Goal: Task Accomplishment & Management: Use online tool/utility

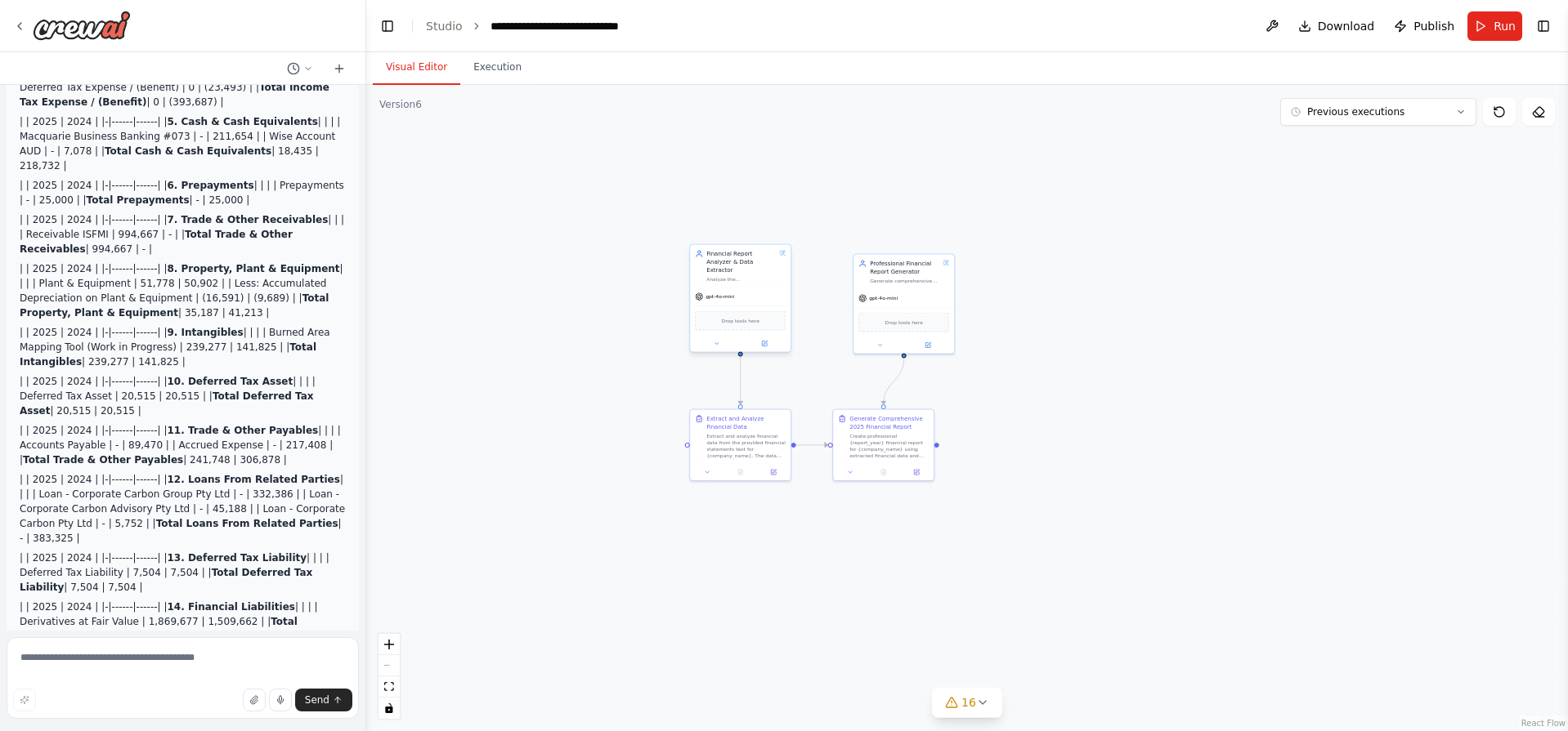
click at [753, 289] on div "gpt-4o-mini" at bounding box center [739, 297] width 100 height 18
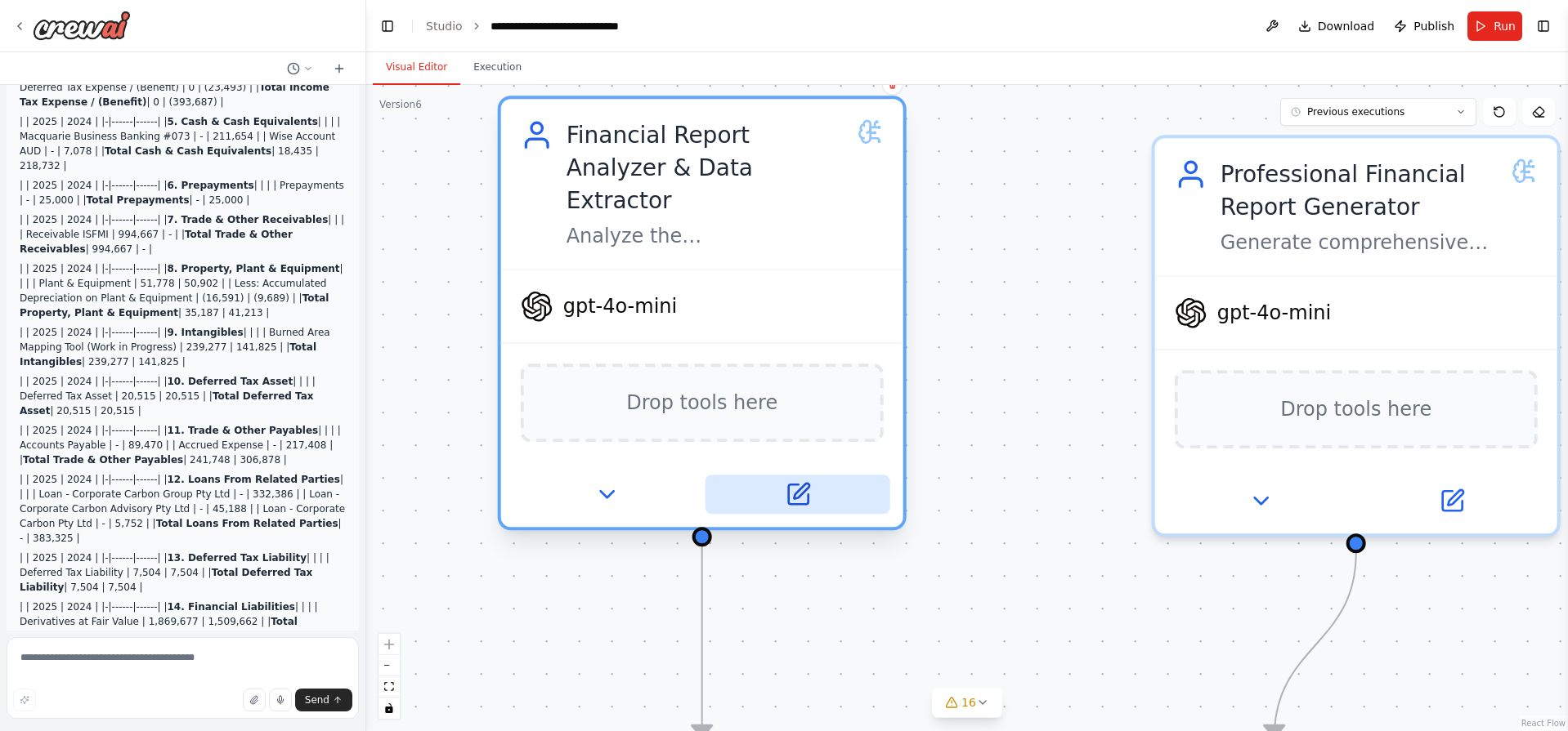
click at [783, 475] on button at bounding box center [798, 494] width 184 height 39
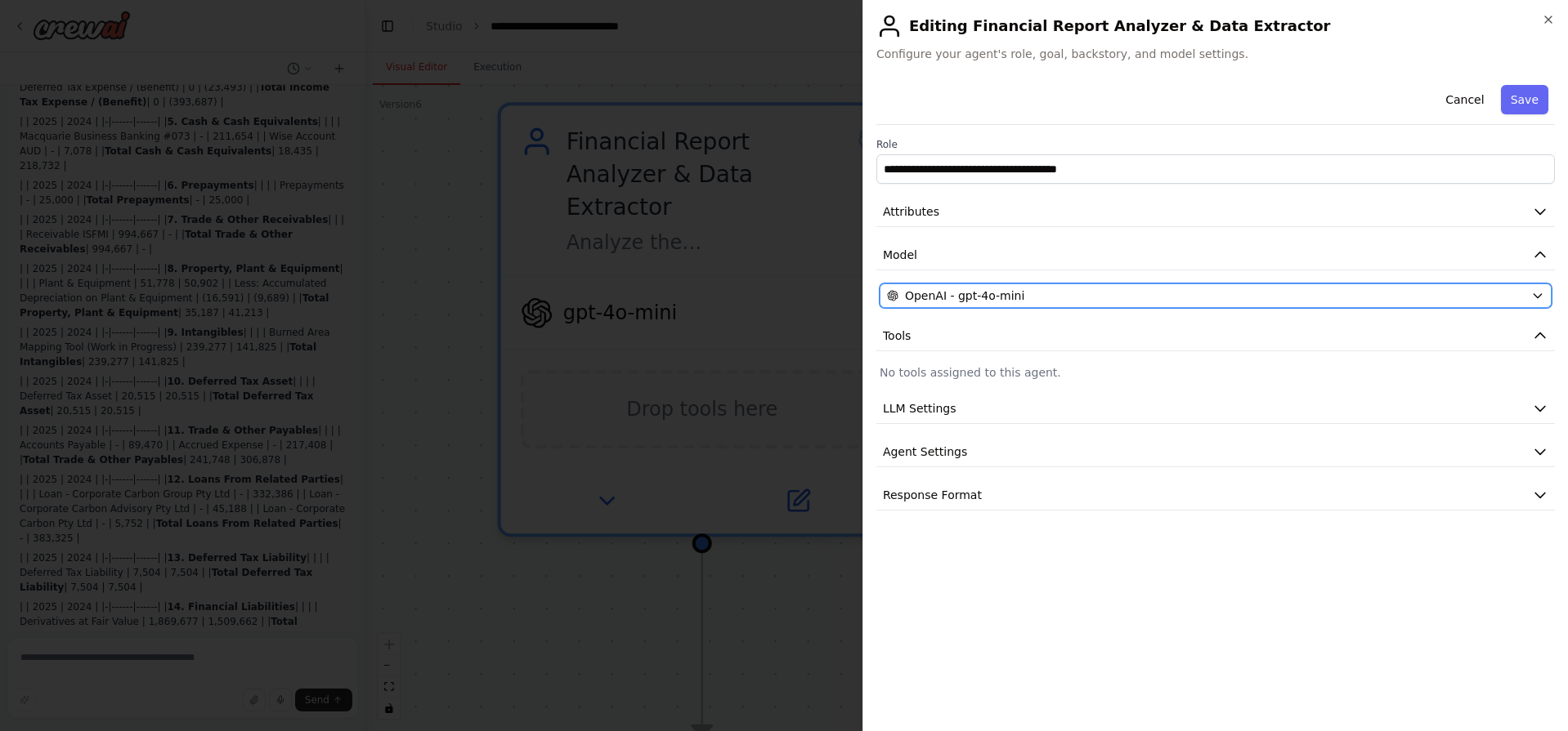
click at [989, 291] on span "OpenAI - gpt-4o-mini" at bounding box center [964, 296] width 120 height 16
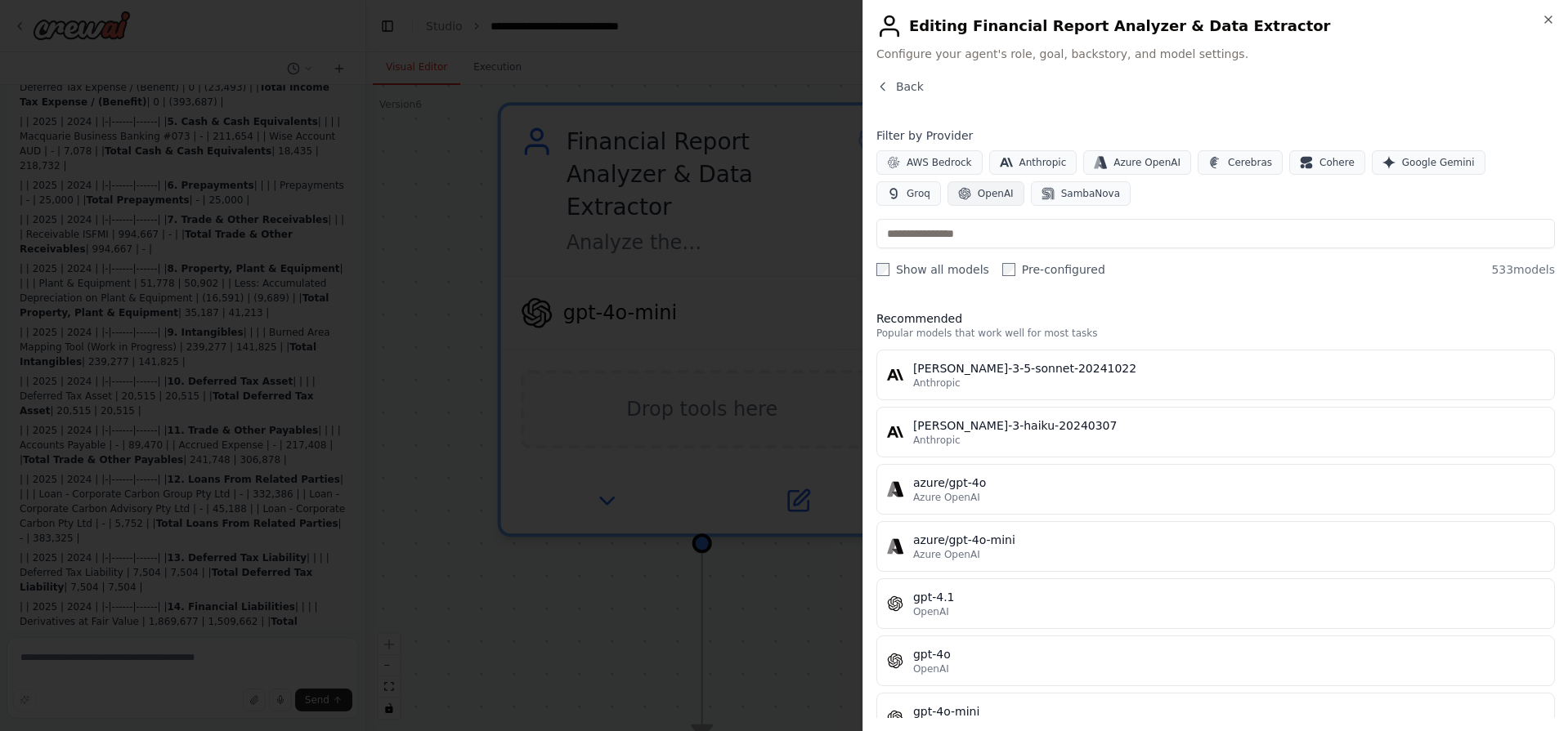
click at [948, 182] on button "OpenAI" at bounding box center [986, 194] width 77 height 25
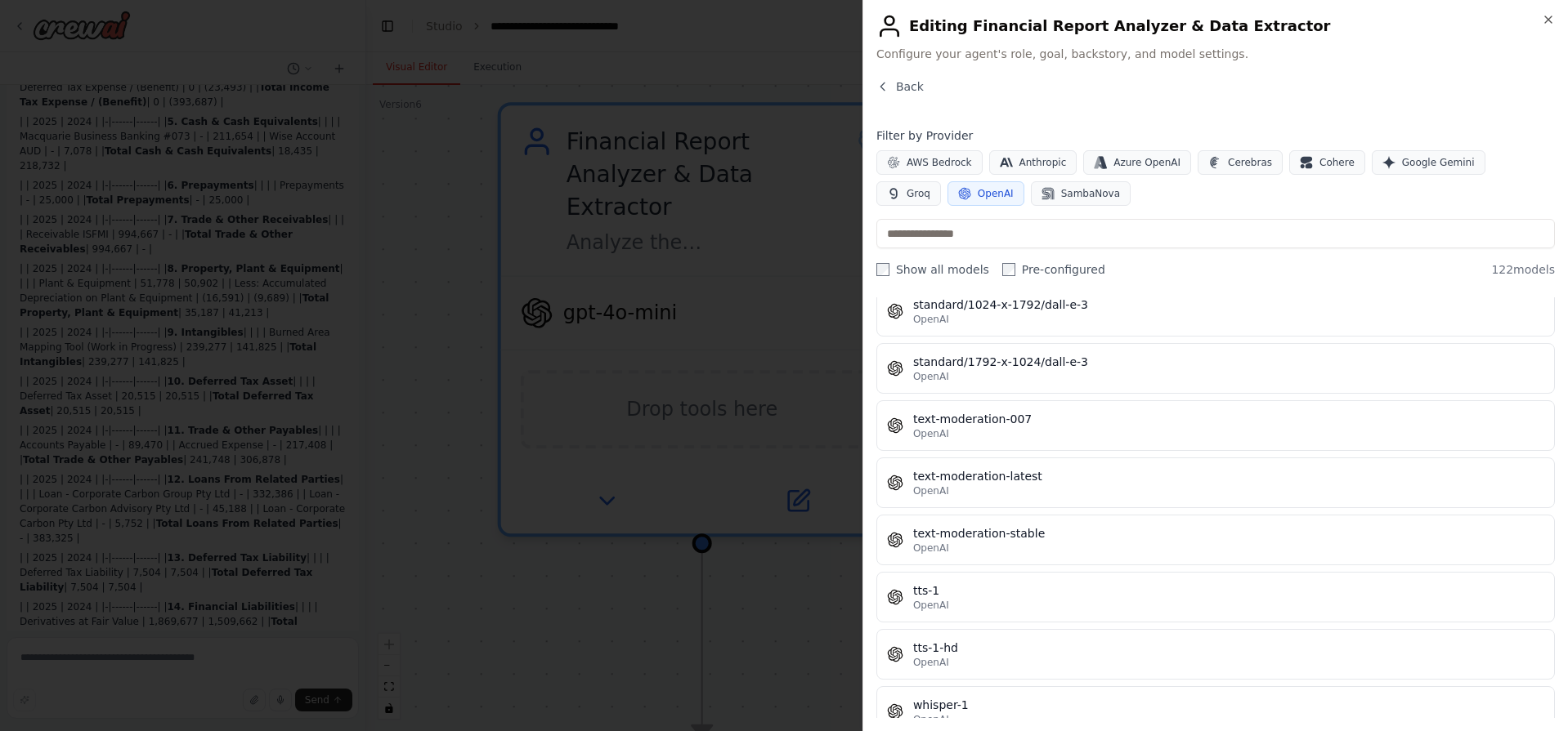
scroll to position [6668, 0]
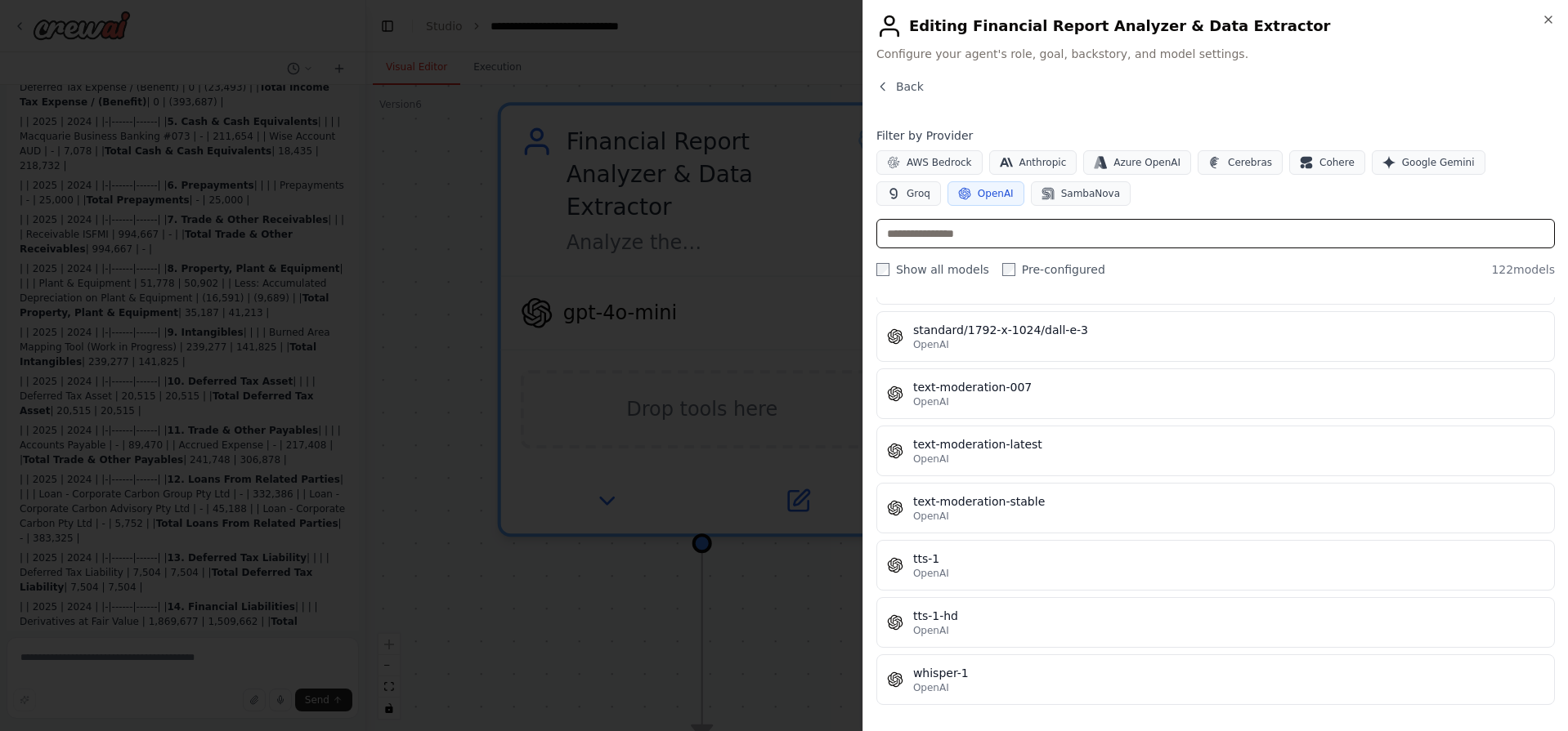
click at [983, 242] on input "text" at bounding box center [1215, 233] width 678 height 29
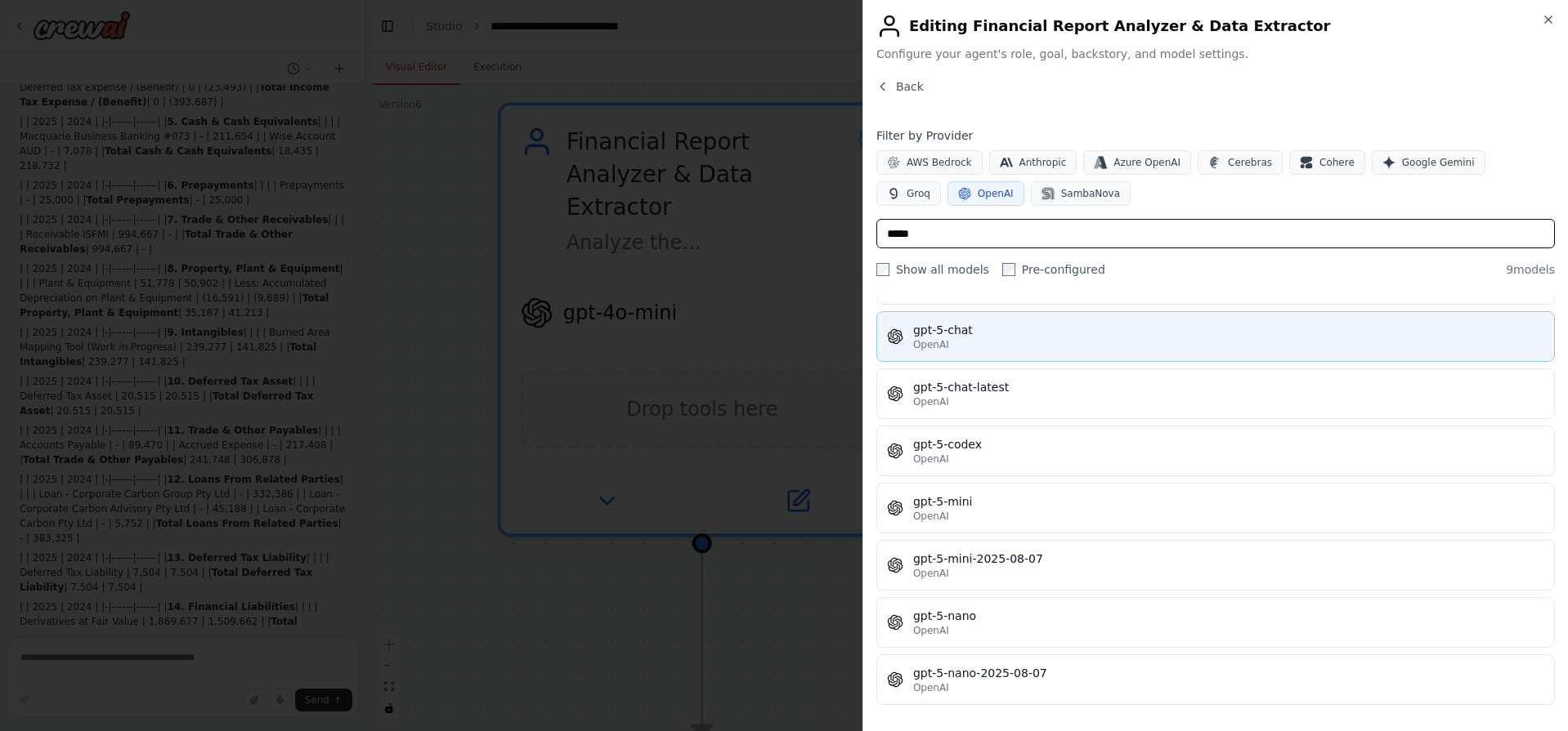
type input "*****"
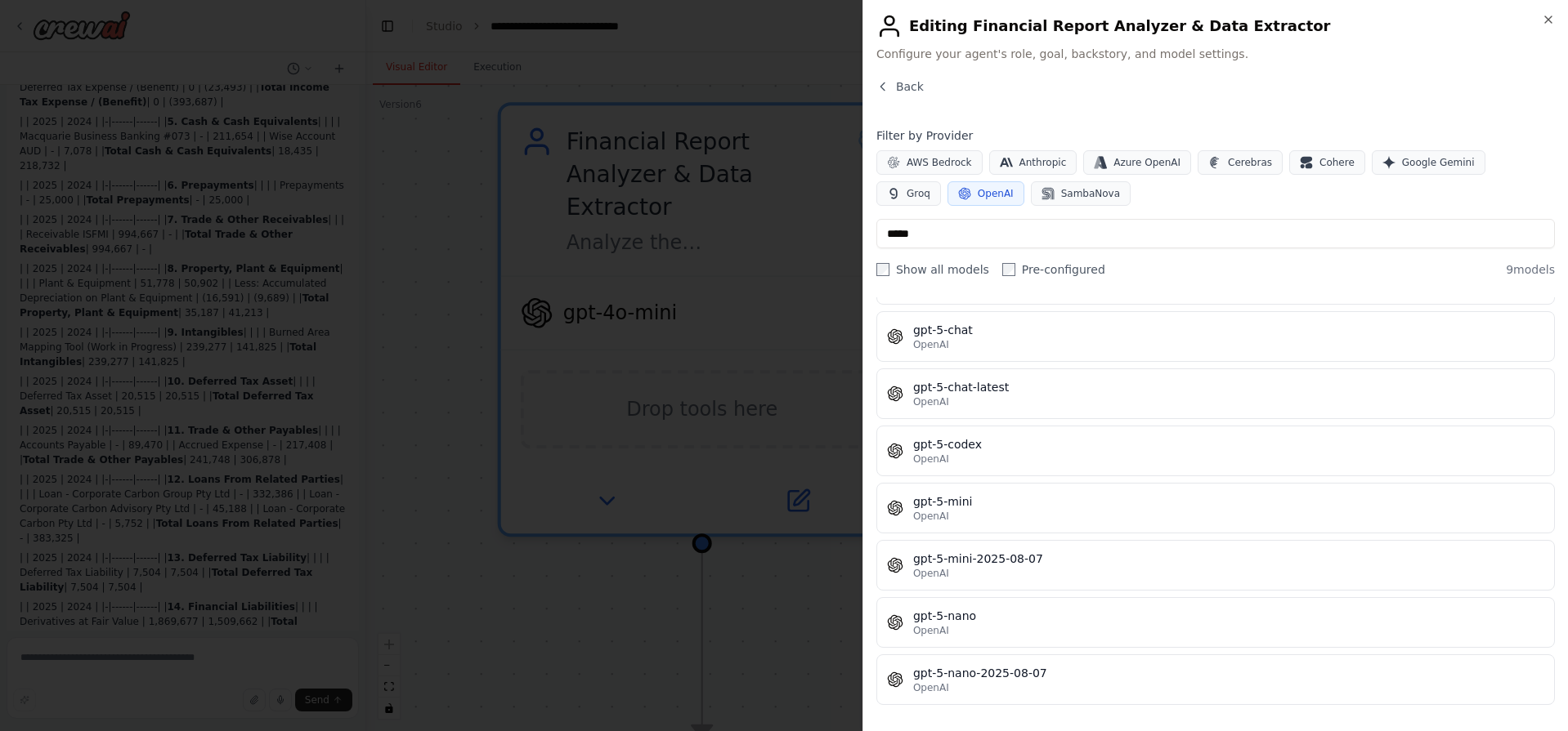
drag, startPoint x: 971, startPoint y: 342, endPoint x: 1037, endPoint y: 537, distance: 205.9
click at [1037, 537] on div "gpt-5 OpenAI gpt-5-2025-08-07 OpenAI gpt-5-chat OpenAI gpt-5-chat-latest OpenAI…" at bounding box center [1215, 451] width 678 height 509
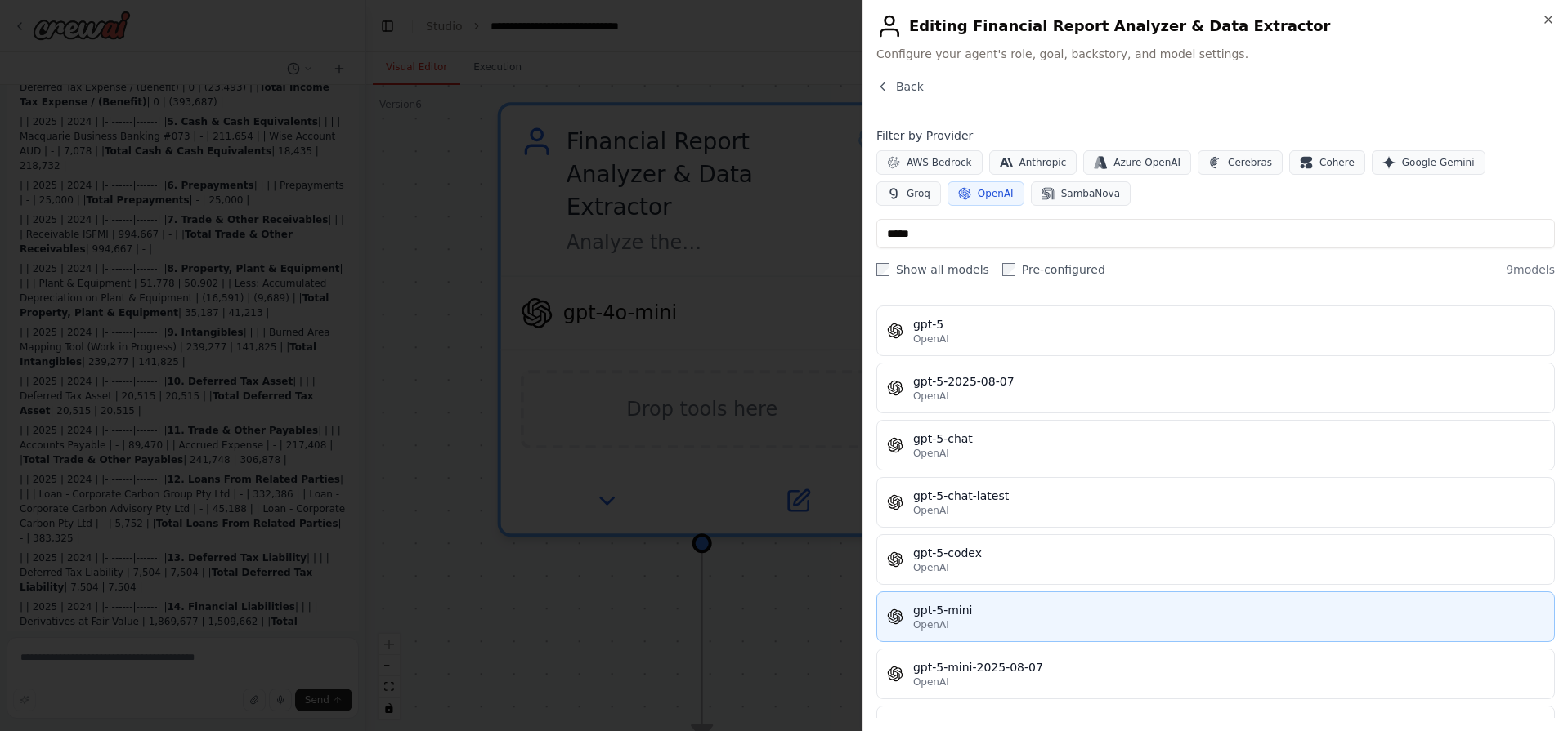
scroll to position [0, 0]
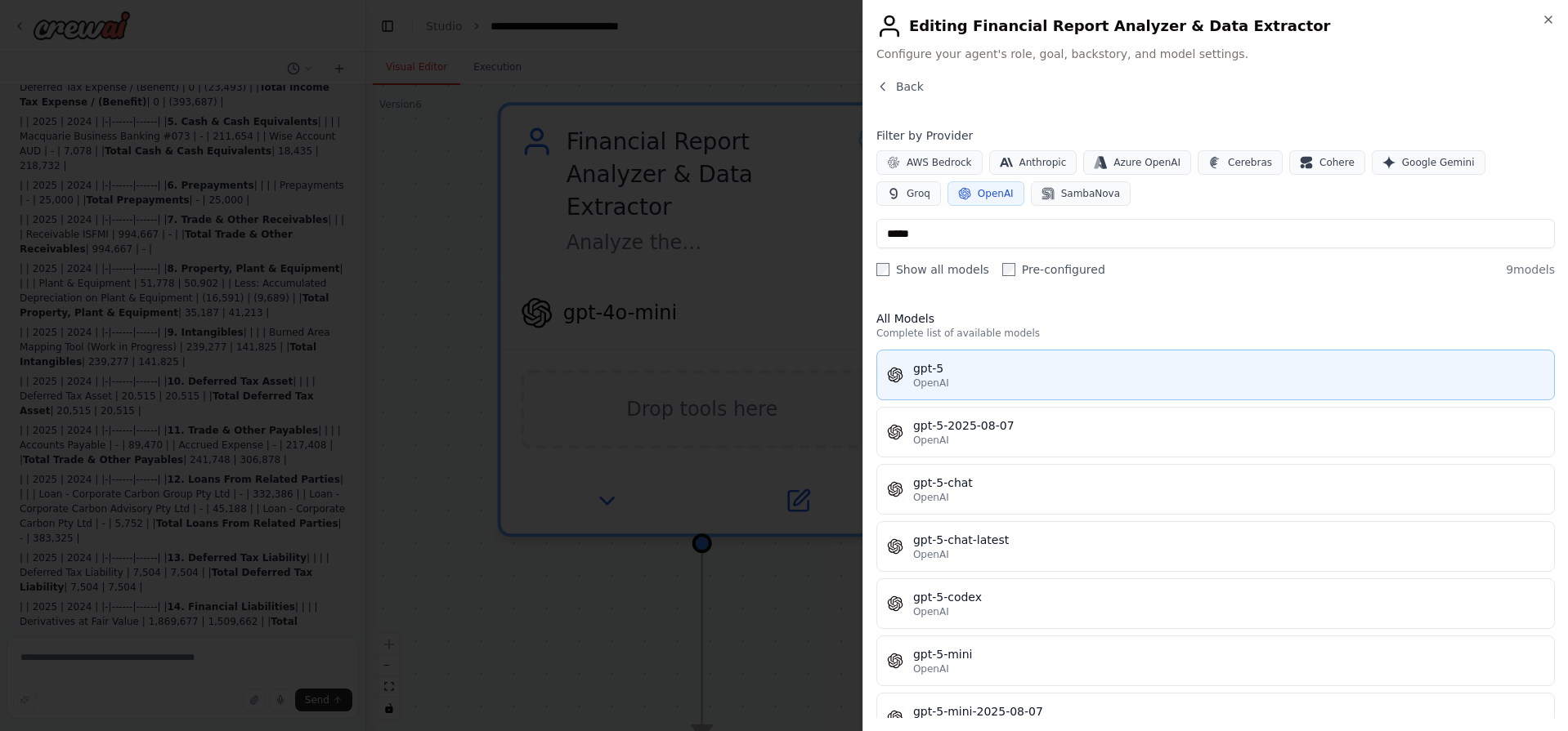
click at [999, 373] on div "gpt-5" at bounding box center [1229, 369] width 631 height 16
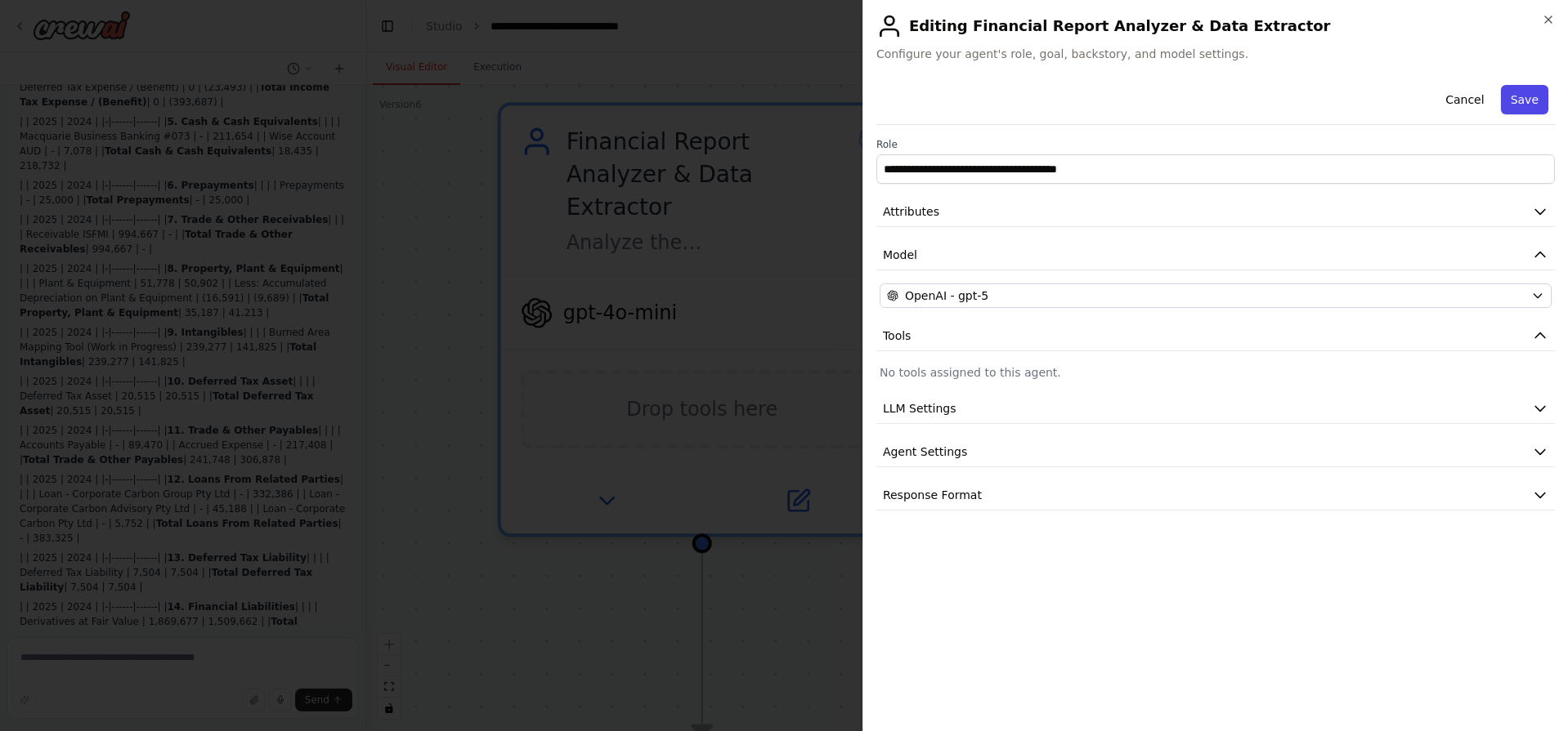
click at [1535, 89] on button "Save" at bounding box center [1524, 99] width 47 height 29
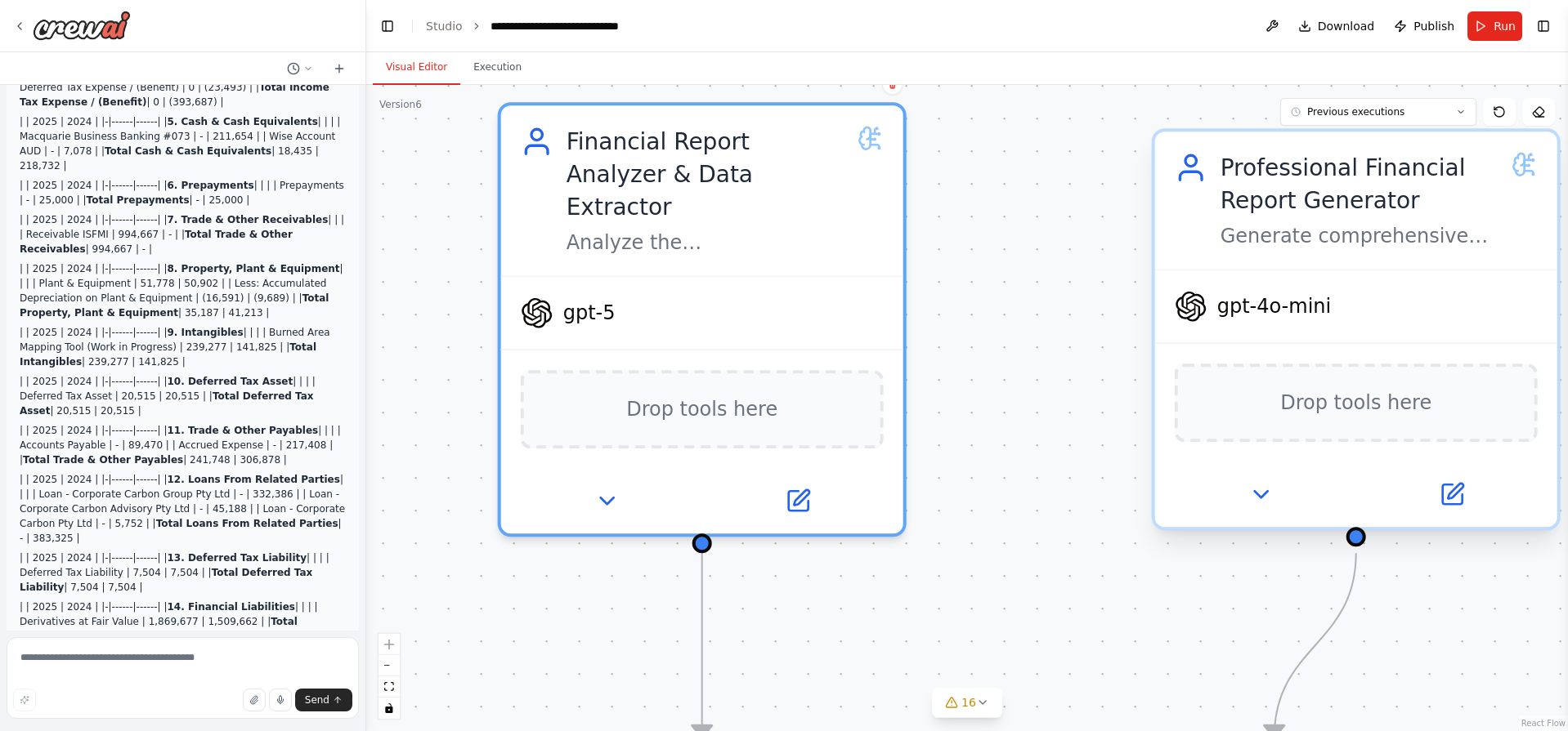
click at [1291, 309] on span "gpt-4o-mini" at bounding box center [1274, 307] width 114 height 27
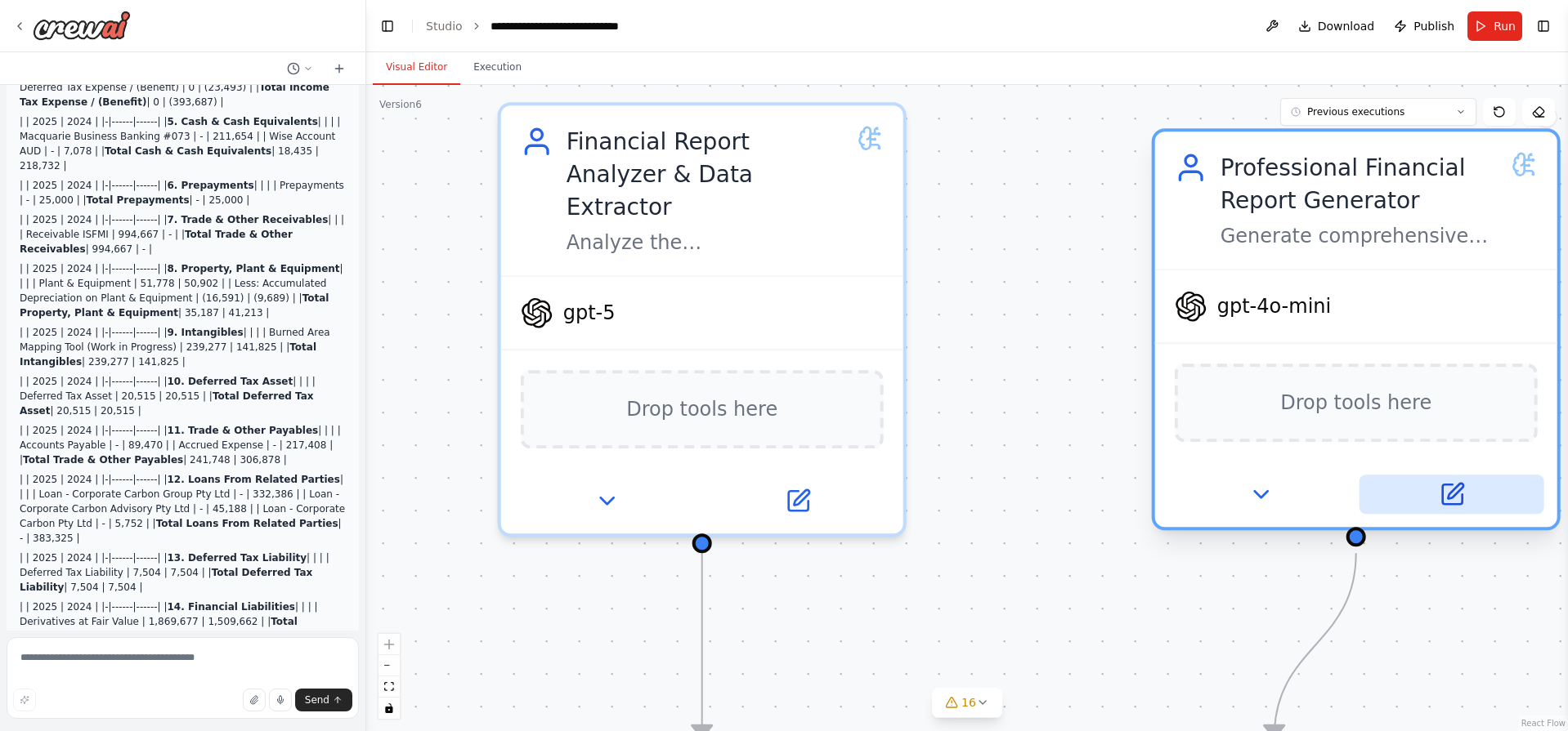
click at [1454, 494] on icon at bounding box center [1455, 492] width 16 height 16
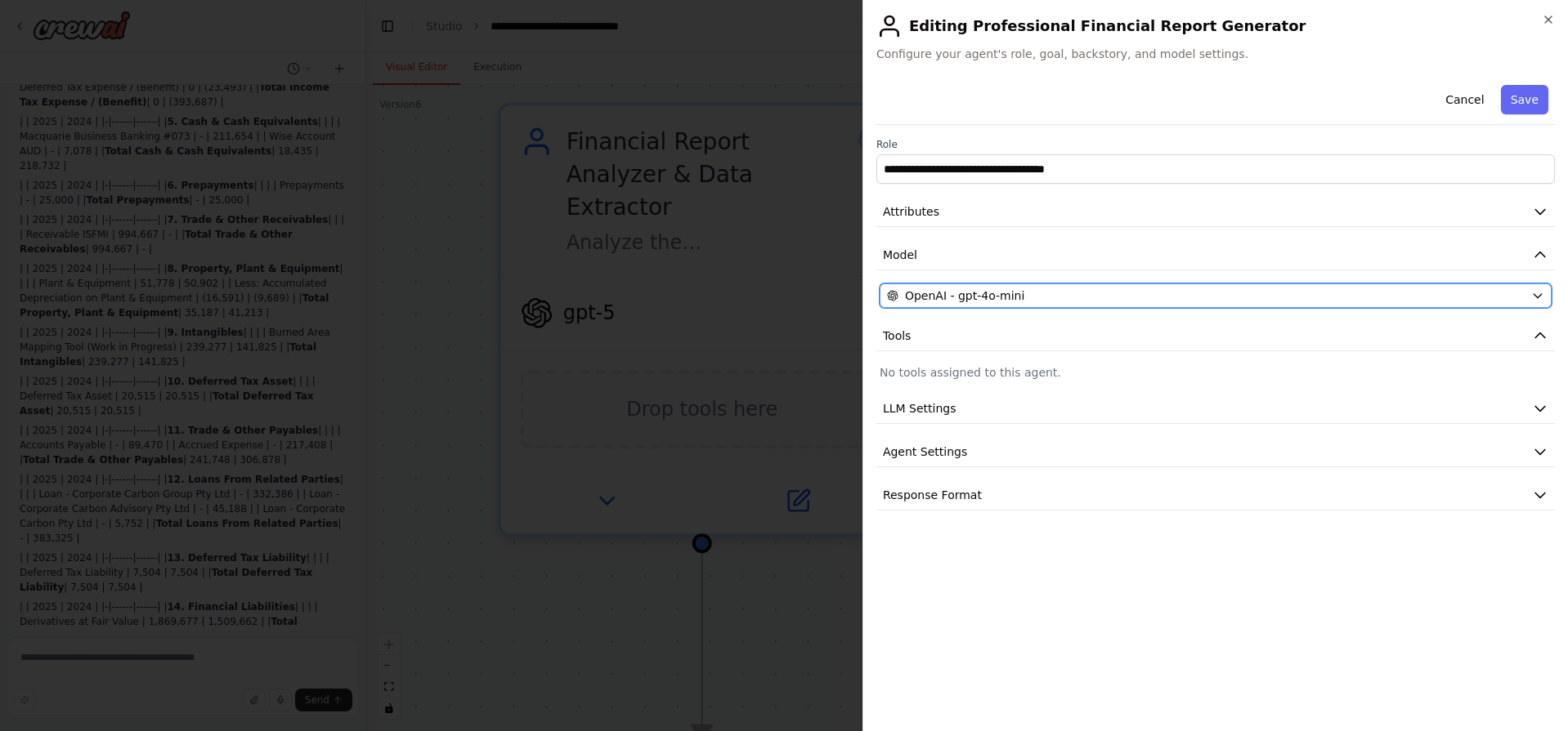
click at [1014, 294] on span "OpenAI - gpt-4o-mini" at bounding box center [964, 296] width 120 height 16
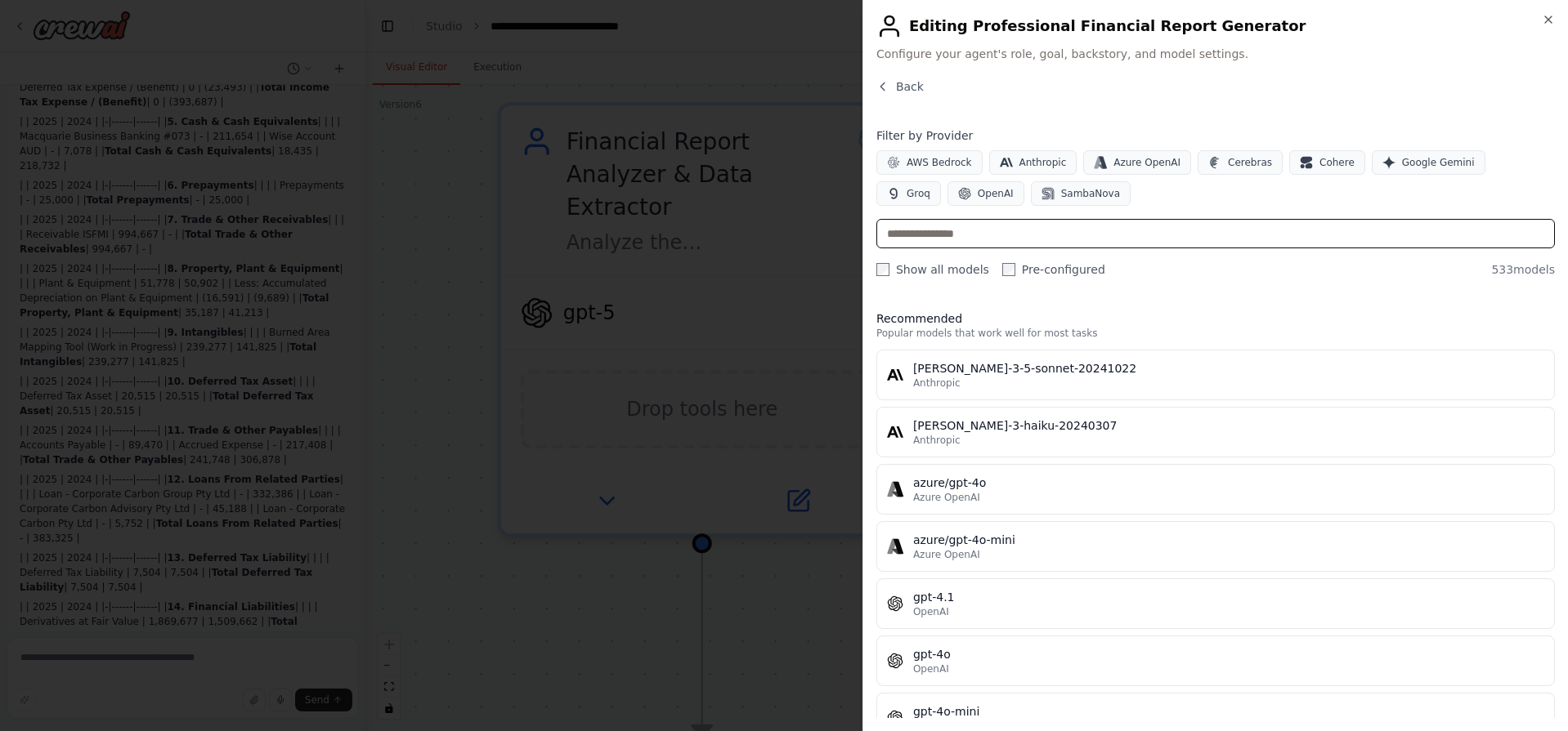
click at [990, 226] on input "text" at bounding box center [1215, 233] width 678 height 29
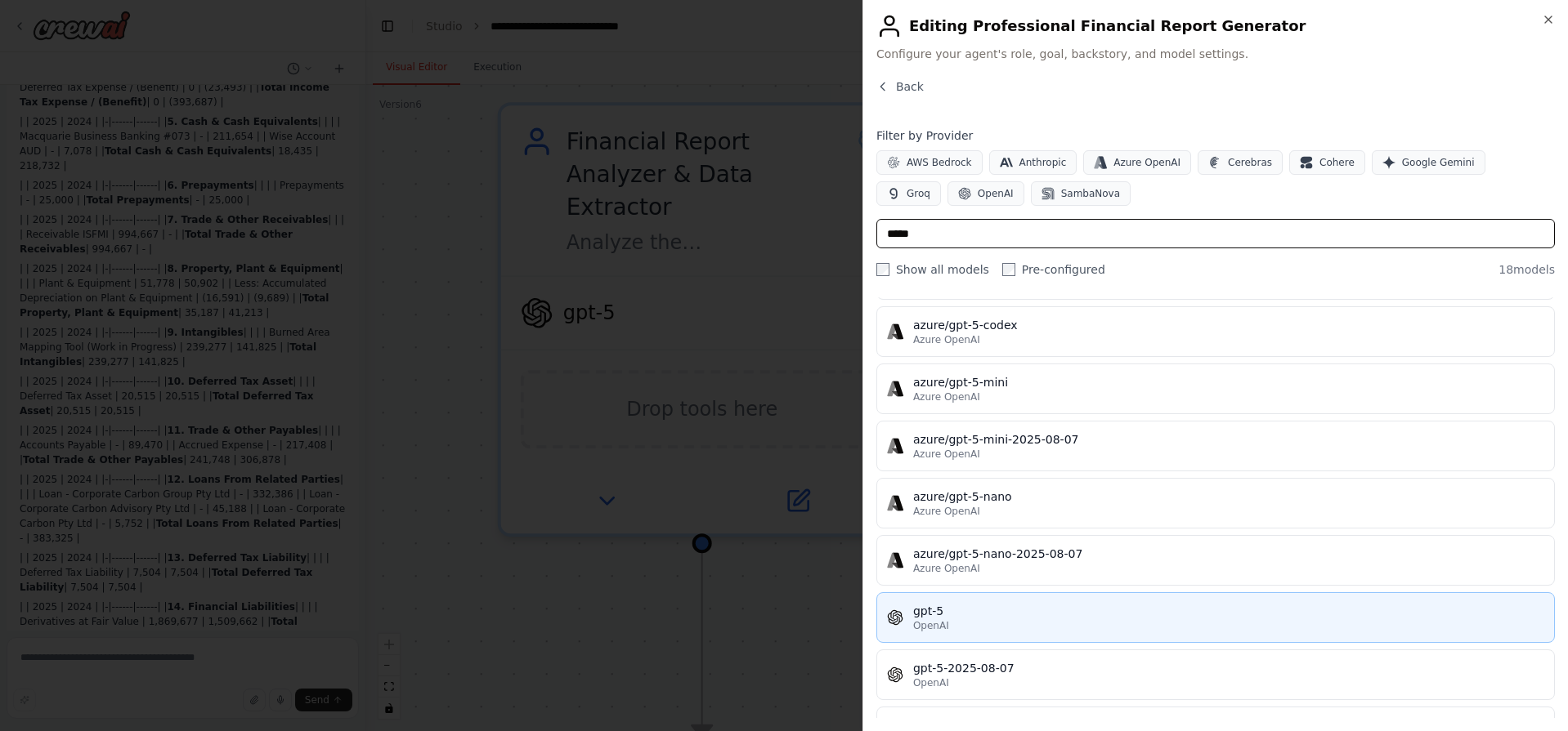
scroll to position [418, 0]
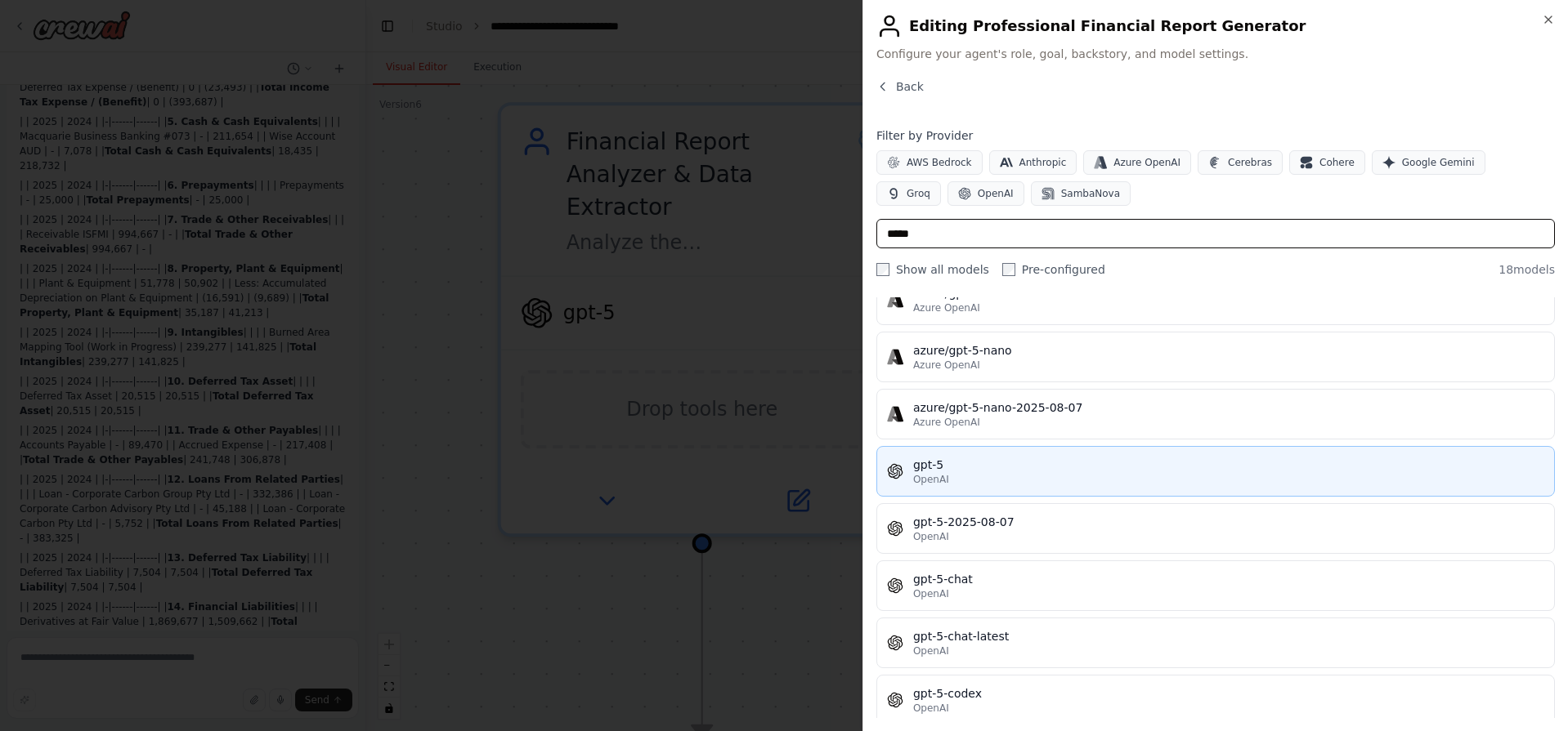
type input "*****"
drag, startPoint x: 970, startPoint y: 470, endPoint x: 979, endPoint y: 455, distance: 17.5
click at [979, 455] on button "gpt-5 OpenAI" at bounding box center [1215, 471] width 678 height 51
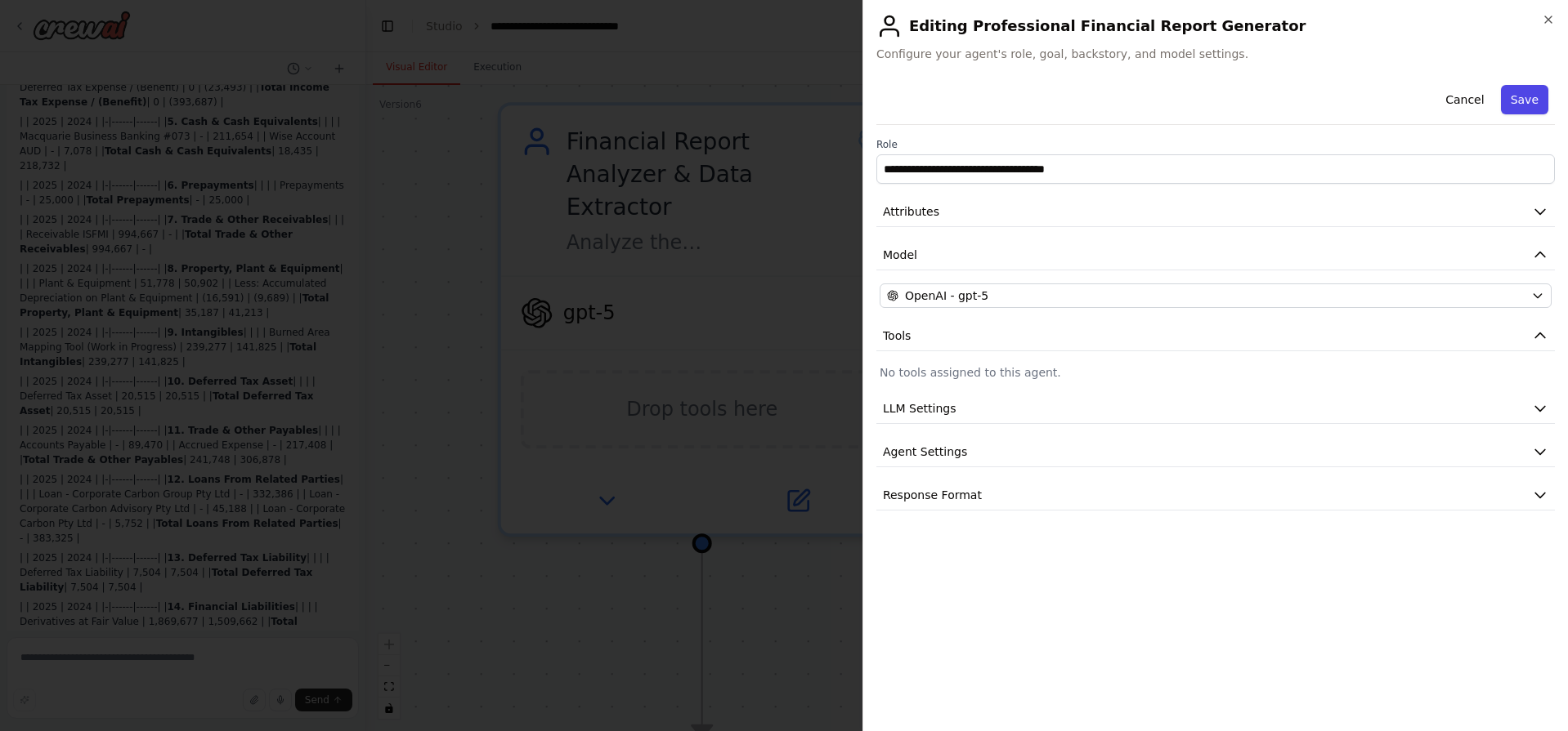
click at [1530, 98] on button "Save" at bounding box center [1524, 99] width 47 height 29
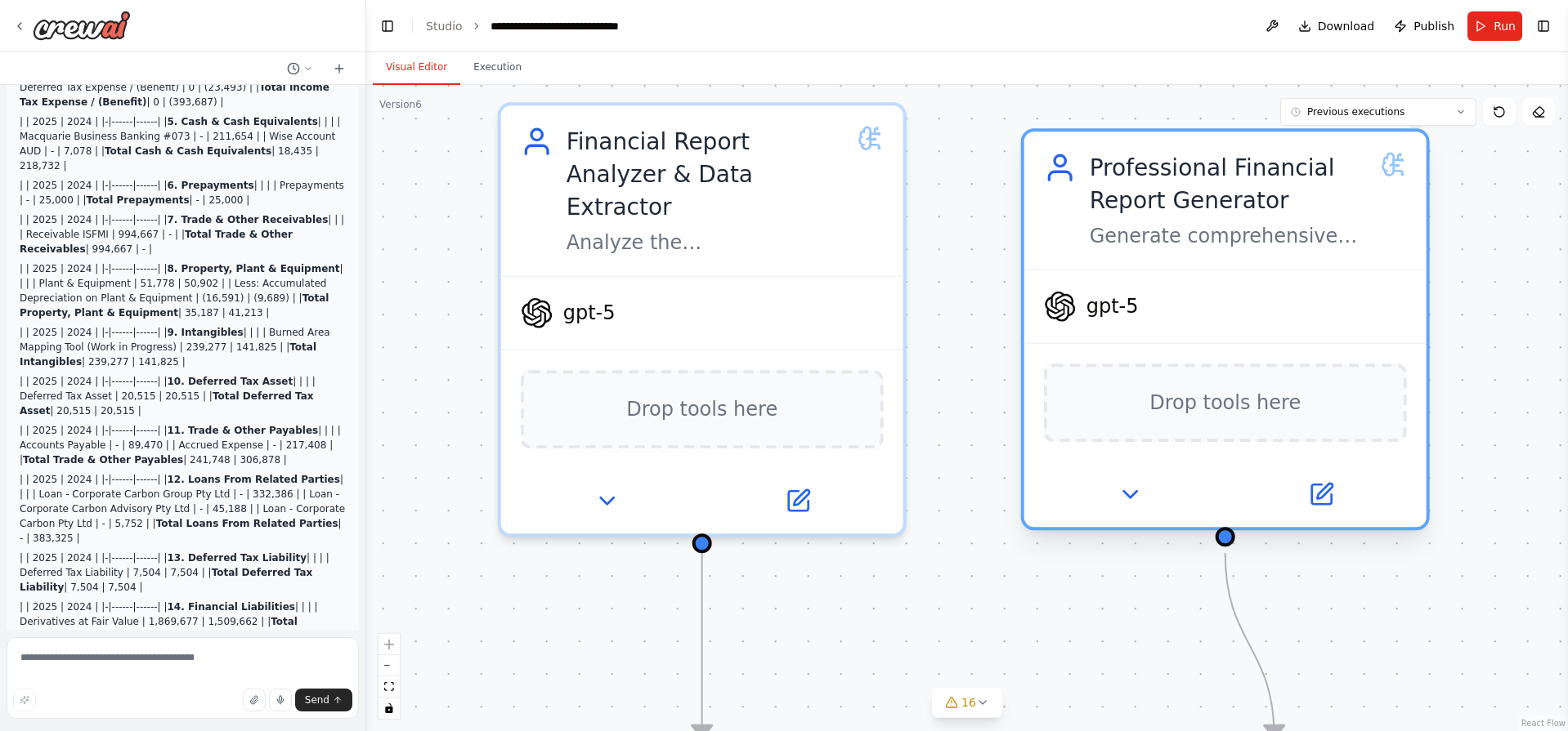
drag, startPoint x: 1301, startPoint y: 165, endPoint x: 1145, endPoint y: 155, distance: 156.3
click at [1145, 155] on div "Professional Financial Report Generator" at bounding box center [1229, 184] width 278 height 66
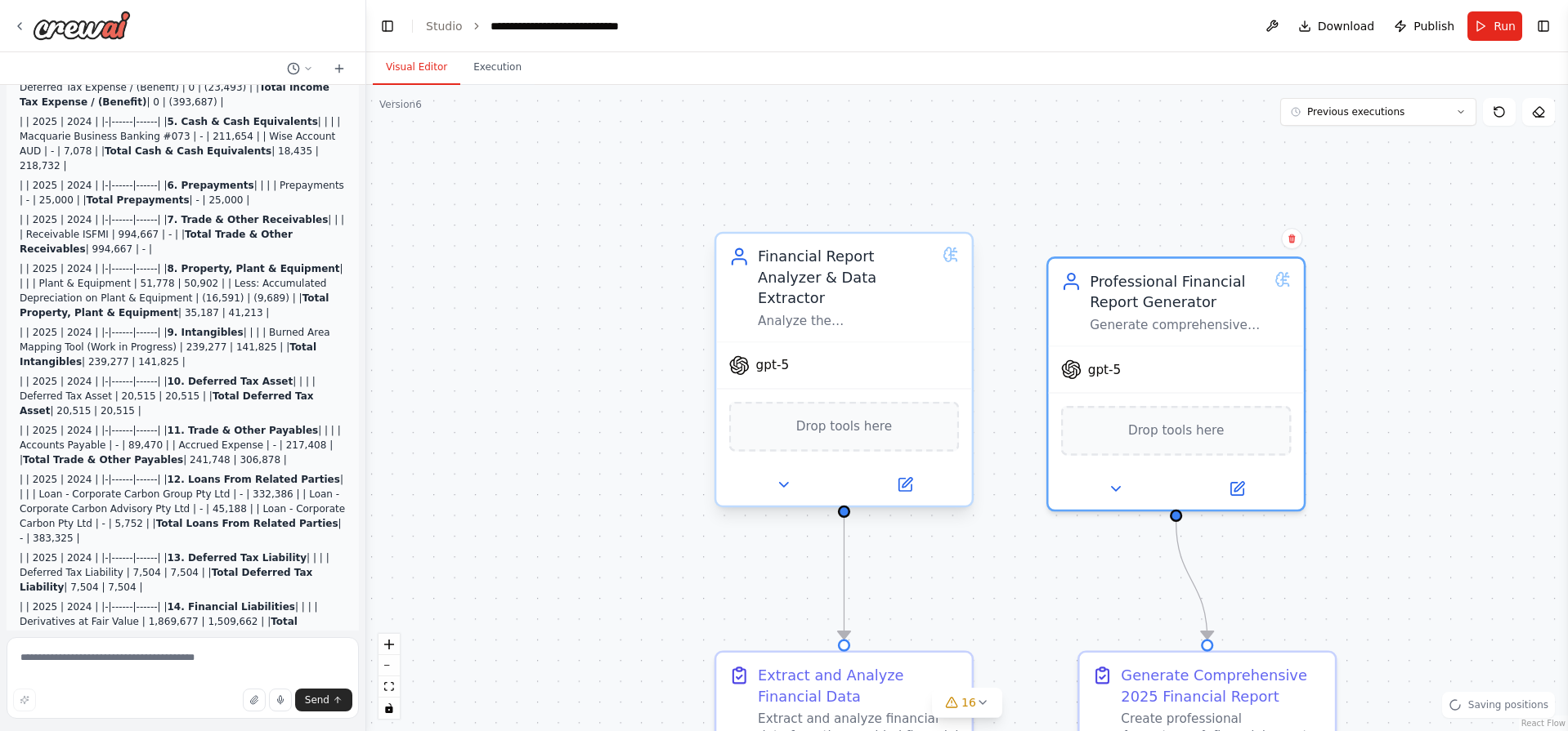
click at [805, 416] on span "Drop tools here" at bounding box center [844, 426] width 96 height 20
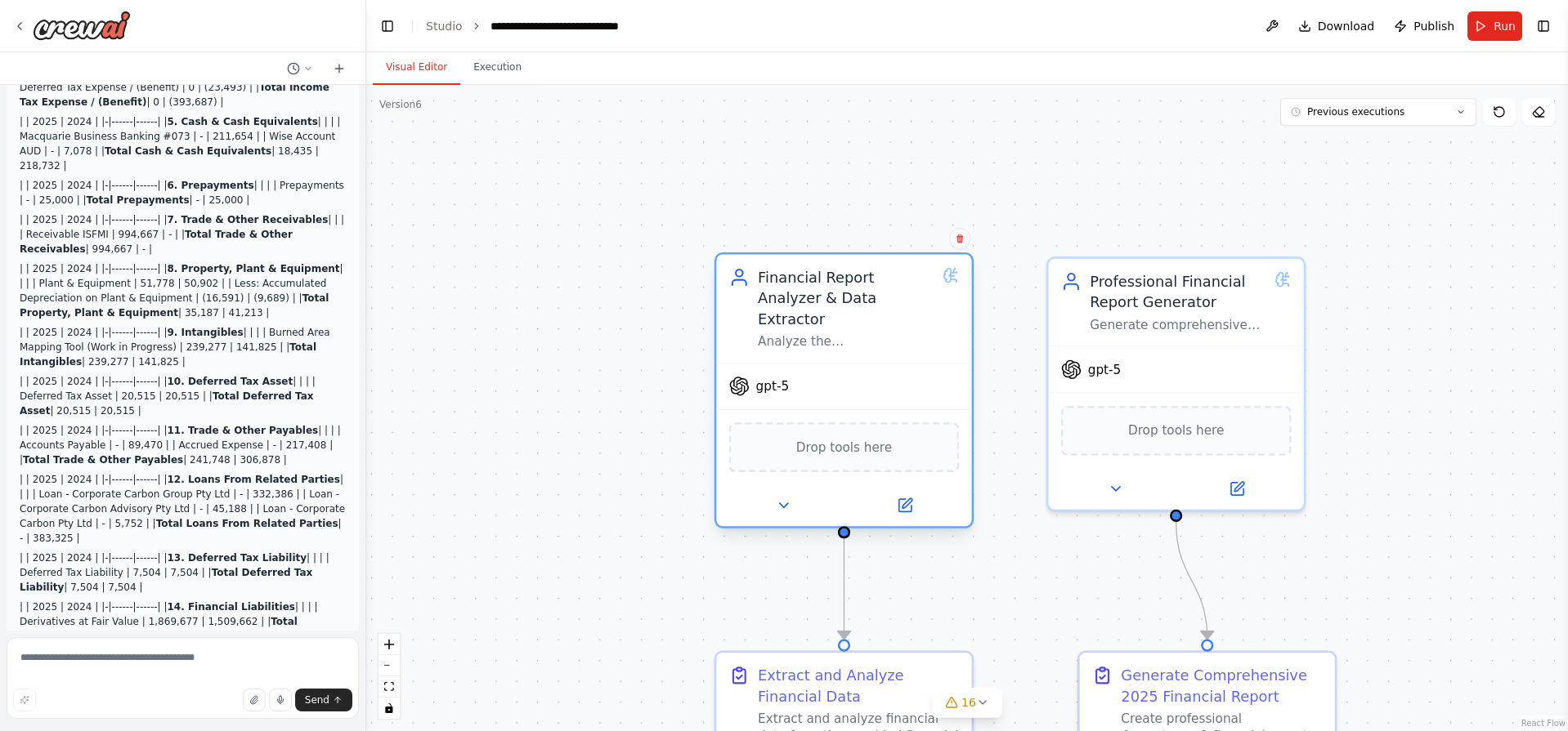
drag, startPoint x: 846, startPoint y: 395, endPoint x: 843, endPoint y: 413, distance: 18.2
click at [843, 423] on div "Drop tools here" at bounding box center [845, 447] width 230 height 50
click at [1285, 26] on button at bounding box center [1272, 26] width 27 height 29
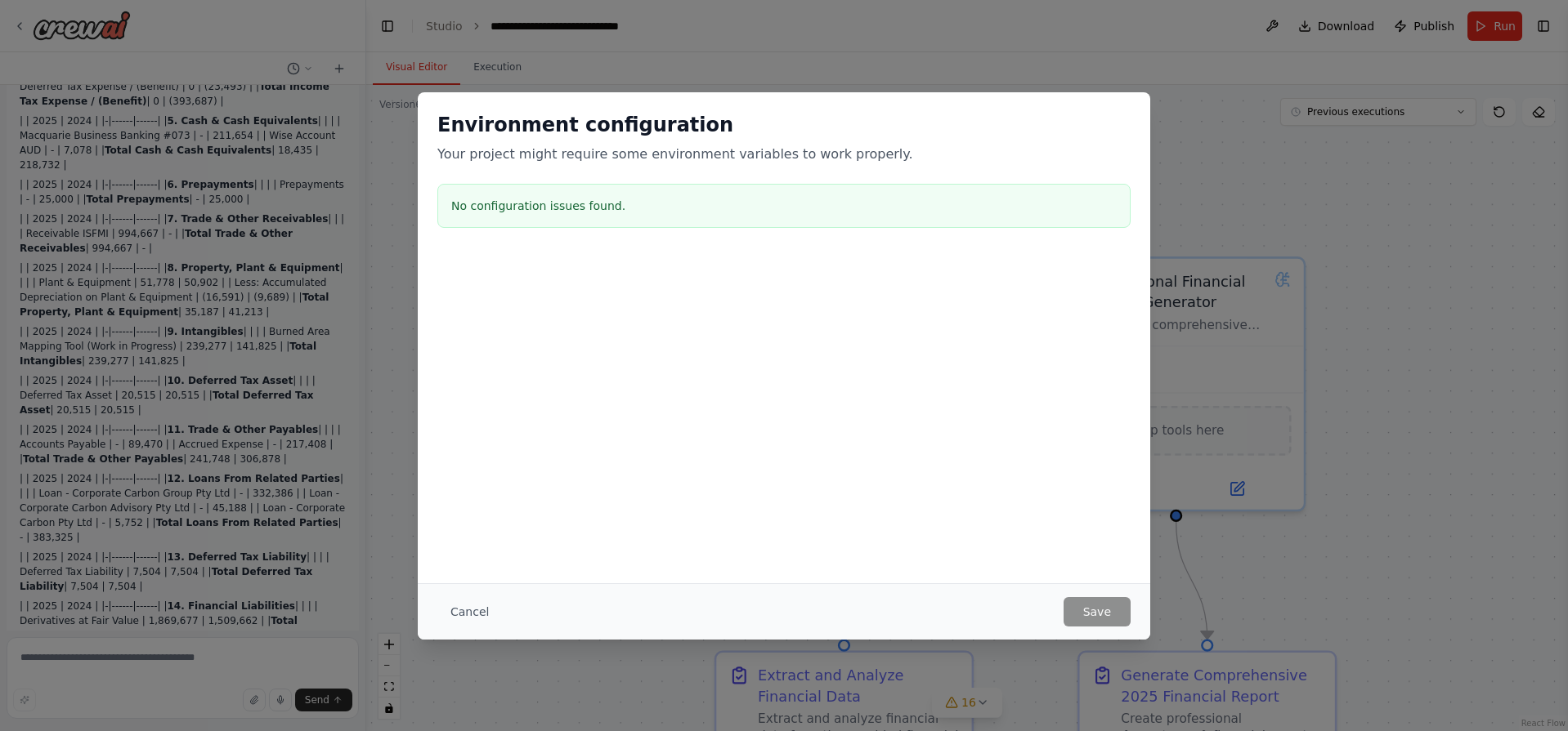
click at [831, 612] on div "Cancel Save" at bounding box center [784, 611] width 693 height 29
click at [472, 619] on button "Cancel" at bounding box center [469, 611] width 65 height 29
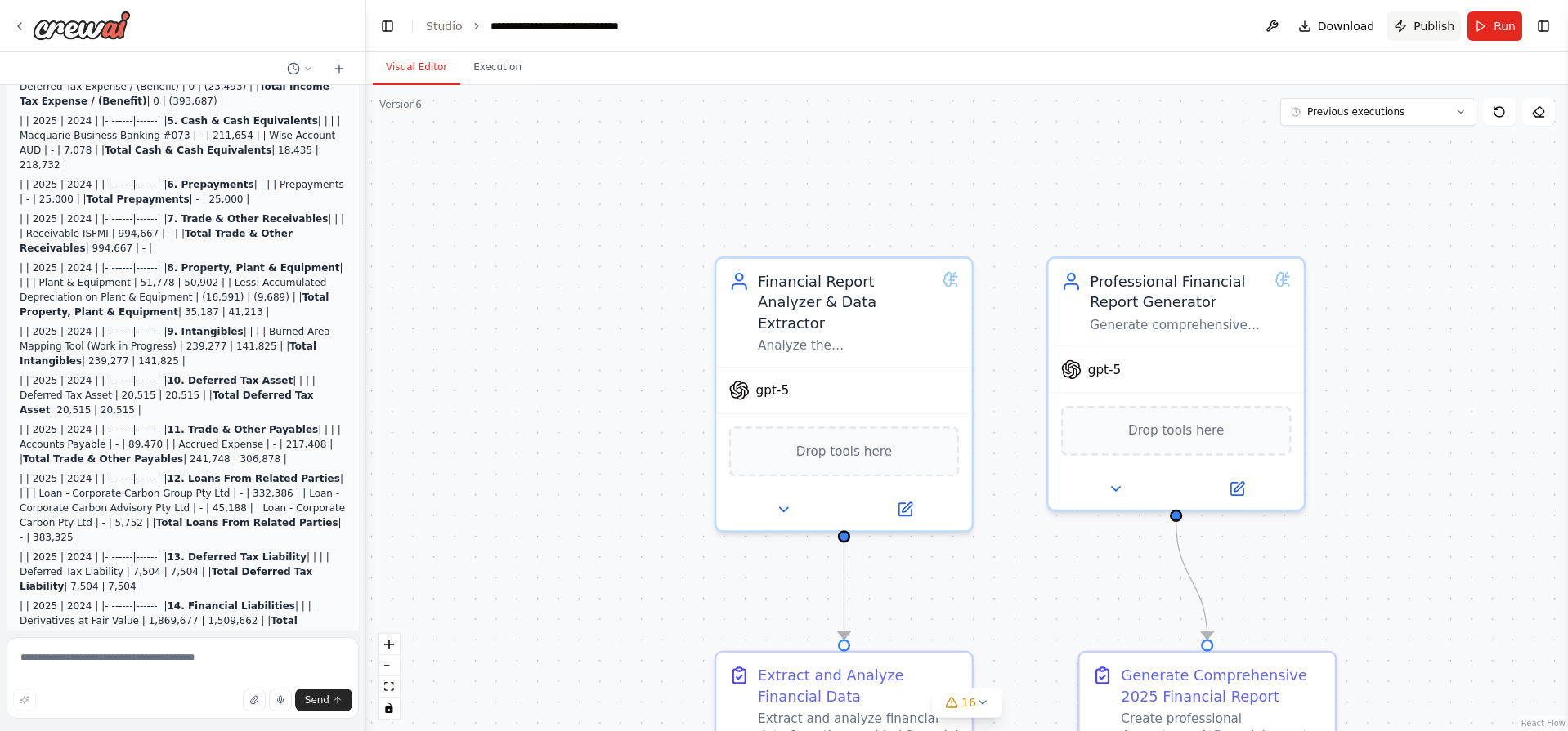
click at [1432, 22] on span "Publish" at bounding box center [1433, 26] width 41 height 16
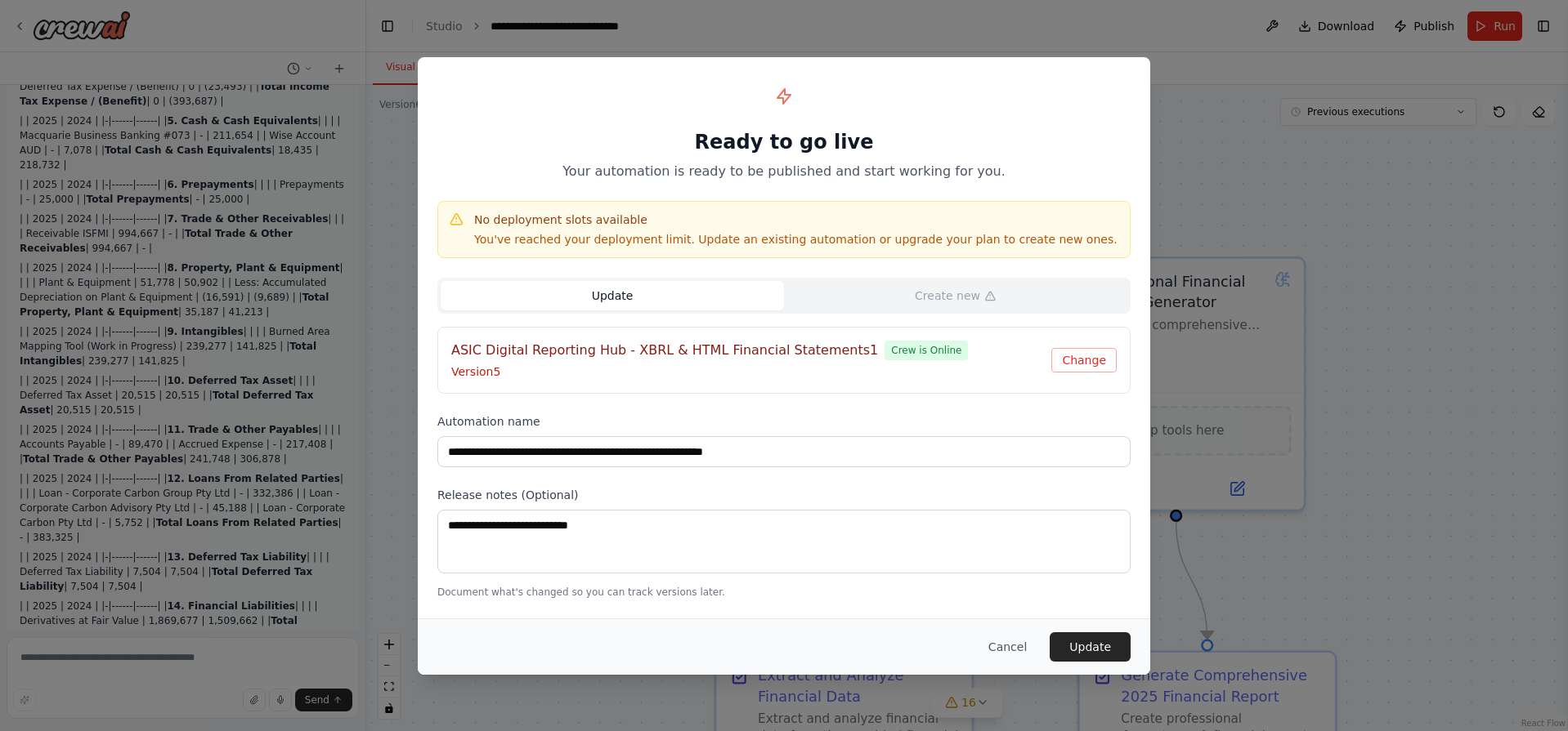
click at [656, 360] on h4 "ASIC Digital Reporting Hub - XBRL & HTML Financial Statements1" at bounding box center [664, 351] width 426 height 19
click at [1092, 358] on button "Change" at bounding box center [1084, 361] width 66 height 25
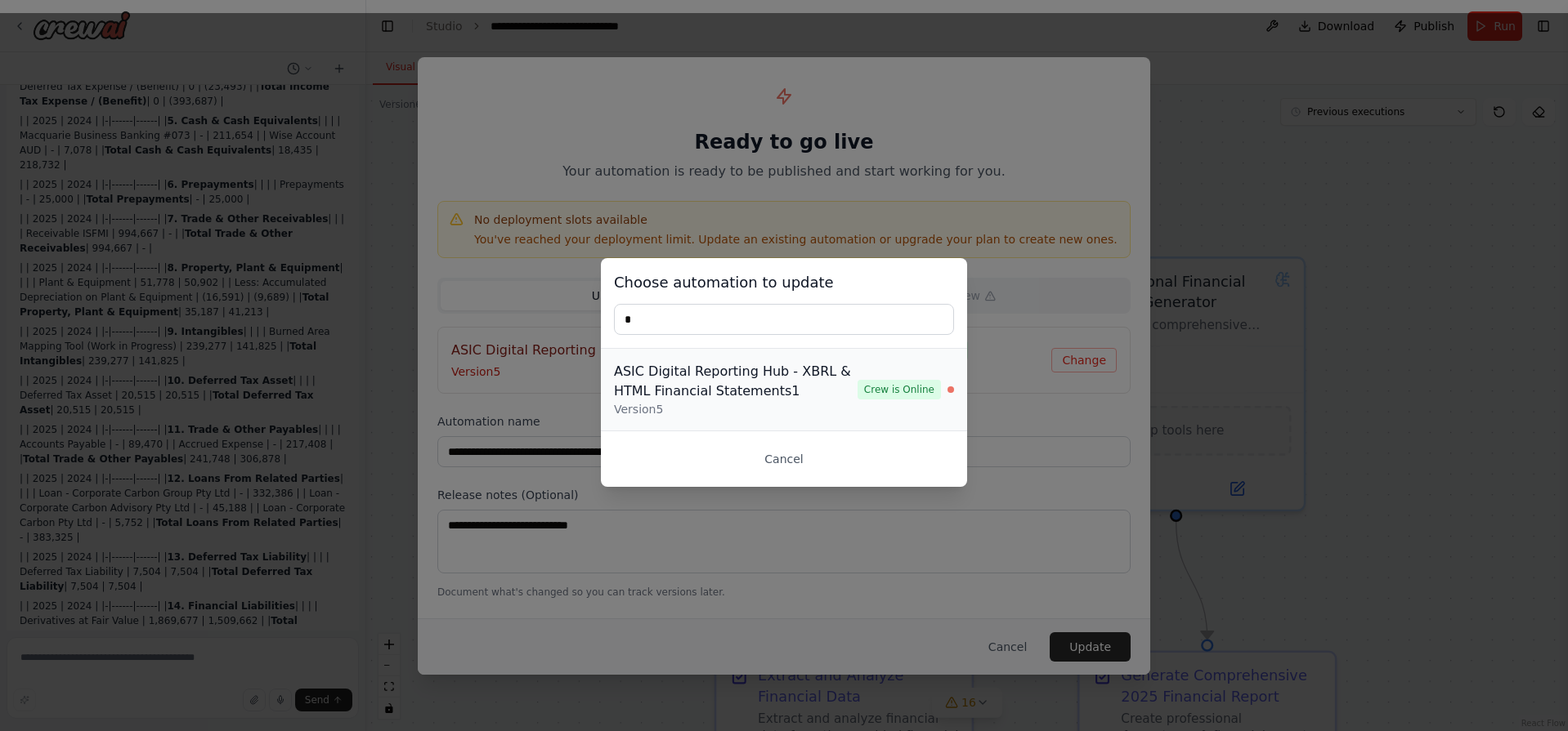
type input "*"
click at [846, 380] on div "ASIC Digital Reporting Hub - XBRL & HTML Financial Statements1" at bounding box center [736, 382] width 244 height 39
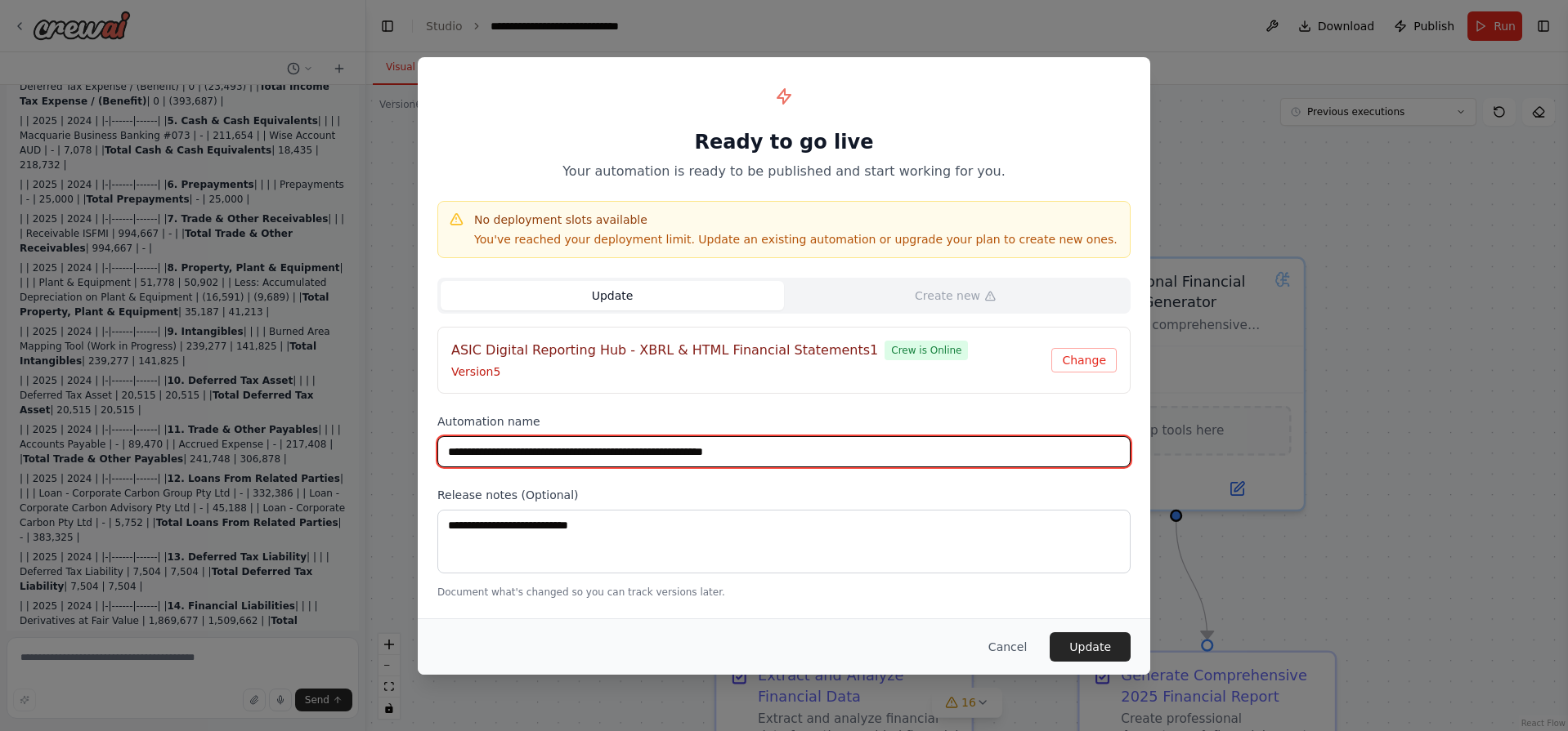
click at [645, 445] on input "**********" at bounding box center [784, 451] width 693 height 31
click at [646, 445] on input "**********" at bounding box center [784, 451] width 693 height 31
type input "**********"
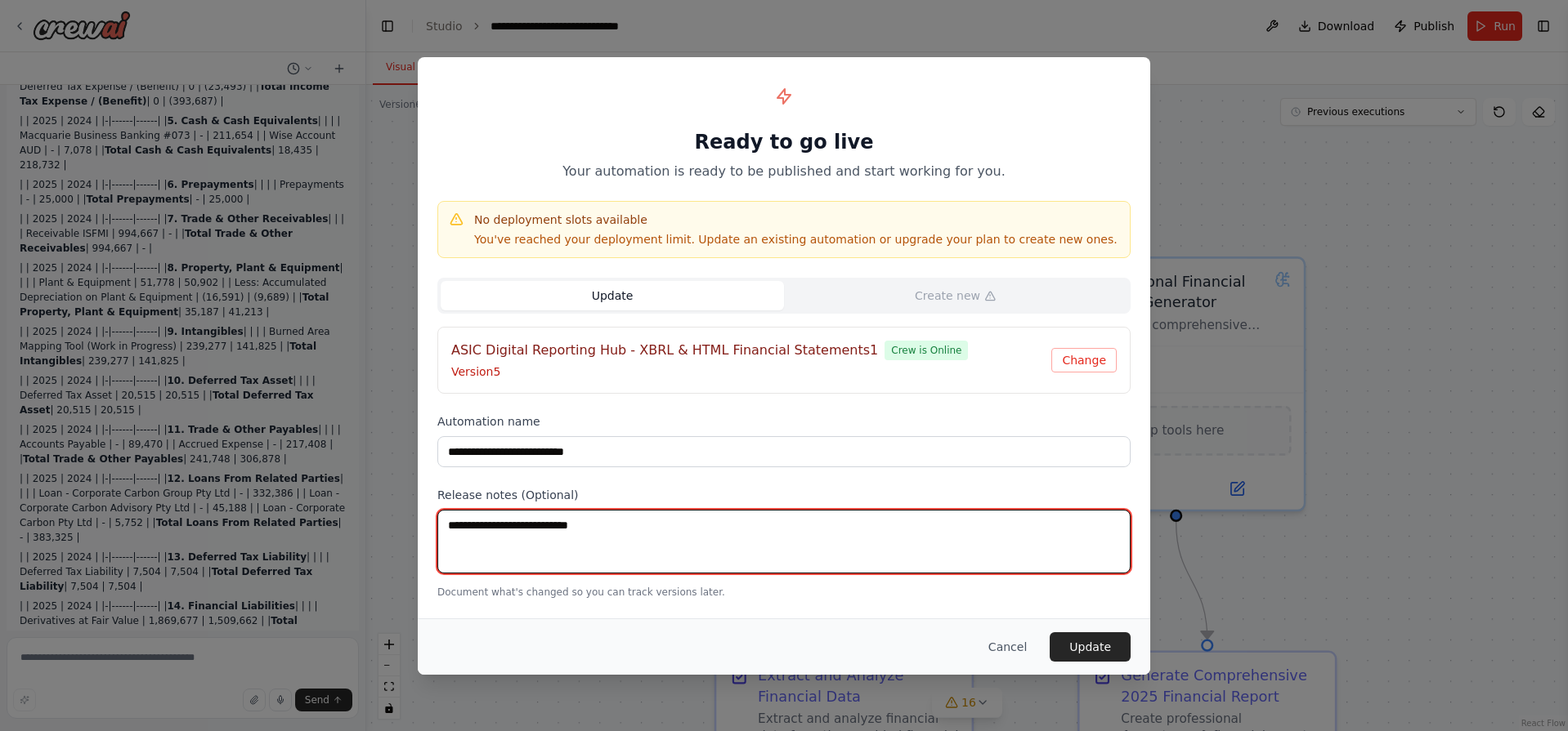
click at [640, 537] on textarea at bounding box center [784, 541] width 693 height 64
type textarea "**********"
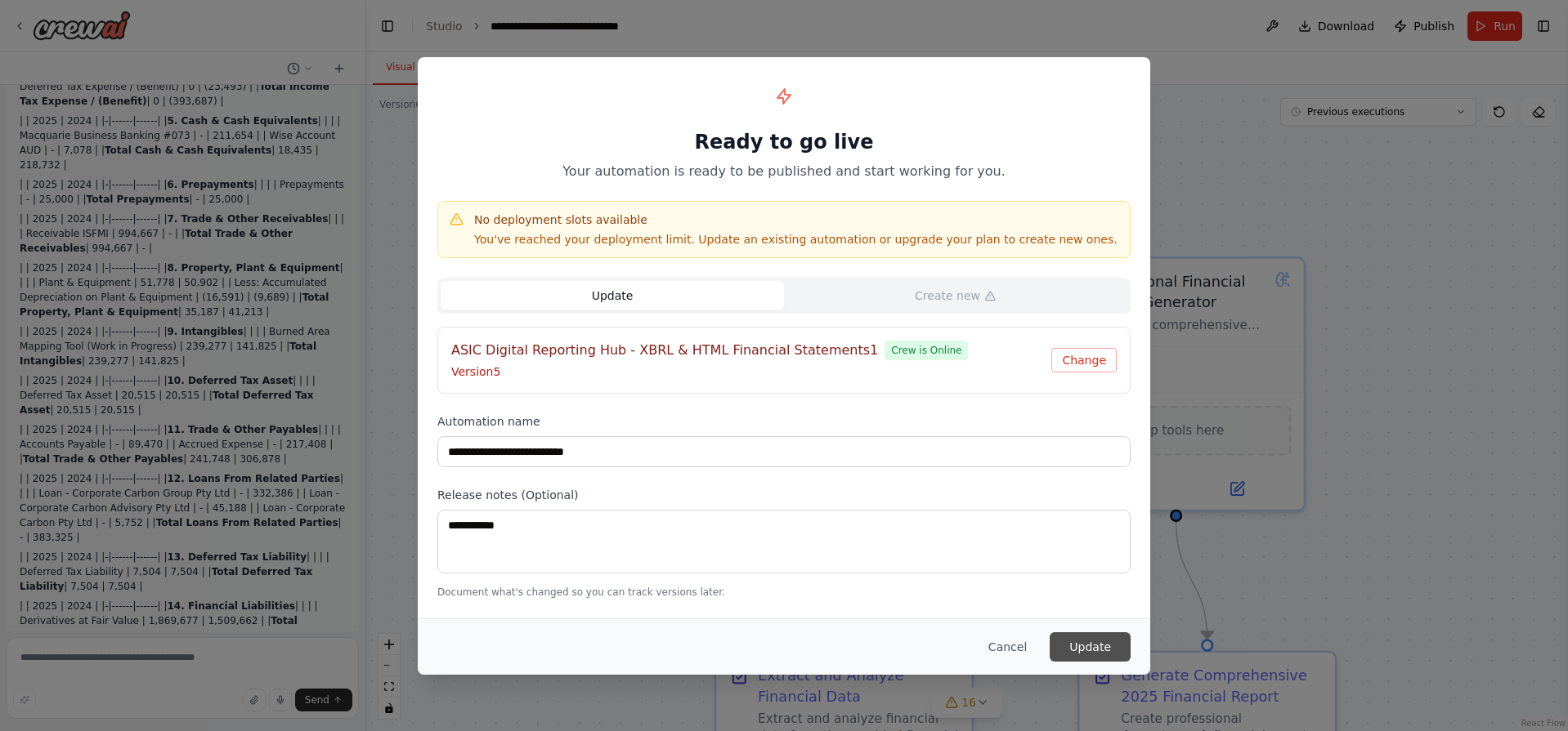
click at [1084, 646] on button "Update" at bounding box center [1089, 647] width 81 height 29
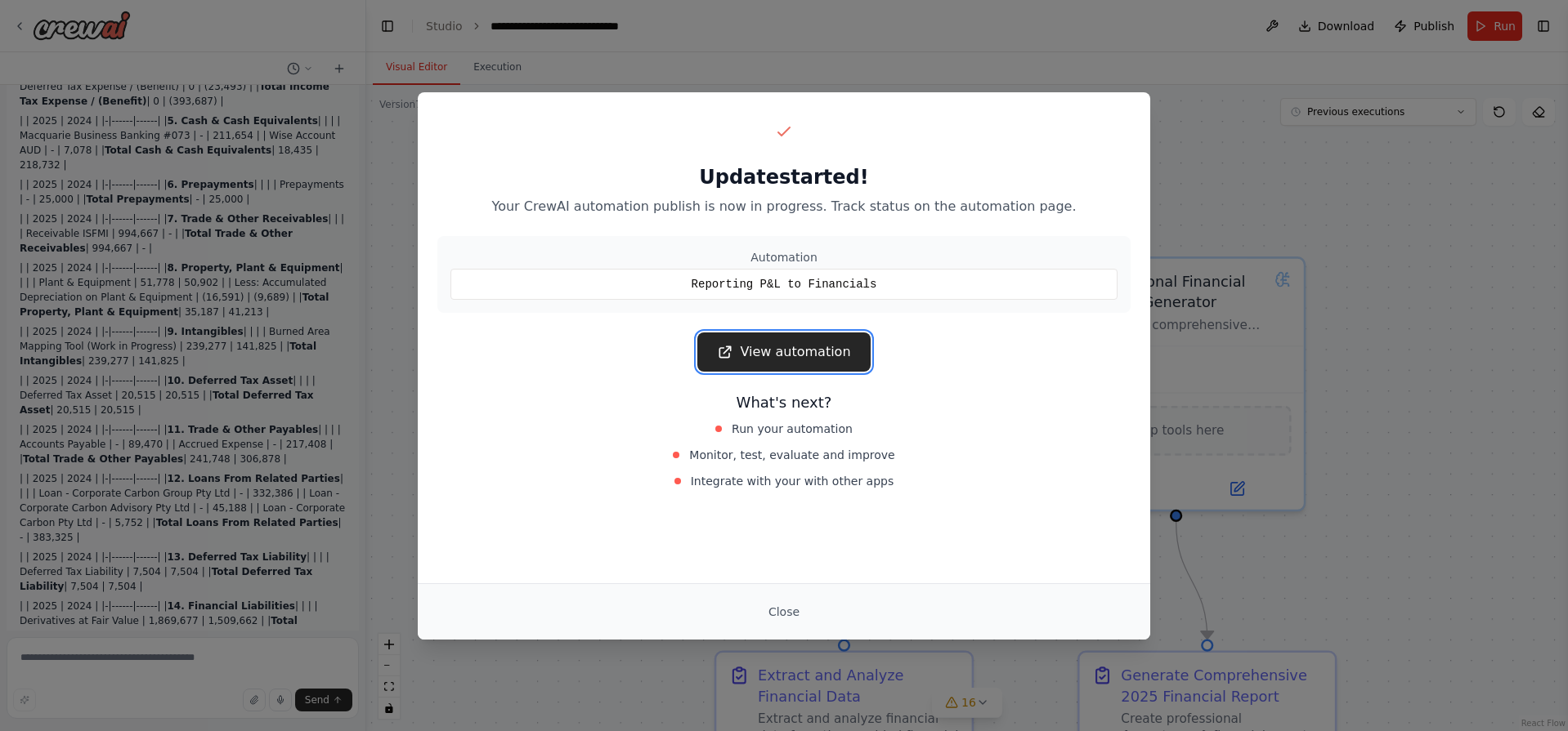
click at [806, 353] on link "View automation" at bounding box center [784, 352] width 173 height 39
click at [786, 614] on button "Close" at bounding box center [784, 611] width 58 height 29
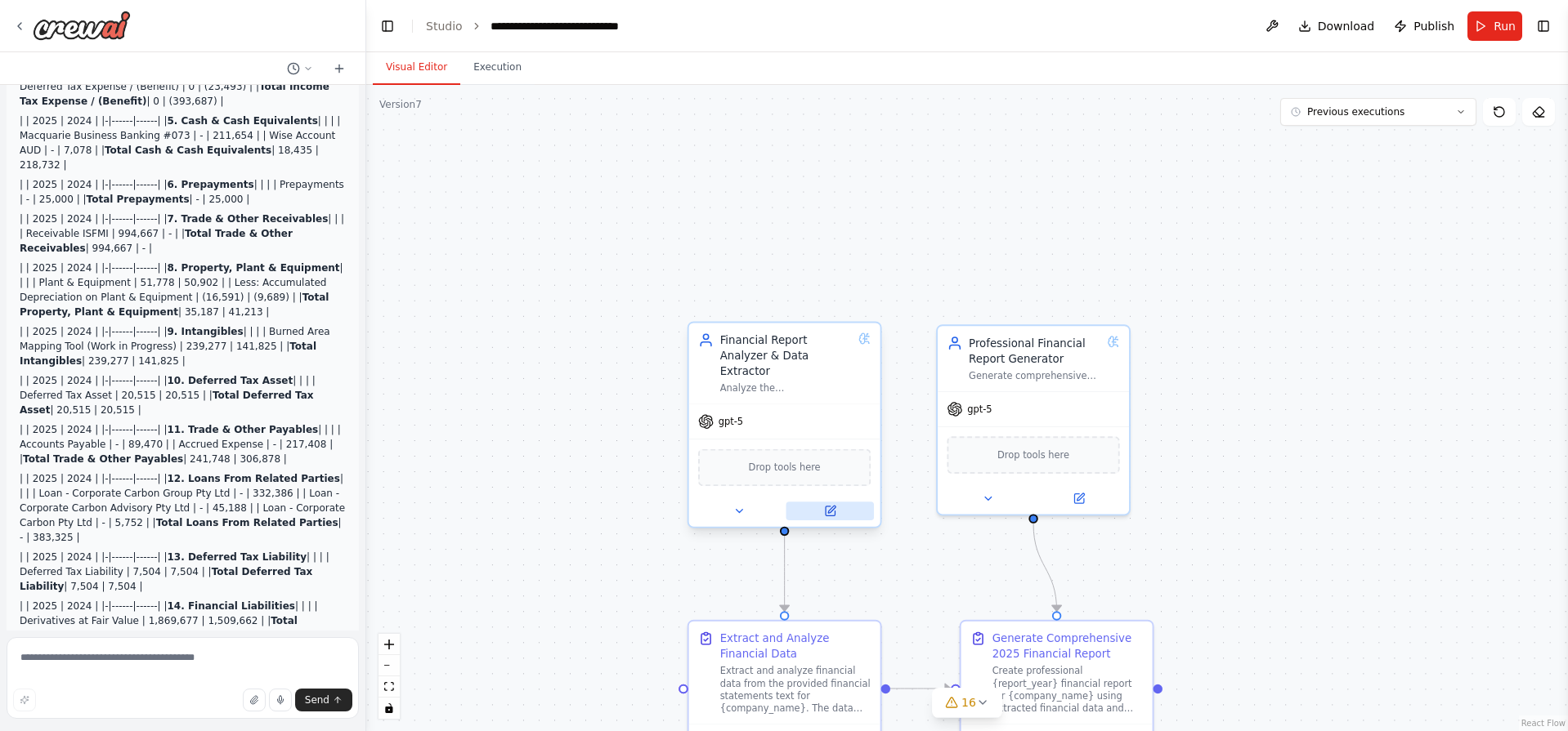
click at [844, 502] on button at bounding box center [830, 510] width 88 height 19
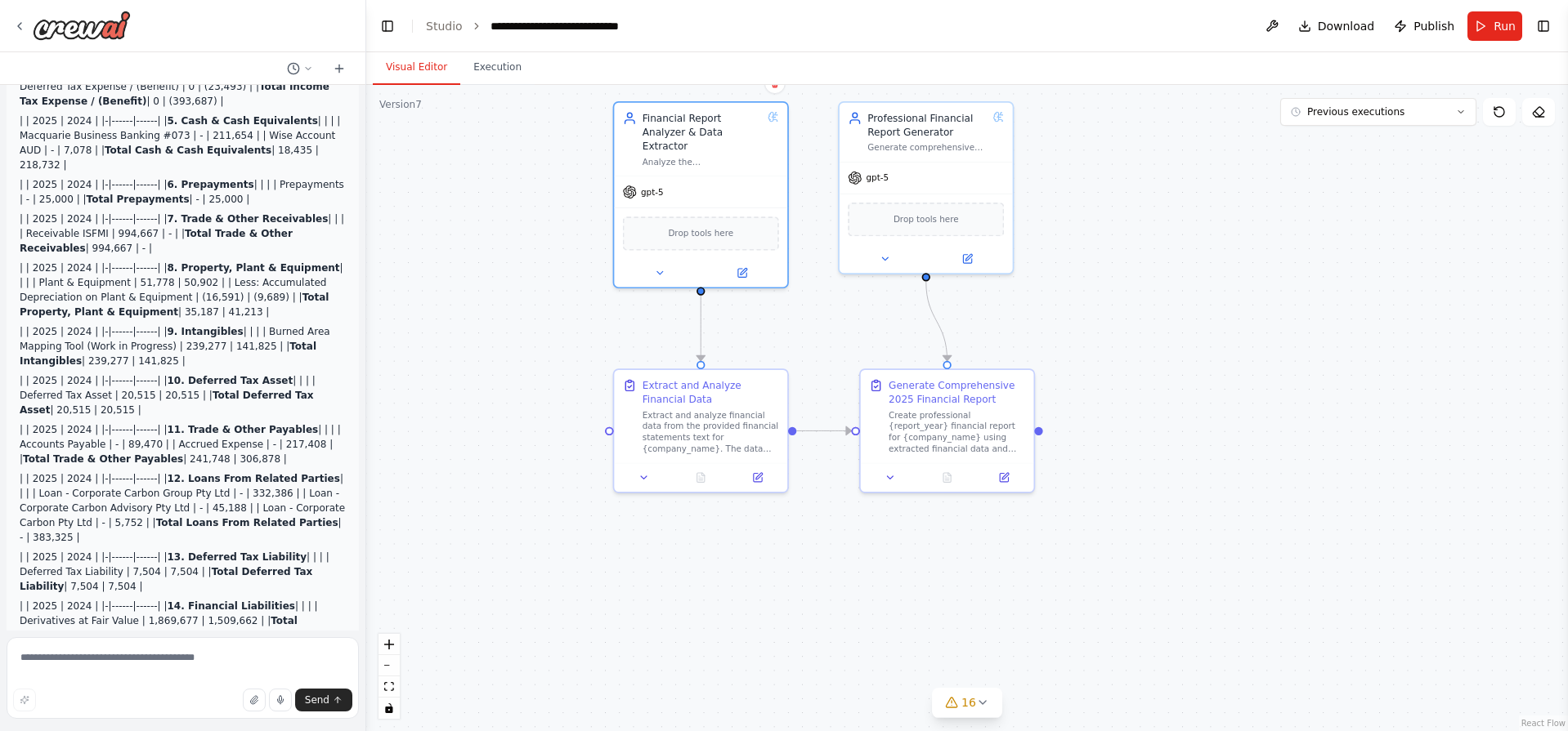
drag, startPoint x: 885, startPoint y: 259, endPoint x: 799, endPoint y: 47, distance: 228.8
click at [799, 47] on main "**********" at bounding box center [967, 365] width 1202 height 731
click at [937, 157] on div "Generate comprehensive {report_year} financial reports for {company_name} incor…" at bounding box center [922, 153] width 120 height 12
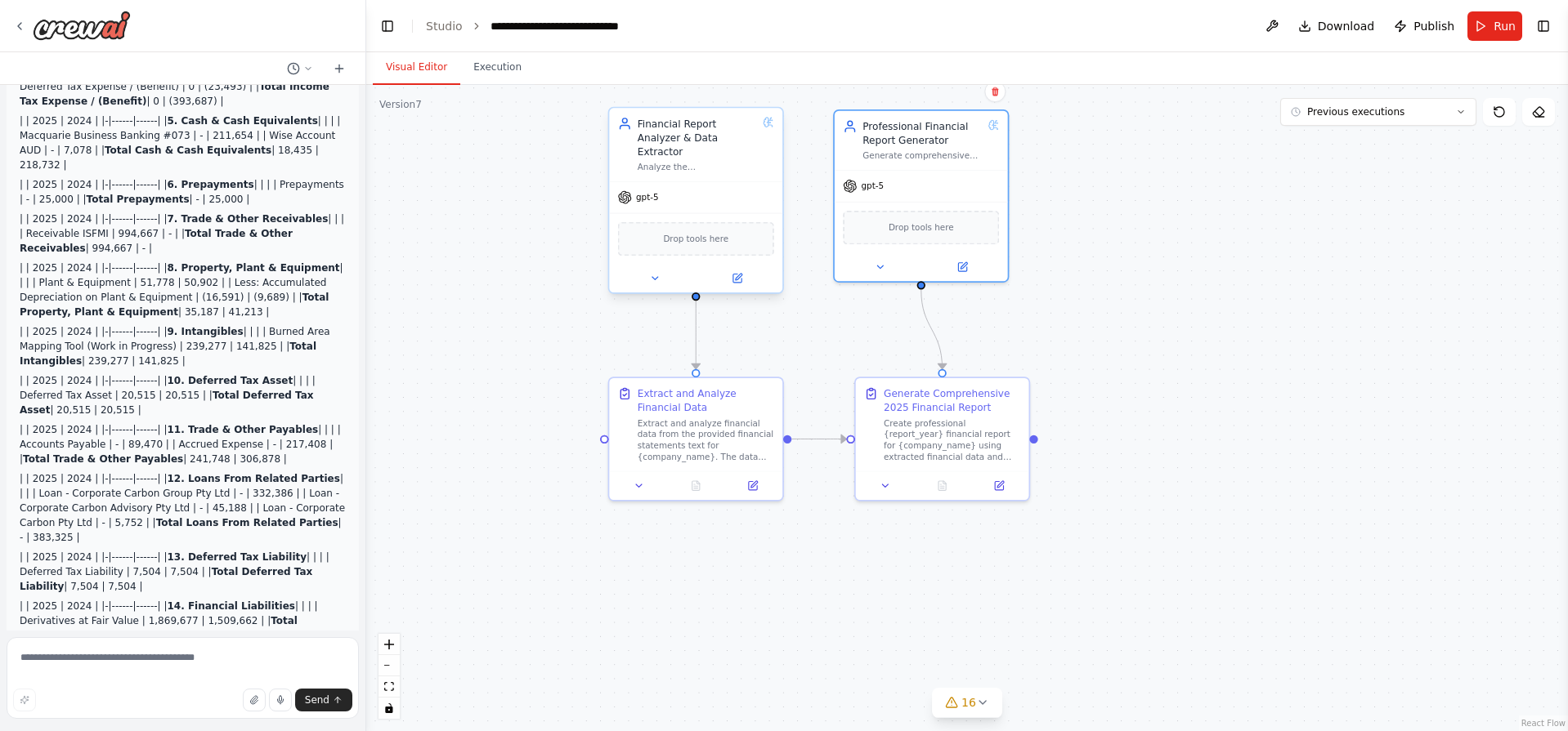
click at [706, 187] on div "gpt-5" at bounding box center [696, 198] width 174 height 31
click at [648, 192] on div "gpt-5" at bounding box center [696, 198] width 174 height 31
click at [643, 192] on span "gpt-5" at bounding box center [646, 198] width 22 height 12
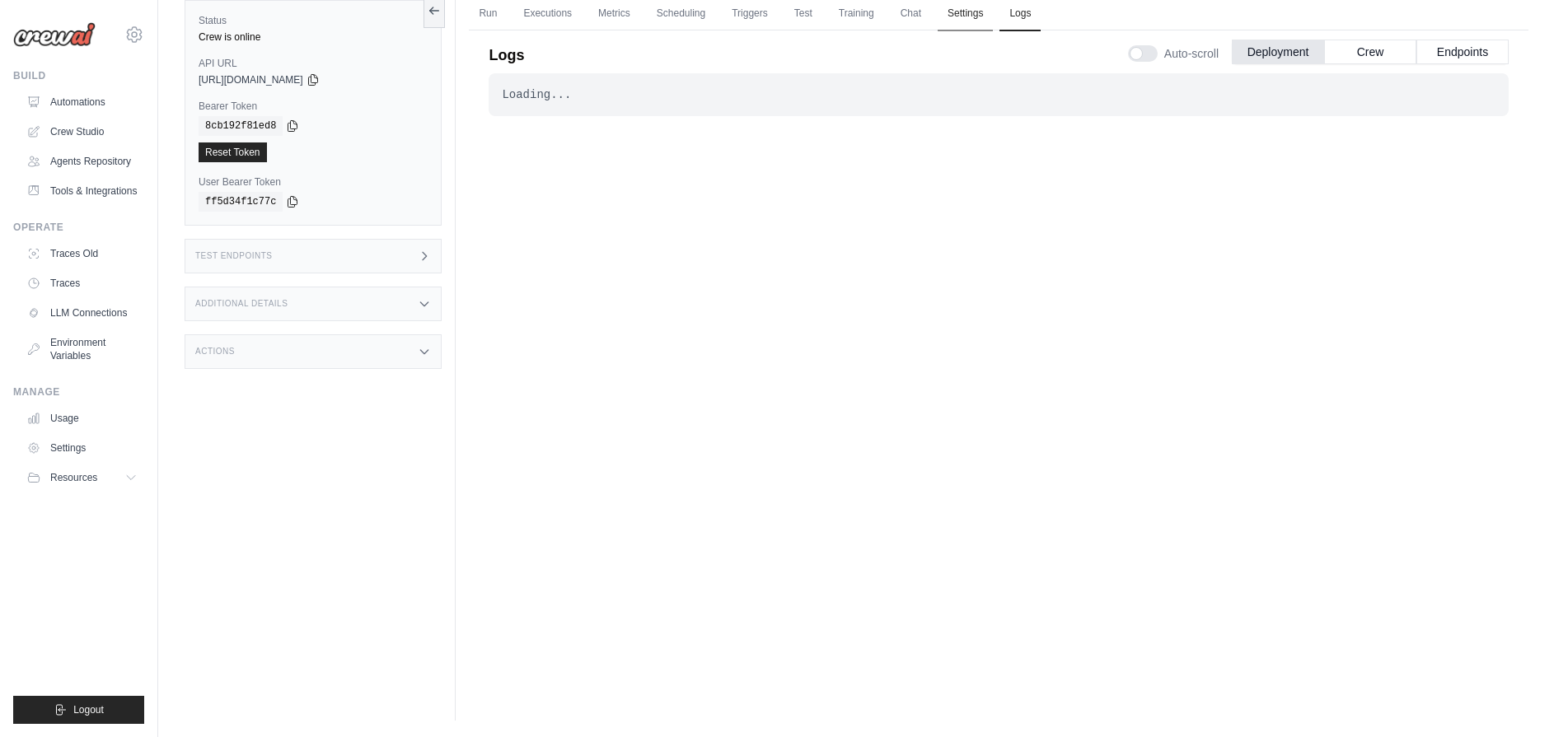
click at [960, 12] on link "Settings" at bounding box center [965, 13] width 55 height 35
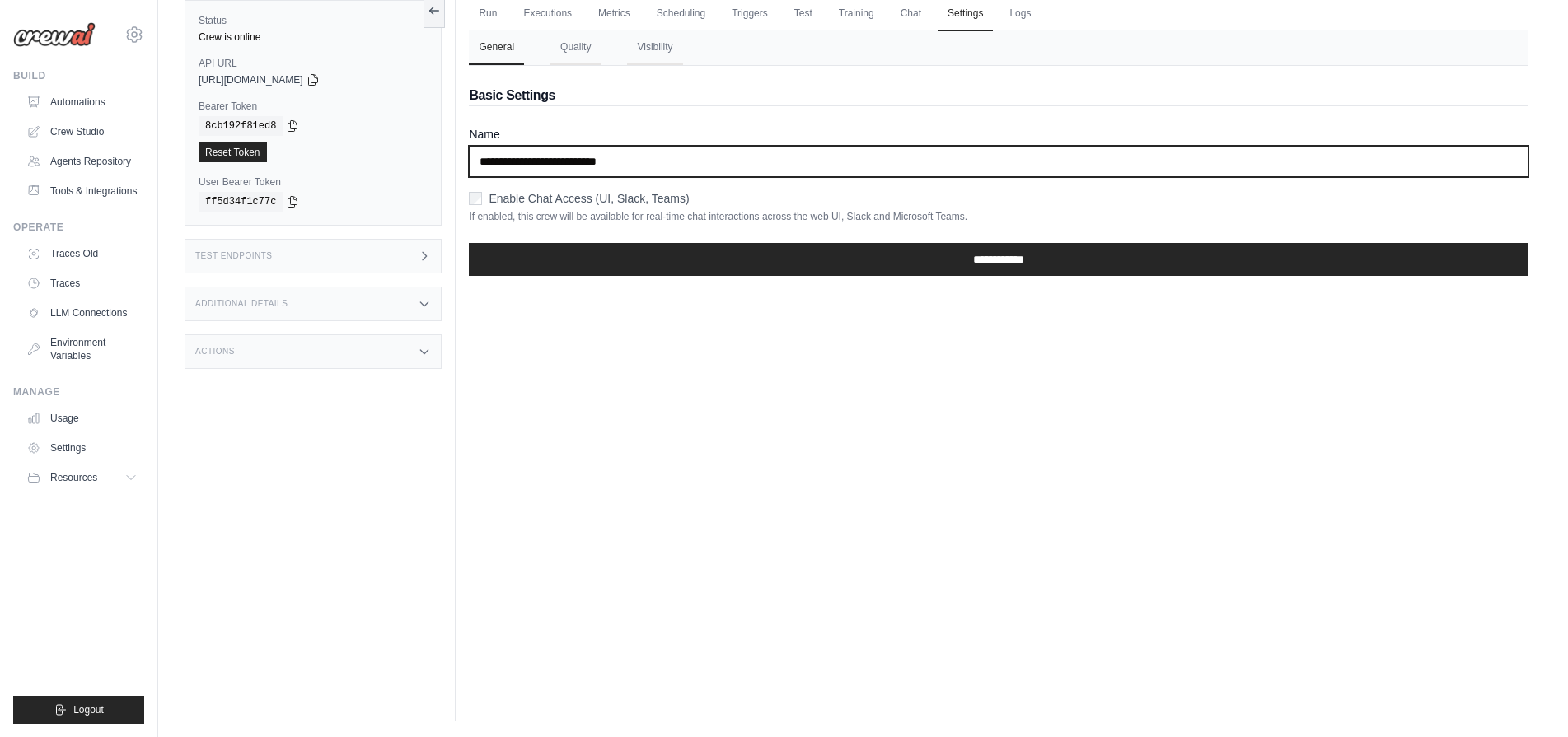
click at [582, 162] on input "**********" at bounding box center [999, 161] width 1060 height 31
click at [756, 174] on input "**********" at bounding box center [999, 161] width 1060 height 31
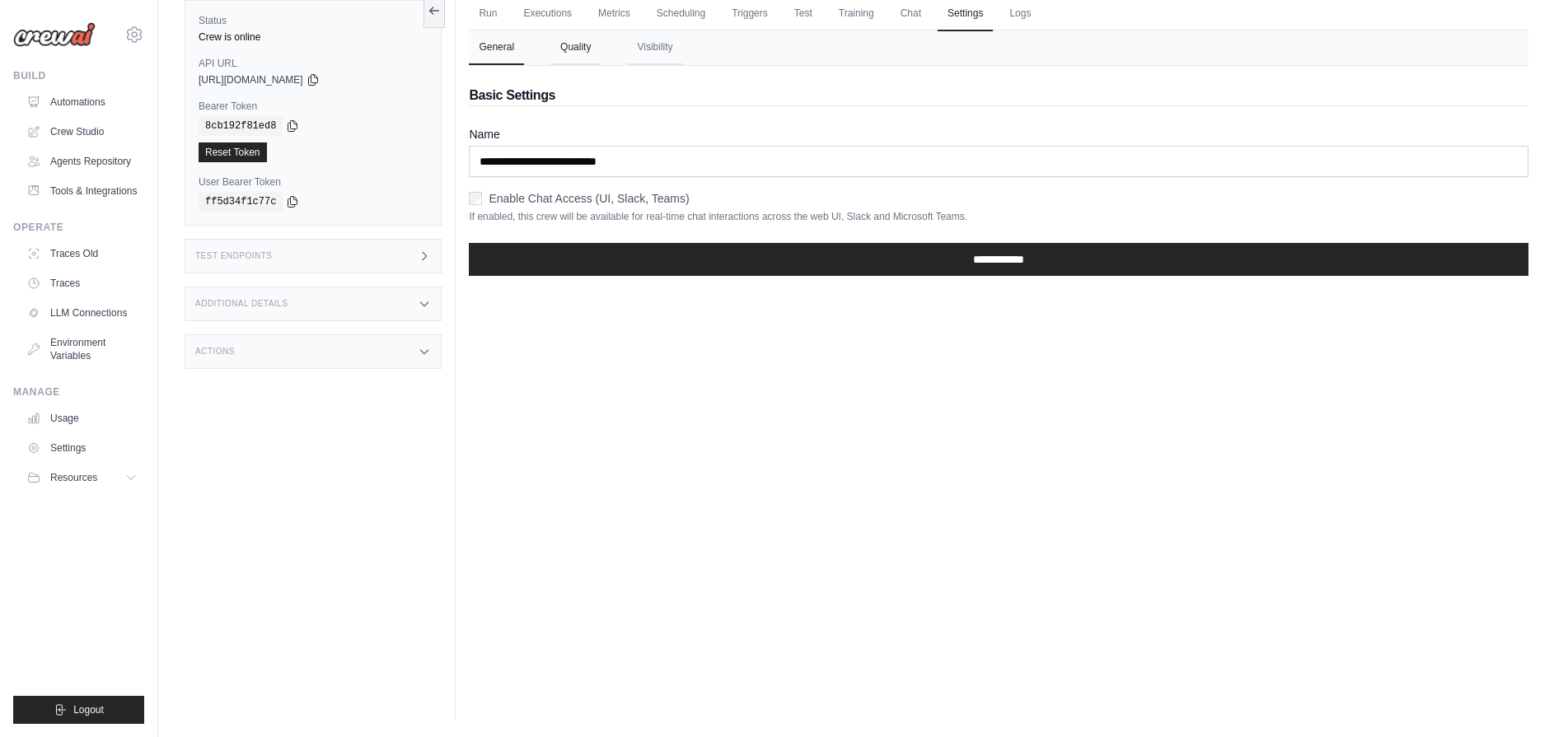
click at [577, 55] on button "Quality" at bounding box center [575, 47] width 50 height 35
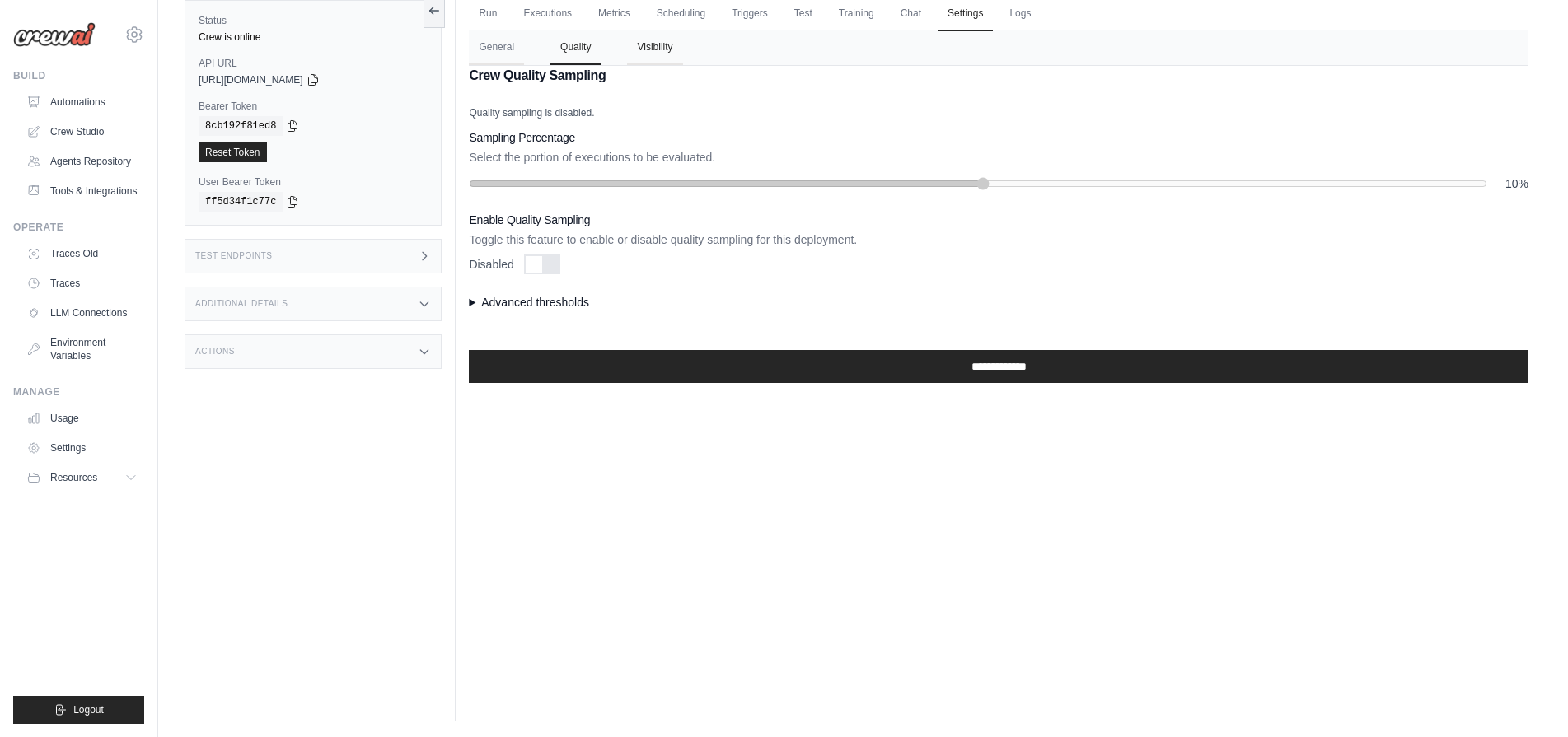
click at [675, 48] on button "Visibility" at bounding box center [655, 47] width 55 height 35
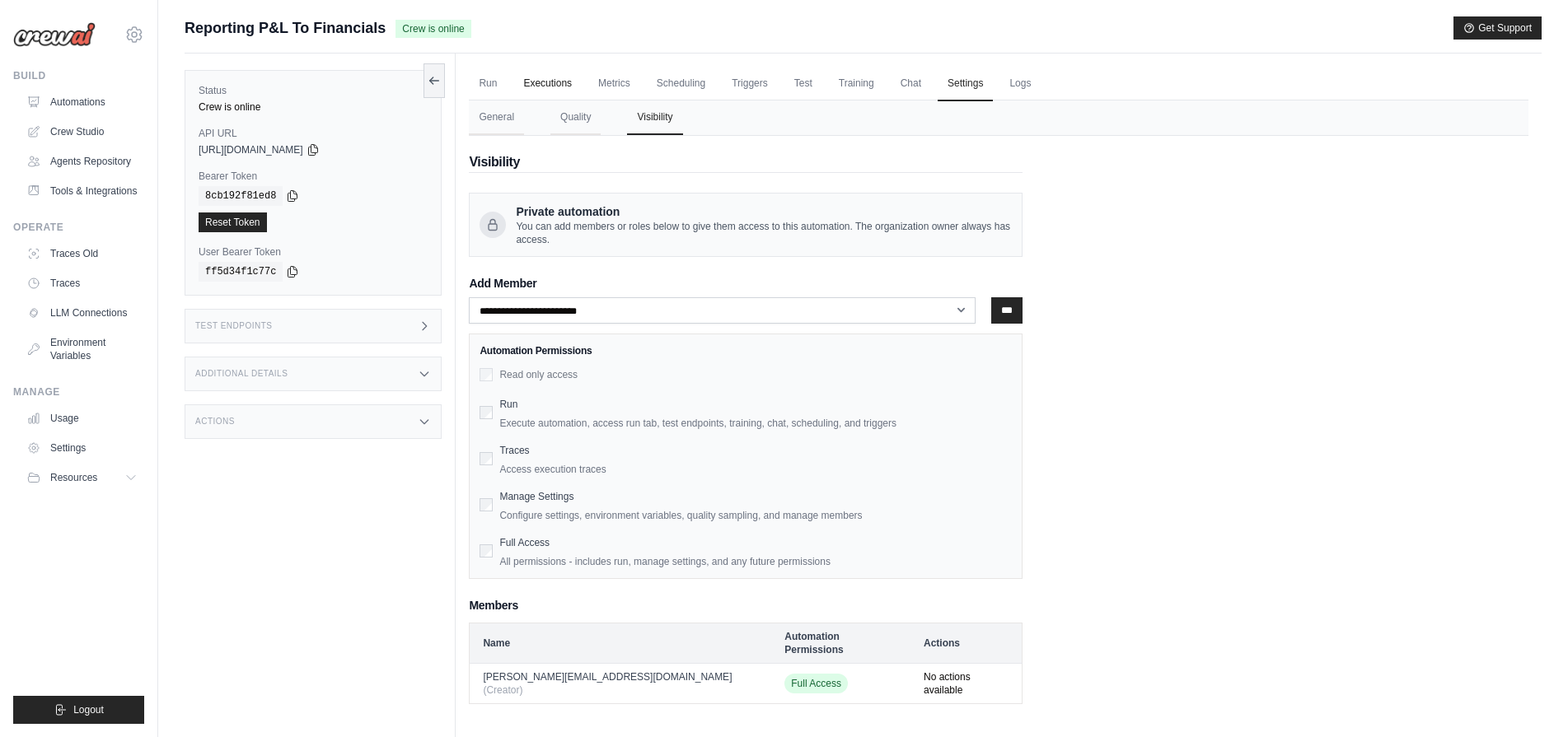
click at [523, 80] on link "Executions" at bounding box center [548, 84] width 69 height 35
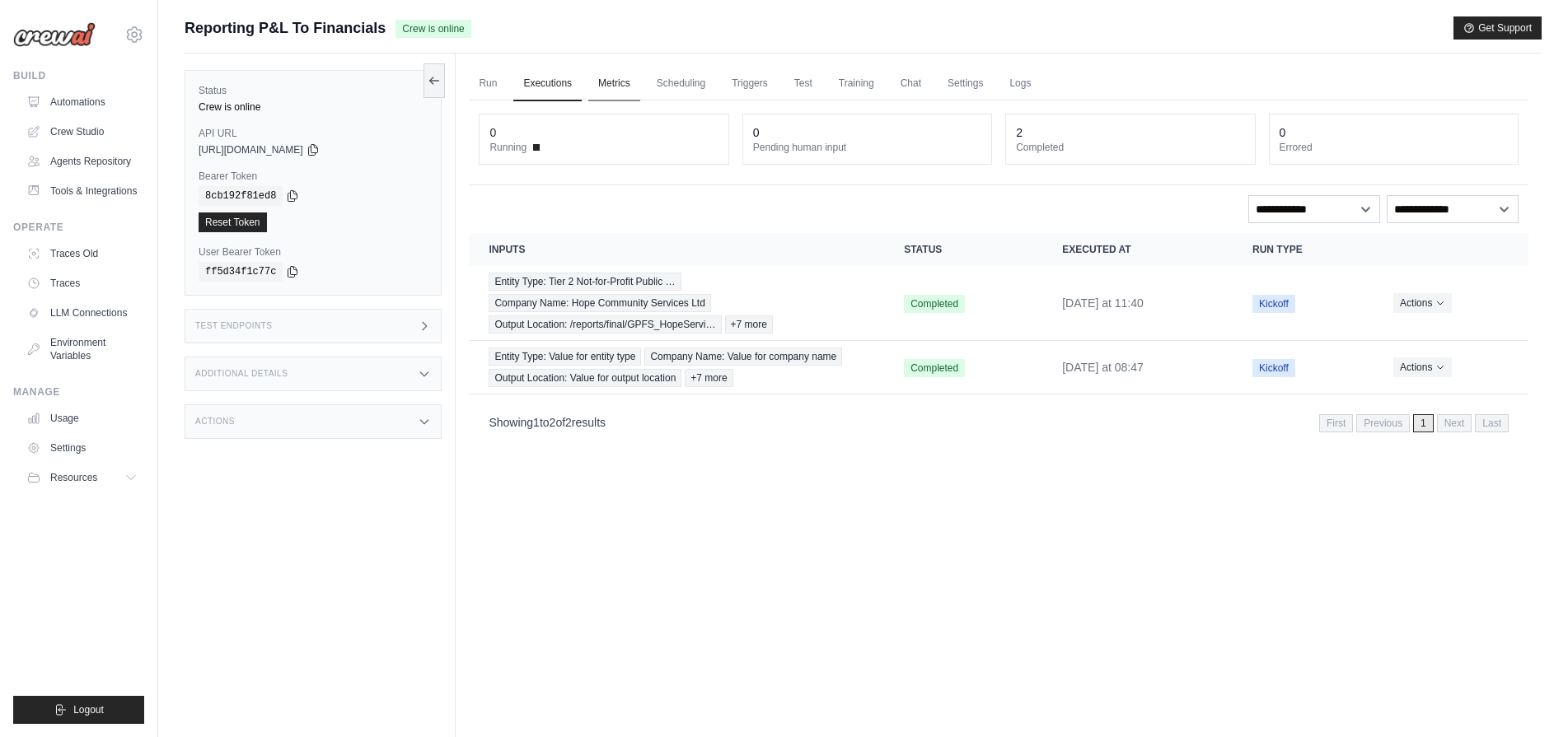
click at [631, 82] on link "Metrics" at bounding box center [614, 84] width 52 height 35
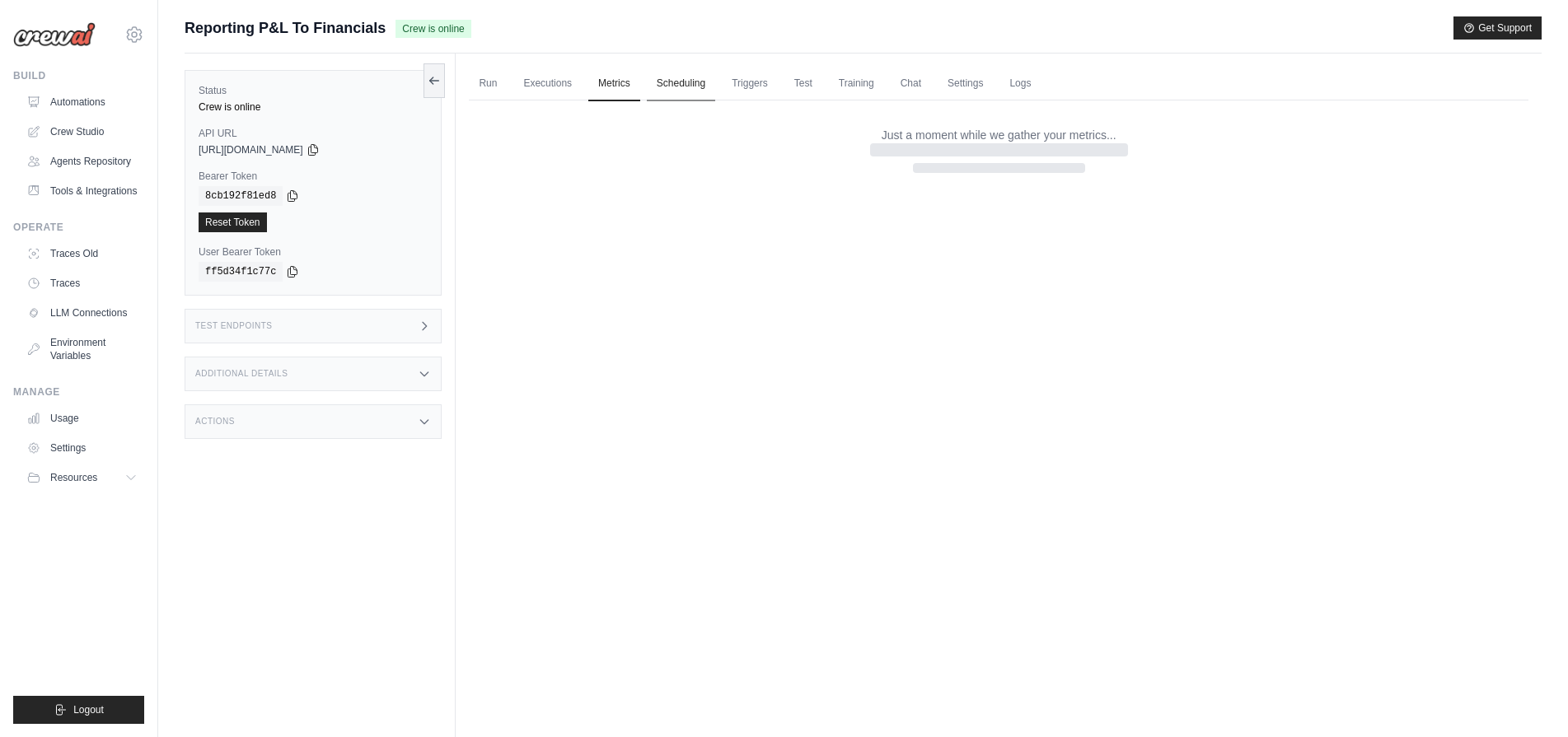
click at [697, 87] on link "Scheduling" at bounding box center [681, 84] width 69 height 35
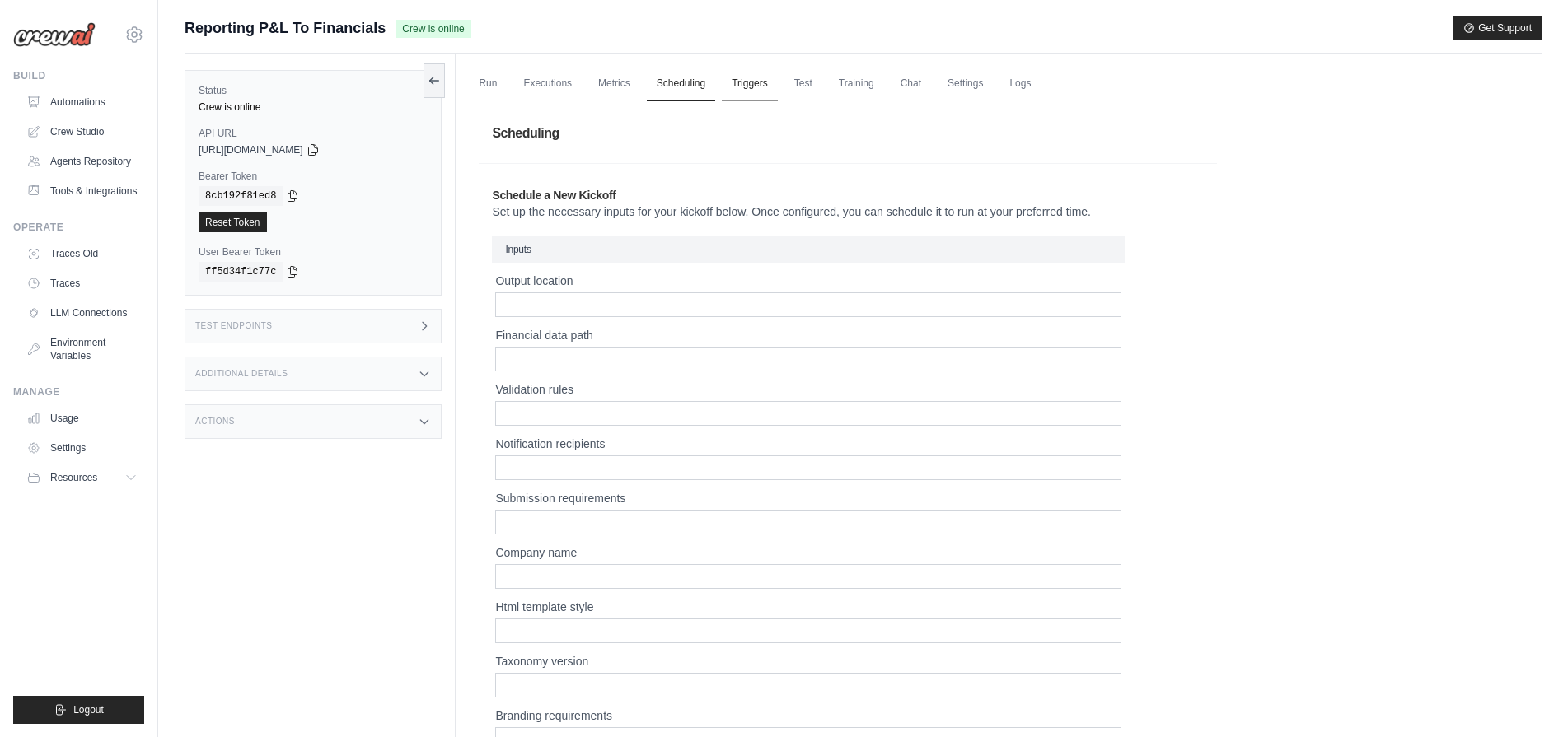
click at [760, 95] on link "Triggers" at bounding box center [750, 84] width 56 height 35
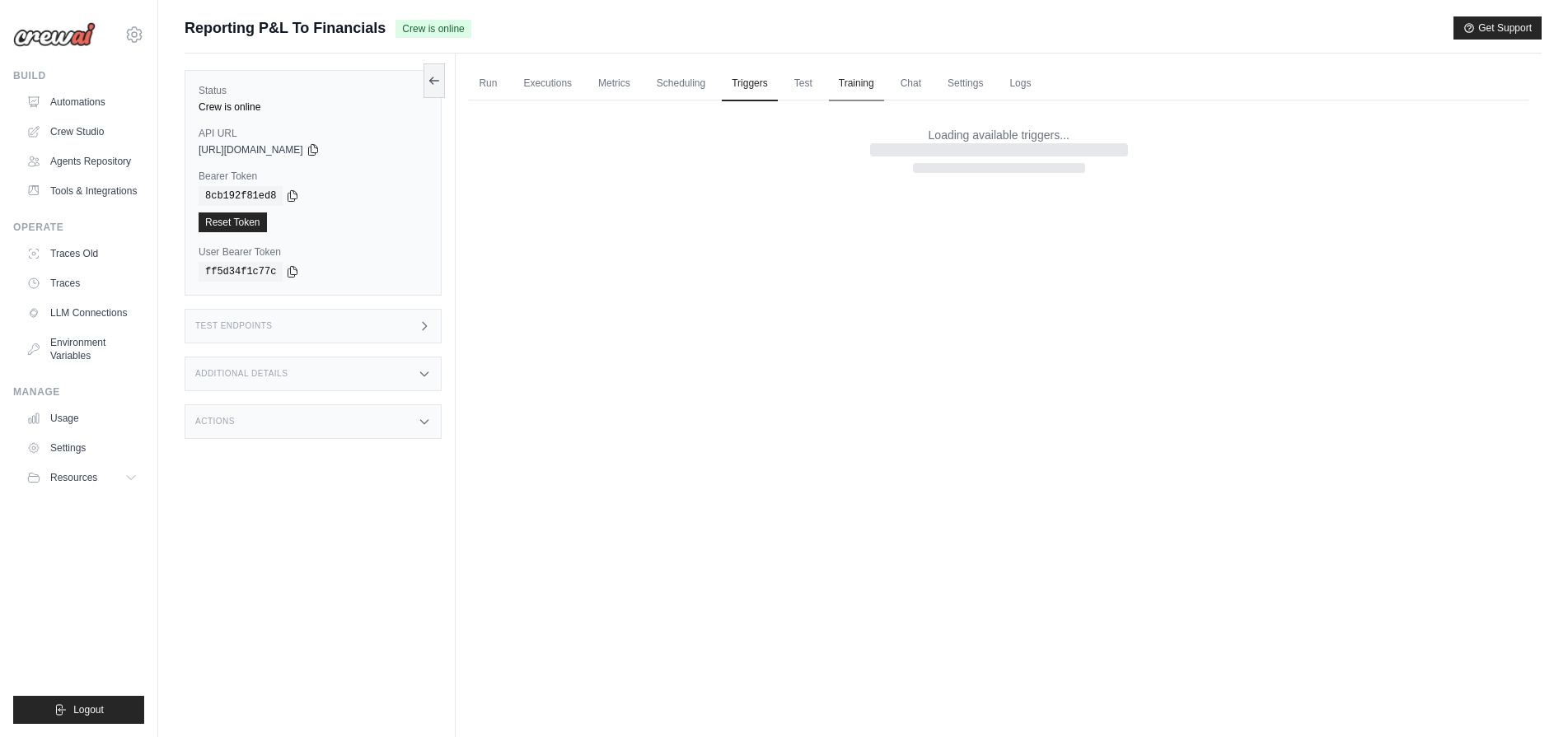
click at [842, 90] on link "Training" at bounding box center [857, 84] width 55 height 35
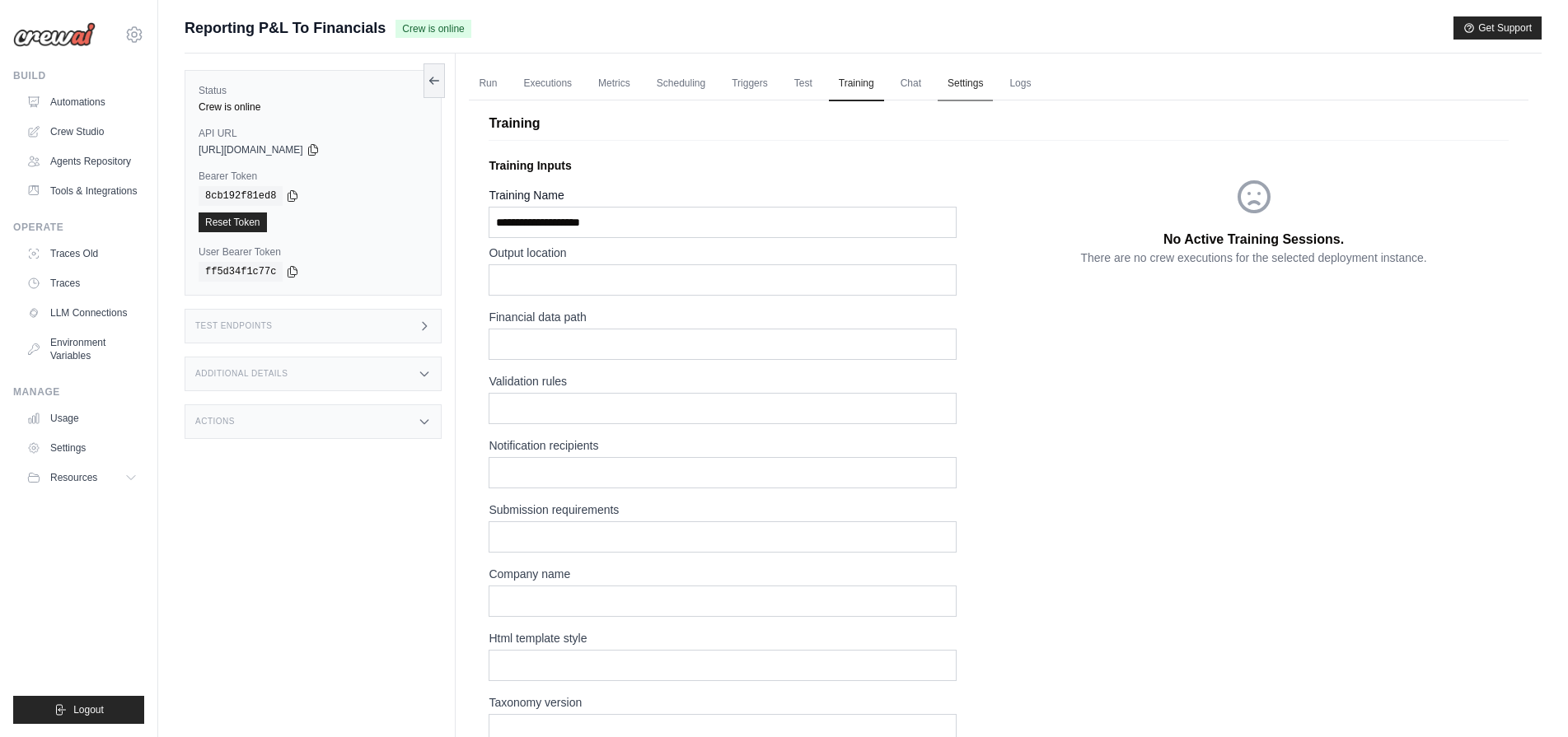
click at [937, 86] on link "Settings" at bounding box center [965, 84] width 55 height 35
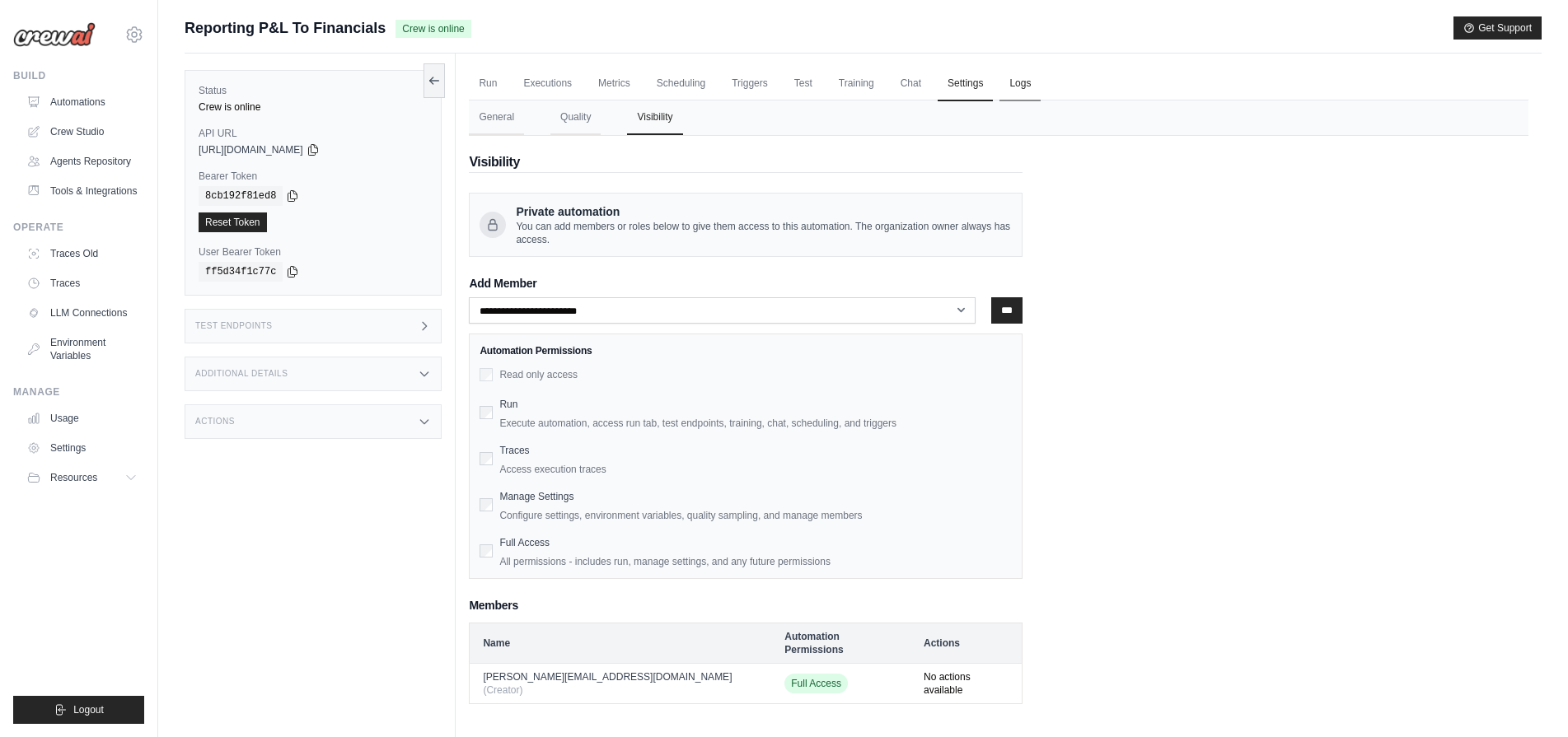
click at [1028, 92] on link "Logs" at bounding box center [1020, 84] width 41 height 35
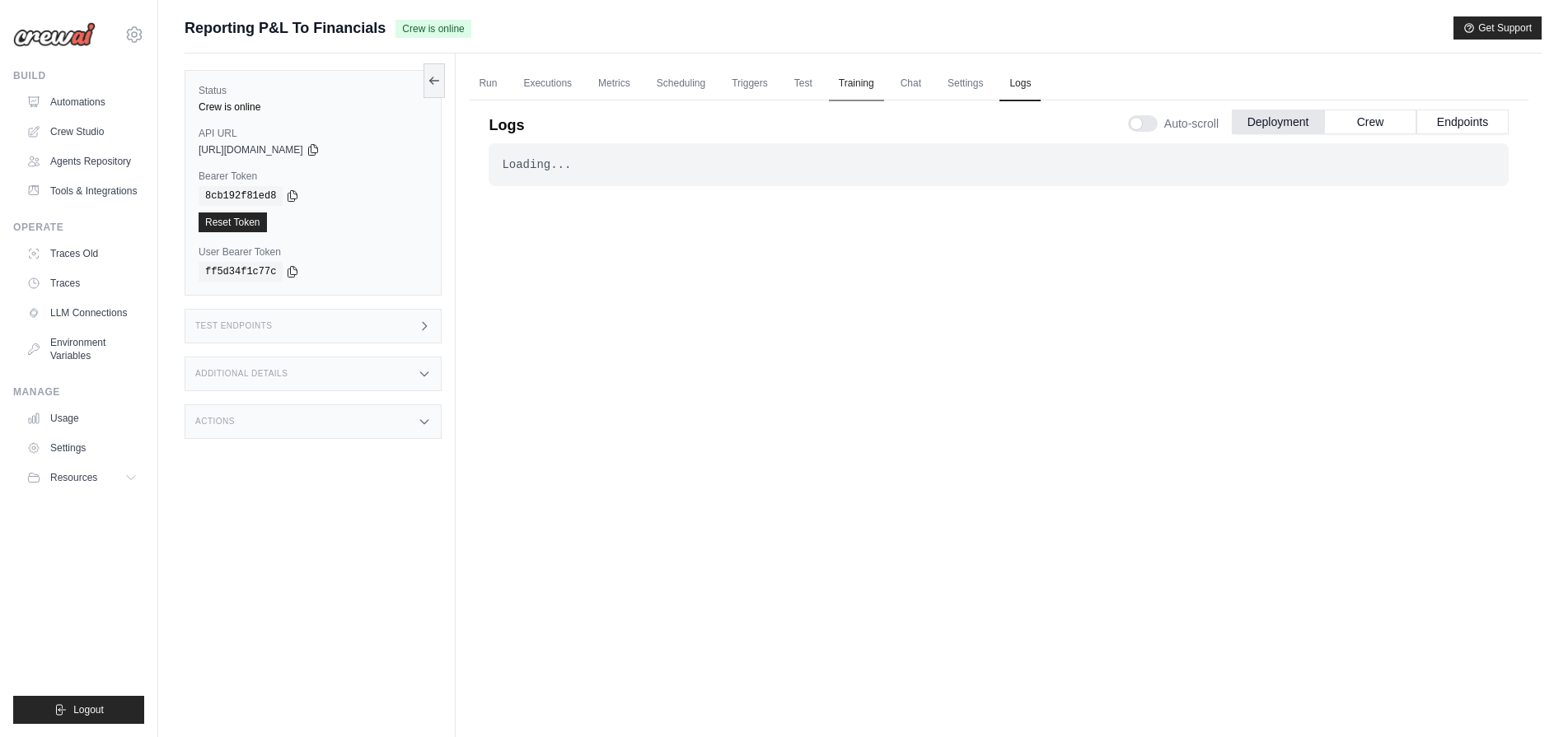
click at [880, 73] on link "Training" at bounding box center [857, 84] width 55 height 35
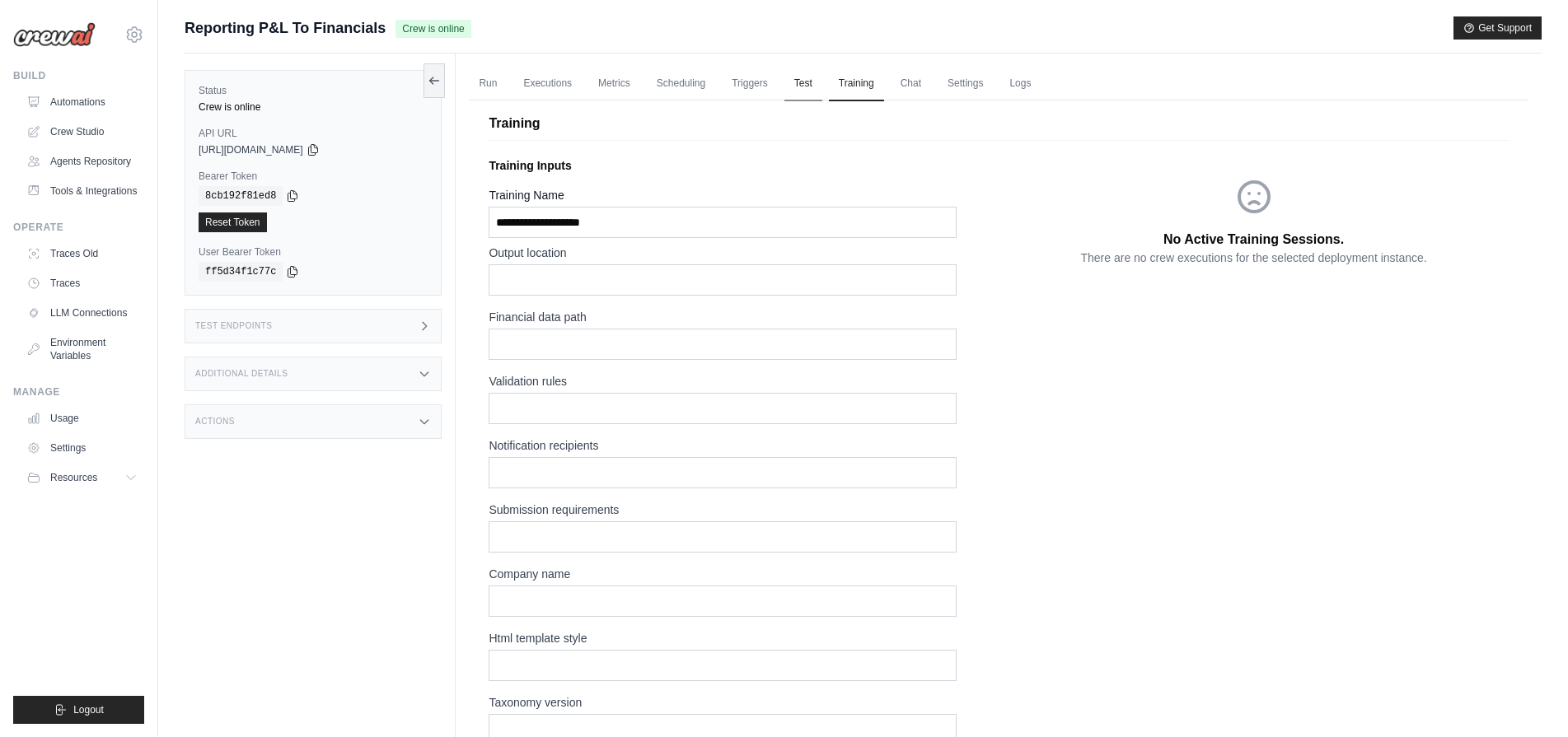
click at [786, 76] on link "Test" at bounding box center [803, 84] width 38 height 35
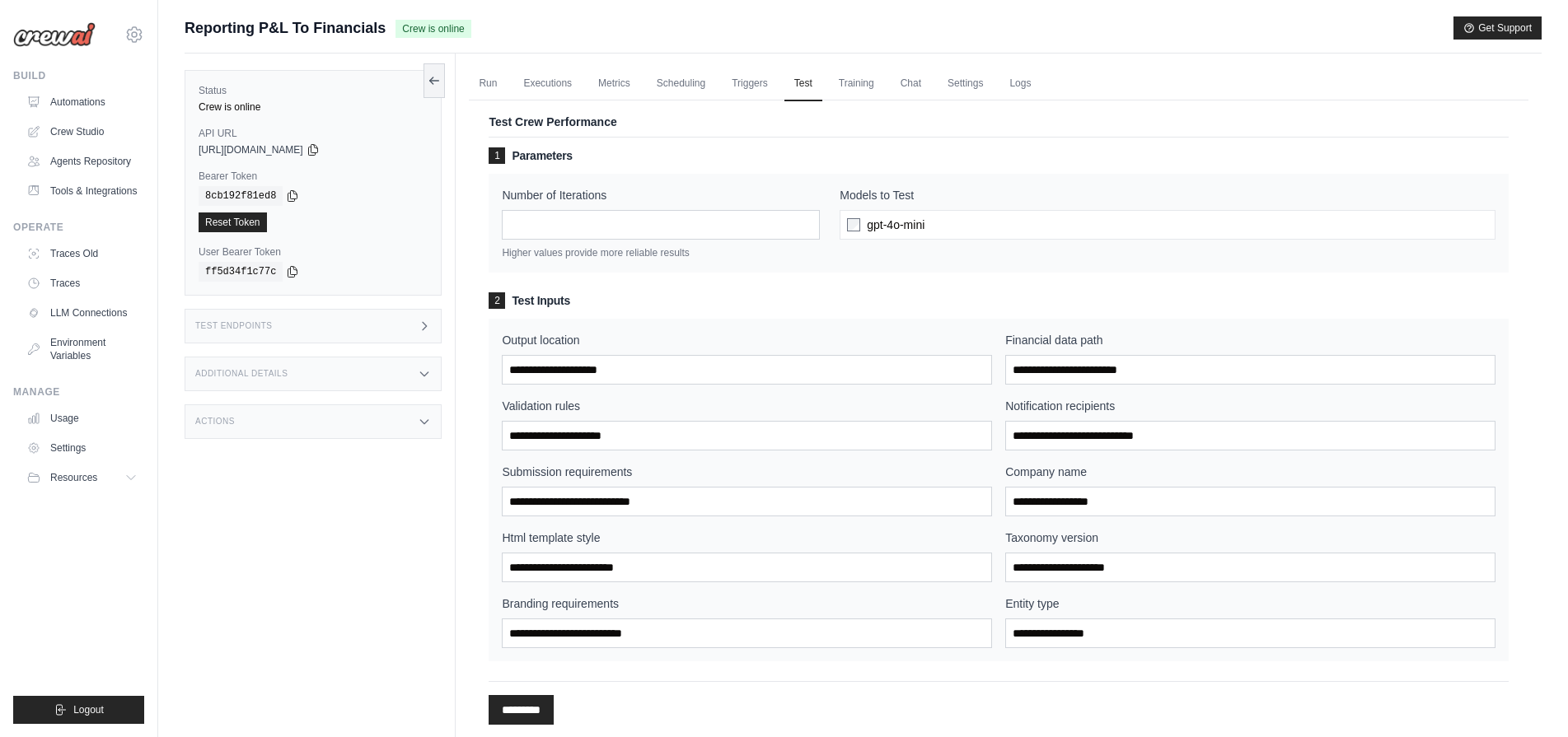
click at [962, 234] on div "gpt-4o-mini" at bounding box center [1168, 224] width 656 height 29
click at [542, 82] on link "Executions" at bounding box center [548, 84] width 69 height 35
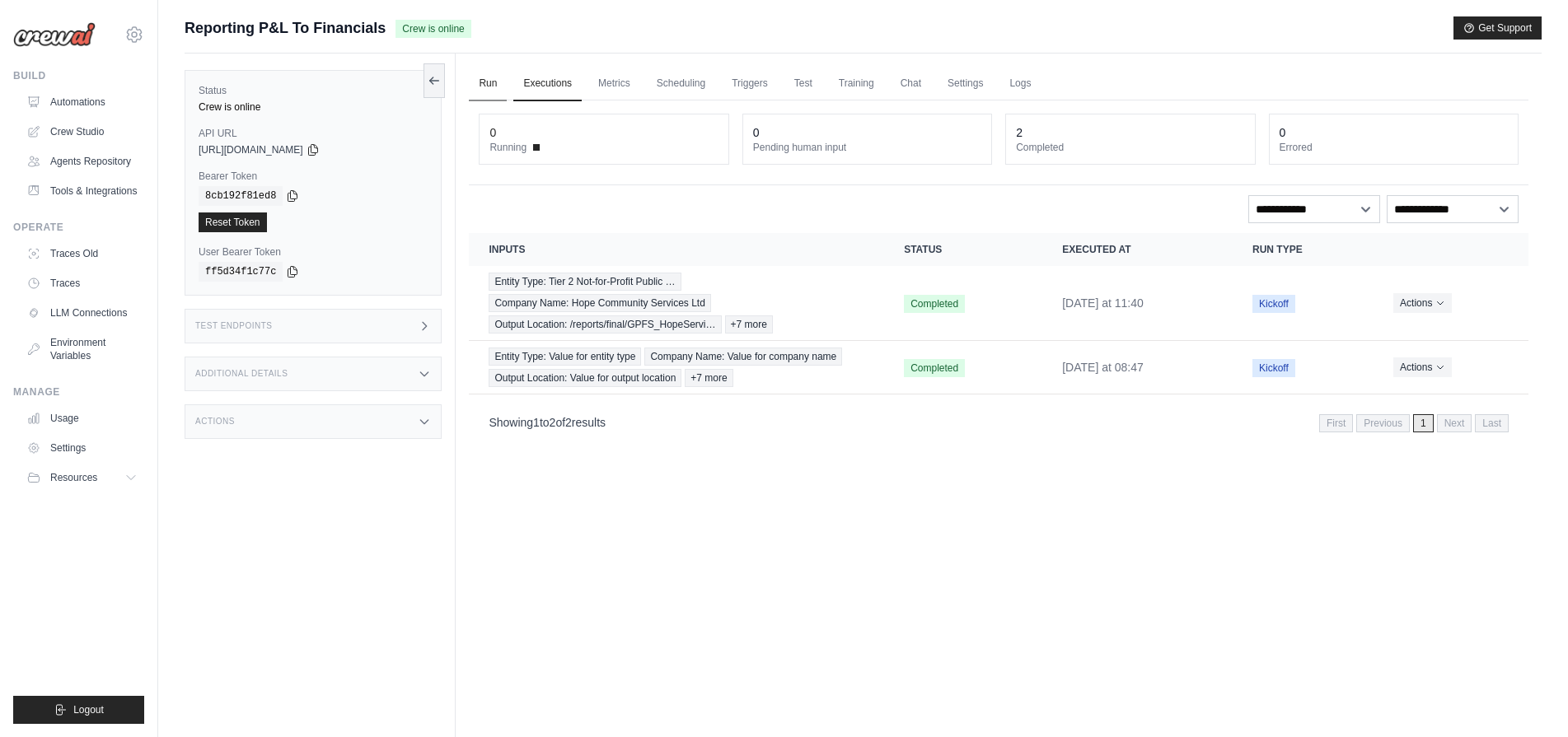
click at [501, 80] on link "Run" at bounding box center [488, 84] width 38 height 35
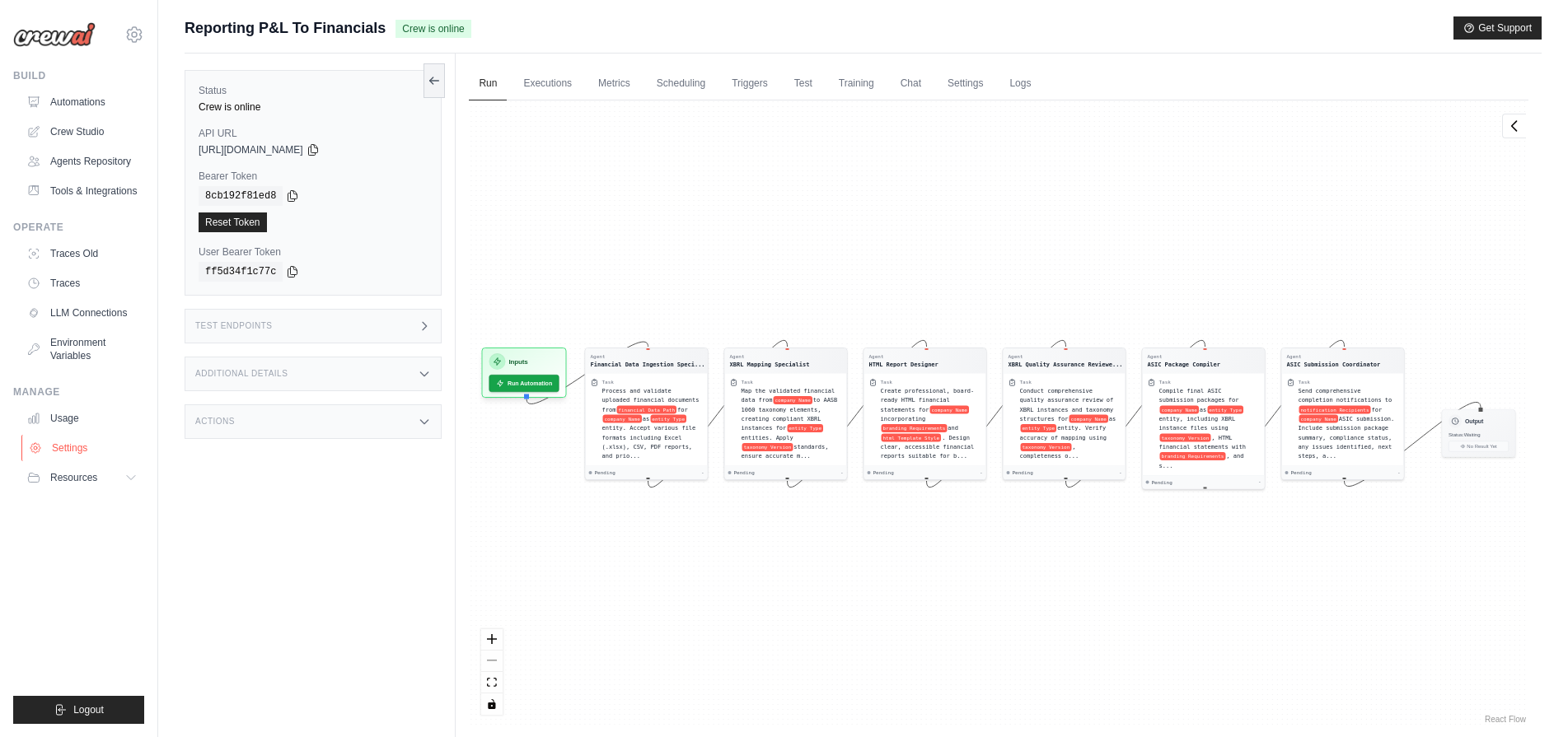
click at [69, 442] on link "Settings" at bounding box center [83, 448] width 124 height 27
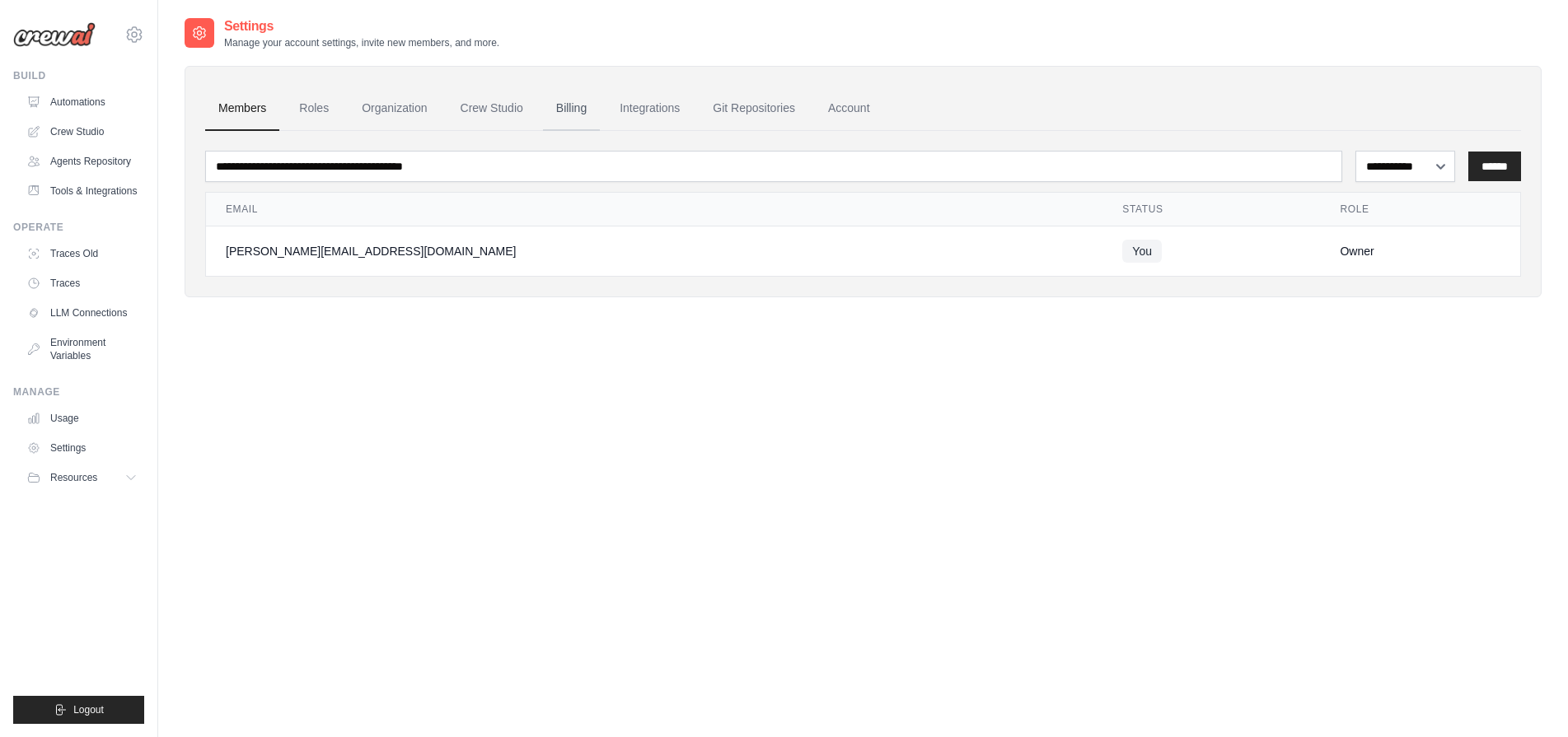
click at [573, 107] on link "Billing" at bounding box center [572, 109] width 57 height 45
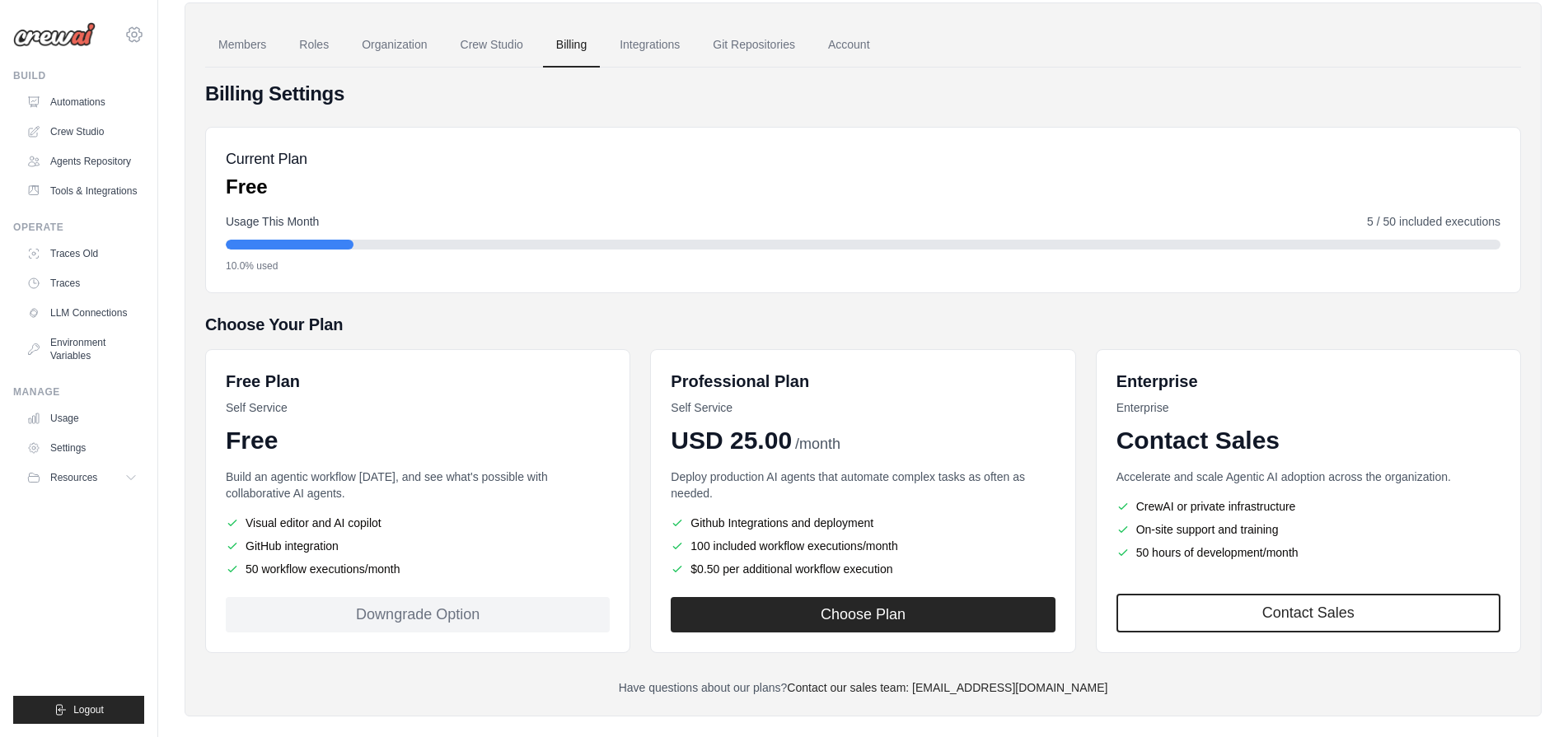
scroll to position [86, 0]
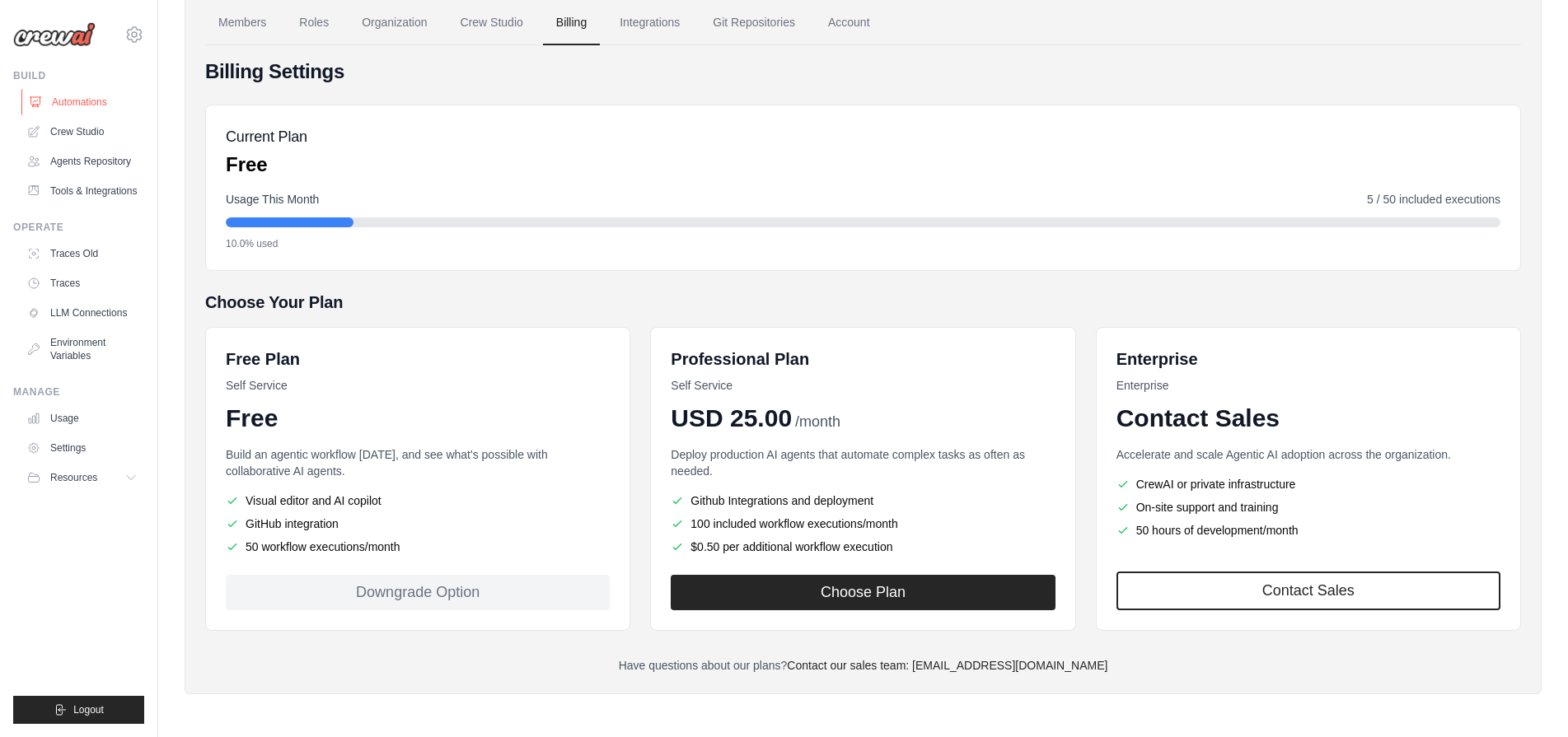
click at [66, 102] on link "Automations" at bounding box center [83, 103] width 124 height 27
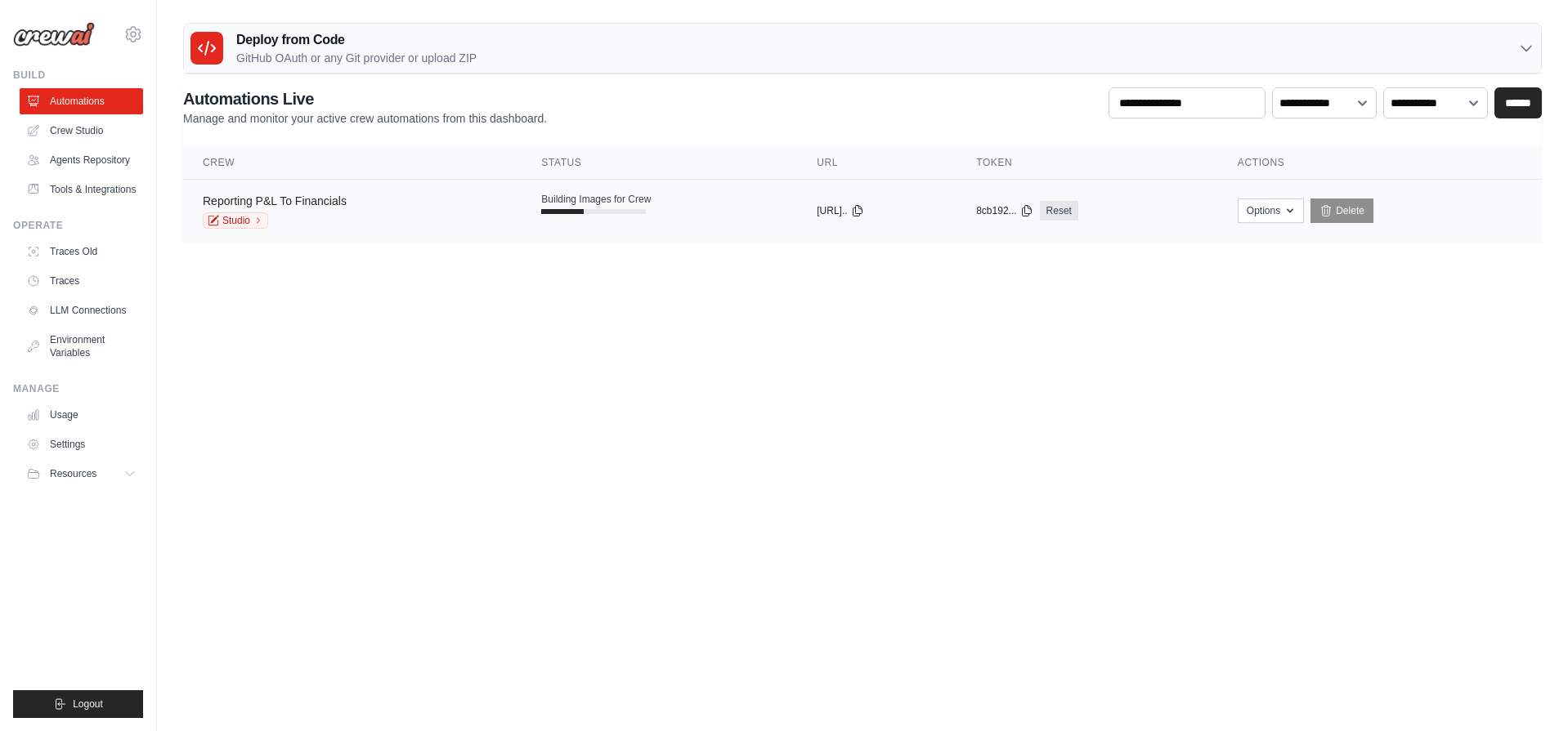
click at [256, 204] on link "Reporting P&L To Financials" at bounding box center [275, 200] width 144 height 13
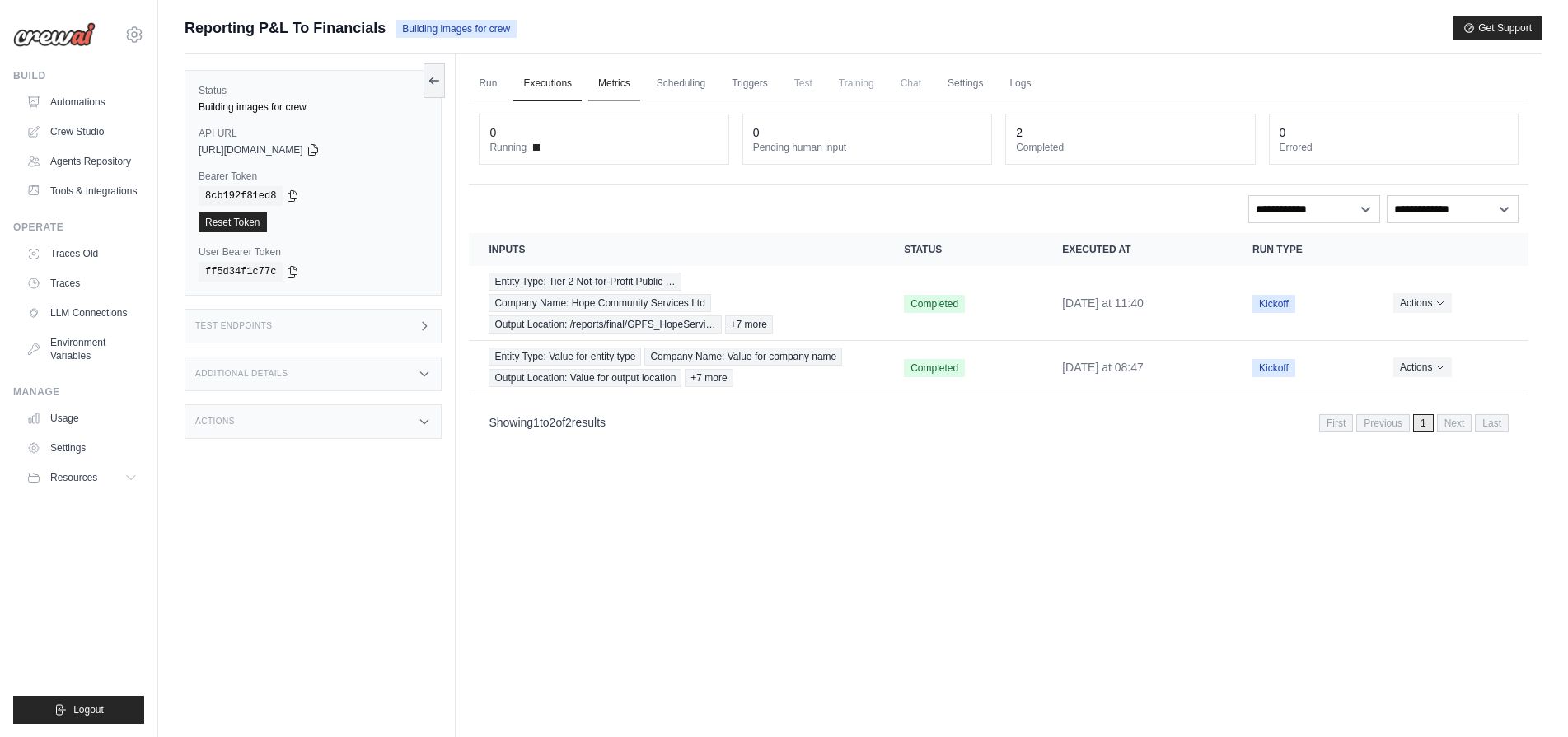
click at [607, 71] on link "Metrics" at bounding box center [614, 84] width 52 height 35
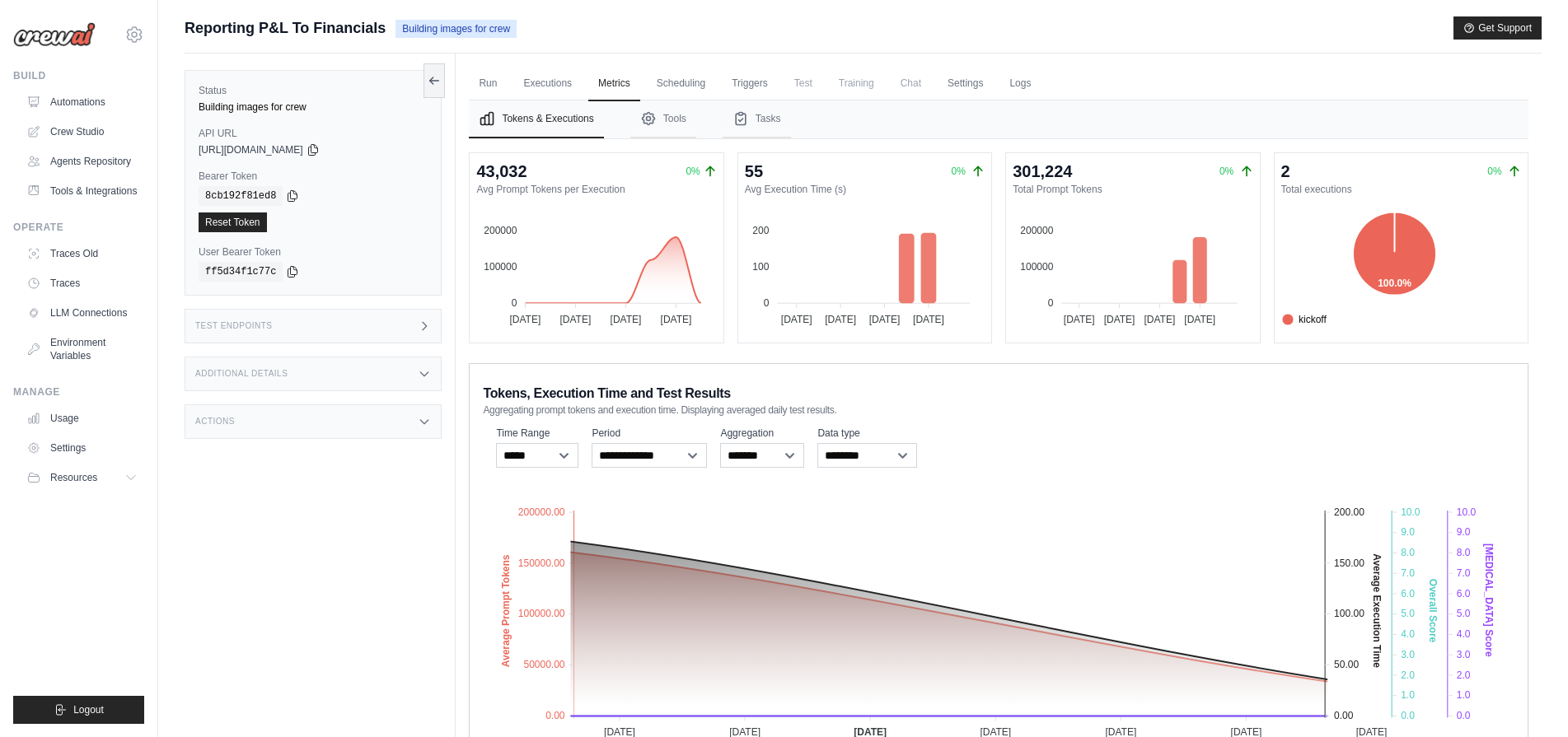
click at [863, 81] on span "Training" at bounding box center [857, 83] width 55 height 33
click at [812, 80] on span "Test" at bounding box center [803, 83] width 38 height 33
click at [704, 80] on link "Scheduling" at bounding box center [681, 84] width 69 height 35
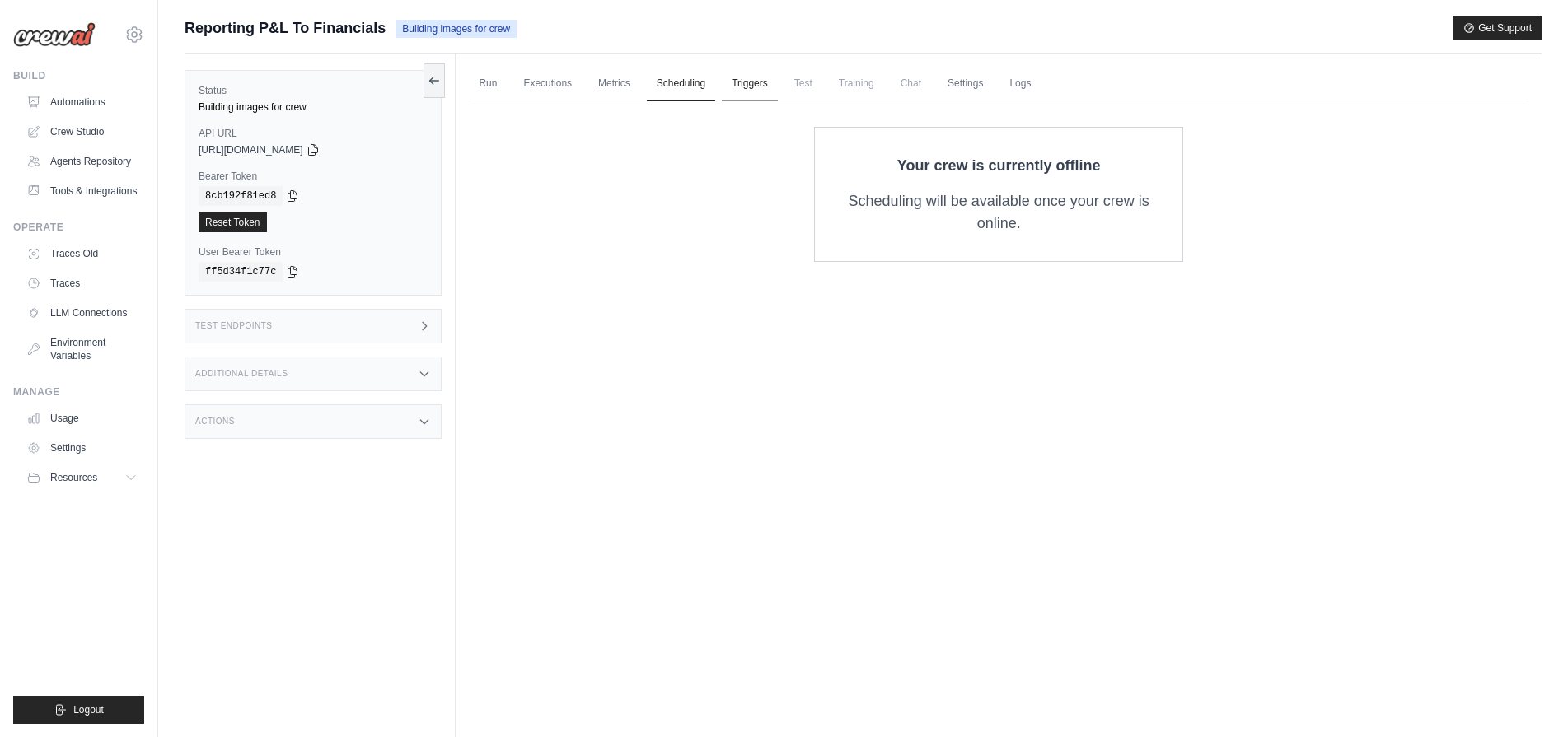
click at [750, 84] on link "Triggers" at bounding box center [750, 84] width 56 height 35
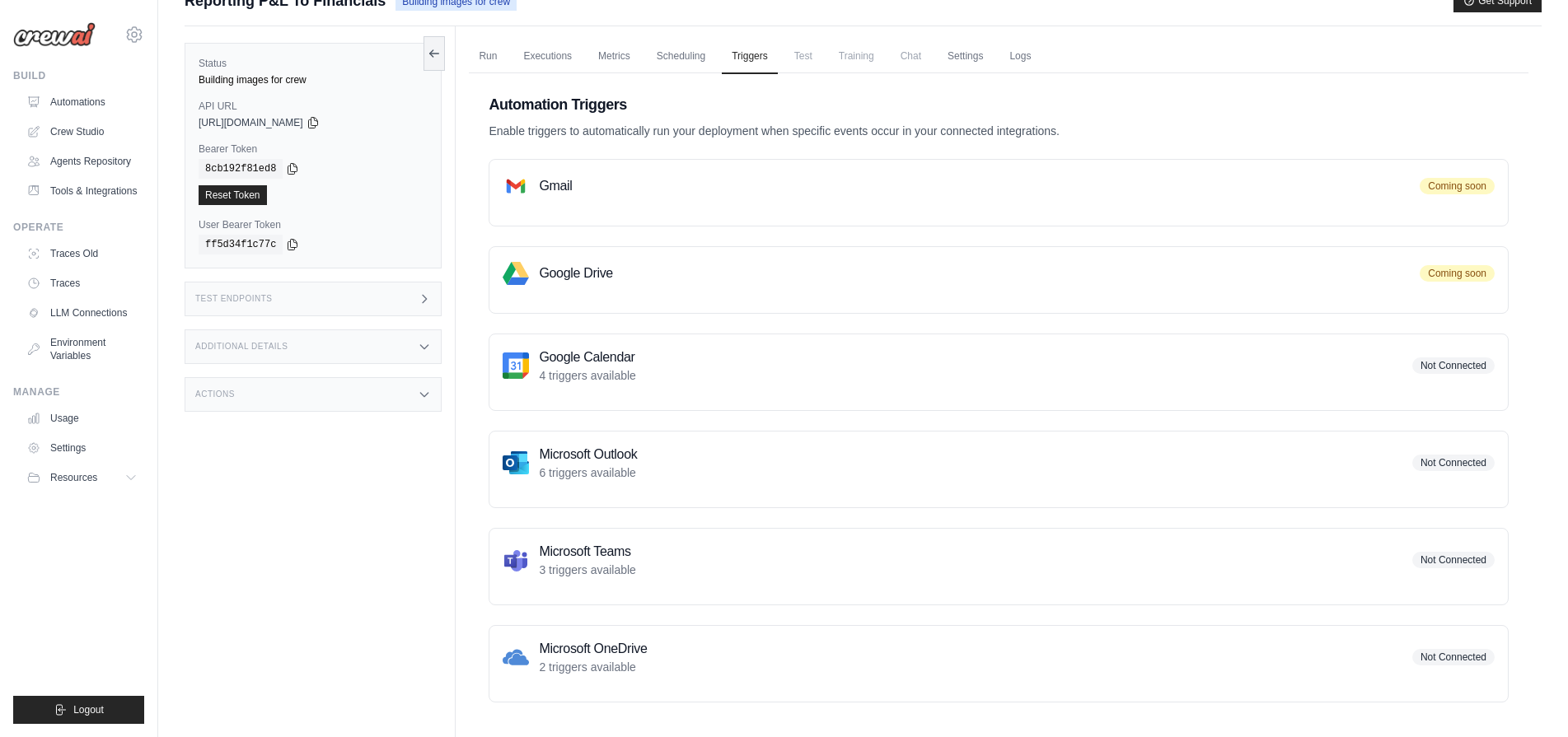
scroll to position [70, 0]
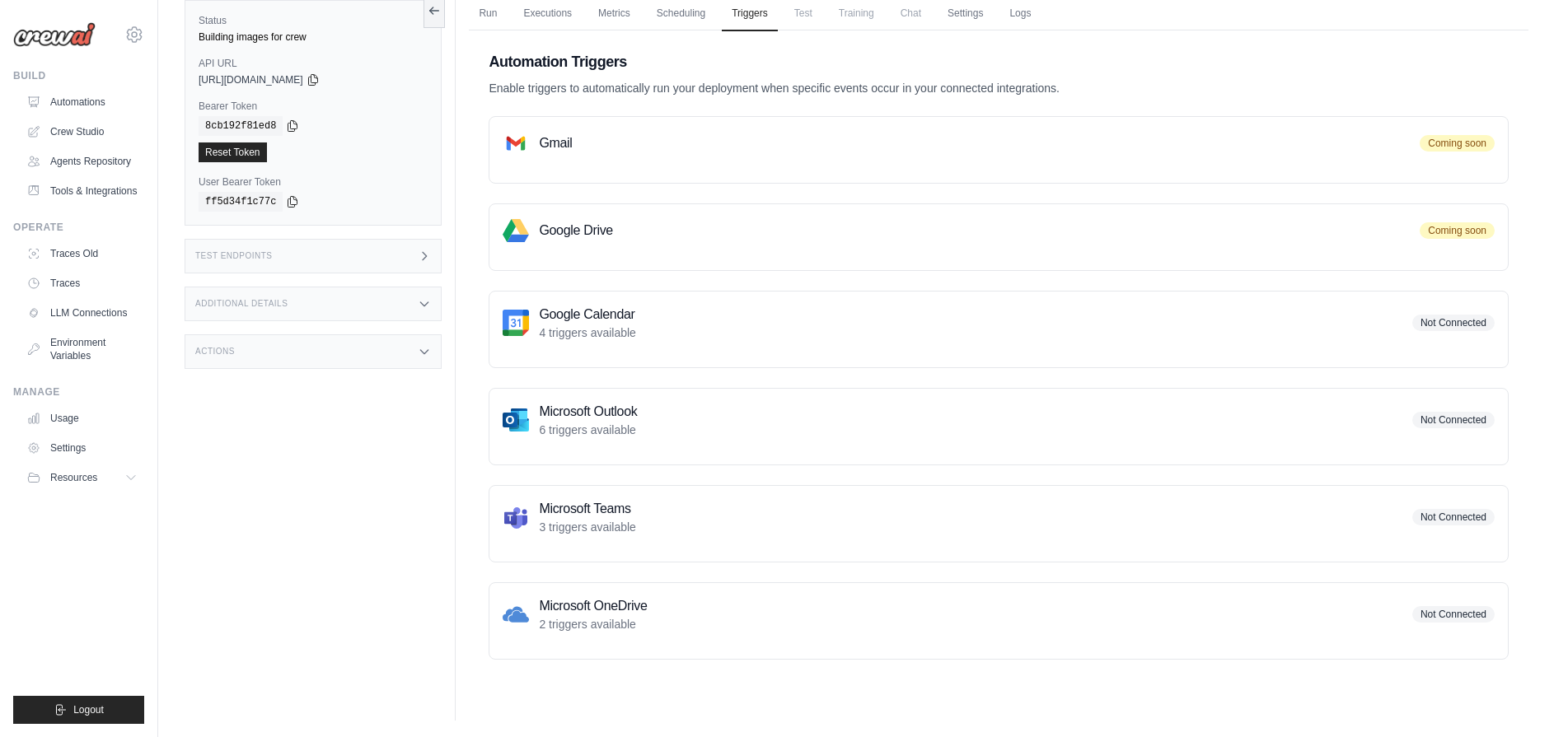
click at [583, 523] on p "3 triggers available" at bounding box center [587, 527] width 97 height 16
click at [583, 523] on p "3 triggers available" at bounding box center [587, 527] width 97 height 16
click at [1426, 515] on span "Not Connected" at bounding box center [1454, 517] width 82 height 16
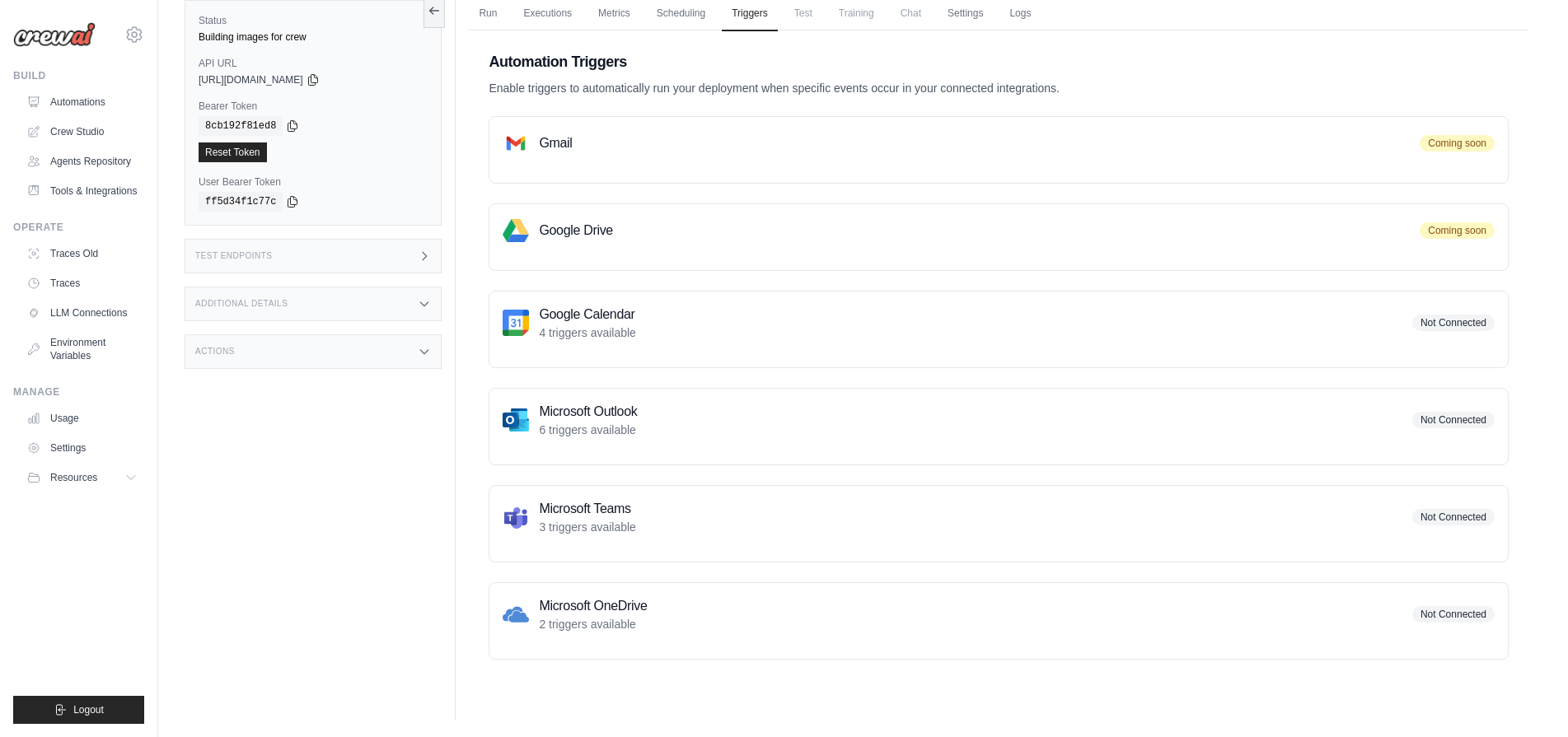
click at [1426, 515] on span "Not Connected" at bounding box center [1454, 517] width 82 height 16
click at [567, 515] on h3 "Microsoft Teams" at bounding box center [587, 509] width 97 height 20
click at [84, 355] on link "Environment Variables" at bounding box center [83, 349] width 124 height 39
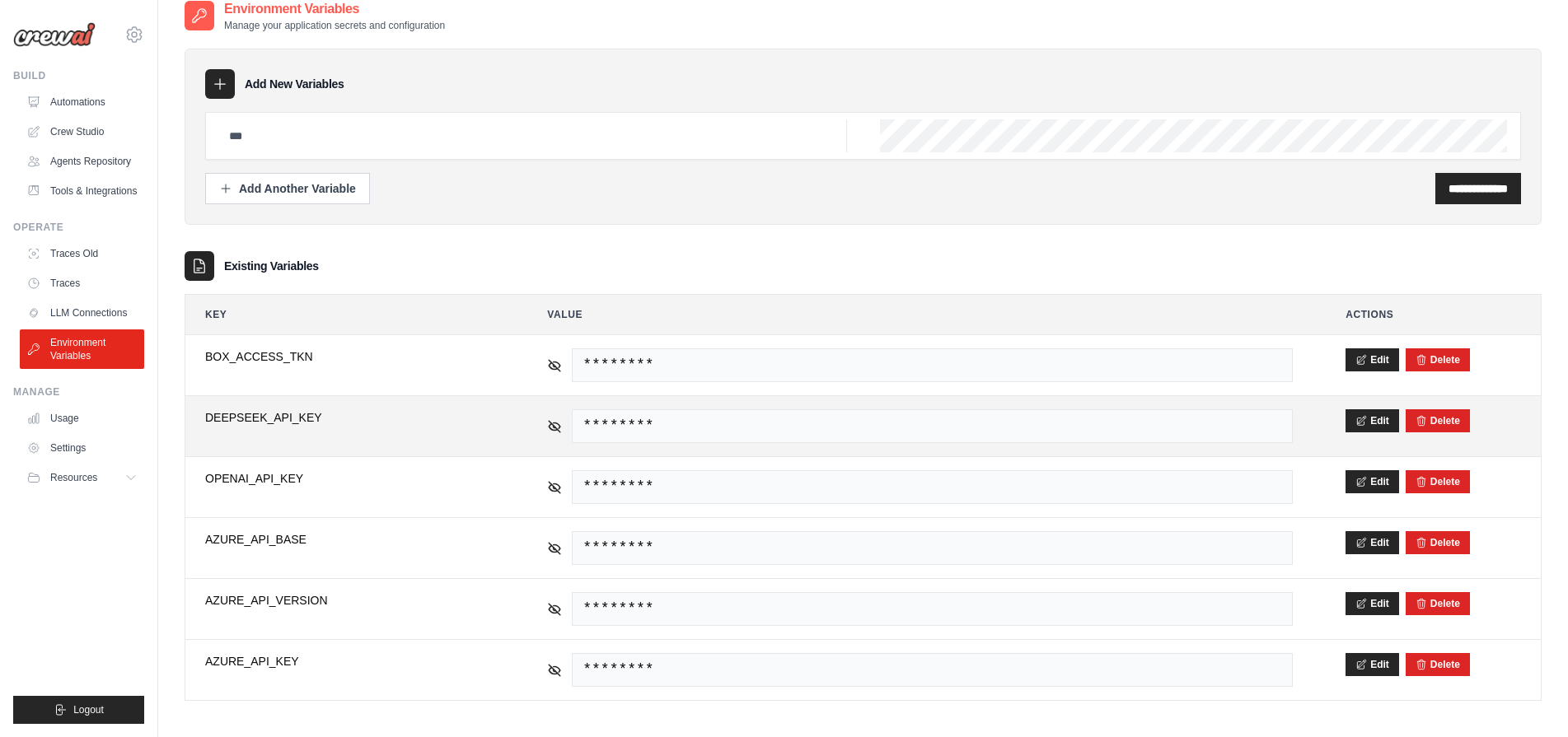
scroll to position [33, 0]
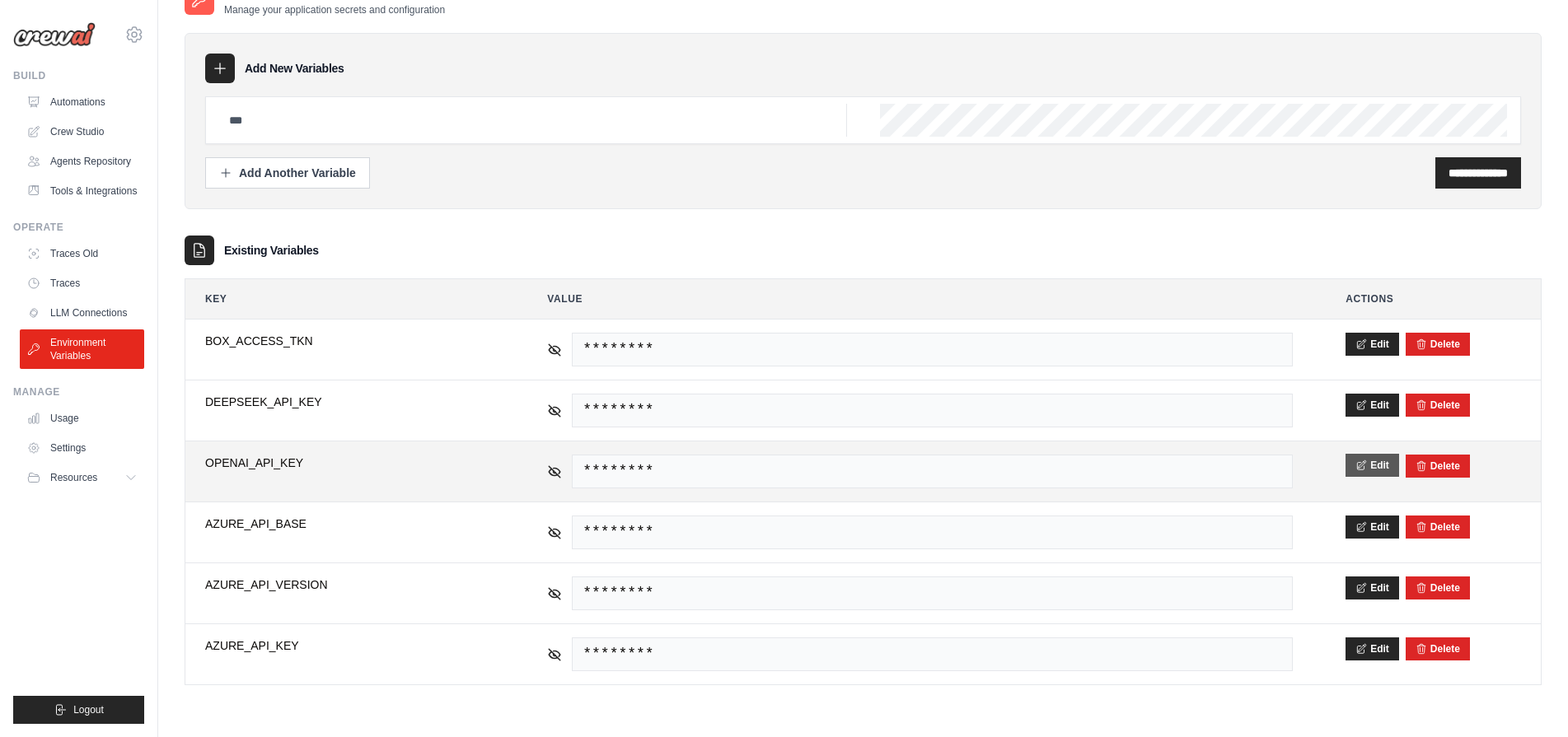
click at [1359, 465] on icon at bounding box center [1361, 465] width 12 height 12
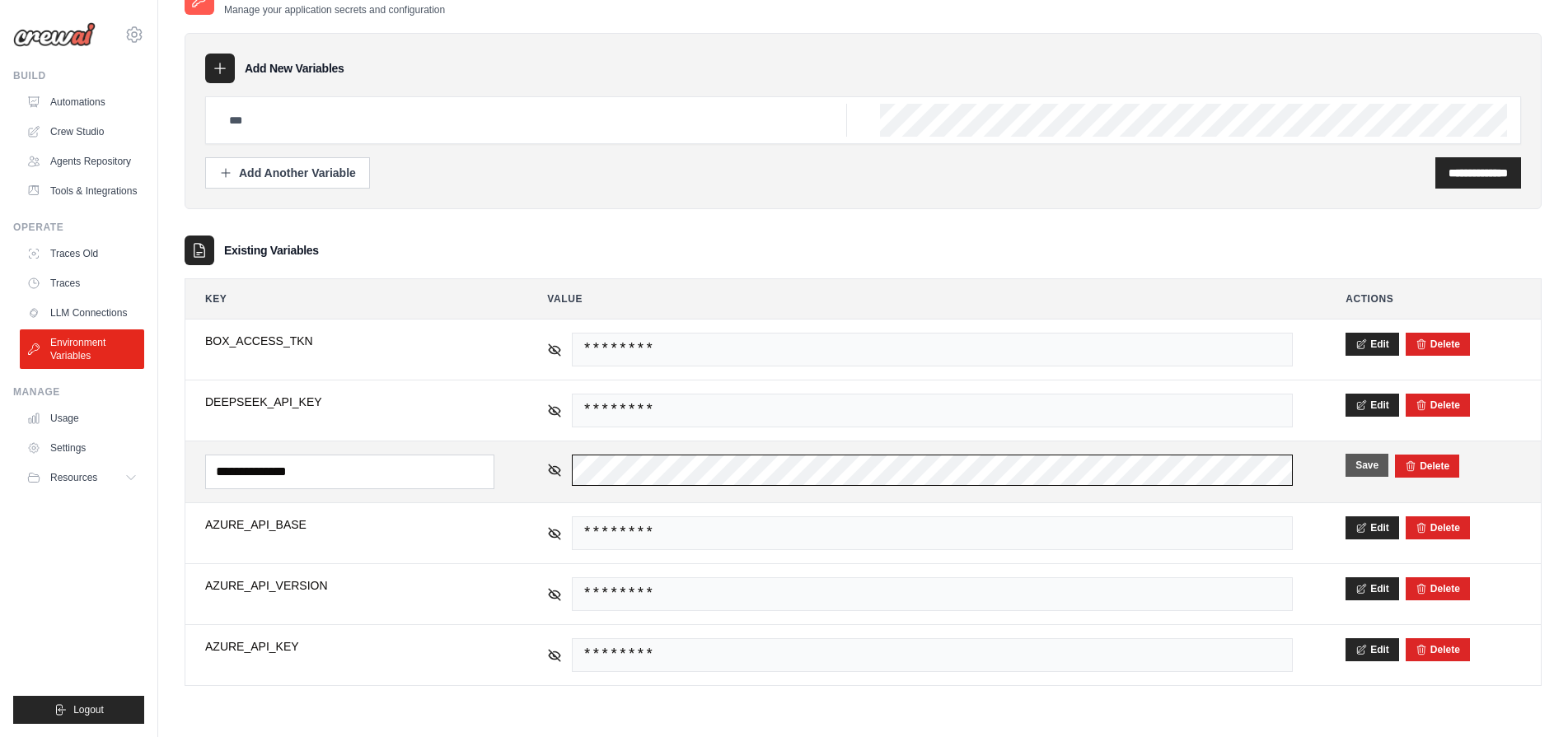
scroll to position [0, 599]
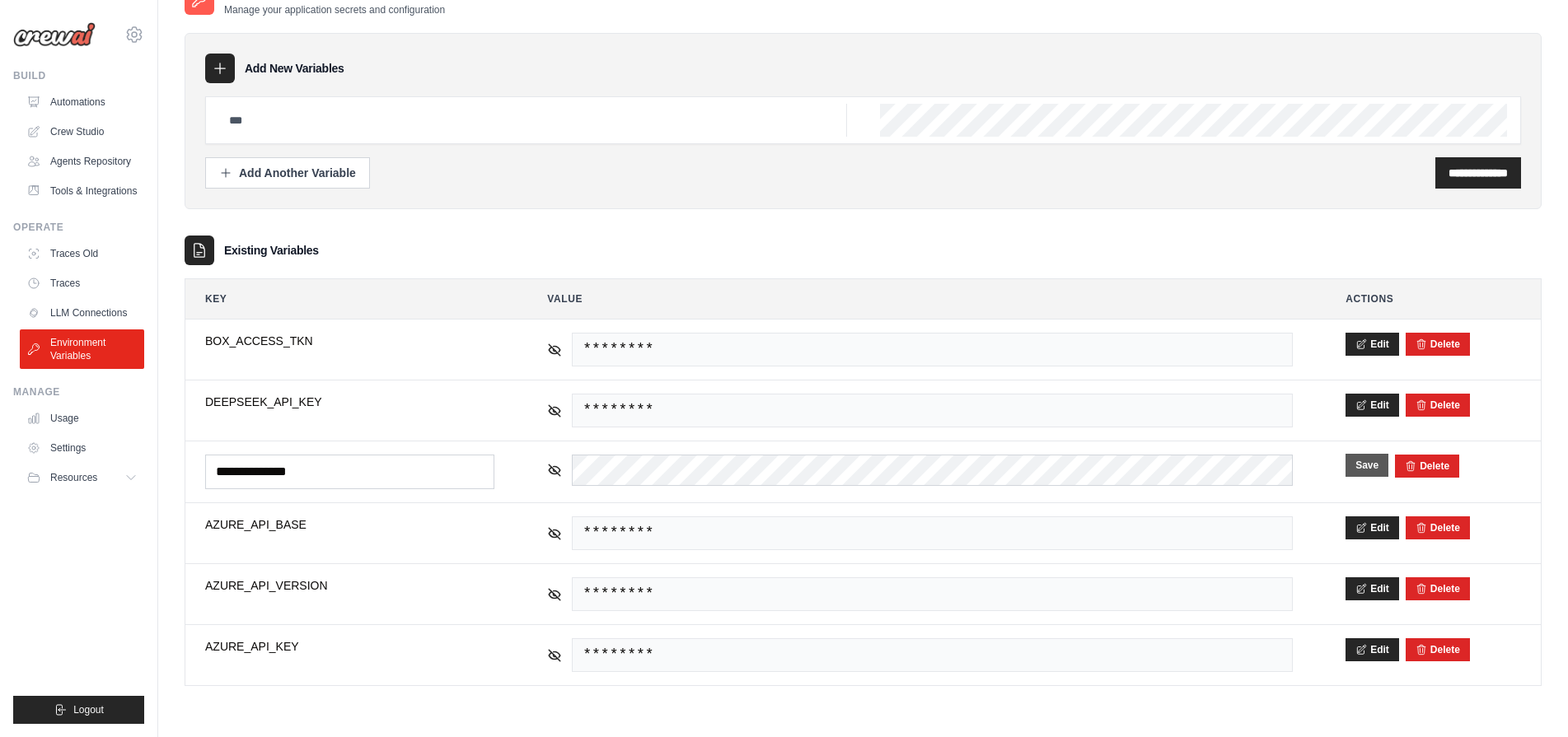
click at [1361, 471] on button "Save" at bounding box center [1367, 465] width 43 height 23
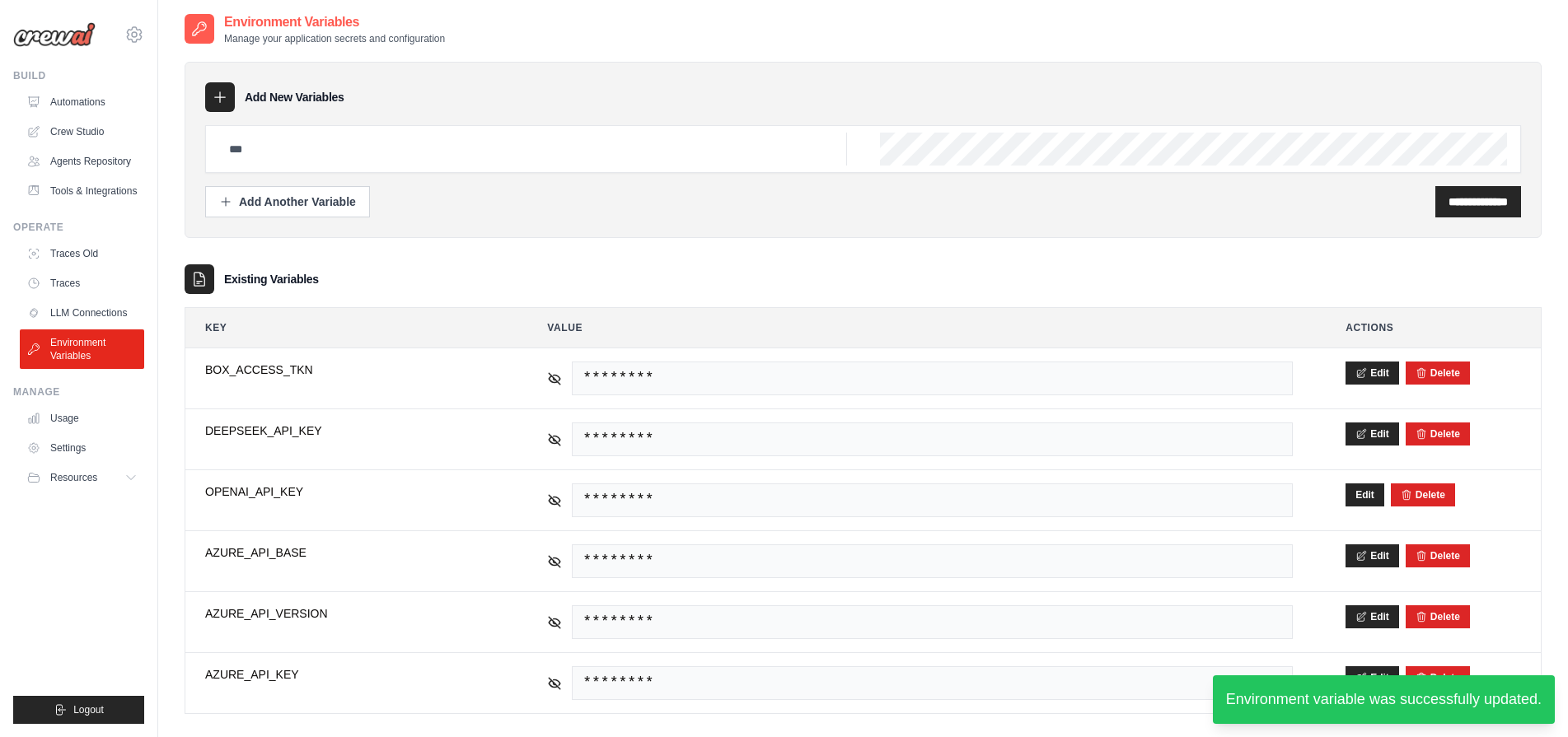
scroll to position [0, 0]
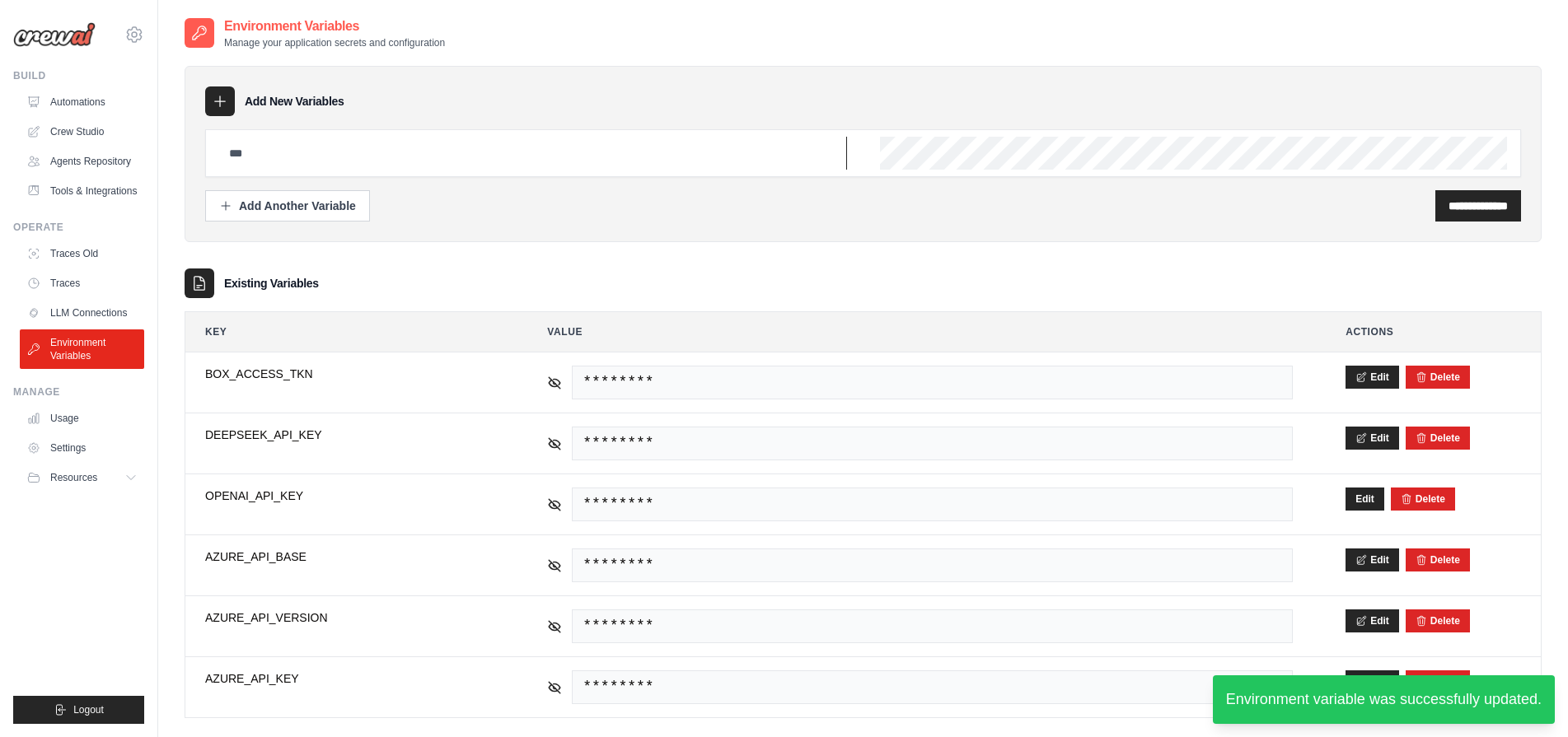
click at [299, 154] on input "text" at bounding box center [532, 153] width 628 height 33
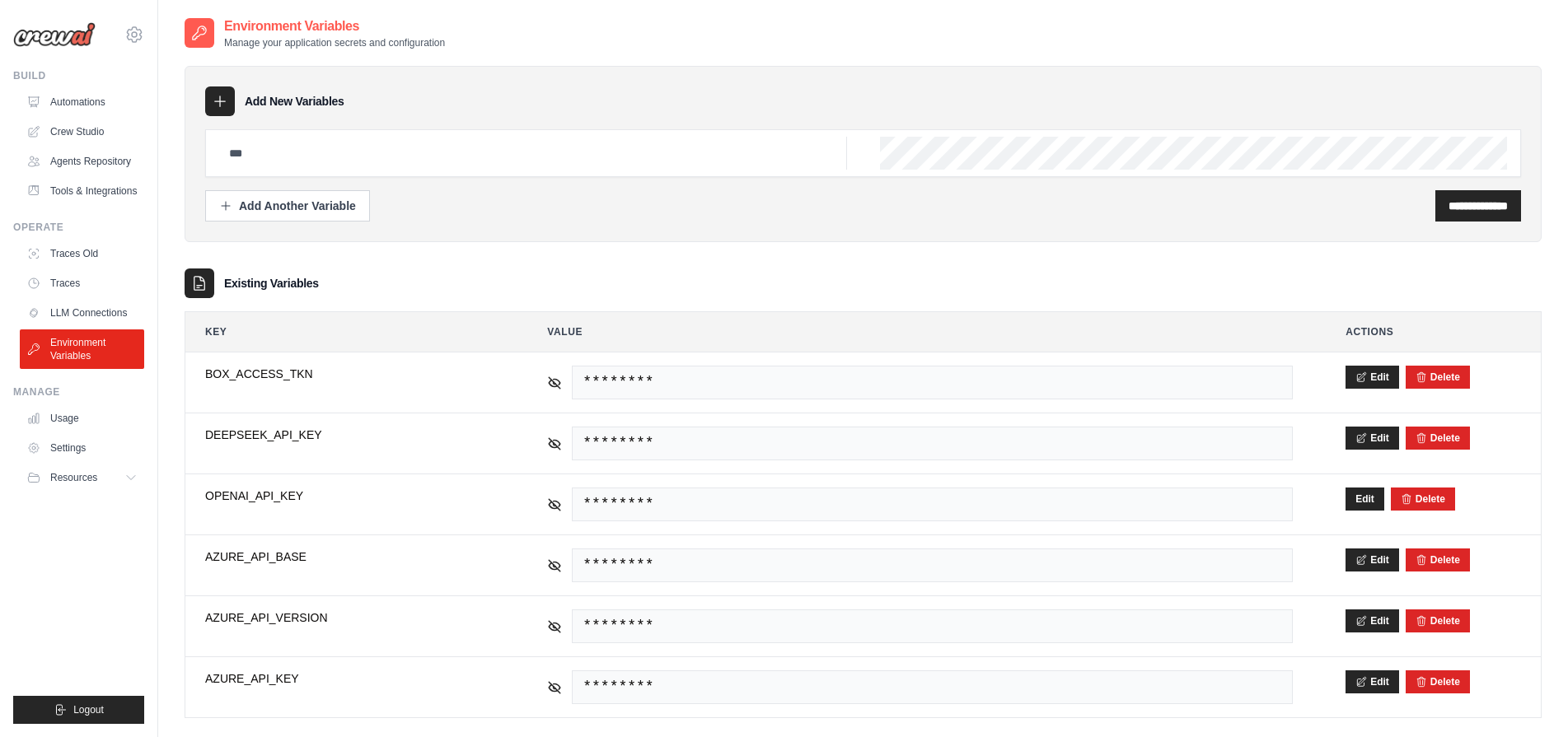
click at [92, 397] on div "Manage" at bounding box center [79, 392] width 131 height 13
click at [72, 420] on link "Usage" at bounding box center [83, 419] width 124 height 27
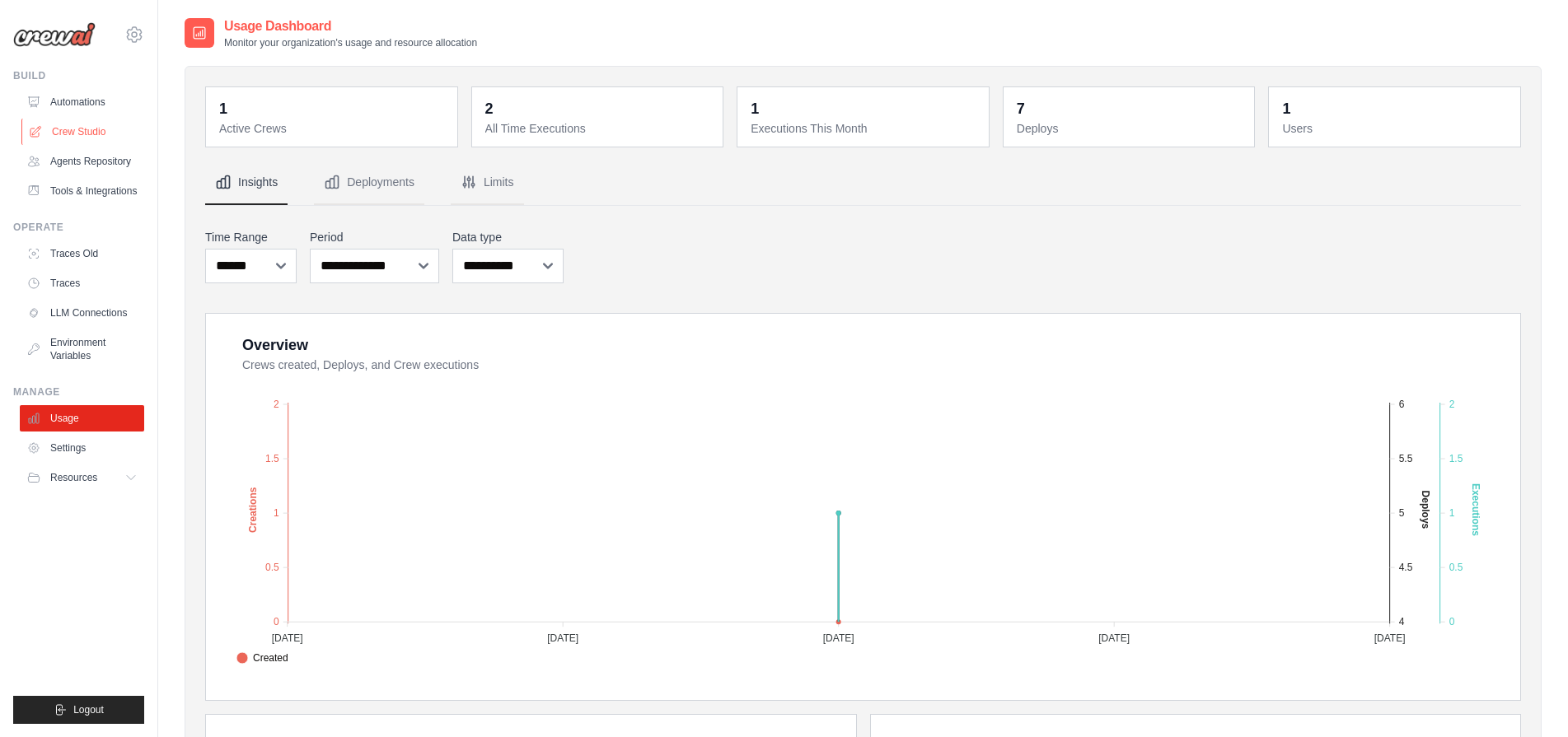
click at [83, 129] on link "Crew Studio" at bounding box center [83, 132] width 124 height 27
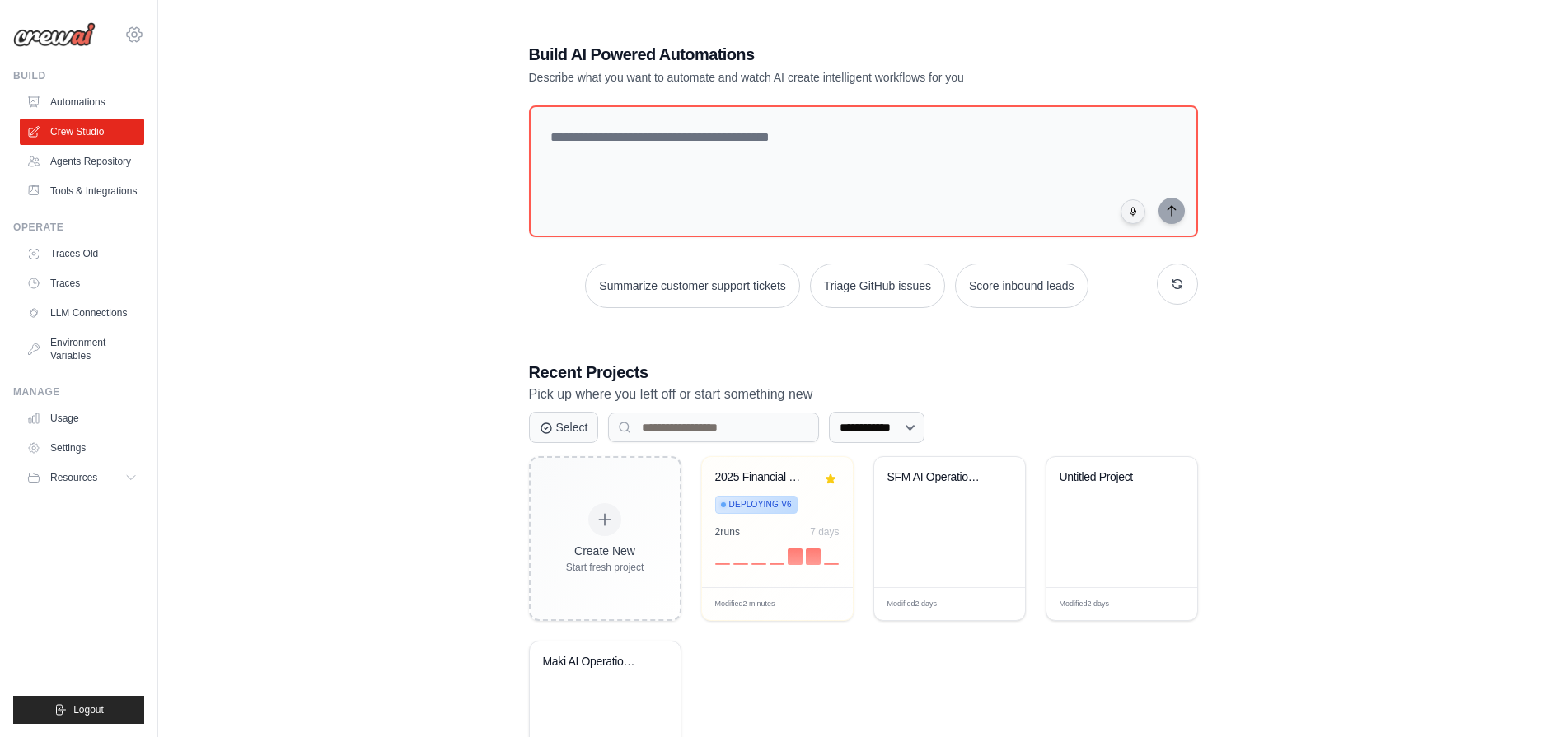
click at [136, 34] on icon at bounding box center [134, 35] width 20 height 20
click at [239, 248] on div "**********" at bounding box center [863, 423] width 1357 height 816
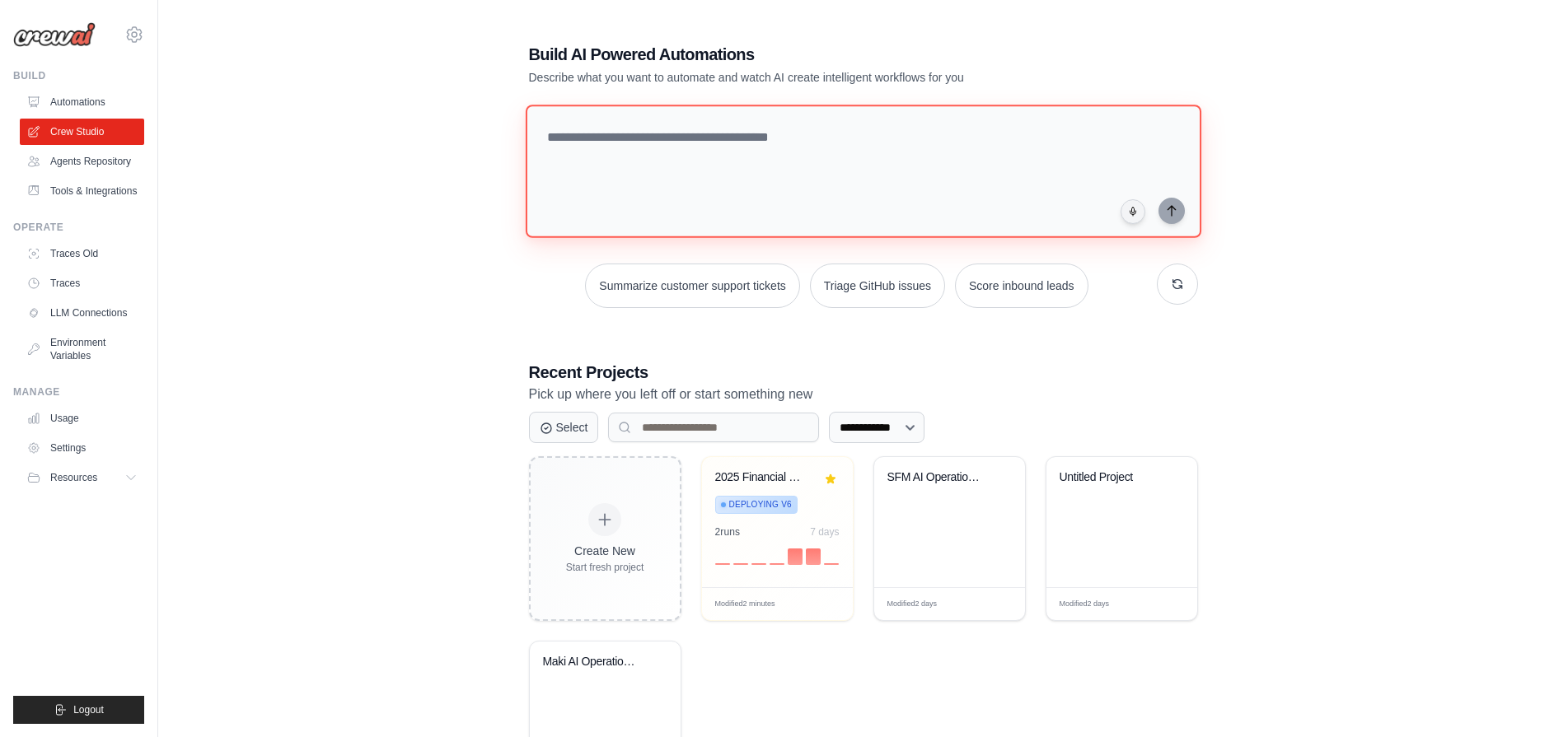
click at [777, 150] on textarea at bounding box center [862, 171] width 675 height 133
click at [648, 134] on textarea "**********" at bounding box center [866, 172] width 683 height 134
click at [863, 138] on textarea "**********" at bounding box center [866, 172] width 683 height 134
click at [907, 135] on textarea "**********" at bounding box center [866, 172] width 683 height 134
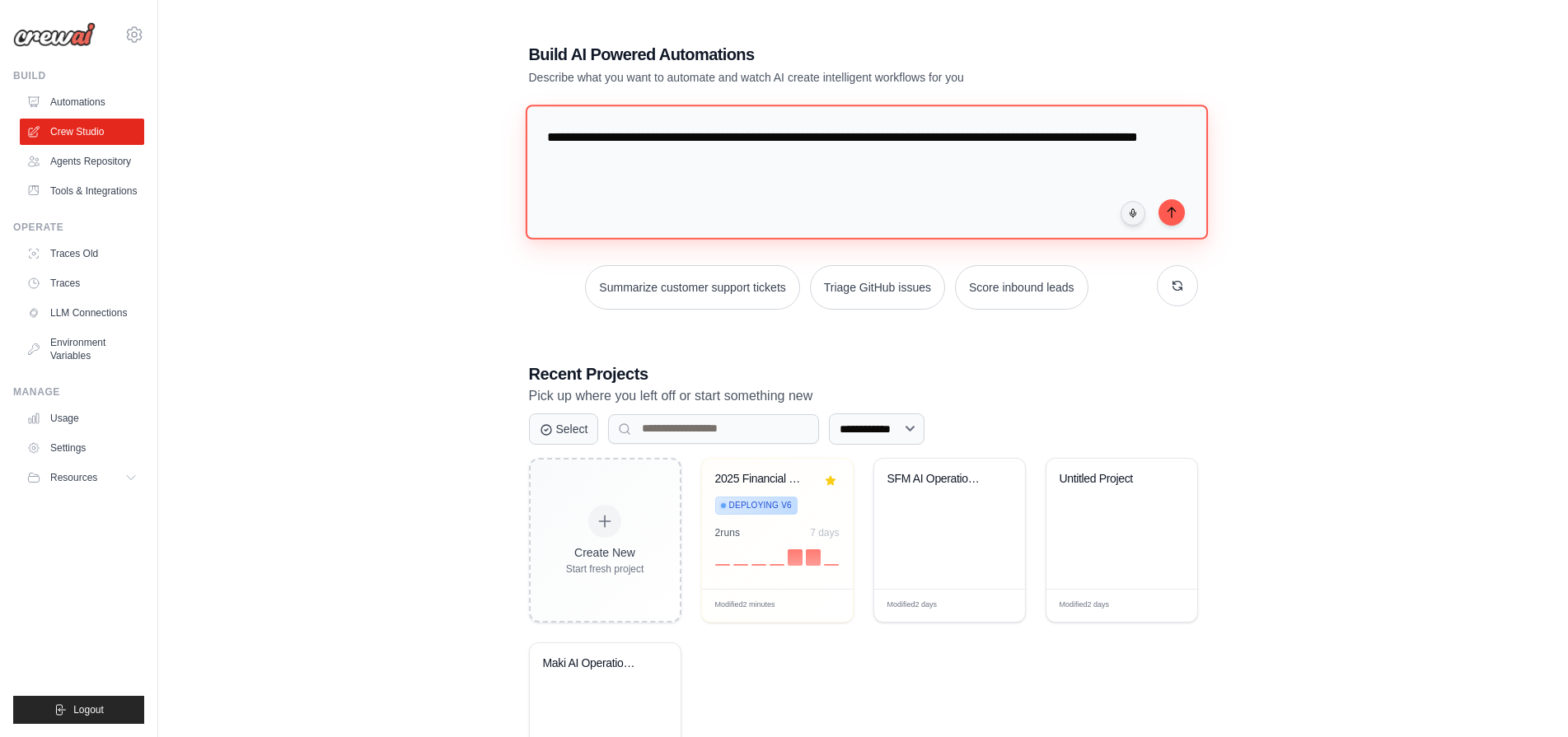
click at [887, 144] on textarea "**********" at bounding box center [866, 172] width 683 height 134
click at [885, 138] on textarea "**********" at bounding box center [866, 172] width 683 height 134
click at [886, 138] on textarea "**********" at bounding box center [866, 172] width 683 height 134
click at [752, 159] on textarea "**********" at bounding box center [866, 172] width 683 height 134
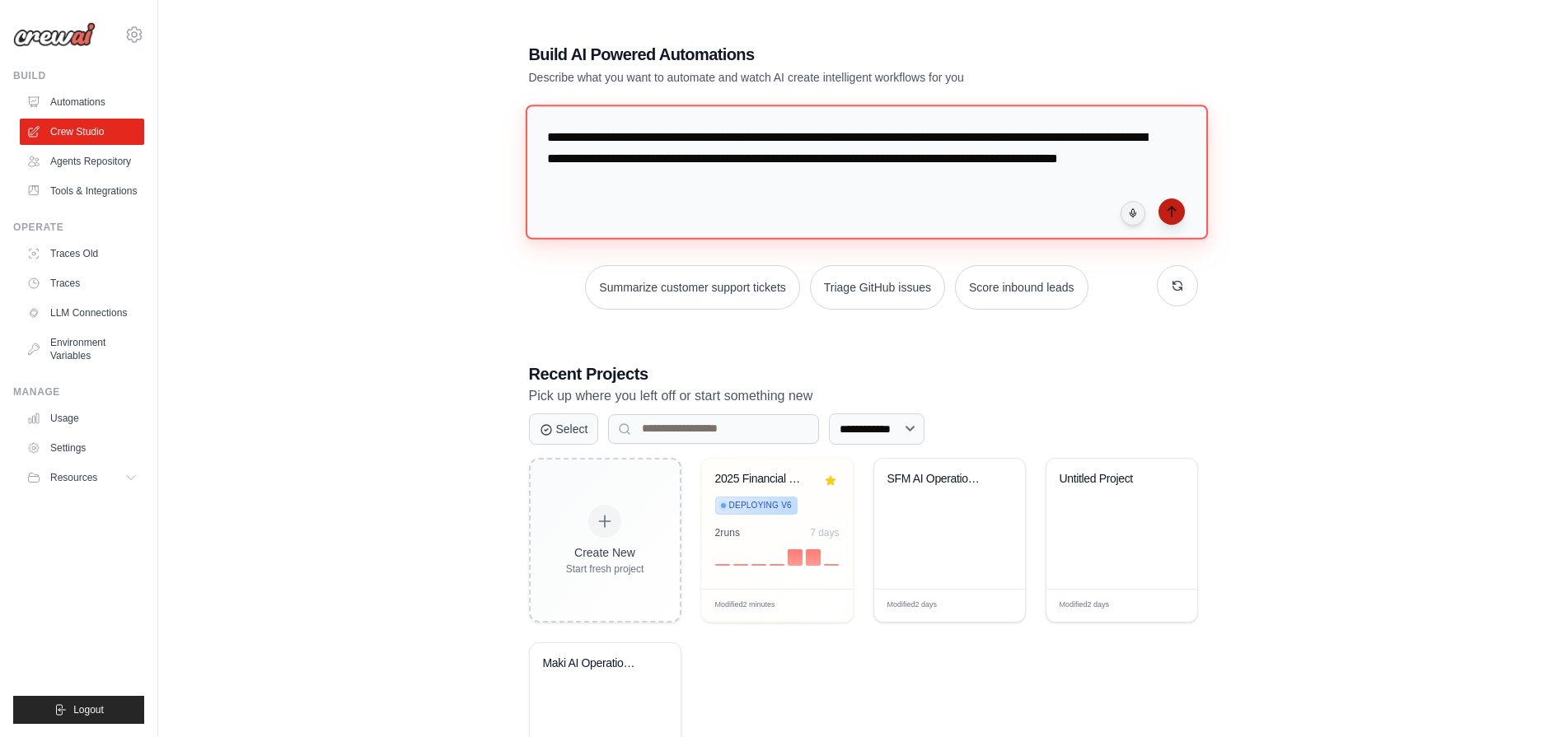
type textarea "**********"
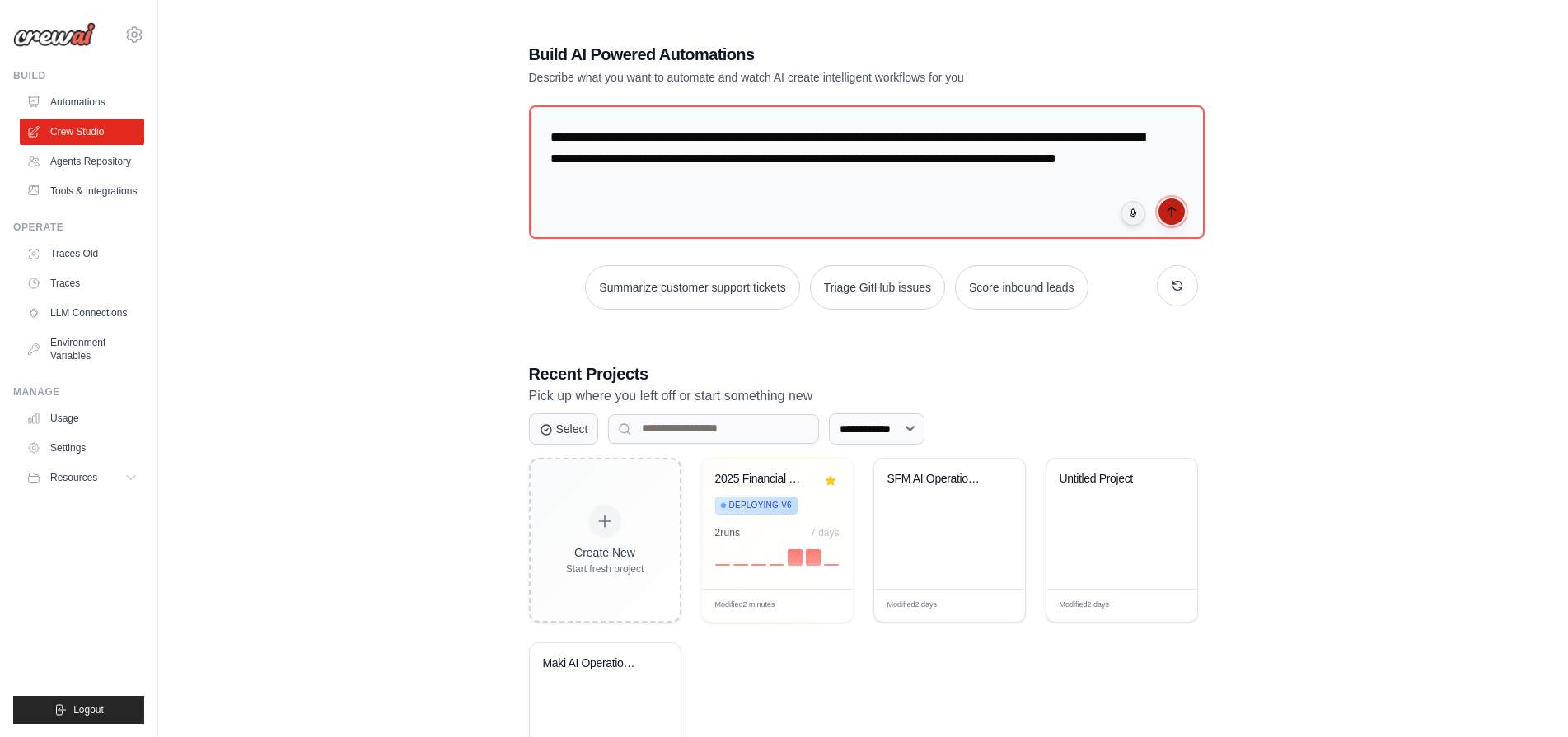
click at [1164, 210] on button "submit" at bounding box center [1172, 212] width 27 height 27
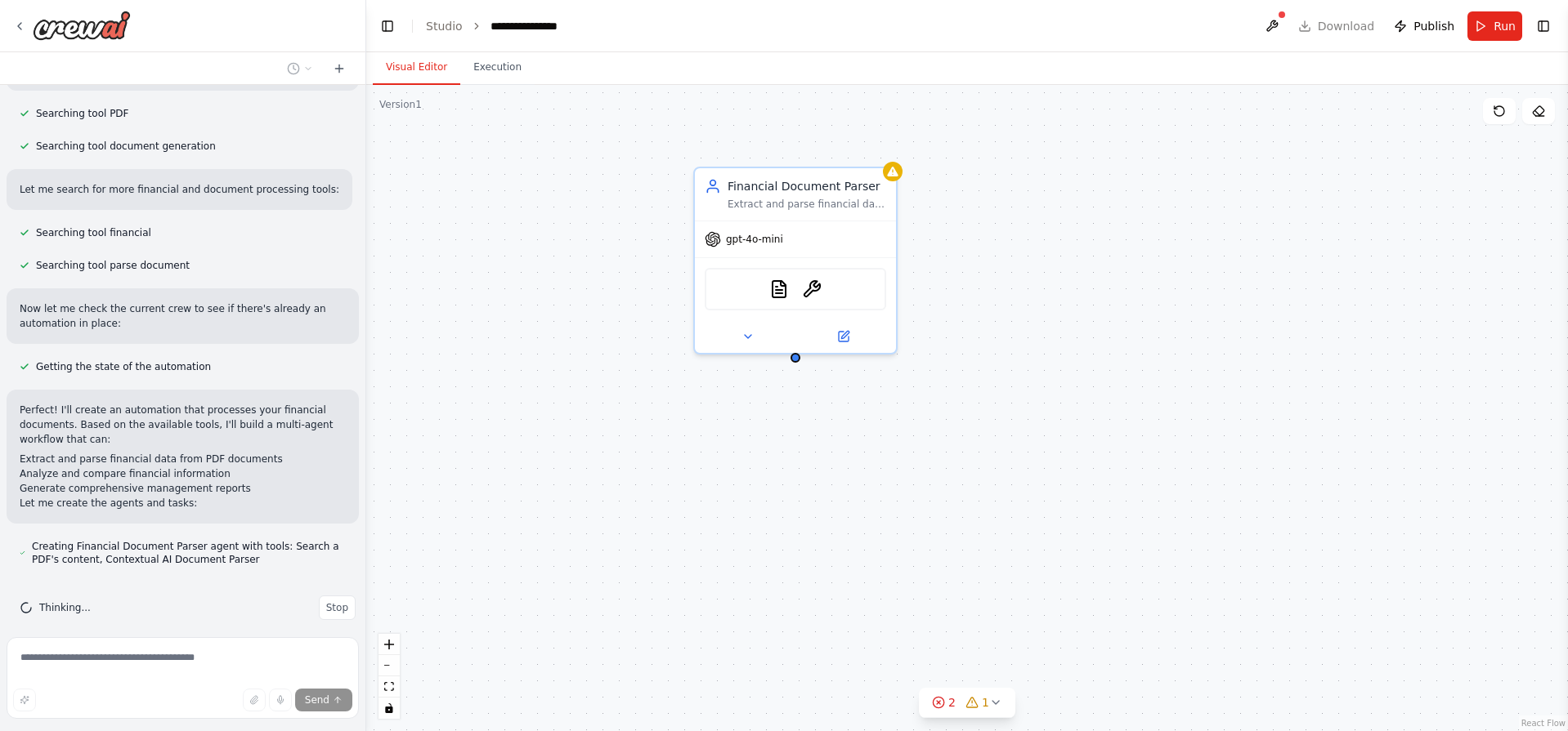
scroll to position [332, 0]
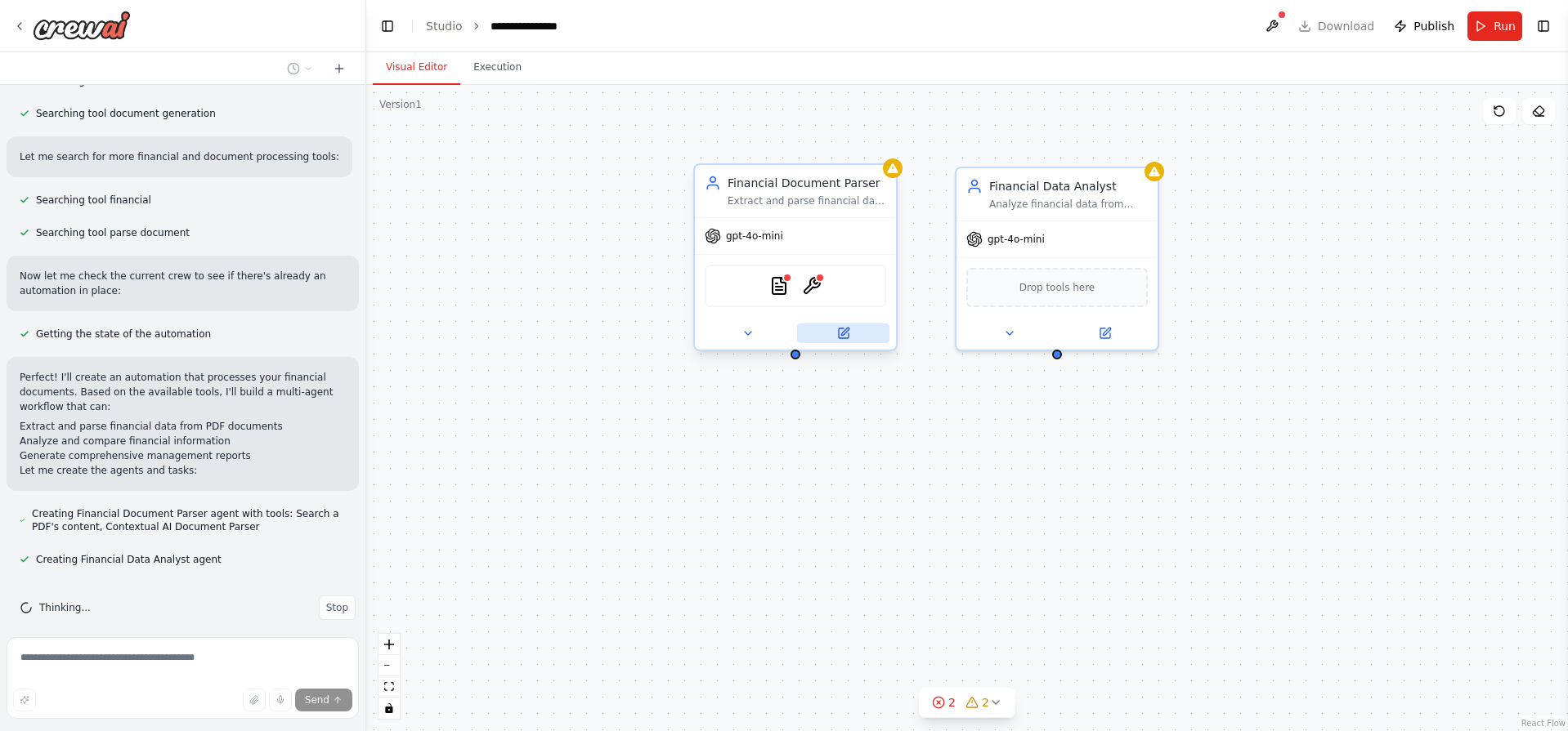
click at [862, 335] on button at bounding box center [843, 333] width 92 height 19
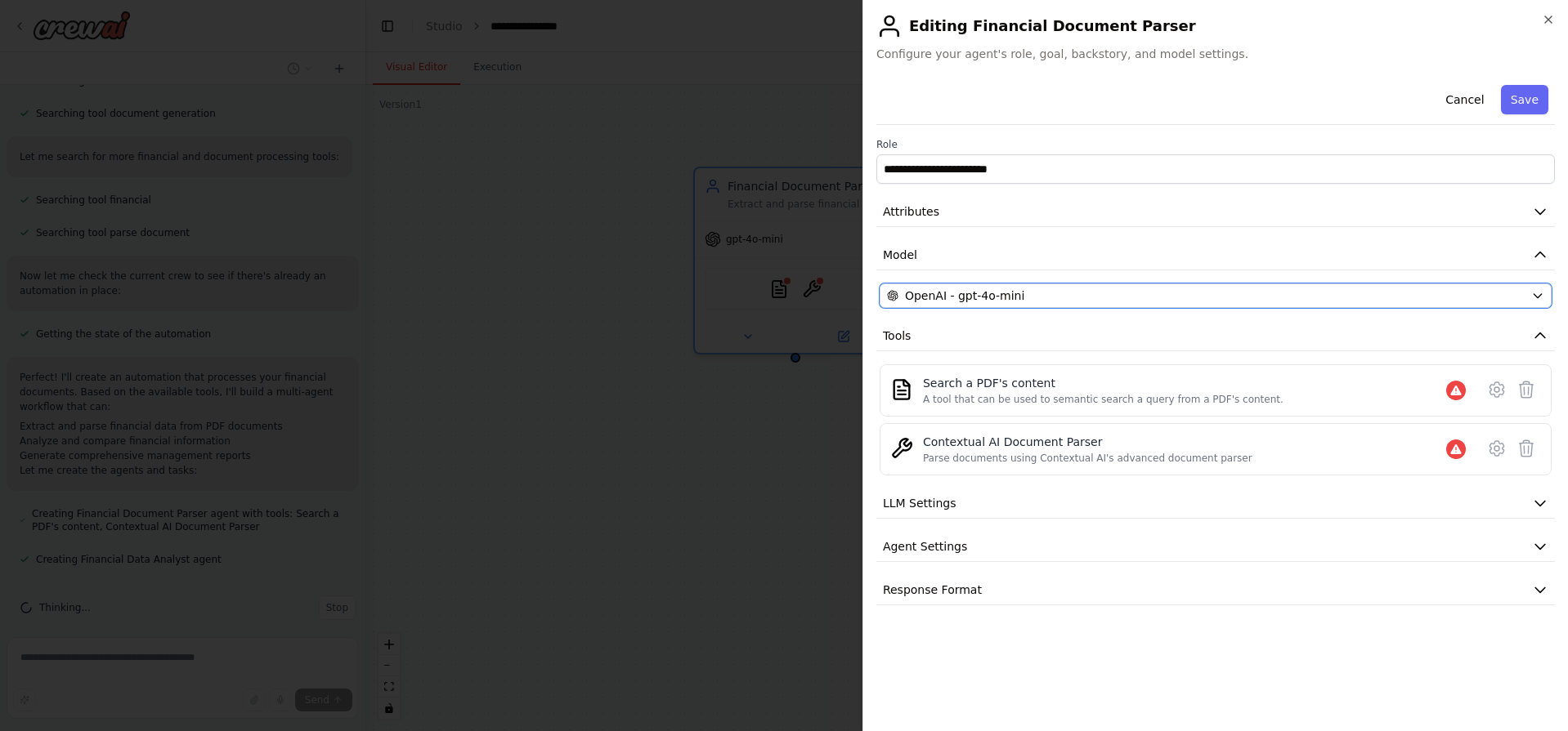
click at [1025, 293] on div "OpenAI - gpt-4o-mini" at bounding box center [1205, 296] width 637 height 16
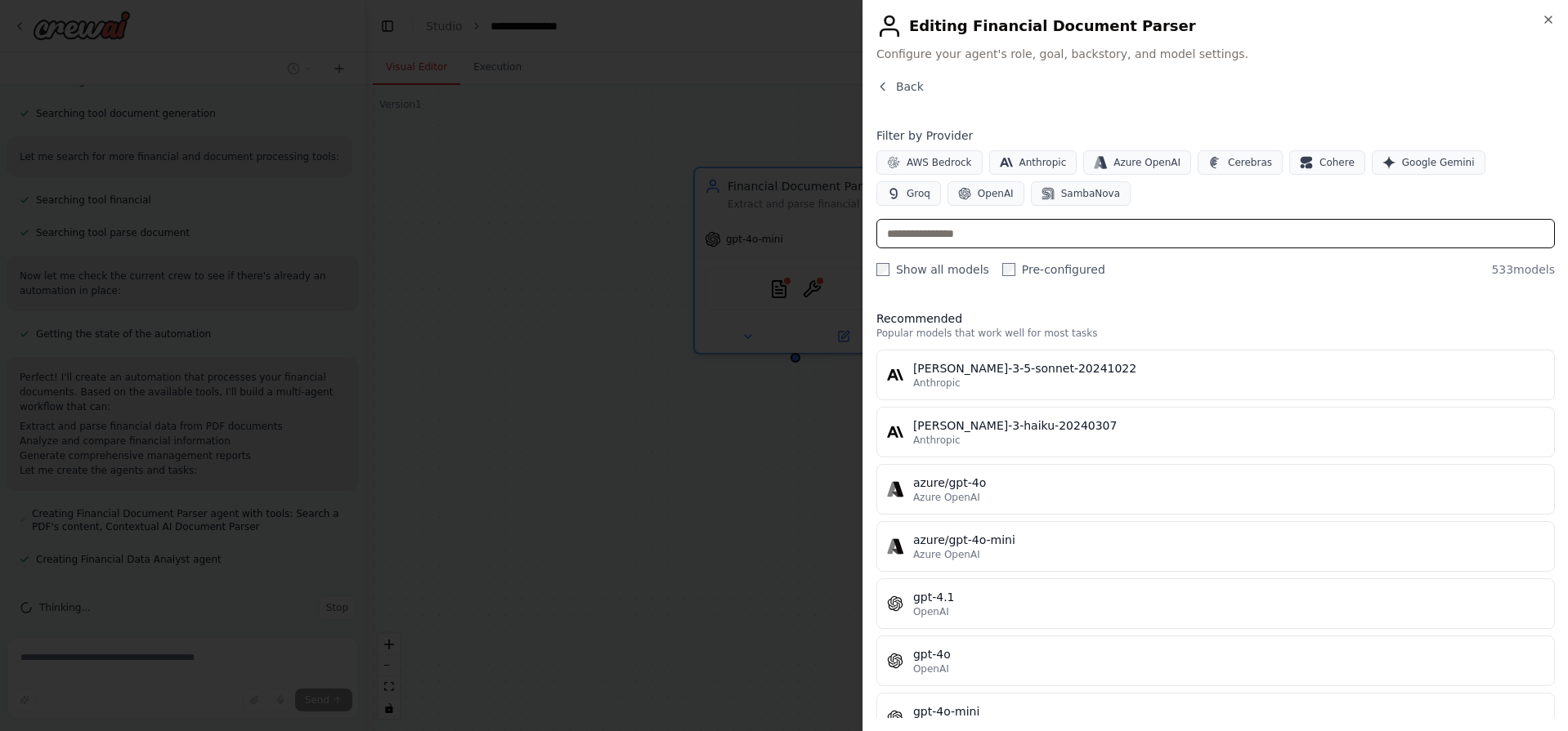
click at [1015, 243] on input "text" at bounding box center [1215, 233] width 678 height 29
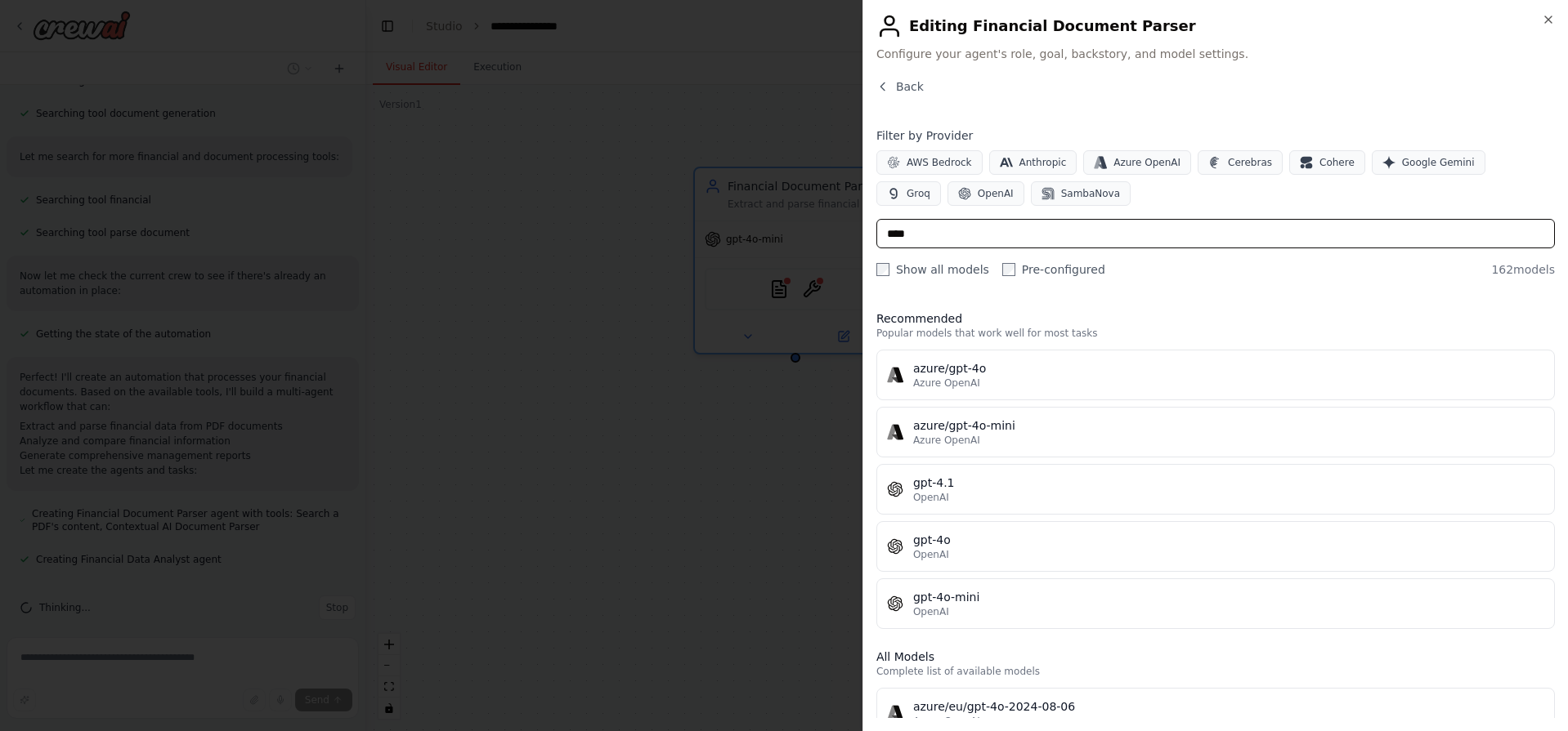
type input "*****"
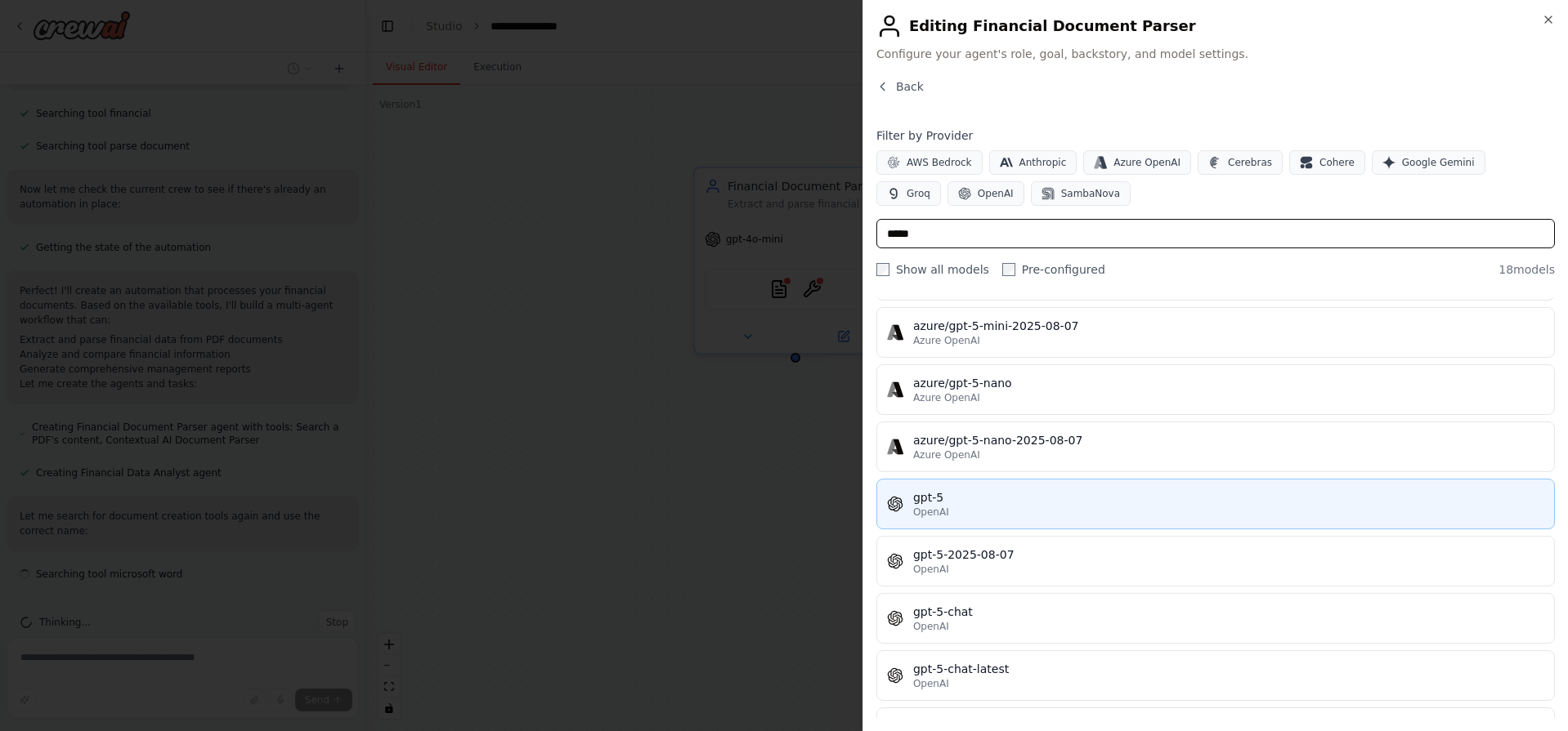
scroll to position [434, 0]
click at [1004, 508] on div "OpenAI" at bounding box center [1229, 512] width 631 height 13
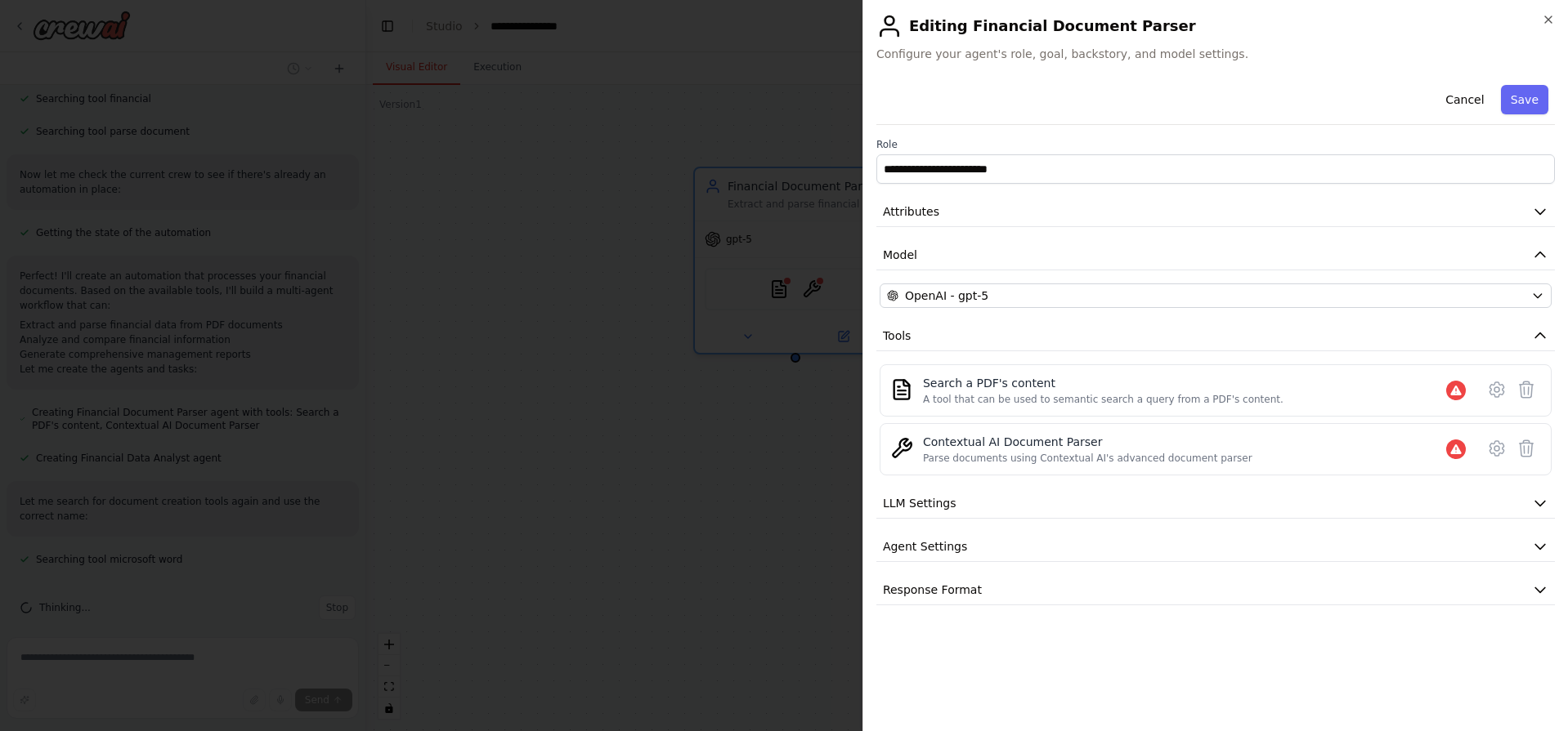
scroll to position [479, 0]
click at [1533, 101] on button "Save" at bounding box center [1524, 99] width 47 height 29
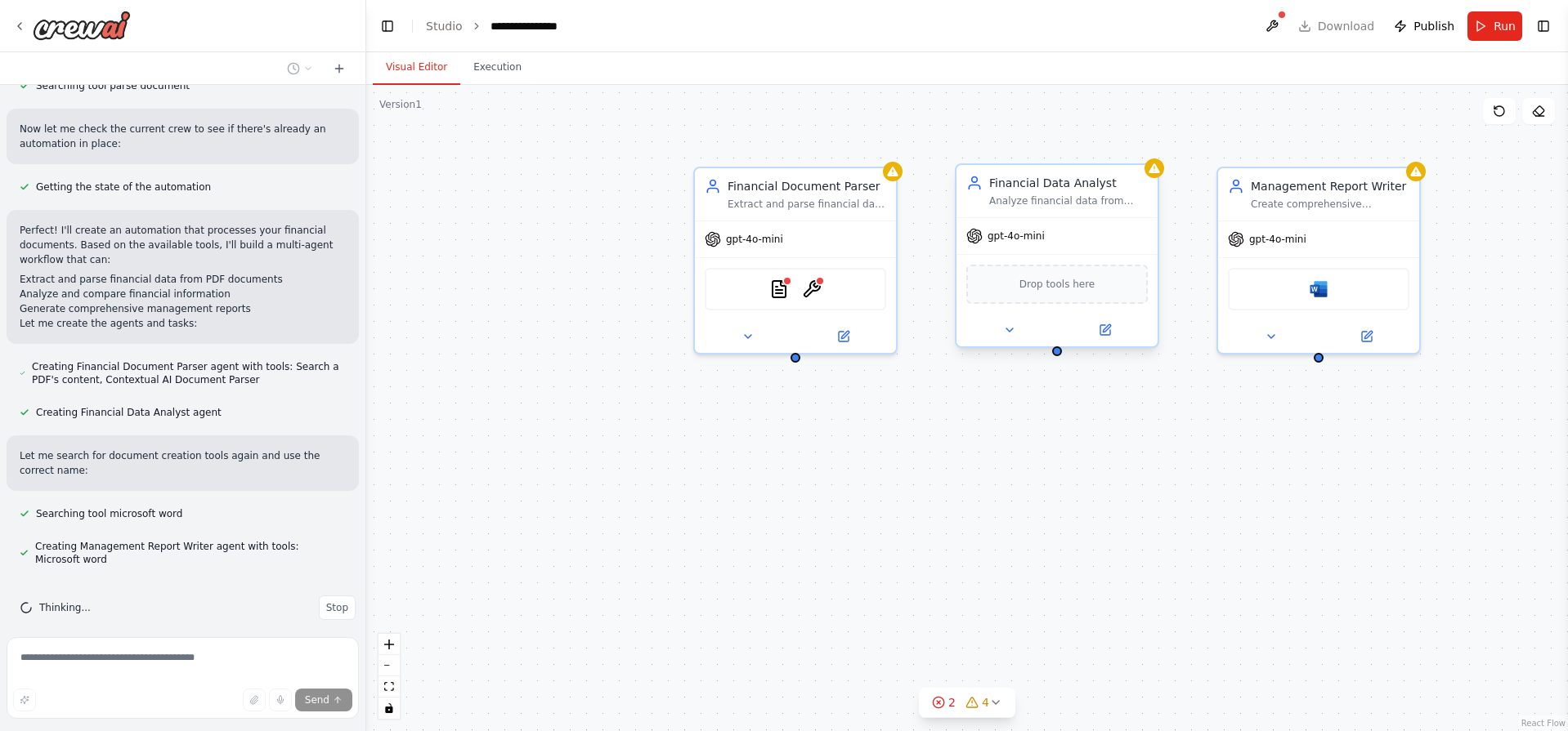
scroll to position [566, 0]
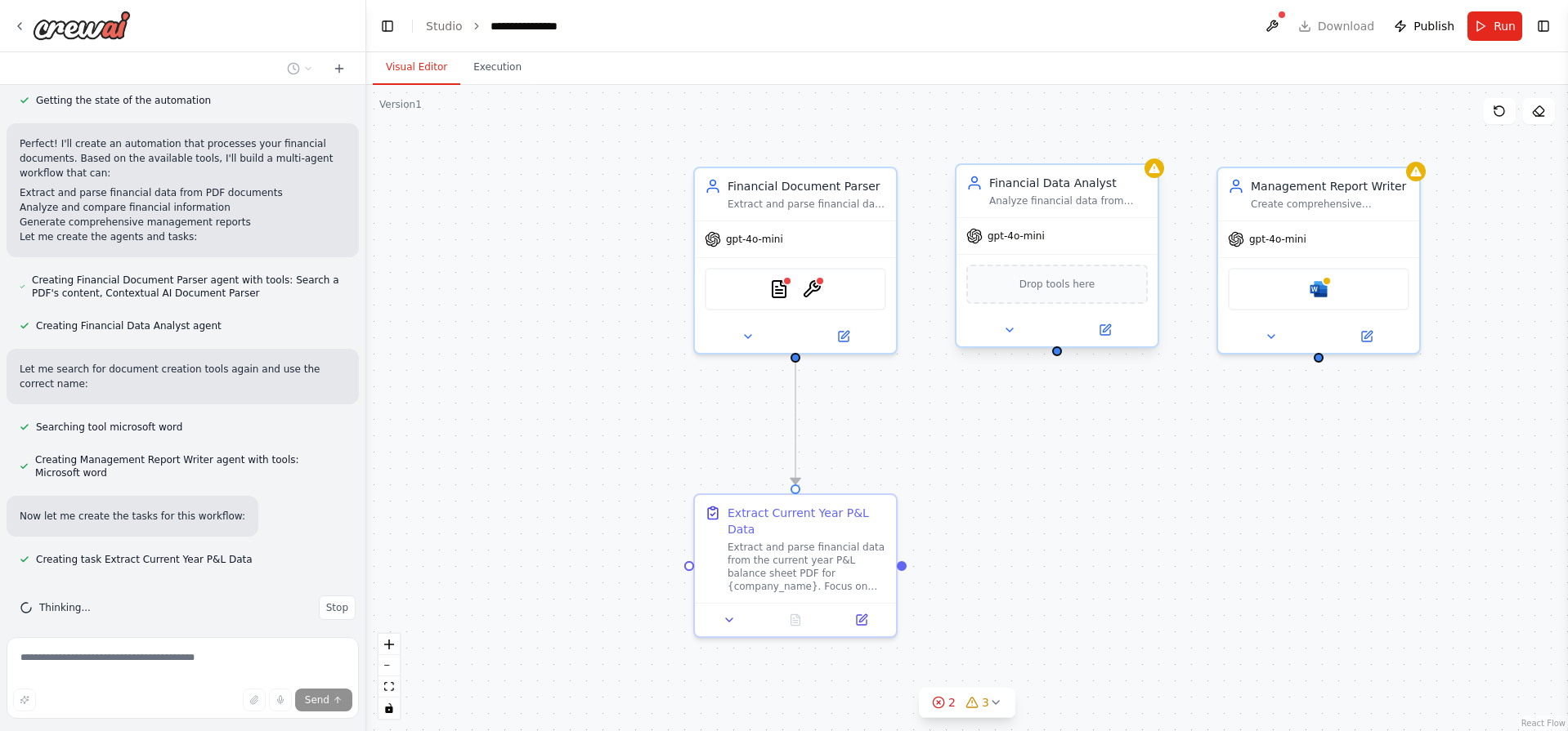
click at [1043, 238] on div "gpt-4o-mini" at bounding box center [1057, 236] width 201 height 36
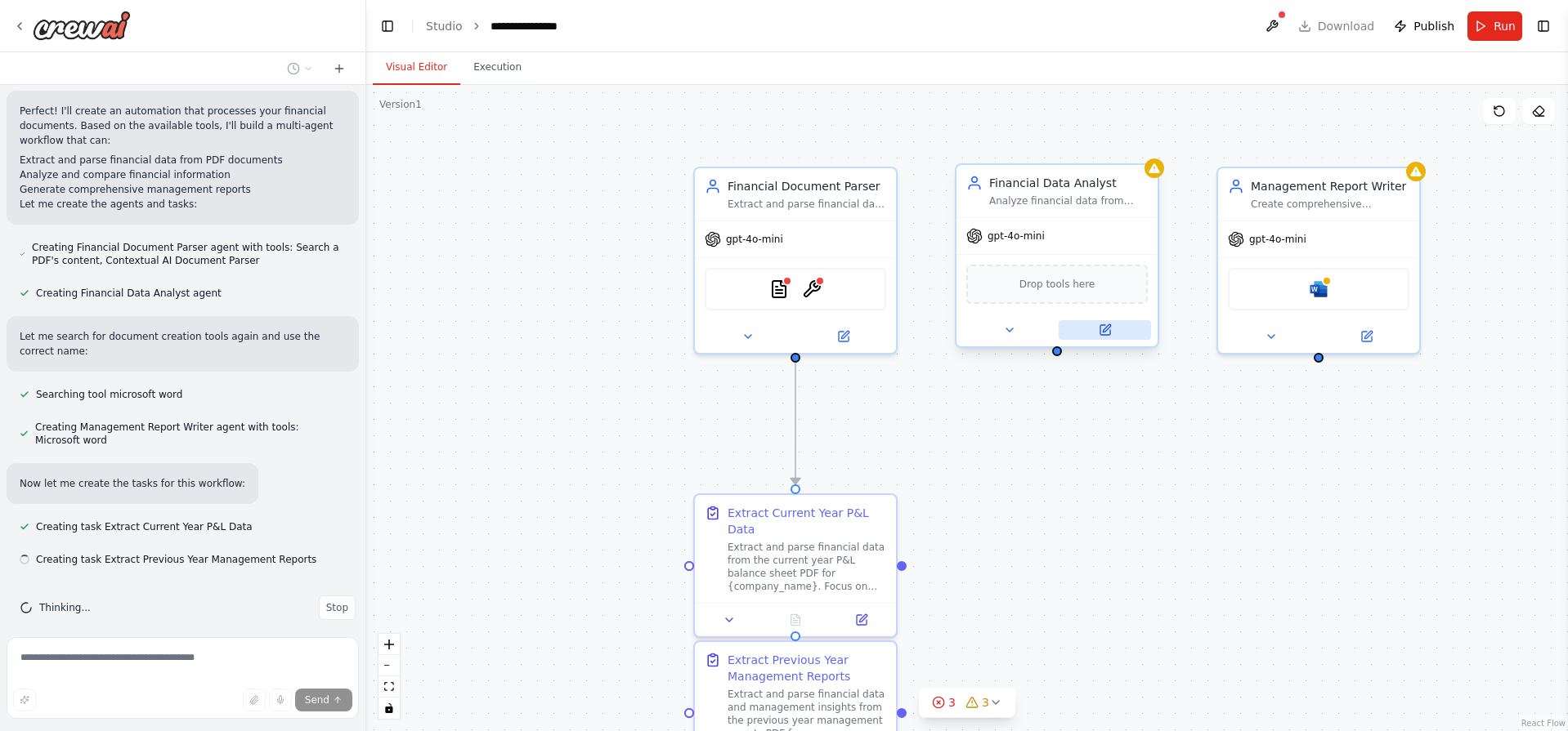
click at [1104, 327] on icon at bounding box center [1104, 330] width 10 height 10
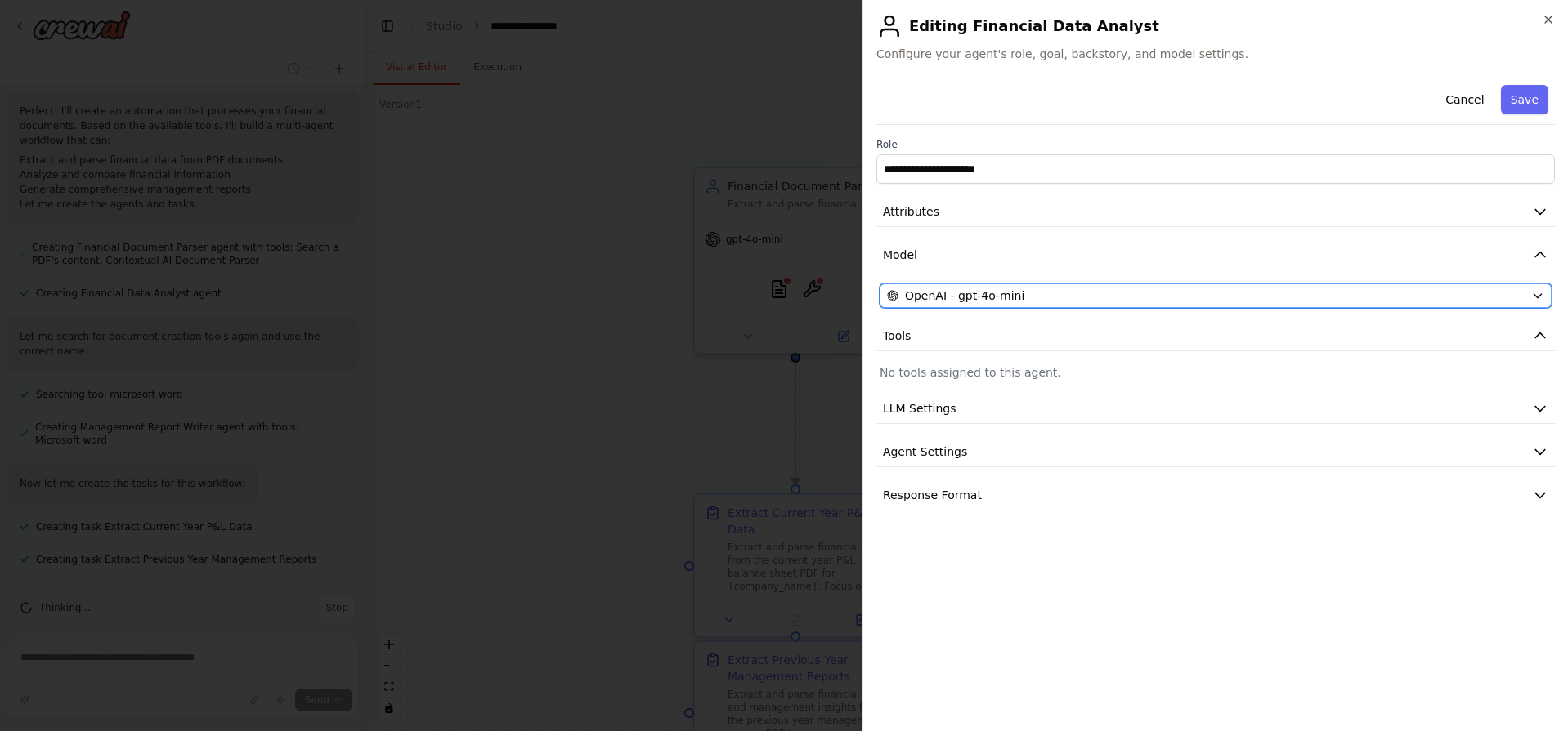
click at [1032, 301] on div "OpenAI - gpt-4o-mini" at bounding box center [1205, 296] width 637 height 16
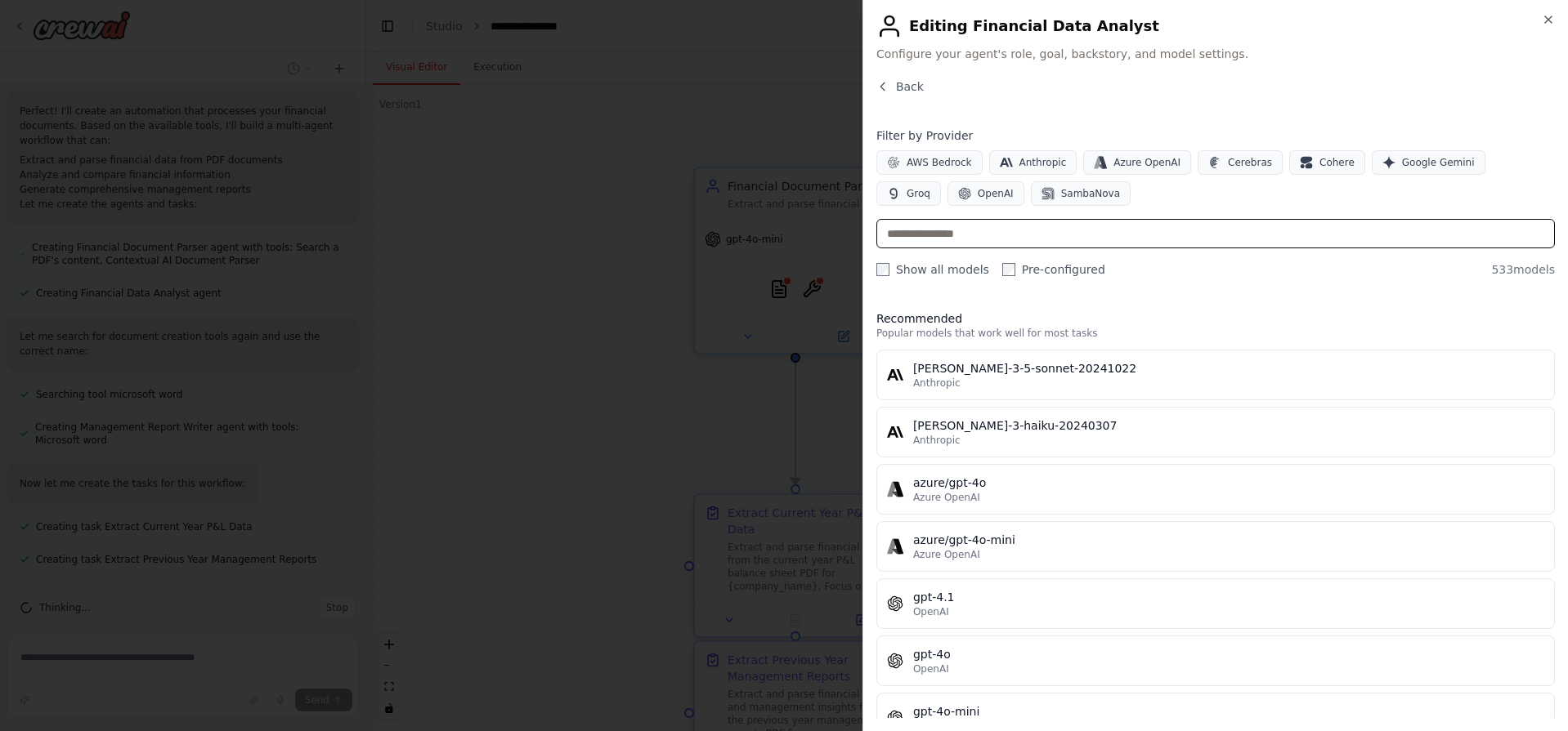
click at [1055, 236] on input "text" at bounding box center [1215, 233] width 678 height 29
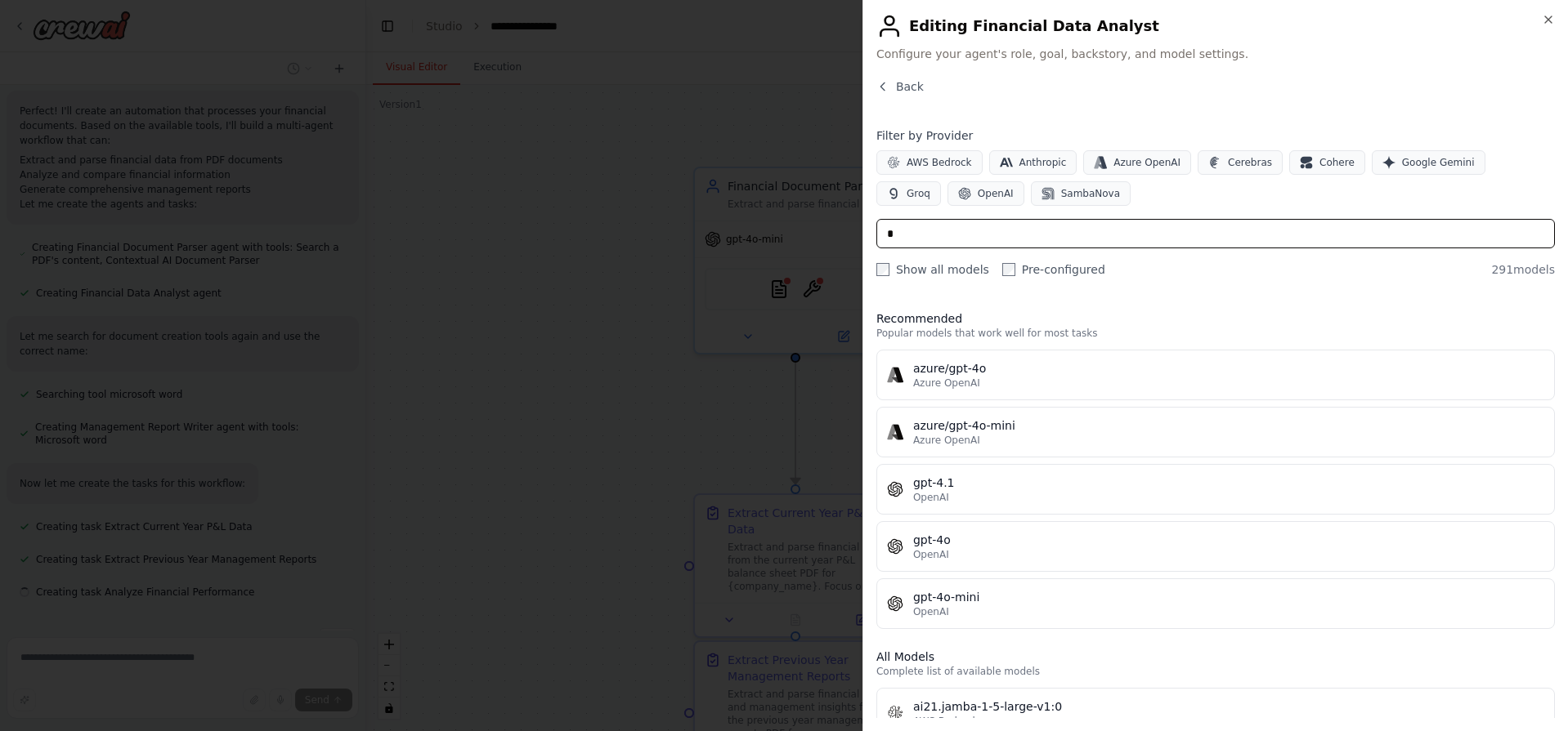
scroll to position [632, 0]
type input "*****"
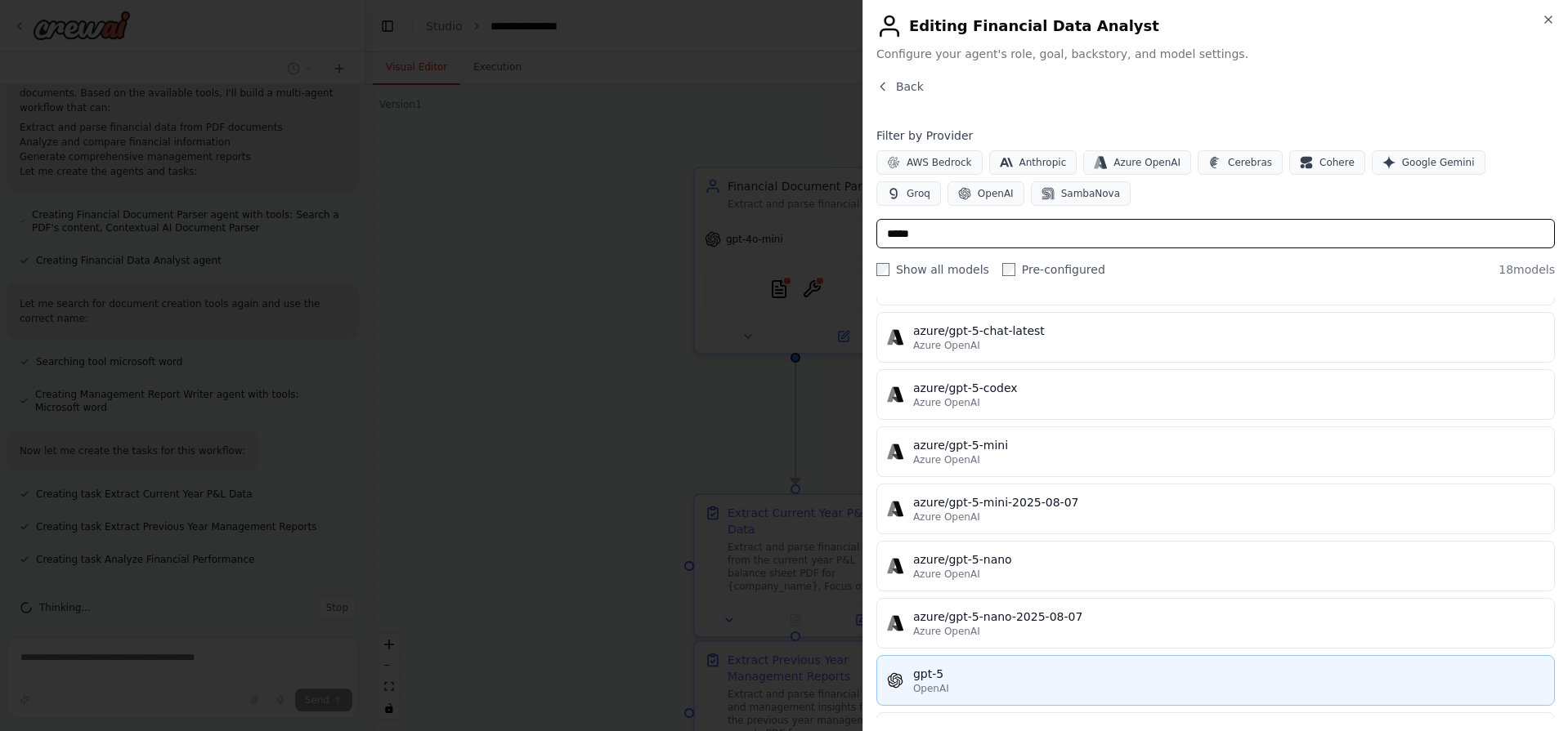
scroll to position [665, 0]
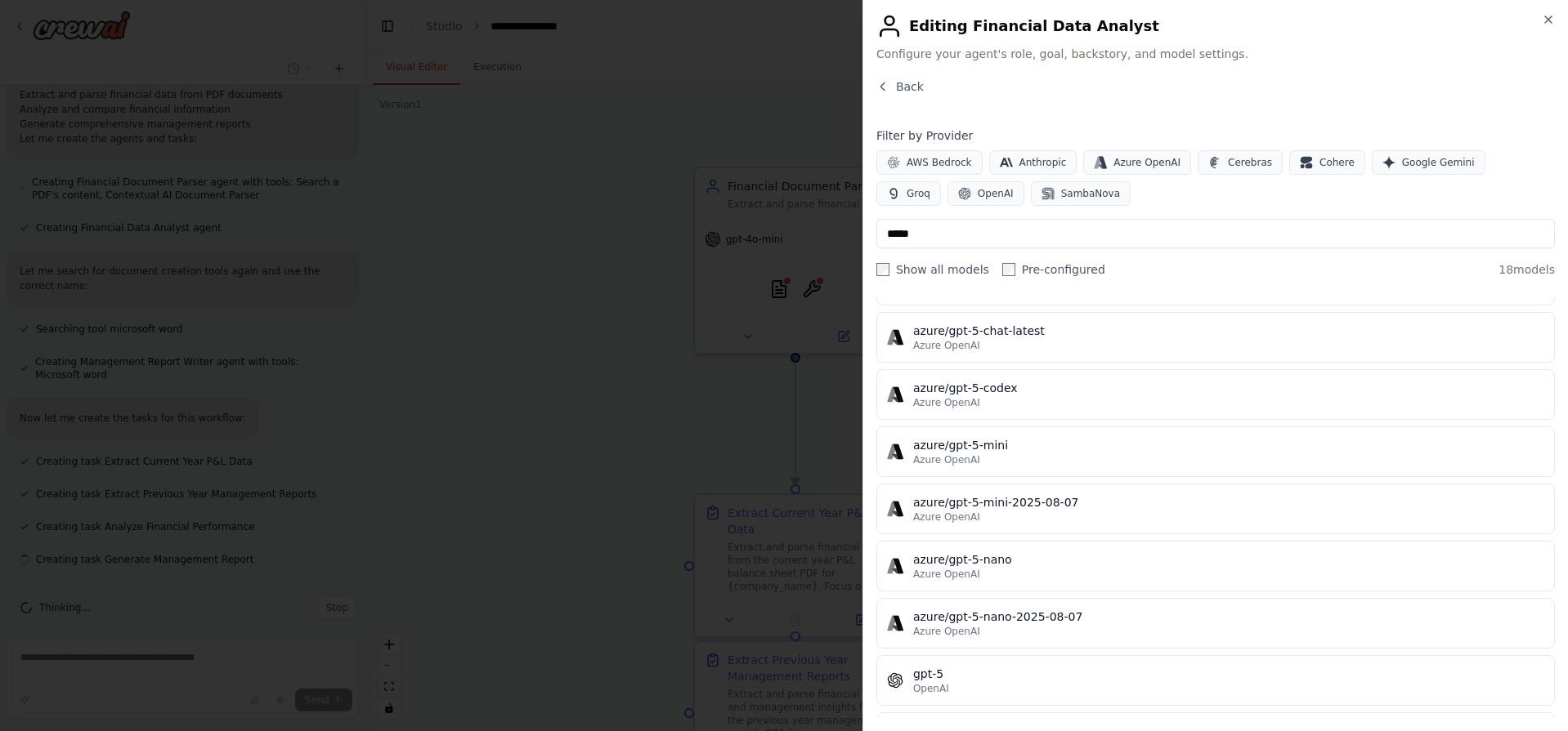
click at [956, 669] on div "gpt-5" at bounding box center [1229, 674] width 631 height 16
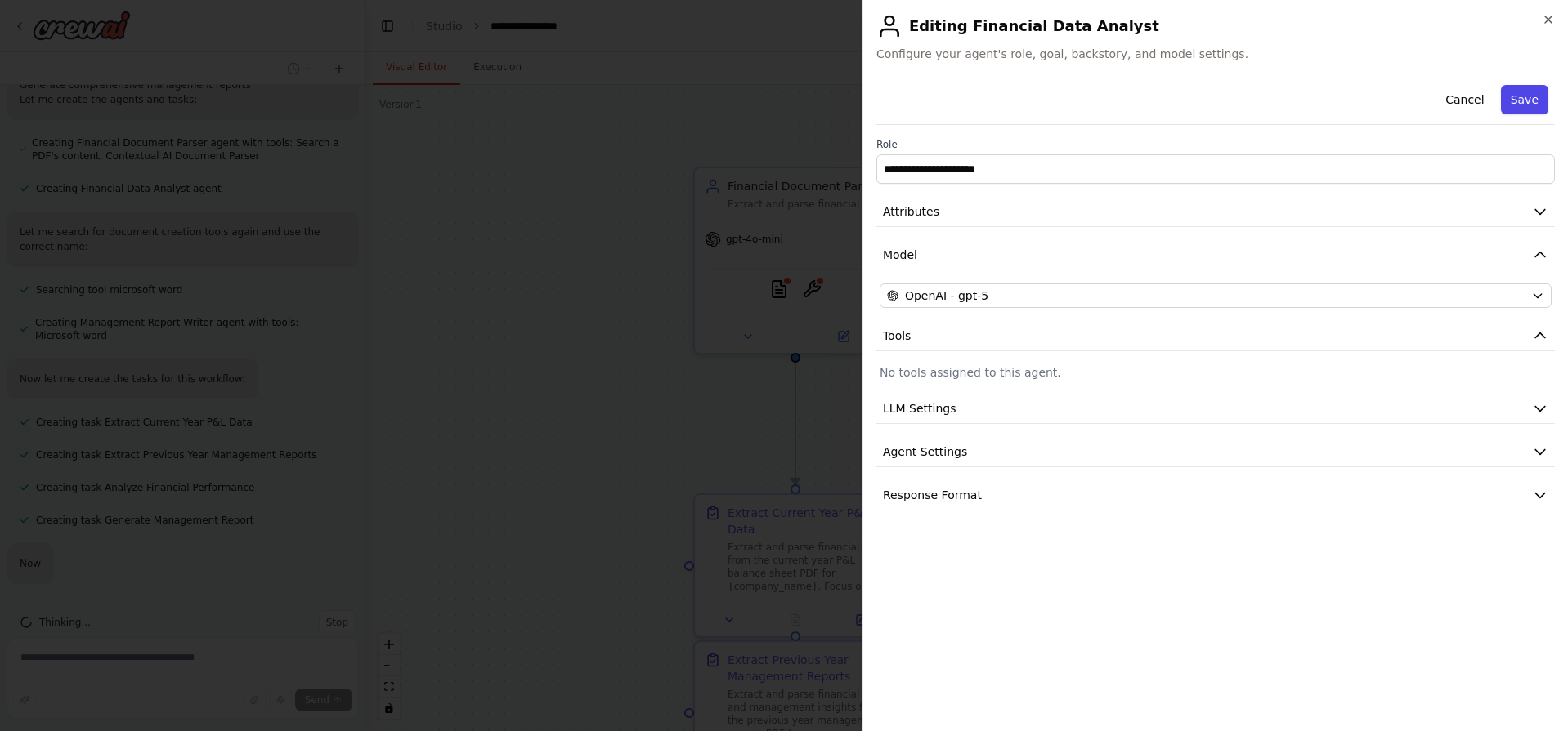
click at [1514, 106] on button "Save" at bounding box center [1524, 99] width 47 height 29
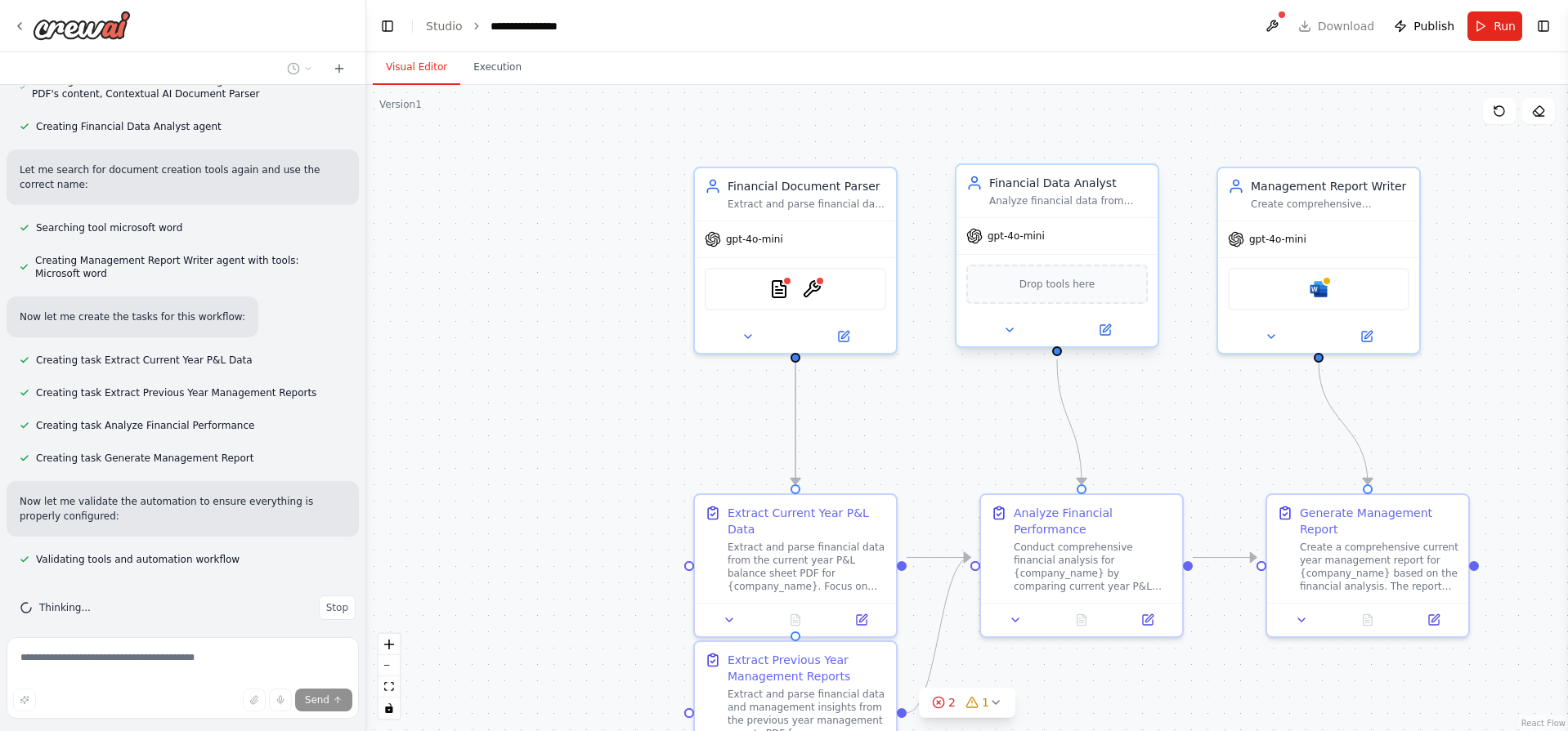
scroll to position [852, 0]
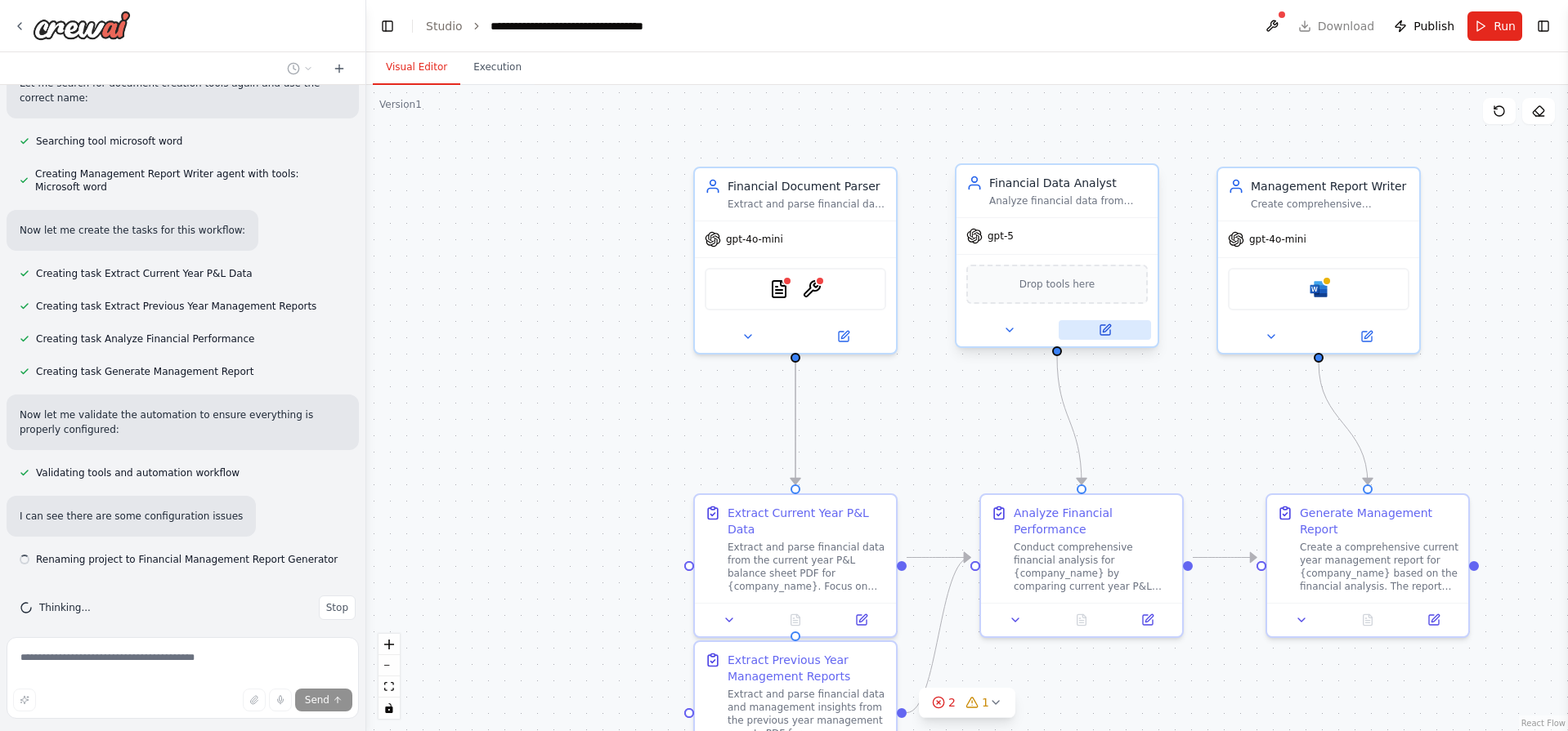
click at [1100, 328] on icon at bounding box center [1104, 330] width 10 height 10
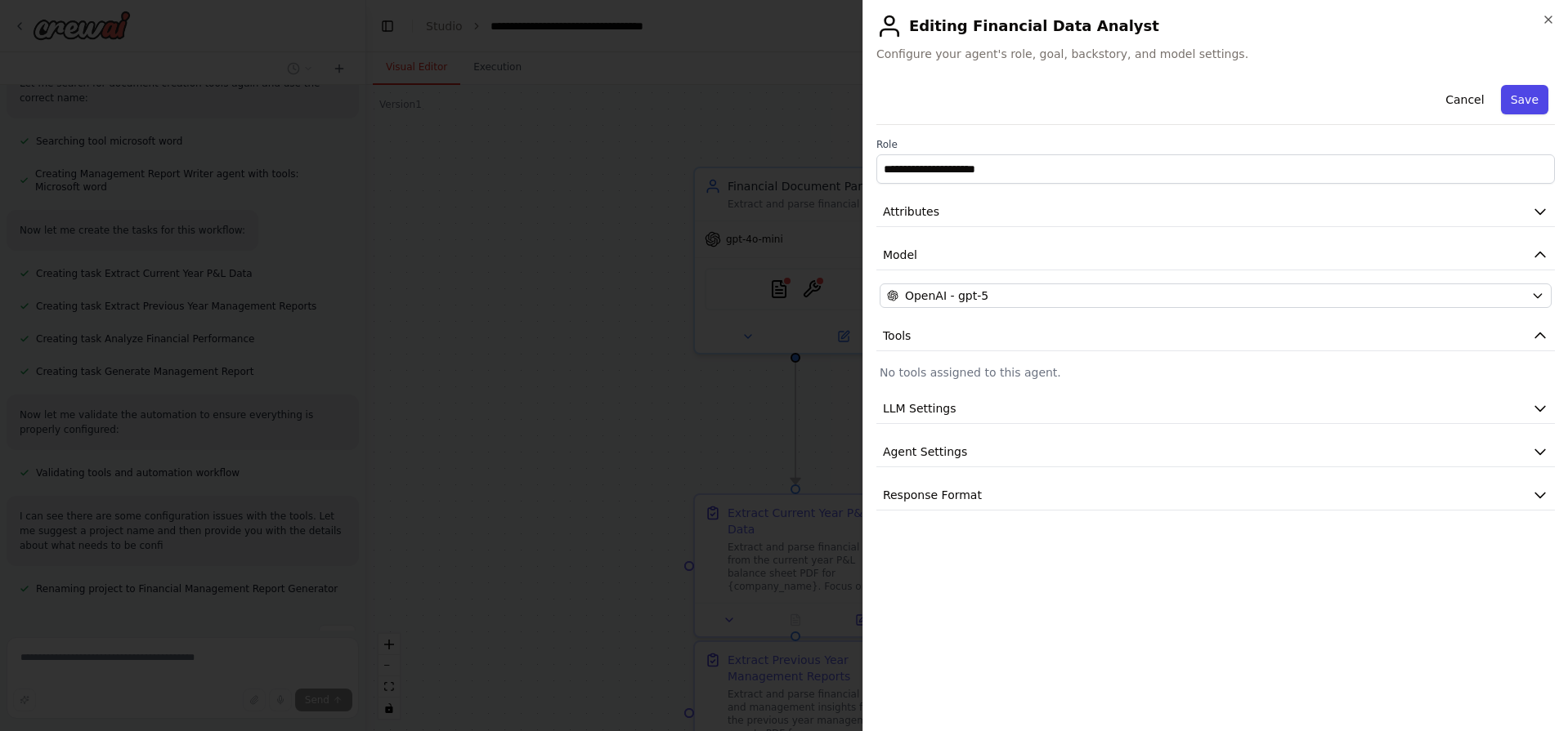
click at [1539, 92] on button "Save" at bounding box center [1524, 99] width 47 height 29
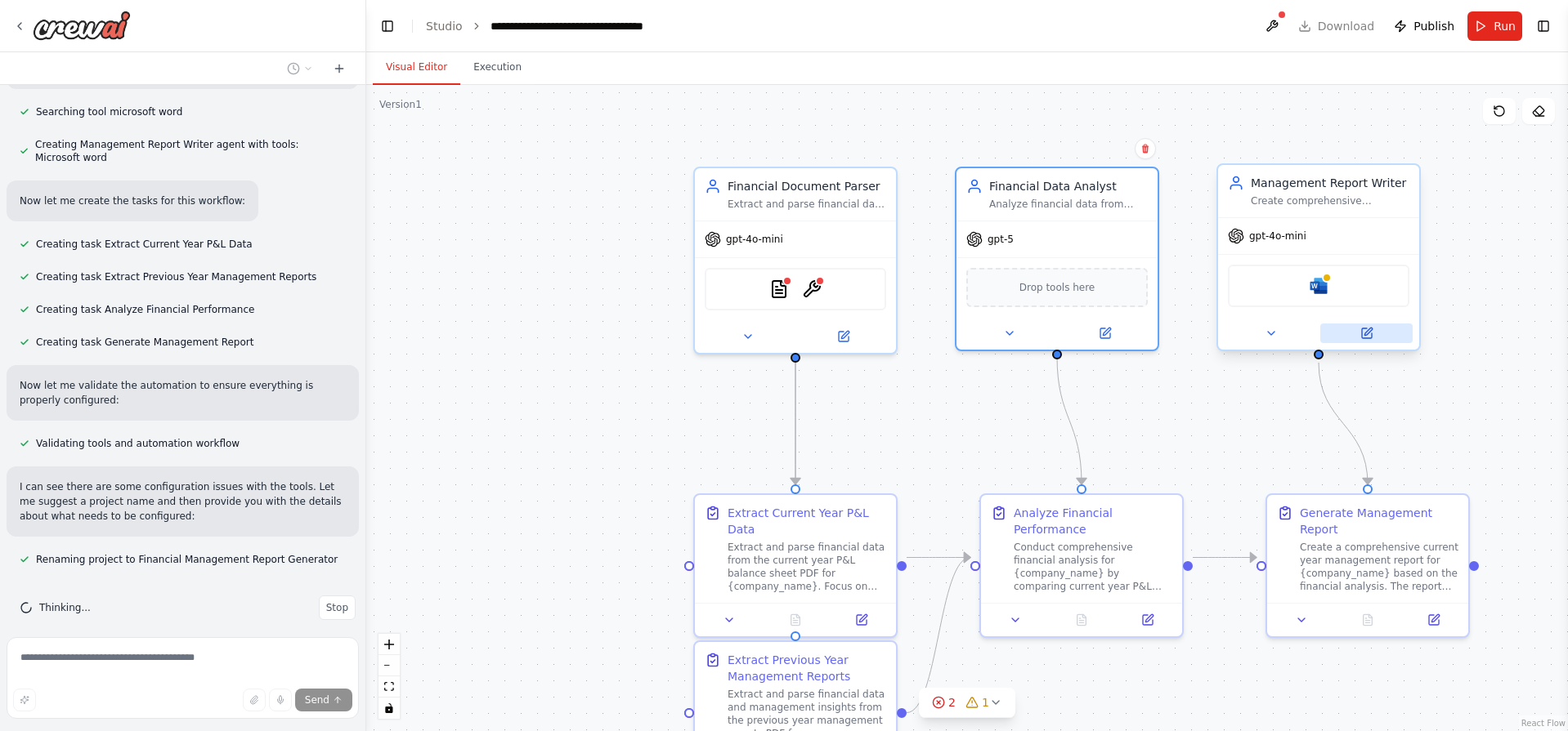
click at [1367, 330] on icon at bounding box center [1366, 333] width 10 height 10
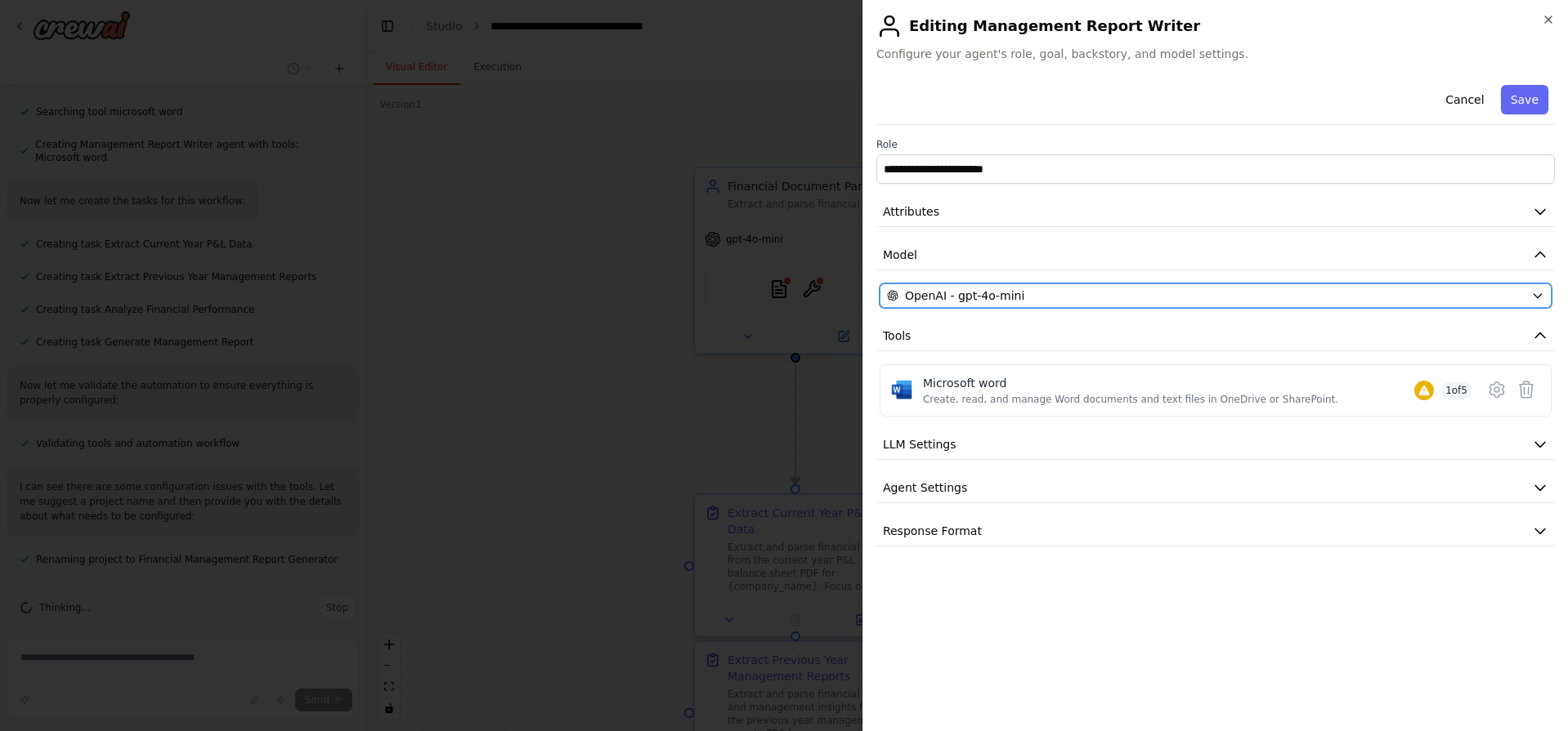
click at [1088, 301] on div "OpenAI - gpt-4o-mini" at bounding box center [1205, 296] width 637 height 16
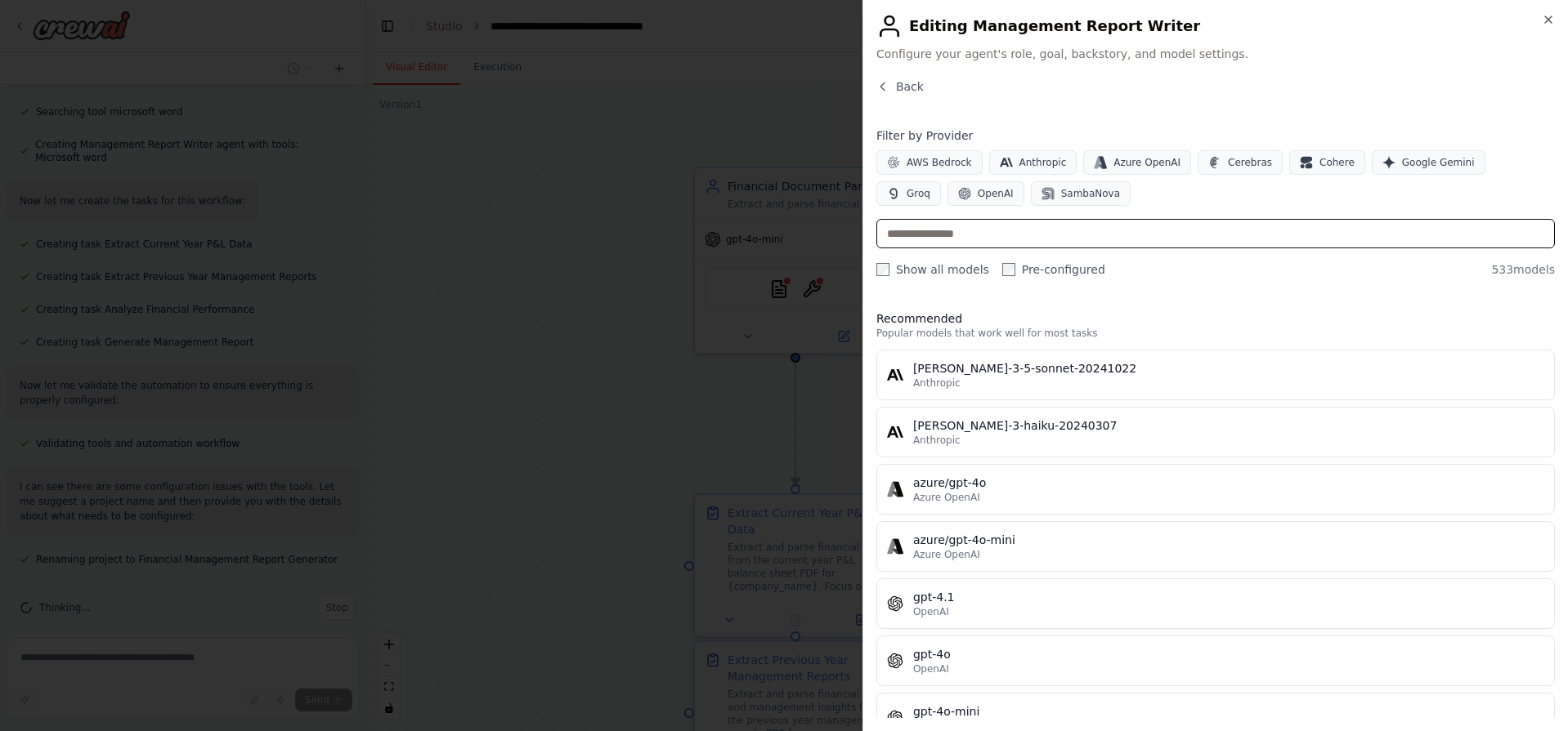
click at [956, 237] on input "text" at bounding box center [1215, 233] width 678 height 29
click at [966, 257] on div "Filter by Provider AWS Bedrock Anthropic Azure OpenAI Cerebras Cohere Google Ge…" at bounding box center [1215, 203] width 678 height 151
click at [963, 238] on input "text" at bounding box center [1215, 233] width 678 height 29
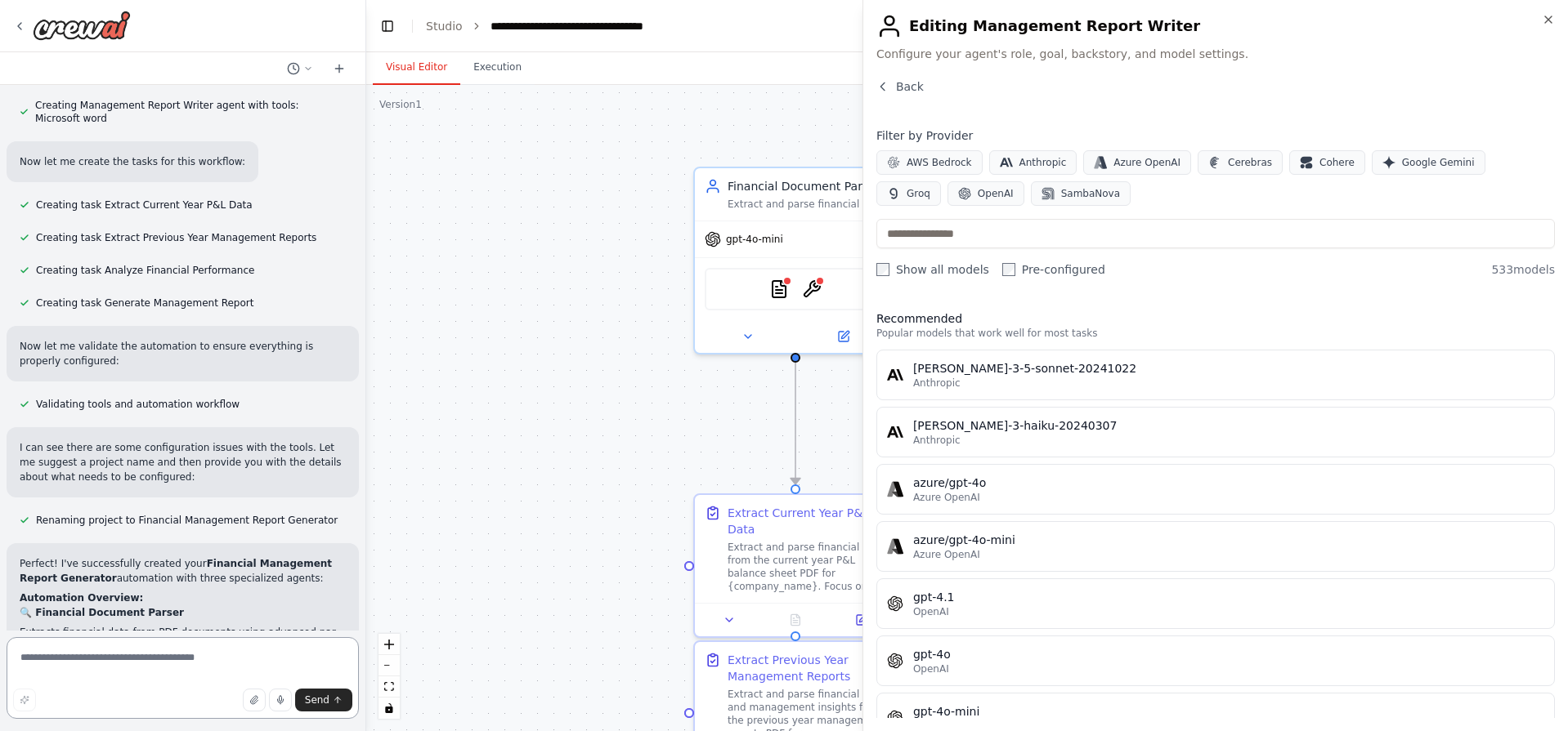
scroll to position [1122, 0]
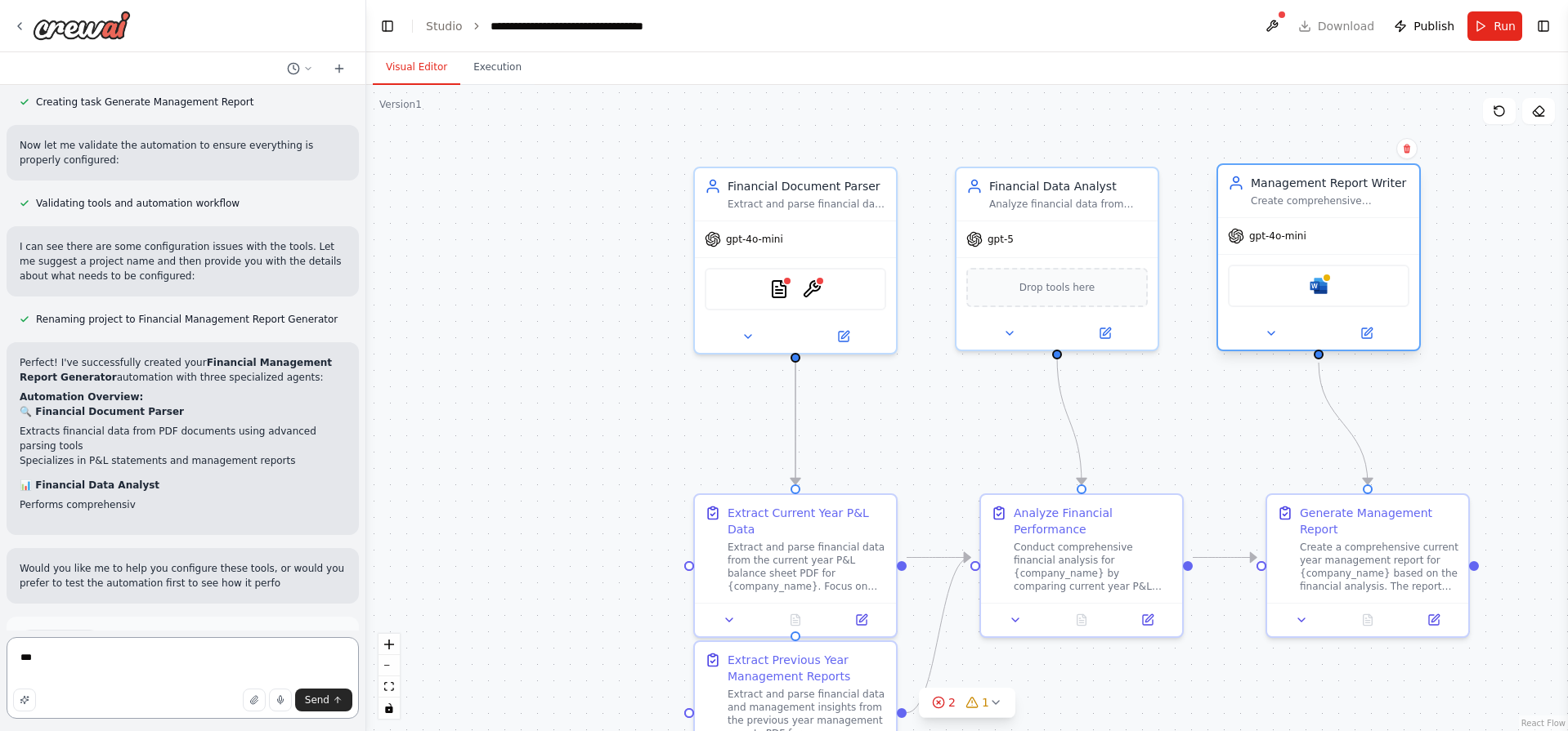
type textarea "***"
click at [1330, 241] on div "gpt-4o-mini" at bounding box center [1318, 236] width 201 height 36
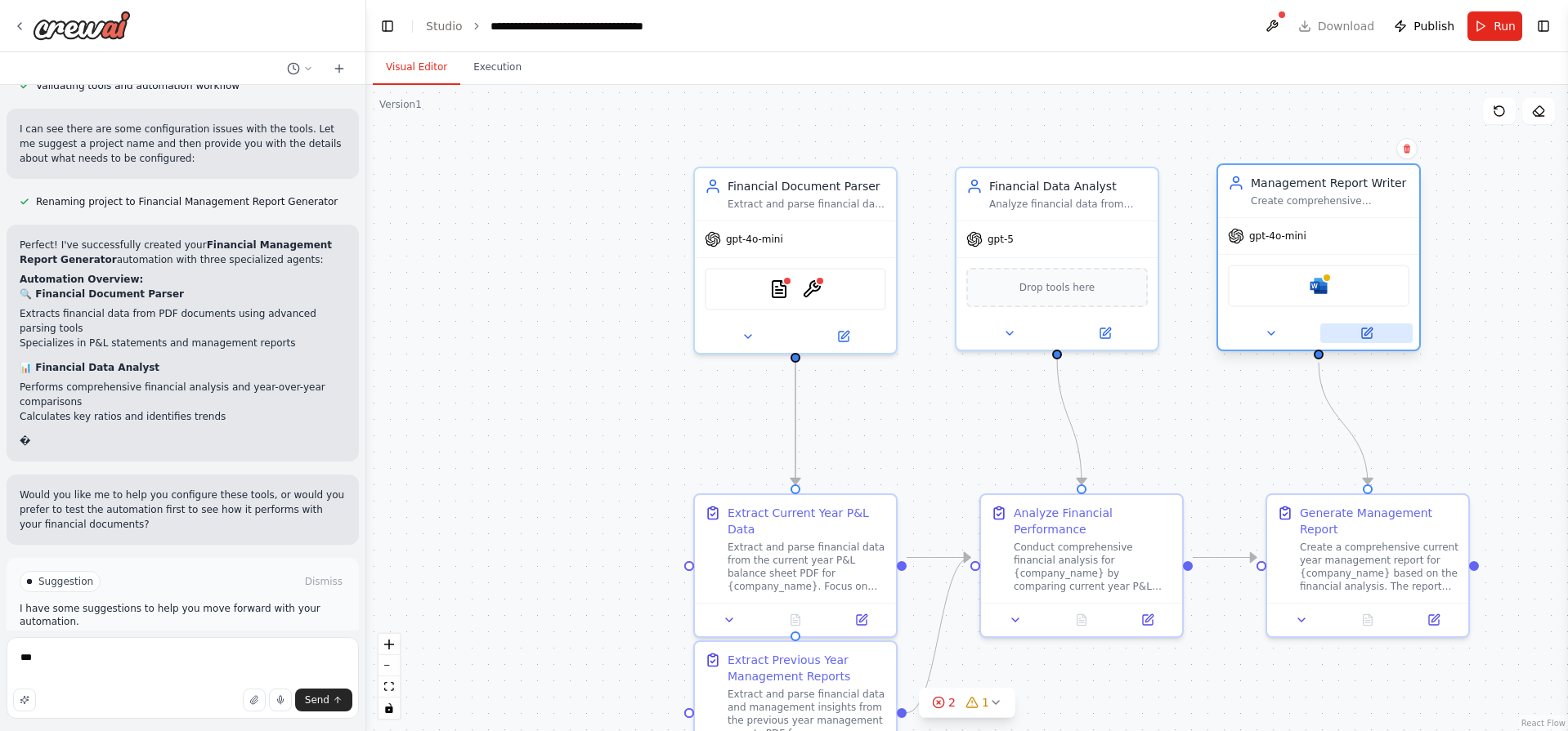
click at [1358, 333] on button at bounding box center [1366, 333] width 92 height 19
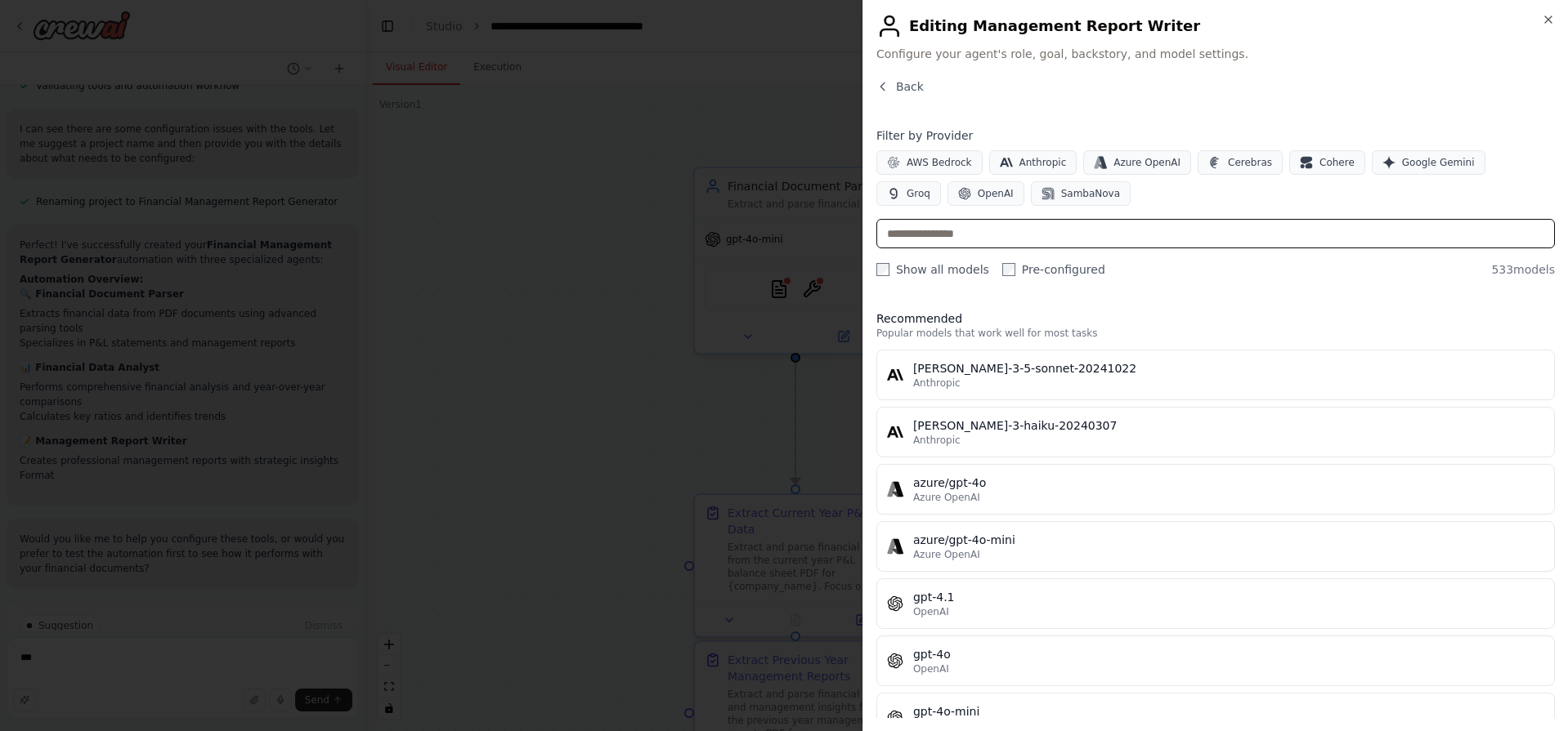
click at [970, 235] on input "text" at bounding box center [1215, 233] width 678 height 29
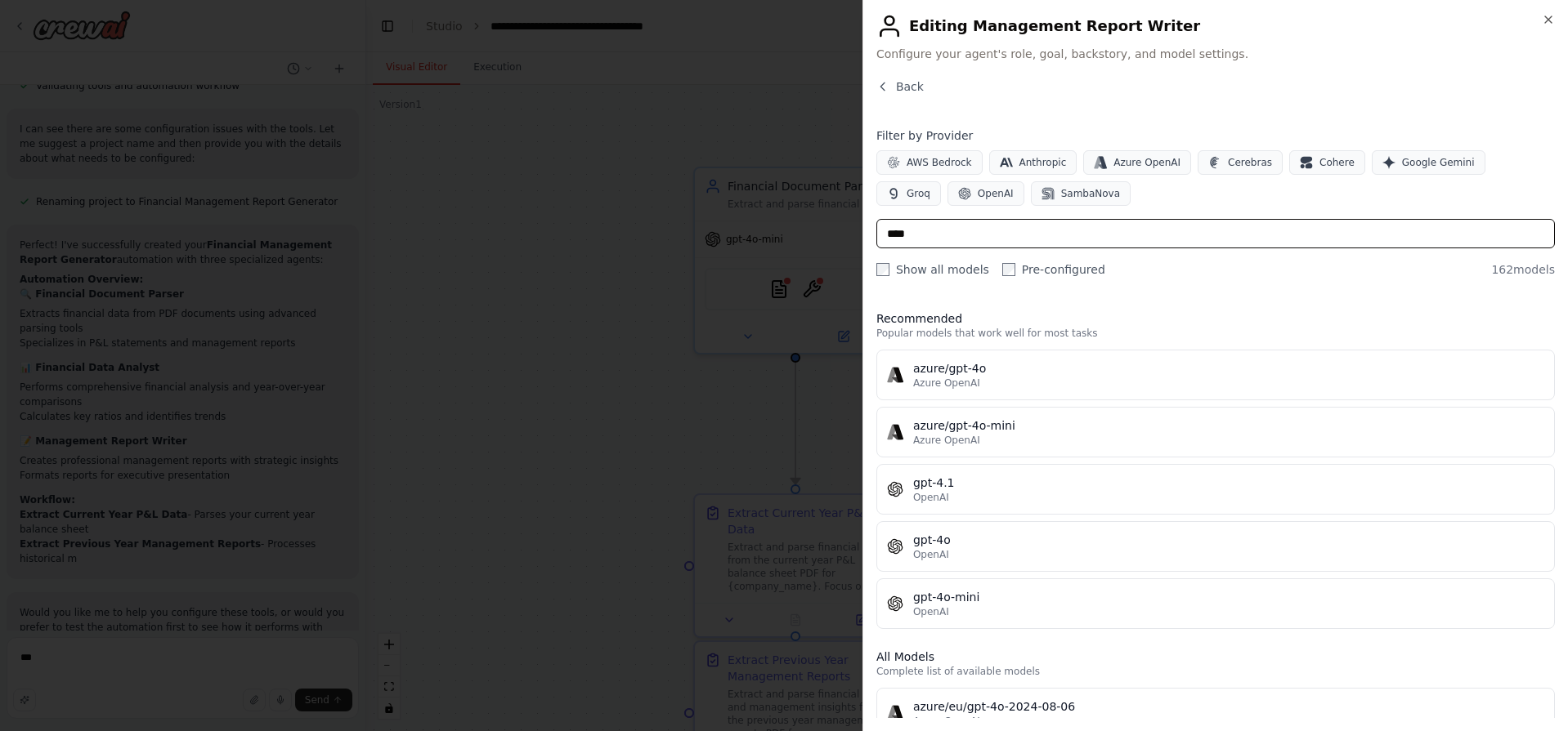
type input "*****"
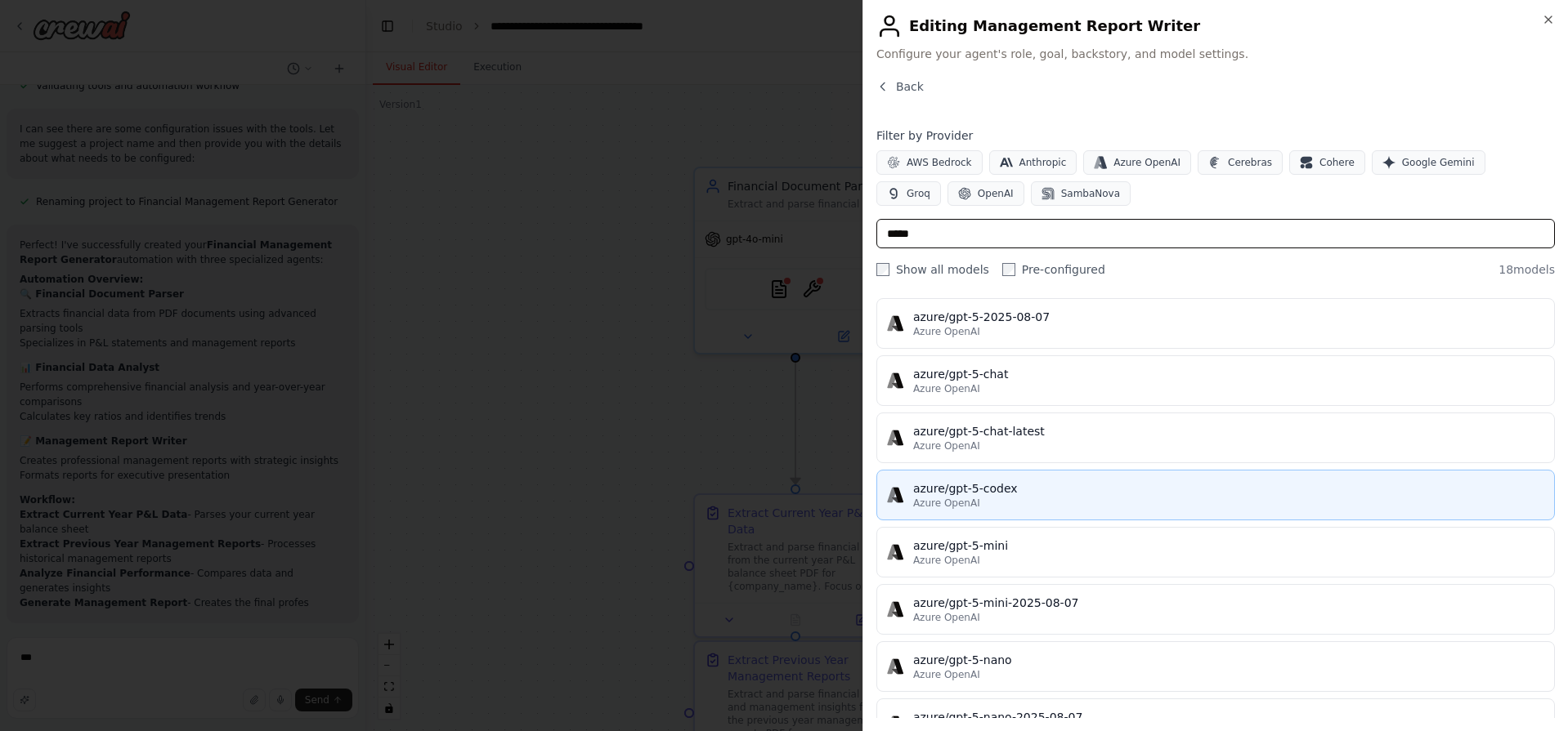
scroll to position [203, 0]
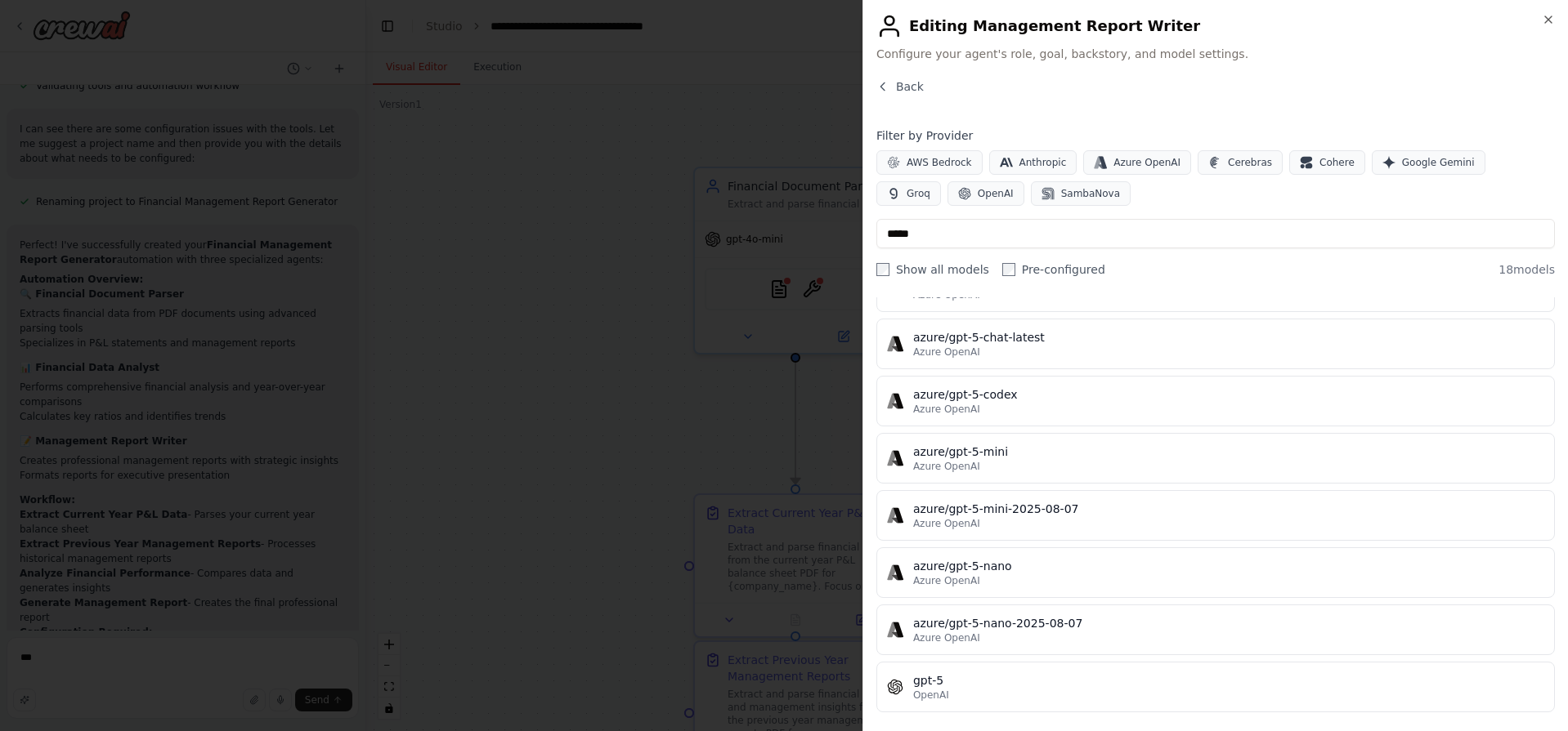
click at [961, 676] on div "gpt-5" at bounding box center [1229, 680] width 631 height 16
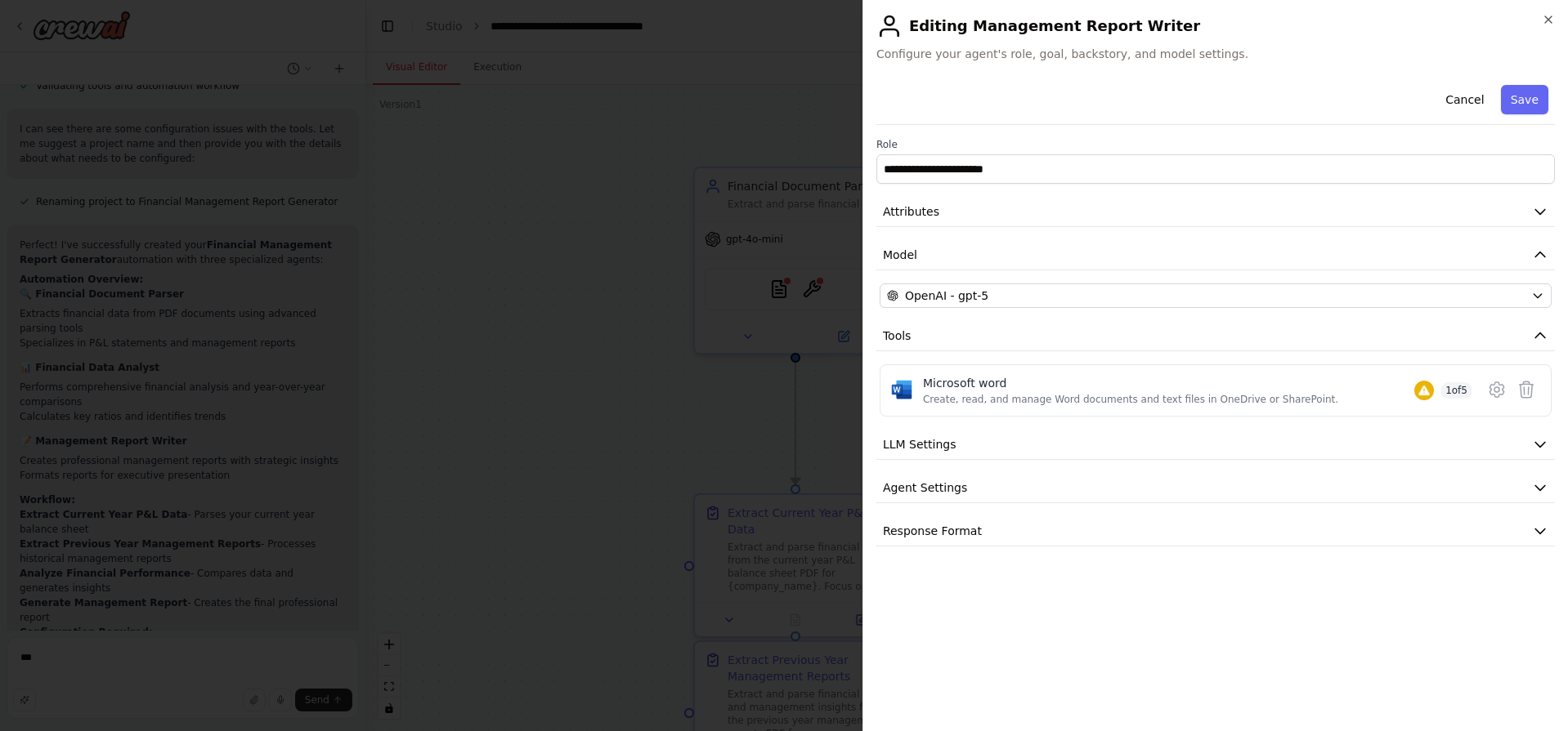
click at [1546, 117] on div "Cancel Save" at bounding box center [1215, 102] width 678 height 47
click at [1526, 105] on button "Save" at bounding box center [1524, 99] width 47 height 29
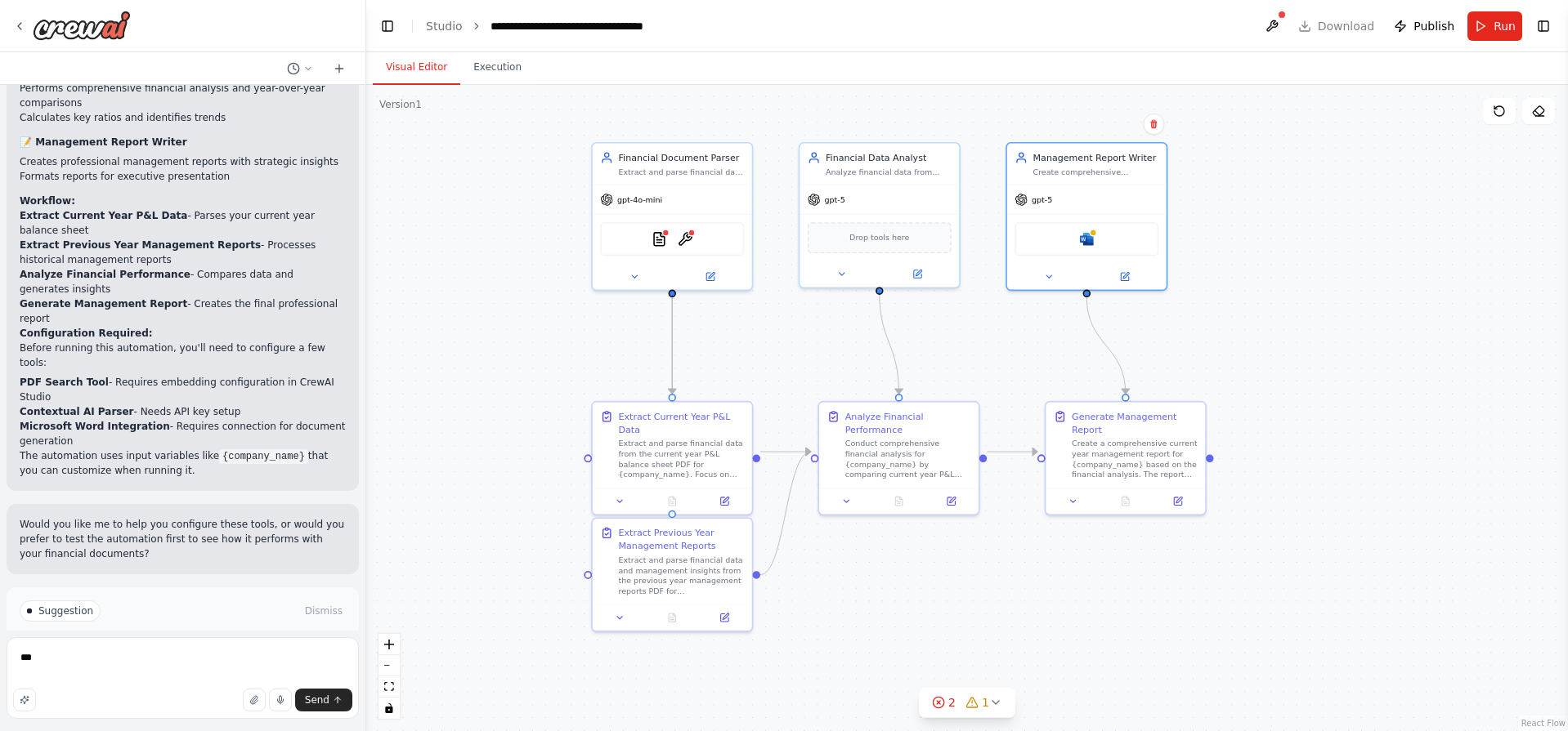
drag, startPoint x: 1137, startPoint y: 683, endPoint x: 961, endPoint y: 598, distance: 195.5
click at [961, 598] on div ".deletable-edge-delete-btn { width: 20px; height: 20px; border: 0px solid #ffff…" at bounding box center [967, 408] width 1202 height 646
click at [57, 517] on p "Would you like me to help you configure these tools, or would you prefer to tes…" at bounding box center [183, 540] width 326 height 44
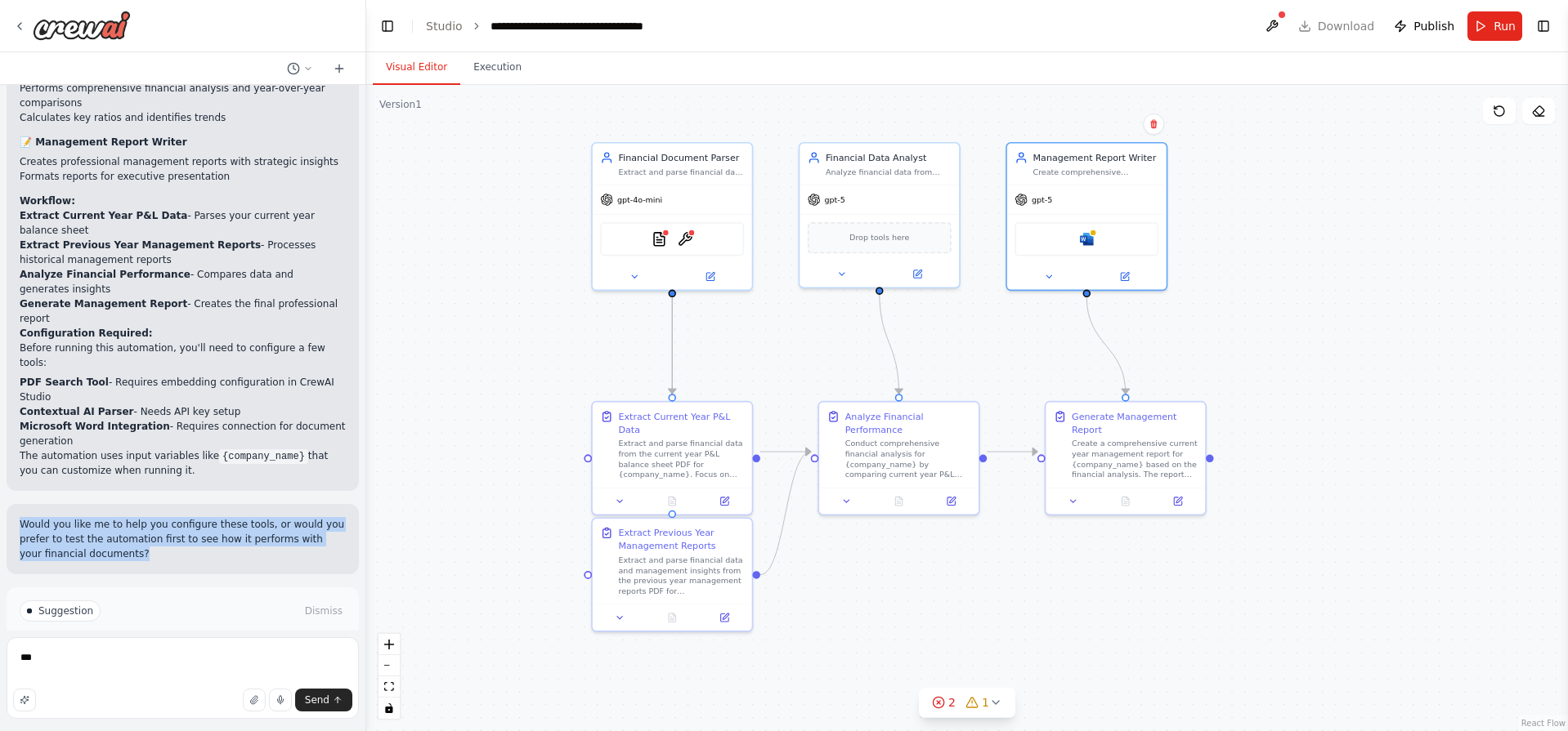
click at [125, 517] on p "Would you like me to help you configure these tools, or would you prefer to tes…" at bounding box center [183, 540] width 326 height 44
drag, startPoint x: 117, startPoint y: 453, endPoint x: 63, endPoint y: 634, distance: 188.9
click at [63, 634] on div "I want to build a flow that takes a P&L Balance sheet from current year and the…" at bounding box center [183, 365] width 366 height 731
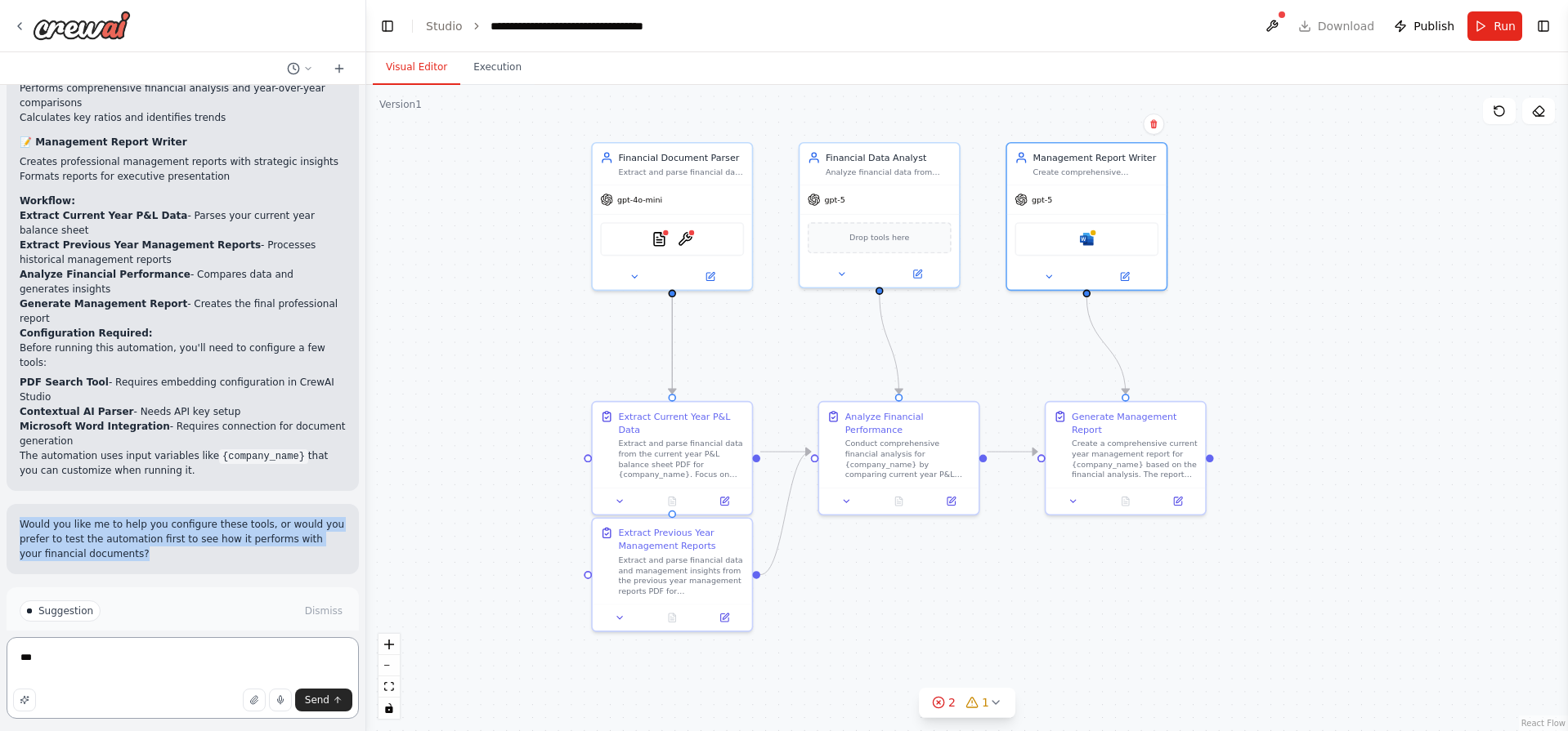
click at [74, 663] on textarea "***" at bounding box center [182, 678] width 352 height 82
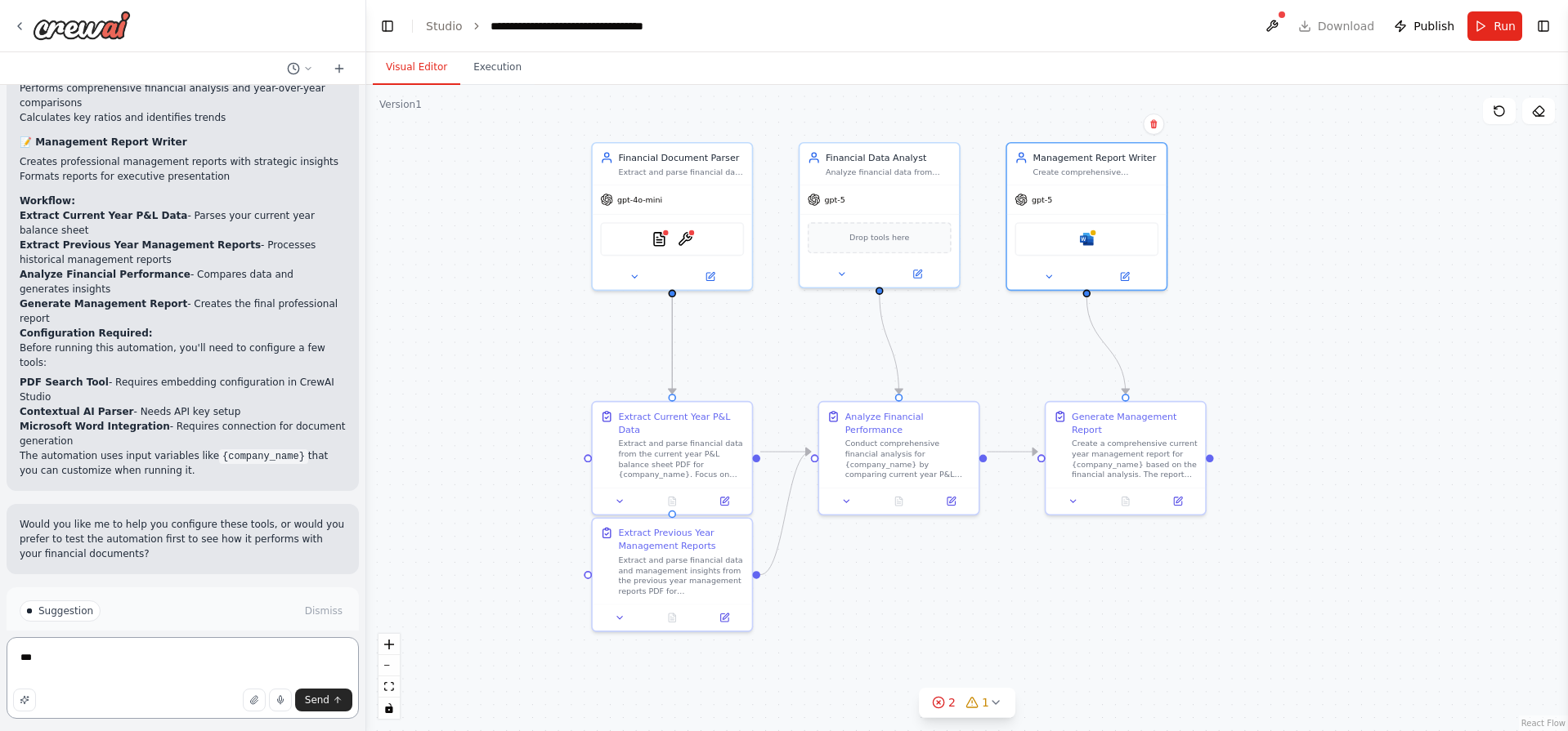
click at [74, 663] on textarea "***" at bounding box center [182, 678] width 352 height 82
type textarea "*"
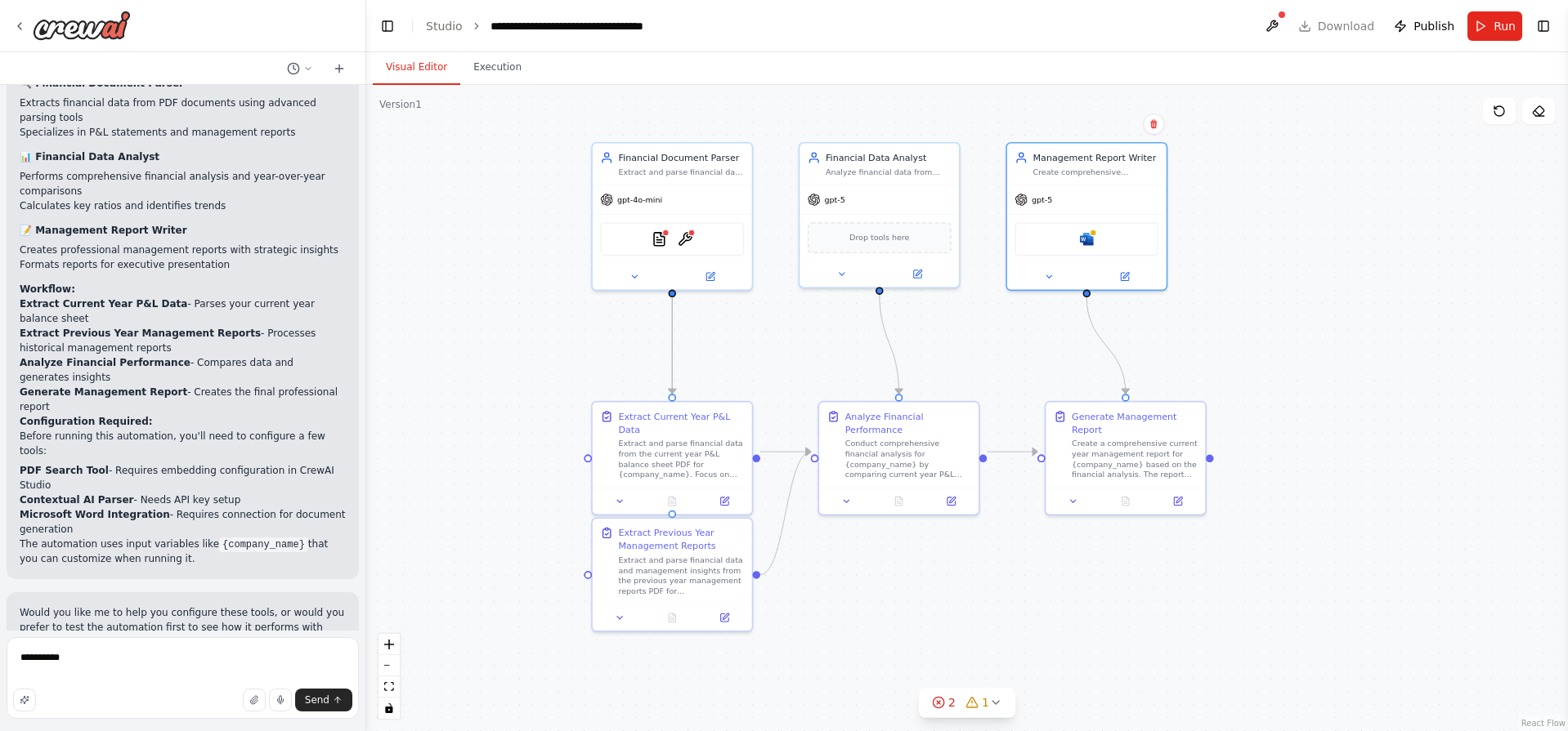
click at [84, 688] on div "Suggestion Dismiss I have some suggestions to help you move forward with your a…" at bounding box center [183, 735] width 326 height 93
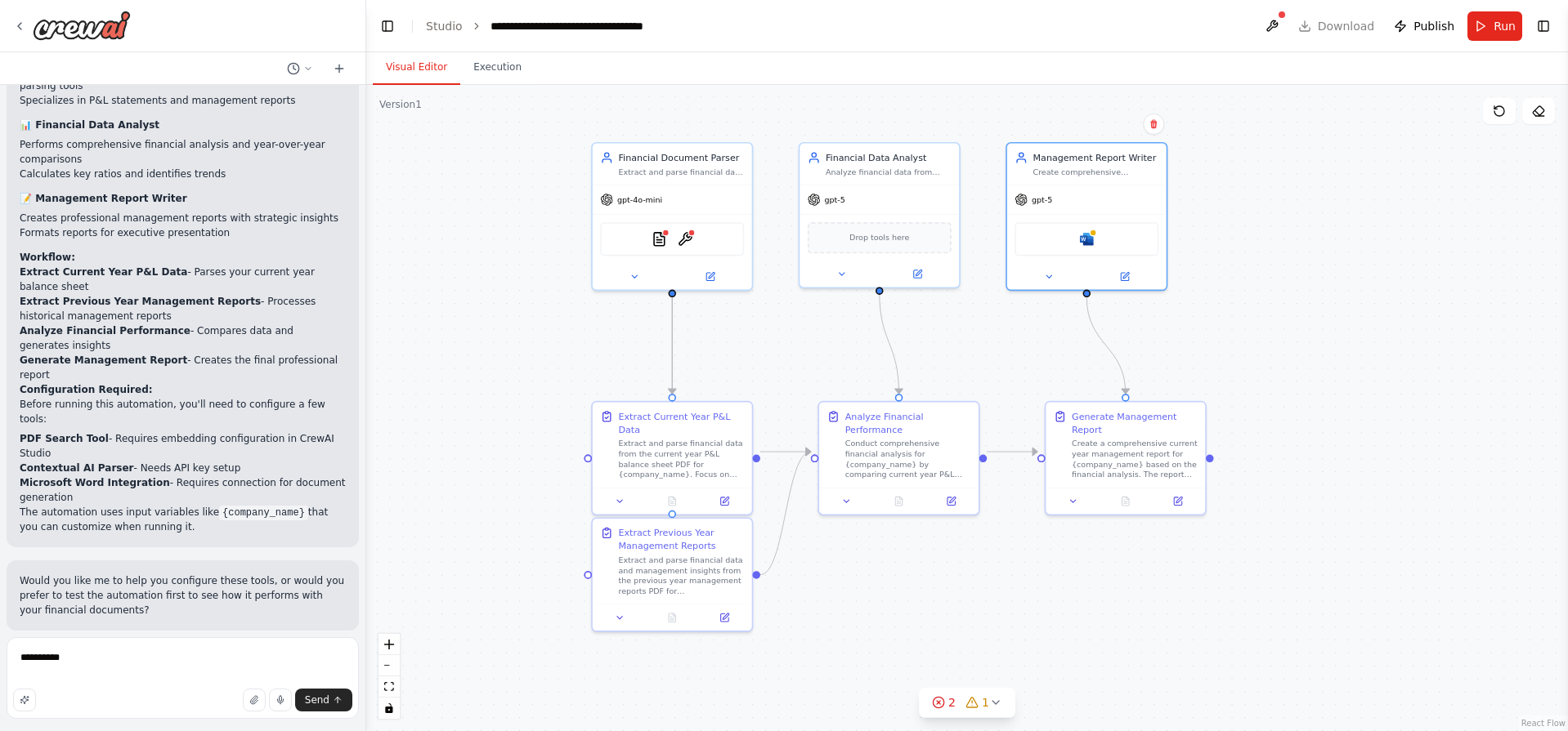
click at [84, 657] on div "Suggestion Dismiss I have some suggestions to help you move forward with your a…" at bounding box center [183, 703] width 326 height 93
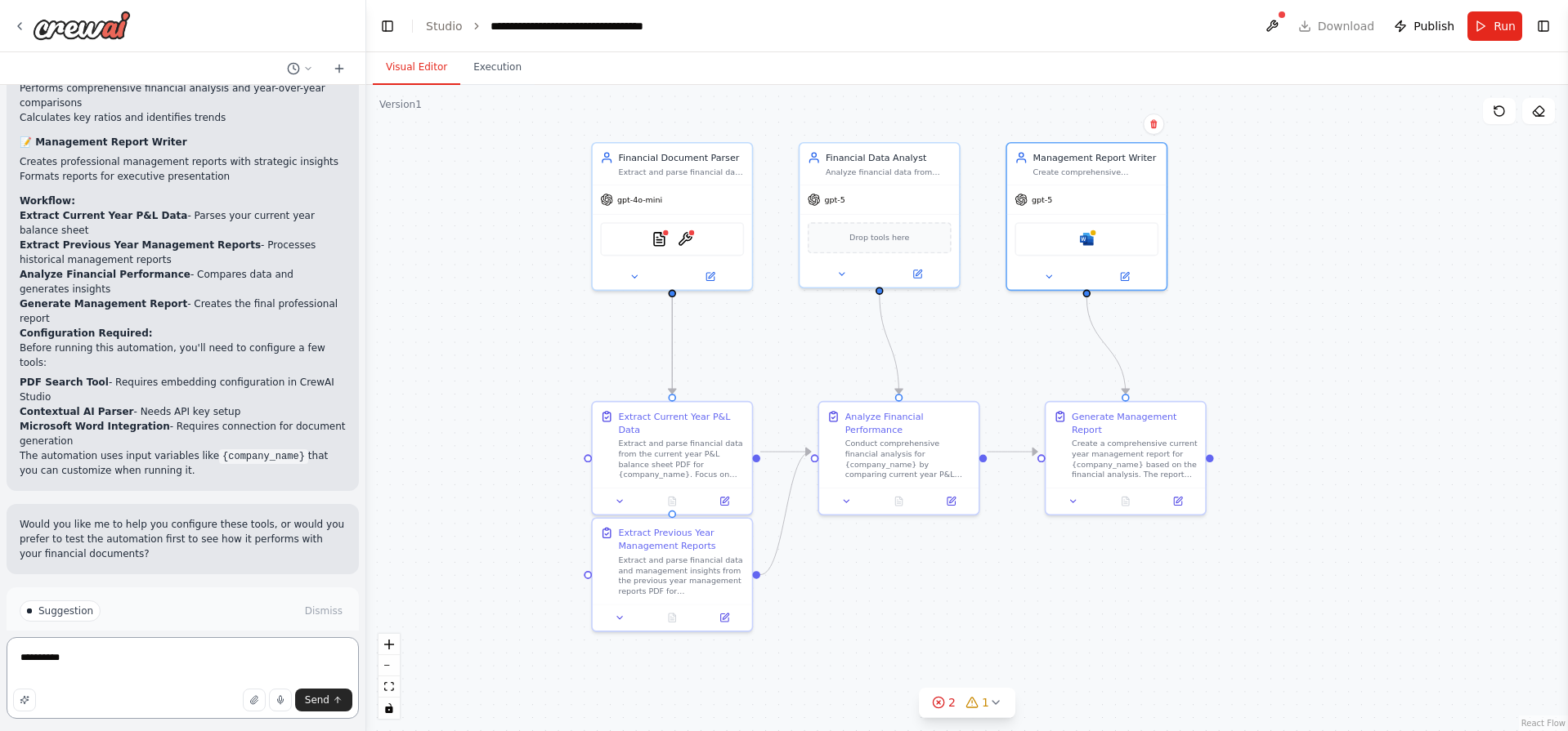
drag, startPoint x: 74, startPoint y: 665, endPoint x: 92, endPoint y: 655, distance: 20.6
click at [82, 661] on textarea "**********" at bounding box center [182, 678] width 352 height 82
click at [52, 604] on span "Suggestion" at bounding box center [66, 610] width 55 height 13
click at [98, 632] on p "I have some suggestions to help you move forward with your automation." at bounding box center [183, 645] width 326 height 27
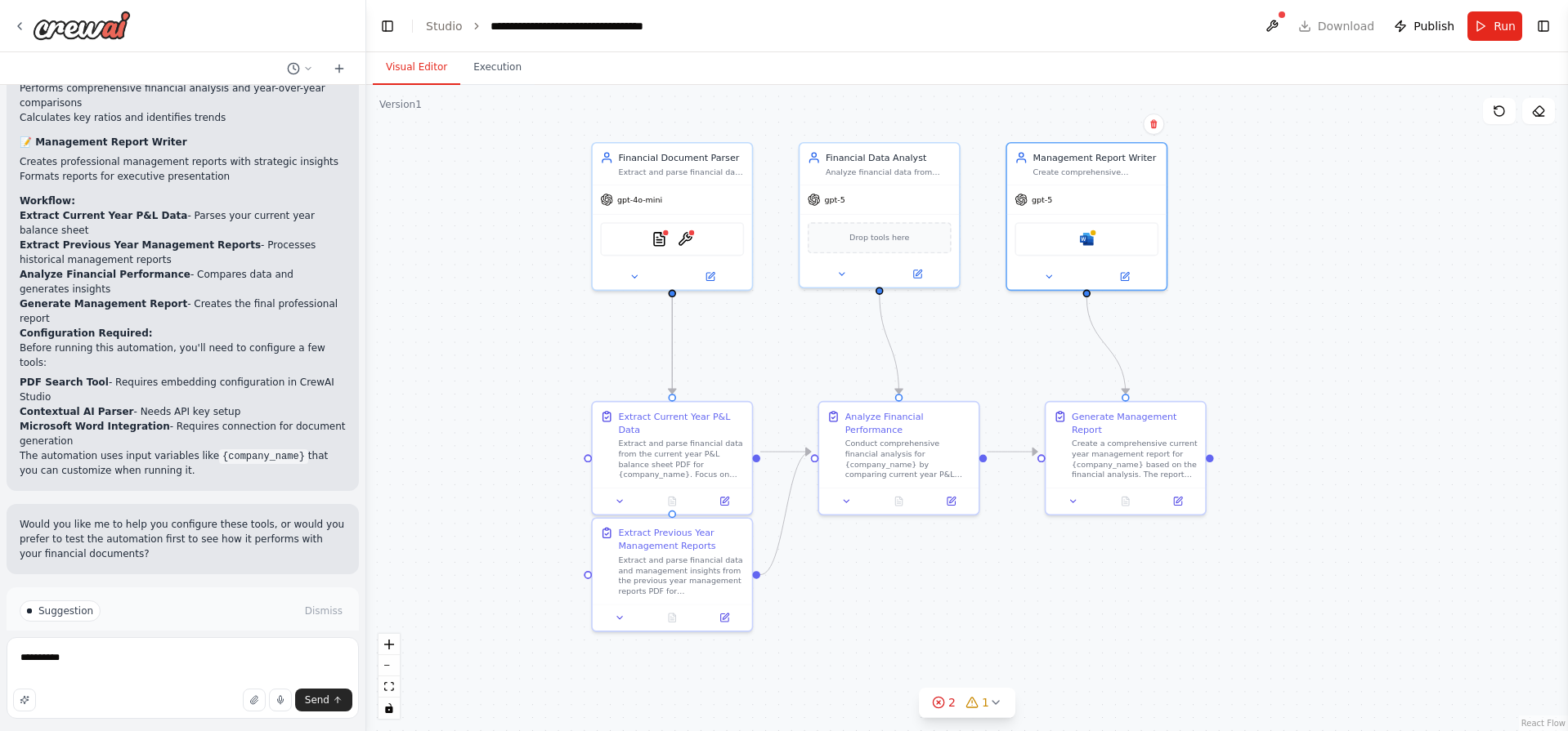
click at [98, 632] on p "I have some suggestions to help you move forward with your automation." at bounding box center [183, 645] width 326 height 27
drag, startPoint x: 98, startPoint y: 551, endPoint x: 104, endPoint y: 658, distance: 107.2
click at [104, 658] on div "I want to build a flow that takes a P&L Balance sheet from current year and the…" at bounding box center [183, 365] width 366 height 731
click at [86, 657] on textarea "**********" at bounding box center [182, 678] width 352 height 82
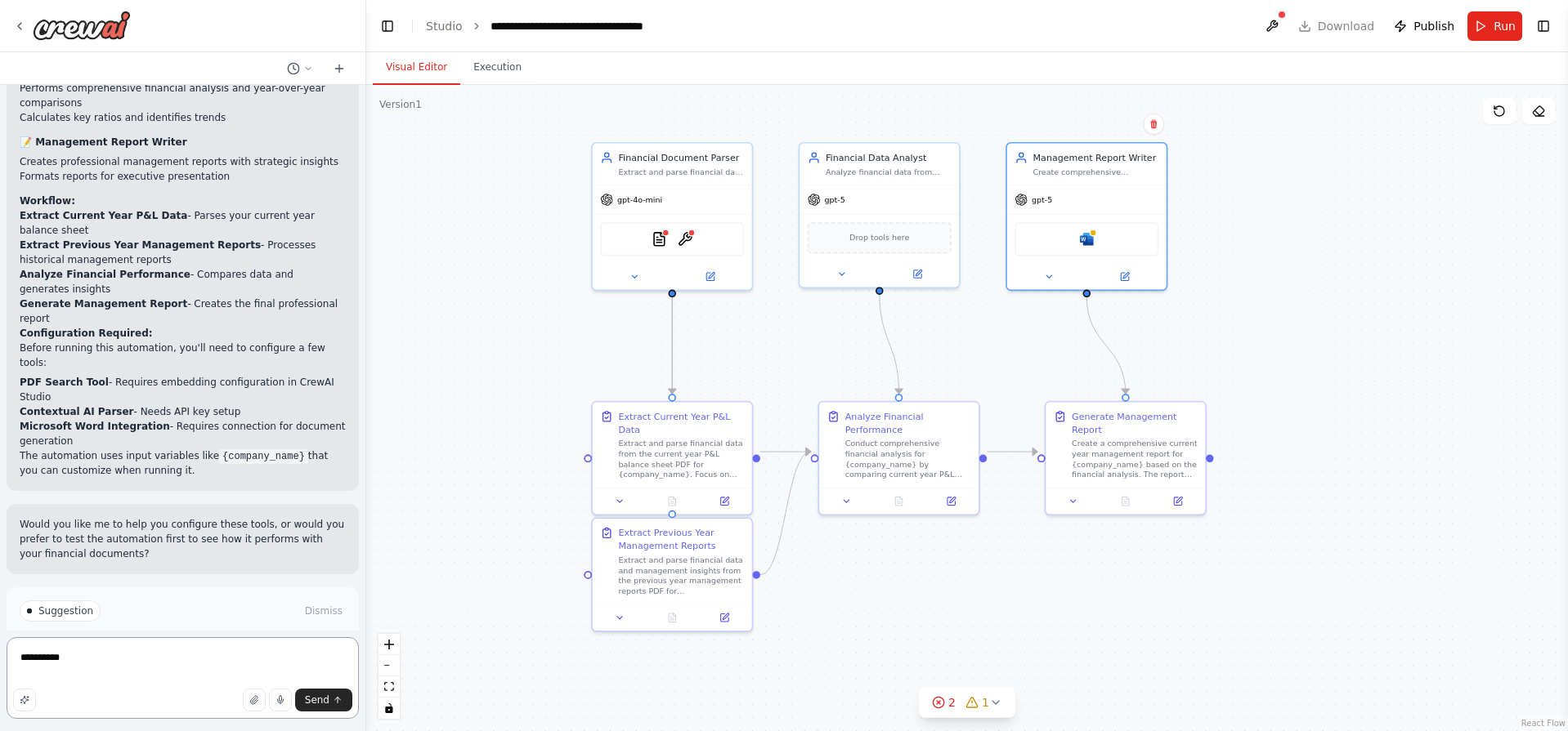
click at [86, 657] on textarea "**********" at bounding box center [182, 678] width 352 height 82
click at [119, 655] on textarea "**********" at bounding box center [182, 678] width 352 height 82
click at [278, 655] on textarea "**********" at bounding box center [182, 678] width 352 height 82
type textarea "*"
type textarea "**********"
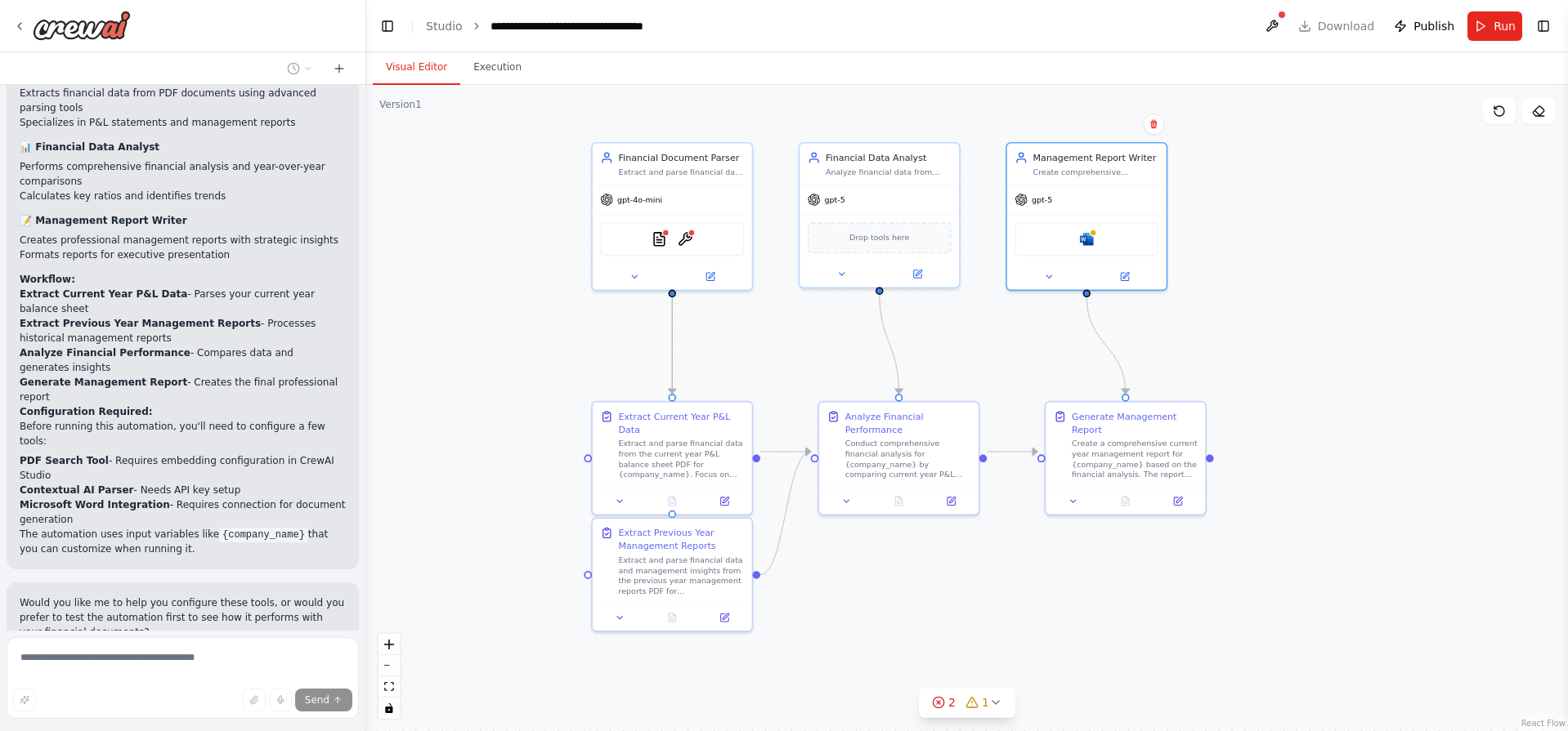
scroll to position [1550, 0]
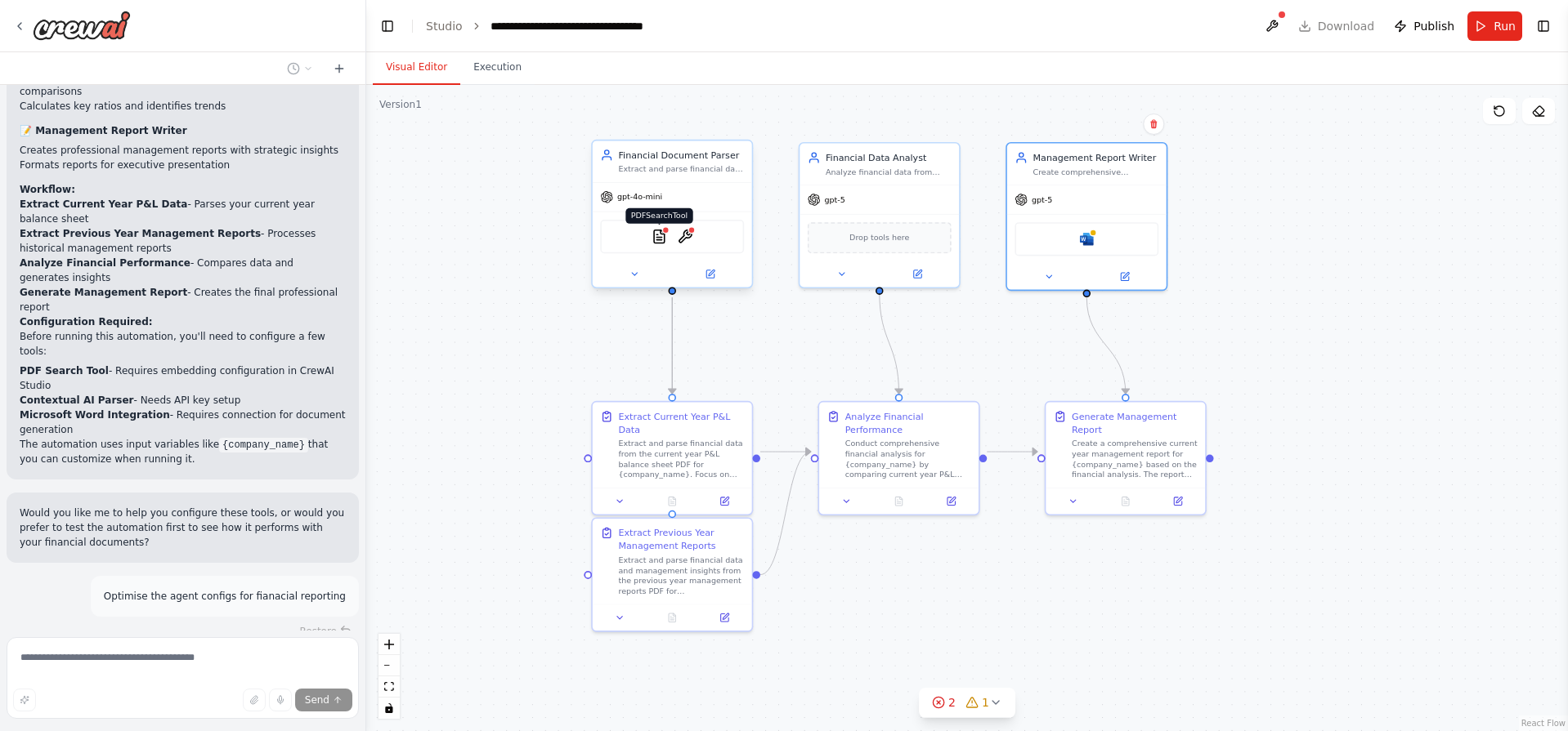
click at [664, 237] on img at bounding box center [659, 237] width 16 height 16
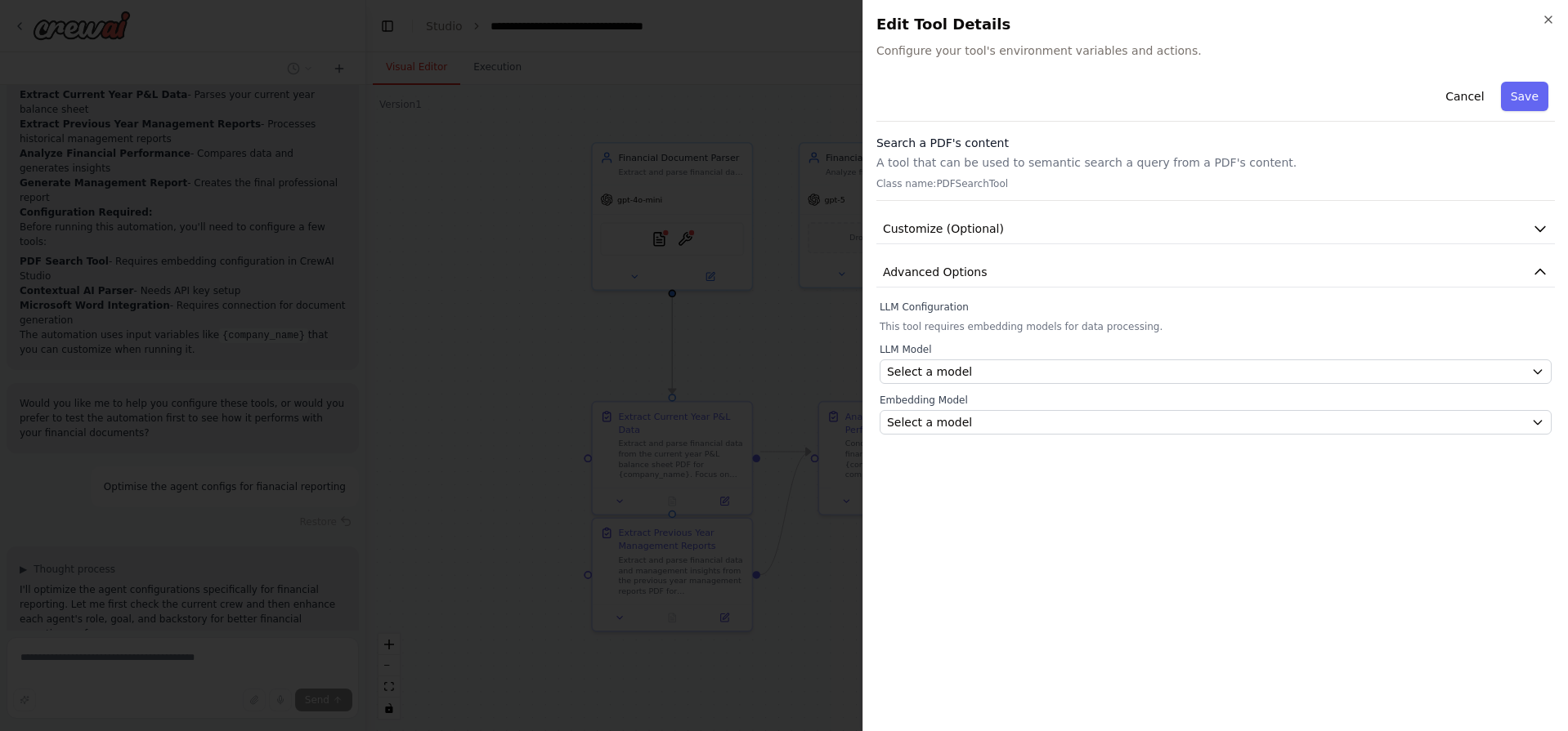
scroll to position [1689, 0]
click at [1199, 222] on button "Customize (Optional)" at bounding box center [1215, 229] width 678 height 30
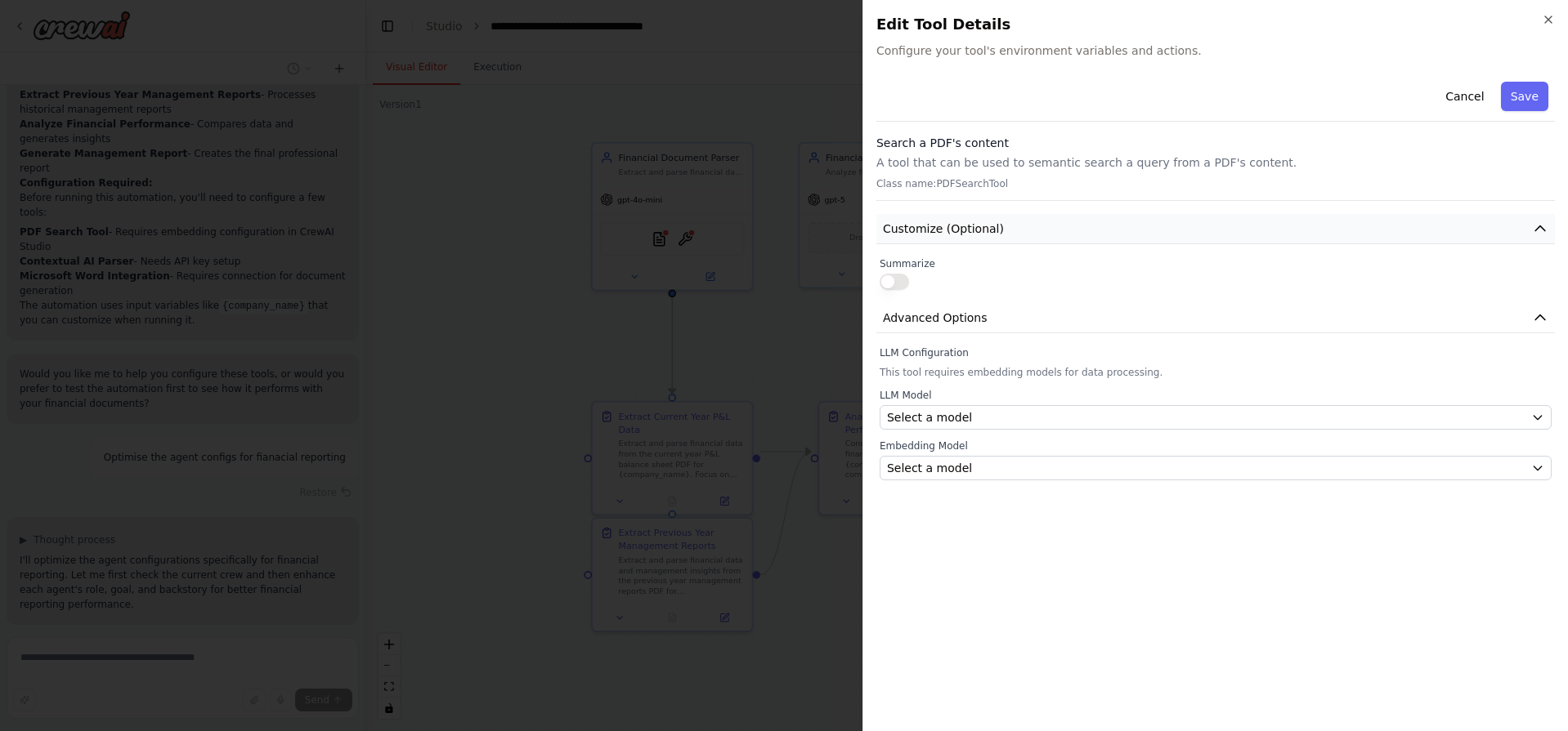
click at [1199, 222] on button "Customize (Optional)" at bounding box center [1215, 229] width 678 height 30
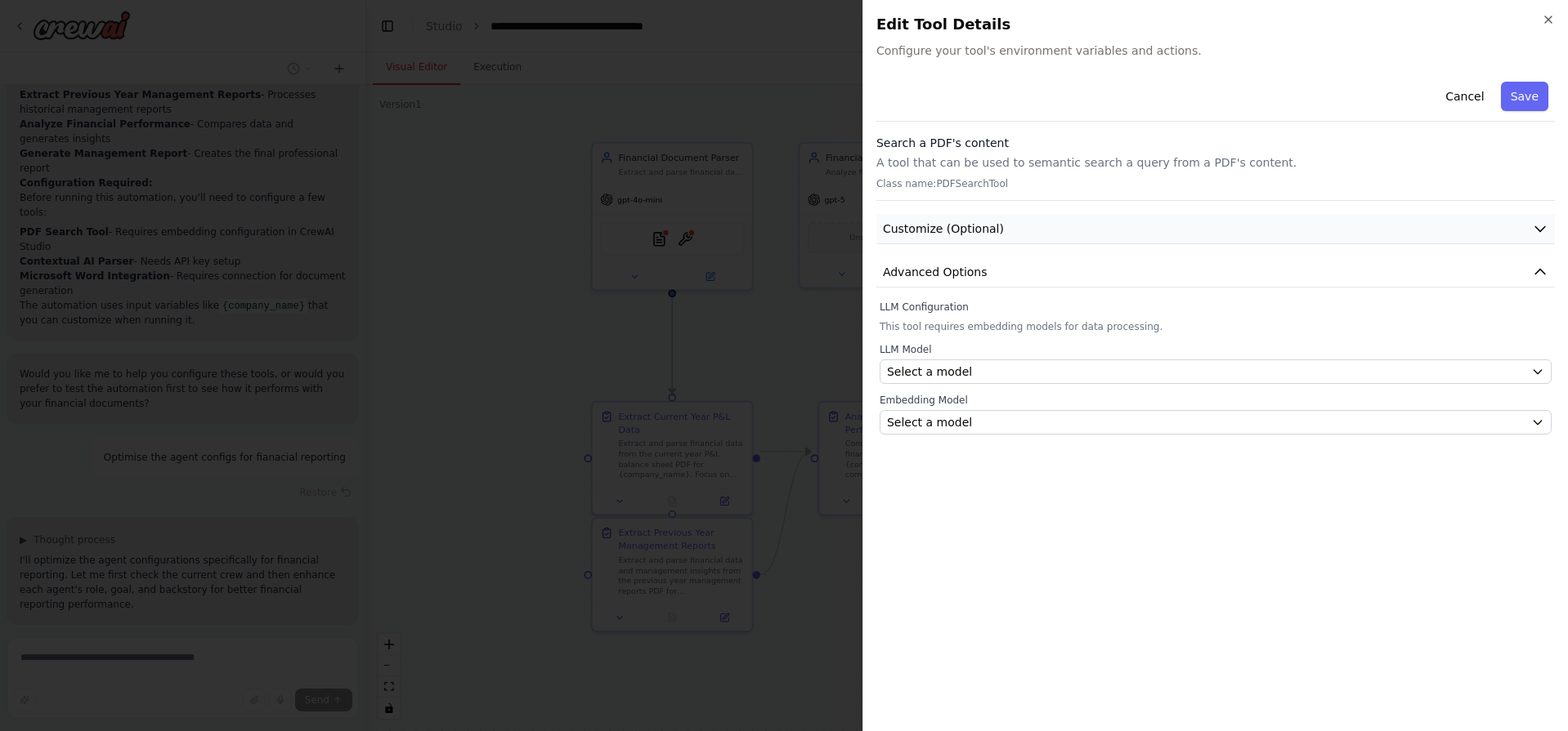
click at [1199, 222] on button "Customize (Optional)" at bounding box center [1215, 229] width 678 height 30
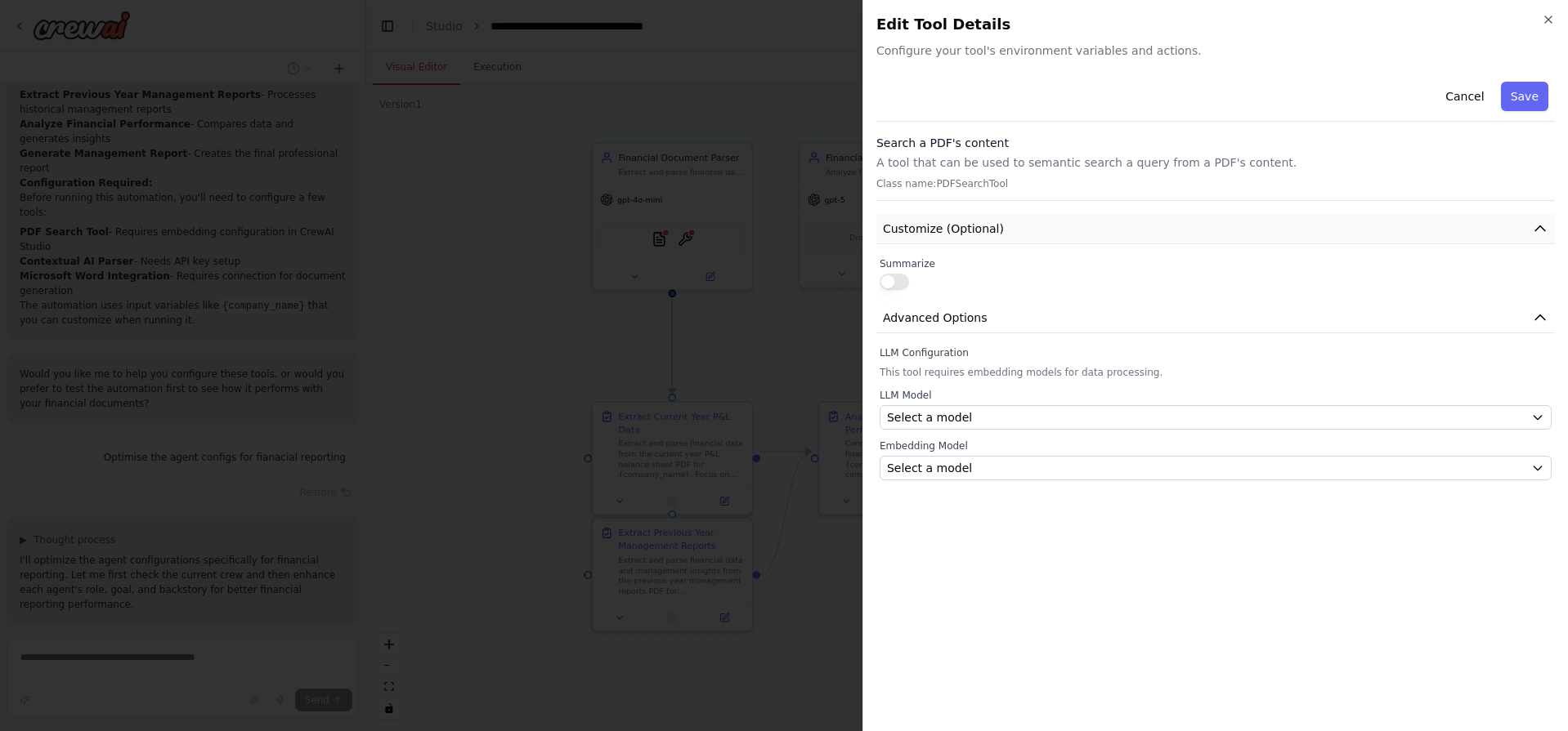
click at [1199, 222] on button "Customize (Optional)" at bounding box center [1215, 229] width 678 height 30
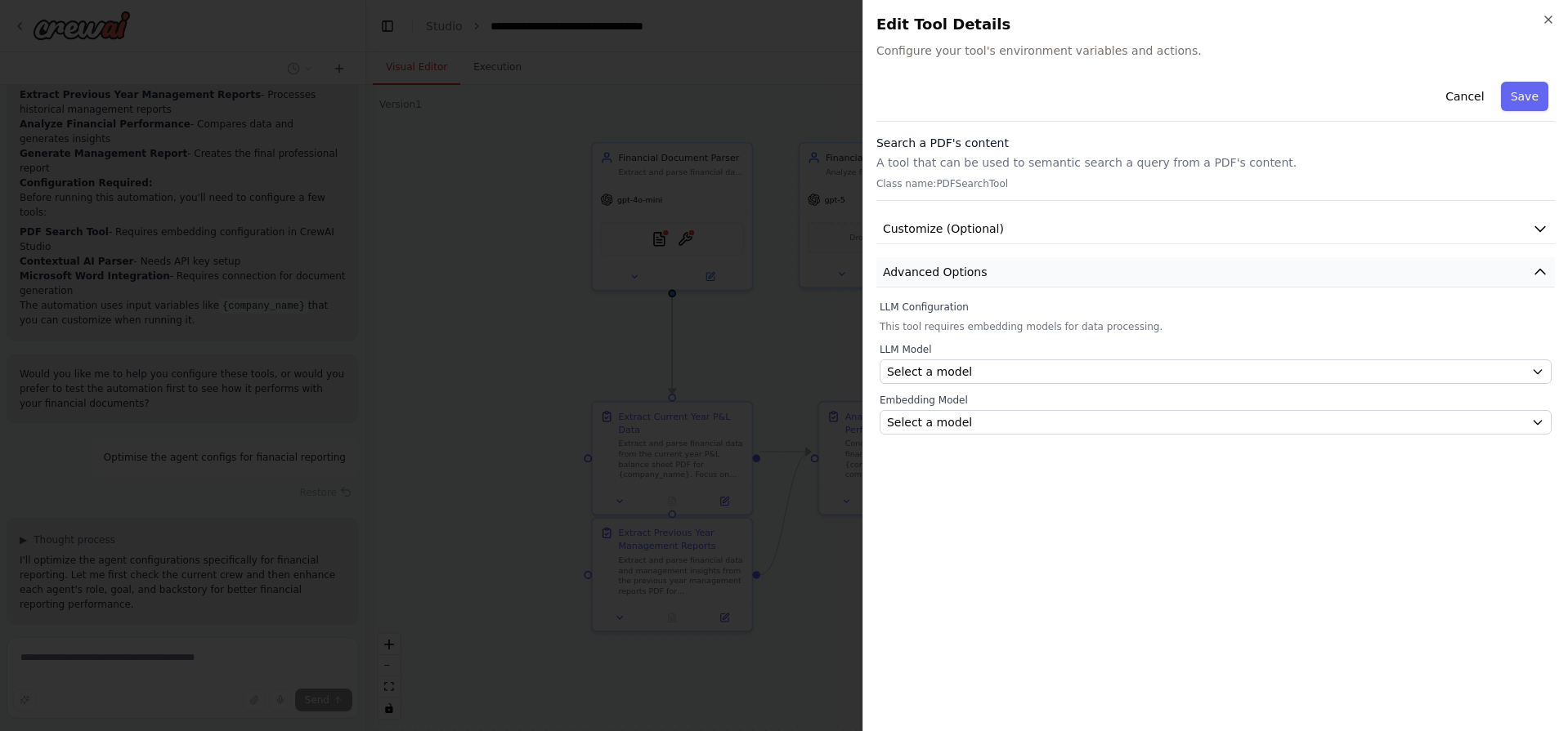
click at [1032, 276] on button "Advanced Options" at bounding box center [1215, 272] width 678 height 30
click at [1088, 184] on p "Class name: PDFSearchTool" at bounding box center [1215, 183] width 678 height 13
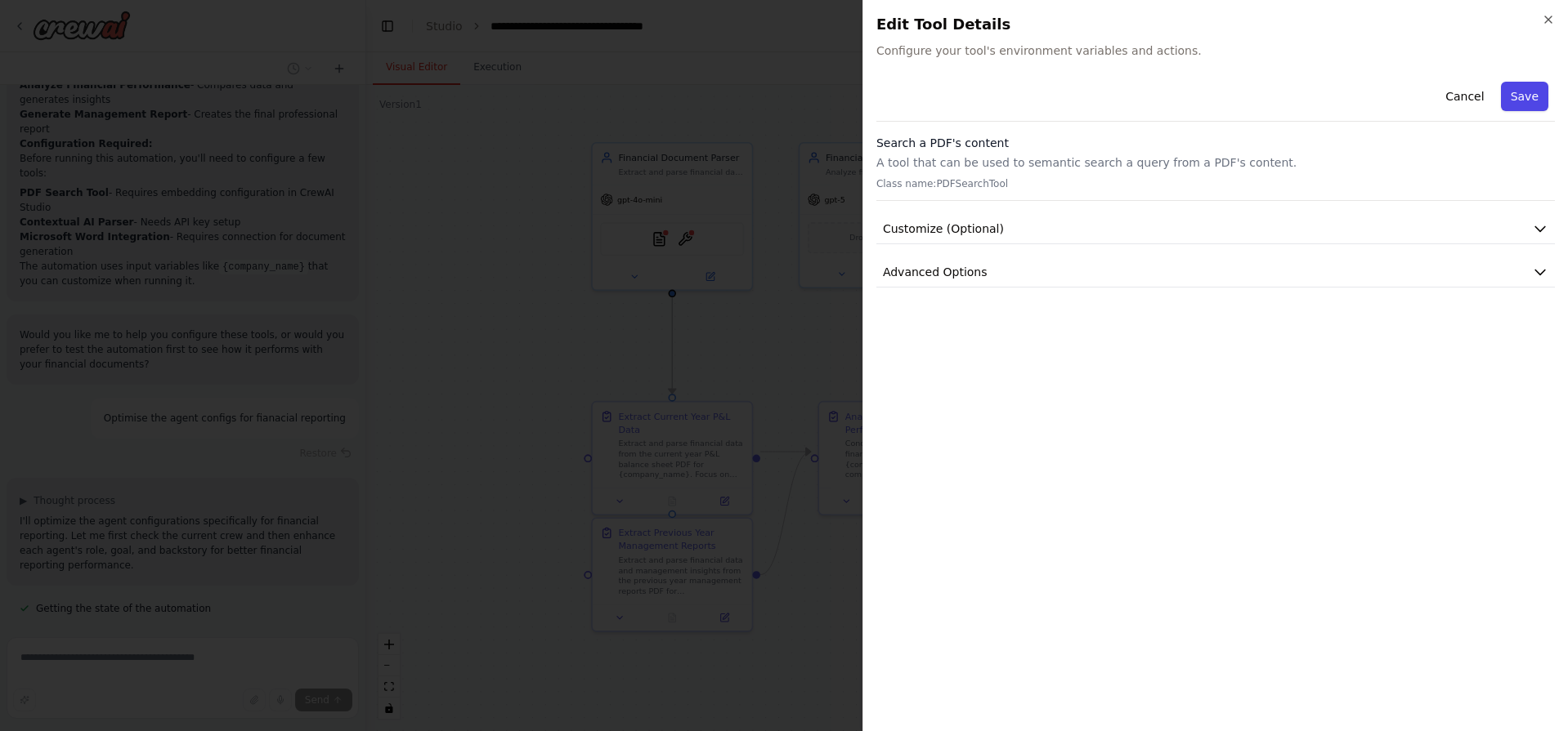
scroll to position [1776, 0]
click at [1538, 97] on button "Save" at bounding box center [1524, 96] width 47 height 29
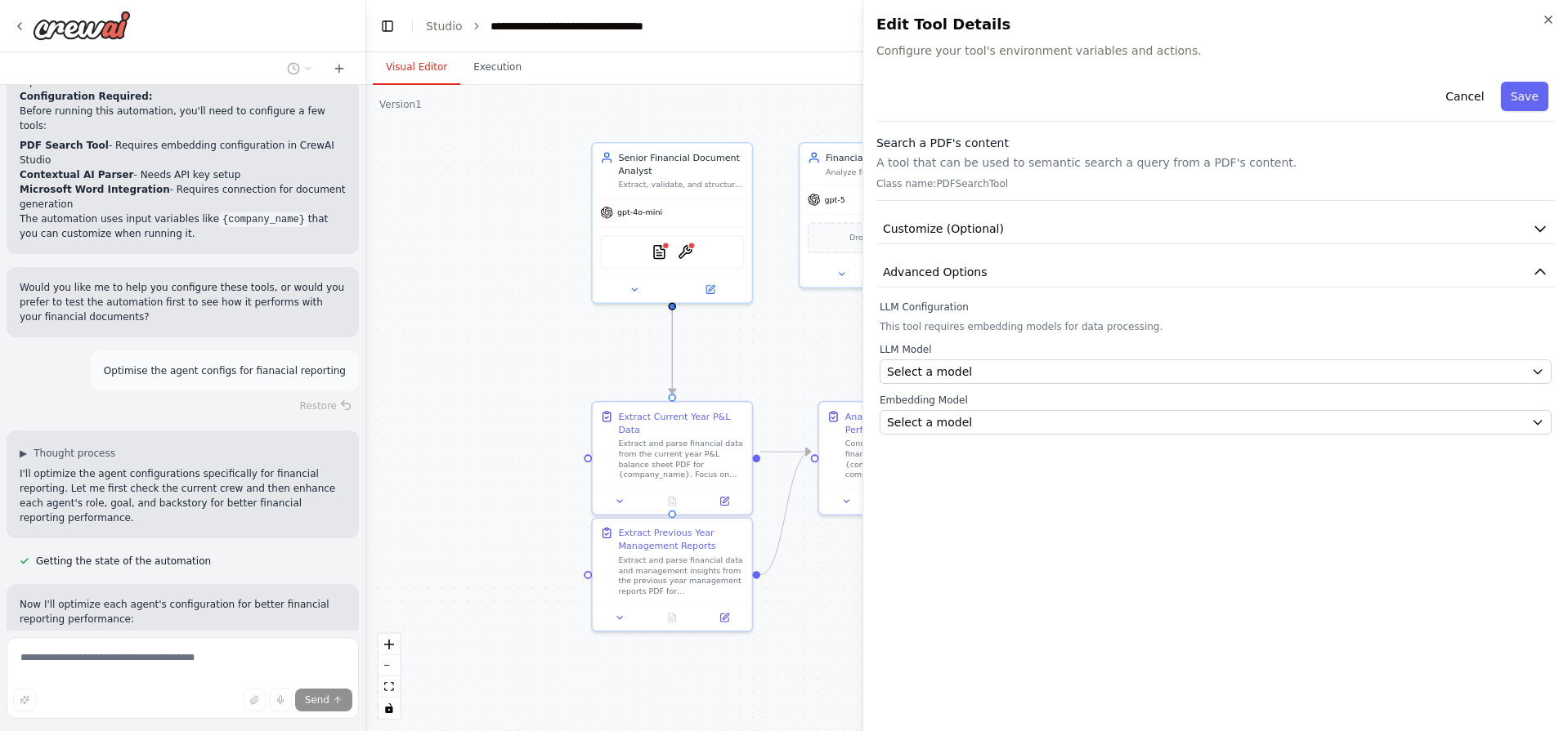
scroll to position [1791, 0]
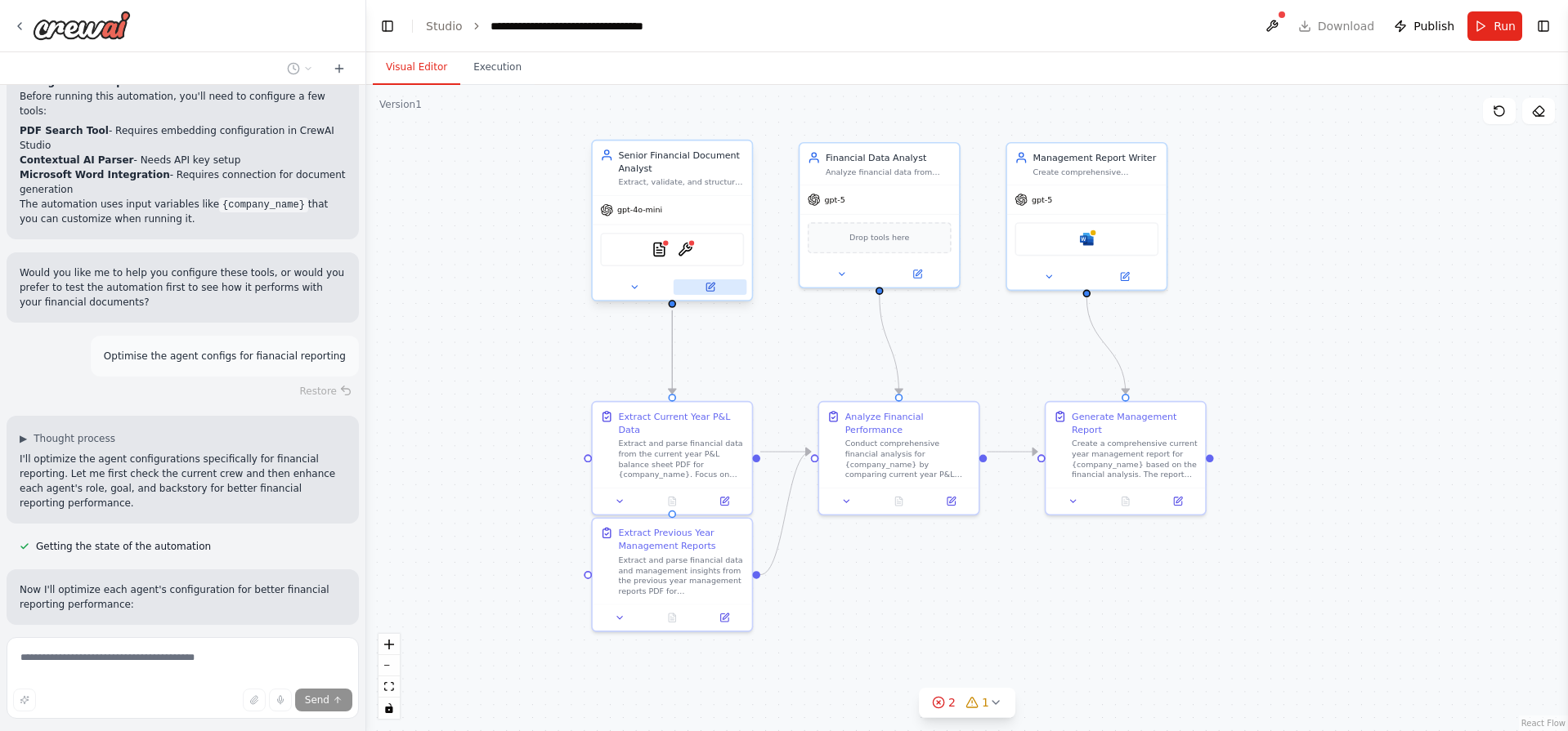
click at [713, 291] on icon at bounding box center [710, 287] width 8 height 8
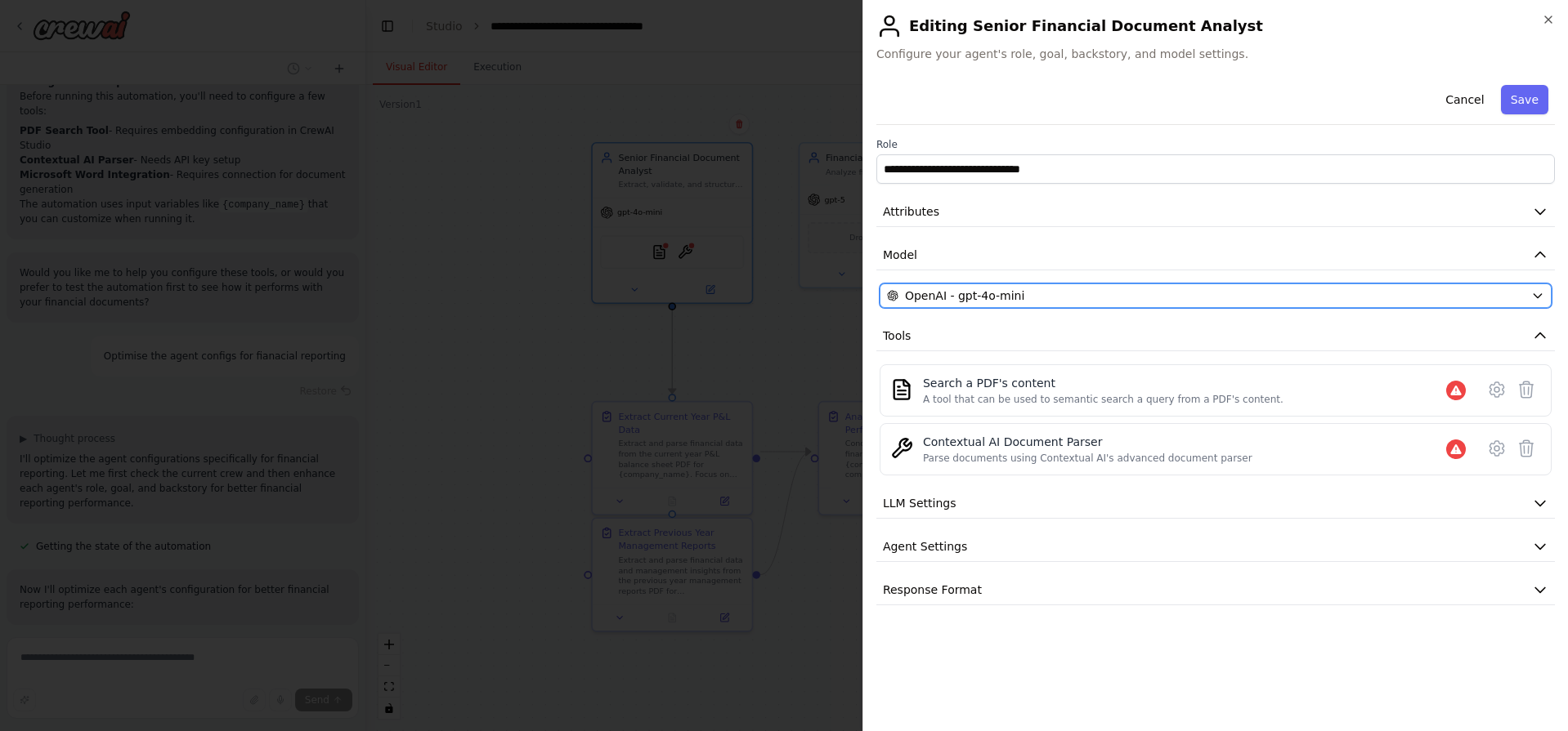
click at [1051, 297] on div "OpenAI - gpt-4o-mini" at bounding box center [1205, 296] width 637 height 16
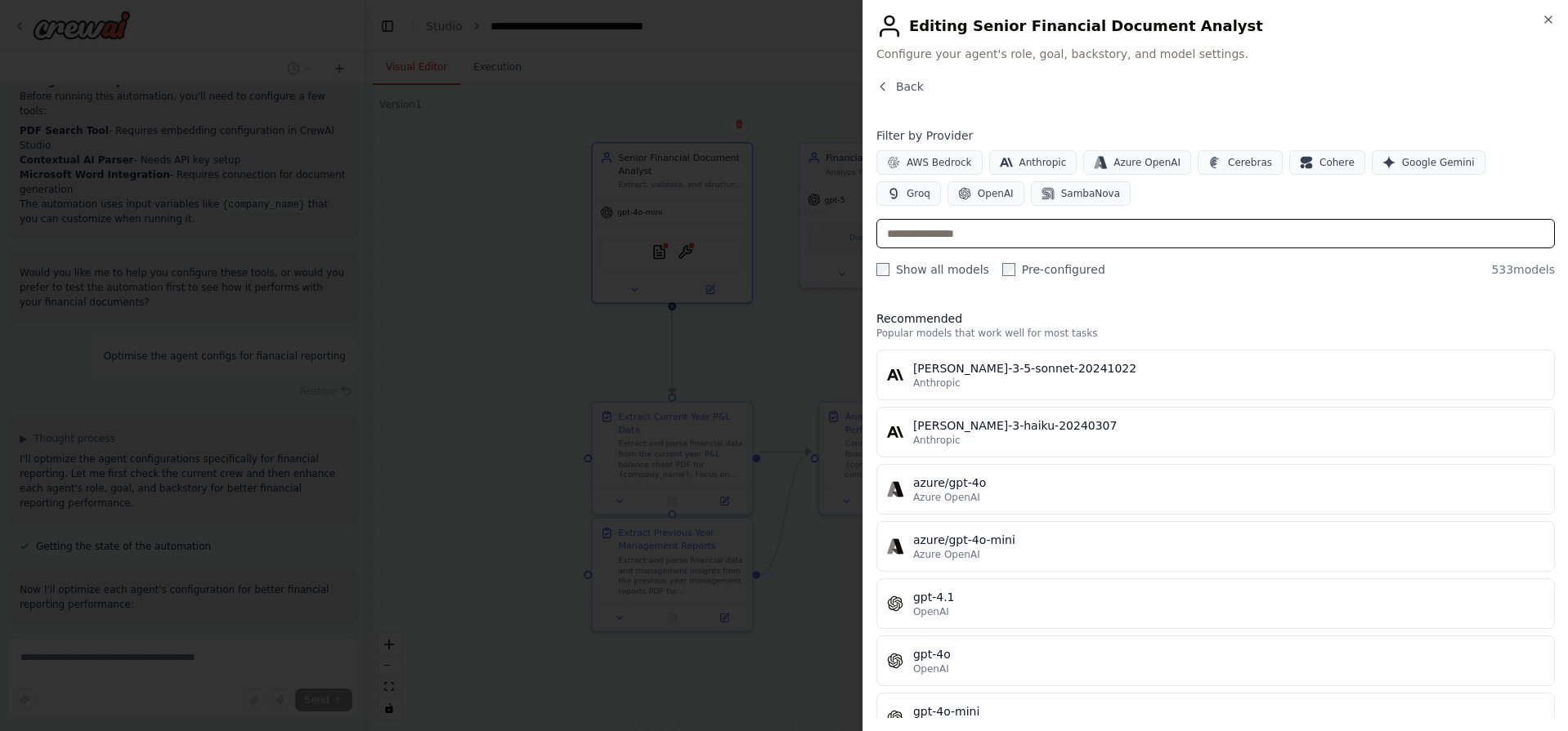
scroll to position [1823, 0]
click at [1003, 229] on input "text" at bounding box center [1215, 233] width 678 height 29
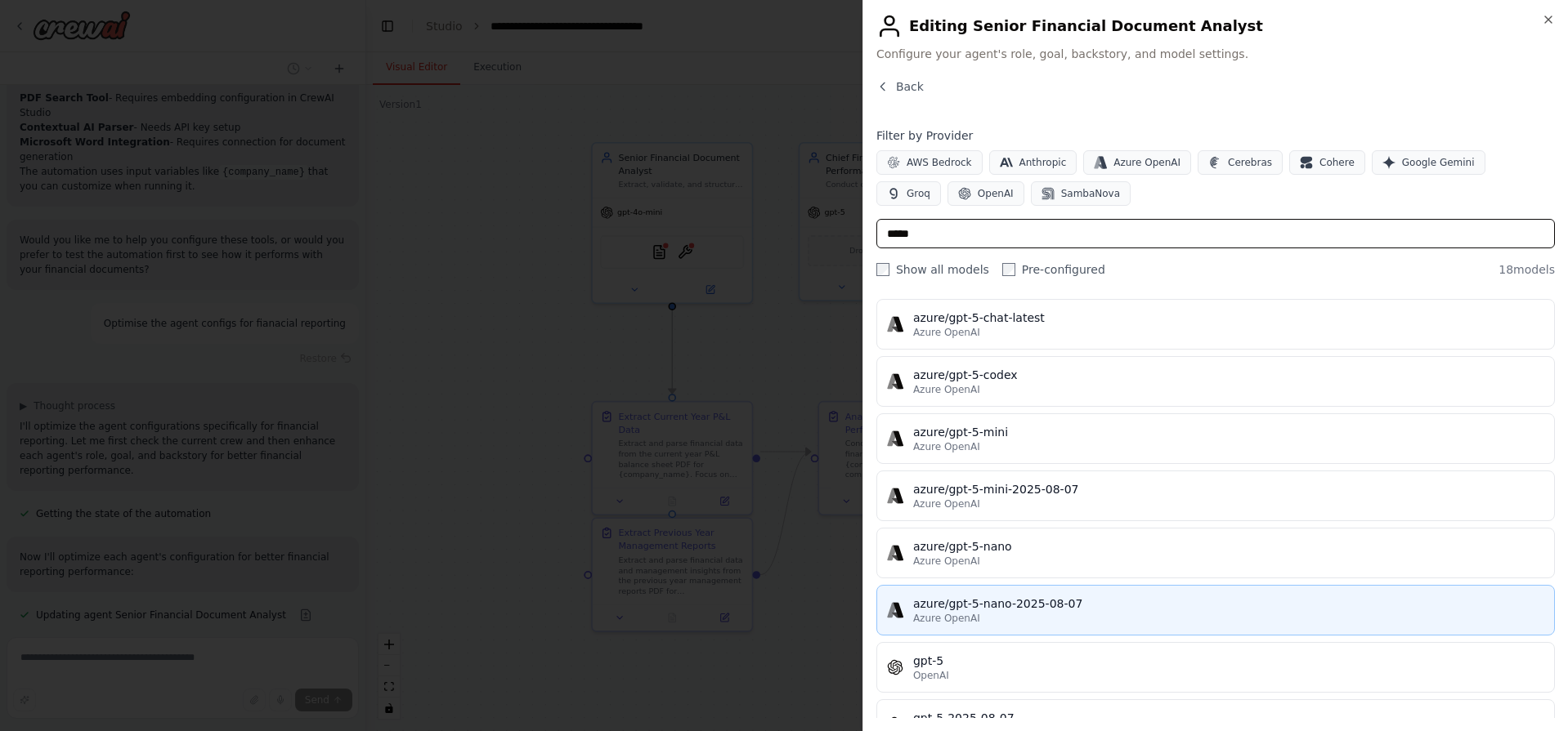
scroll to position [1855, 0]
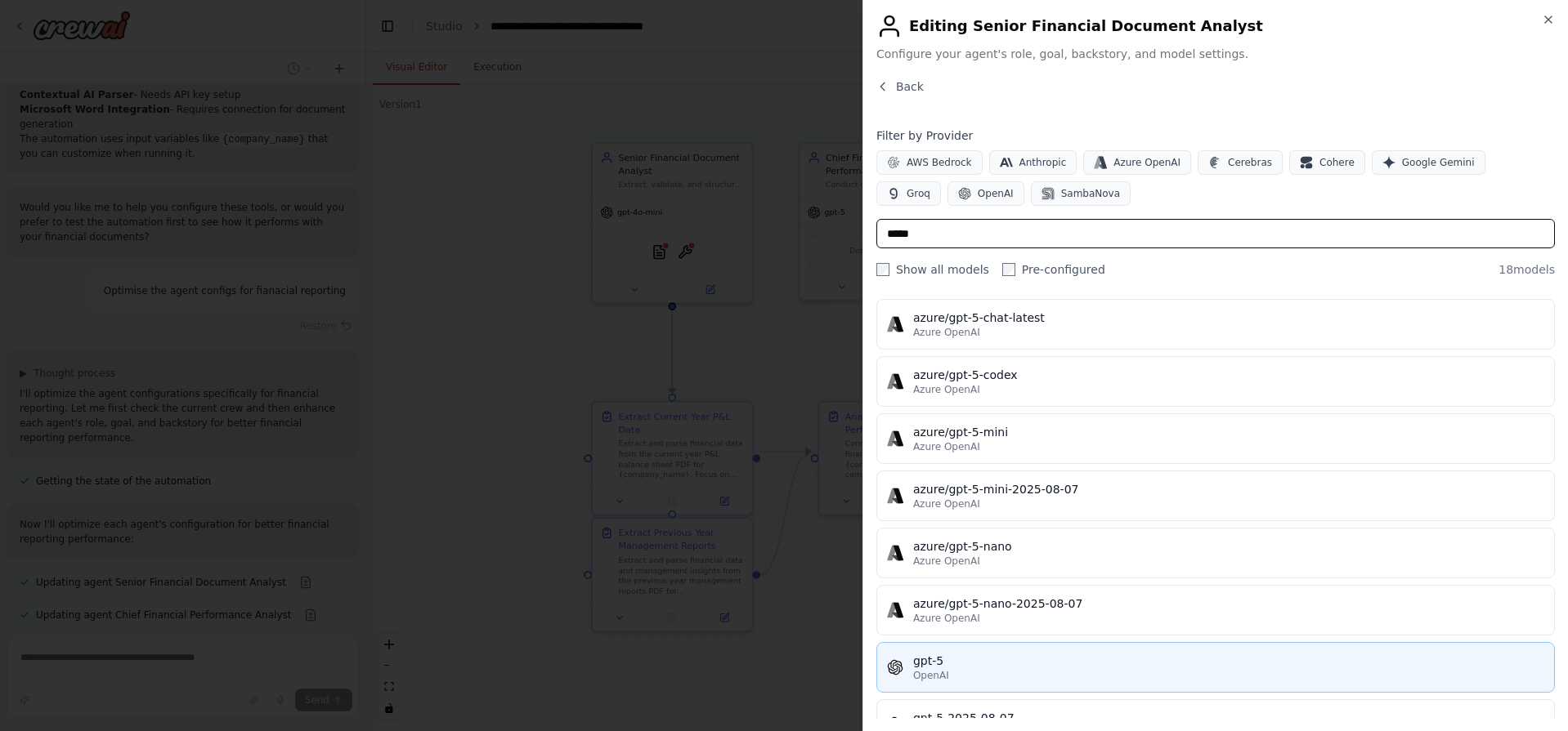
type input "*****"
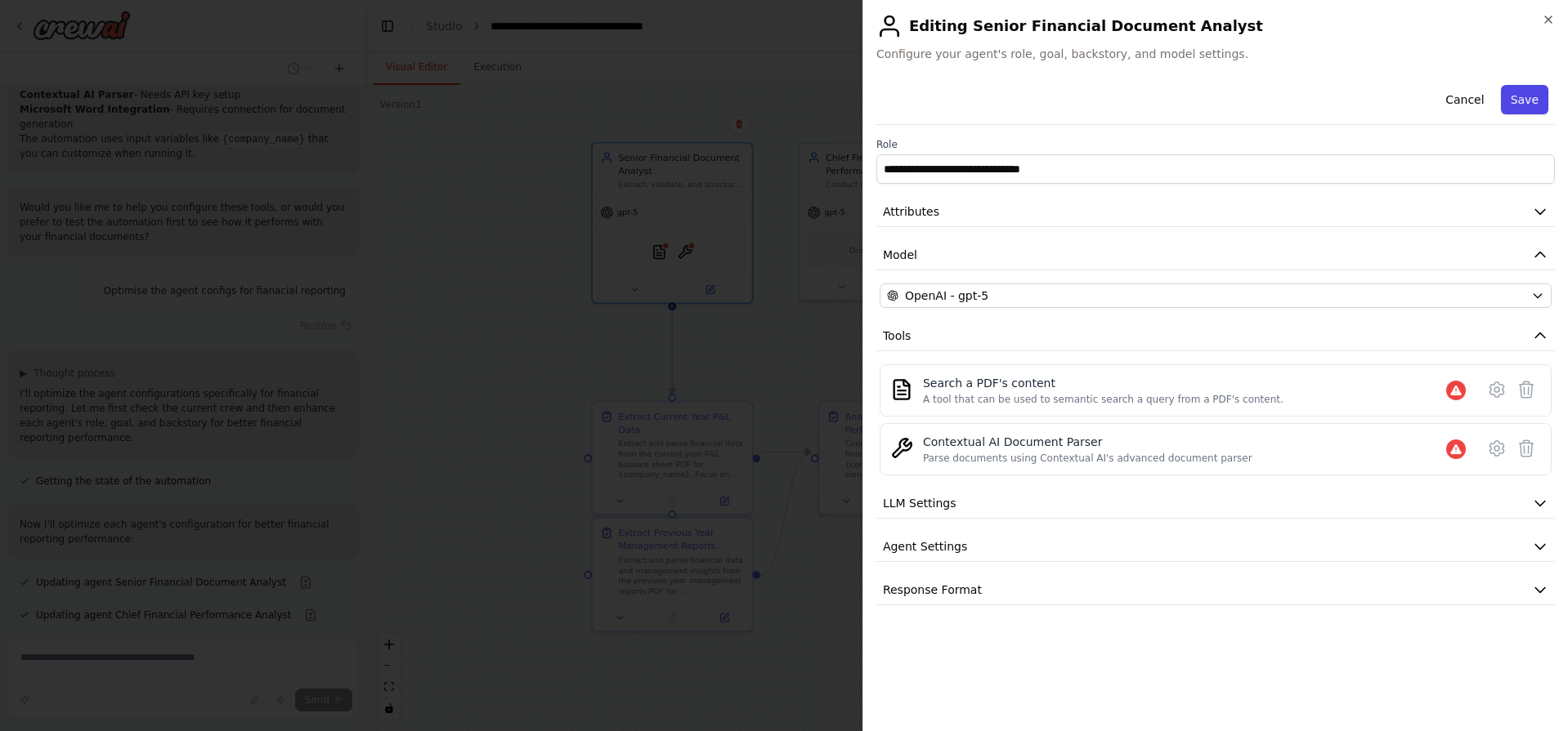
click at [1516, 109] on button "Save" at bounding box center [1524, 99] width 47 height 29
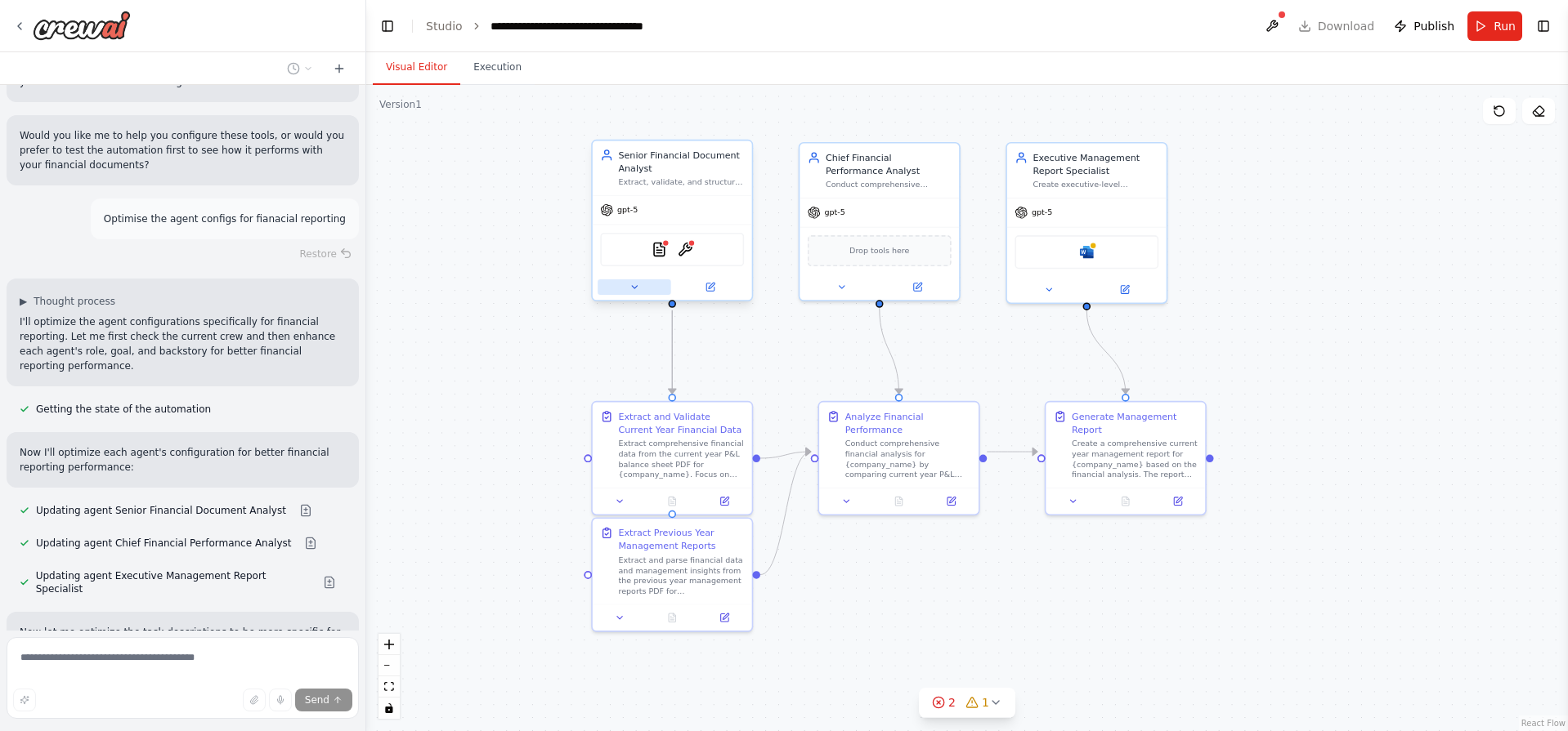
scroll to position [1957, 0]
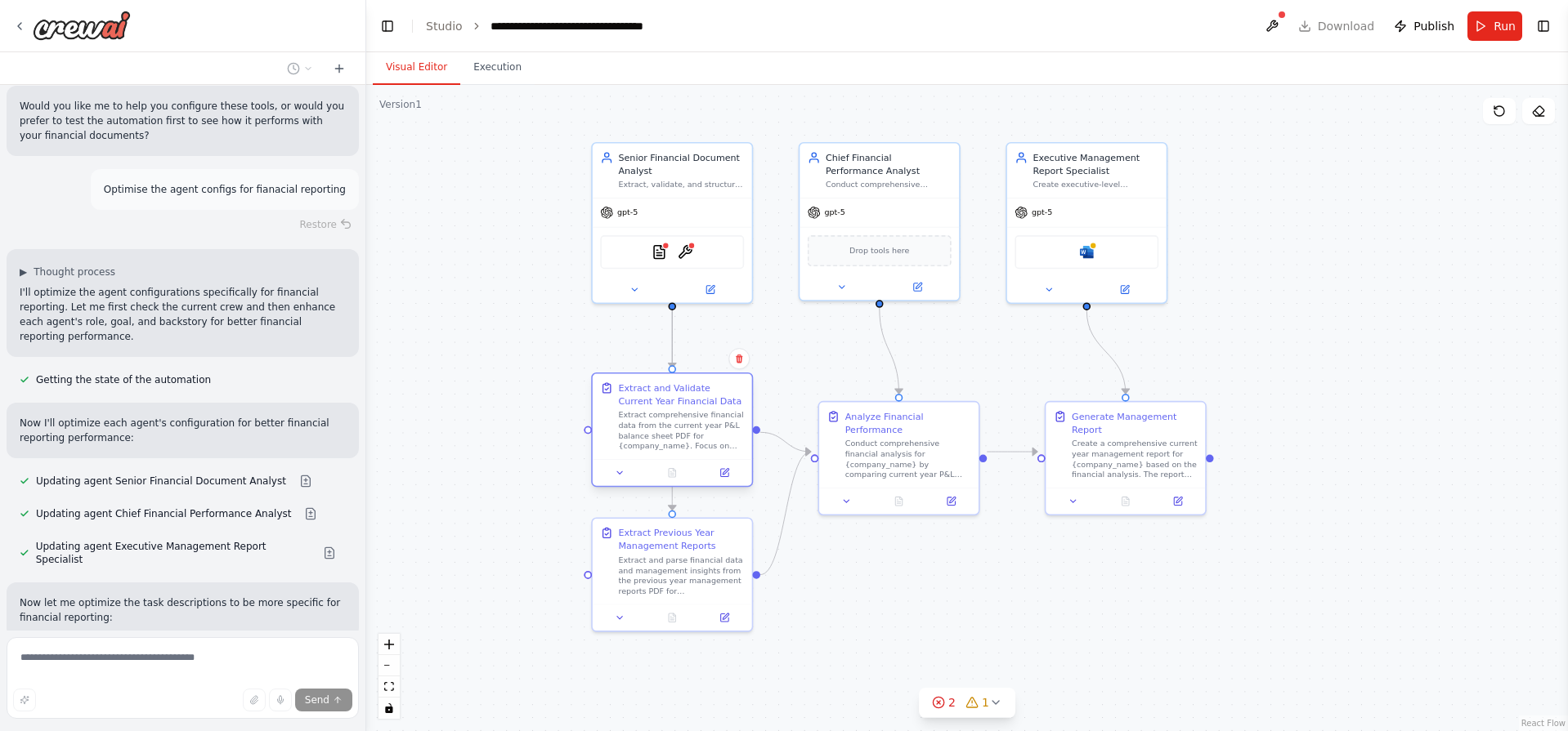
drag, startPoint x: 659, startPoint y: 438, endPoint x: 667, endPoint y: 399, distance: 39.8
click at [667, 399] on div "Extract and Validate Current Year Financial Data Extract comprehensive financia…" at bounding box center [681, 416] width 126 height 70
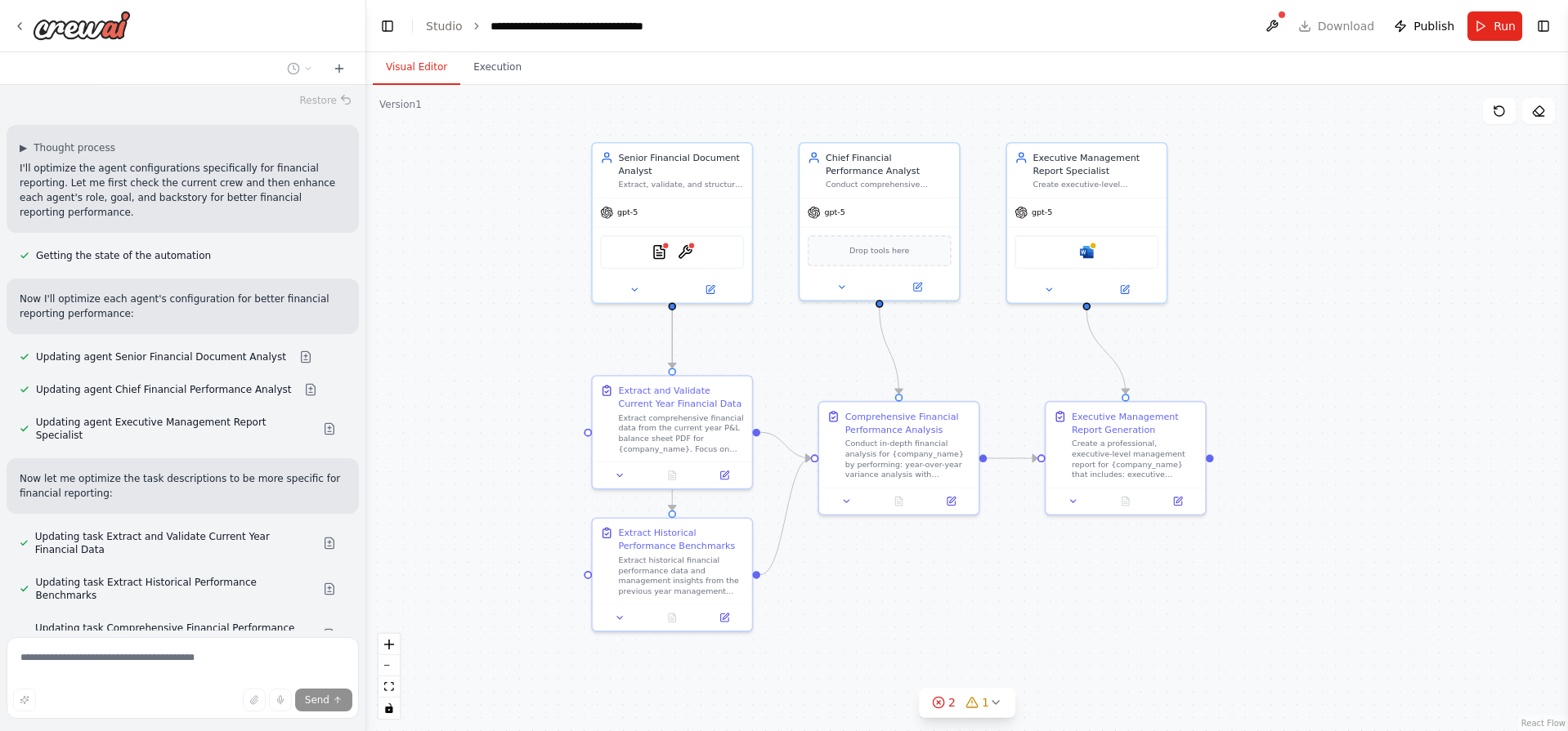
scroll to position [2114, 0]
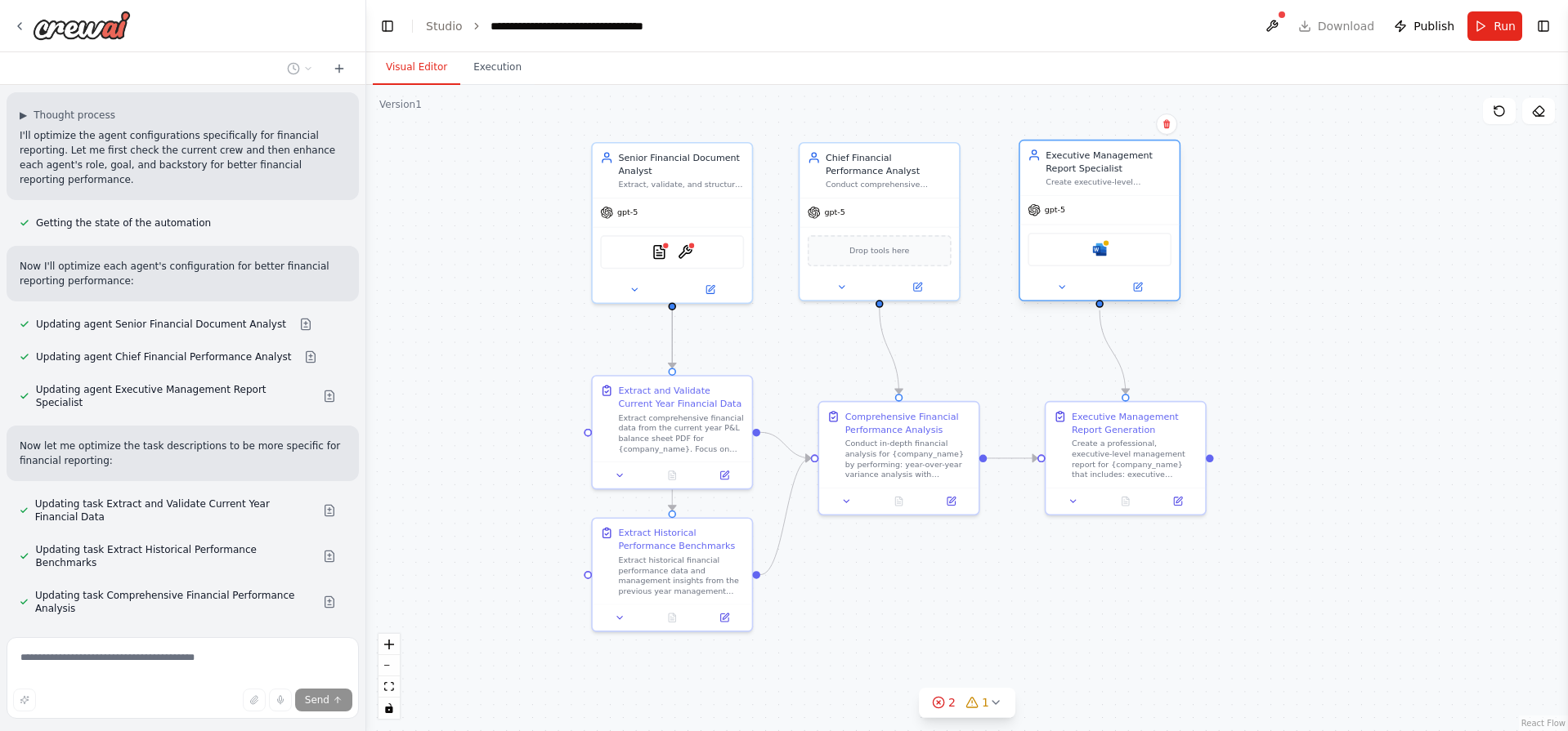
drag, startPoint x: 1087, startPoint y: 170, endPoint x: 1101, endPoint y: 164, distance: 15.2
click at [1101, 164] on div "Executive Management Report Specialist" at bounding box center [1108, 162] width 126 height 27
drag, startPoint x: 1093, startPoint y: 170, endPoint x: 1106, endPoint y: 175, distance: 13.9
click at [1106, 175] on div "Executive Management Report Specialist Create executive-level management report…" at bounding box center [1121, 168] width 126 height 39
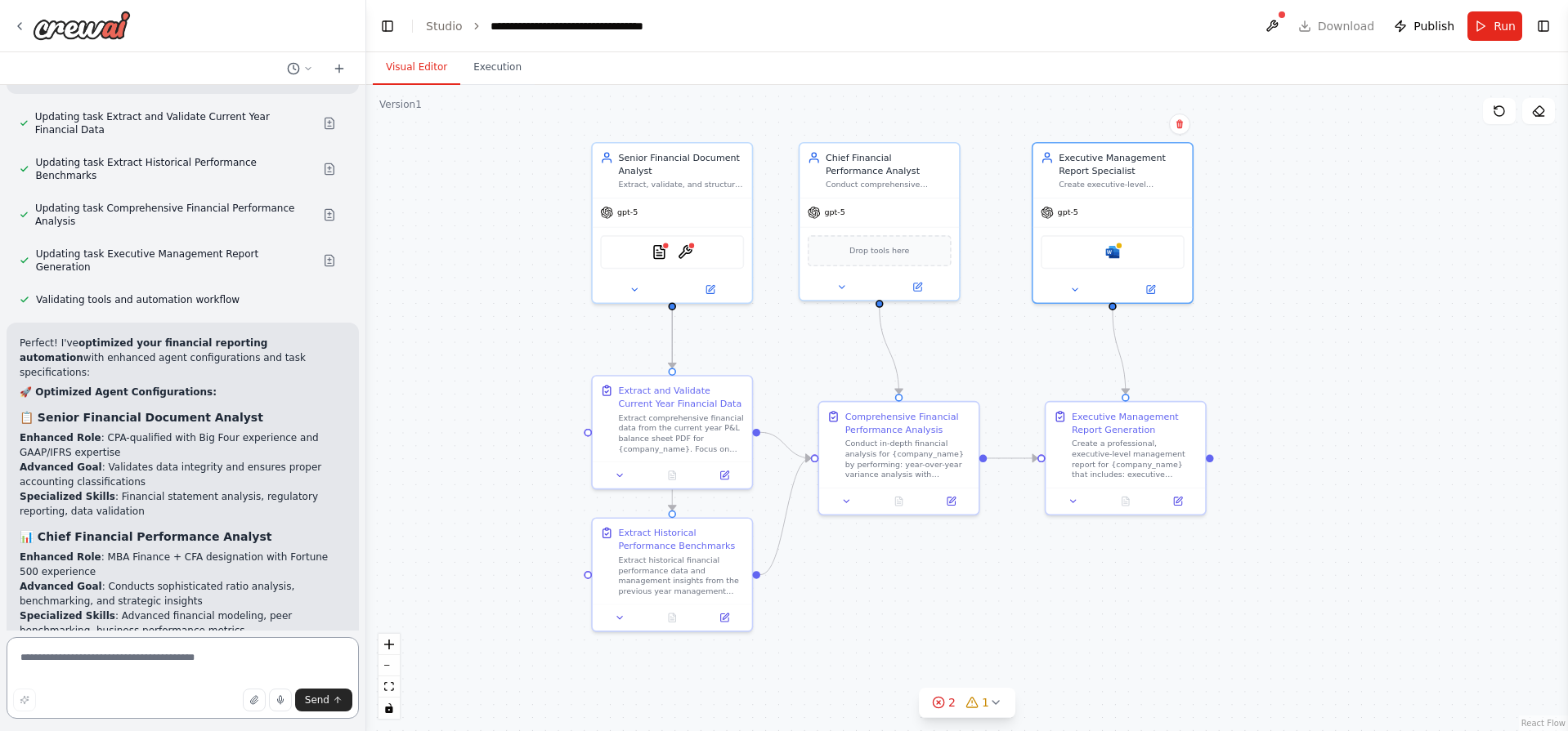
scroll to position [2991, 0]
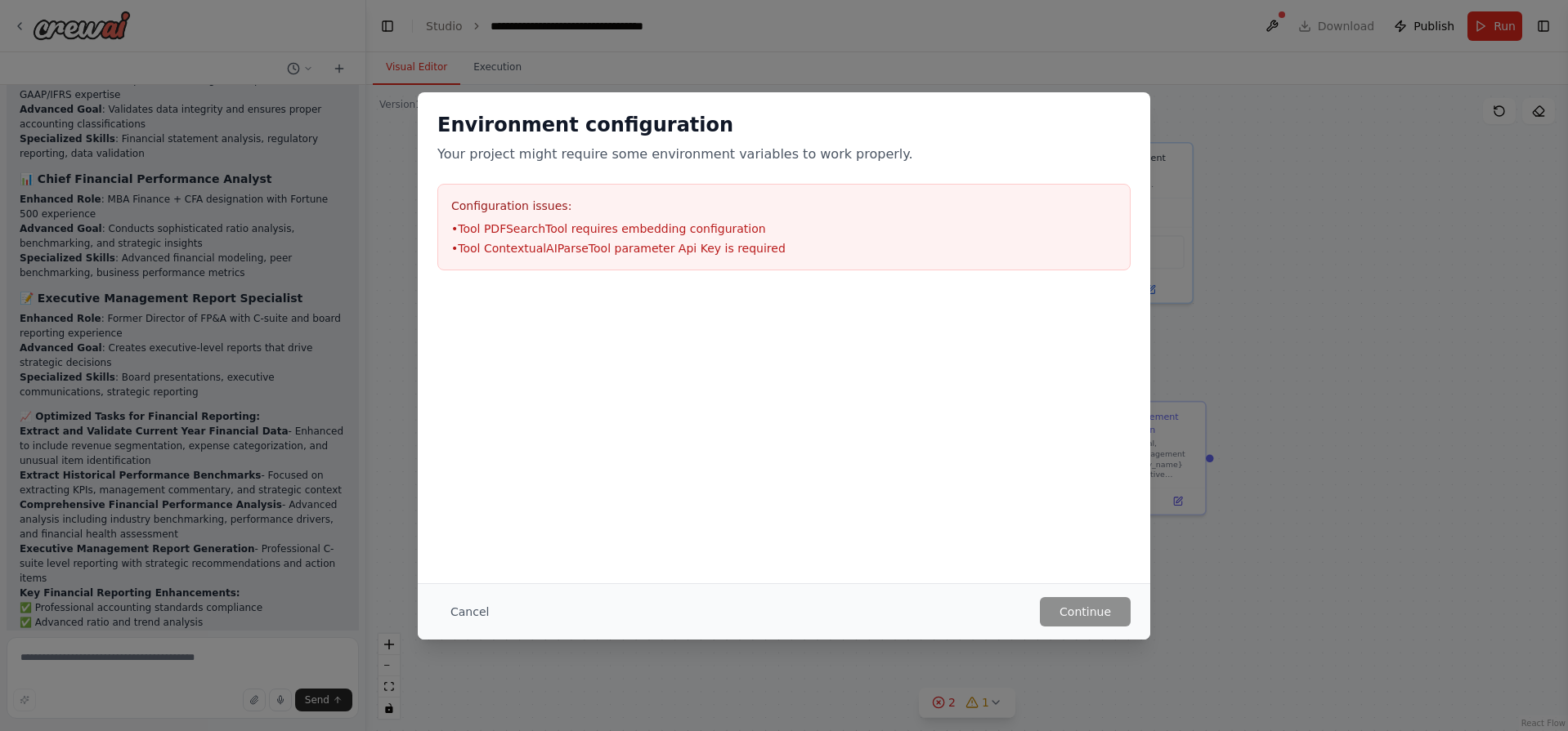
click at [509, 224] on li "• Tool PDFSearchTool requires embedding configuration" at bounding box center [784, 229] width 666 height 16
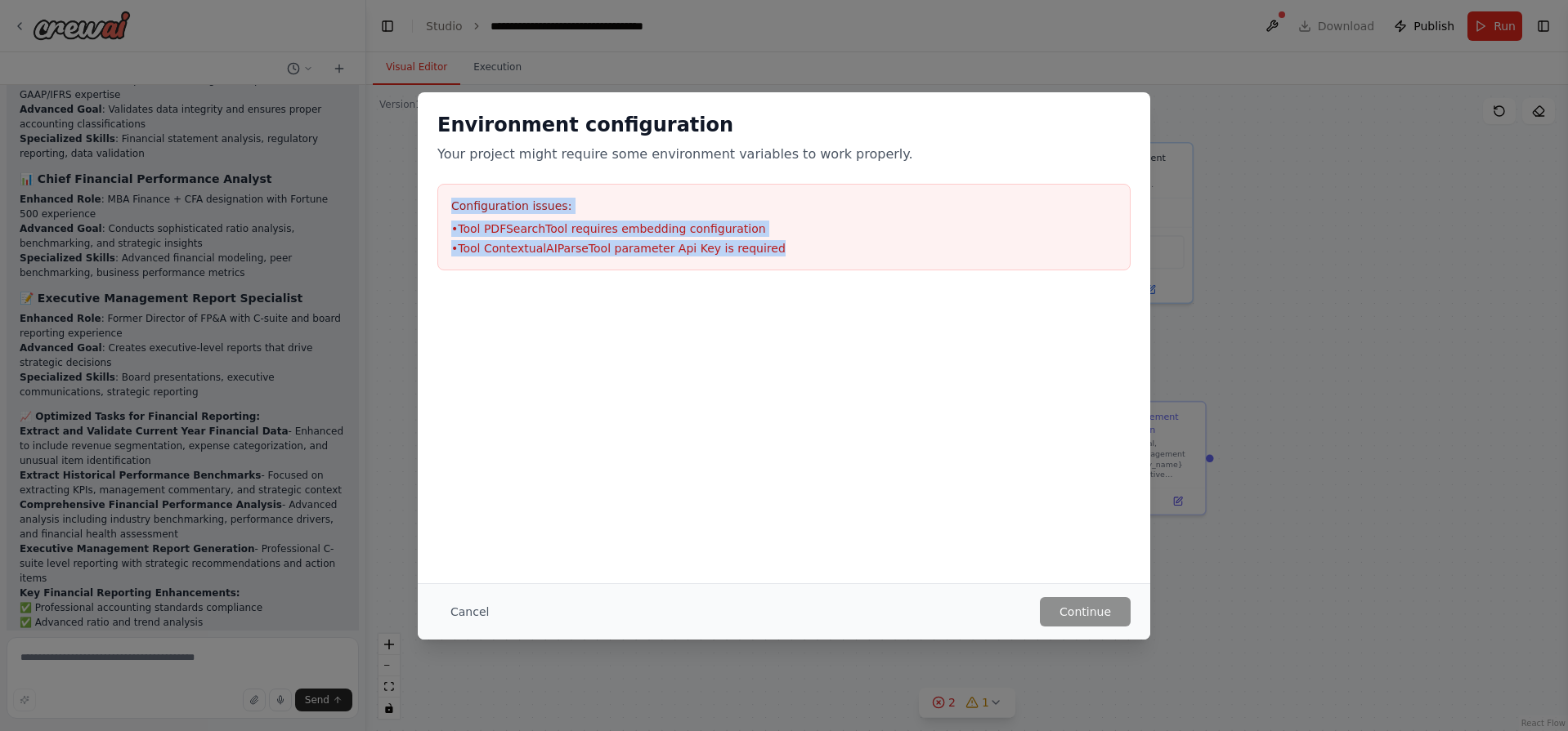
drag, startPoint x: 447, startPoint y: 205, endPoint x: 768, endPoint y: 248, distance: 323.9
click at [768, 248] on div "Configuration issues: • Tool PDFSearchTool requires embedding configuration • T…" at bounding box center [784, 227] width 693 height 87
copy div "Configuration issues: • Tool PDFSearchTool requires embedding configuration • T…"
click at [464, 610] on button "Cancel" at bounding box center [469, 611] width 65 height 29
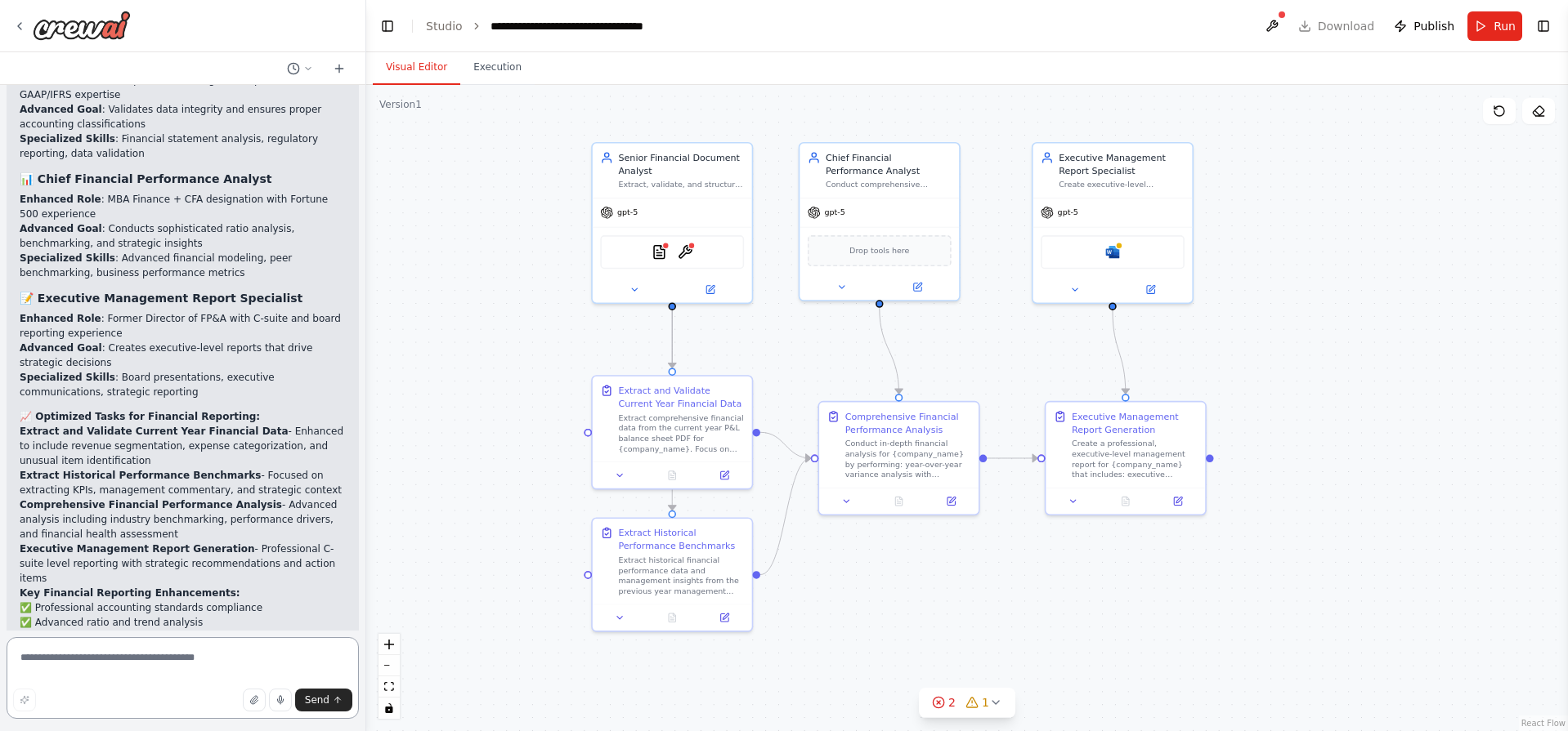
click at [177, 643] on textarea at bounding box center [182, 678] width 352 height 82
paste textarea "**********"
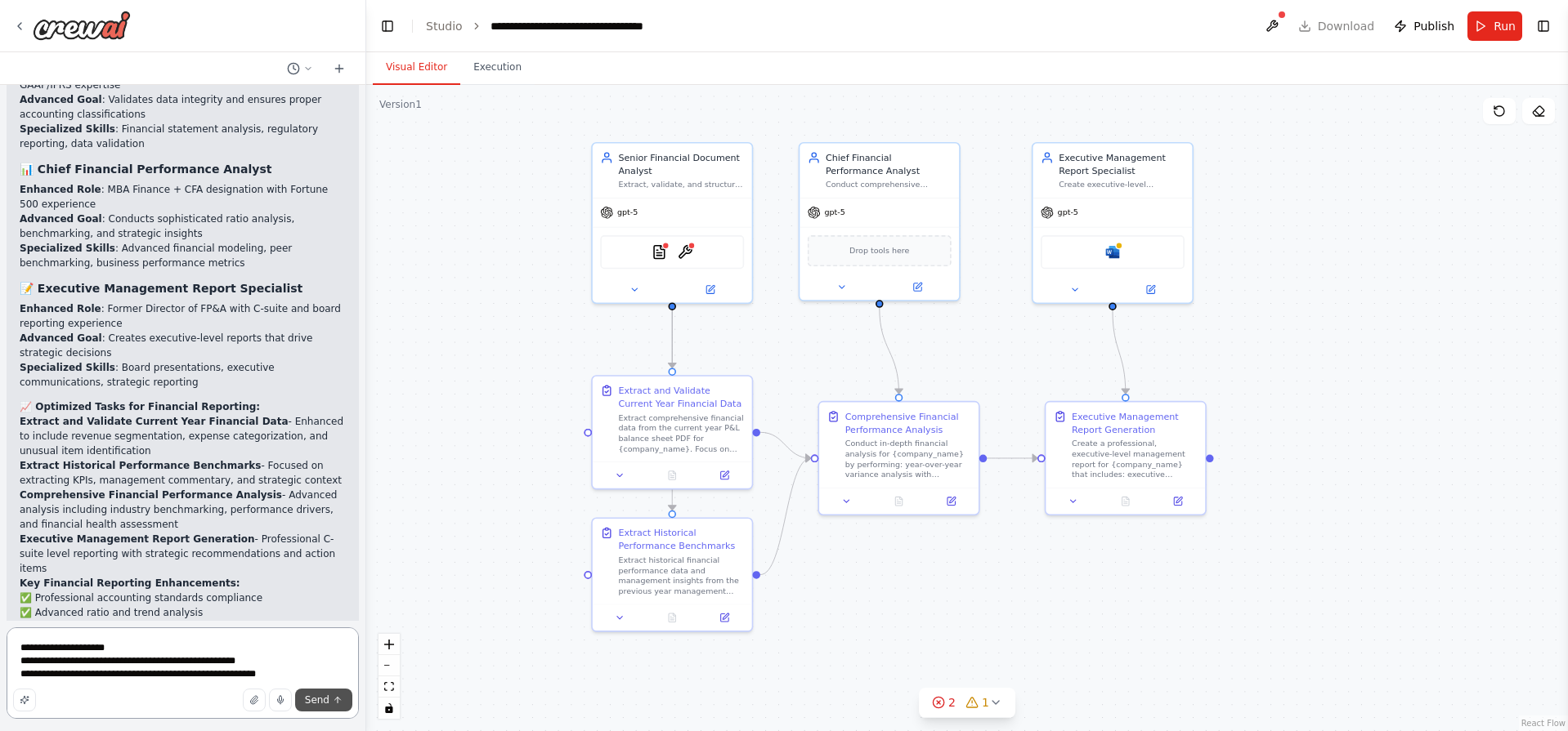
type textarea "**********"
click at [316, 703] on span "Send" at bounding box center [317, 700] width 25 height 13
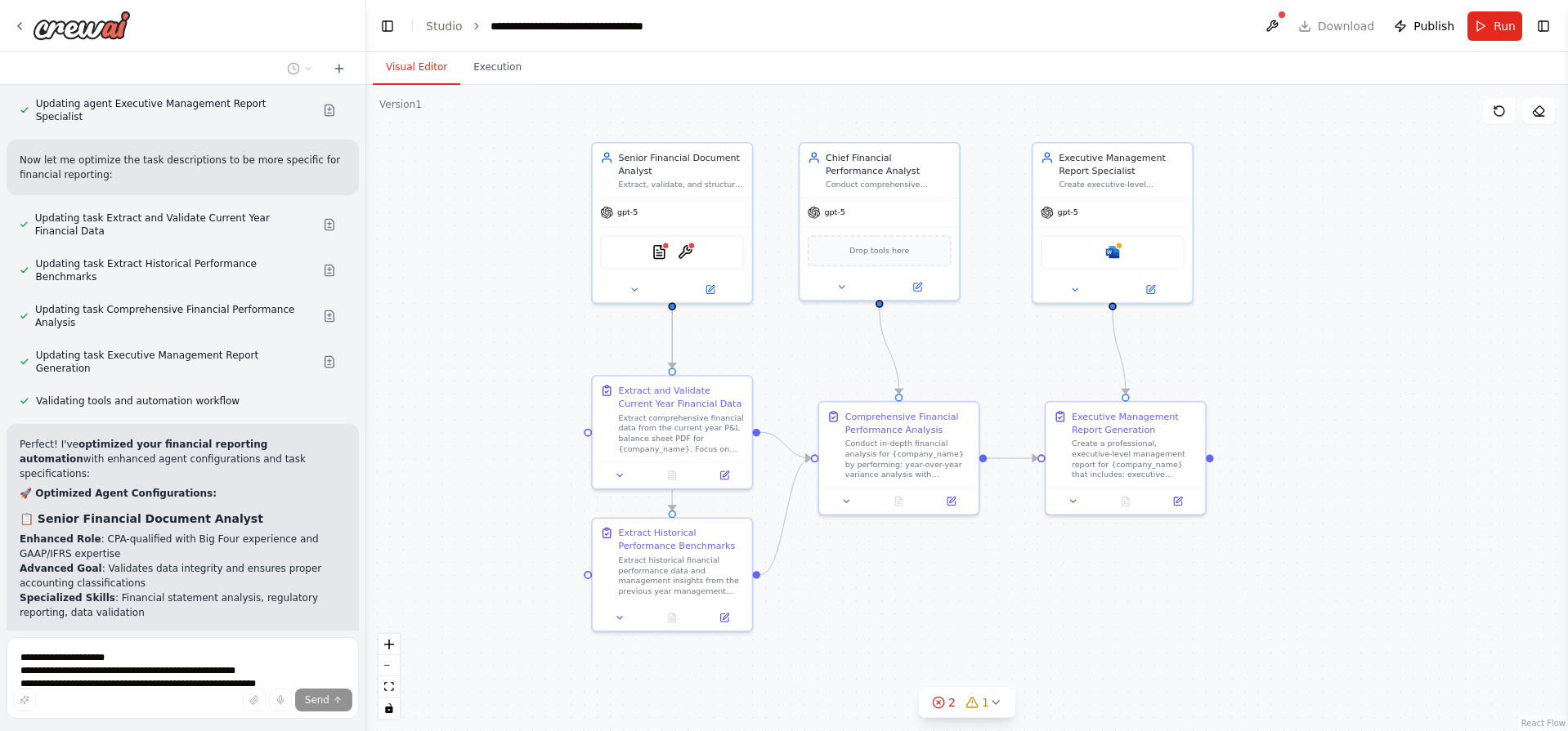
scroll to position [2399, 0]
click at [159, 351] on span "Updating task Executive Management Report Generation" at bounding box center [173, 364] width 274 height 27
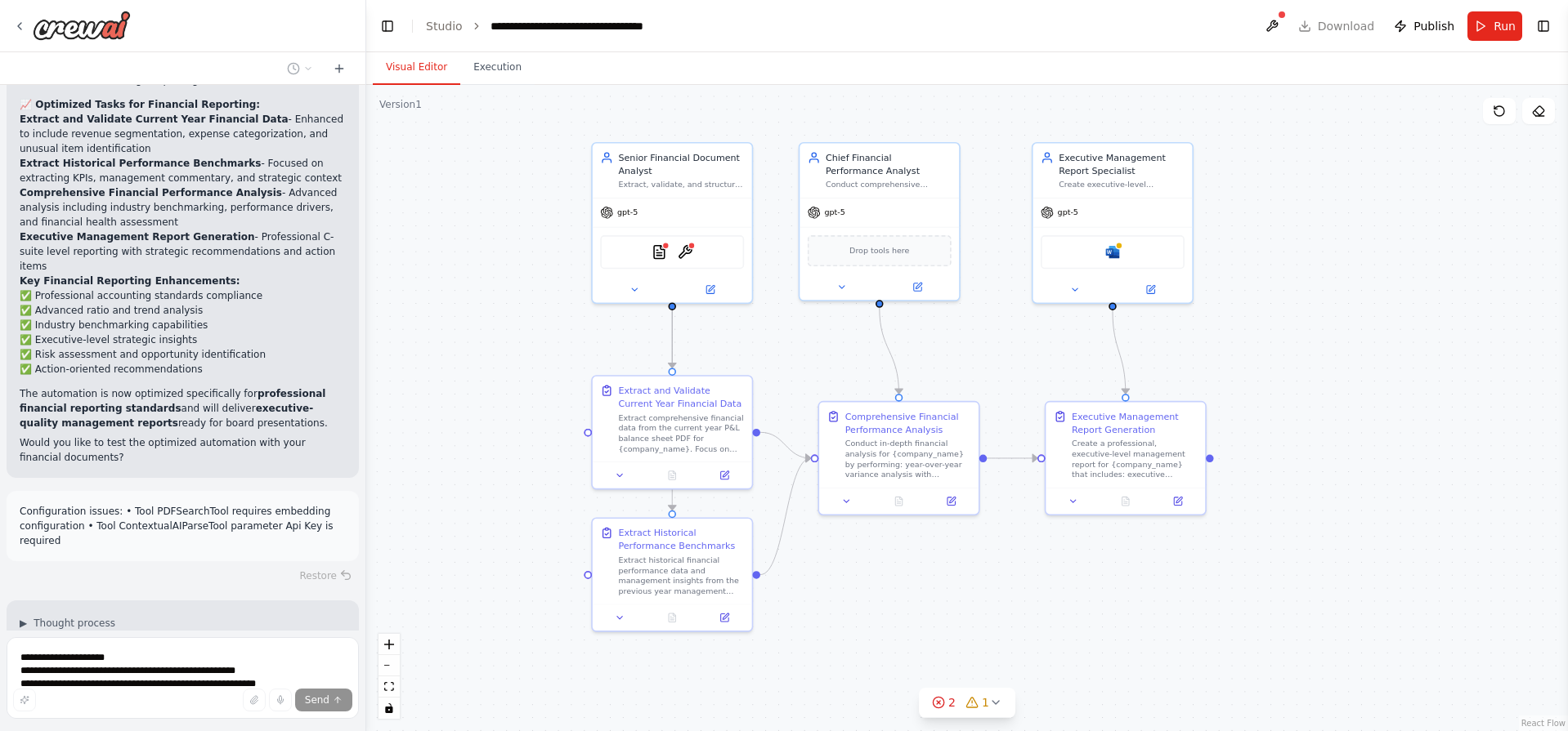
scroll to position [3256, 0]
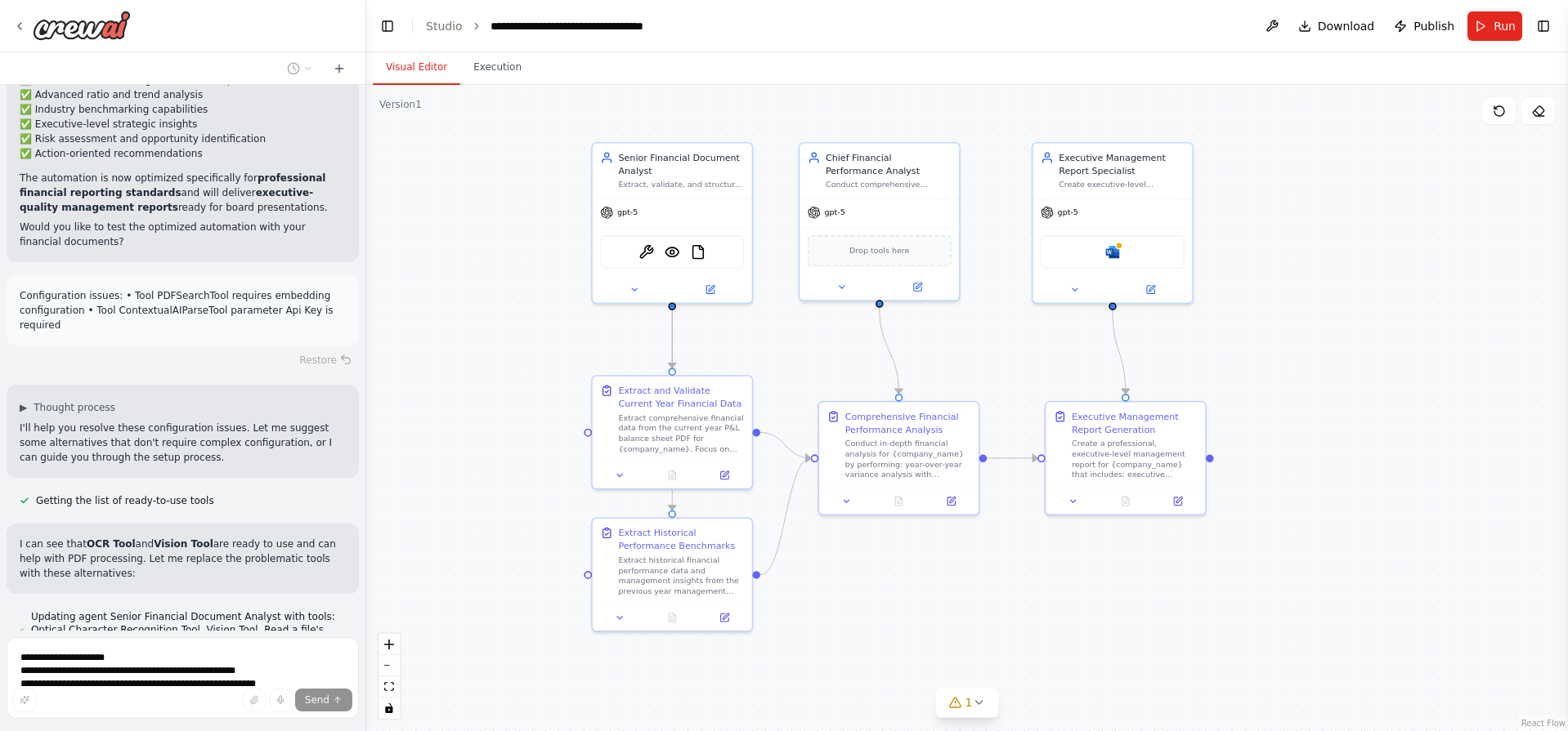
click at [102, 537] on p "I can see that OCR Tool and Vision Tool are ready to use and can help with PDF …" at bounding box center [183, 559] width 326 height 44
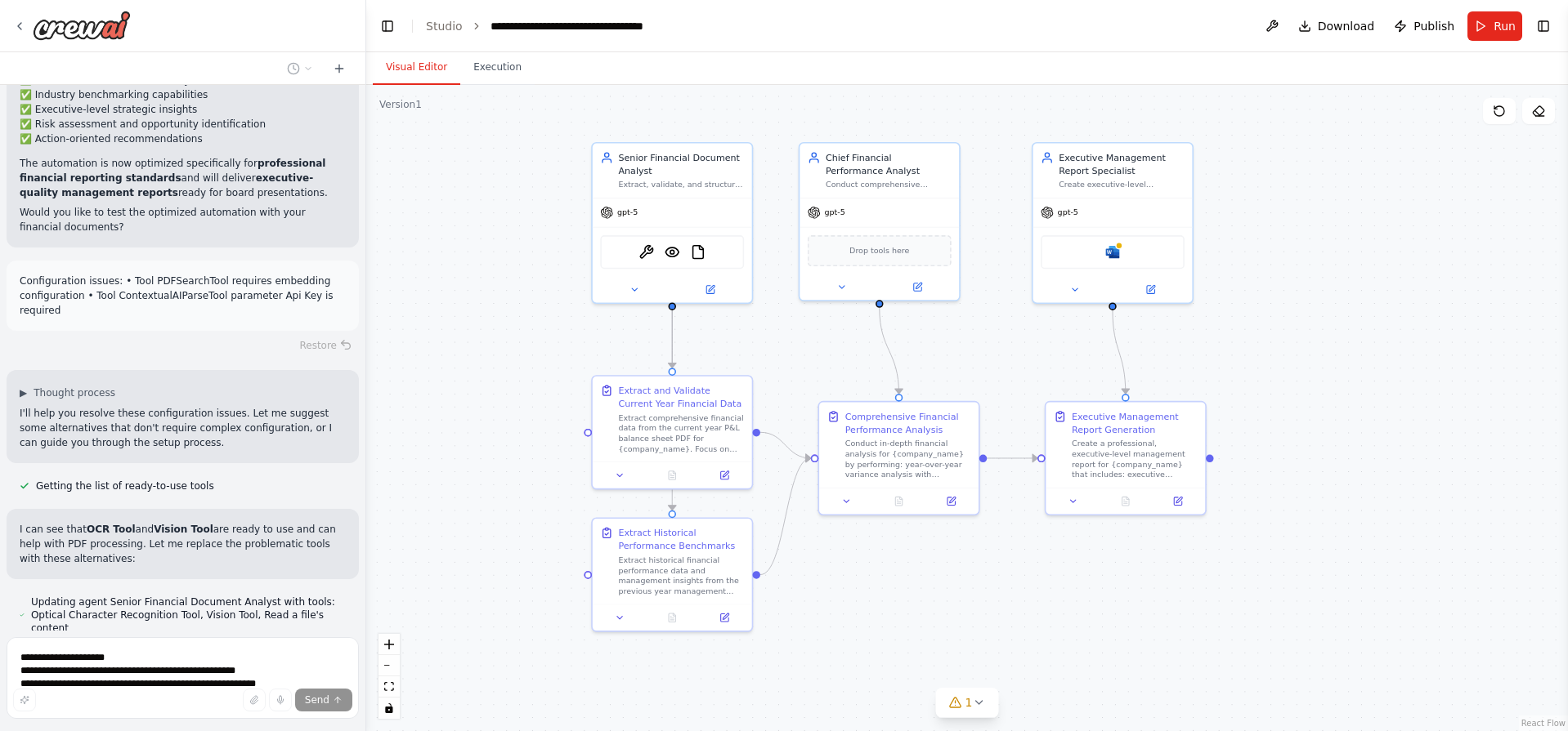
click at [102, 522] on p "I can see that OCR Tool and Vision Tool are ready to use and can help with PDF …" at bounding box center [183, 544] width 326 height 44
click at [160, 522] on p "I can see that OCR Tool and Vision Tool are ready to use and can help with PDF …" at bounding box center [183, 544] width 326 height 44
drag, startPoint x: 885, startPoint y: 169, endPoint x: 906, endPoint y: 152, distance: 27.0
click at [906, 152] on div "Chief Financial Performance Analyst" at bounding box center [888, 162] width 126 height 27
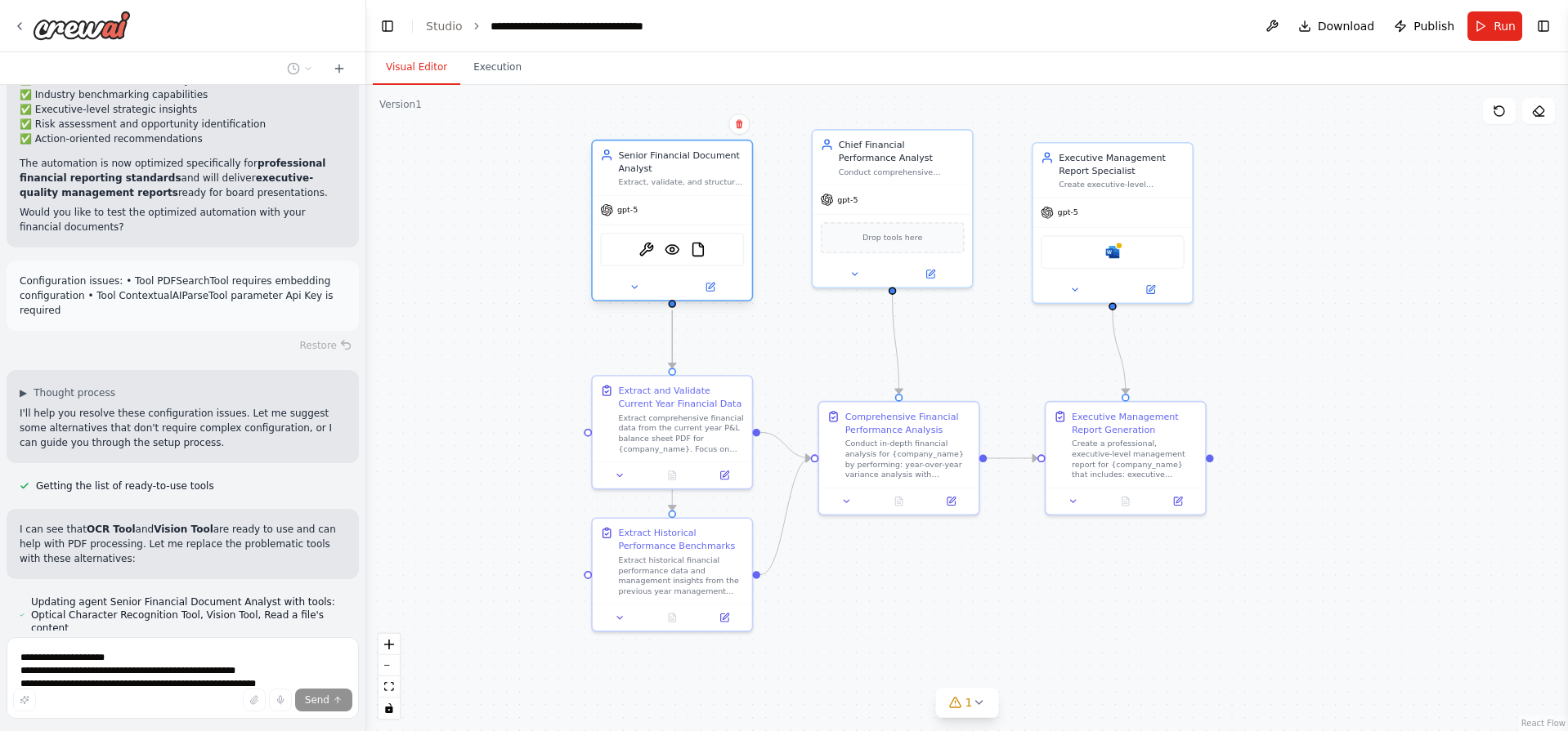
drag, startPoint x: 651, startPoint y: 164, endPoint x: 648, endPoint y: 145, distance: 19.2
click at [648, 149] on div "Senior Financial Document Analyst" at bounding box center [681, 162] width 126 height 27
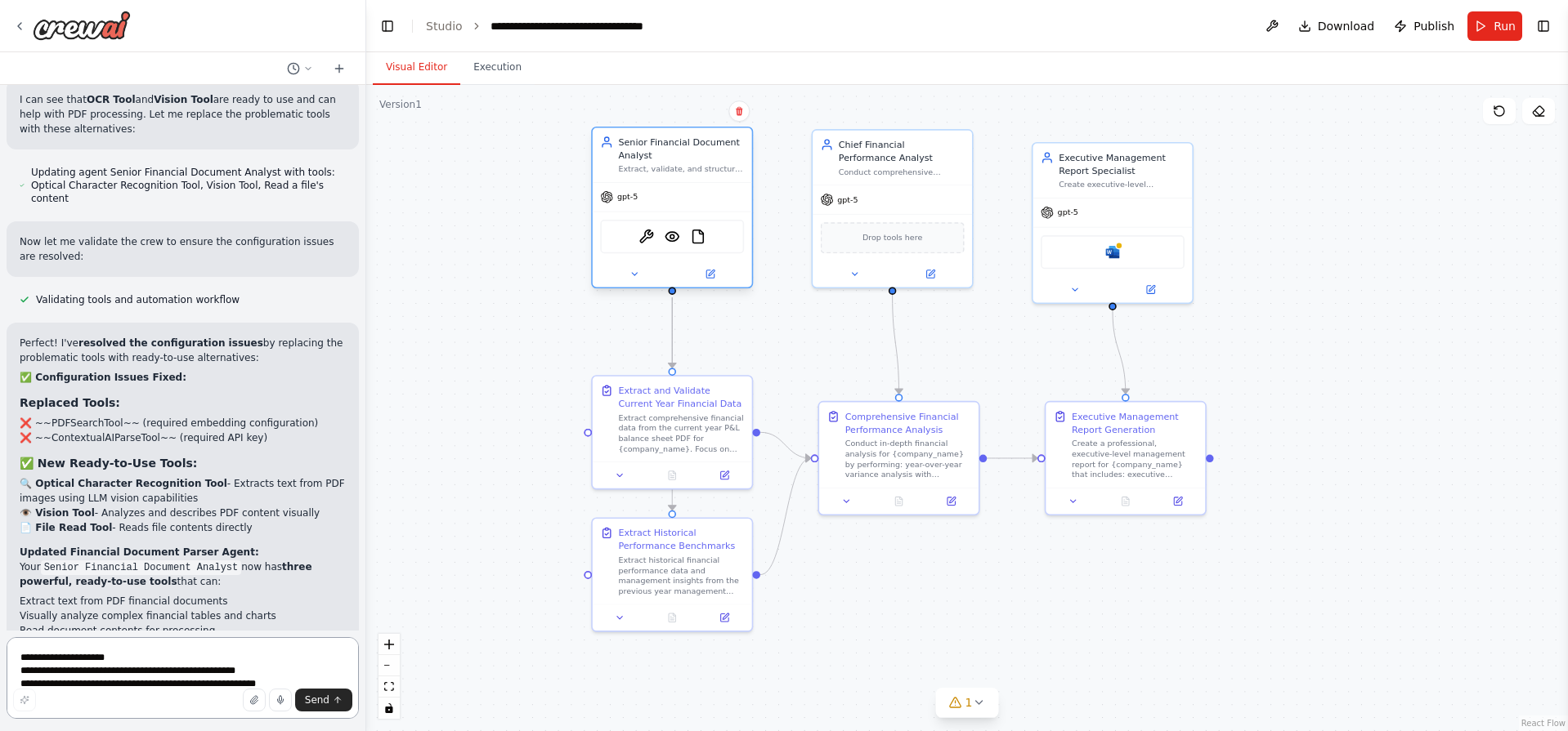
scroll to position [4057, 0]
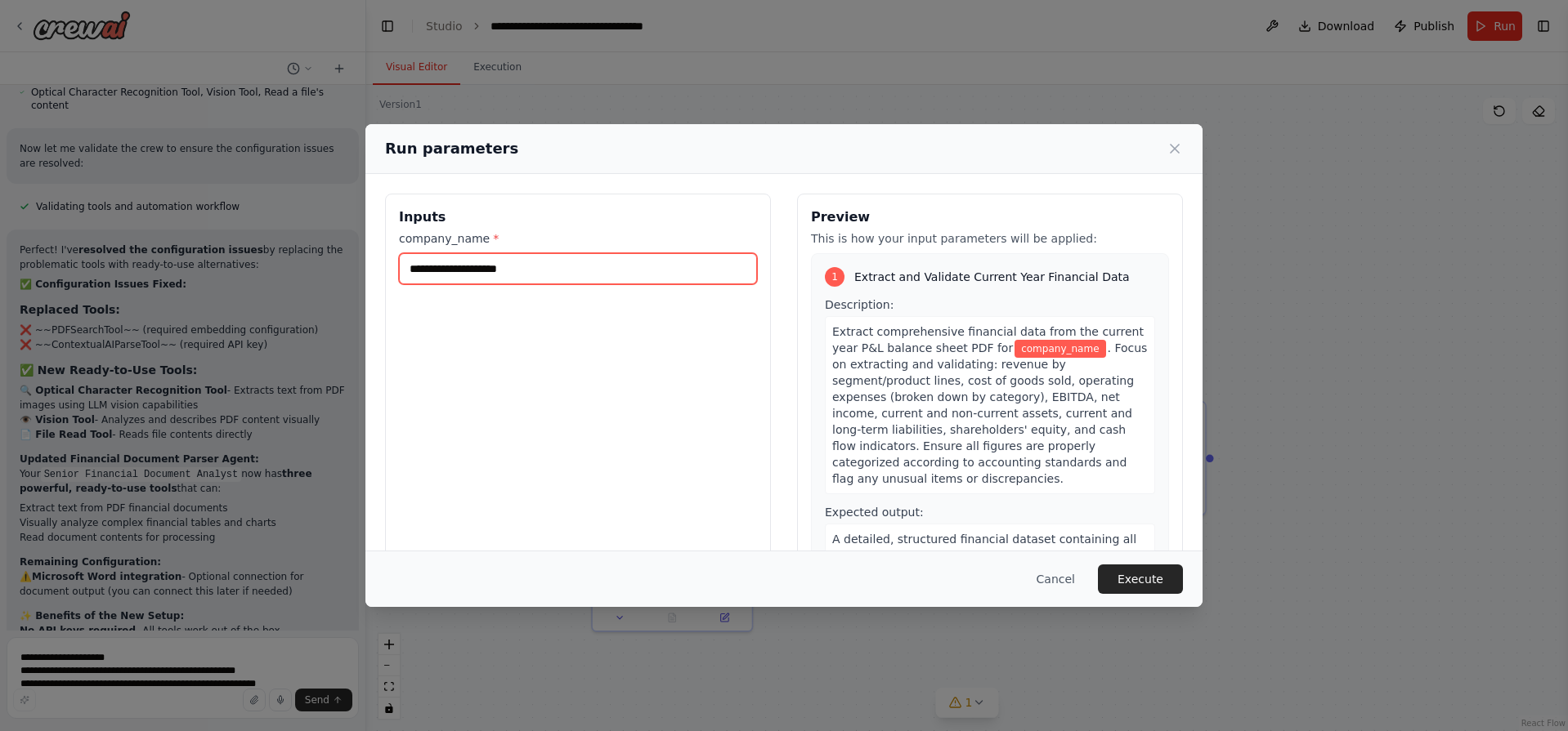
click at [469, 276] on input "company_name *" at bounding box center [578, 268] width 358 height 31
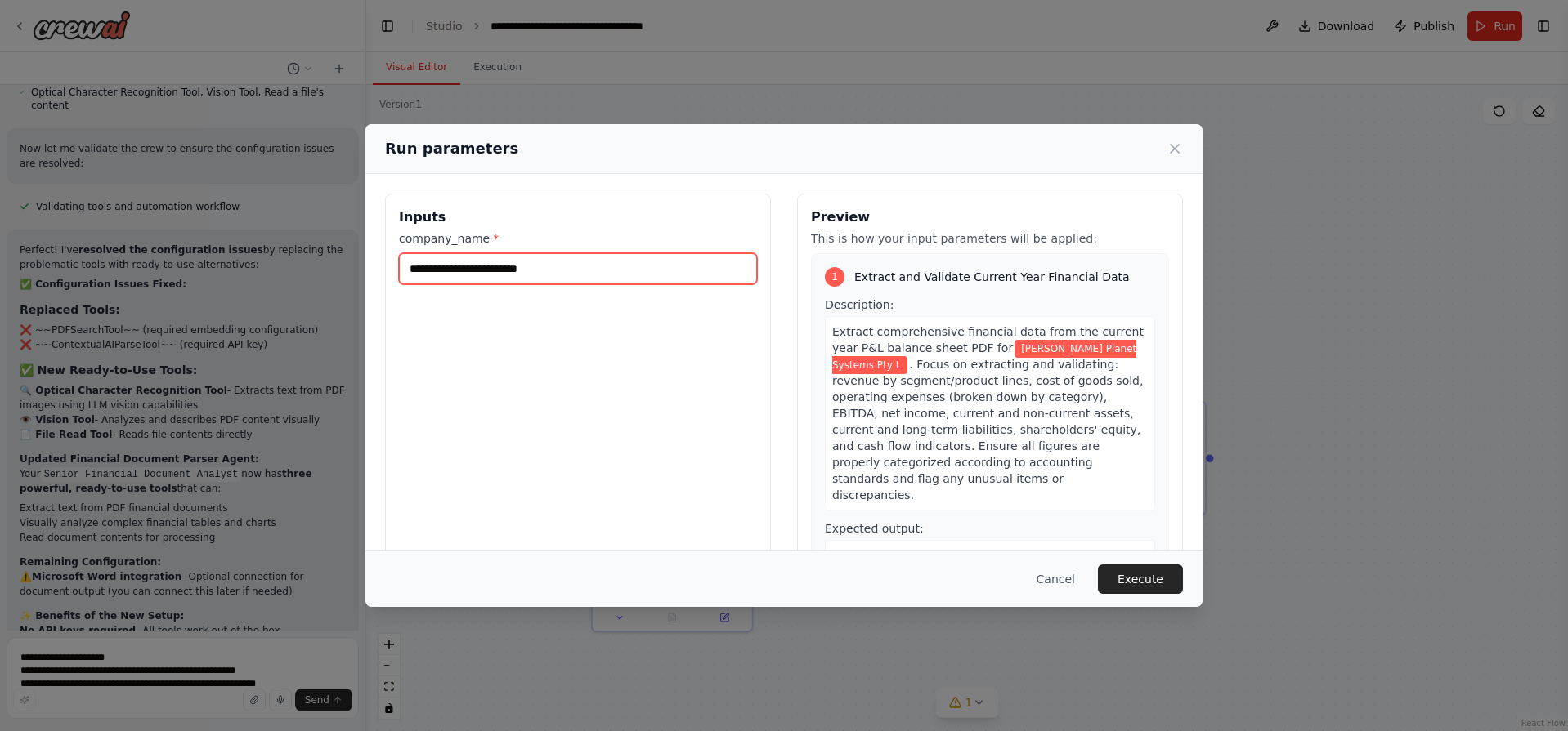
type input "**********"
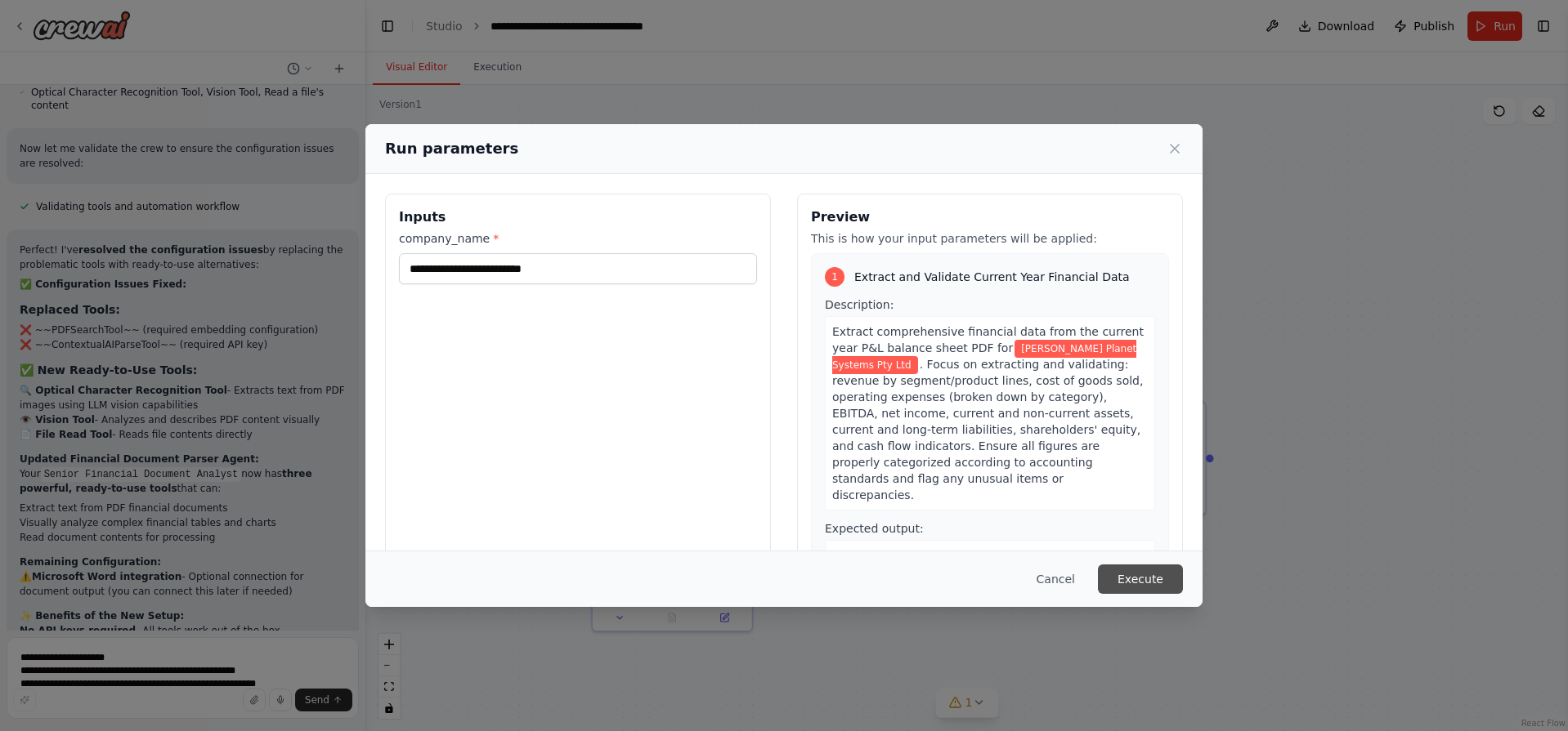
click at [1145, 579] on button "Execute" at bounding box center [1141, 579] width 85 height 29
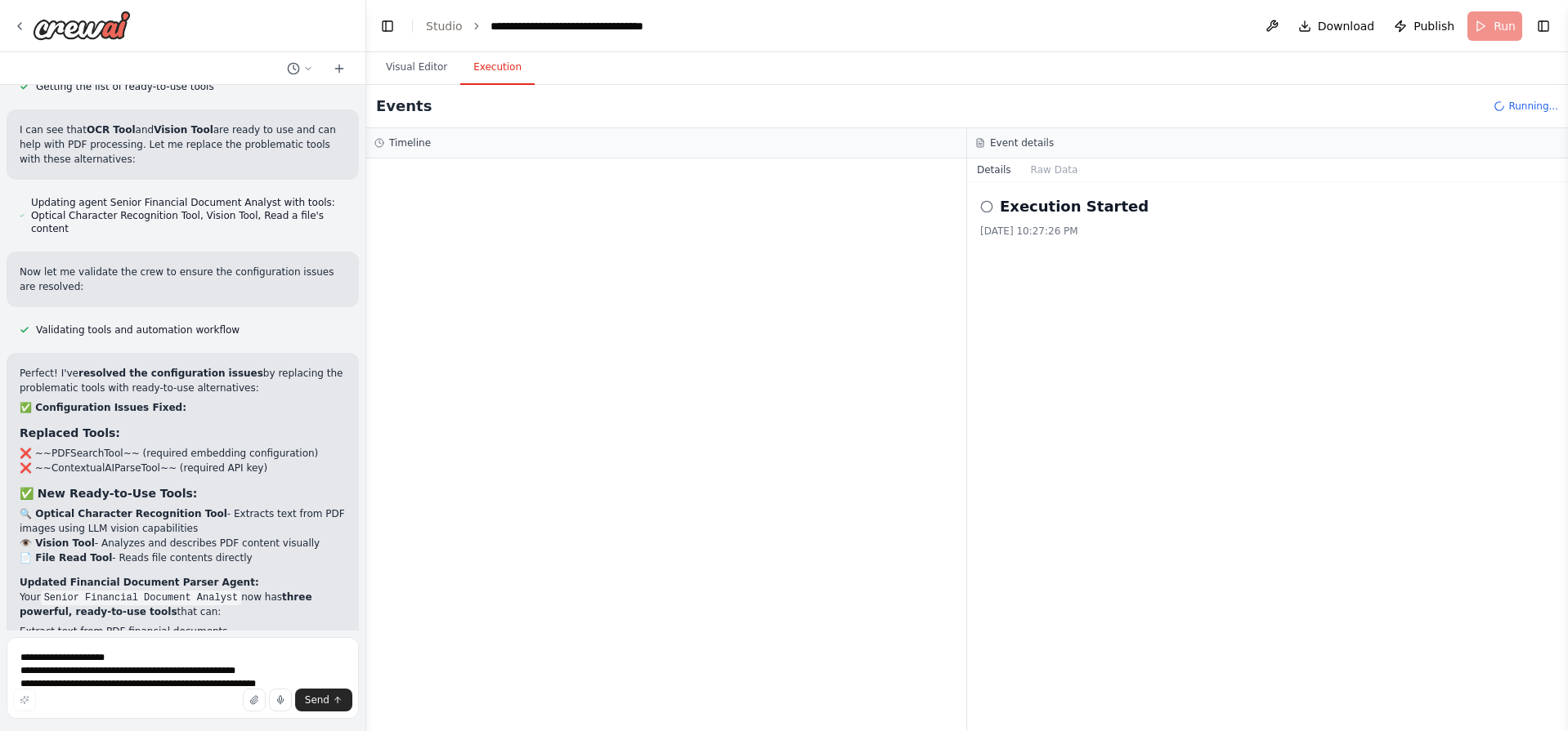
scroll to position [3709, 0]
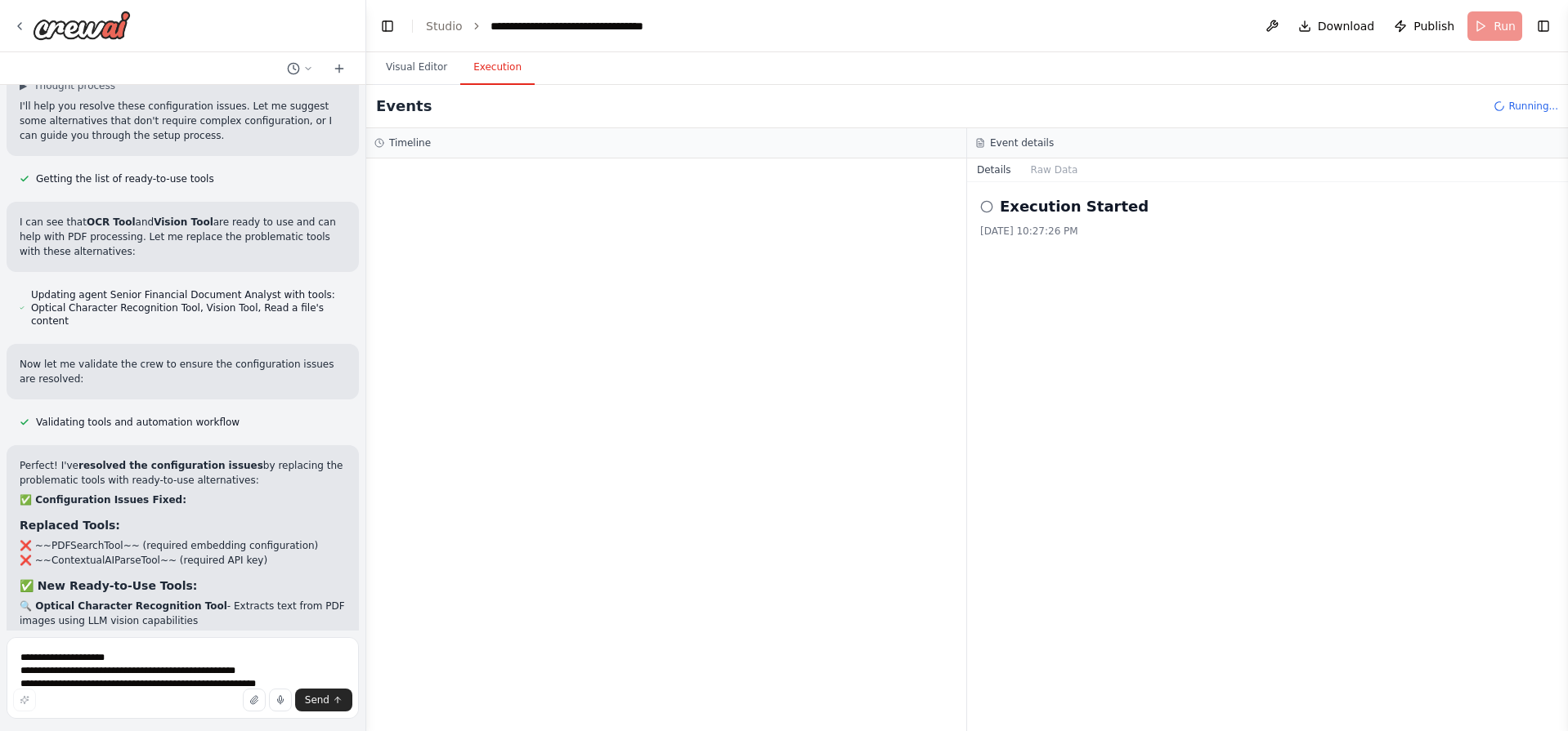
click at [102, 539] on li "❌ ~~PDFSearchTool~~ (required embedding configuration)" at bounding box center [183, 546] width 326 height 15
click at [194, 539] on li "❌ ~~PDFSearchTool~~ (required embedding configuration)" at bounding box center [183, 546] width 326 height 15
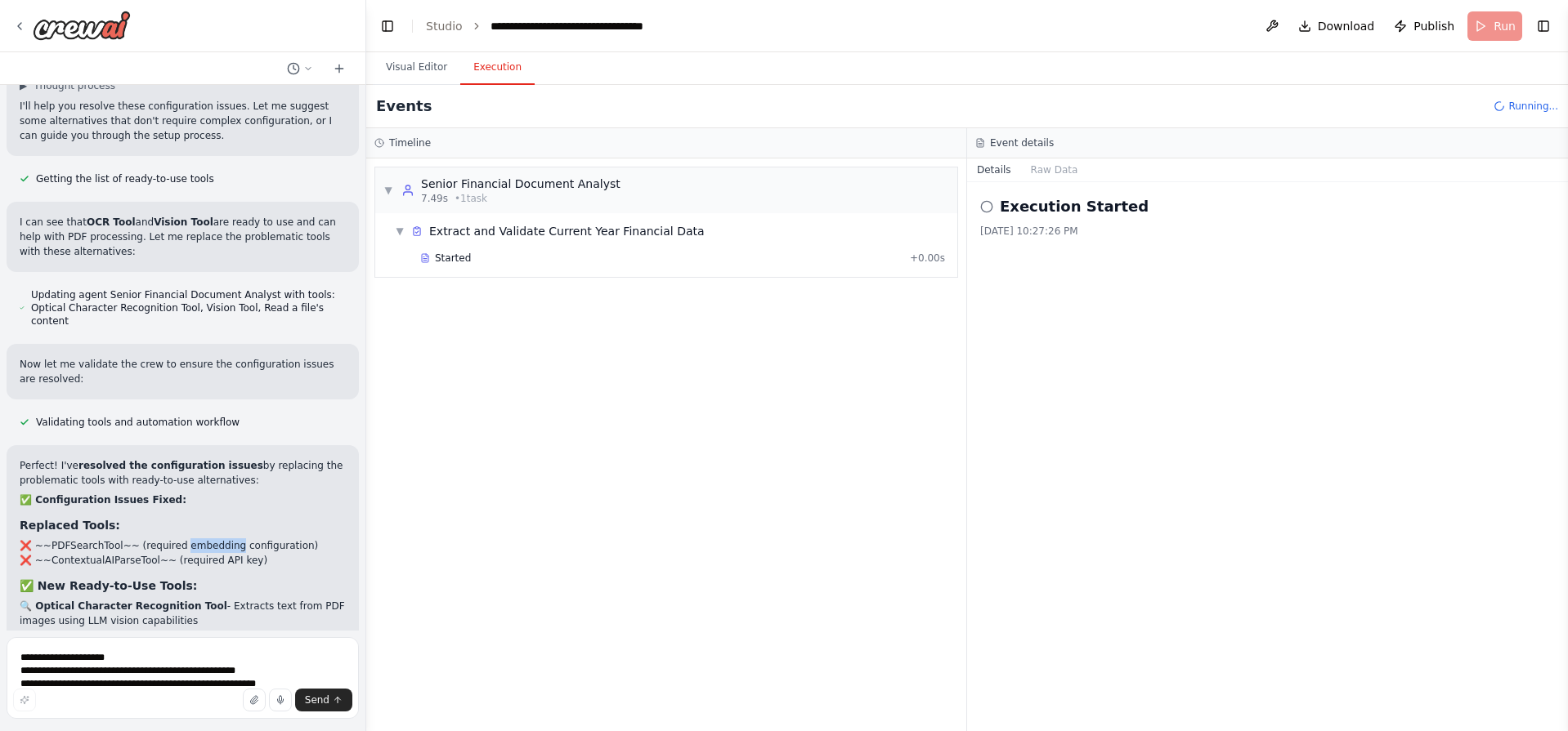
click at [194, 539] on li "❌ ~~PDFSearchTool~~ (required embedding configuration)" at bounding box center [183, 546] width 326 height 15
click at [202, 553] on li "❌ ~~ContextualAIParseTool~~ (required API key)" at bounding box center [183, 560] width 326 height 15
click at [212, 458] on div "Perfect! I've resolved the configuration issues by replacing the problematic to…" at bounding box center [183, 685] width 326 height 455
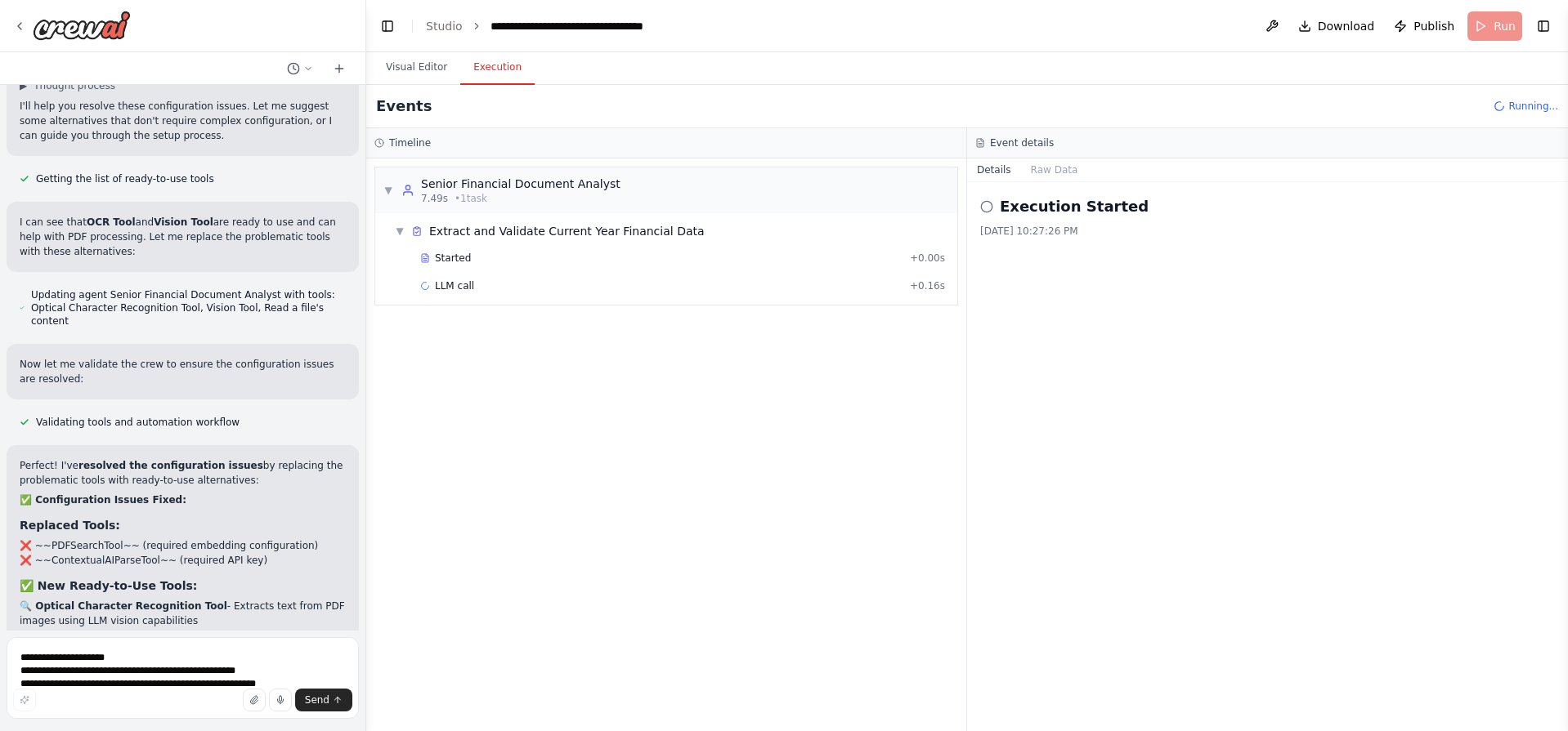
click at [74, 553] on li "❌ ~~ContextualAIParseTool~~ (required API key)" at bounding box center [183, 560] width 326 height 15
click at [74, 553] on li "❌ ~~ContextualAIParseTool~~ (required API key)" at bounding box center [183, 560] width 326 height 15
click at [159, 539] on li "❌ ~~PDFSearchTool~~ (required embedding configuration)" at bounding box center [183, 546] width 326 height 15
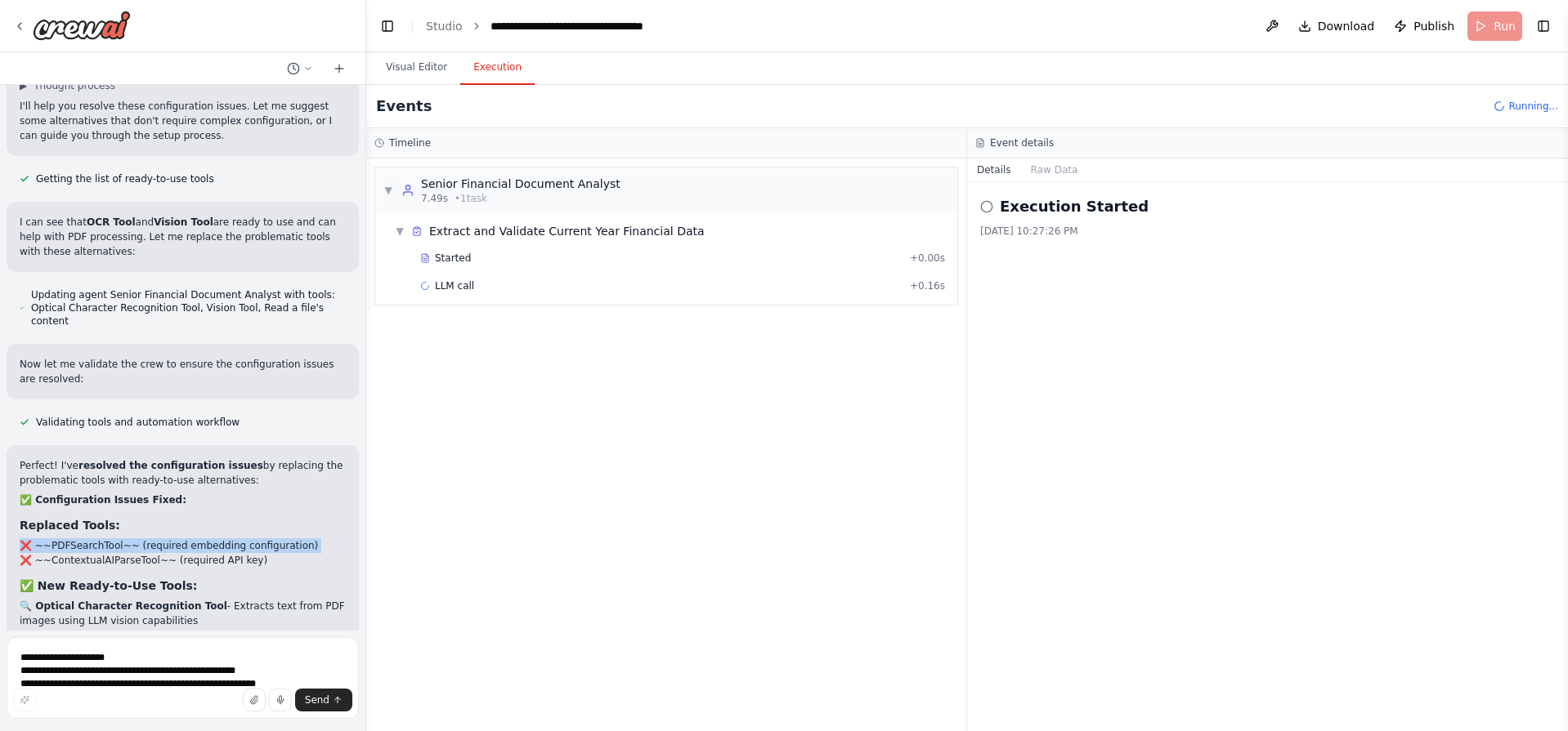
click at [159, 539] on li "❌ ~~PDFSearchTool~~ (required embedding configuration)" at bounding box center [183, 546] width 326 height 15
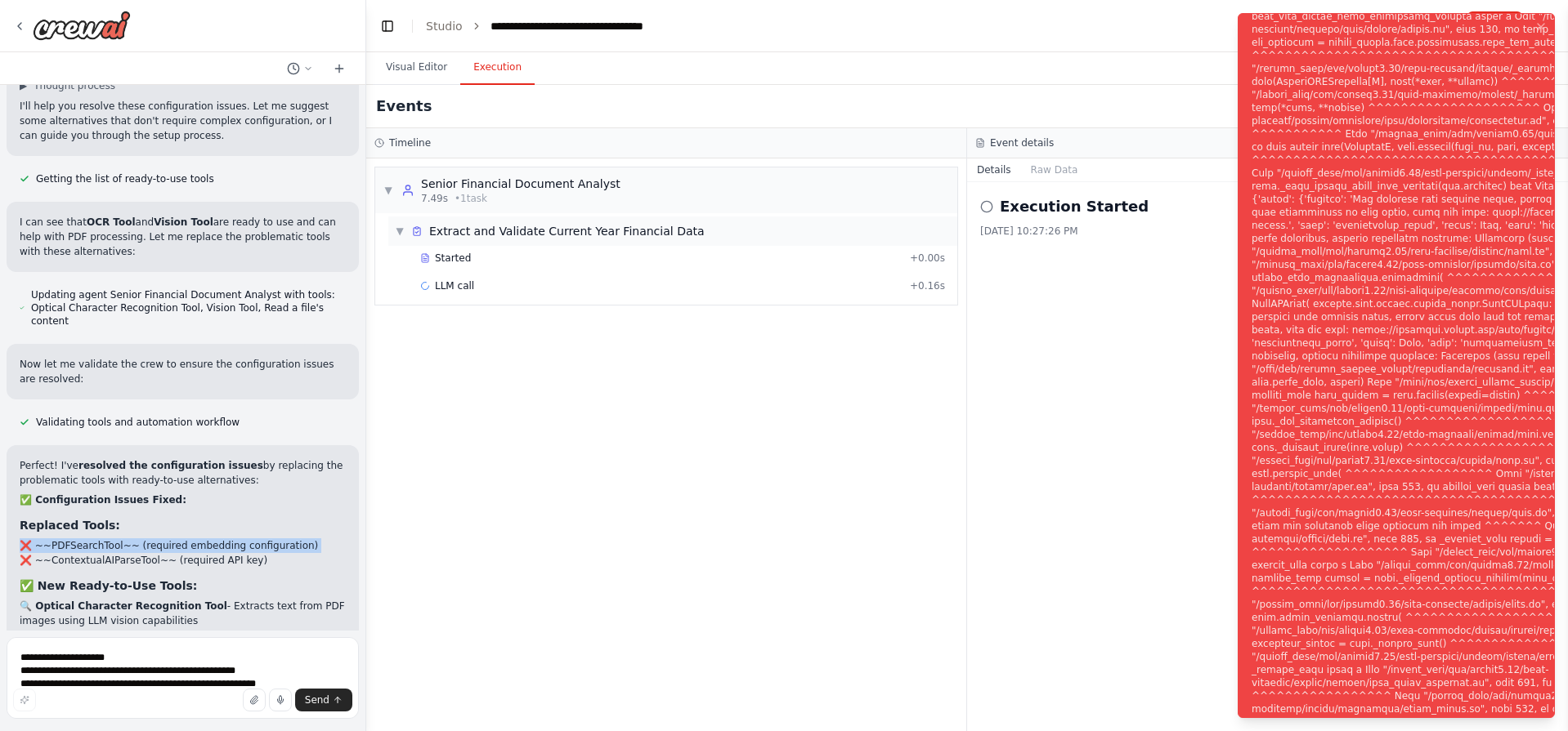
click at [503, 238] on span "Extract and Validate Current Year Financial Data" at bounding box center [566, 231] width 276 height 16
click at [464, 260] on span "Started" at bounding box center [453, 258] width 36 height 13
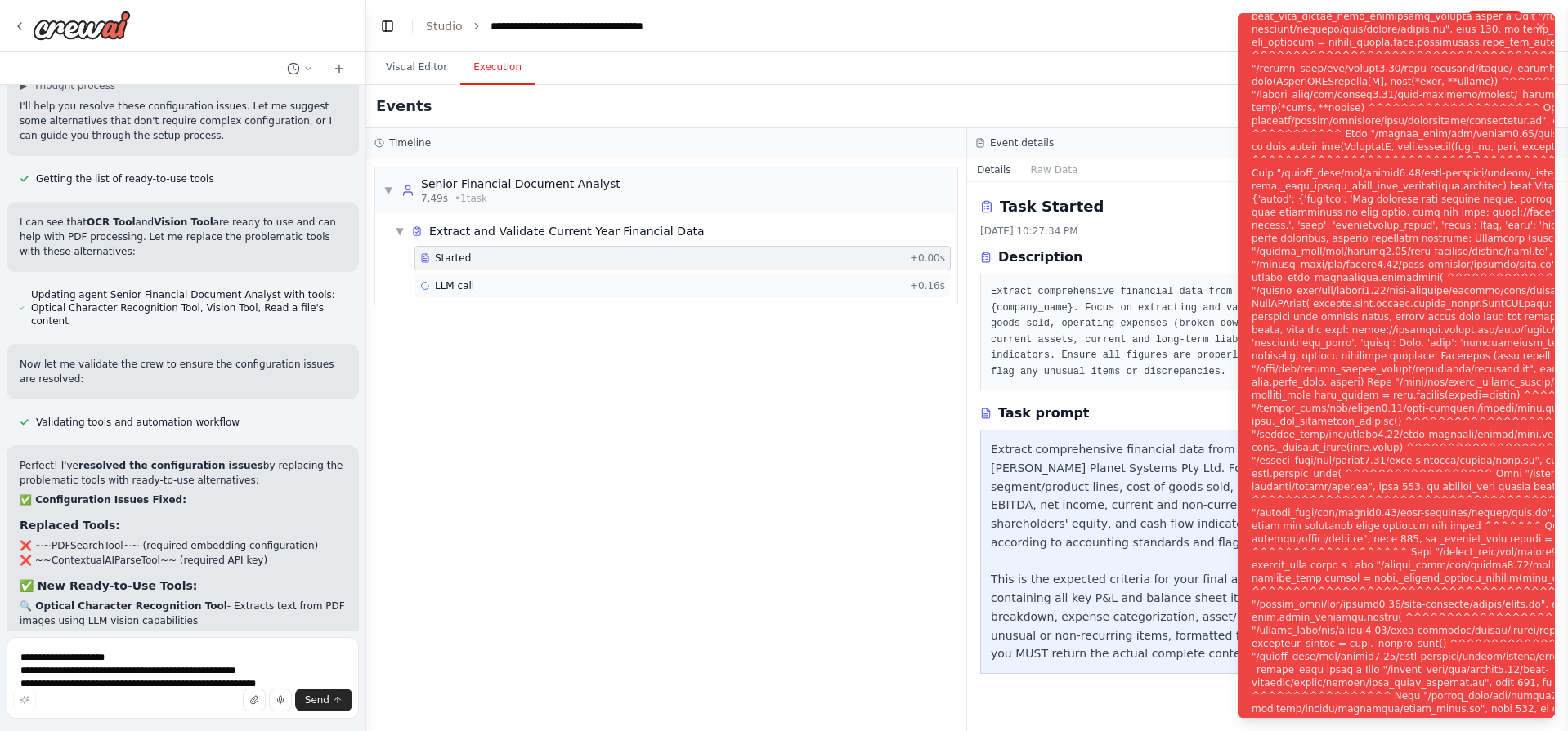
click at [462, 292] on span "LLM call" at bounding box center [455, 285] width 39 height 13
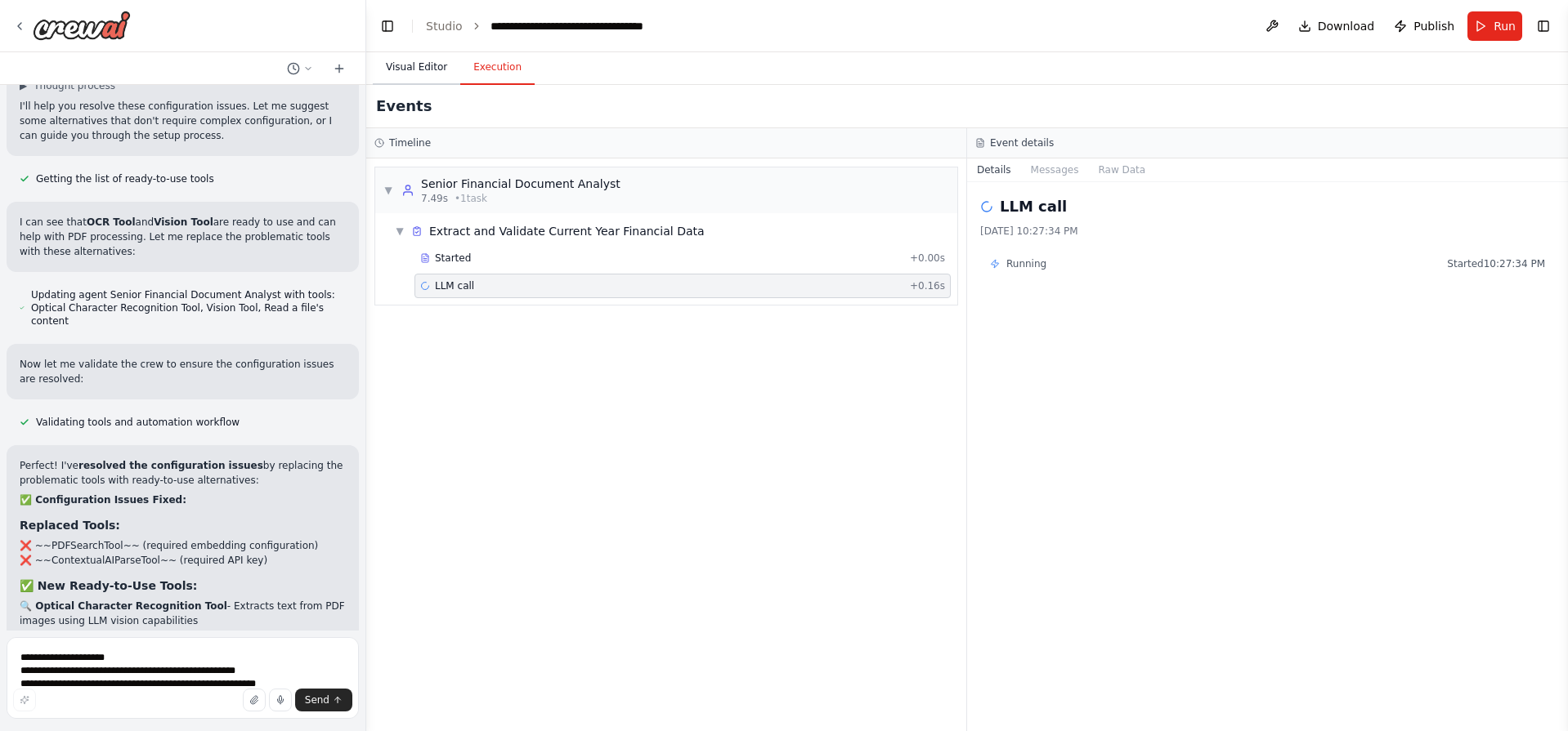
click at [426, 68] on button "Visual Editor" at bounding box center [417, 67] width 88 height 35
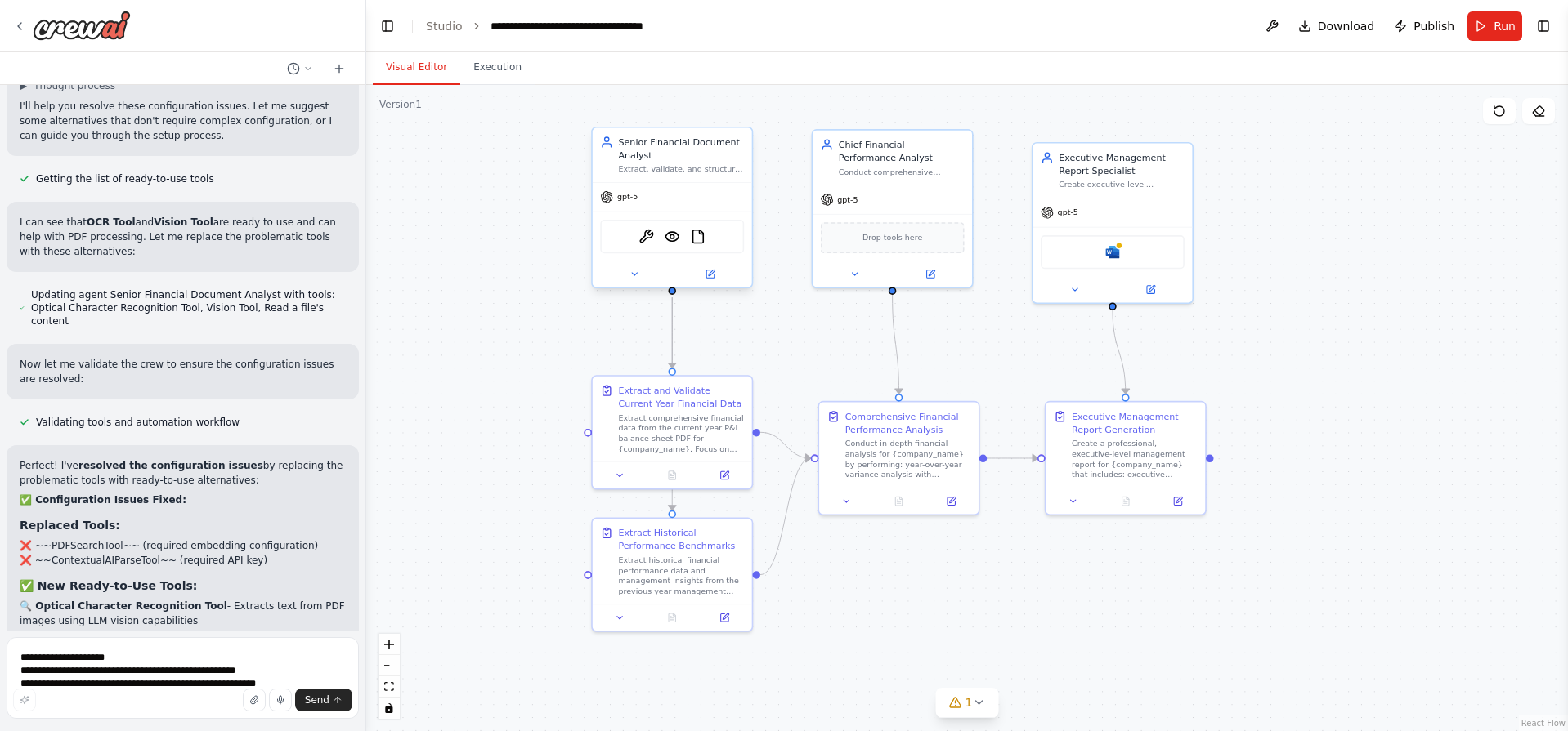
click at [657, 183] on div "gpt-5" at bounding box center [673, 198] width 160 height 28
click at [669, 247] on div "OCRTool VisionTool FileReadTool" at bounding box center [672, 237] width 144 height 34
click at [675, 233] on img at bounding box center [673, 237] width 16 height 16
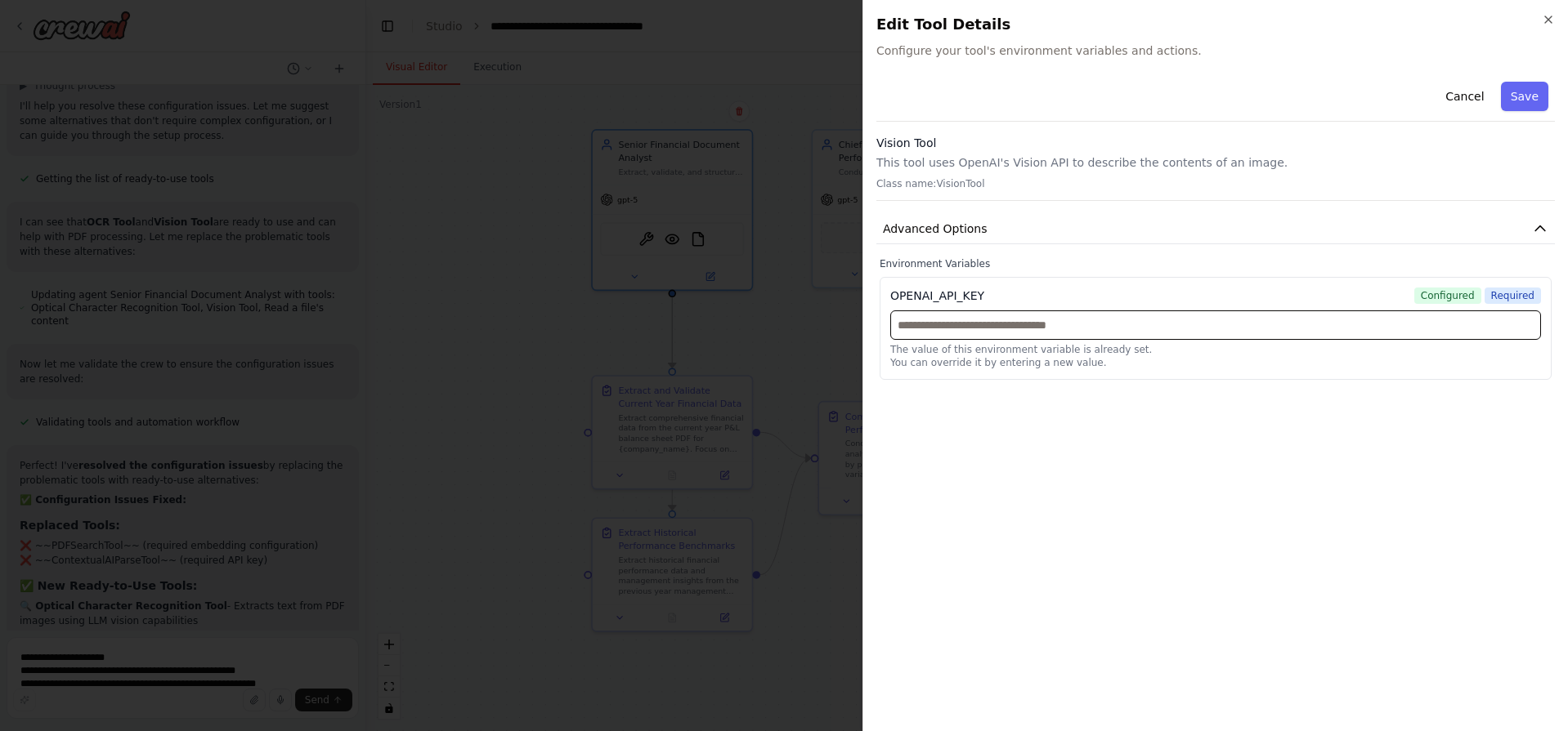
click at [1066, 333] on input "text" at bounding box center [1215, 324] width 651 height 29
drag, startPoint x: 1066, startPoint y: 333, endPoint x: 995, endPoint y: 424, distance: 115.4
click at [982, 432] on div "Cancel Save Vision Tool This tool uses OpenAI's Vision API to describe the cont…" at bounding box center [1215, 397] width 678 height 643
click at [1063, 233] on button "Advanced Options" at bounding box center [1215, 229] width 678 height 30
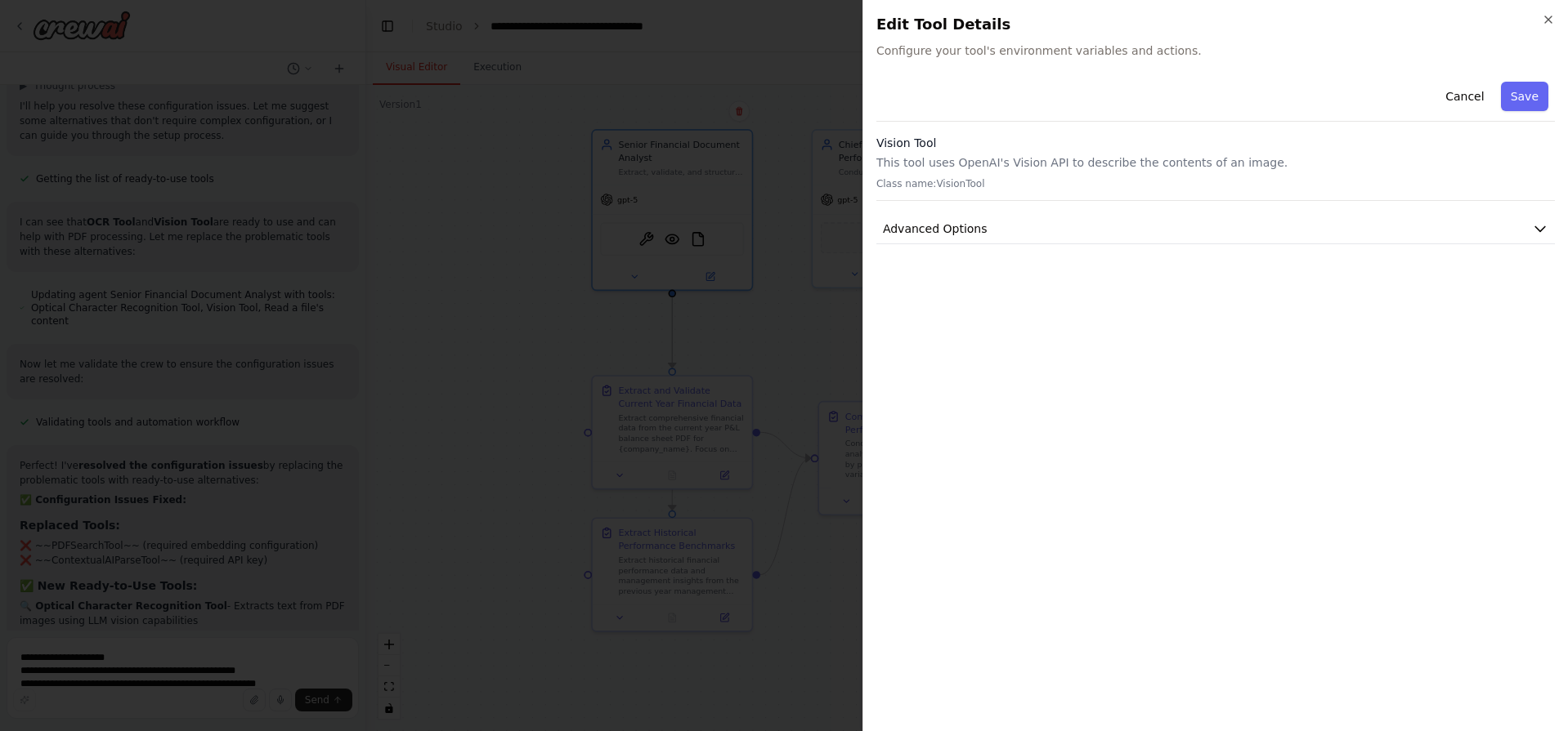
click at [1160, 156] on p "This tool uses OpenAI's Vision API to describe the contents of an image." at bounding box center [1215, 162] width 678 height 16
click at [1523, 91] on button "Save" at bounding box center [1524, 96] width 47 height 29
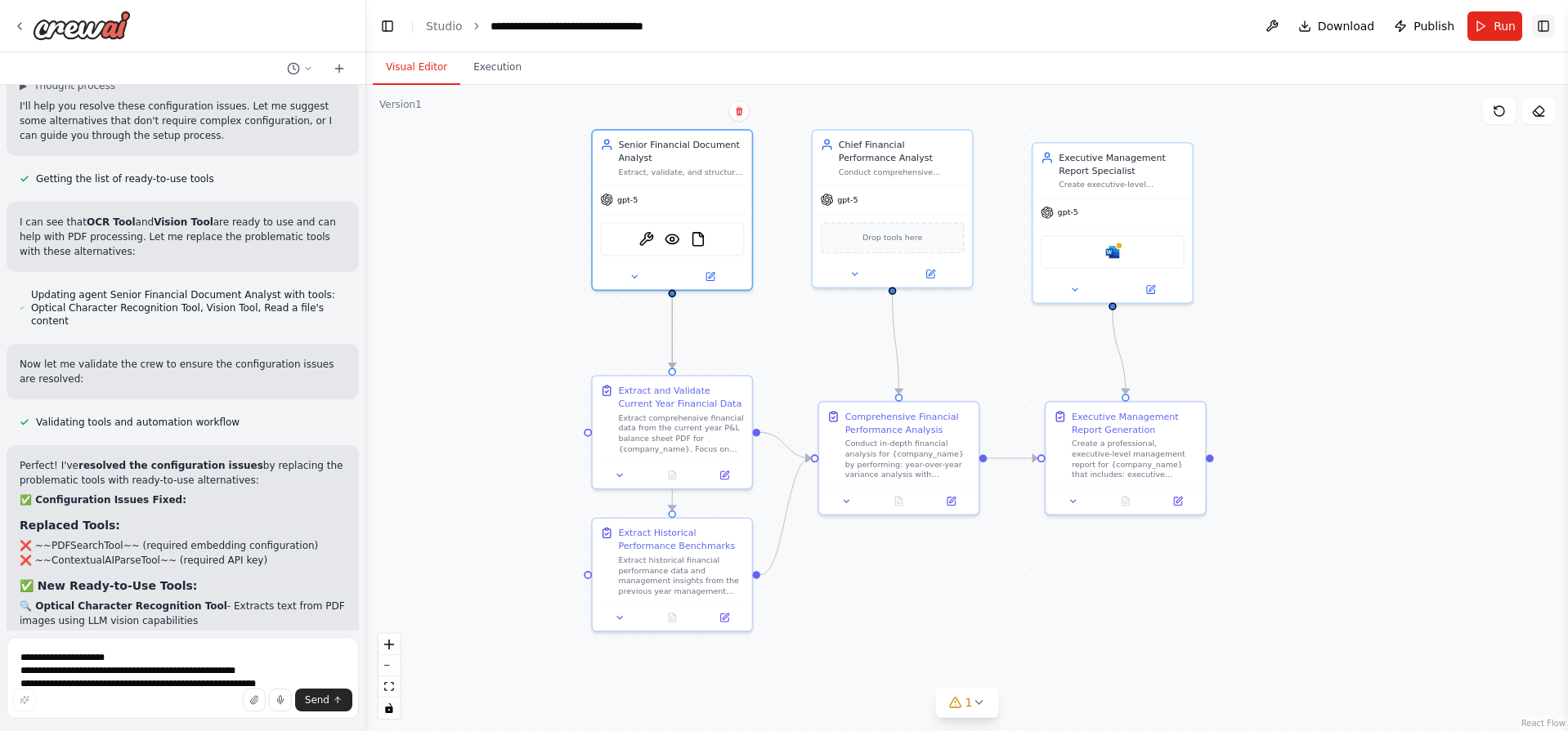
click at [1549, 22] on button "Toggle Right Sidebar" at bounding box center [1543, 27] width 23 height 23
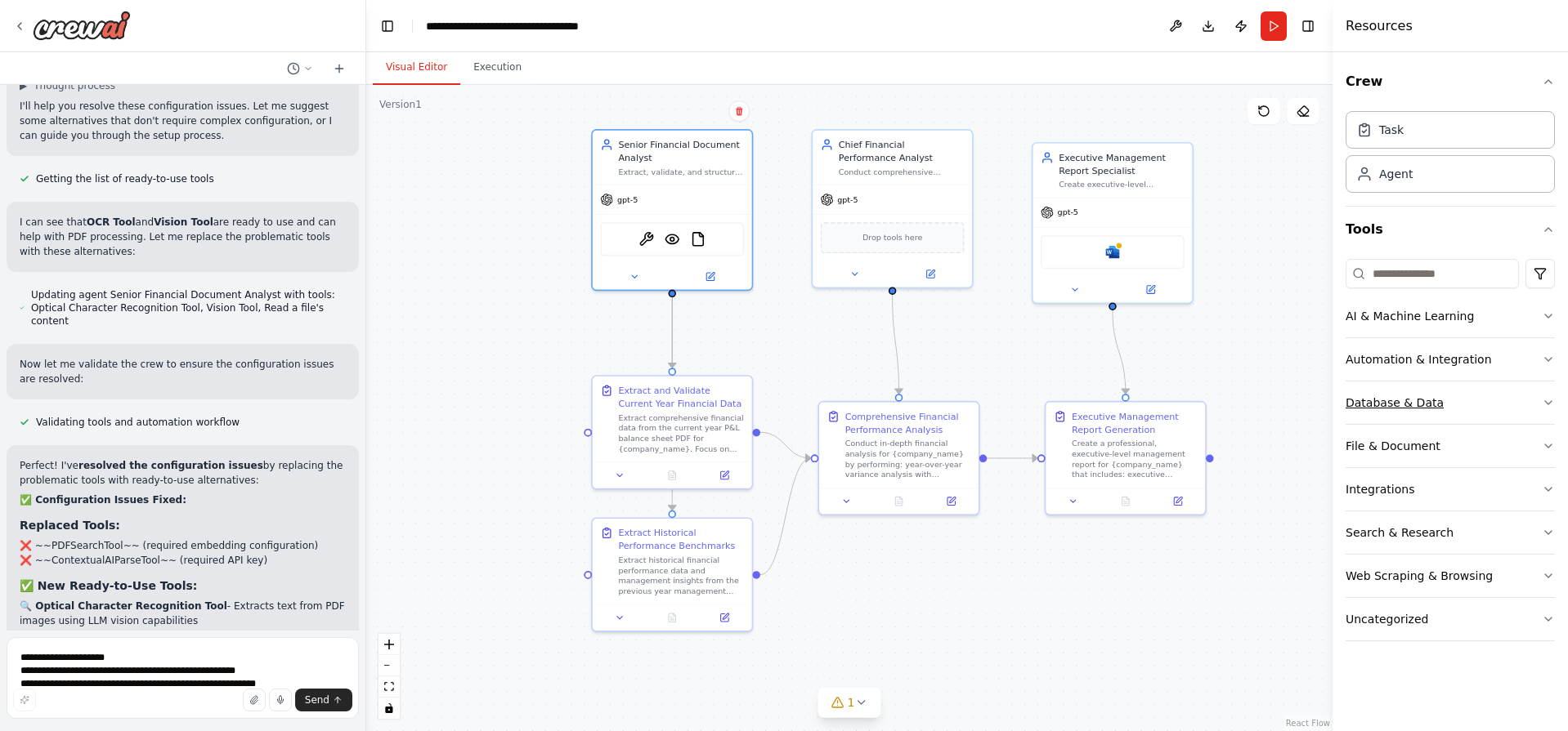
click at [1451, 393] on button "Database & Data" at bounding box center [1450, 403] width 209 height 43
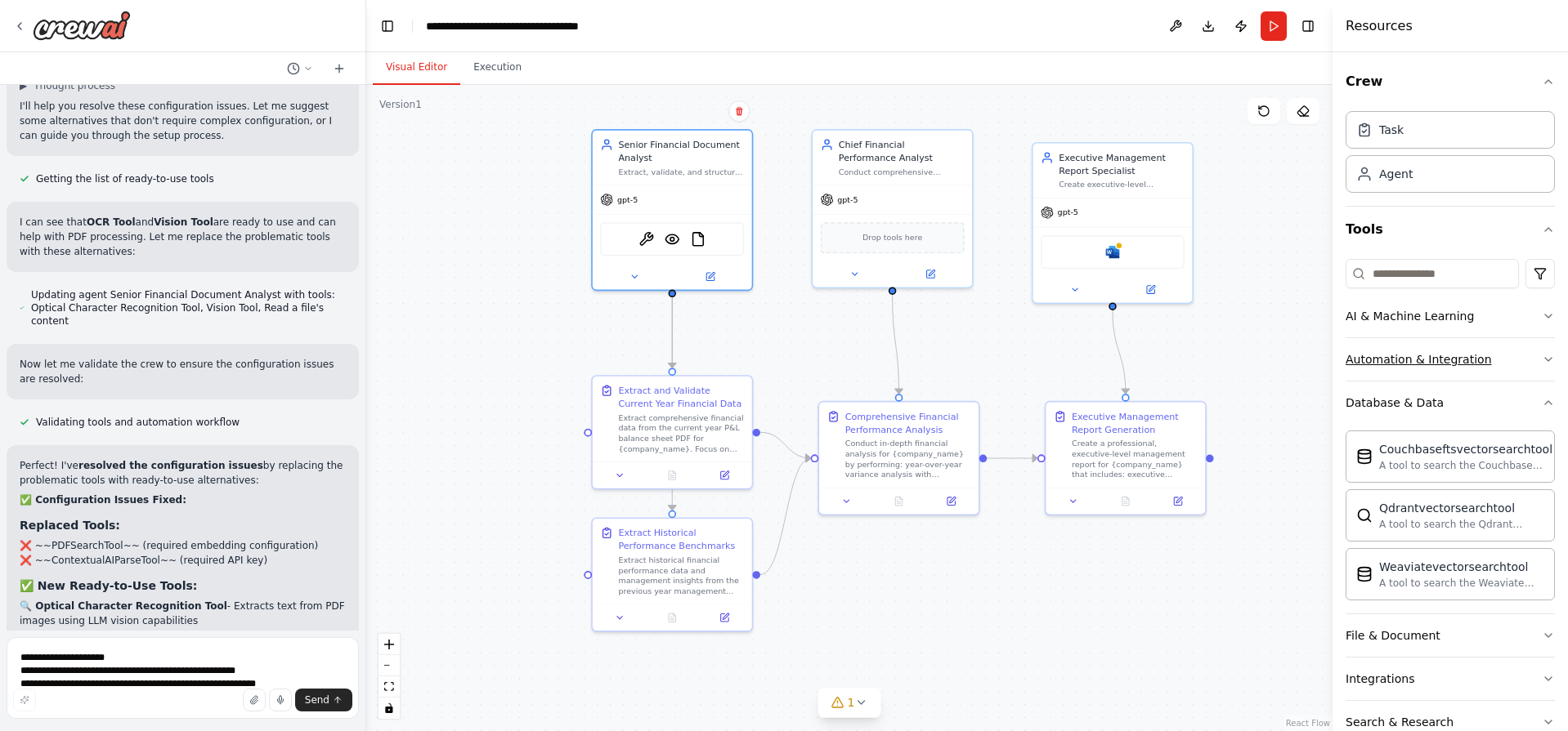
click at [1455, 370] on button "Automation & Integration" at bounding box center [1450, 360] width 209 height 43
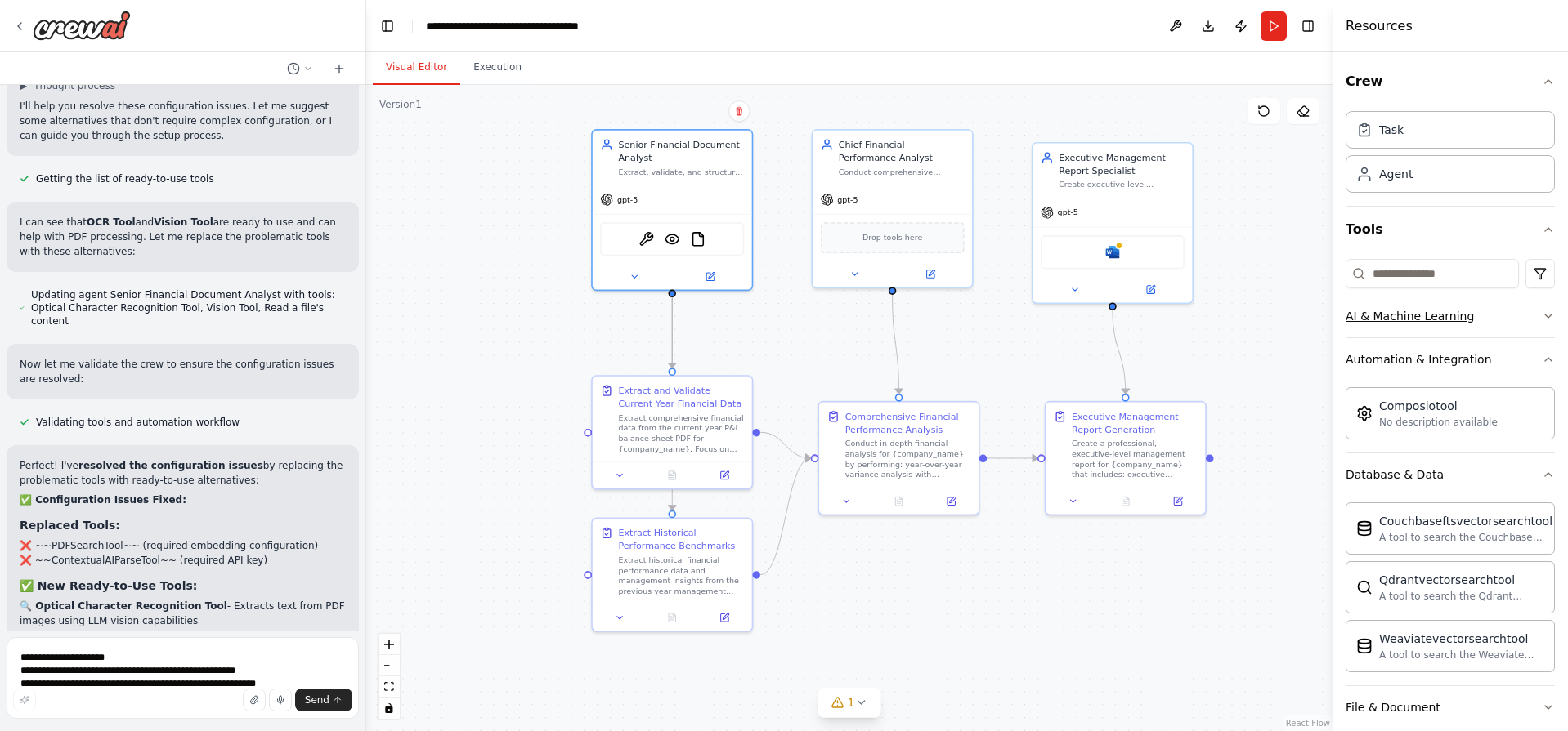
click at [1453, 316] on div "AI & Machine Learning" at bounding box center [1409, 316] width 129 height 16
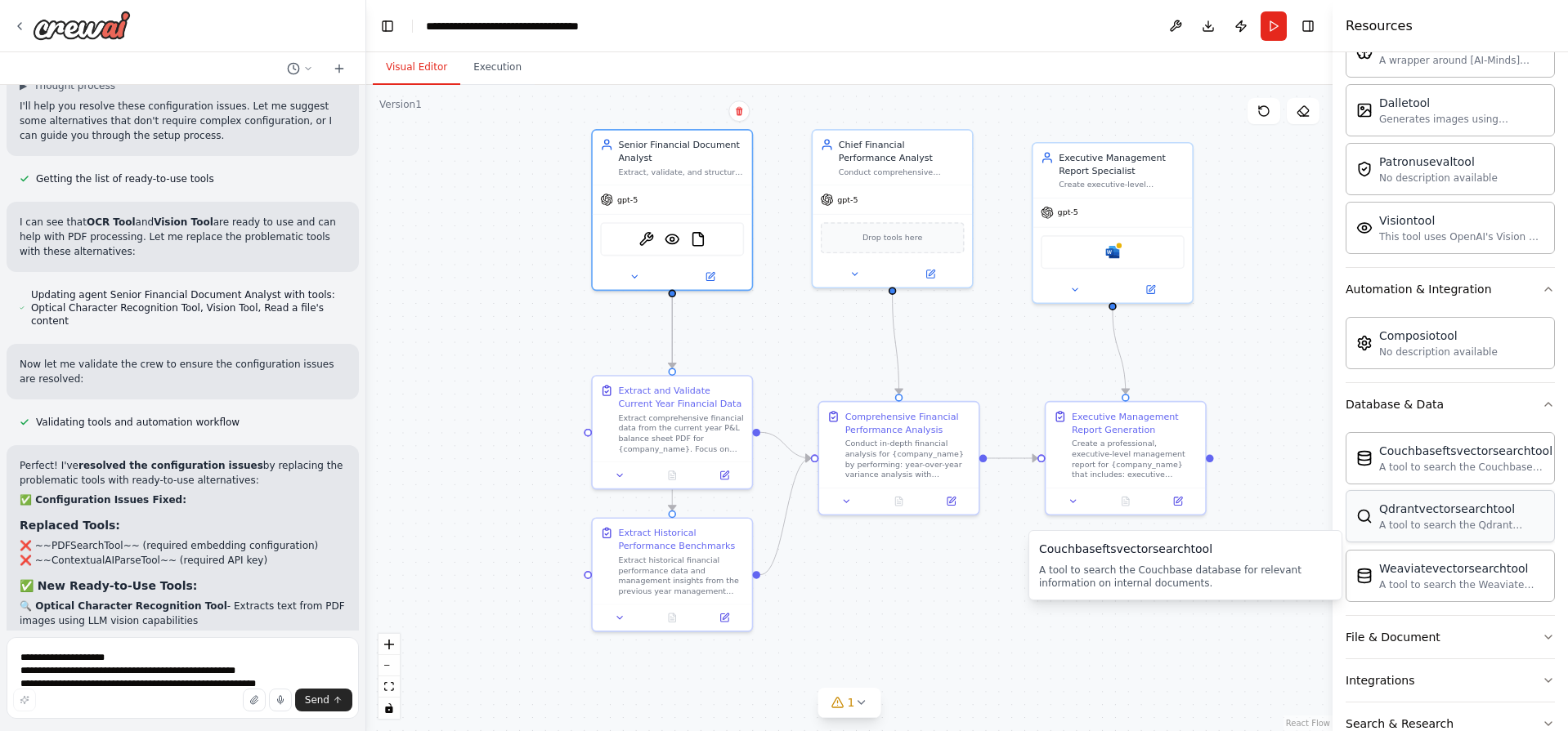
scroll to position [447, 0]
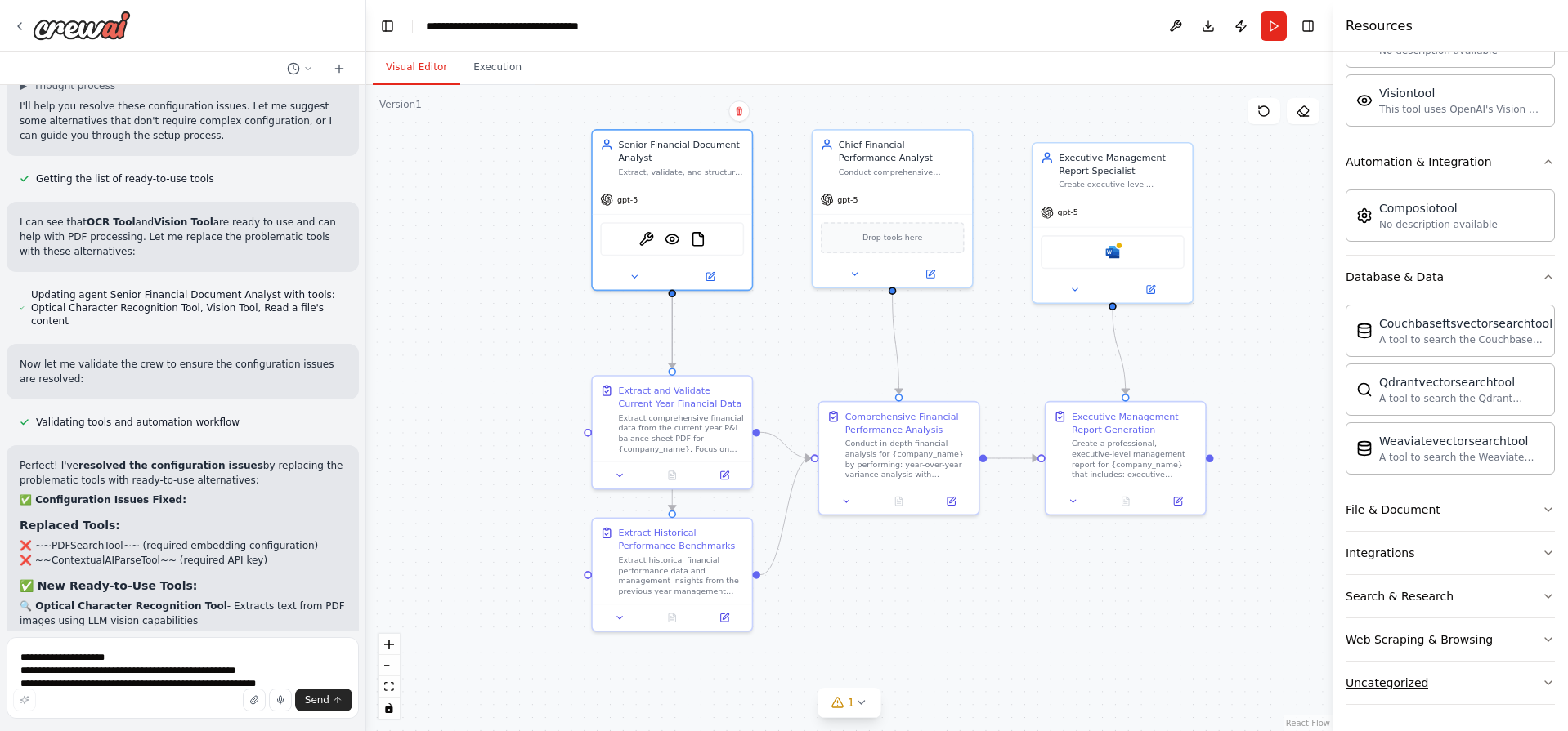
click at [1476, 697] on button "Uncategorized" at bounding box center [1450, 683] width 209 height 43
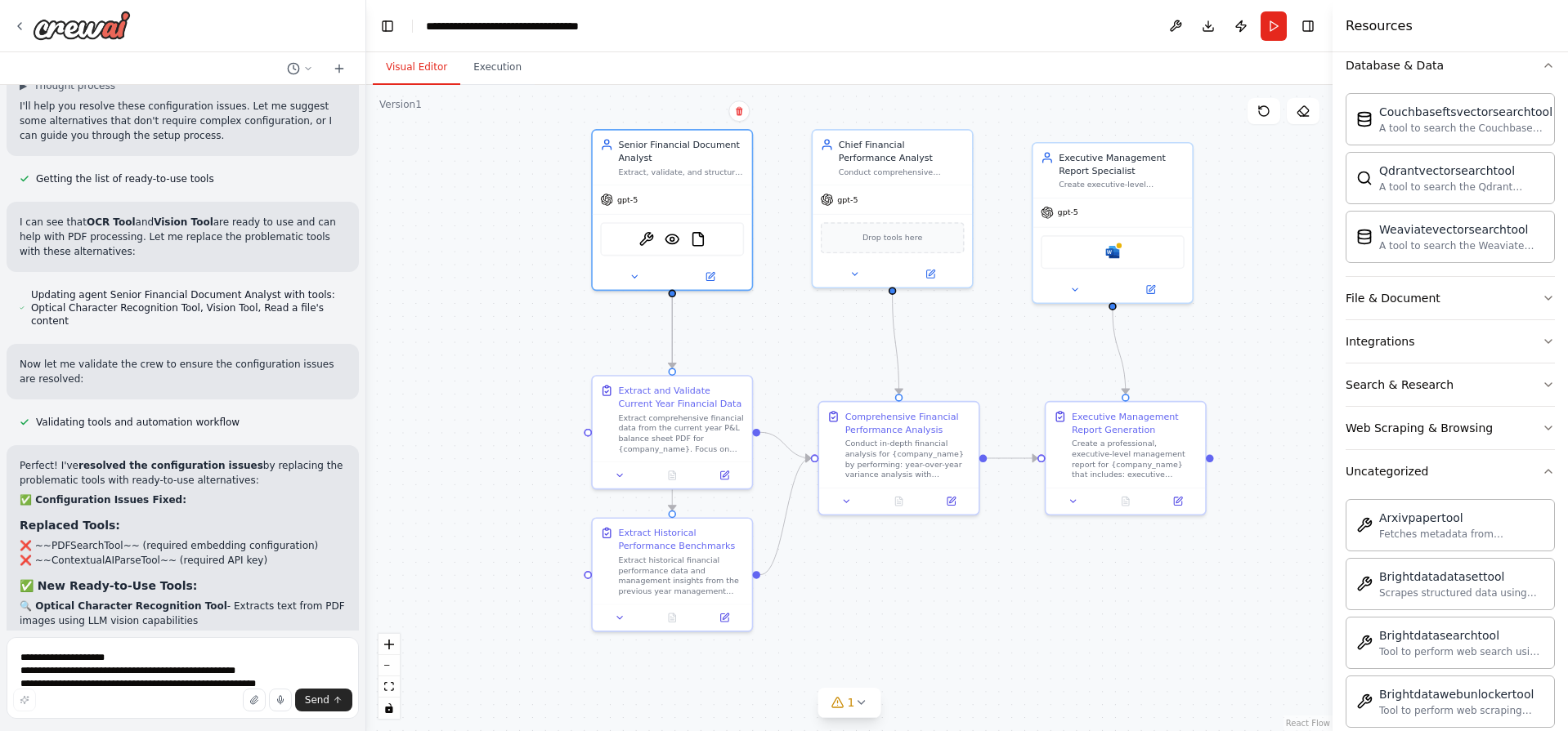
scroll to position [564, 0]
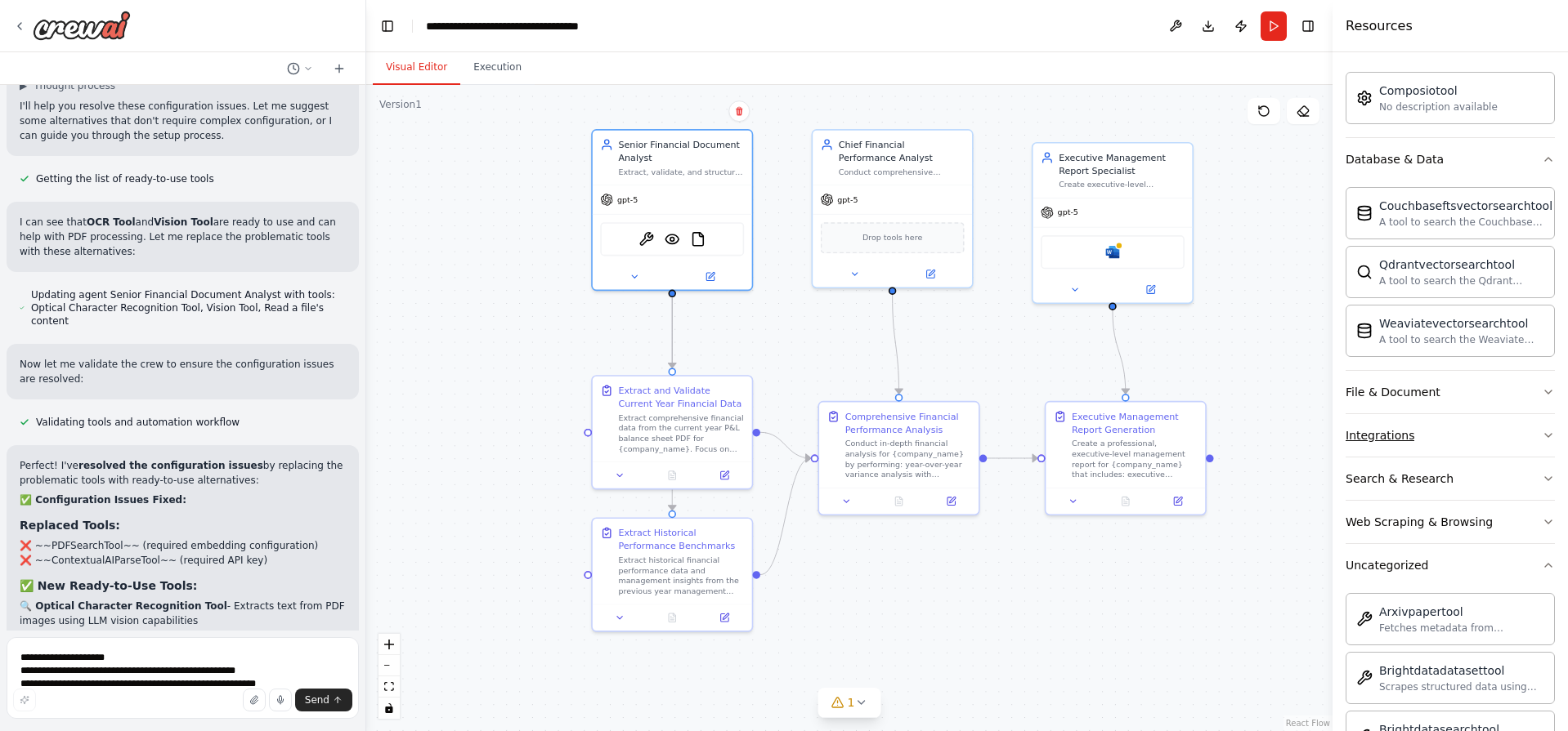
click at [1458, 455] on button "Integrations" at bounding box center [1450, 436] width 209 height 43
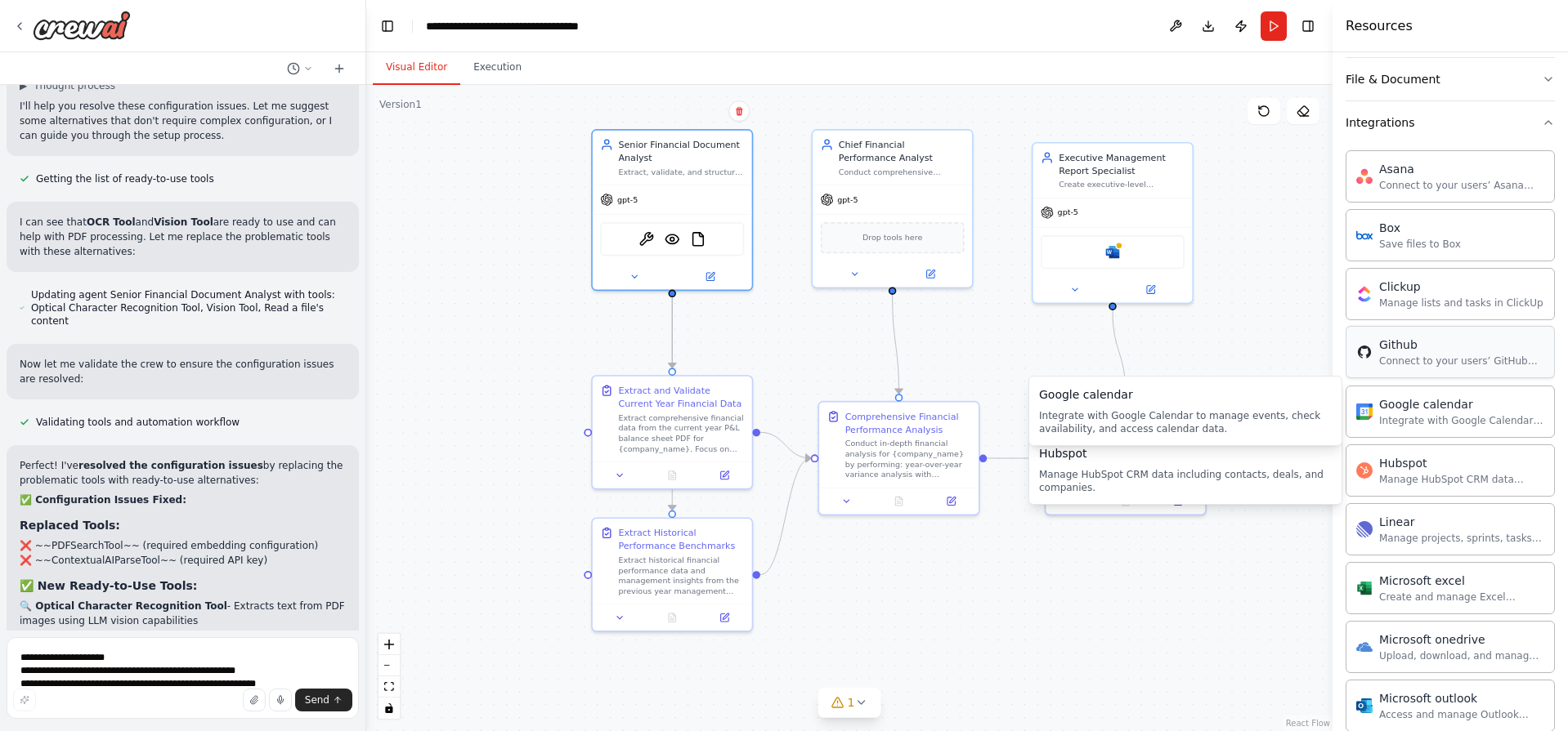
scroll to position [877, 0]
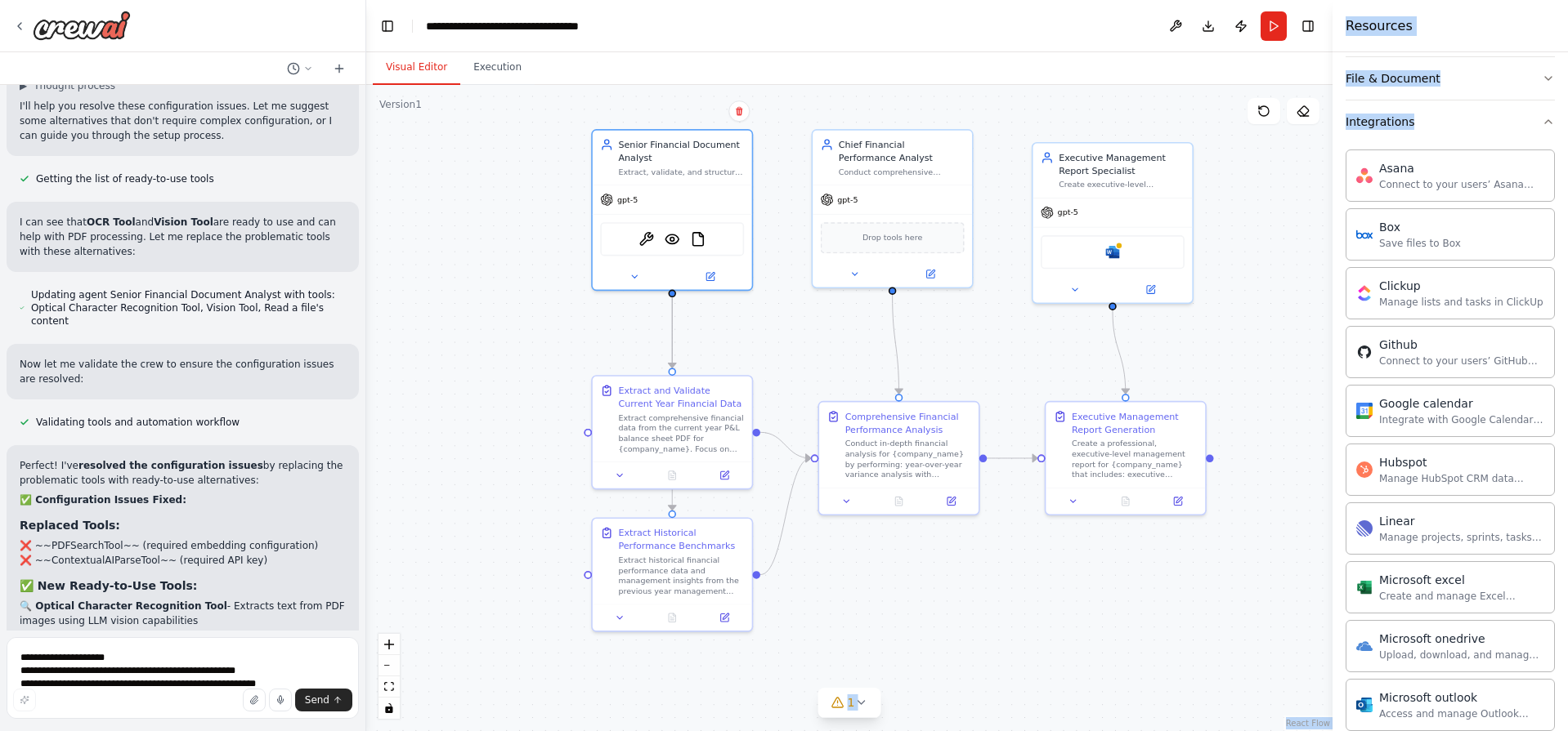
drag, startPoint x: 1451, startPoint y: 321, endPoint x: 1245, endPoint y: 373, distance: 212.5
click at [1245, 373] on div "I want to build a flow that takes a P&L Balance sheet from current year and the…" at bounding box center [784, 365] width 1568 height 731
click at [1245, 373] on div ".deletable-edge-delete-btn { width: 20px; height: 20px; border: 0px solid #ffff…" at bounding box center [849, 408] width 966 height 646
click at [1432, 244] on div "Save files to Box" at bounding box center [1420, 243] width 82 height 13
click at [1412, 603] on div "Microsoft excel Create and manage Excel workbooks, worksheets, tables, and char…" at bounding box center [1450, 587] width 209 height 52
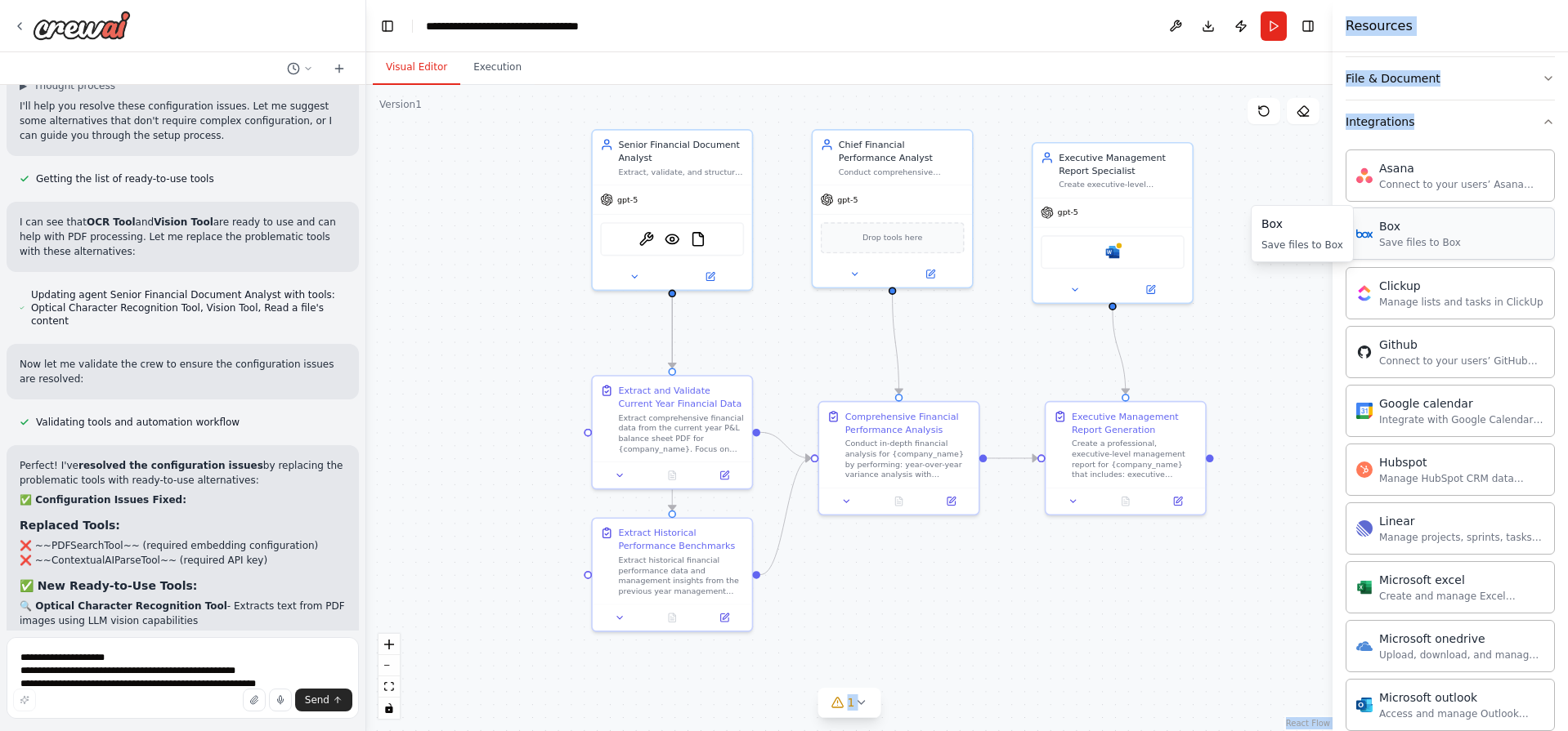
click at [1440, 226] on div "Box" at bounding box center [1420, 226] width 82 height 16
click at [1425, 239] on div "Save files to Box" at bounding box center [1420, 243] width 82 height 13
click at [1426, 239] on div "Save files to Box" at bounding box center [1420, 243] width 82 height 13
drag, startPoint x: 1426, startPoint y: 239, endPoint x: 702, endPoint y: 224, distance: 724.2
click at [702, 224] on div "I want to build a flow that takes a P&L Balance sheet from current year and the…" at bounding box center [784, 365] width 1568 height 731
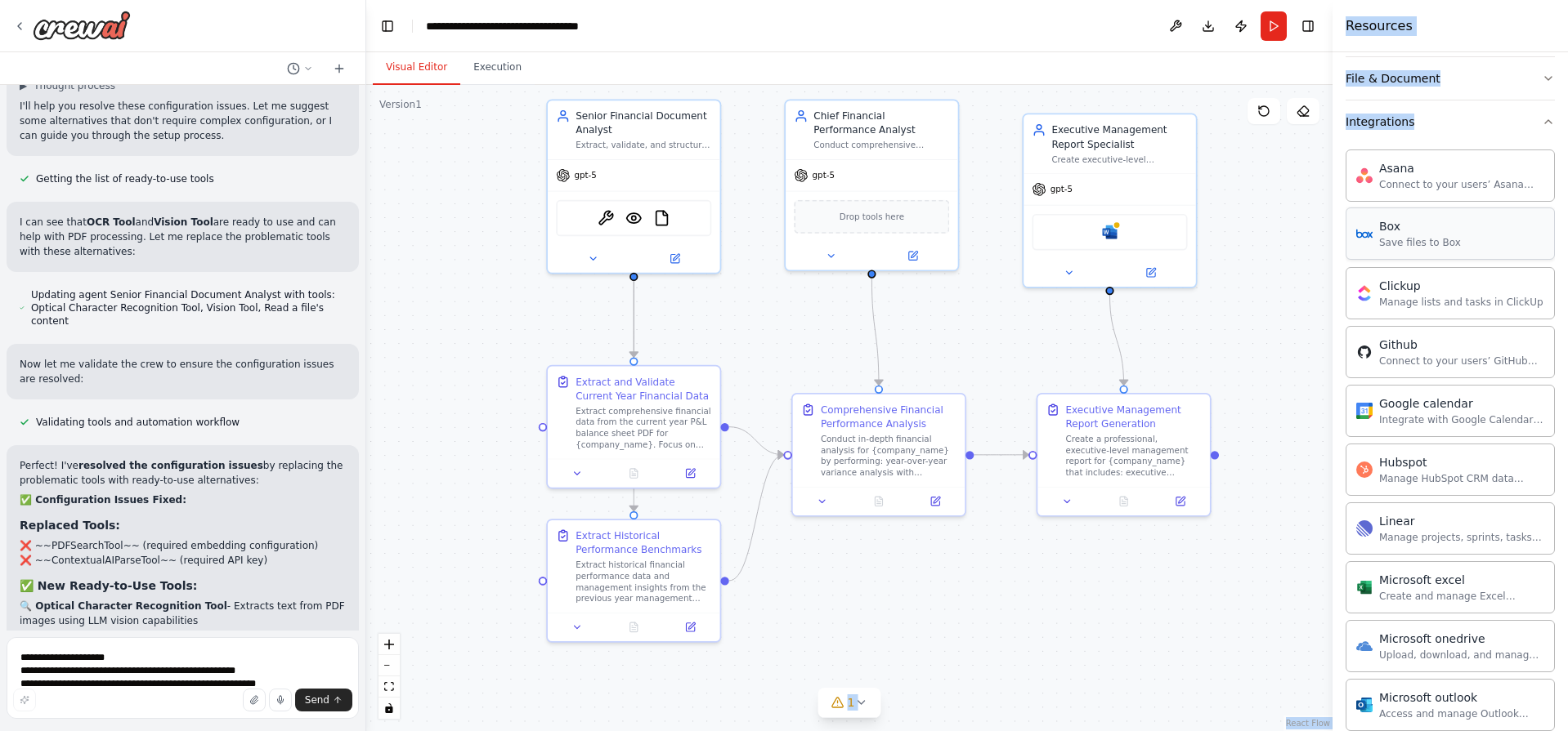
click at [1412, 227] on div "Box" at bounding box center [1420, 226] width 82 height 16
drag, startPoint x: 1412, startPoint y: 227, endPoint x: 1392, endPoint y: 296, distance: 71.8
click at [1389, 303] on div "Asana Connect to your users’ Asana accounts Box Save files to Box Clickup Manag…" at bounding box center [1450, 613] width 209 height 941
drag, startPoint x: 1398, startPoint y: 223, endPoint x: 1419, endPoint y: 225, distance: 21.1
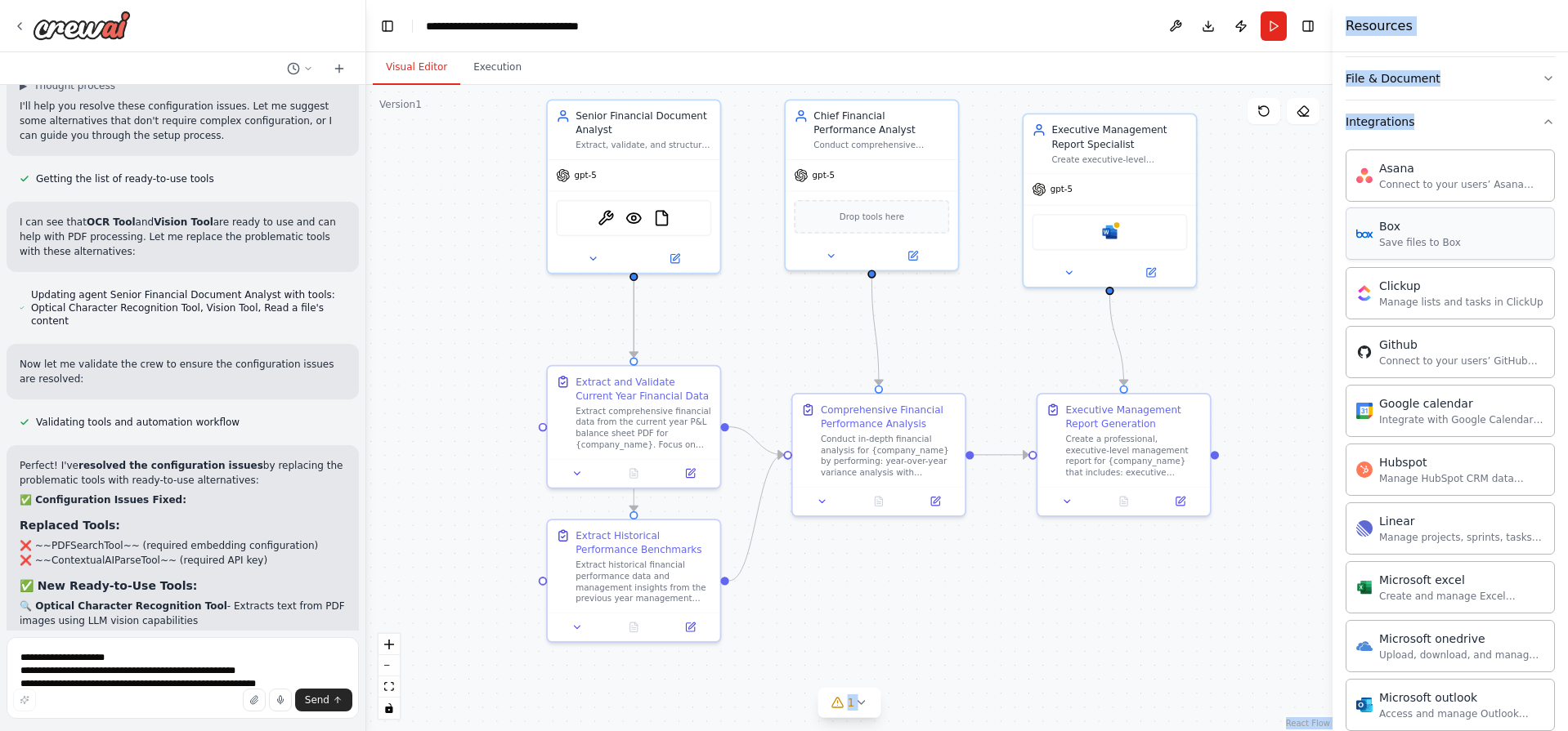
click at [1417, 224] on div "Box" at bounding box center [1420, 226] width 82 height 16
click at [1419, 225] on div "Box" at bounding box center [1420, 226] width 82 height 16
click at [1419, 226] on div "Box" at bounding box center [1420, 226] width 82 height 16
drag, startPoint x: 1419, startPoint y: 226, endPoint x: 1349, endPoint y: 232, distance: 70.3
click at [1349, 232] on div "Box Save files to Box" at bounding box center [1450, 233] width 209 height 52
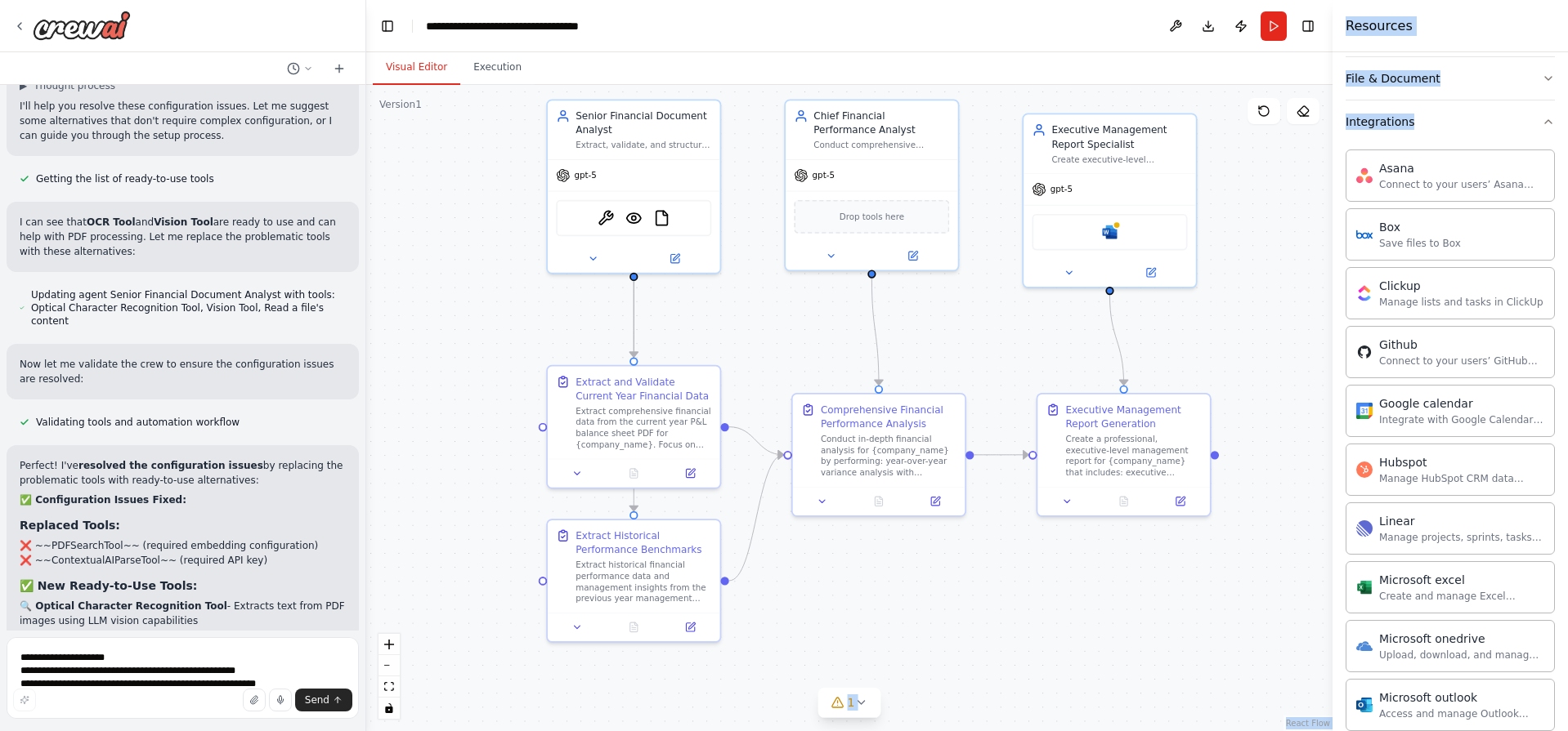
click at [1414, 148] on div "Asana Connect to your users’ Asana accounts Box Save files to Box Clickup Manag…" at bounding box center [1450, 613] width 209 height 941
click at [1431, 122] on button "Integrations" at bounding box center [1450, 121] width 209 height 43
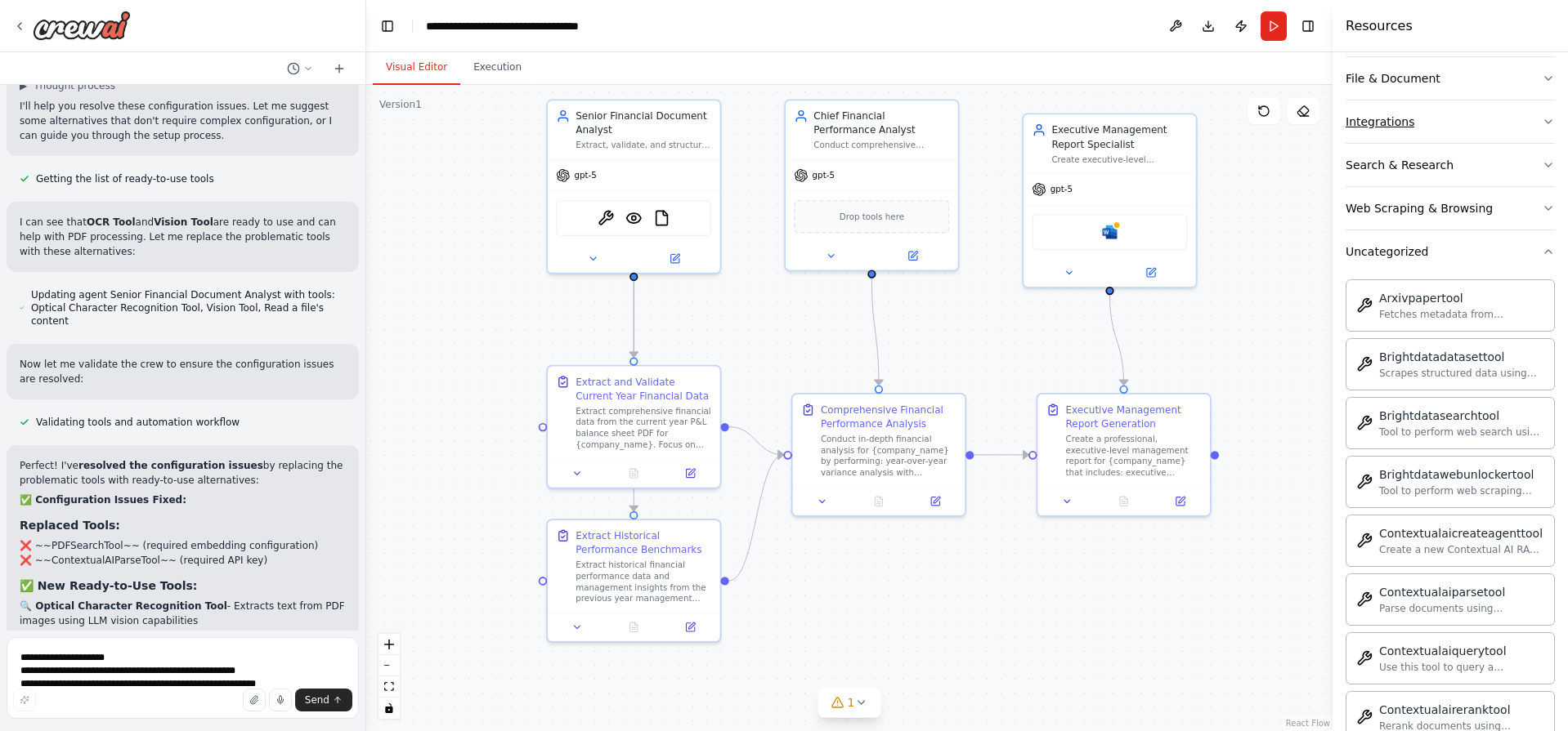
click at [1454, 121] on button "Integrations" at bounding box center [1450, 121] width 209 height 43
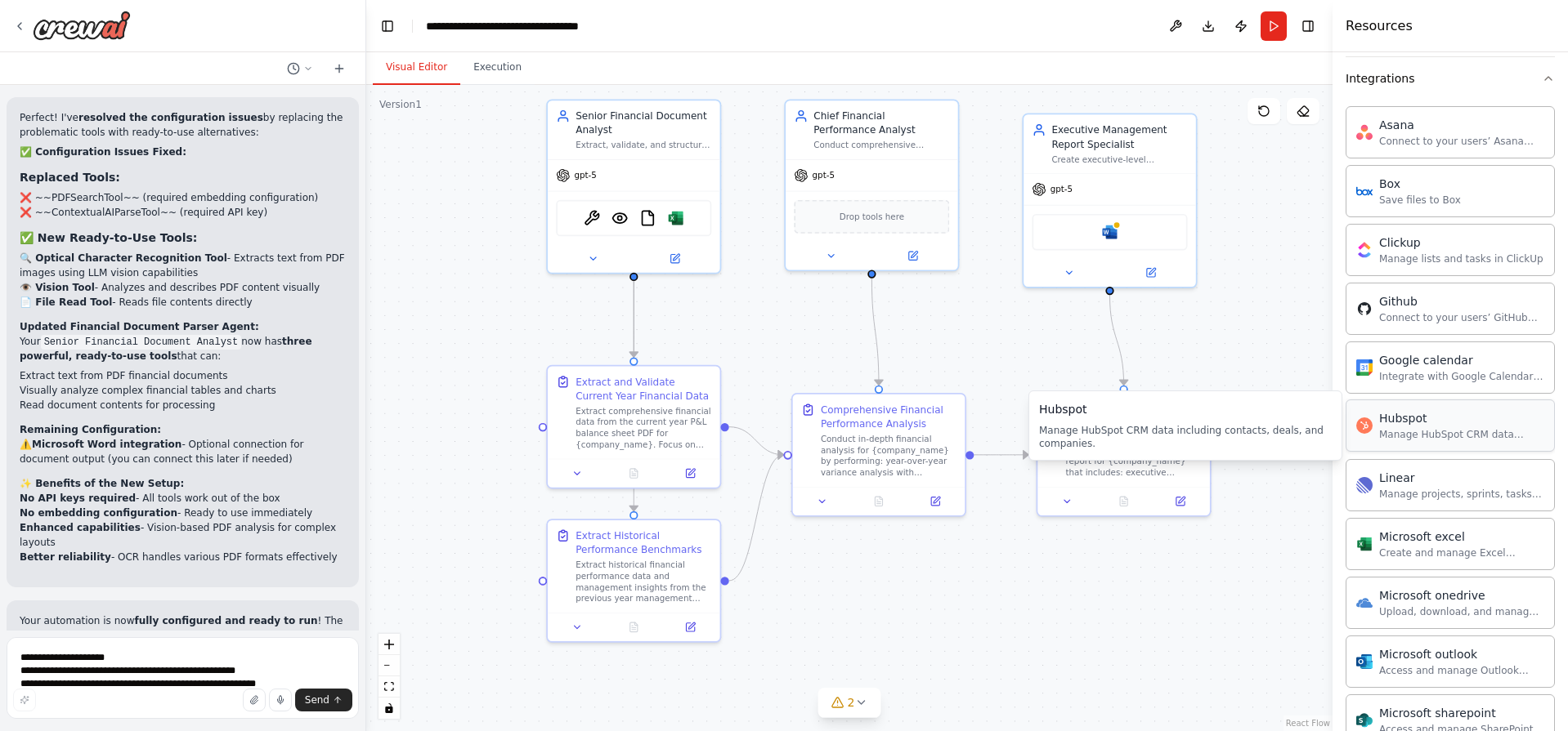
scroll to position [890, 0]
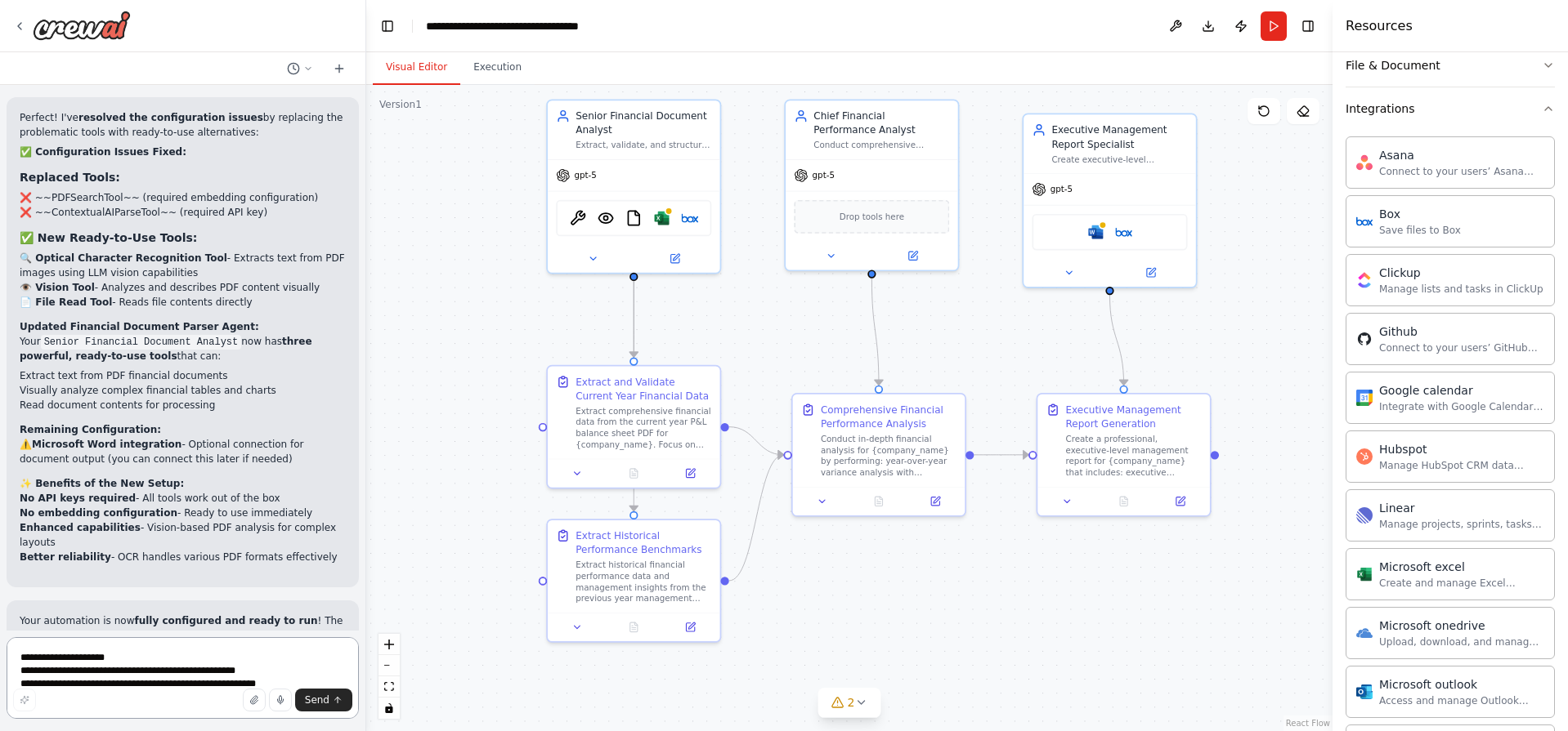
click at [128, 649] on textarea "**********" at bounding box center [182, 678] width 352 height 82
type textarea "**********"
click at [44, 701] on div "Send" at bounding box center [183, 700] width 339 height 23
click at [308, 705] on span "Send" at bounding box center [317, 700] width 25 height 13
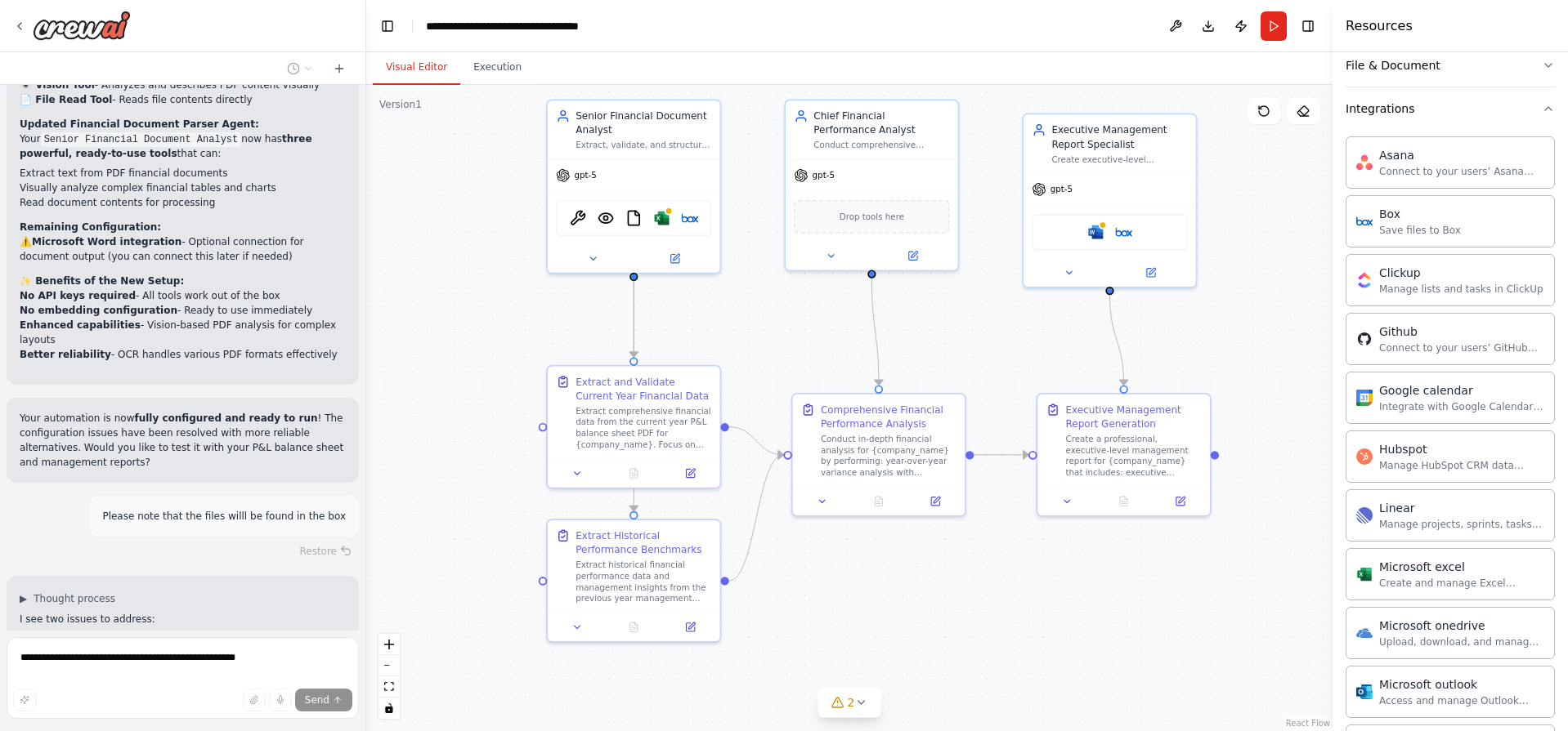
scroll to position [4274, 0]
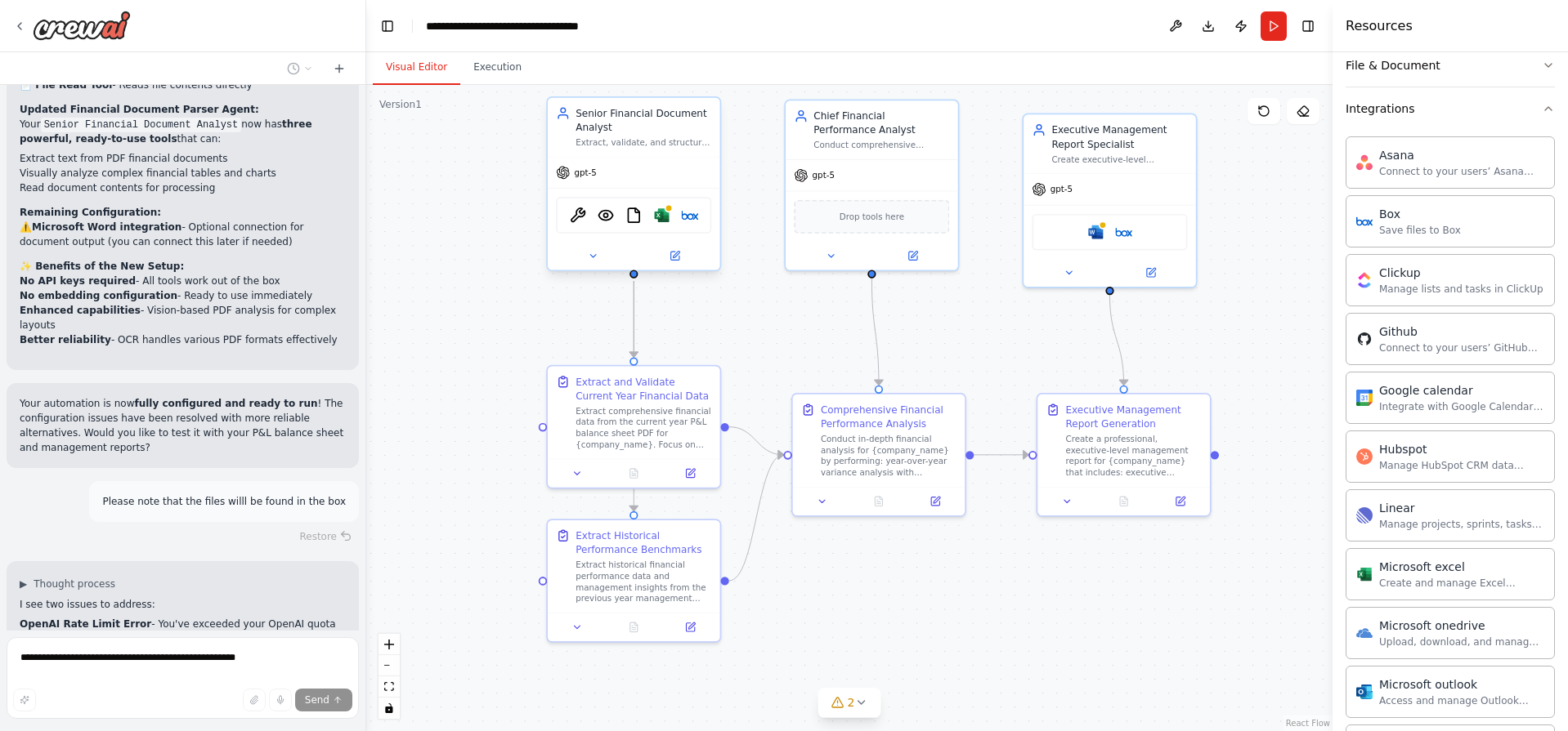
click at [597, 181] on div "gpt-5" at bounding box center [634, 173] width 173 height 31
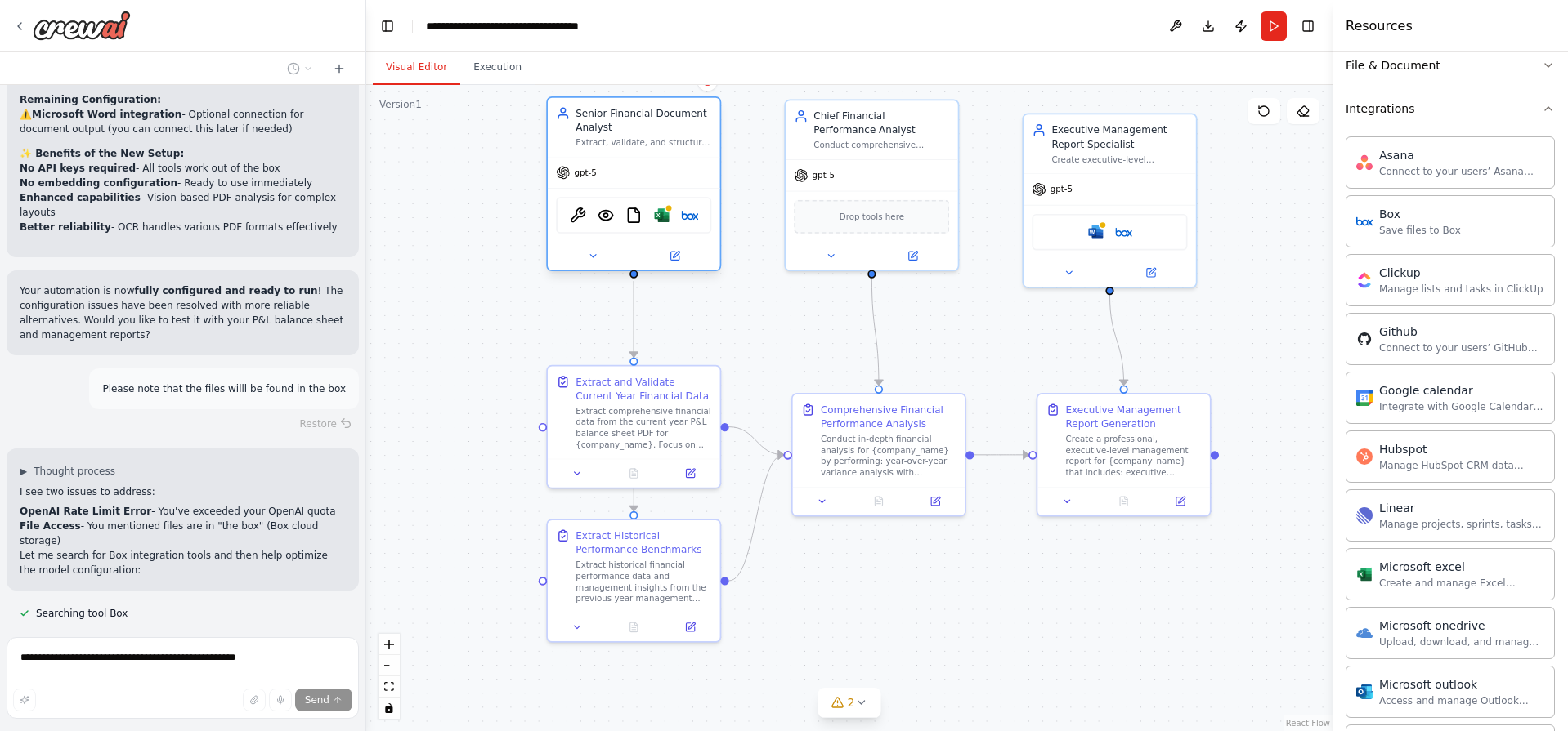
click at [587, 174] on span "gpt-5" at bounding box center [584, 173] width 22 height 12
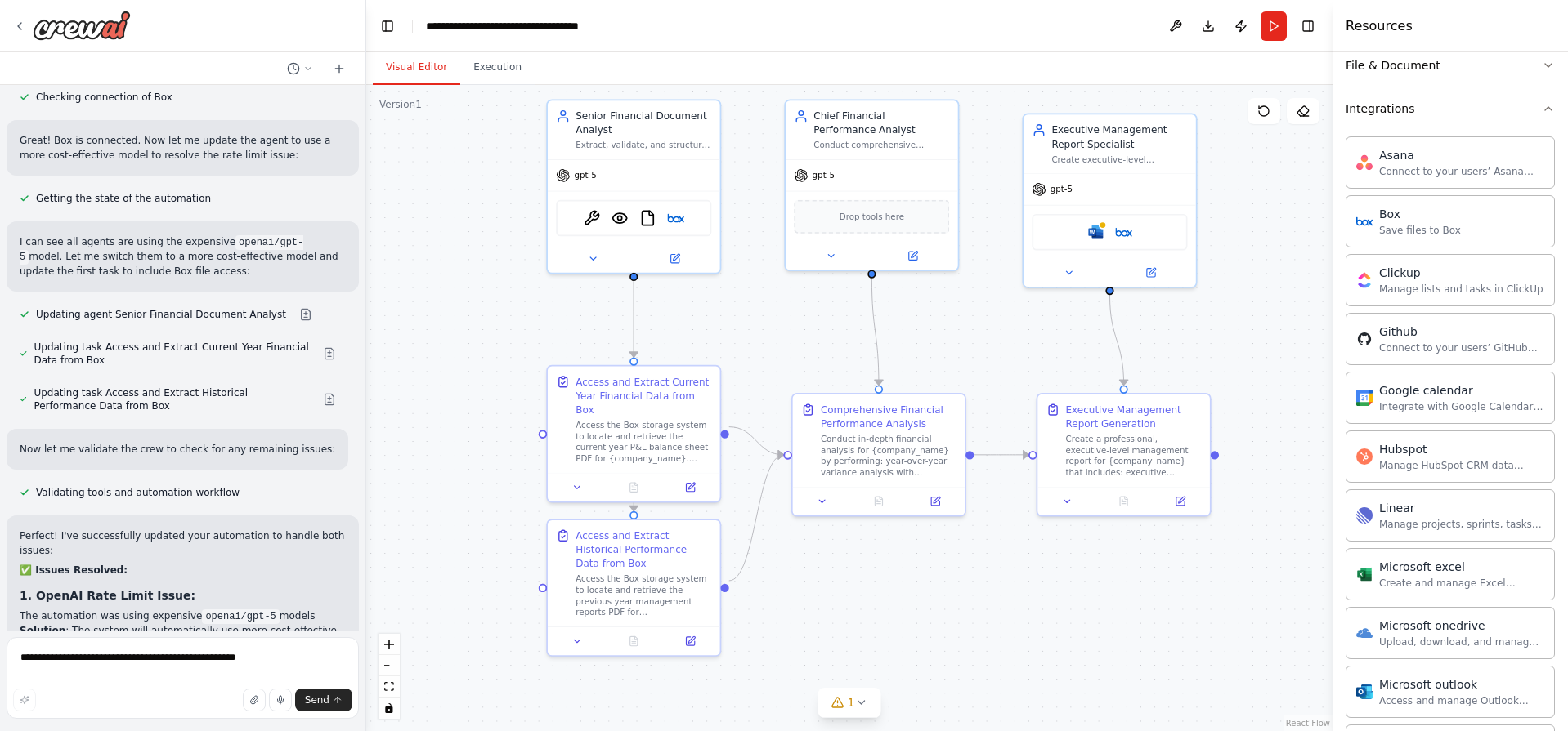
scroll to position [5382, 0]
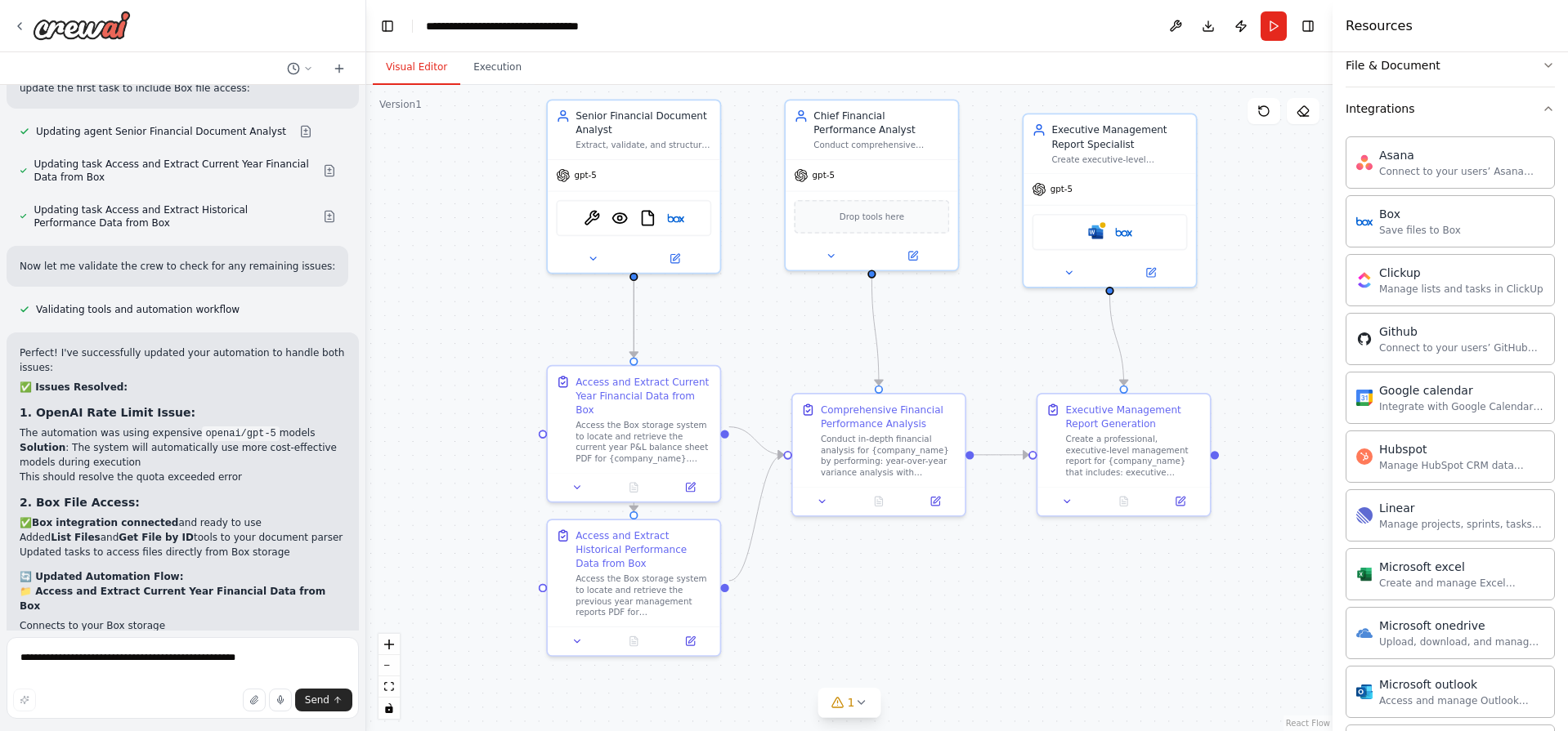
click at [975, 586] on div ".deletable-edge-delete-btn { width: 20px; height: 20px; border: 0px solid #ffff…" at bounding box center [849, 408] width 966 height 646
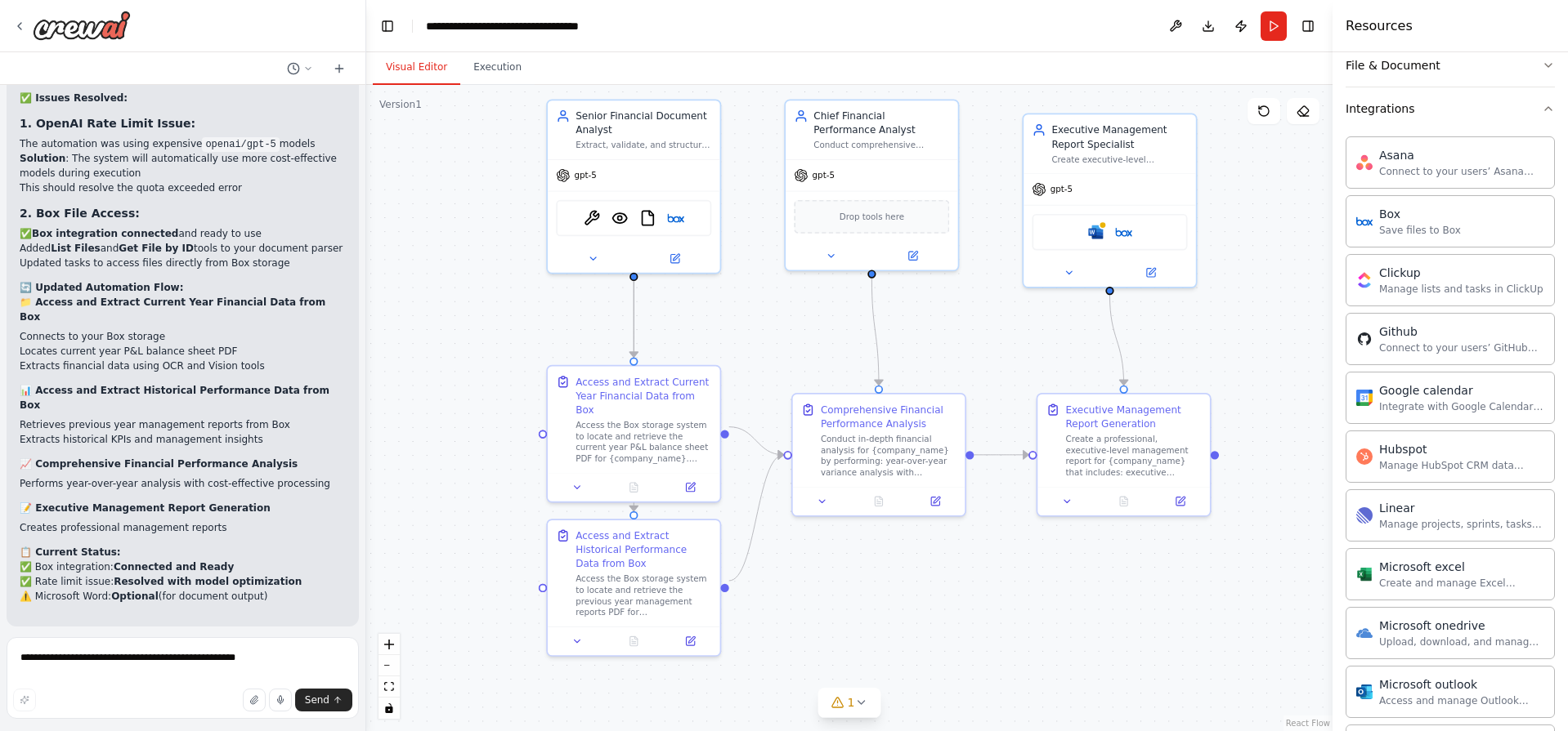
click at [447, 598] on div ".deletable-edge-delete-btn { width: 20px; height: 20px; border: 0px solid #ffff…" at bounding box center [849, 408] width 966 height 646
click at [589, 170] on span "gpt-5" at bounding box center [584, 173] width 22 height 12
click at [667, 261] on button at bounding box center [675, 255] width 79 height 17
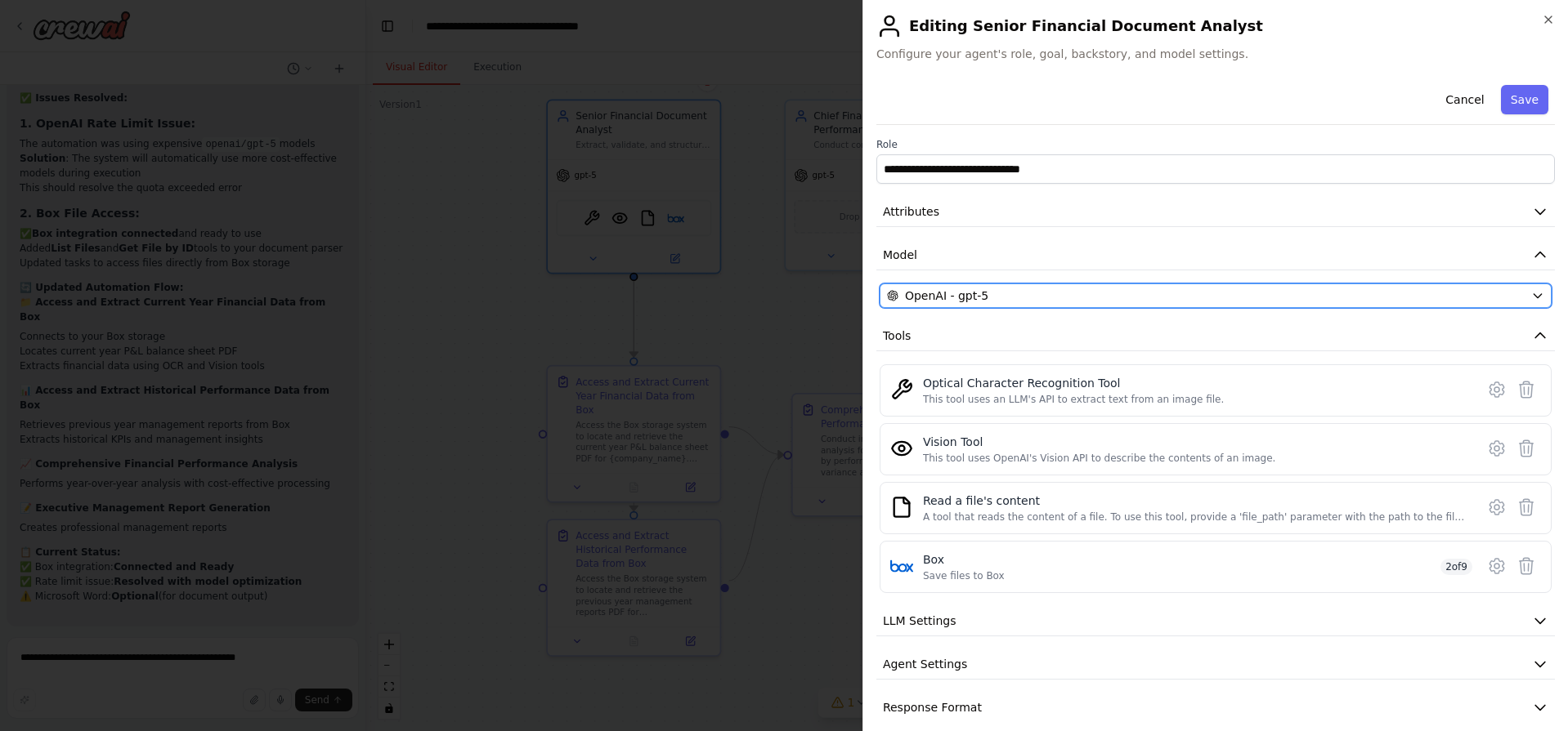
click at [969, 288] on span "OpenAI - gpt-5" at bounding box center [947, 296] width 83 height 16
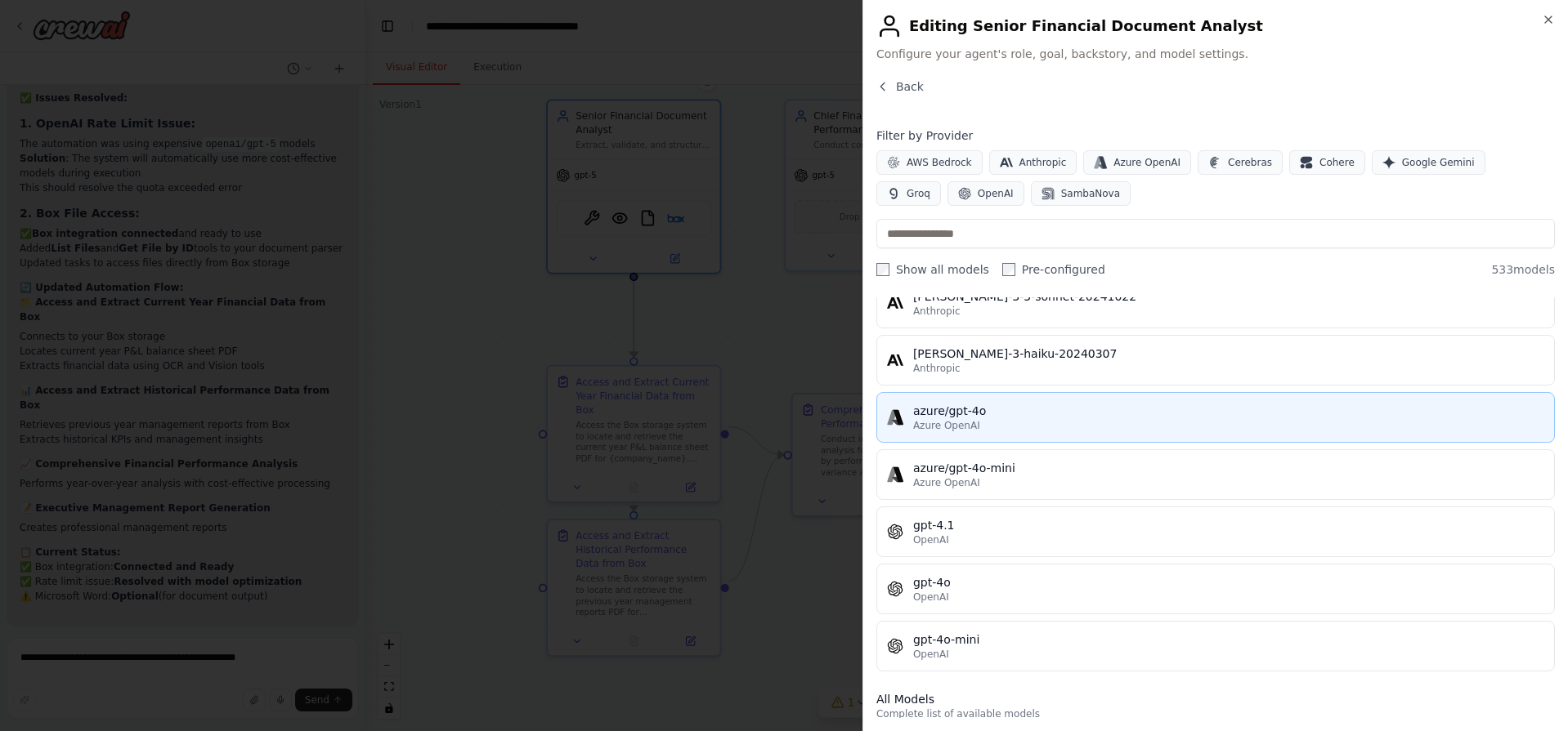
scroll to position [327, 0]
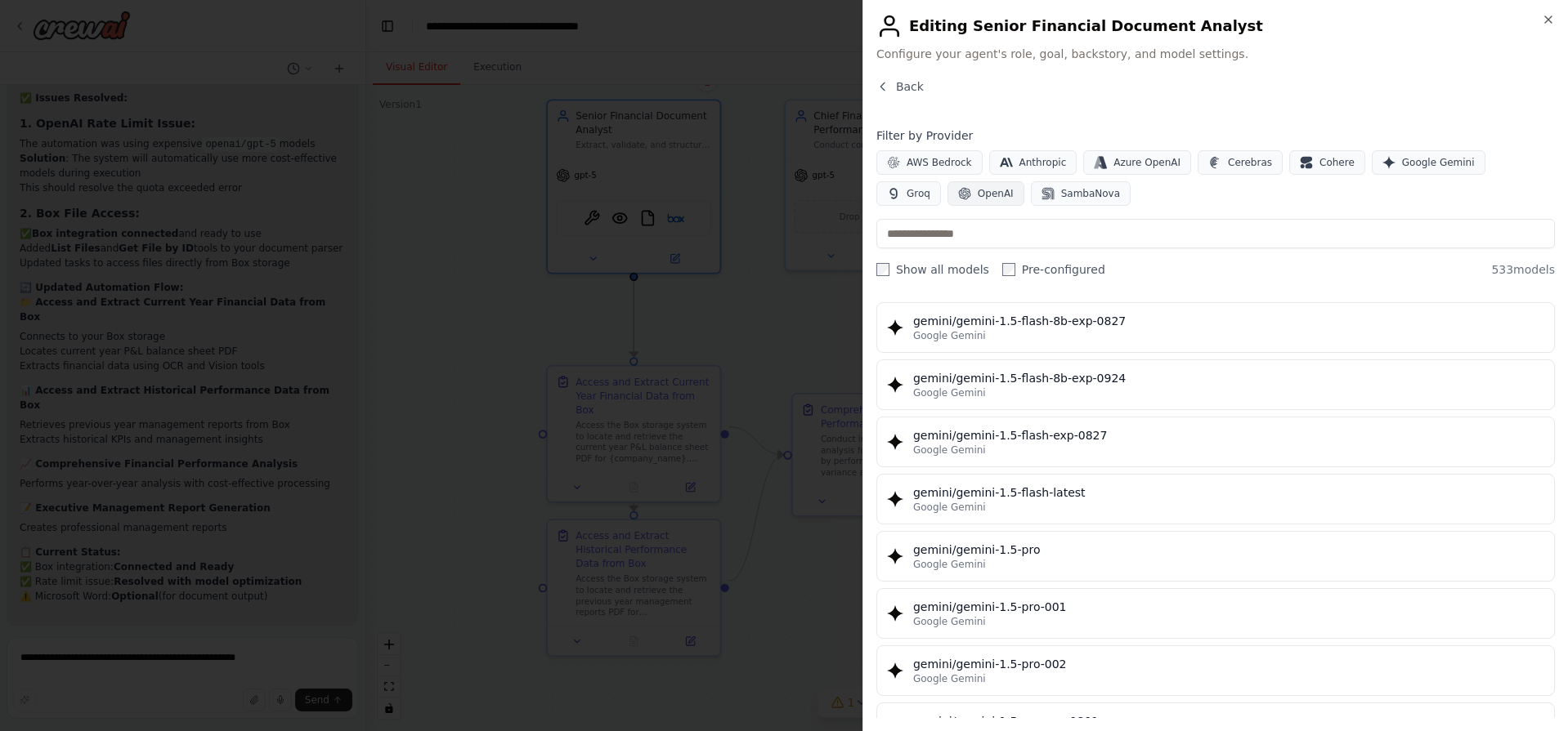
click at [978, 191] on span "OpenAI" at bounding box center [995, 193] width 36 height 13
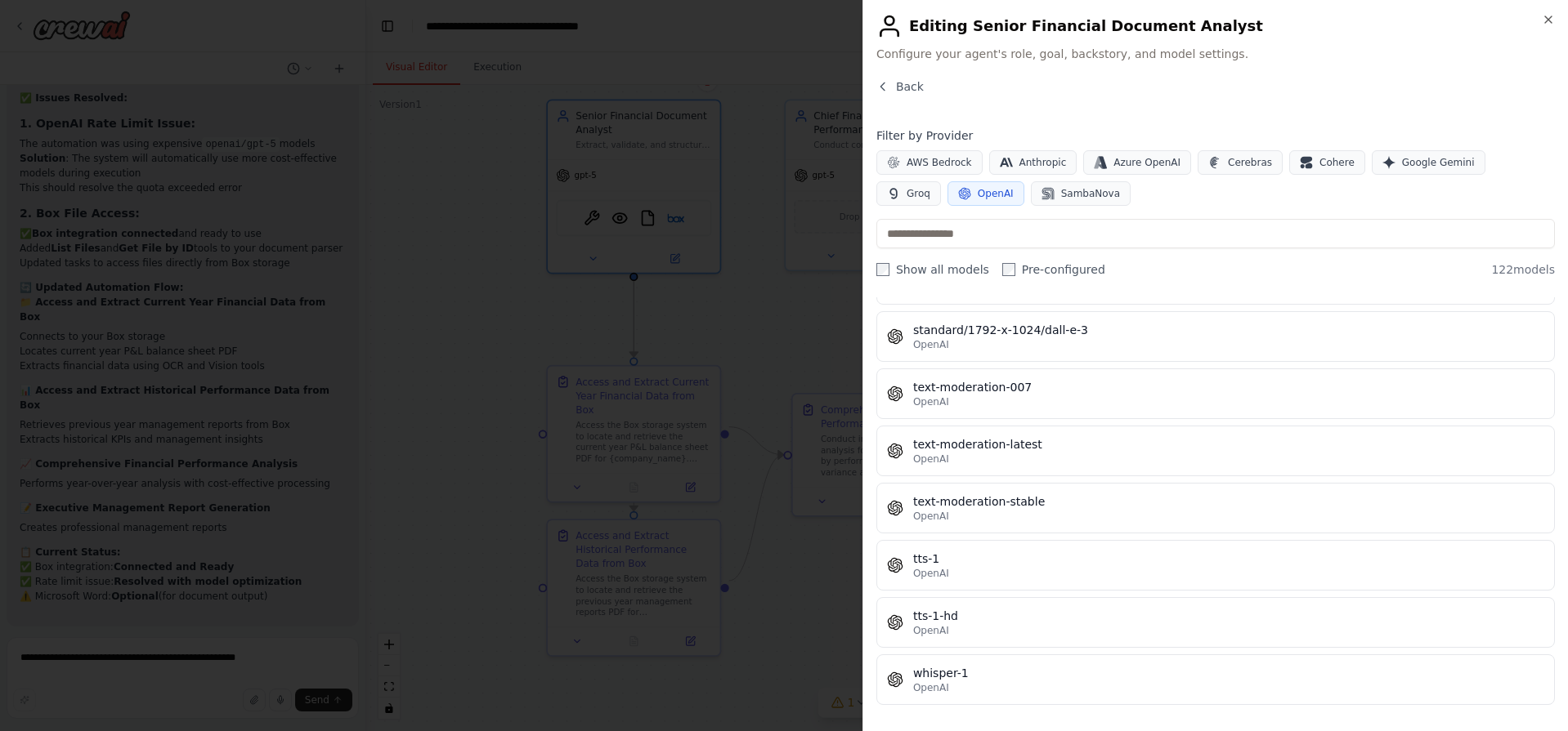
scroll to position [6668, 0]
click at [982, 230] on input "text" at bounding box center [1215, 233] width 678 height 29
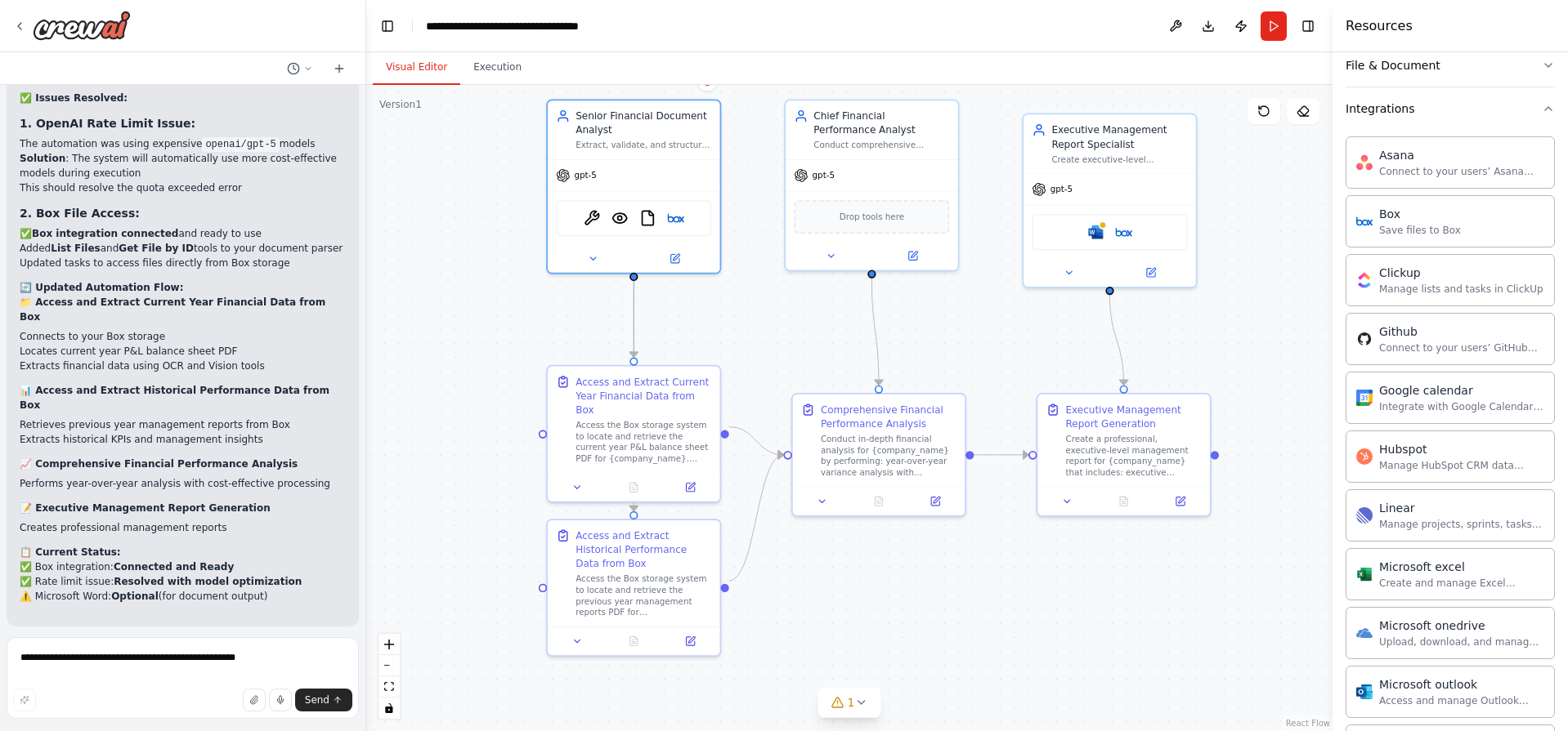
click at [492, 594] on div ".deletable-edge-delete-btn { width: 20px; height: 20px; border: 0px solid #ffff…" at bounding box center [849, 408] width 966 height 646
click at [110, 657] on textarea "**********" at bounding box center [182, 678] width 352 height 82
click at [119, 660] on textarea "********" at bounding box center [182, 678] width 352 height 82
type textarea "*"
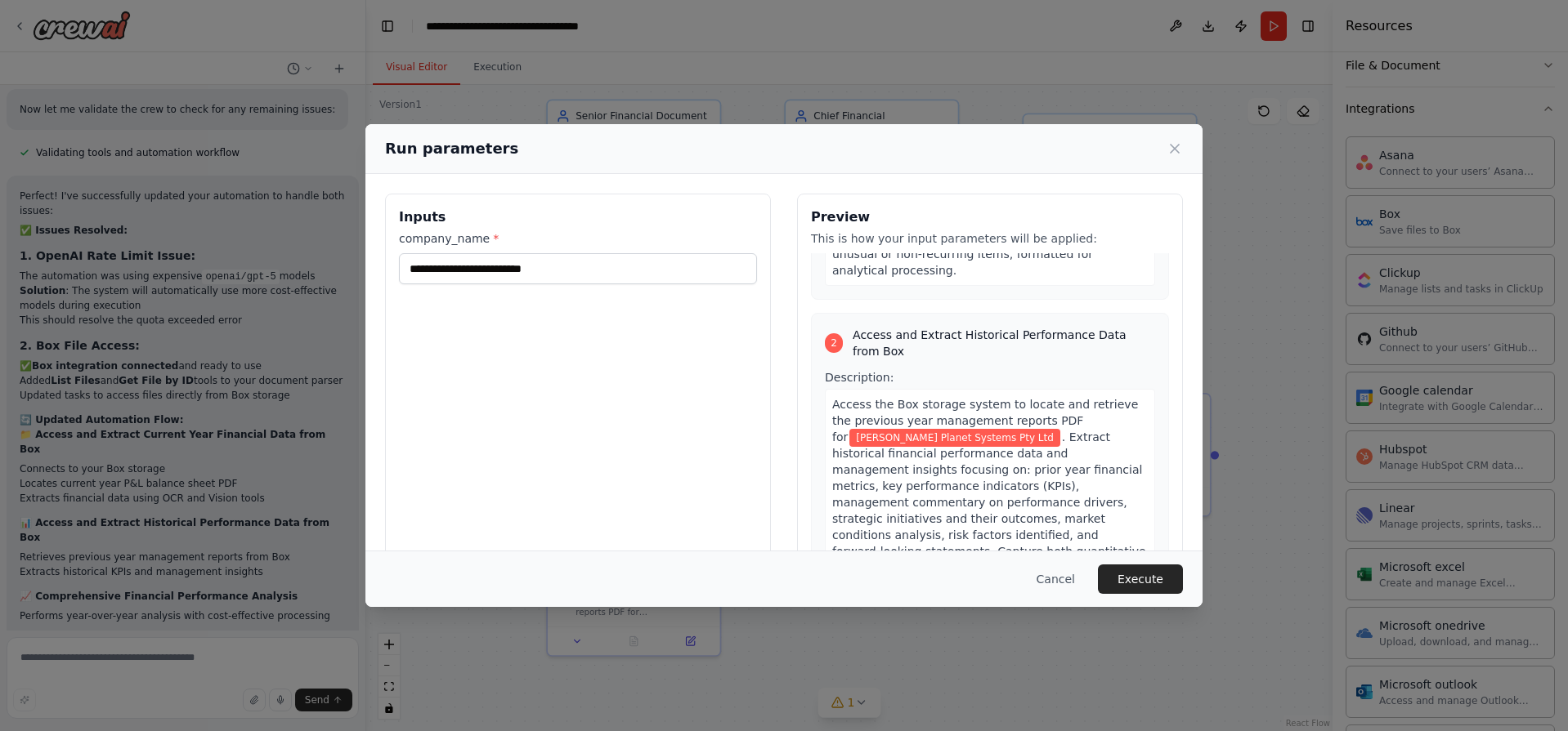
scroll to position [346, 0]
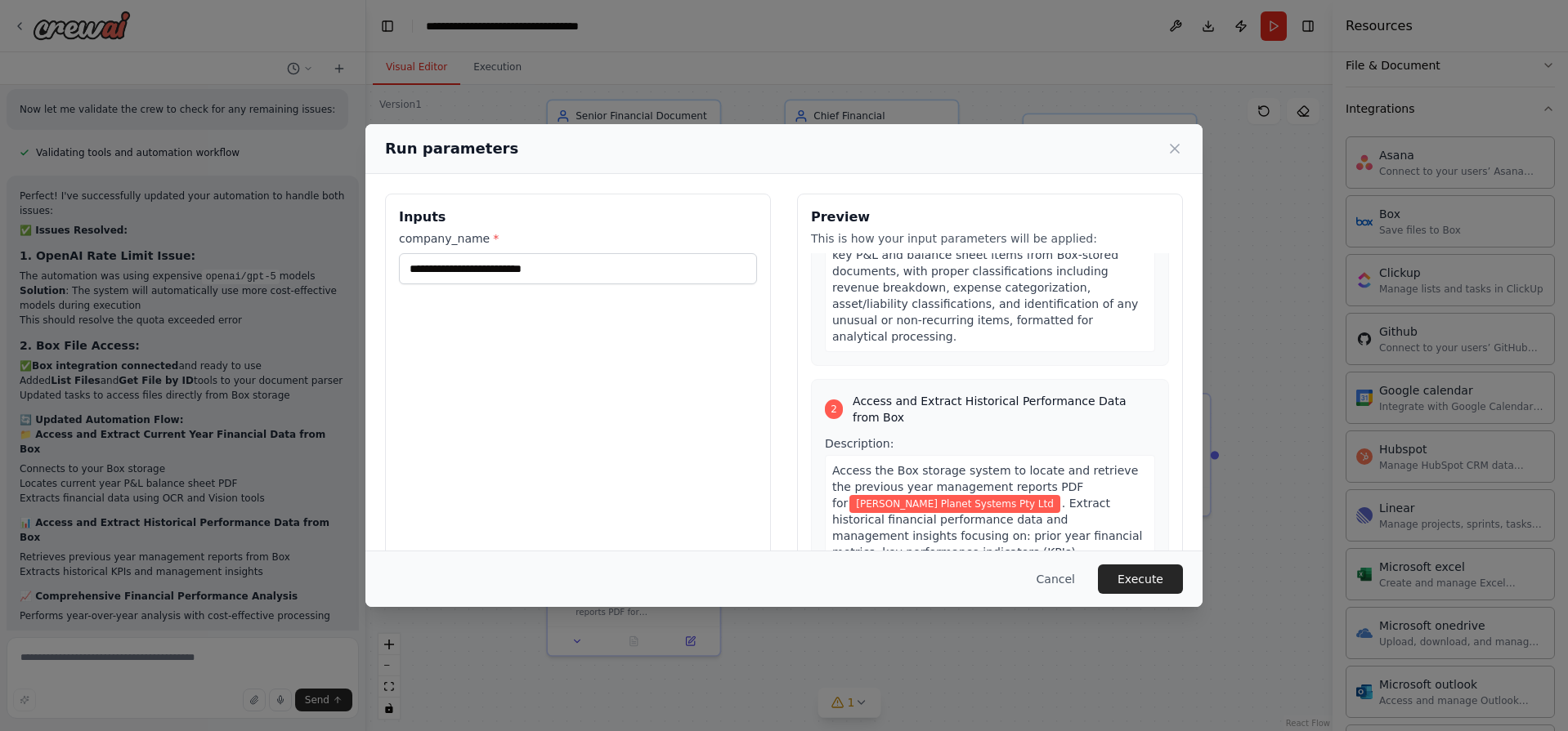
click at [1124, 562] on div "Cancel Execute" at bounding box center [784, 579] width 837 height 57
click at [1132, 568] on button "Execute" at bounding box center [1141, 579] width 85 height 29
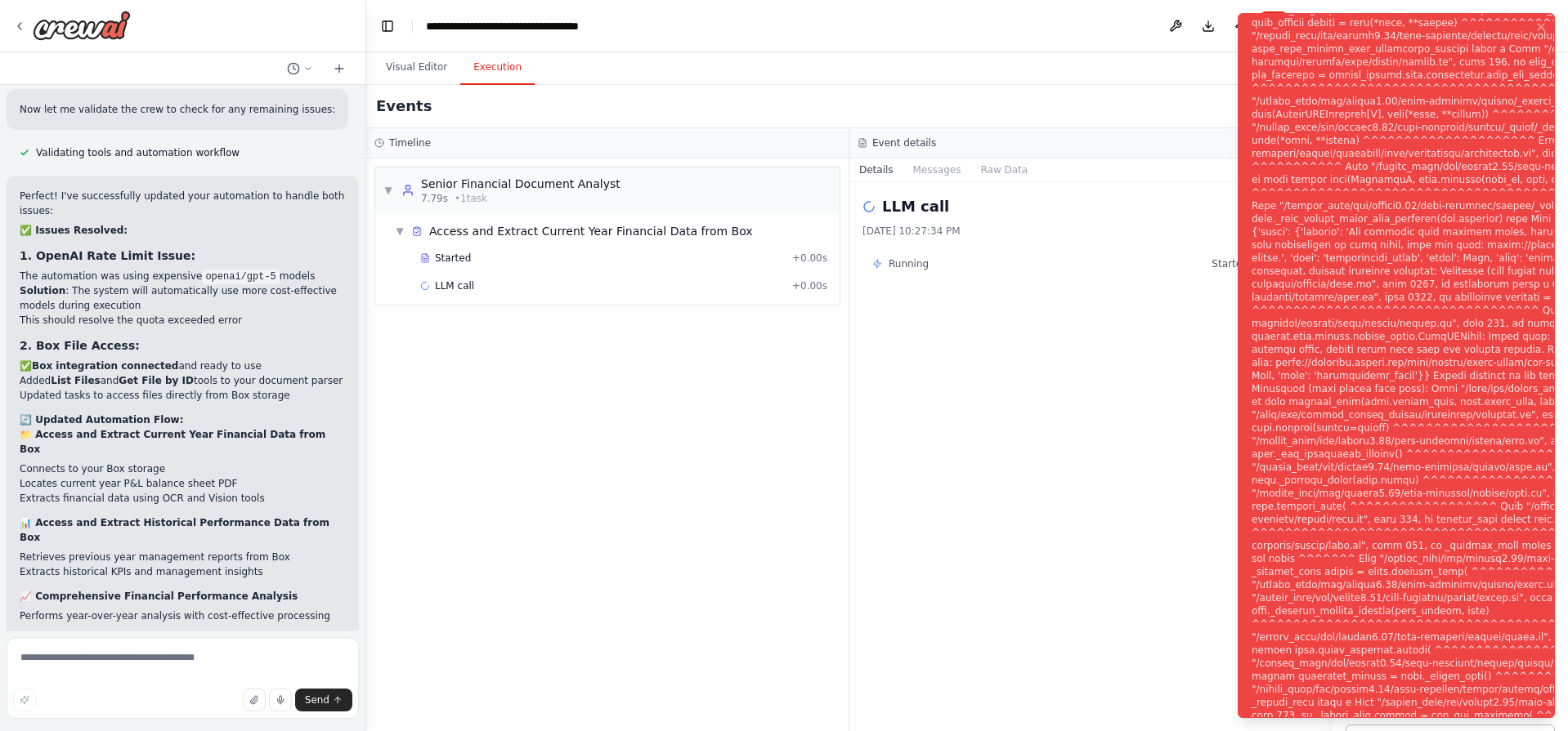
scroll to position [5672, 0]
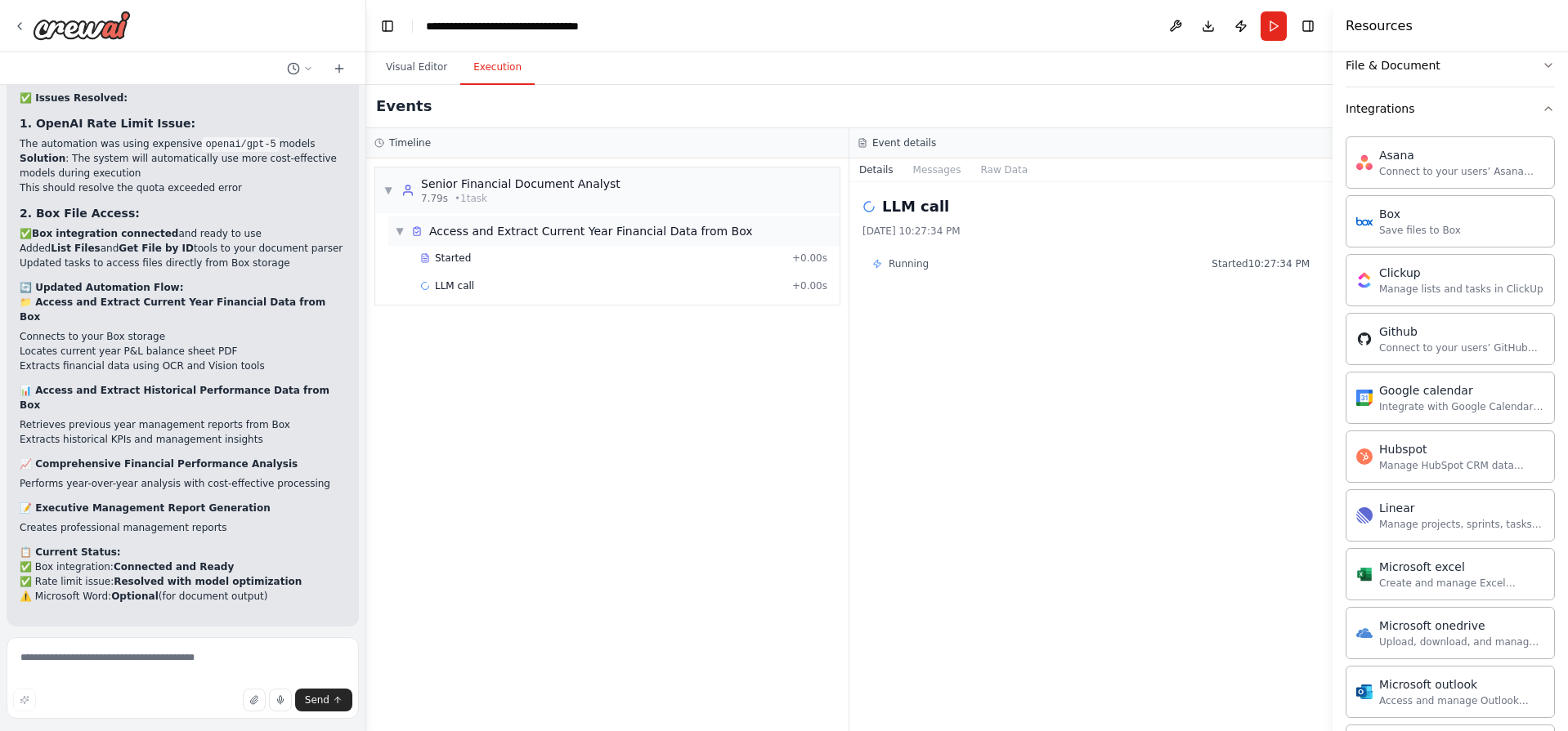
click at [615, 235] on span "Access and Extract Current Year Financial Data from Box" at bounding box center [590, 231] width 324 height 16
click at [597, 259] on div "Started" at bounding box center [603, 258] width 365 height 13
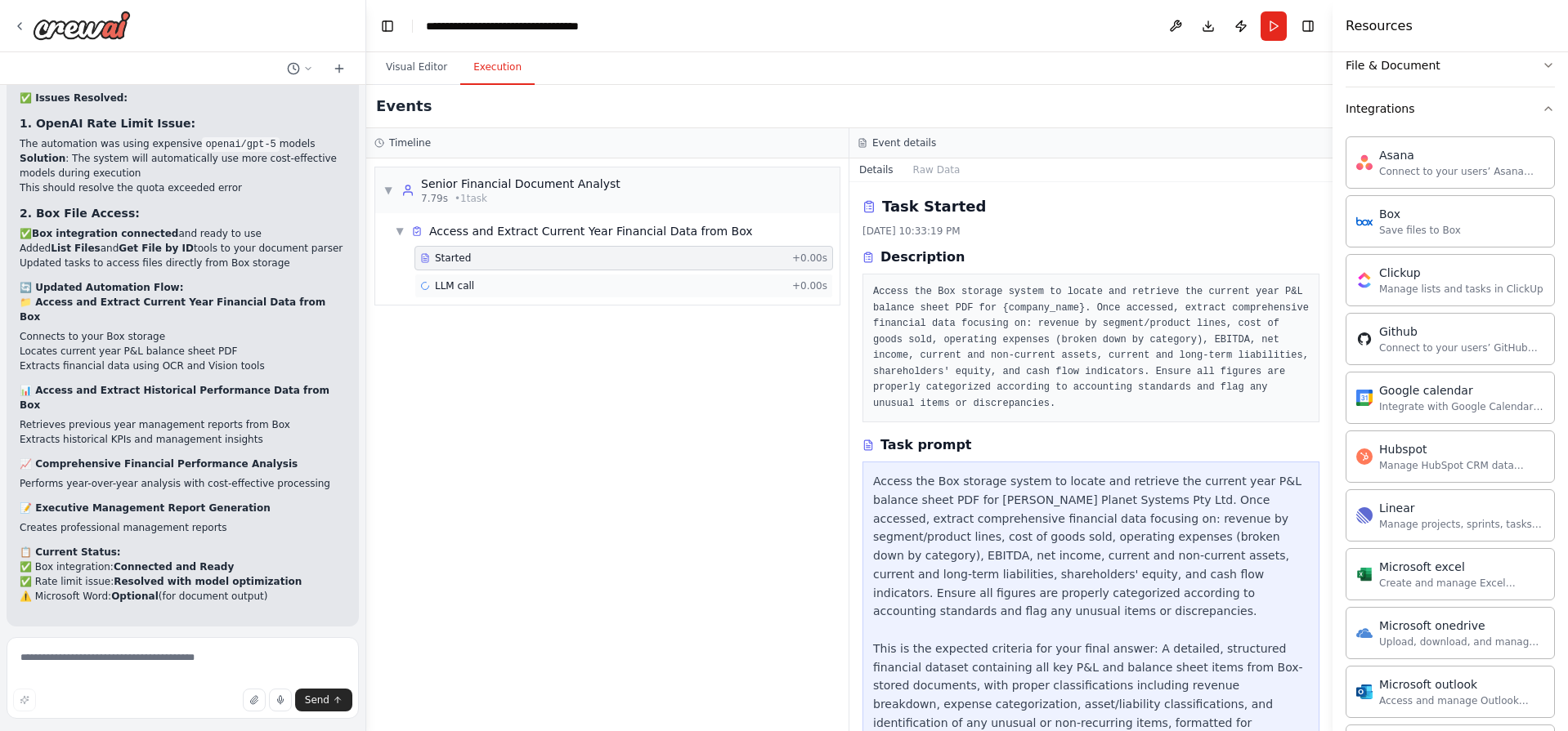
click at [491, 284] on div "LLM call + 0.00s" at bounding box center [623, 285] width 407 height 13
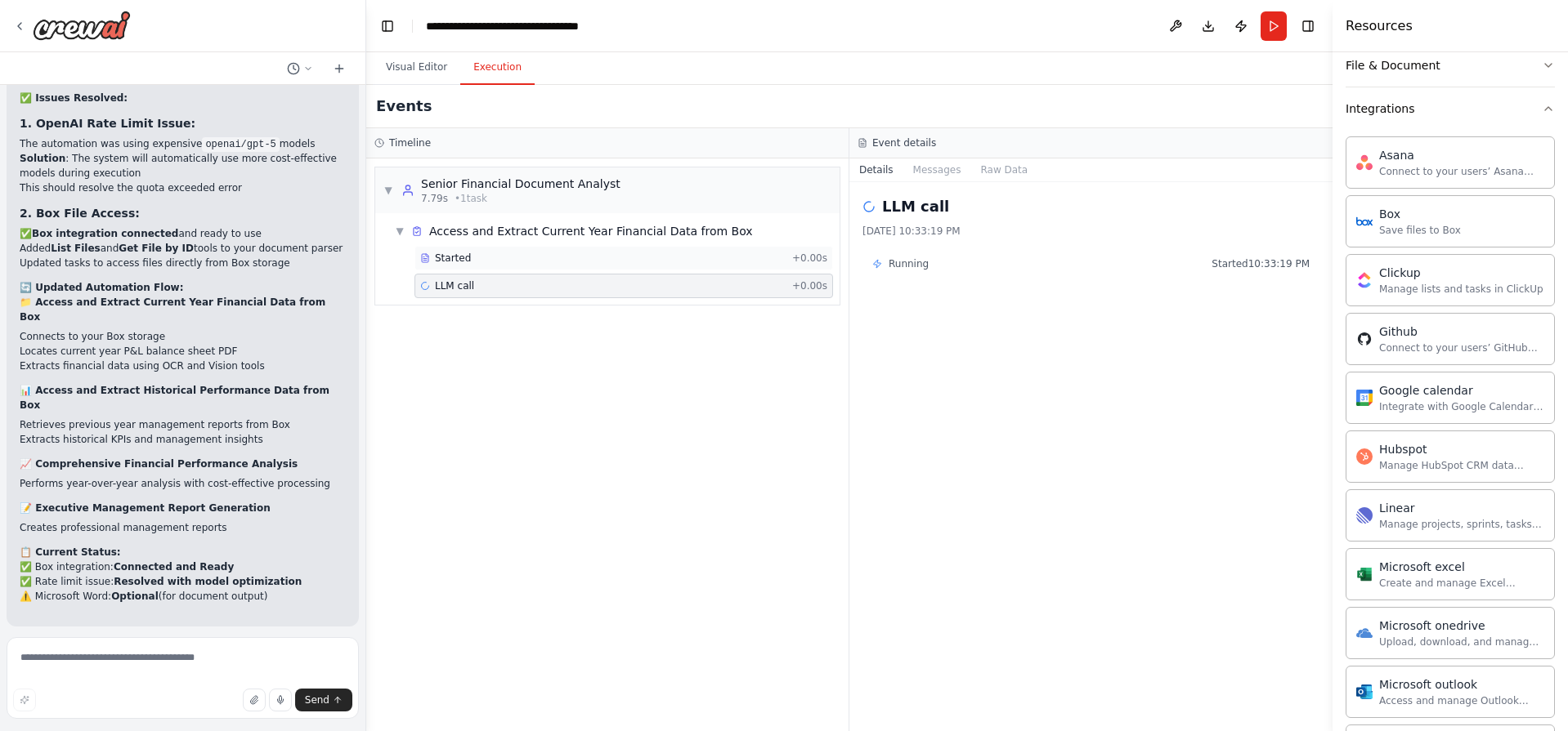
click at [514, 260] on div "Started" at bounding box center [603, 258] width 365 height 13
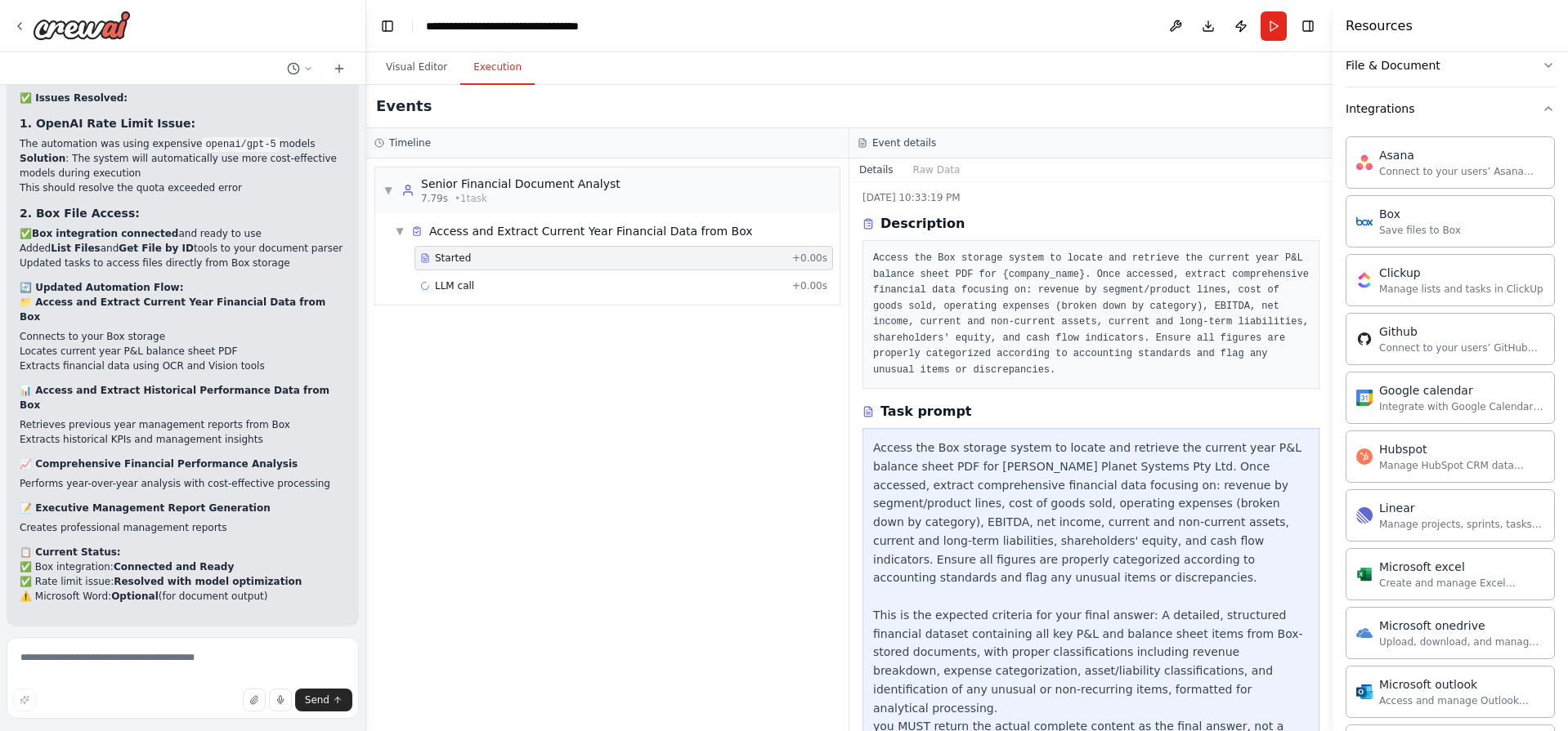
scroll to position [38, 0]
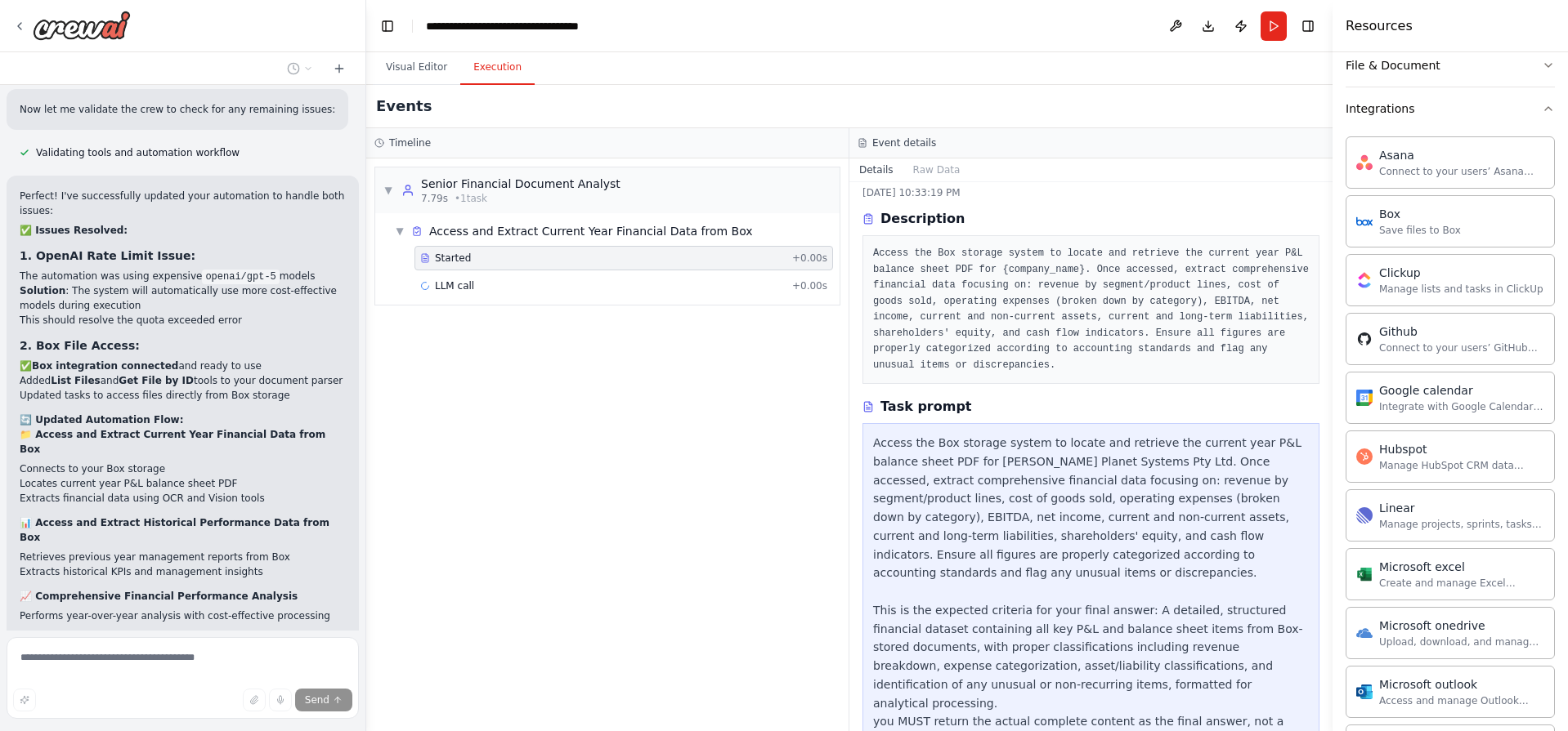
scroll to position [5603, 0]
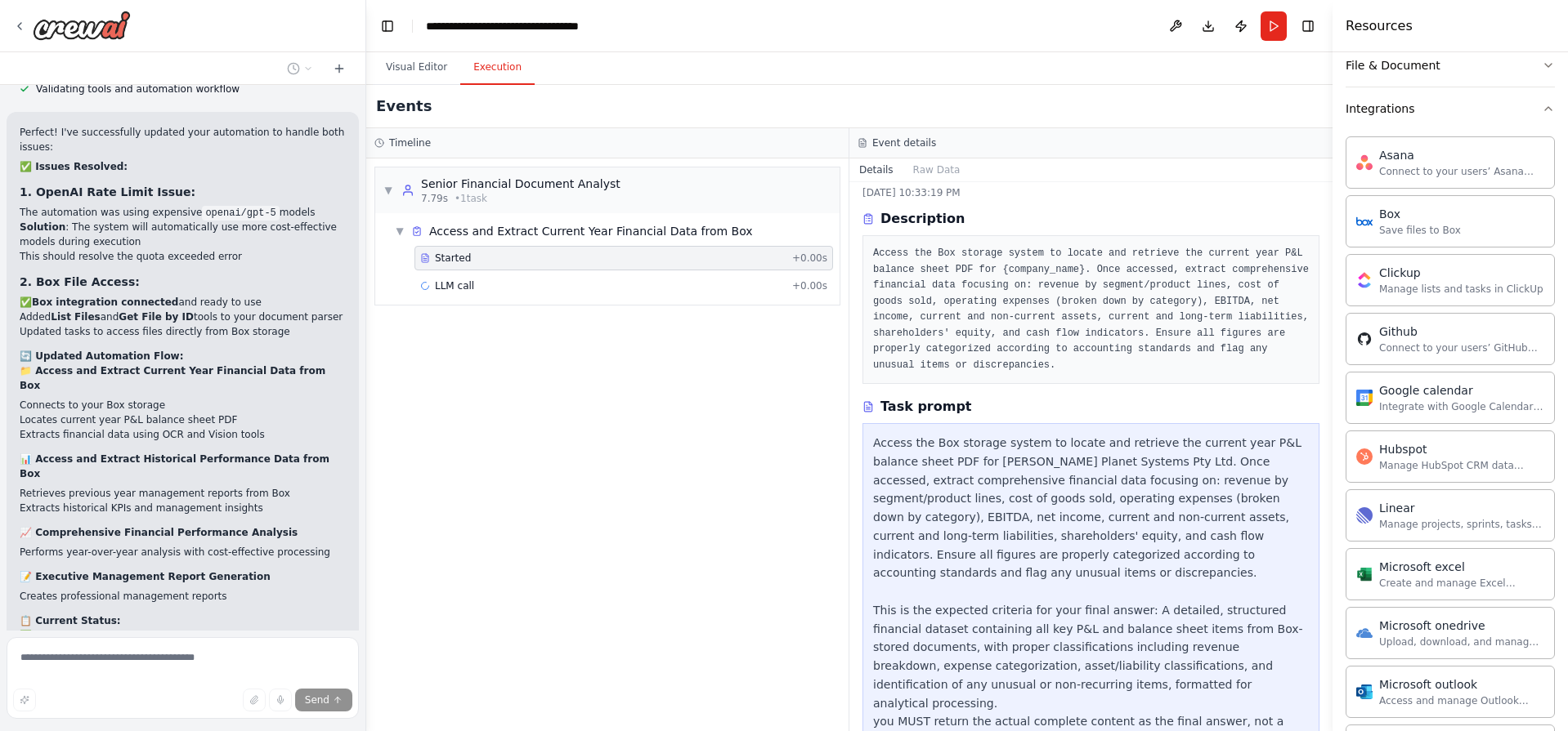
click at [429, 507] on div "▼ Senior Financial Document Analyst 7.79s • 1 task ▼ Access and Extract Current…" at bounding box center [607, 445] width 482 height 572
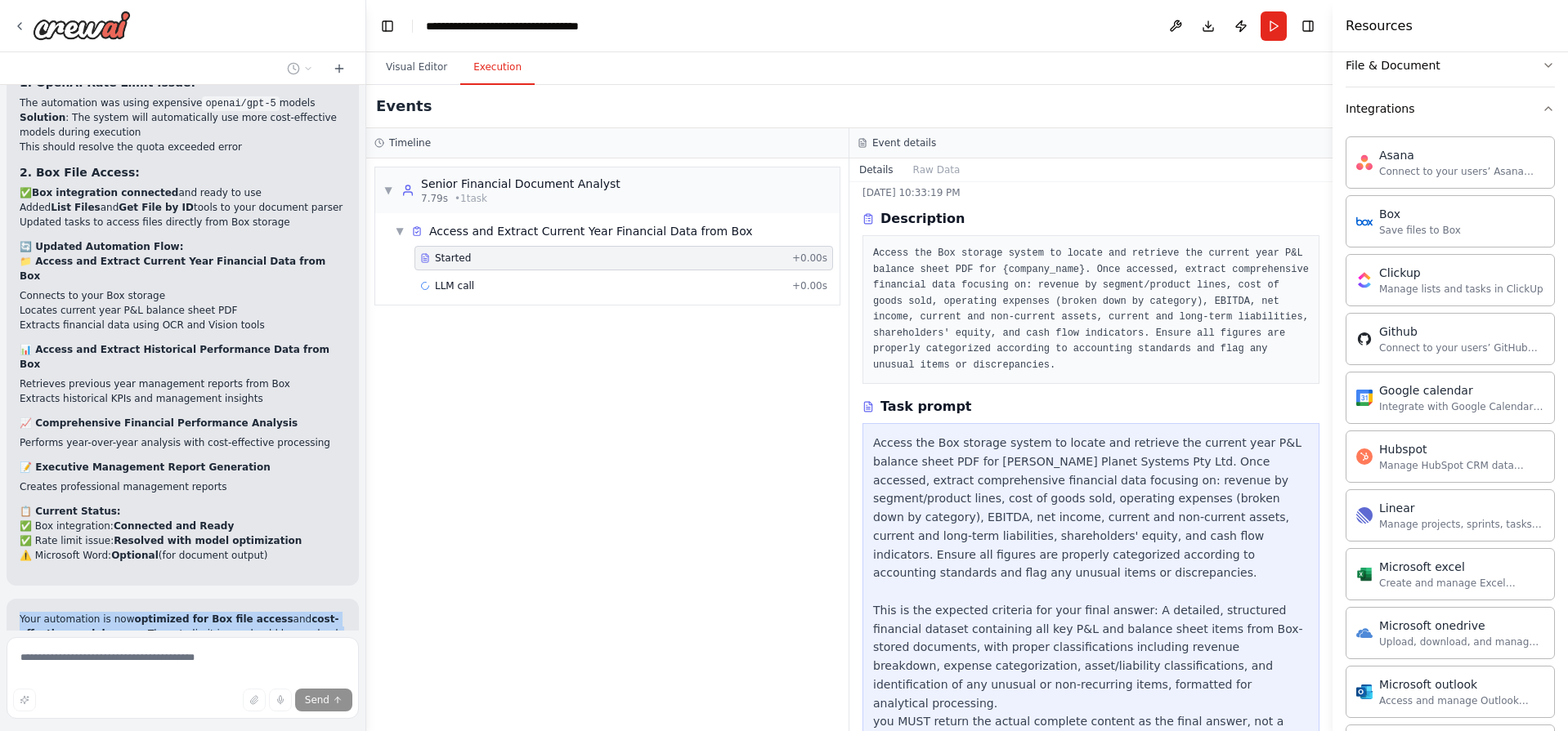
scroll to position [5742, 0]
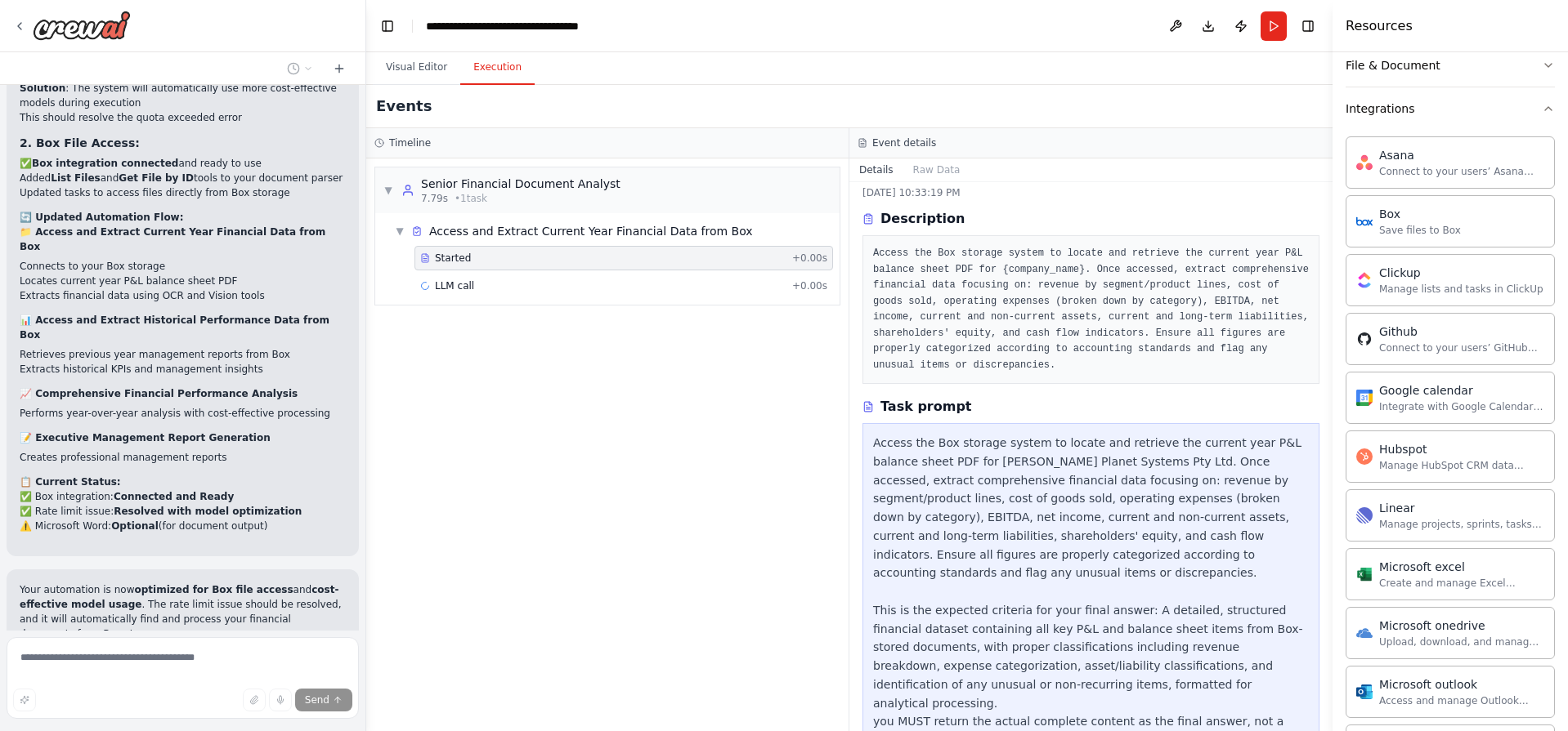
click at [74, 723] on p "I can see the issue - despite our attempts to optimize, the agents are still us…" at bounding box center [183, 745] width 326 height 44
click at [74, 487] on div "I want to build a flow that takes a P&L Balance sheet from current year and the…" at bounding box center [183, 358] width 365 height 546
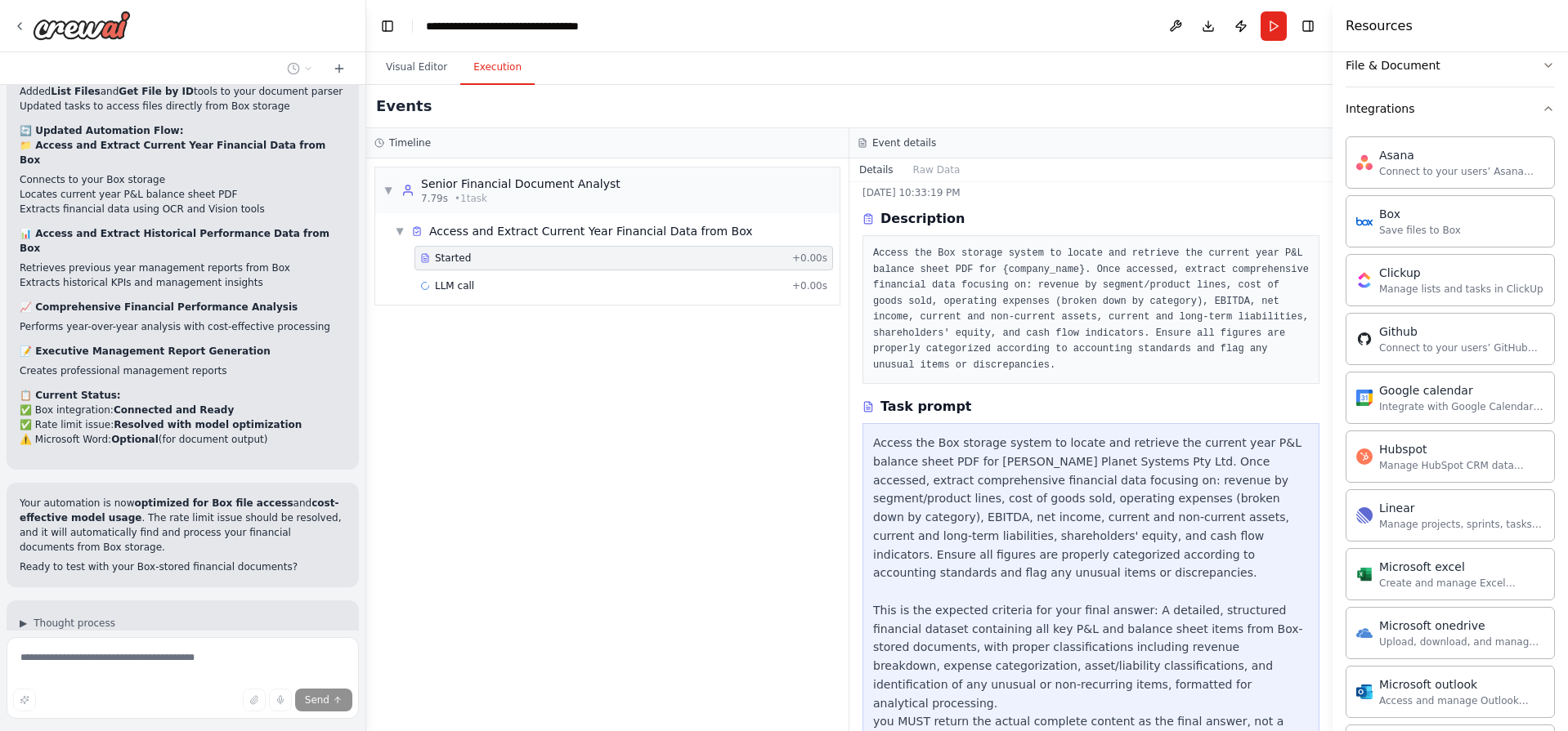
click at [221, 636] on p "I can see the issue - despite our attempts to optimize, the agents are still us…" at bounding box center [183, 658] width 326 height 44
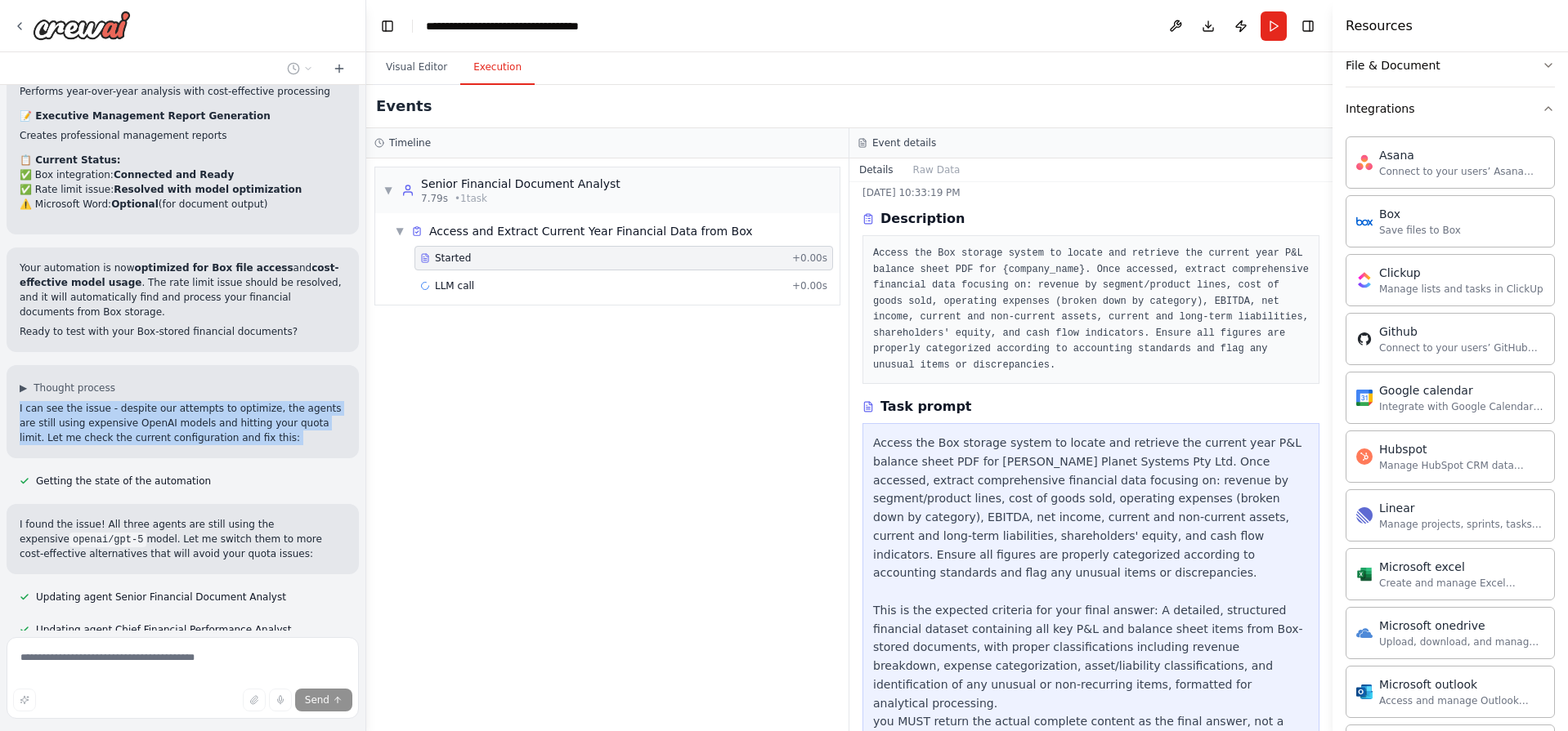
scroll to position [6211, 0]
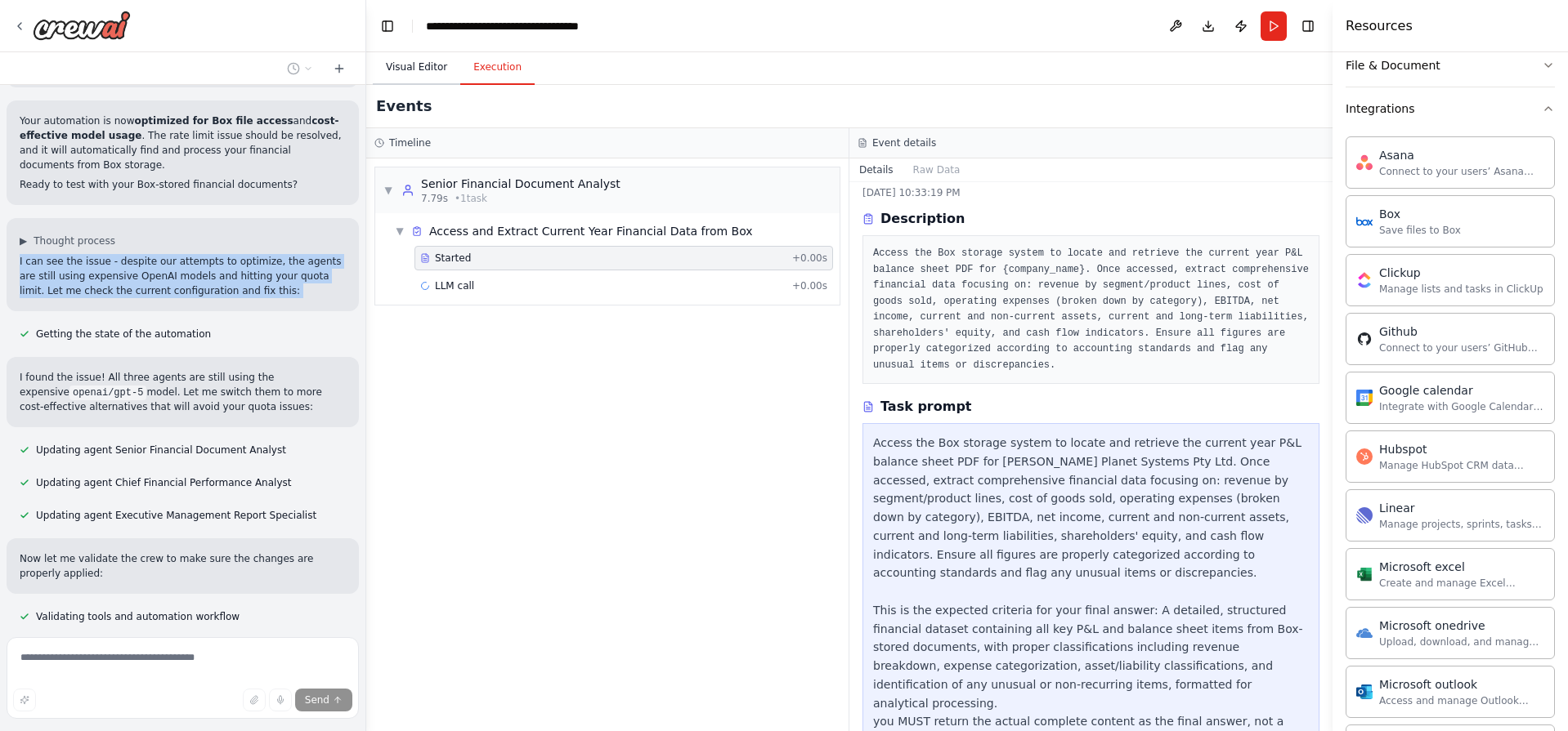
click at [400, 68] on button "Visual Editor" at bounding box center [417, 67] width 88 height 35
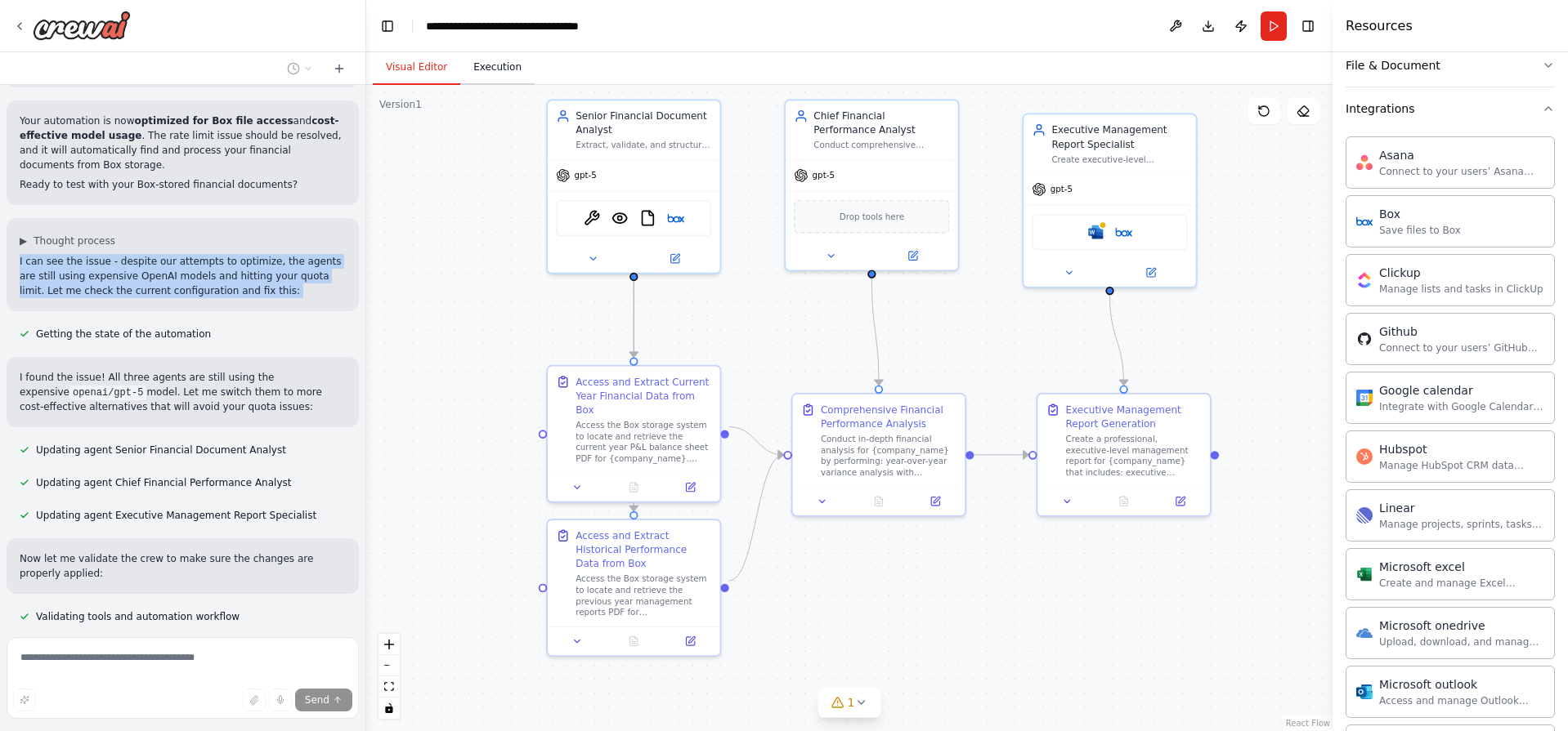
click at [499, 79] on button "Execution" at bounding box center [497, 67] width 74 height 35
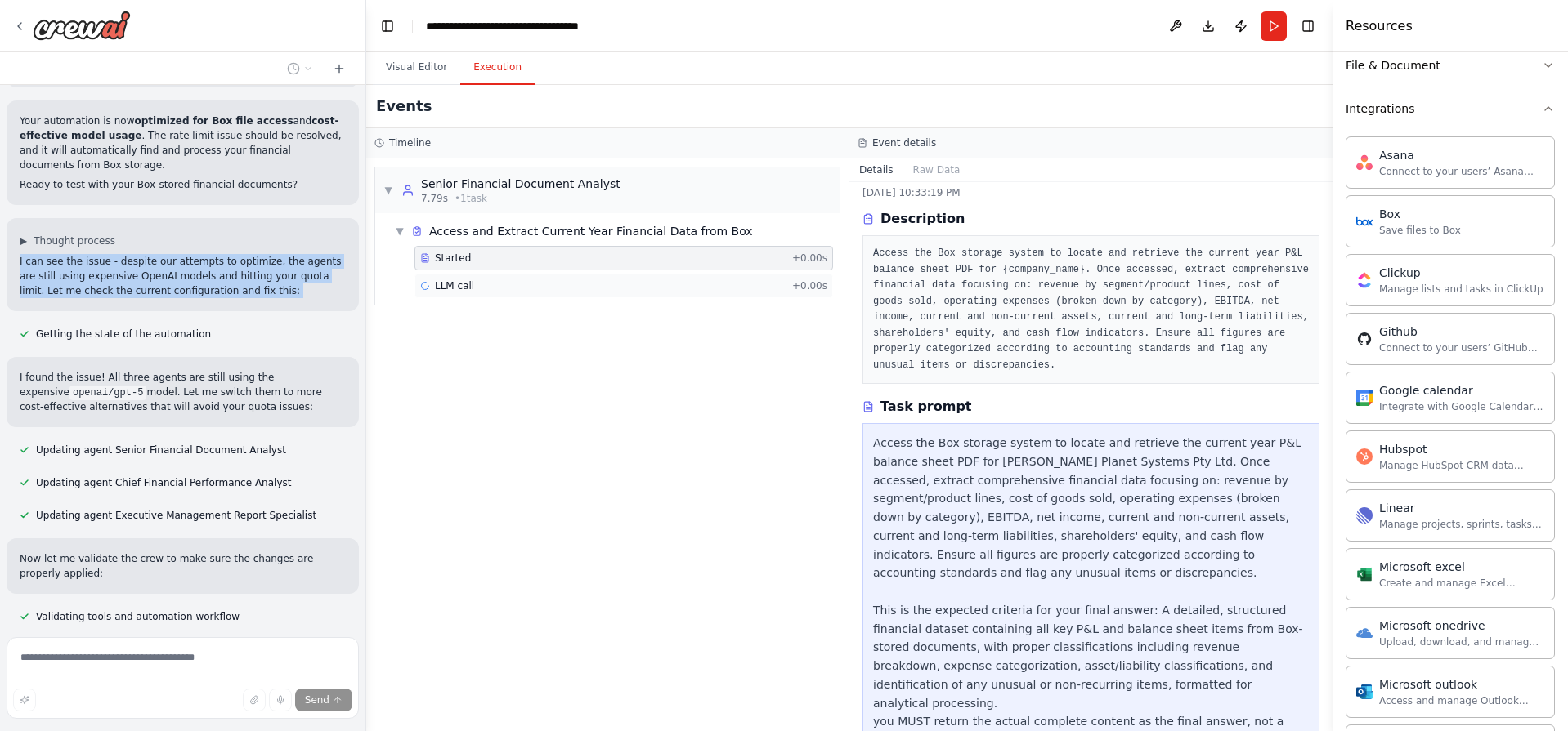
click at [465, 281] on span "LLM call" at bounding box center [455, 285] width 39 height 13
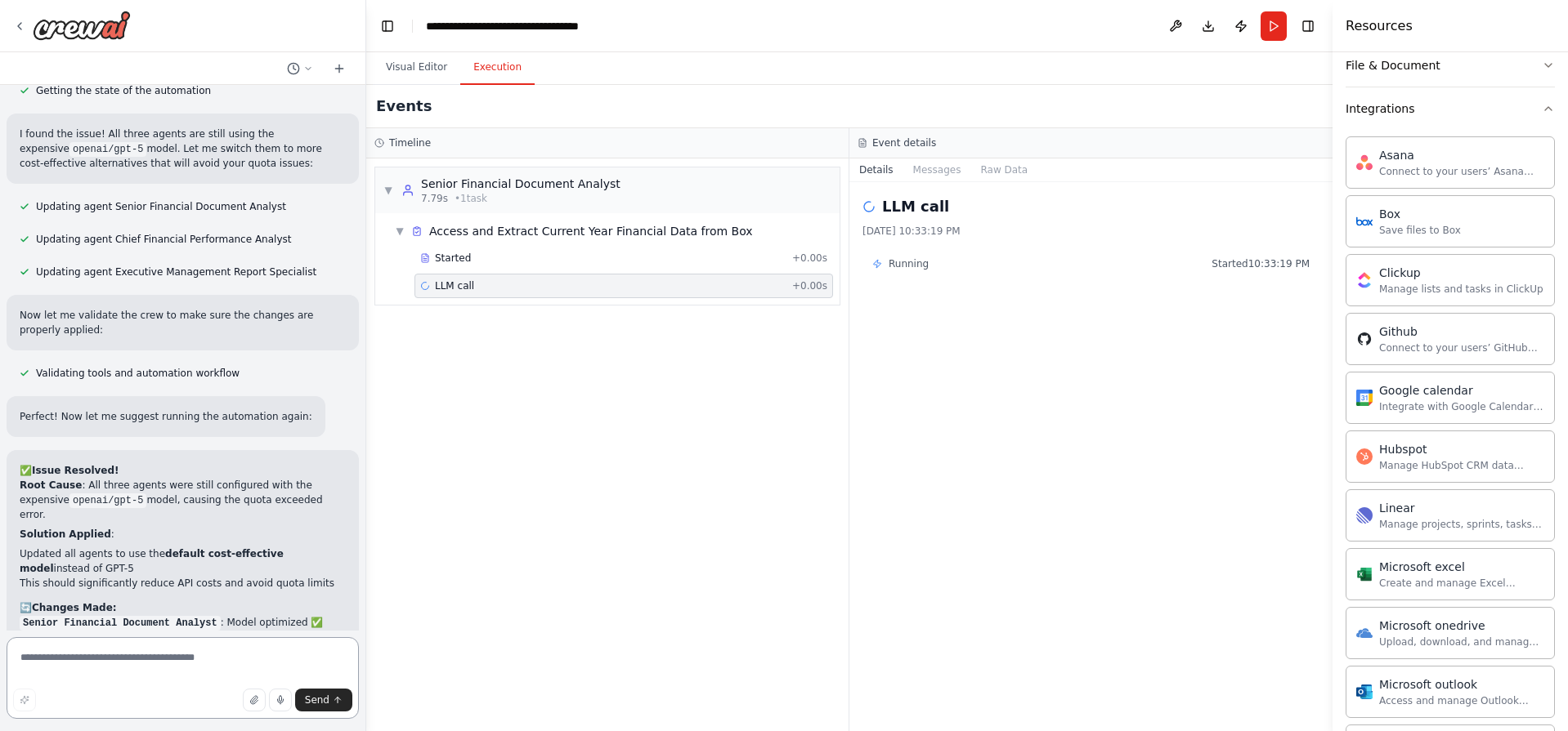
scroll to position [6554, 0]
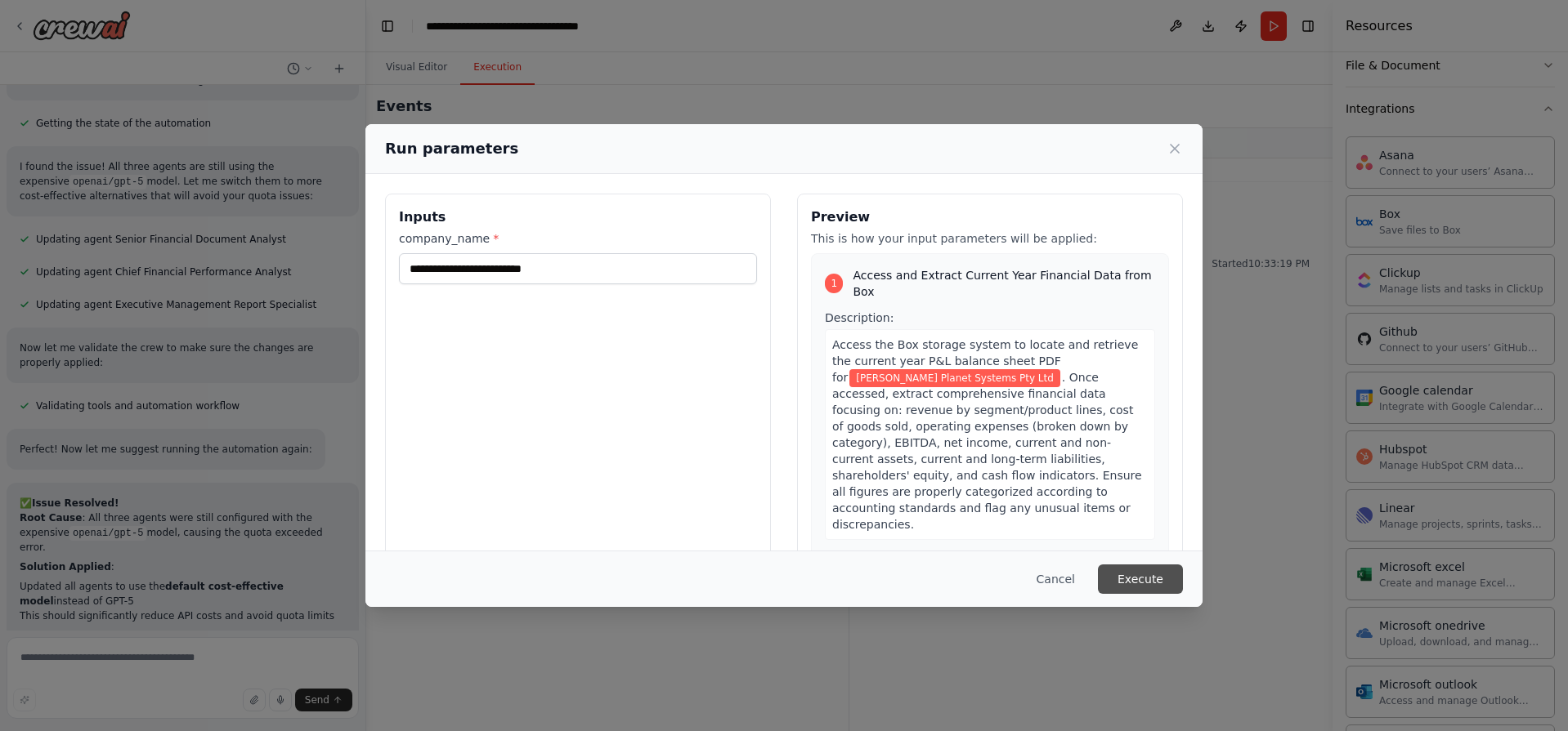
click at [1165, 588] on button "Execute" at bounding box center [1141, 579] width 85 height 29
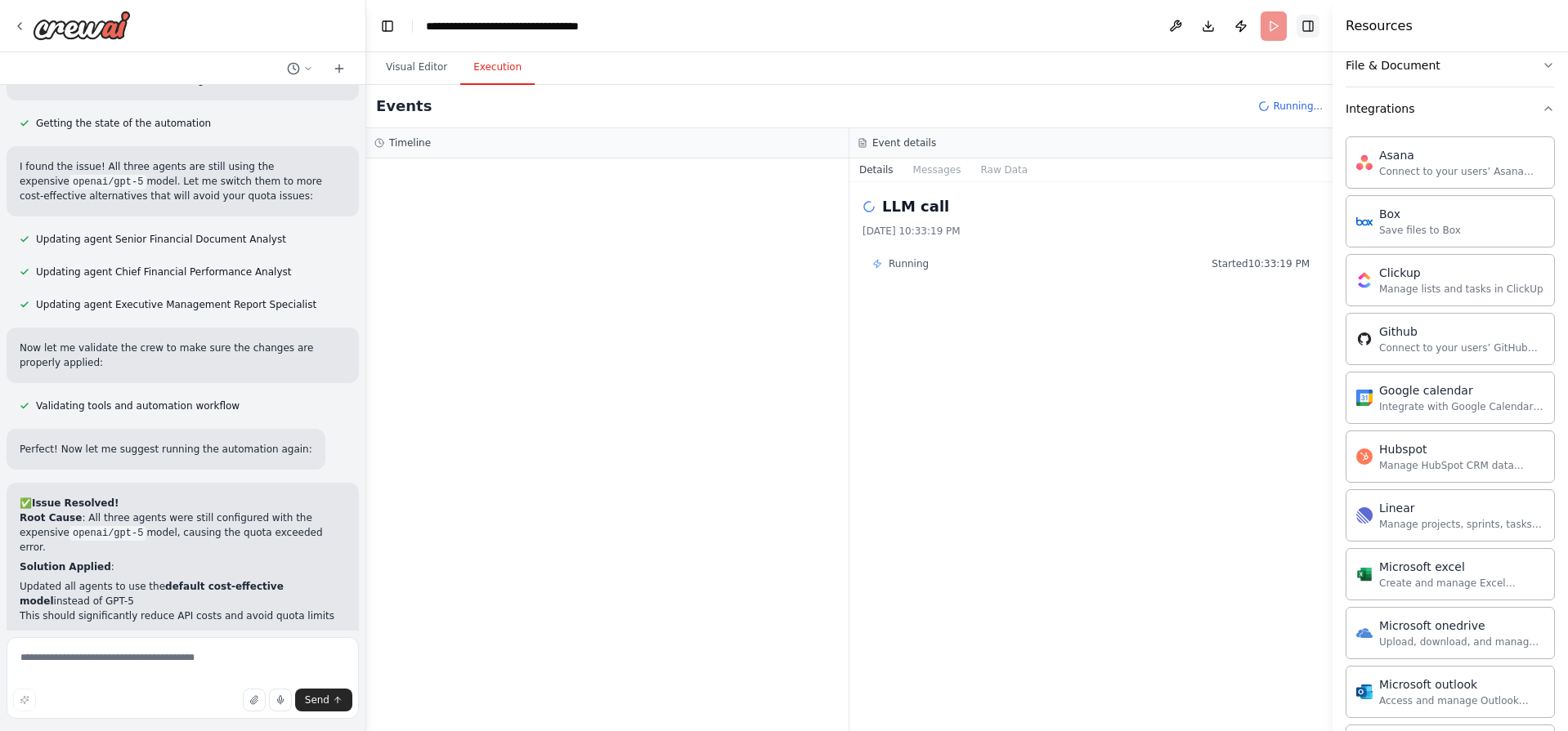
click at [1310, 30] on button "Toggle Right Sidebar" at bounding box center [1308, 27] width 23 height 23
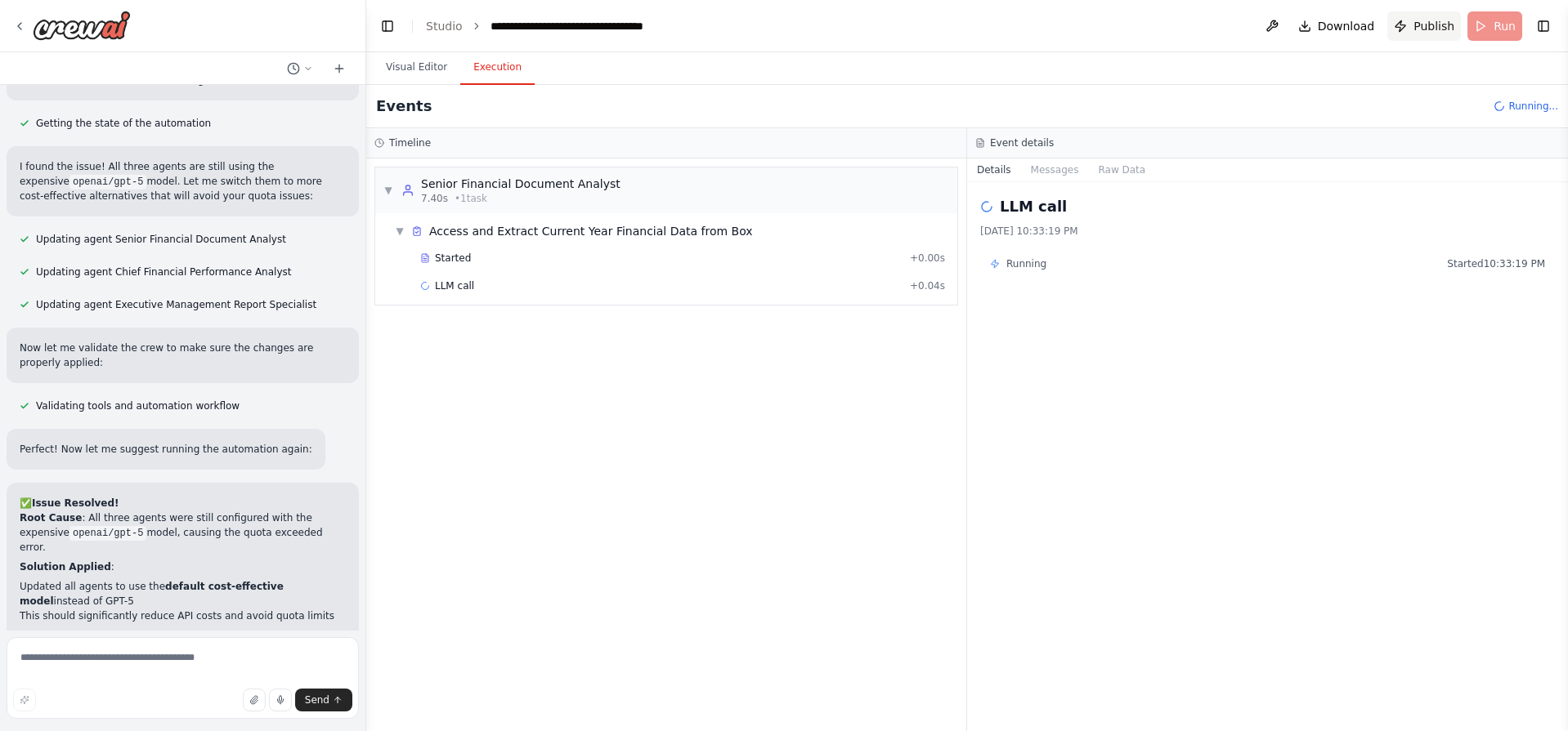
click at [1421, 24] on span "Publish" at bounding box center [1433, 26] width 41 height 16
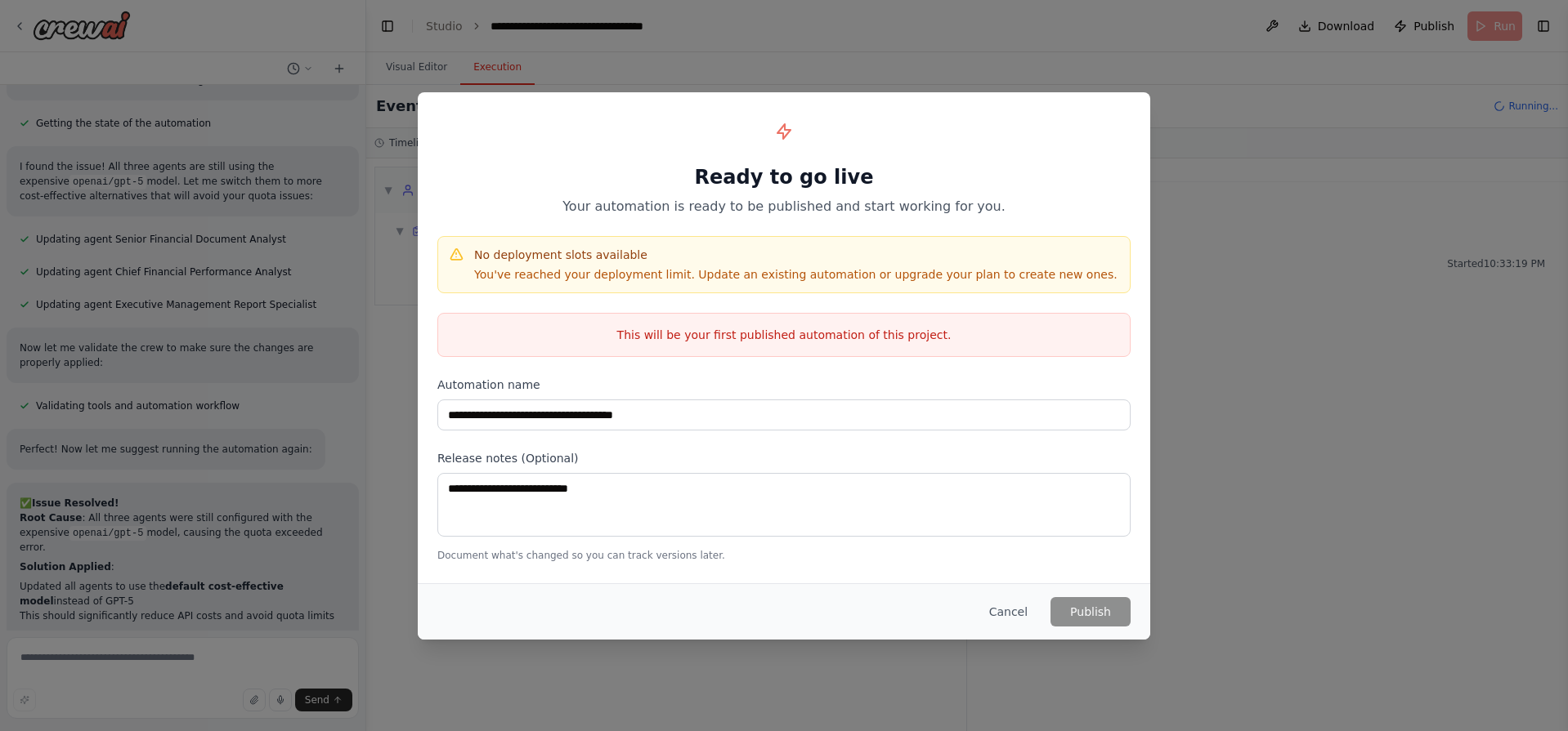
scroll to position [6554, 0]
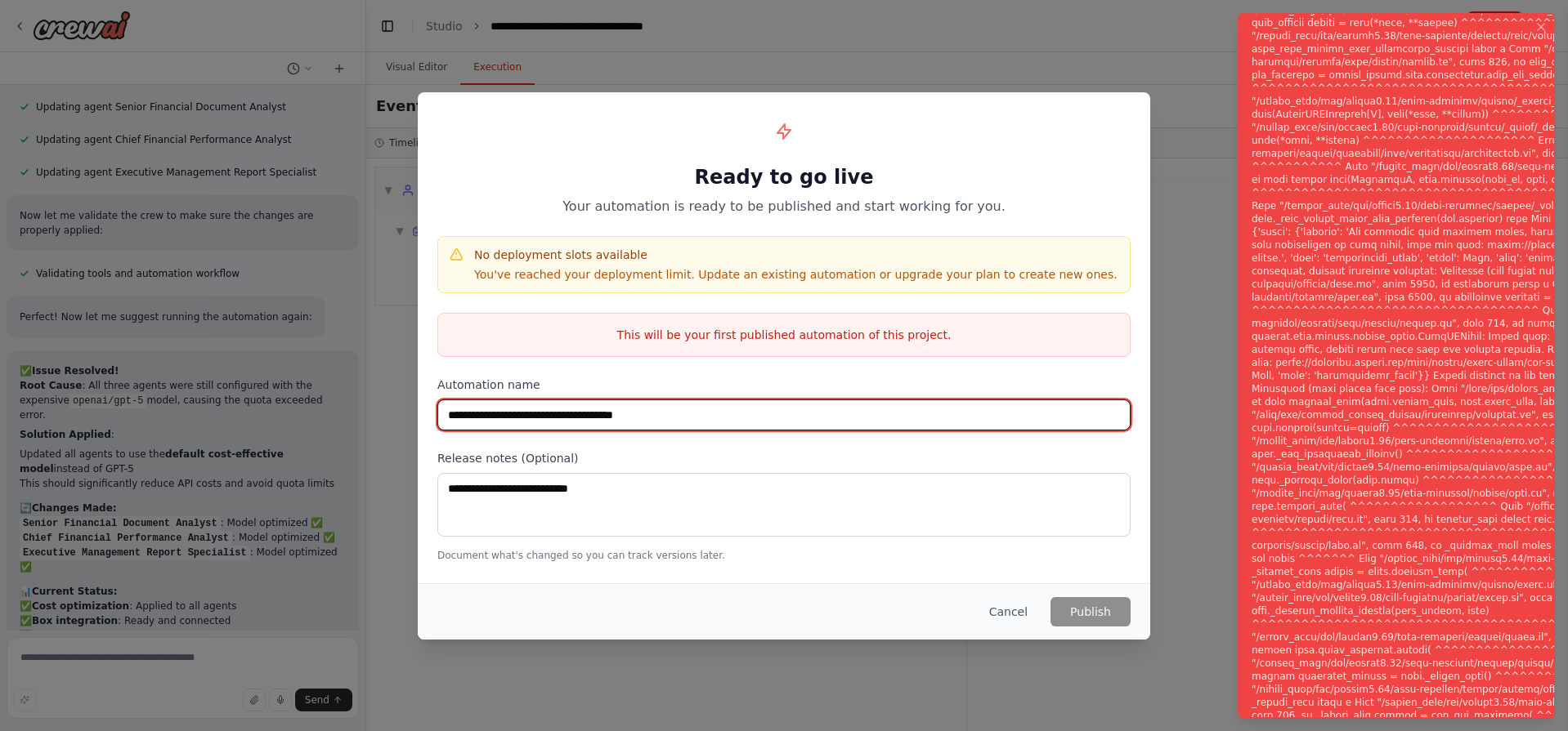
click at [761, 415] on input "**********" at bounding box center [784, 415] width 693 height 31
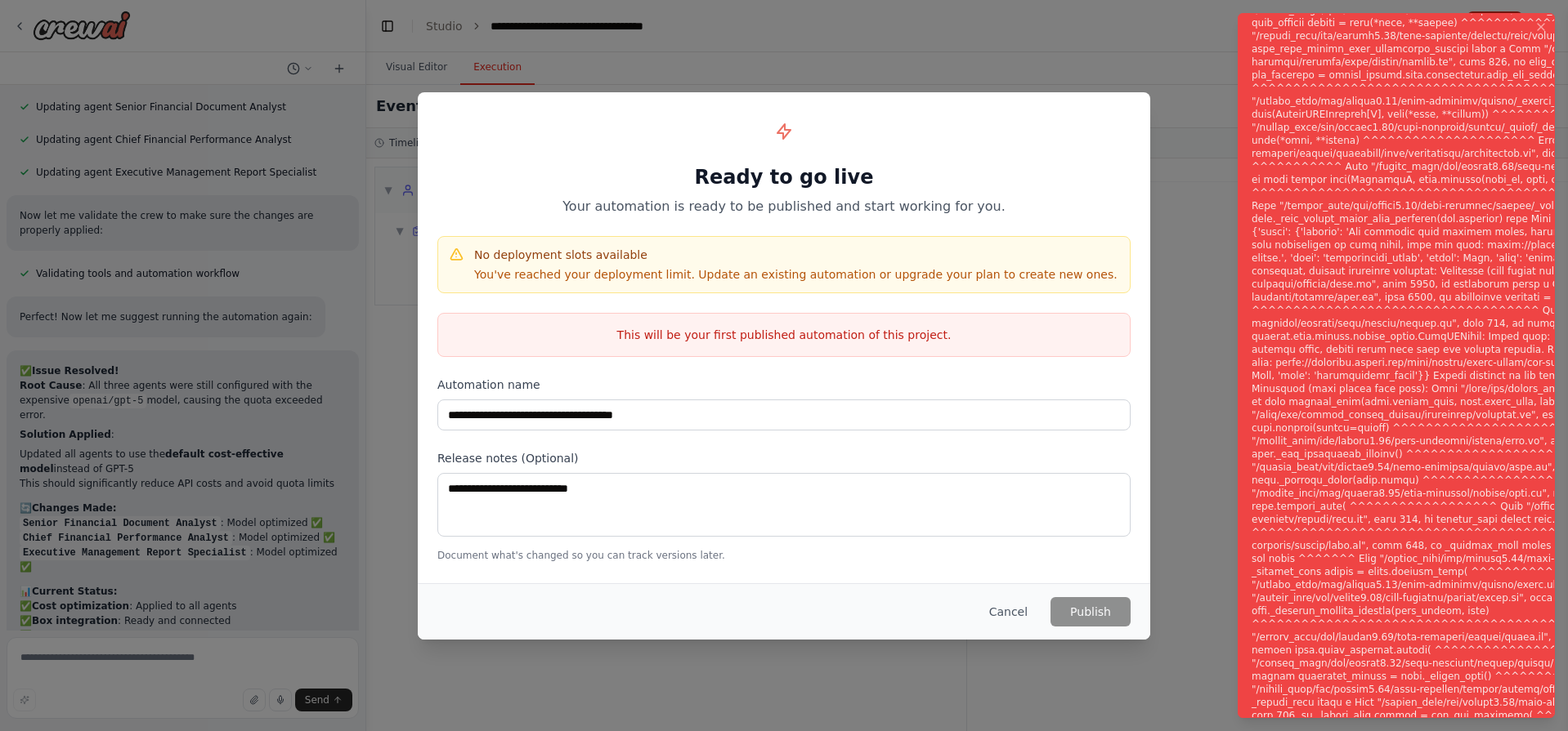
click at [772, 350] on div "This will be your first published automation of this project." at bounding box center [784, 335] width 693 height 44
click at [779, 341] on p "This will be your first published automation of this project." at bounding box center [784, 335] width 691 height 16
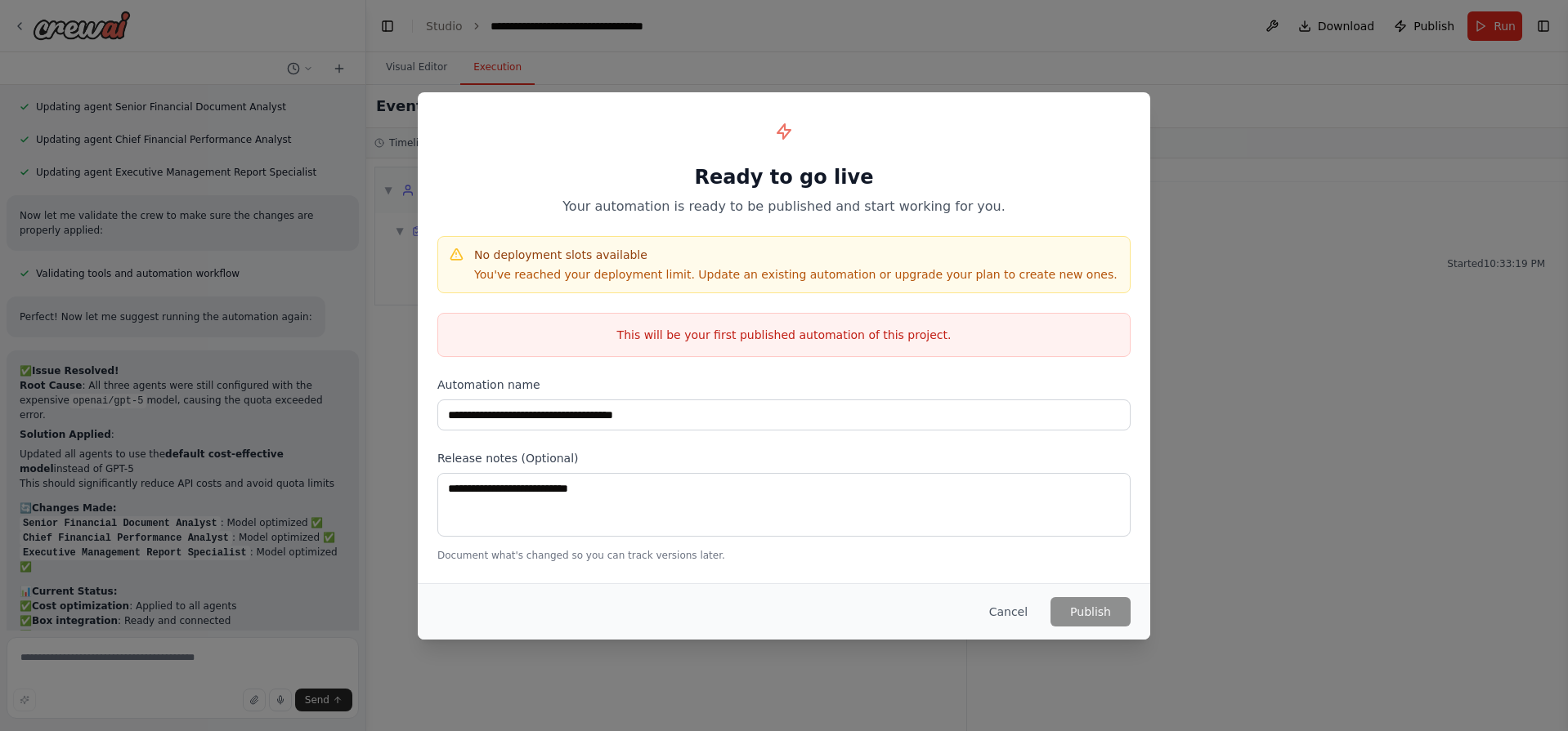
click at [517, 265] on div "No deployment slots available You've reached your deployment limit. Update an e…" at bounding box center [796, 265] width 644 height 36
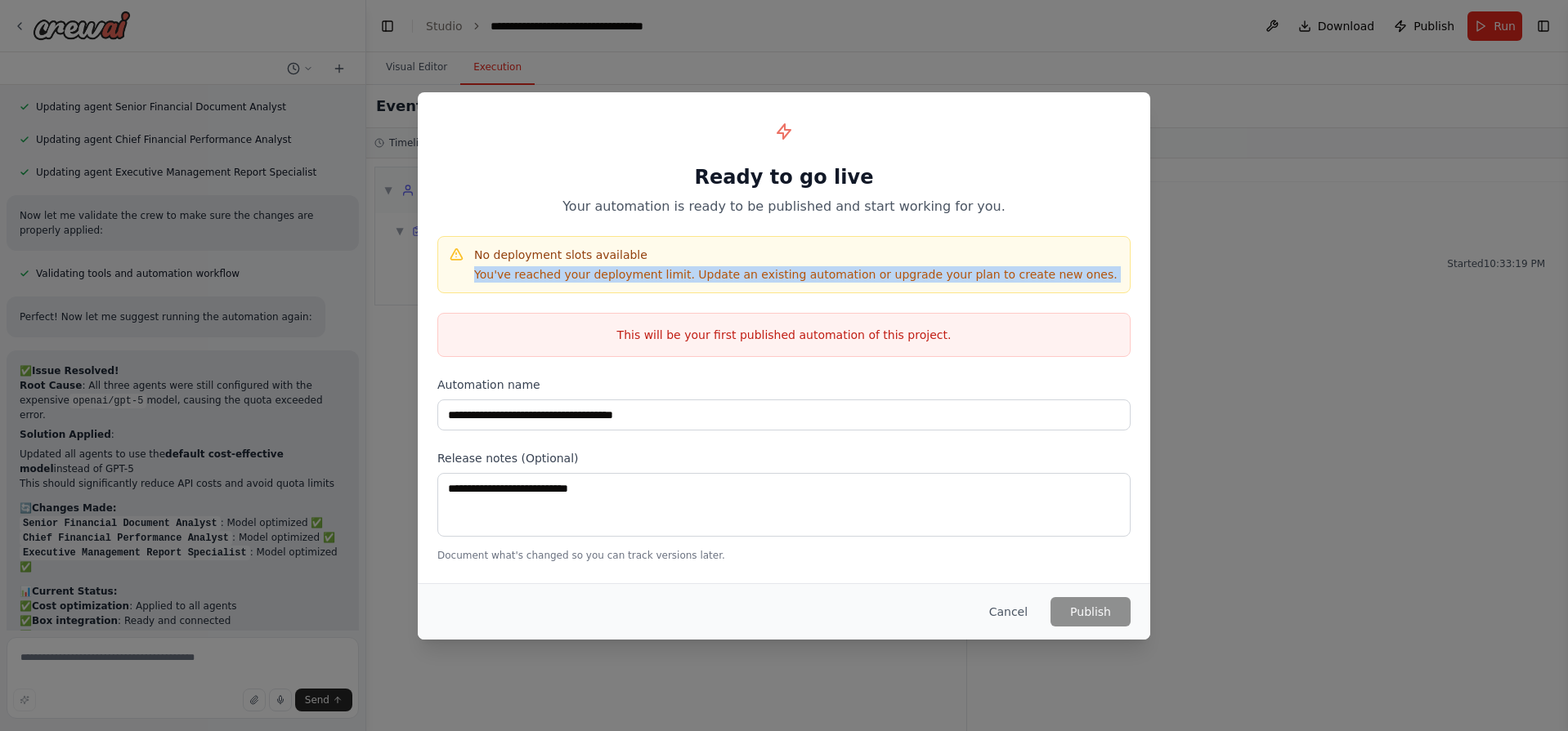
click at [517, 265] on div "No deployment slots available You've reached your deployment limit. Update an e…" at bounding box center [796, 265] width 644 height 36
click at [630, 284] on div "No deployment slots available You've reached your deployment limit. Update an e…" at bounding box center [784, 265] width 693 height 58
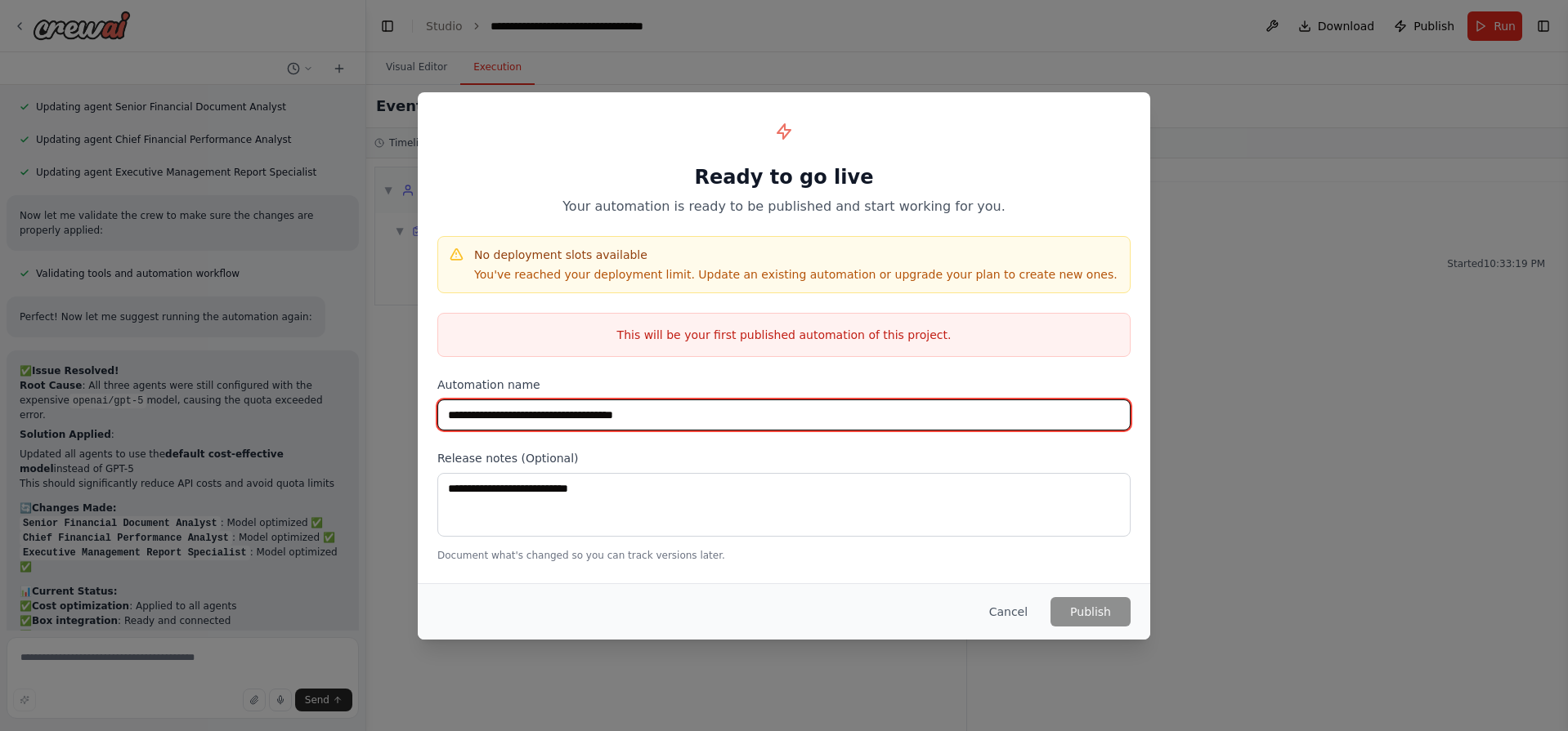
click at [659, 407] on input "**********" at bounding box center [784, 415] width 693 height 31
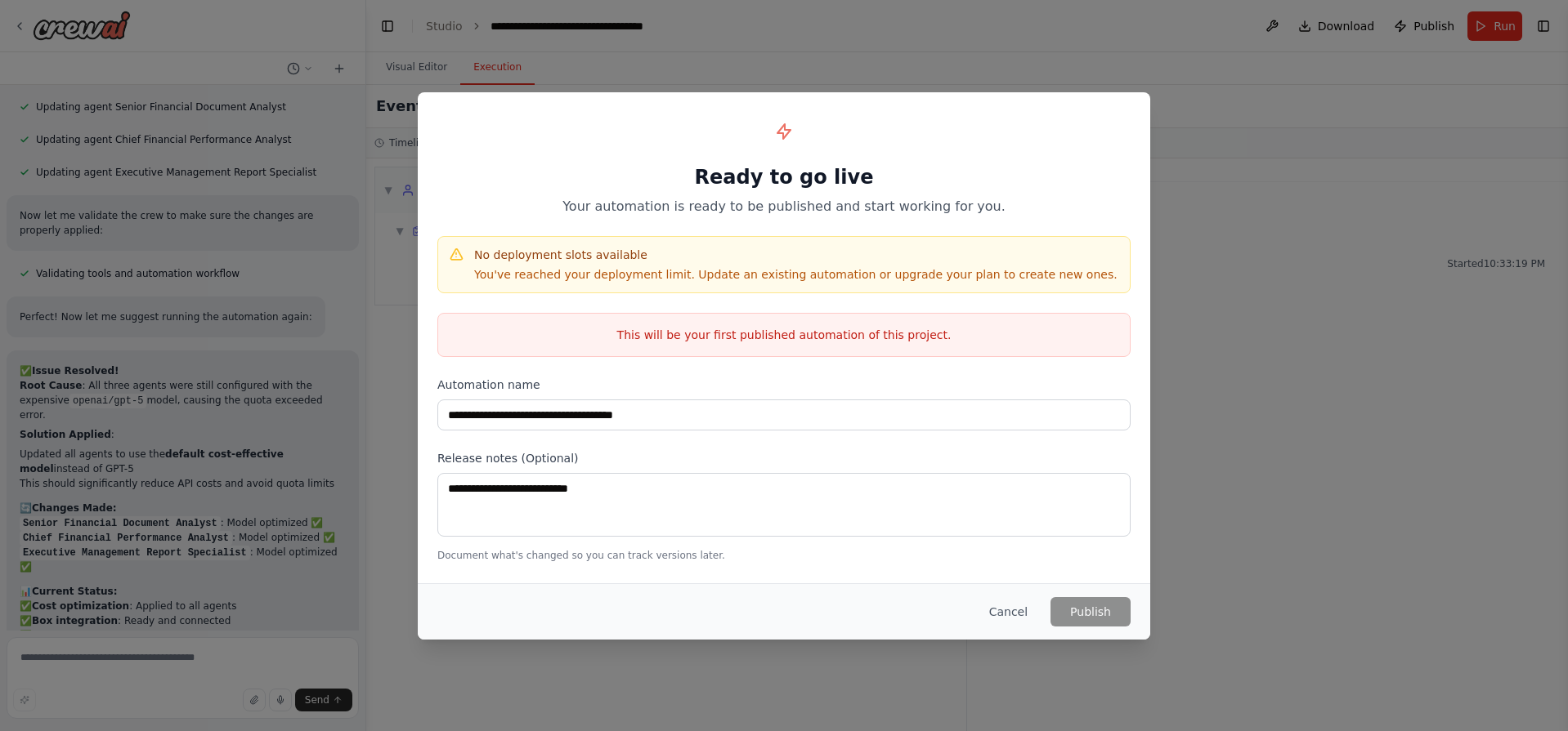
click at [721, 338] on p "This will be your first published automation of this project." at bounding box center [784, 335] width 691 height 16
click at [1010, 614] on button "Cancel" at bounding box center [1008, 611] width 65 height 29
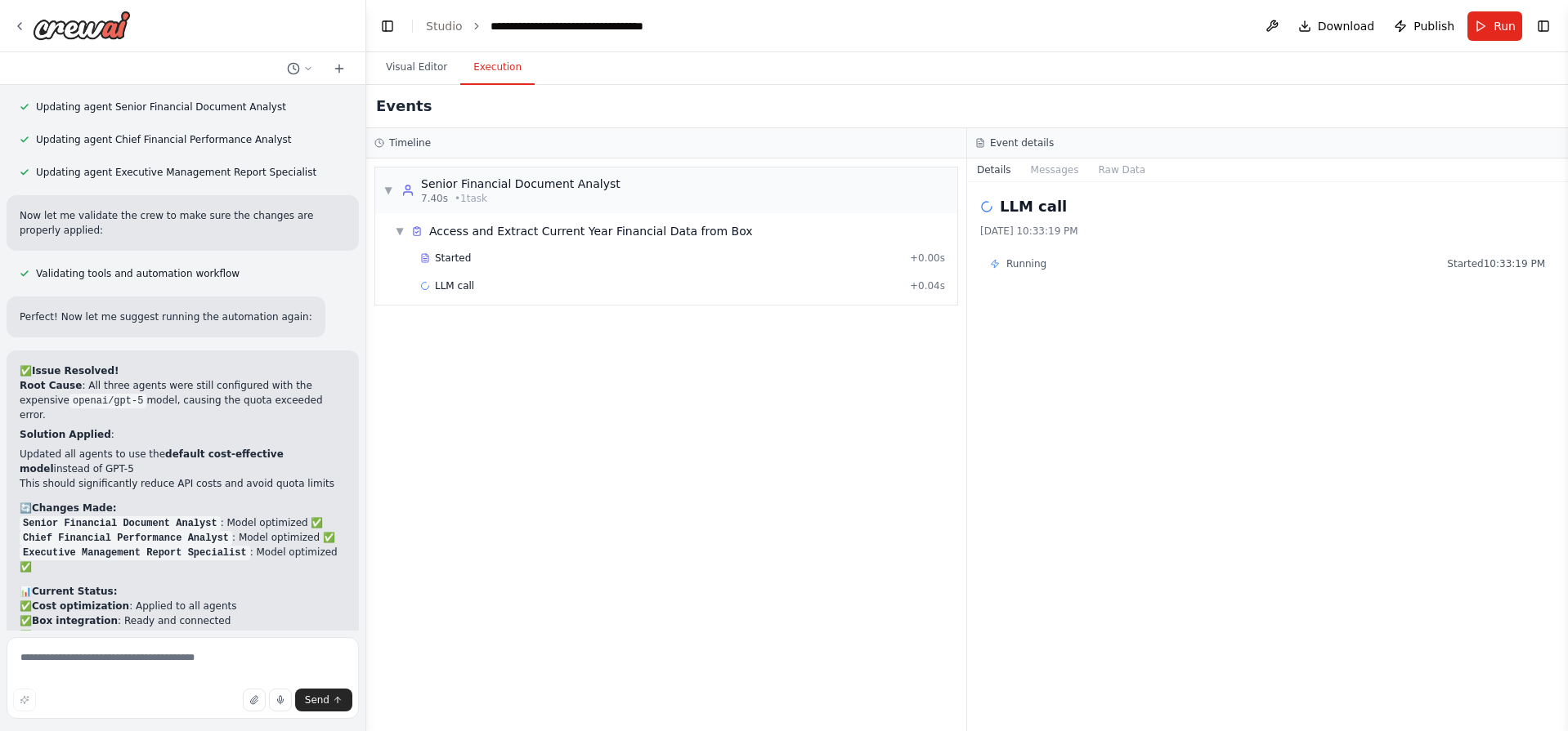
drag, startPoint x: 177, startPoint y: 587, endPoint x: 256, endPoint y: 308, distance: 290.0
click at [239, 314] on div "I want to build a flow that takes a P&L Balance sheet from current year and the…" at bounding box center [183, 358] width 365 height 546
click at [562, 268] on div "Started + 0.00s" at bounding box center [683, 259] width 536 height 25
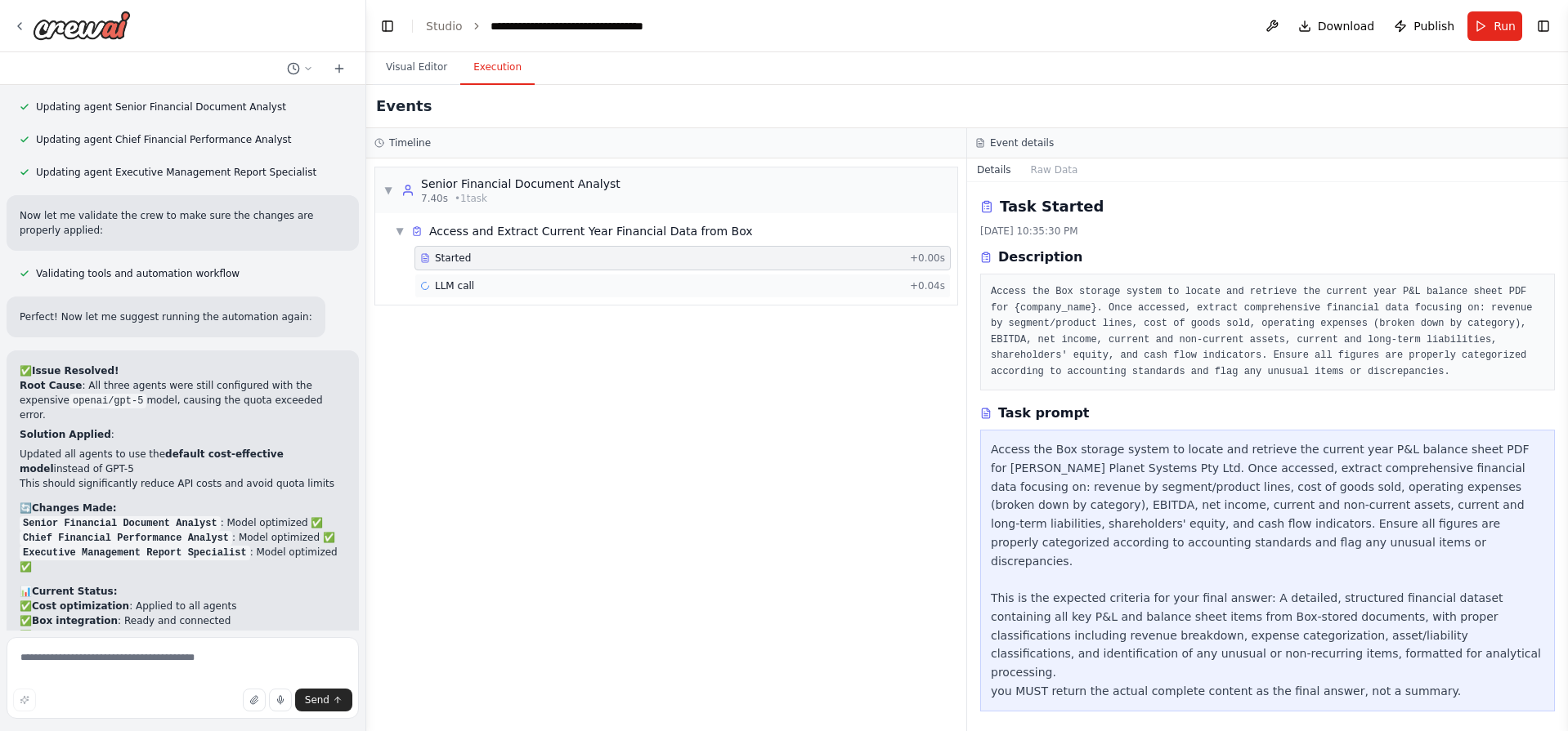
click at [540, 293] on div "LLM call + 0.04s" at bounding box center [683, 286] width 536 height 25
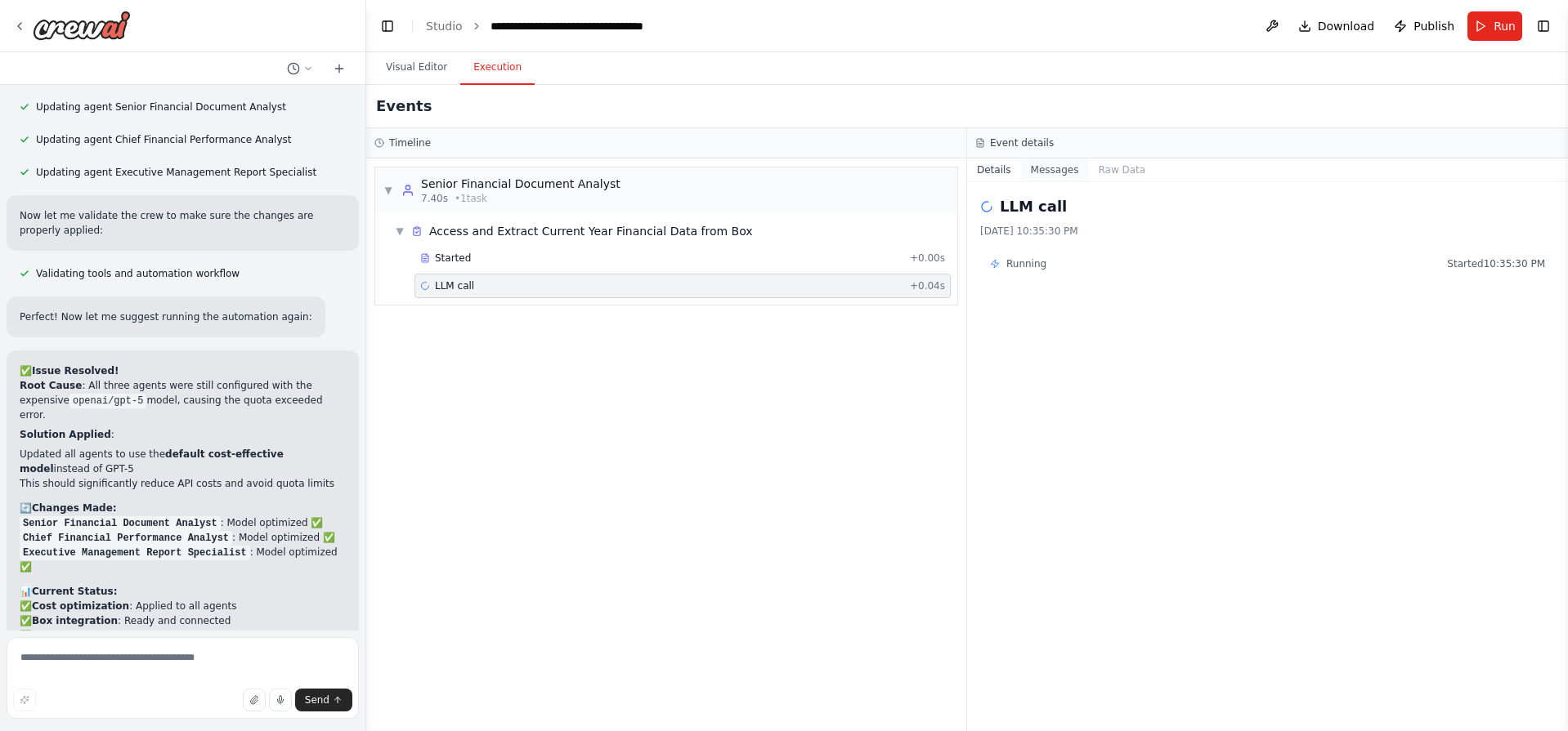
click at [1055, 173] on button "Messages" at bounding box center [1055, 170] width 68 height 23
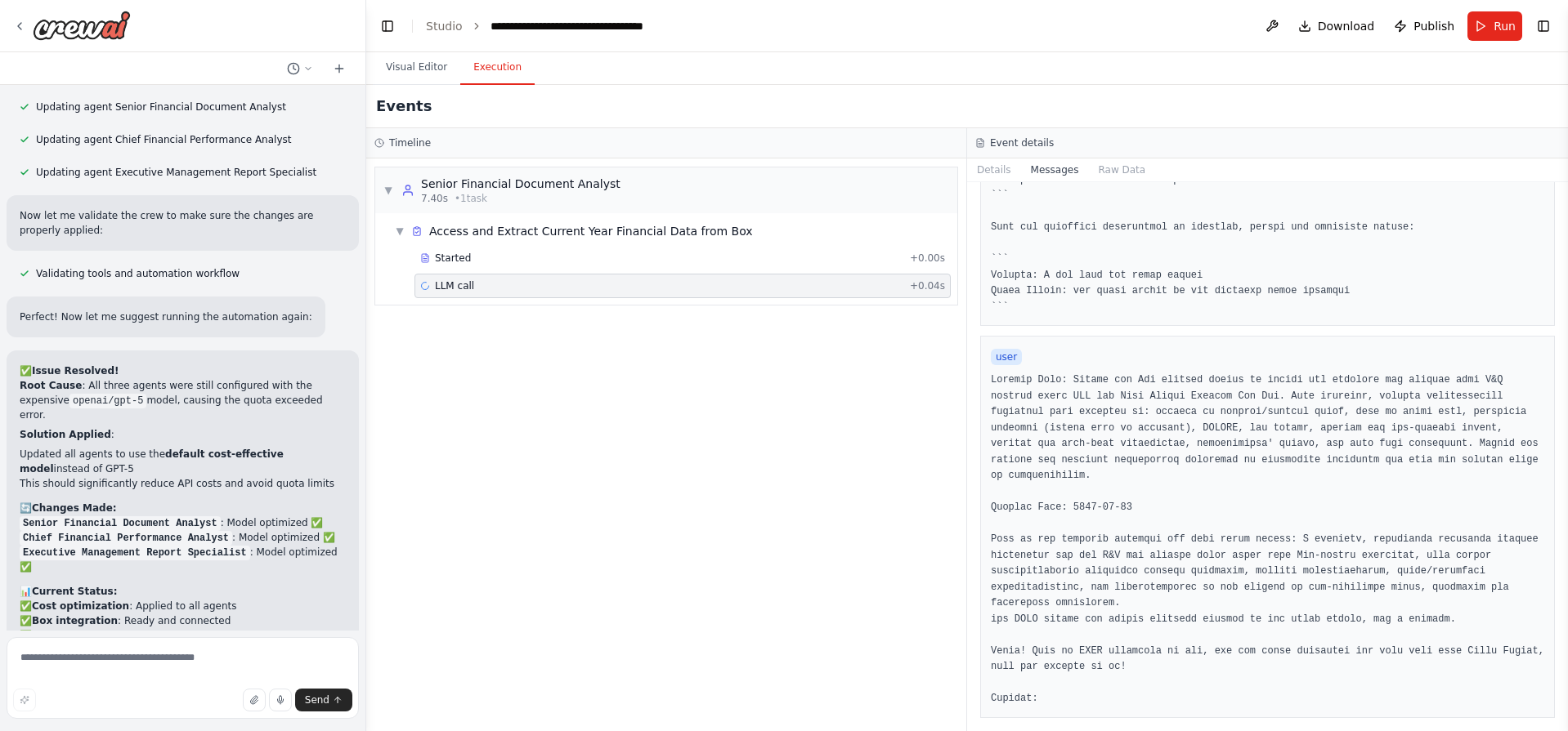
scroll to position [1351, 0]
click at [1109, 393] on pre at bounding box center [1268, 540] width 553 height 335
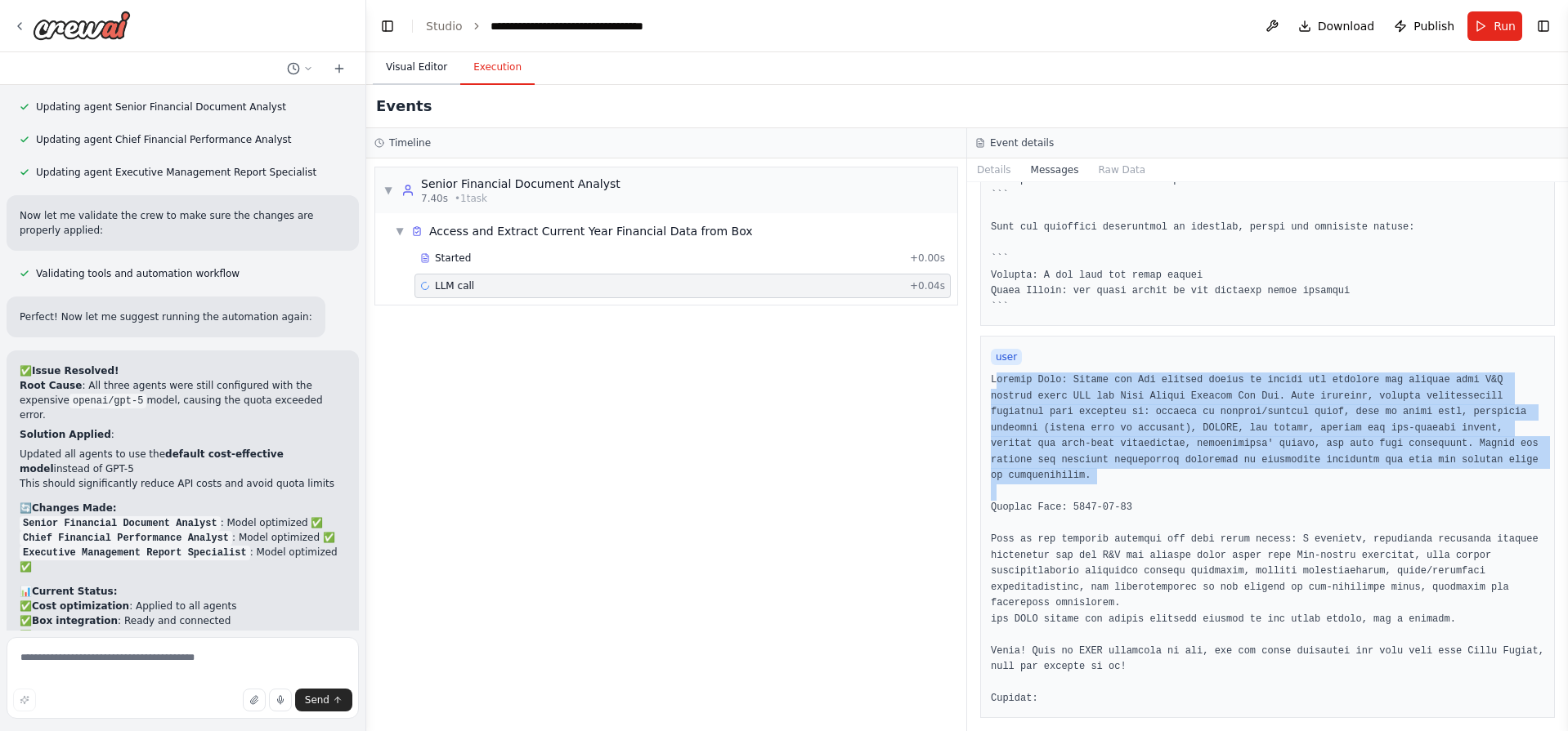
click at [424, 68] on button "Visual Editor" at bounding box center [417, 67] width 88 height 35
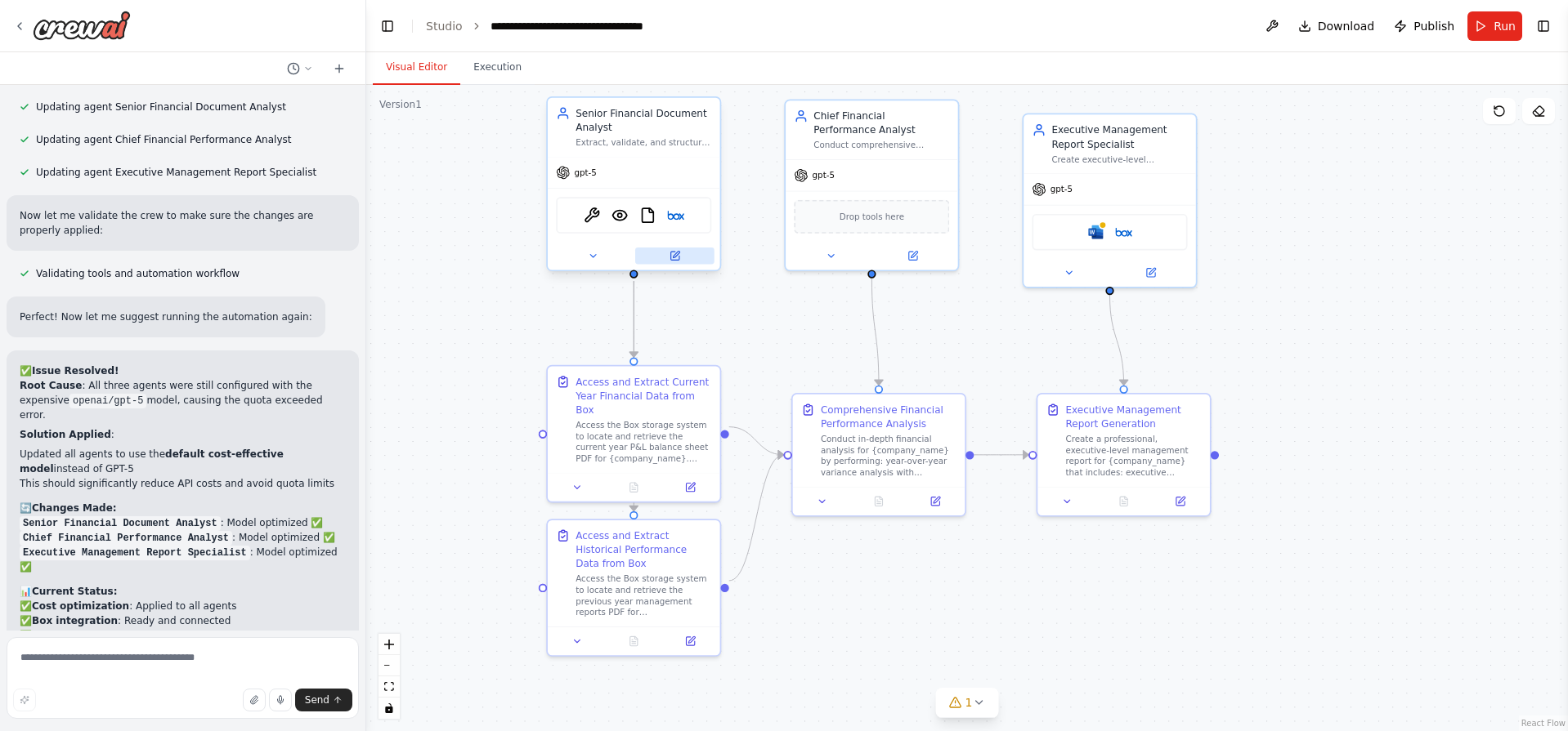
click at [679, 249] on button at bounding box center [675, 255] width 79 height 17
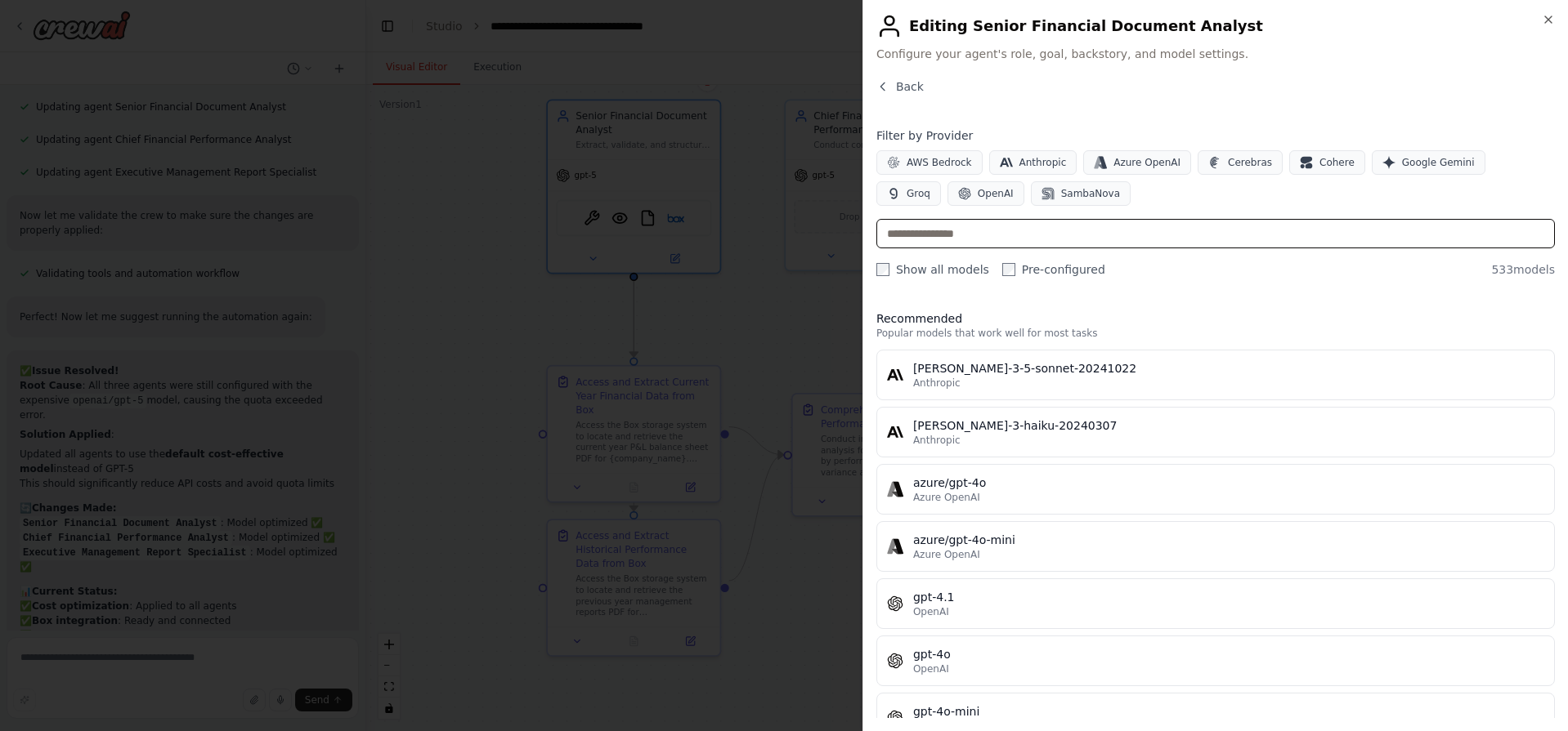
click at [985, 229] on input "text" at bounding box center [1215, 233] width 678 height 29
click at [978, 187] on span "OpenAI" at bounding box center [995, 193] width 36 height 13
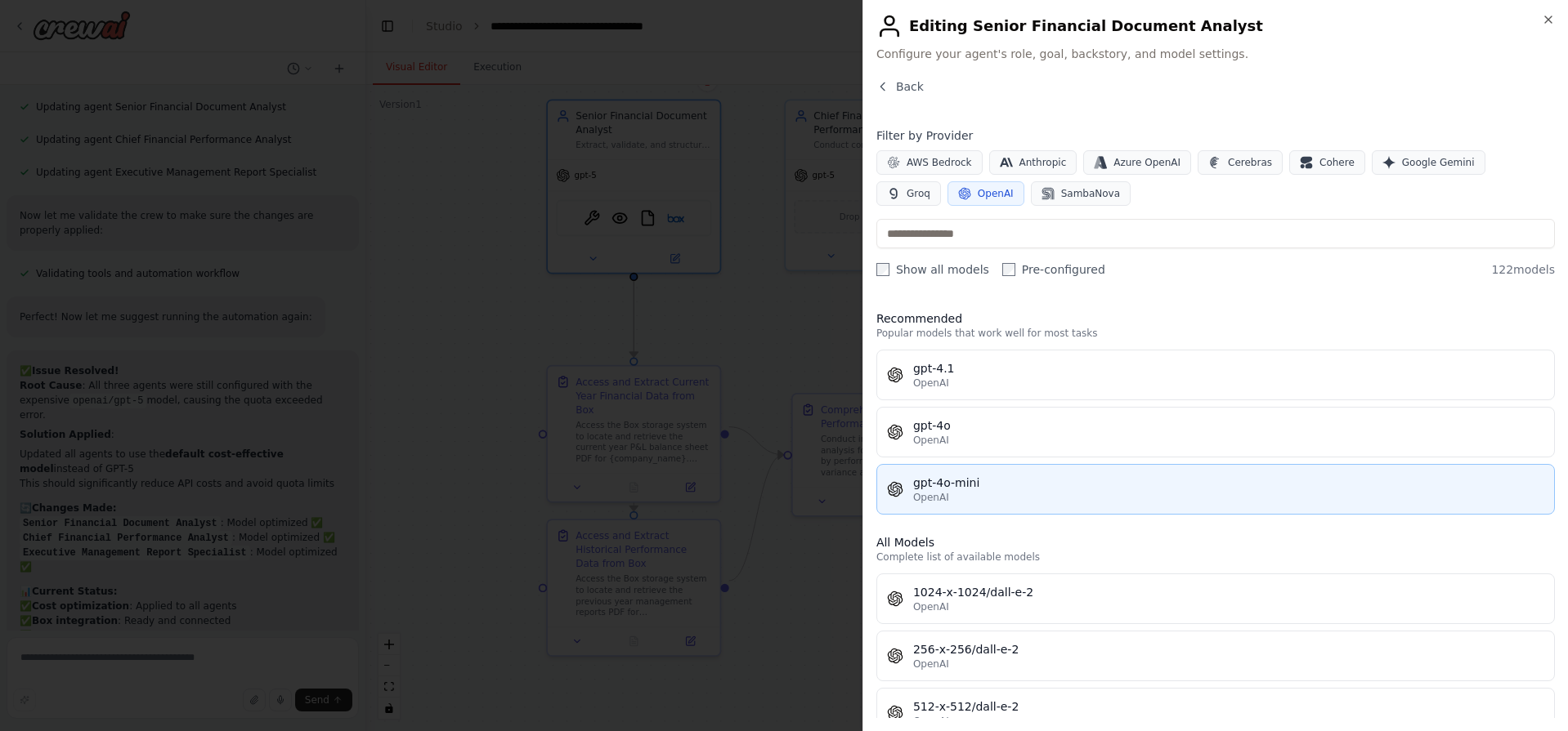
click at [1010, 486] on div "gpt-4o-mini" at bounding box center [1229, 483] width 631 height 16
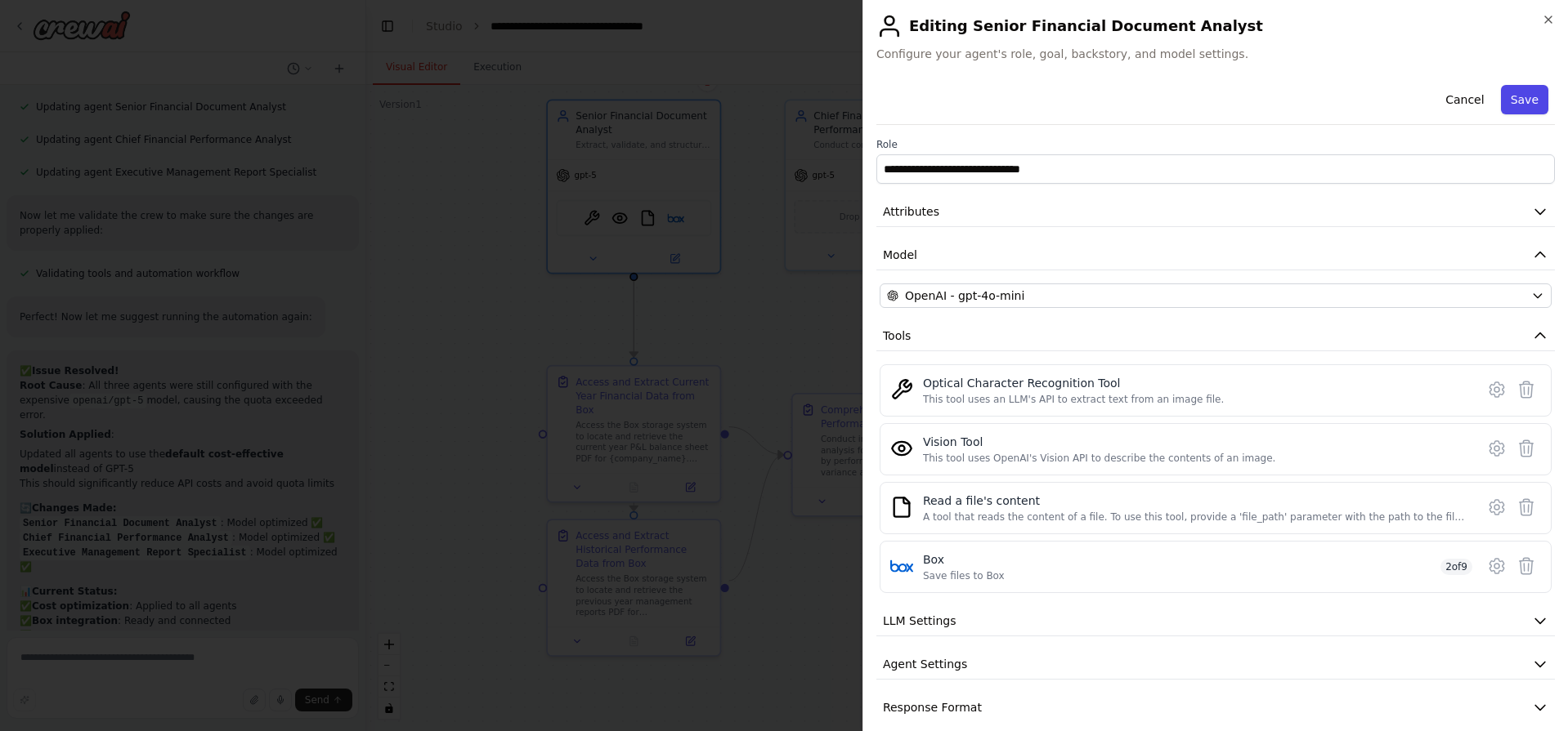
click at [1525, 104] on button "Save" at bounding box center [1524, 99] width 47 height 29
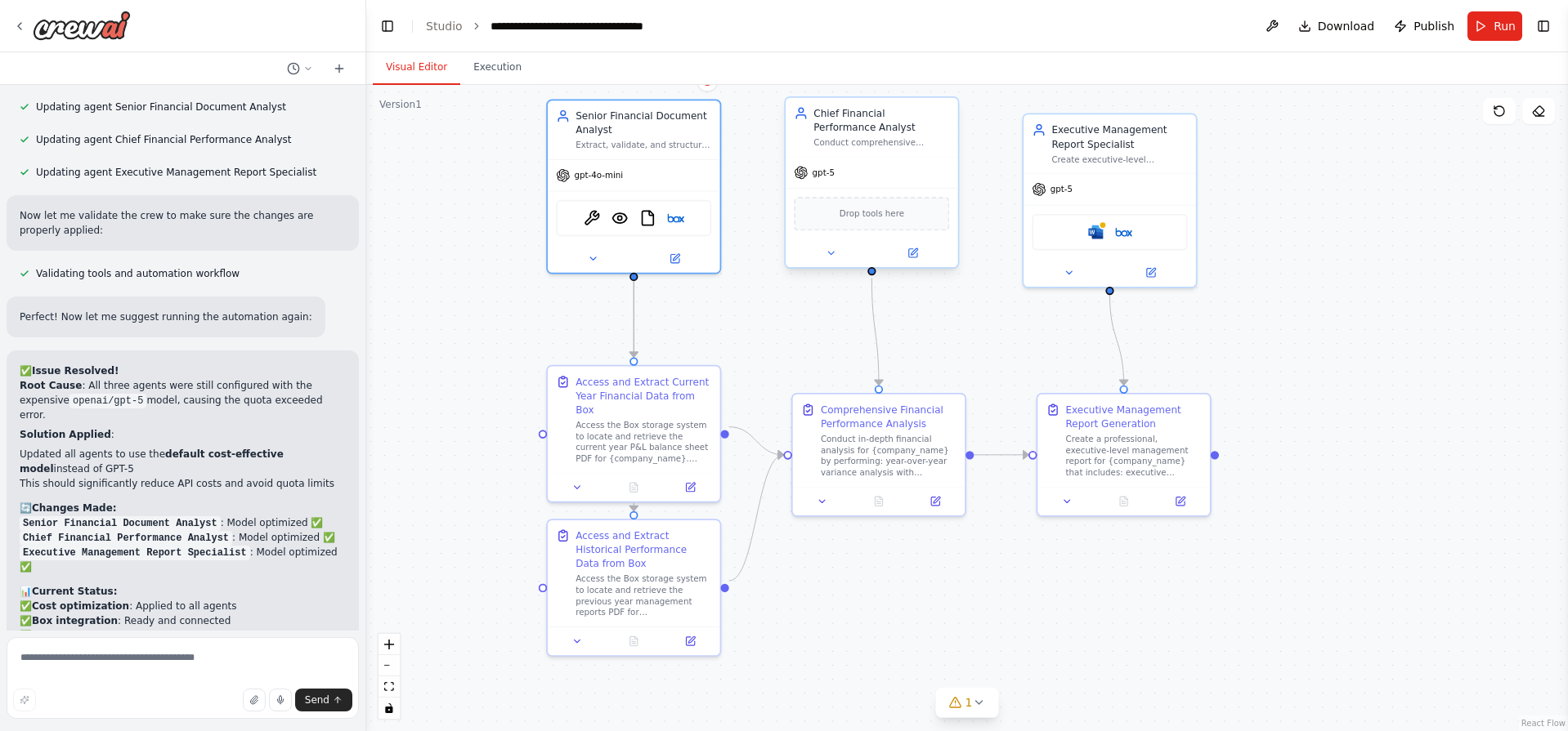
click at [898, 181] on div "gpt-5" at bounding box center [871, 173] width 173 height 31
click at [917, 253] on icon at bounding box center [913, 253] width 12 height 12
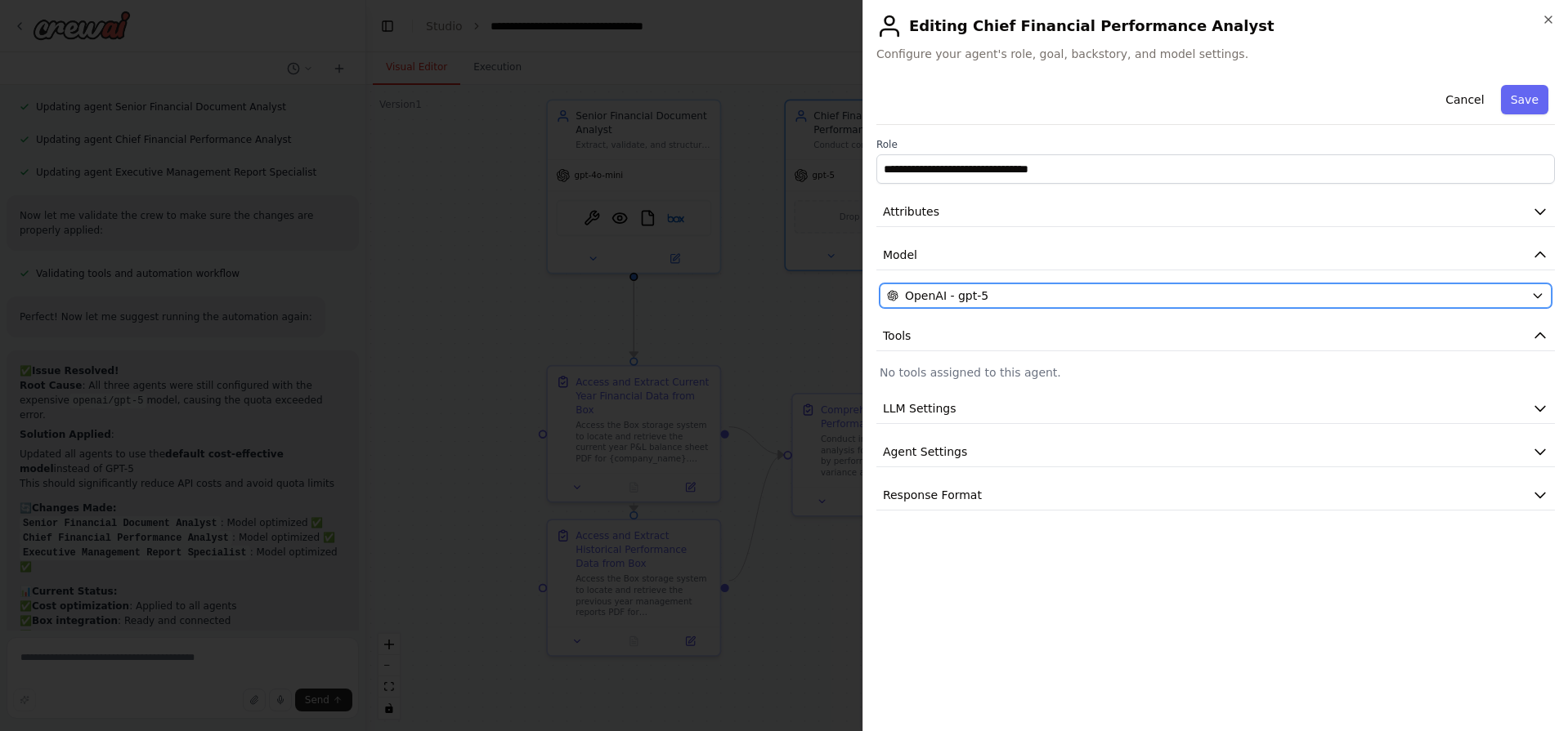
click at [942, 298] on span "OpenAI - gpt-5" at bounding box center [947, 296] width 83 height 16
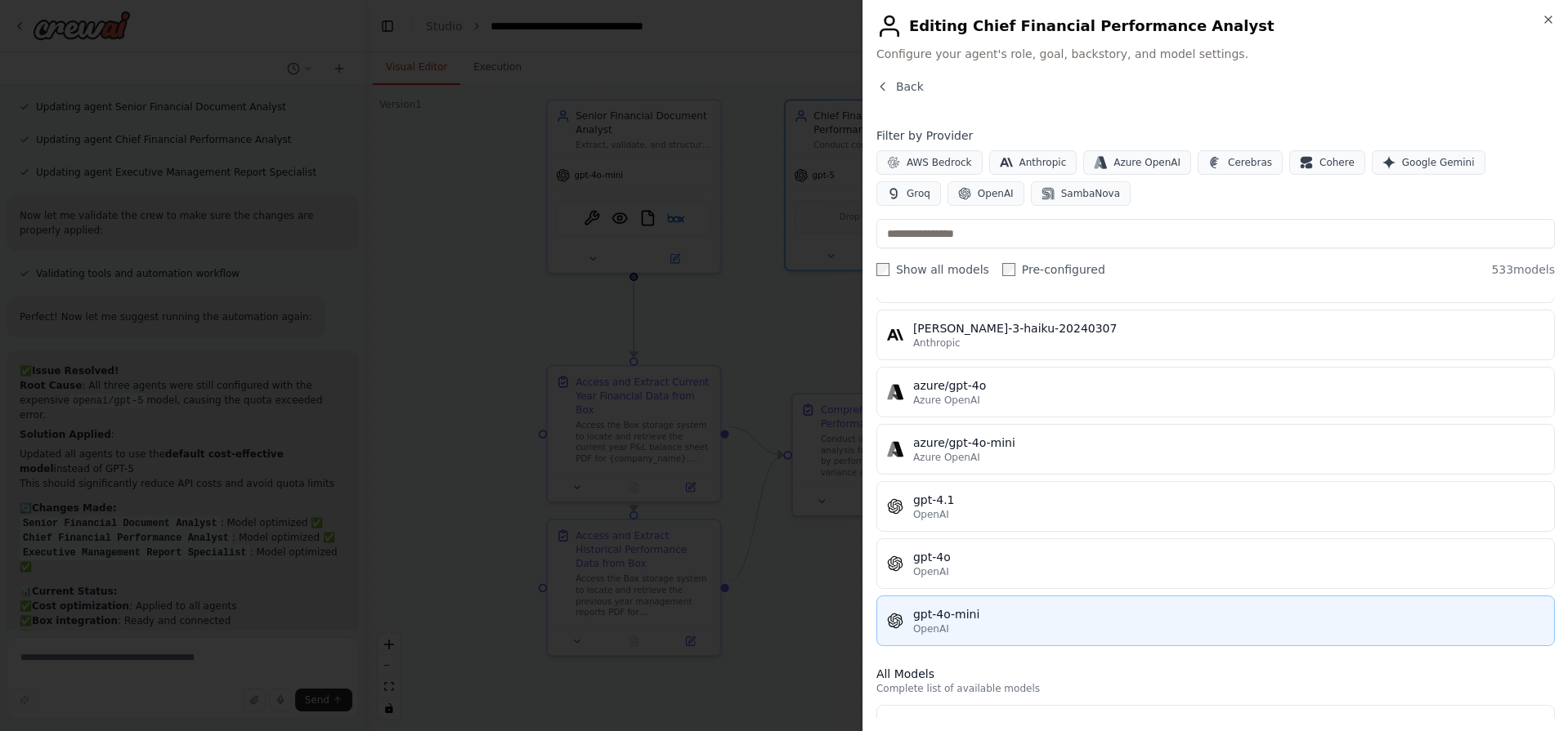
scroll to position [98, 0]
click at [1001, 613] on div "gpt-4o-mini" at bounding box center [1229, 613] width 631 height 16
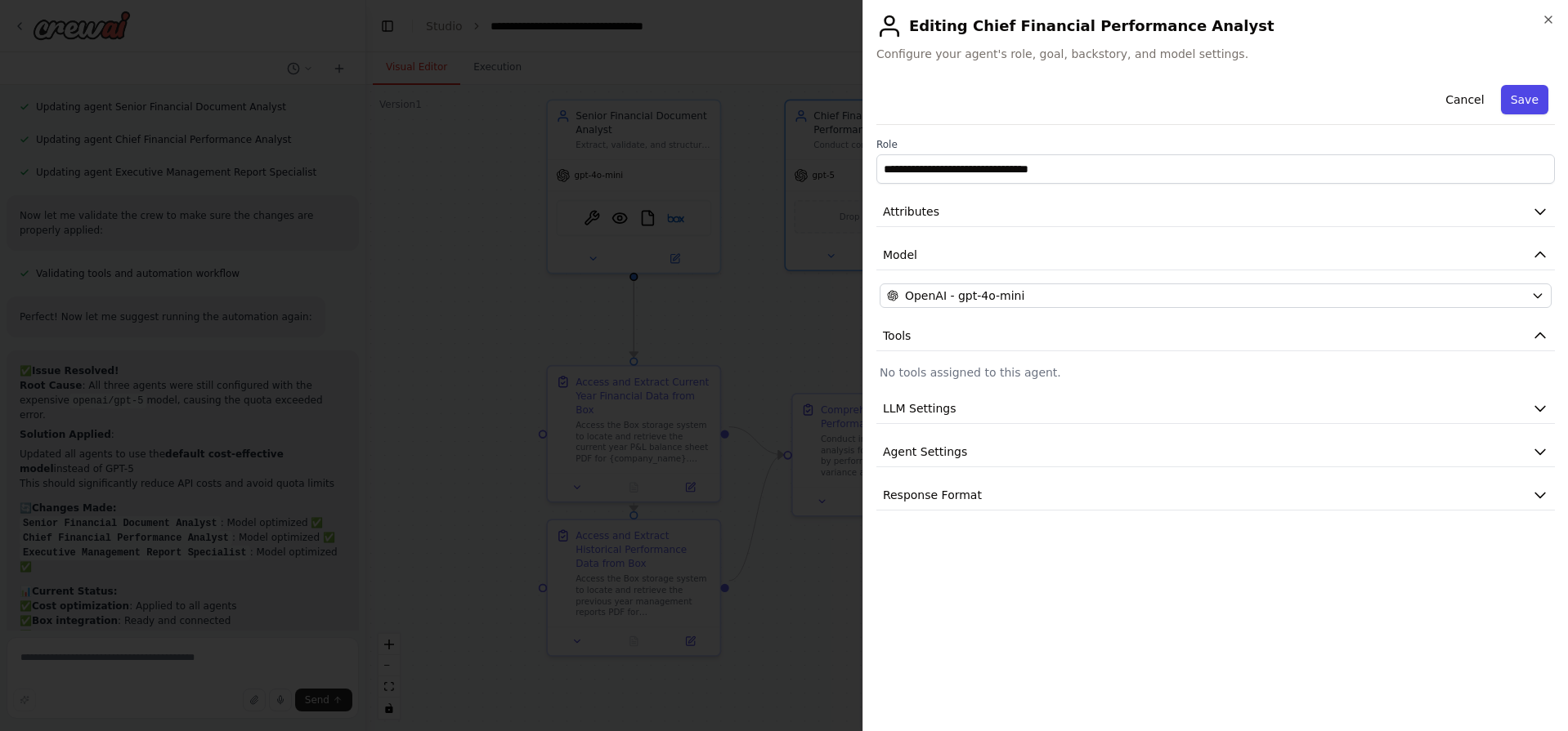
click at [1533, 100] on button "Save" at bounding box center [1524, 99] width 47 height 29
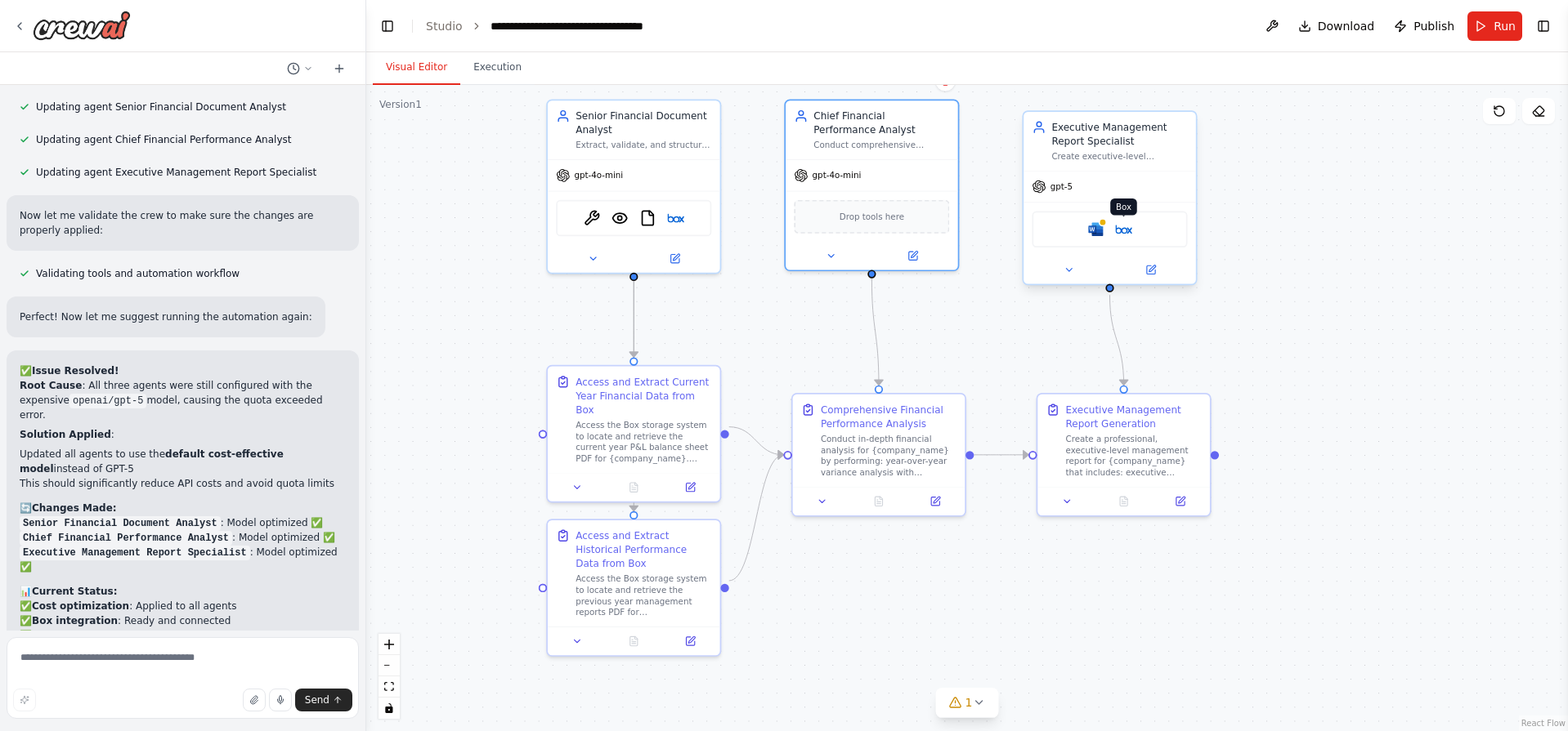
click at [1124, 232] on img at bounding box center [1123, 229] width 17 height 17
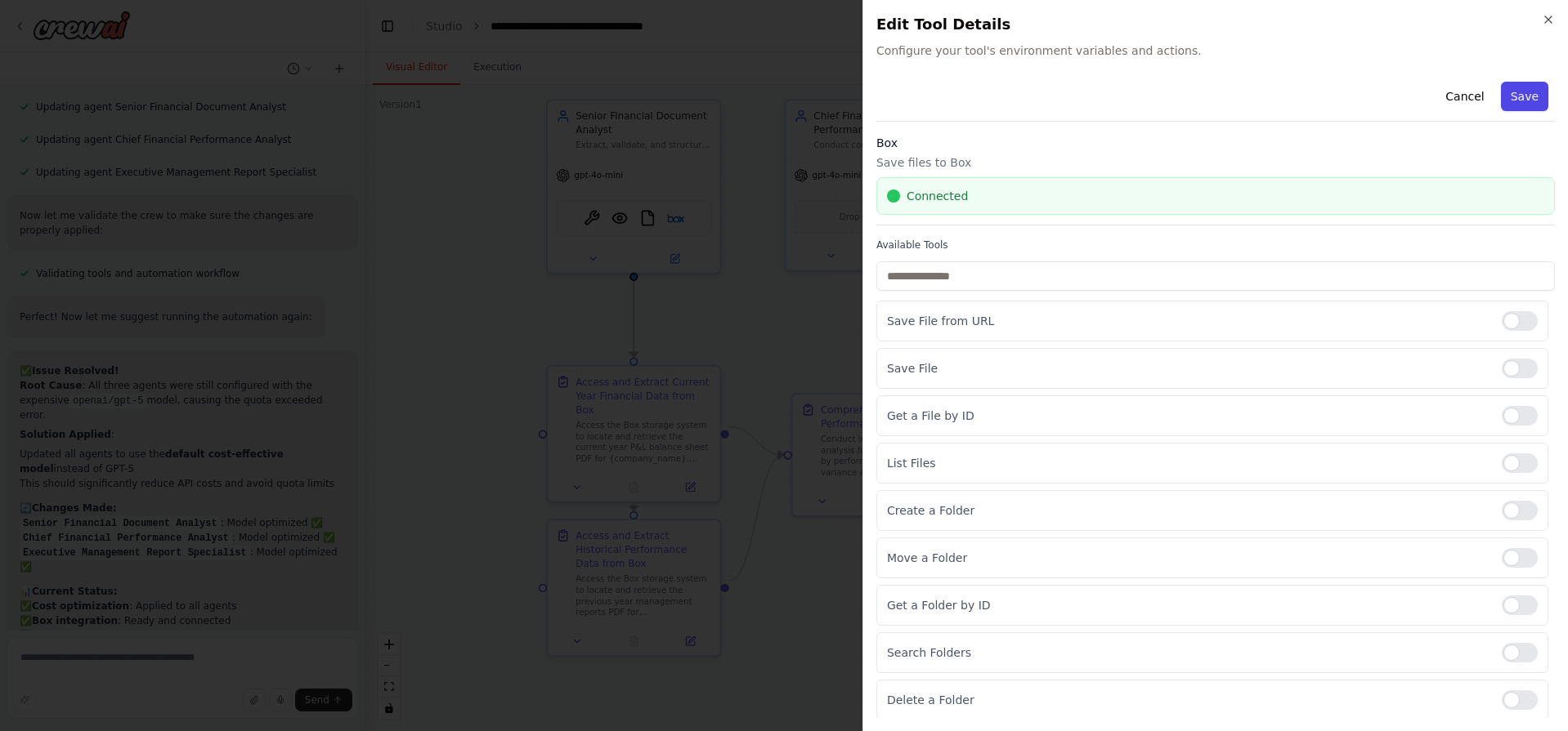
click at [1520, 85] on button "Save" at bounding box center [1524, 96] width 47 height 29
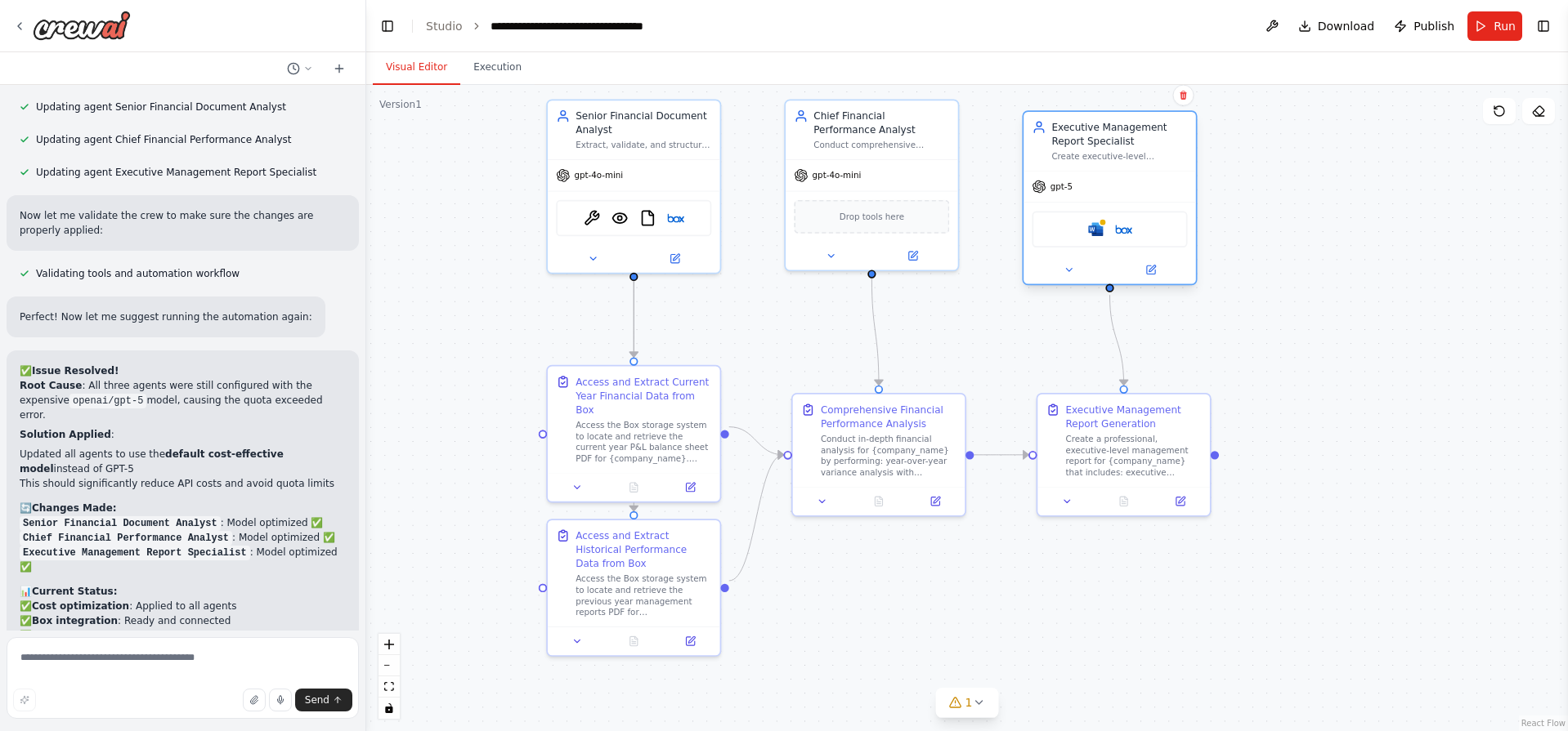
click at [1116, 238] on div "Microsoft word Box" at bounding box center [1109, 229] width 155 height 36
click at [1119, 237] on img at bounding box center [1123, 229] width 17 height 17
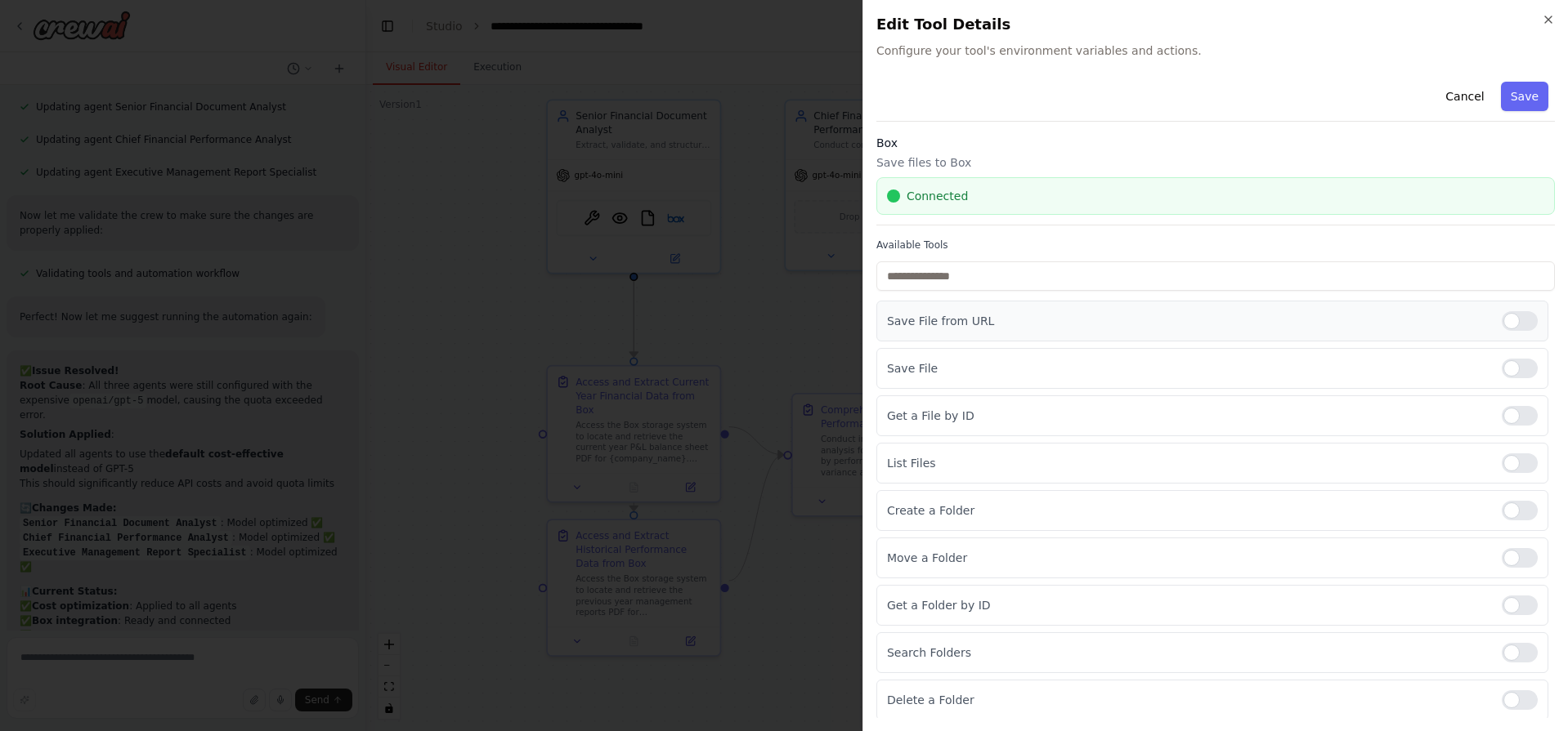
click at [1509, 320] on div at bounding box center [1519, 321] width 36 height 19
click at [1502, 362] on div at bounding box center [1519, 369] width 36 height 19
click at [1502, 416] on div at bounding box center [1519, 416] width 36 height 19
click at [1509, 704] on div at bounding box center [1519, 697] width 36 height 19
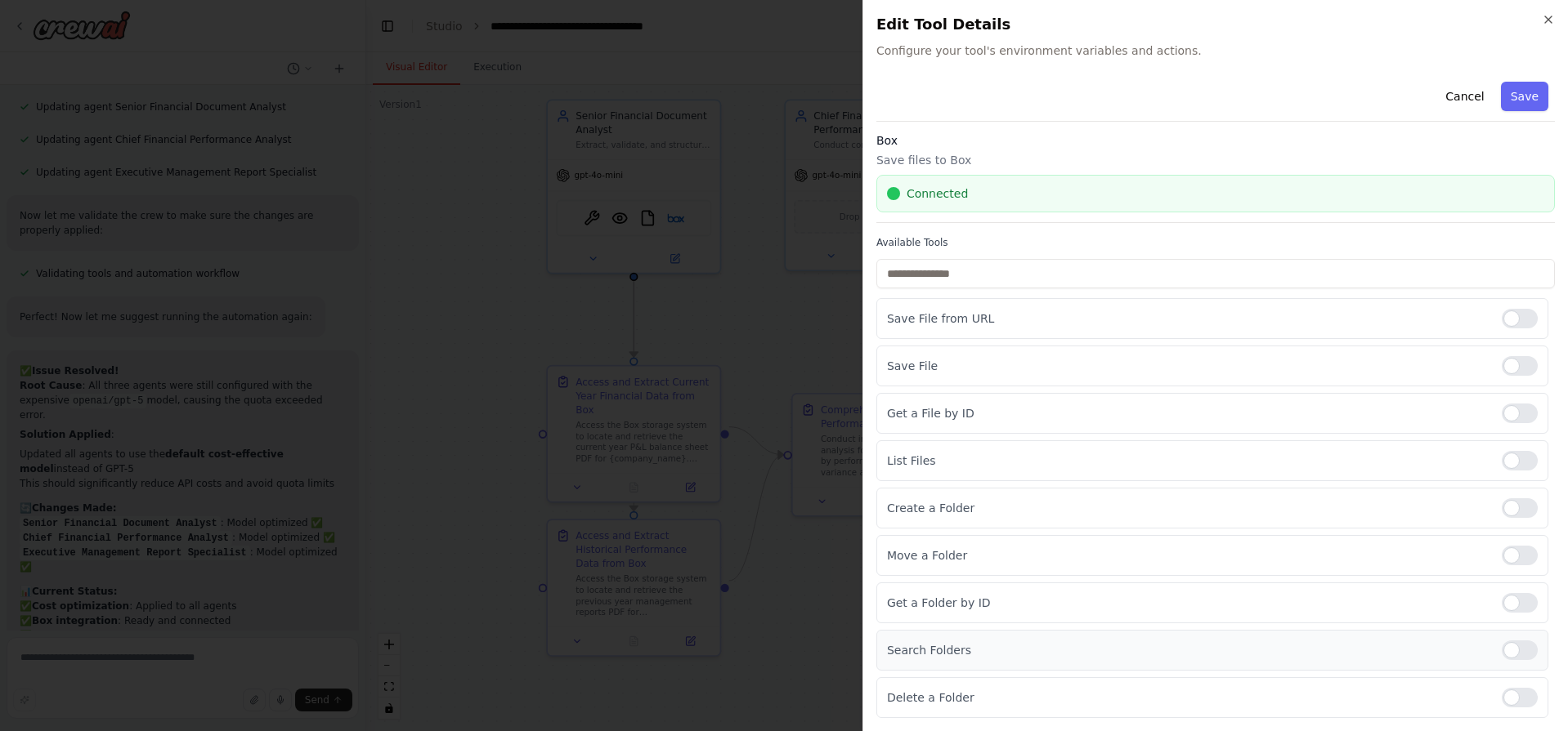
click at [1508, 650] on div at bounding box center [1519, 650] width 36 height 19
click at [1508, 599] on div at bounding box center [1519, 603] width 36 height 19
click at [1517, 569] on div "Move a Folder" at bounding box center [1213, 556] width 672 height 41
click at [1514, 502] on div at bounding box center [1519, 509] width 36 height 19
click at [1513, 456] on div at bounding box center [1519, 461] width 36 height 19
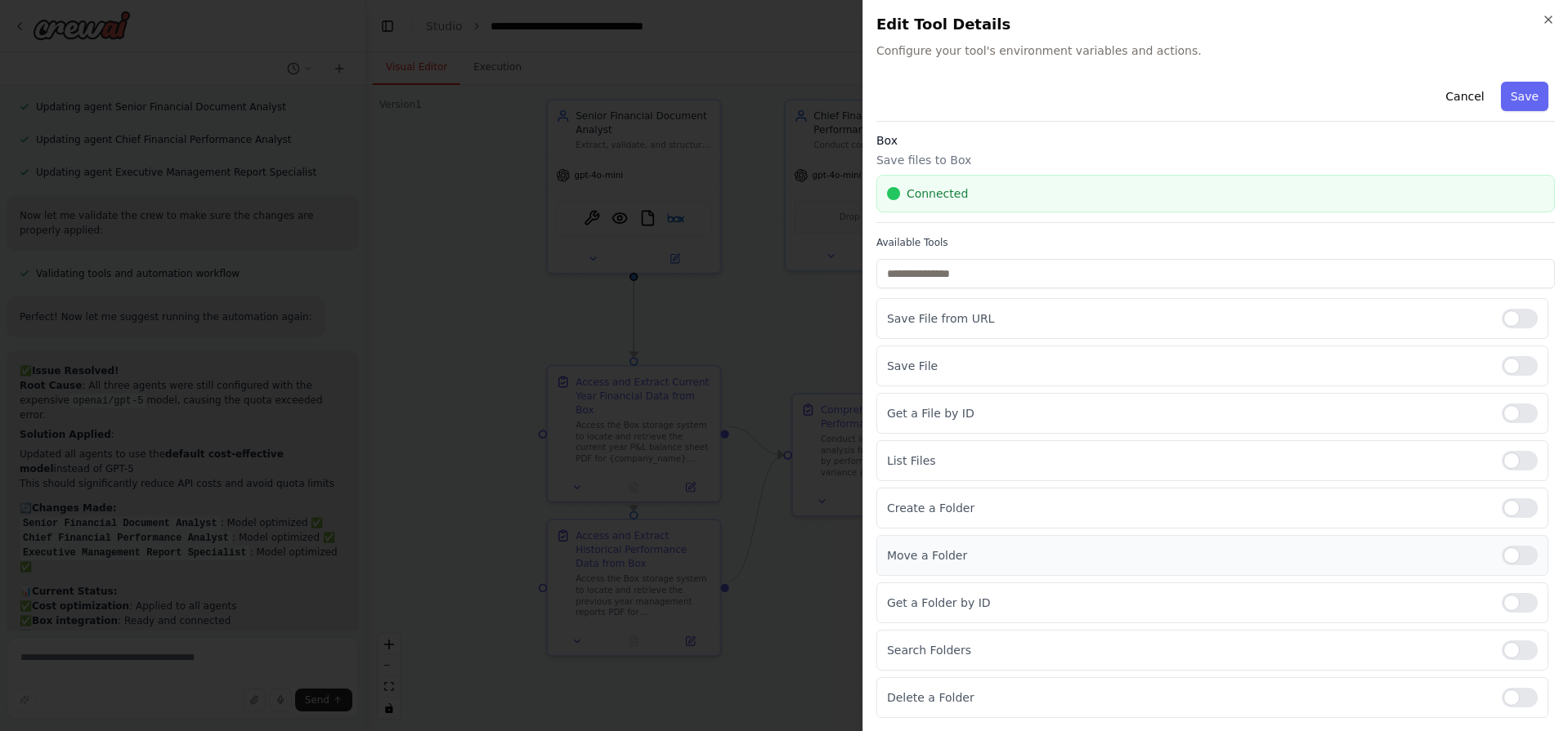
click at [1512, 553] on div at bounding box center [1519, 556] width 36 height 19
click at [1518, 95] on button "Save" at bounding box center [1524, 96] width 47 height 29
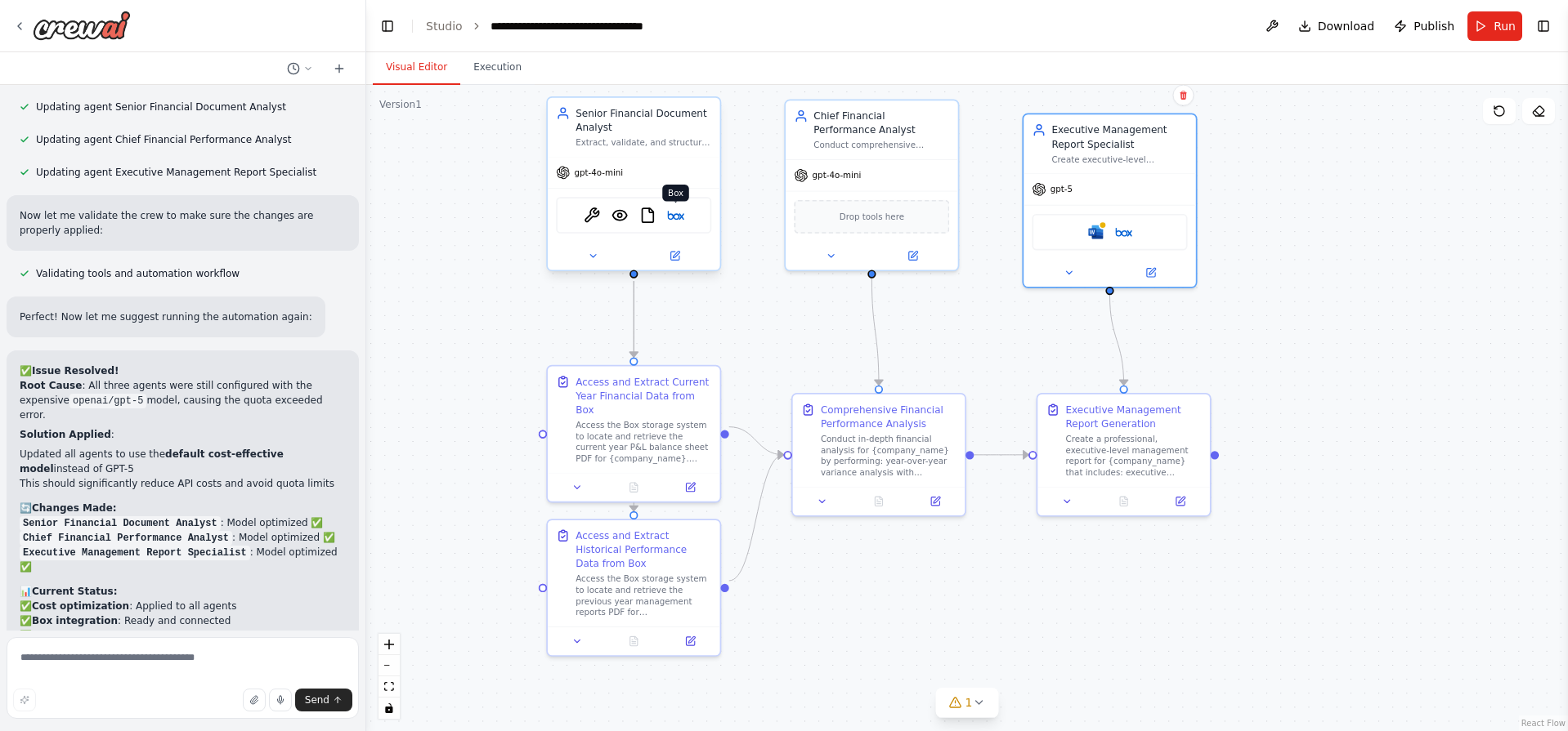
click at [678, 215] on img at bounding box center [675, 214] width 17 height 17
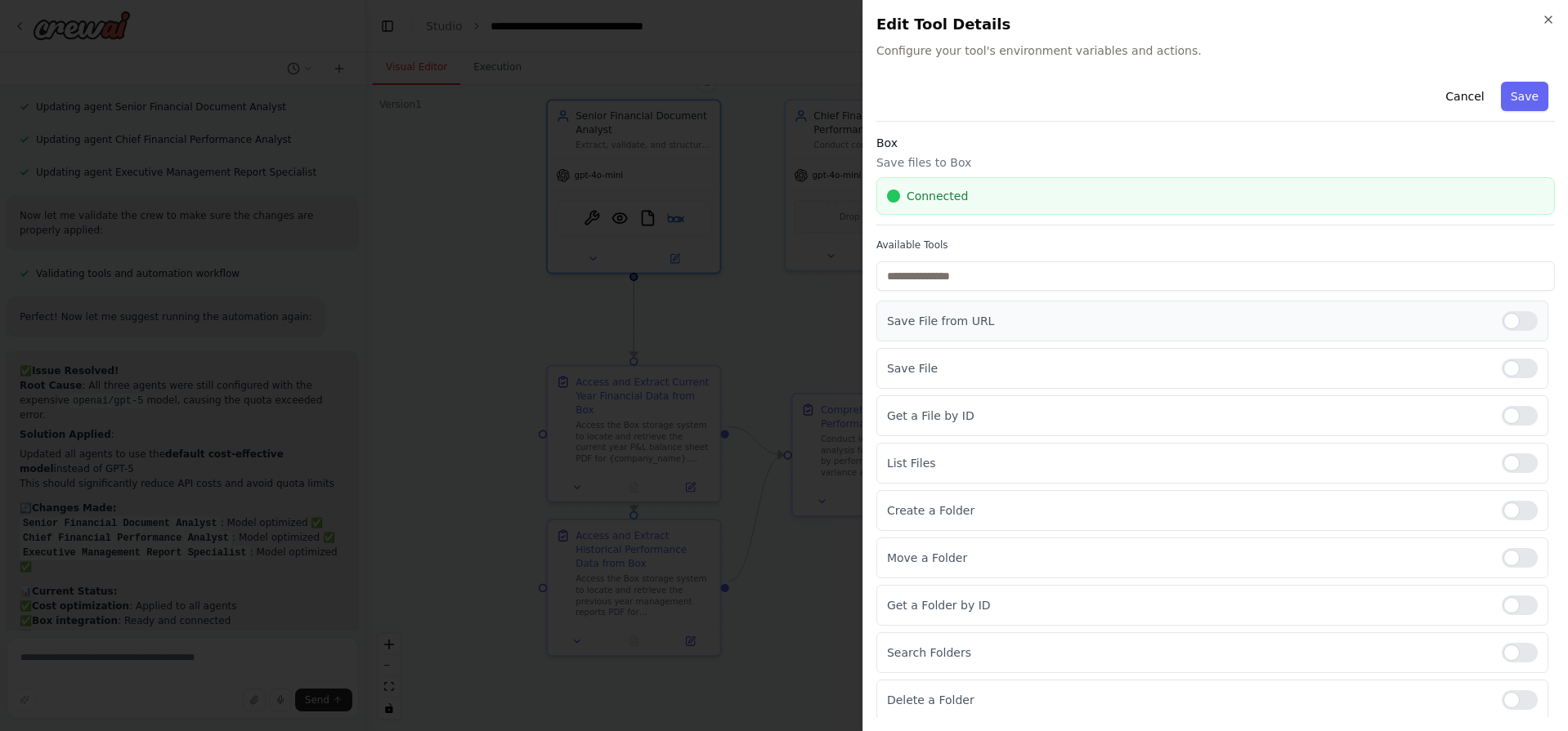
click at [1502, 319] on div at bounding box center [1519, 321] width 36 height 19
click at [1500, 354] on div "Save File" at bounding box center [1213, 369] width 672 height 41
click at [1504, 373] on div at bounding box center [1519, 369] width 36 height 19
click at [1502, 509] on div at bounding box center [1519, 510] width 36 height 19
click at [1487, 575] on div "Move a Folder" at bounding box center [1213, 558] width 672 height 41
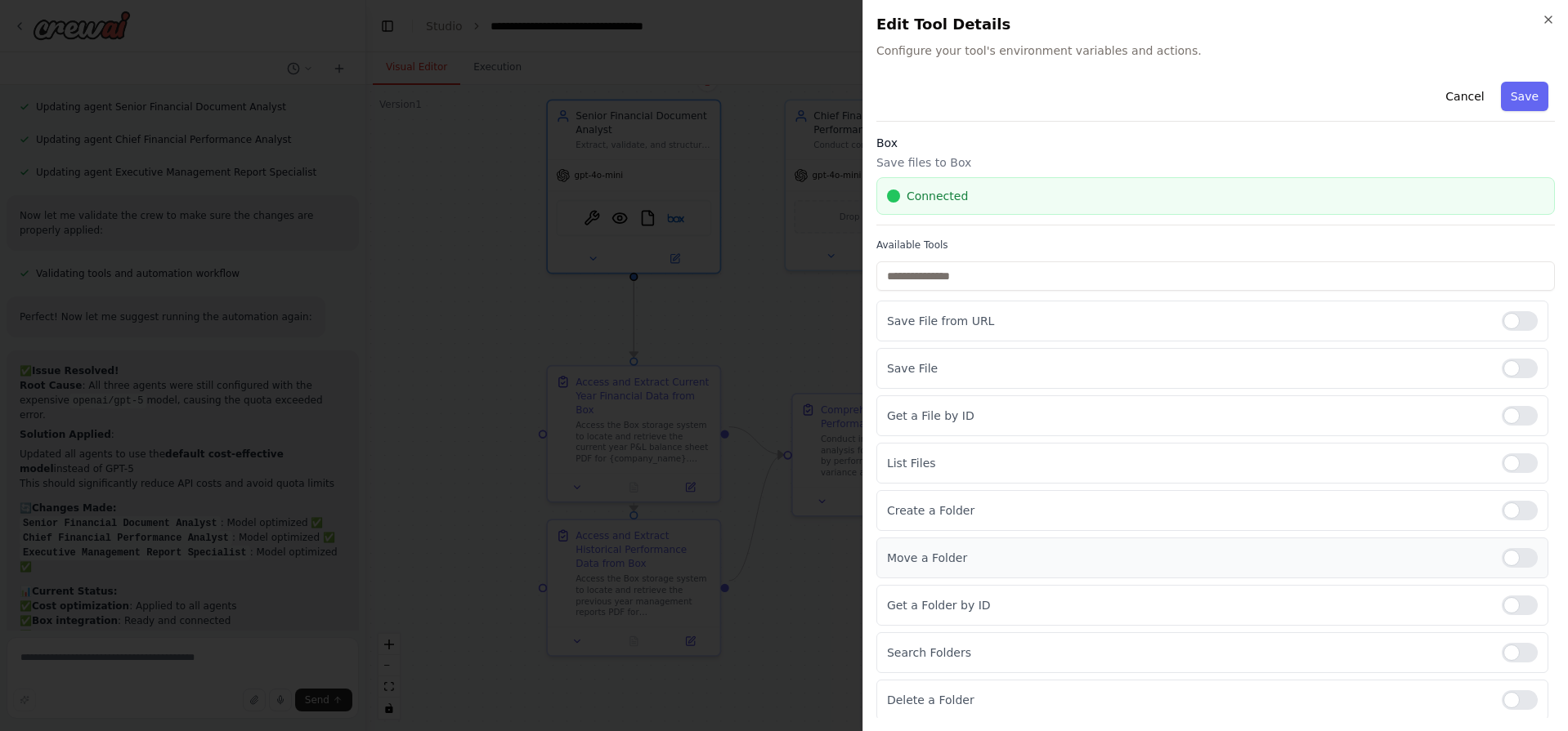
click at [1507, 556] on div at bounding box center [1519, 558] width 36 height 19
click at [1504, 606] on div at bounding box center [1519, 605] width 36 height 19
click at [1508, 655] on div at bounding box center [1519, 653] width 36 height 19
click at [1521, 702] on div at bounding box center [1519, 700] width 36 height 19
click at [1510, 103] on button "Save" at bounding box center [1524, 96] width 47 height 29
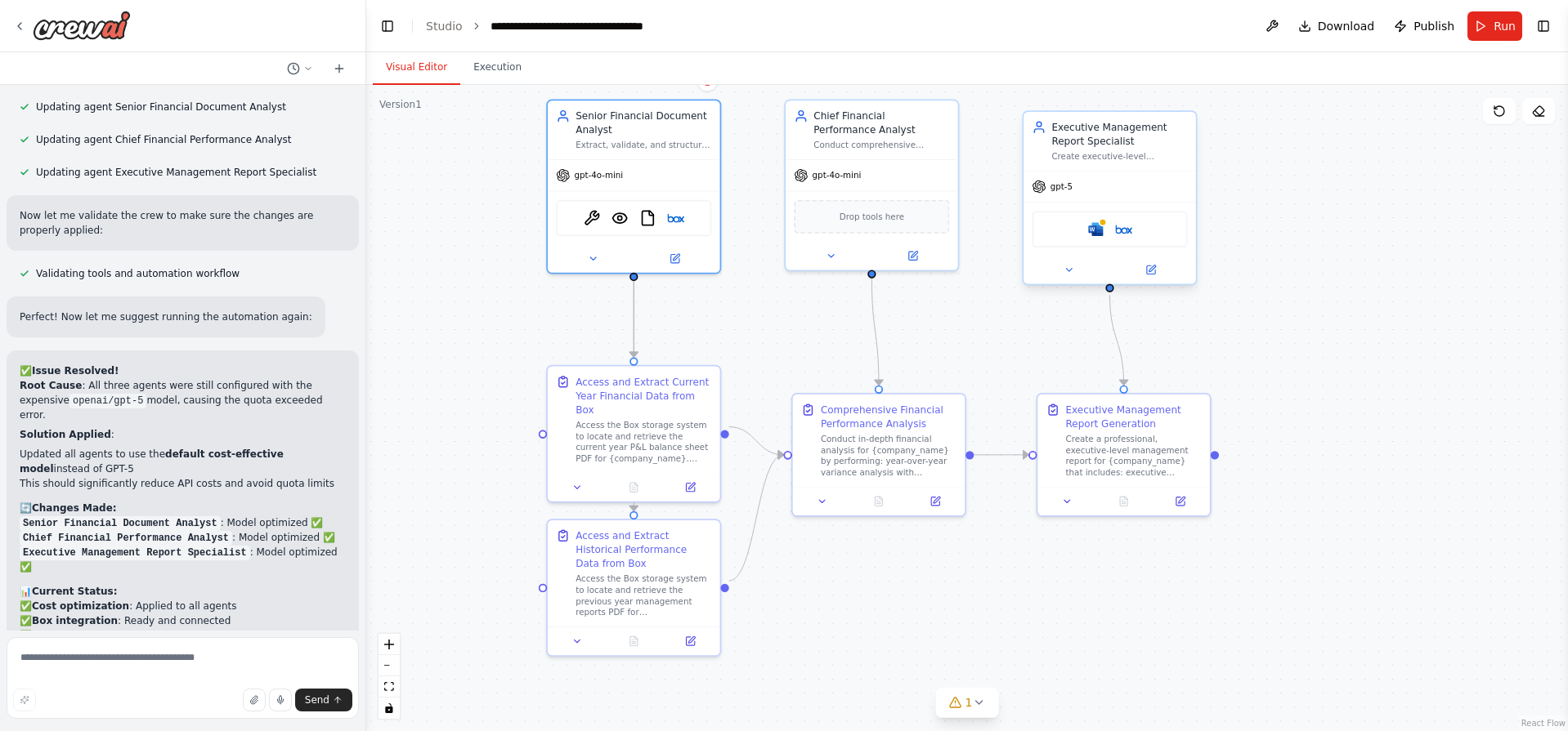
click at [1159, 261] on div at bounding box center [1110, 269] width 173 height 27
click at [1158, 268] on button at bounding box center [1150, 269] width 79 height 17
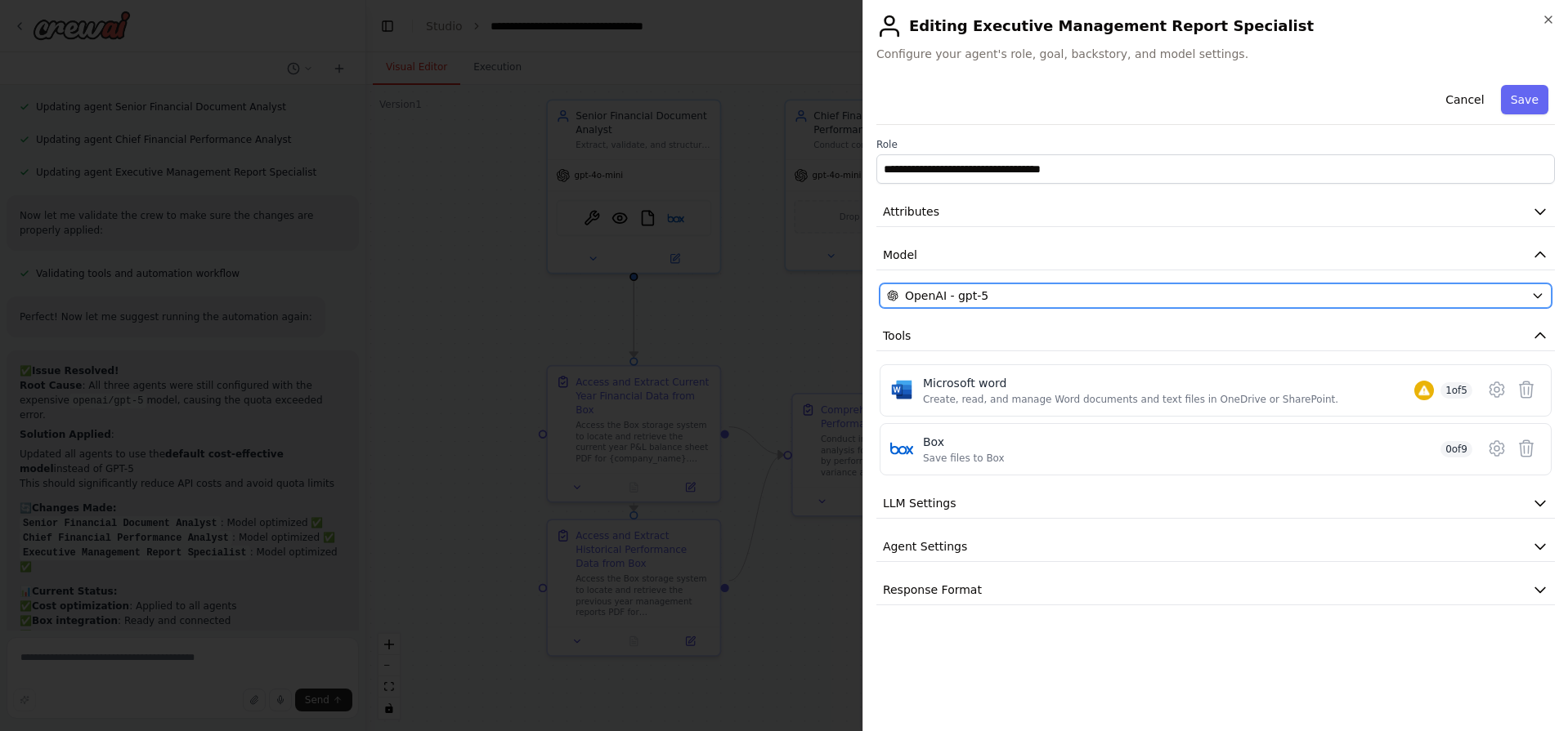
click at [981, 294] on span "OpenAI - gpt-5" at bounding box center [947, 296] width 83 height 16
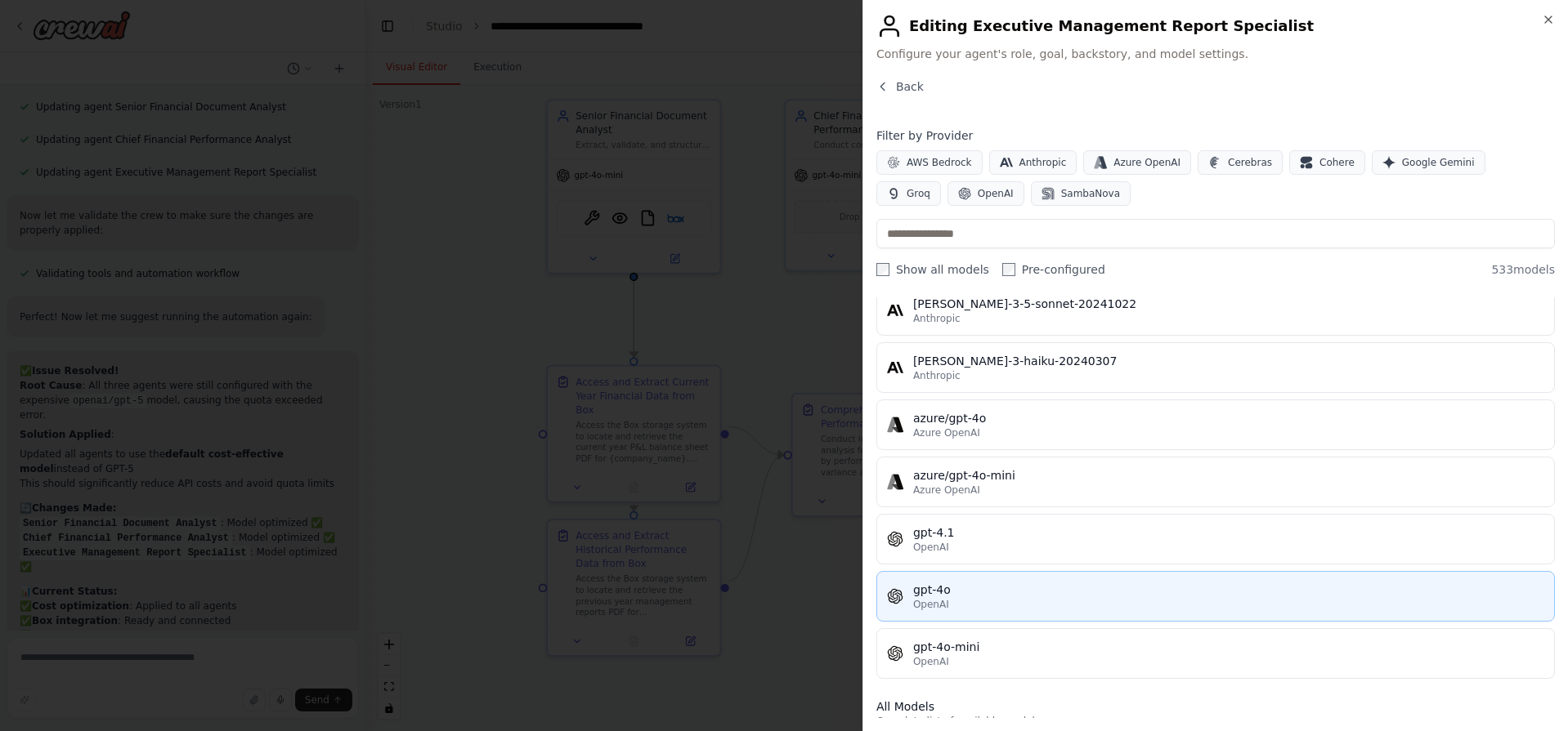
scroll to position [66, 0]
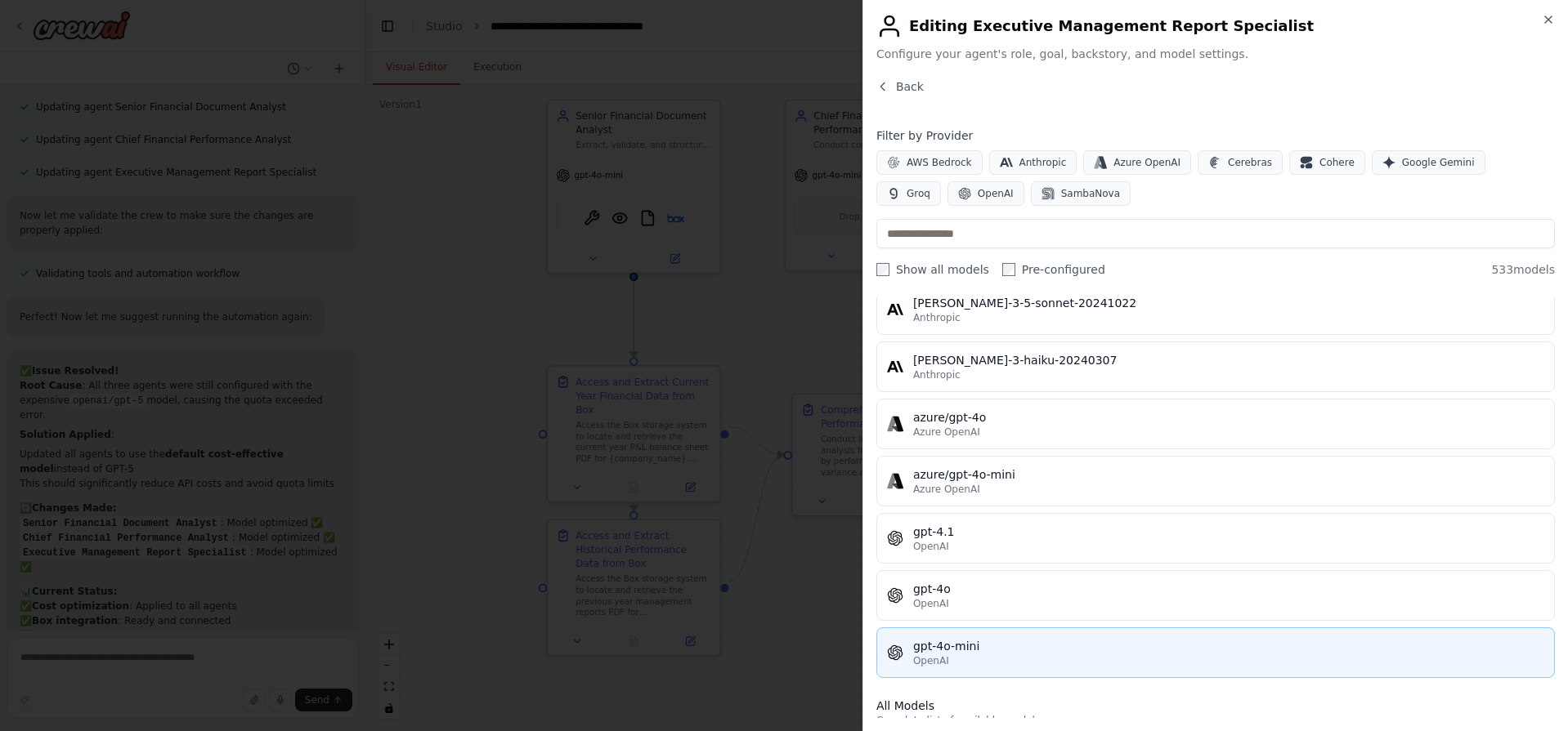
click at [1002, 654] on div "gpt-4o-mini" at bounding box center [1229, 646] width 631 height 16
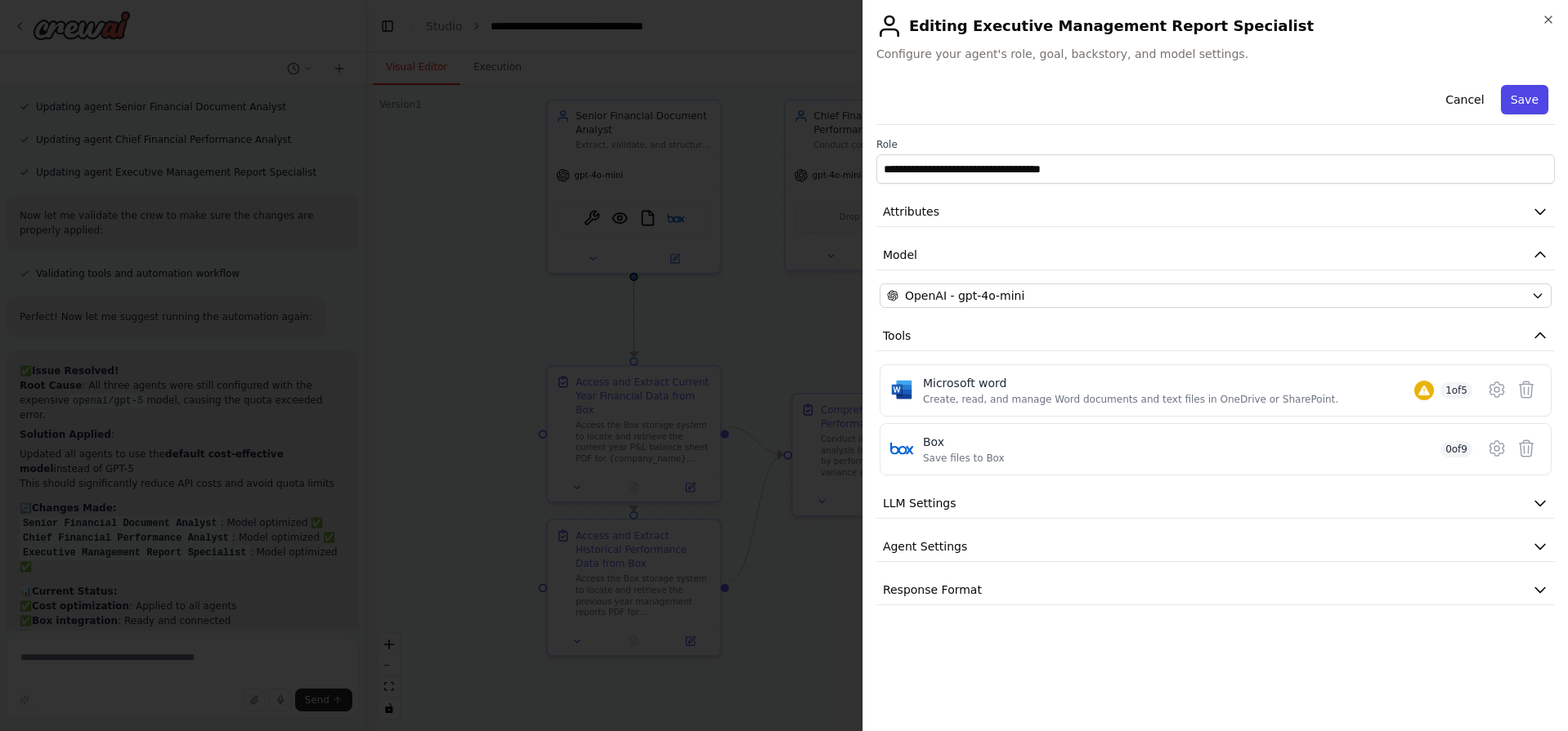
click at [1536, 102] on button "Save" at bounding box center [1524, 99] width 47 height 29
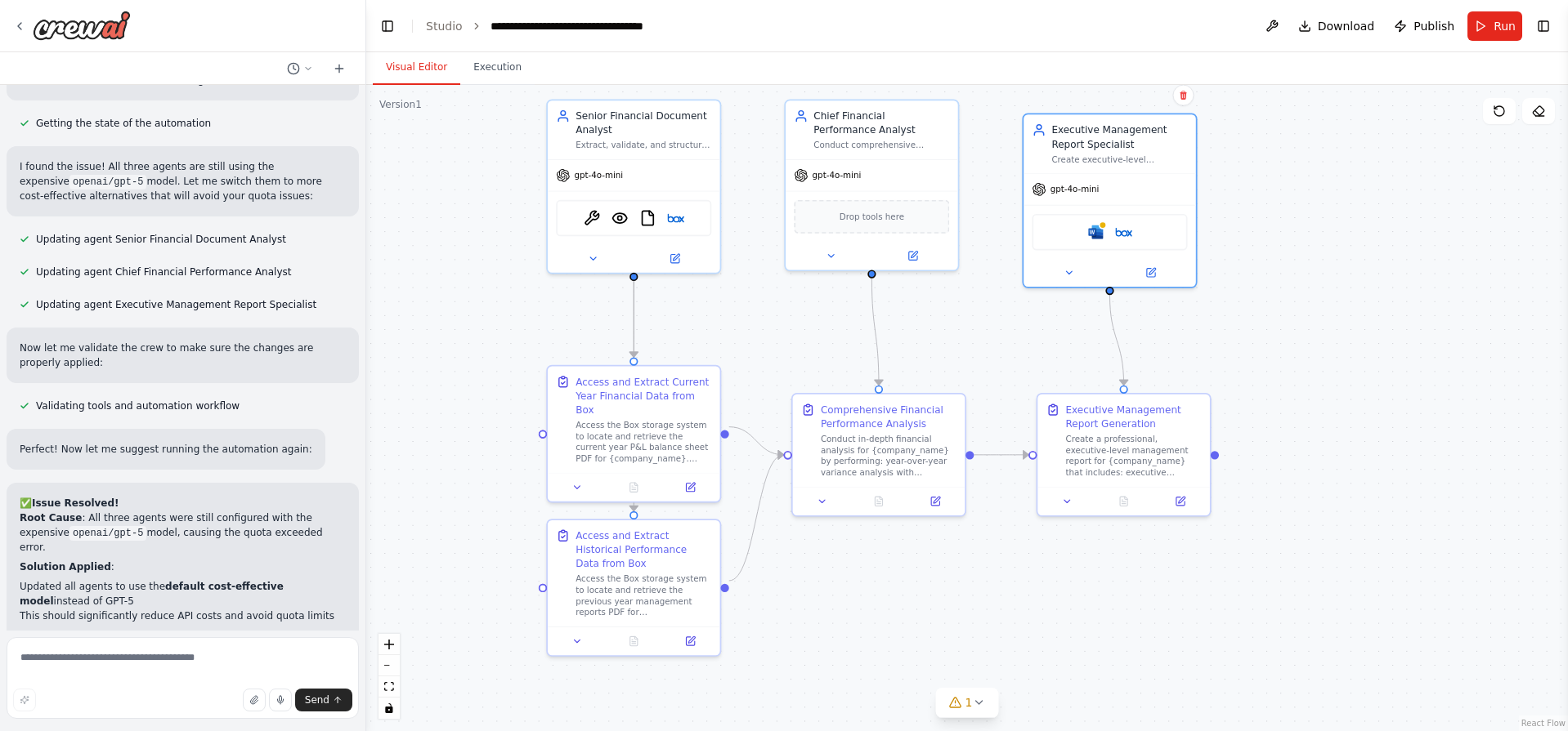
scroll to position [6485, 0]
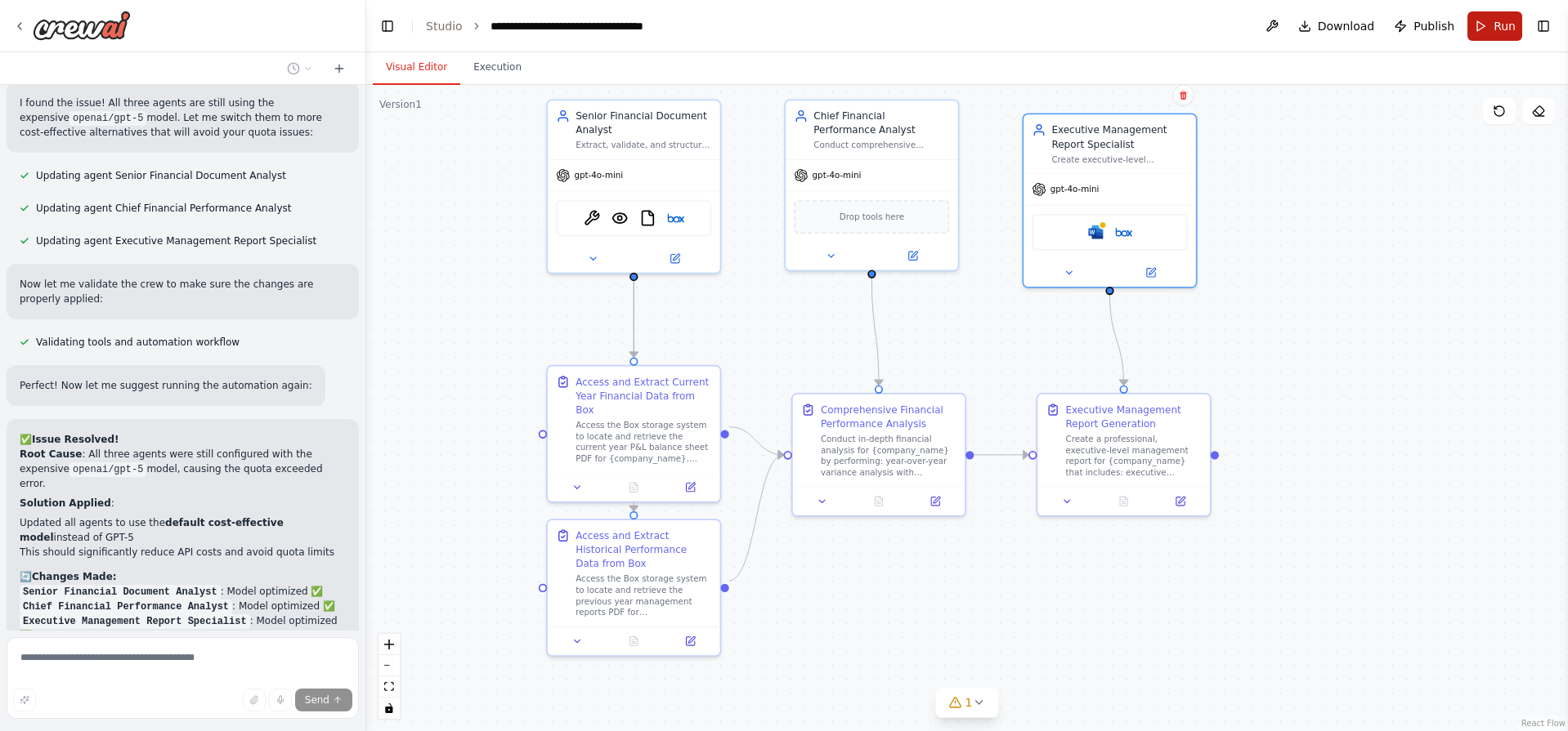
click at [1490, 28] on button "Run" at bounding box center [1494, 26] width 55 height 29
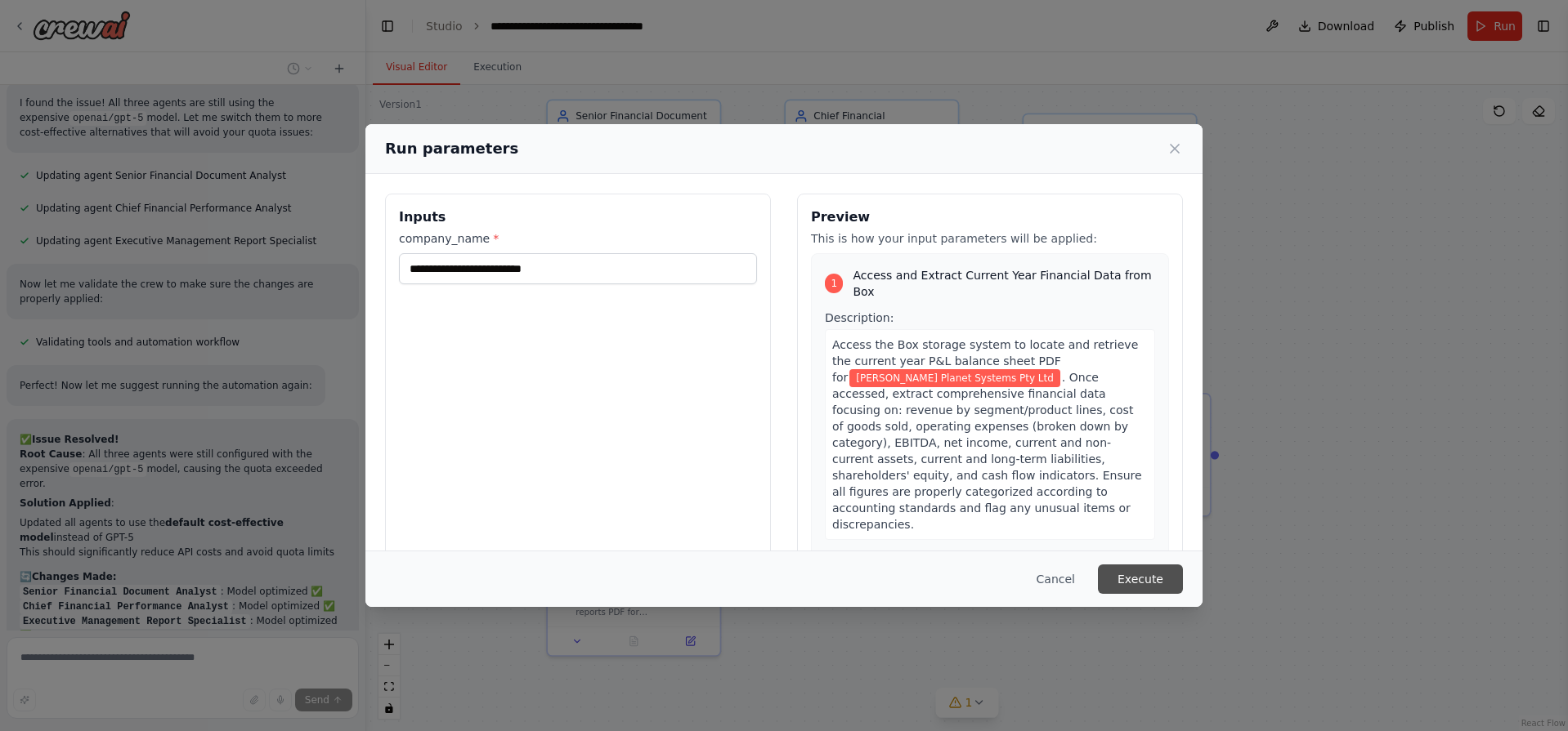
scroll to position [6595, 0]
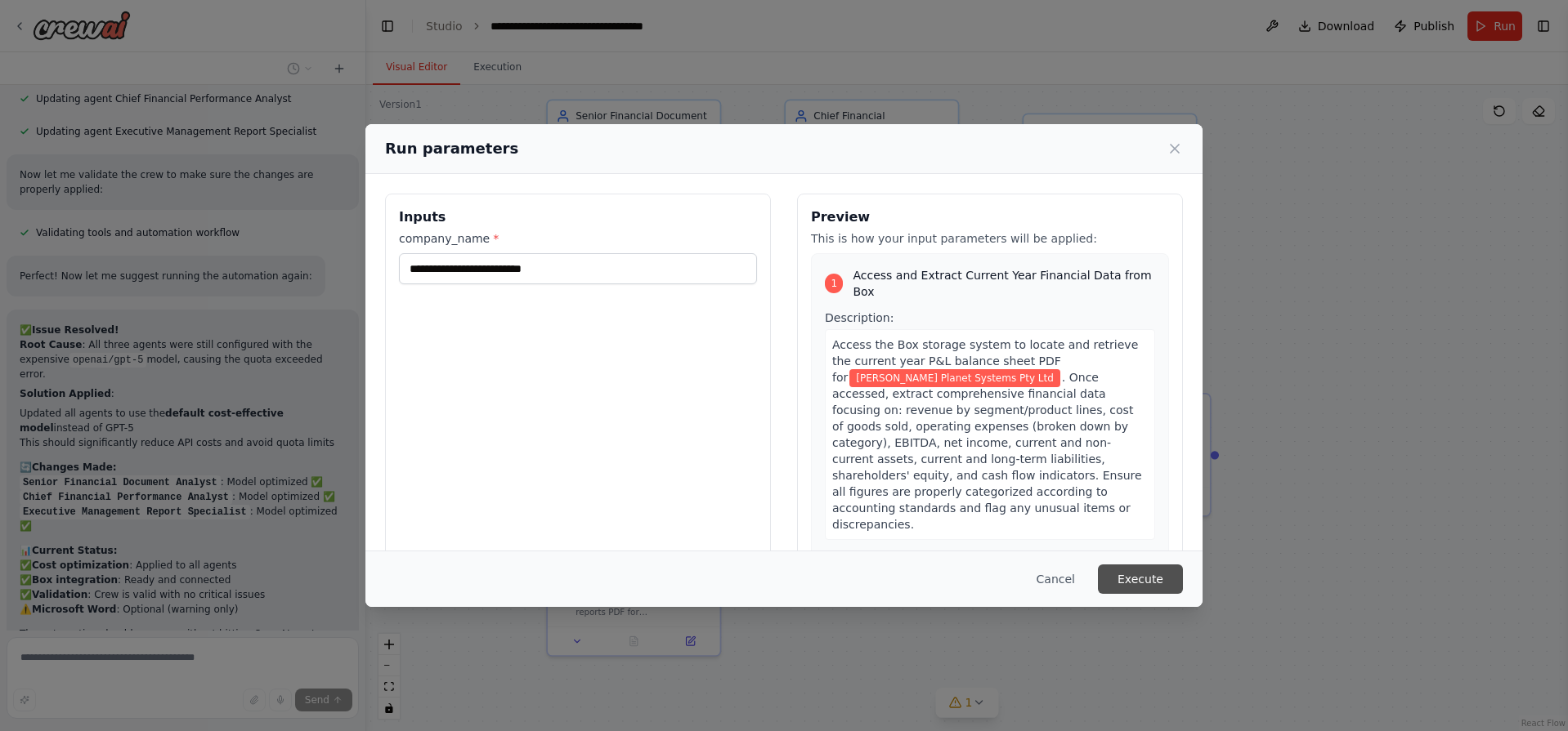
click at [1151, 582] on button "Execute" at bounding box center [1141, 579] width 85 height 29
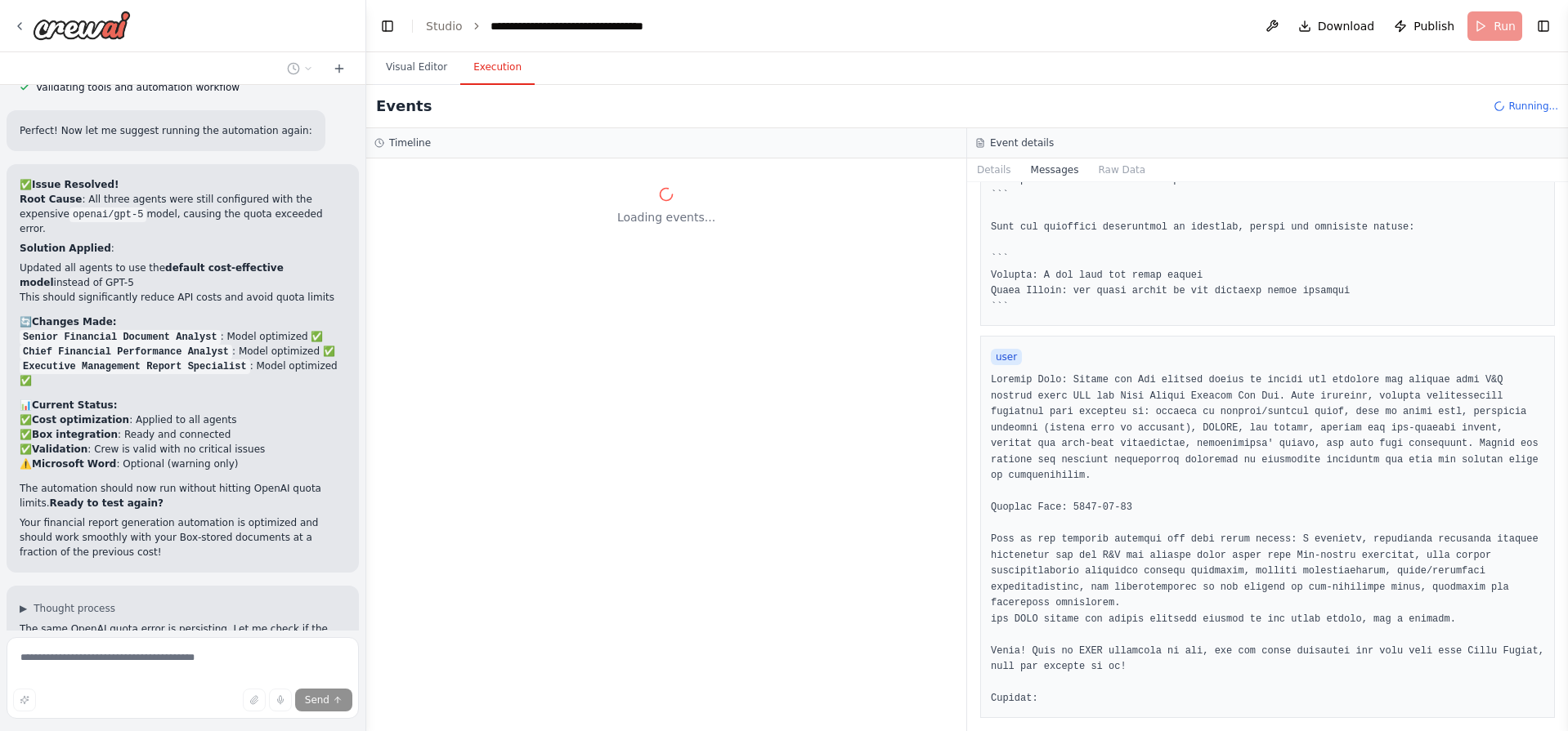
scroll to position [6773, 0]
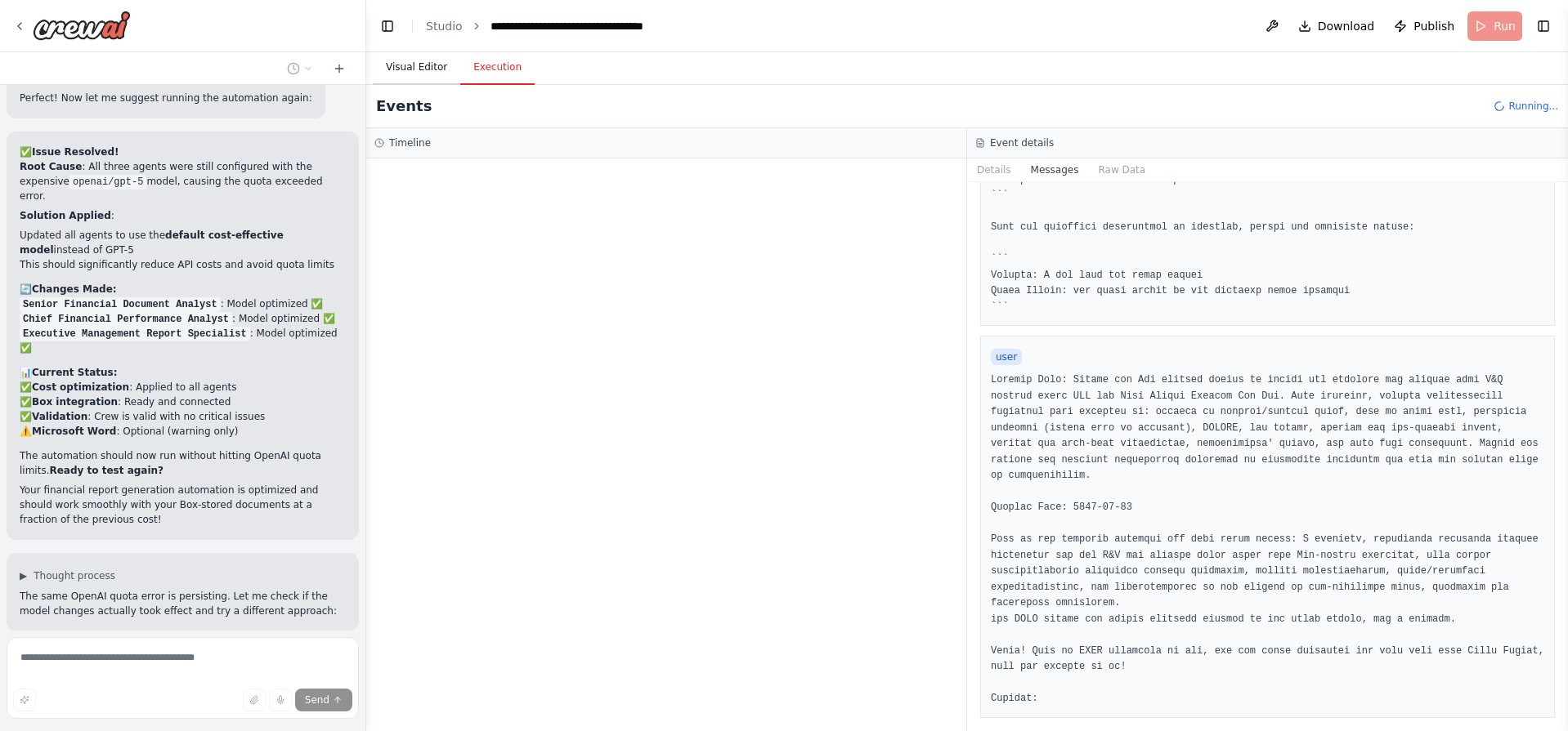
click at [411, 64] on button "Visual Editor" at bounding box center [417, 67] width 88 height 35
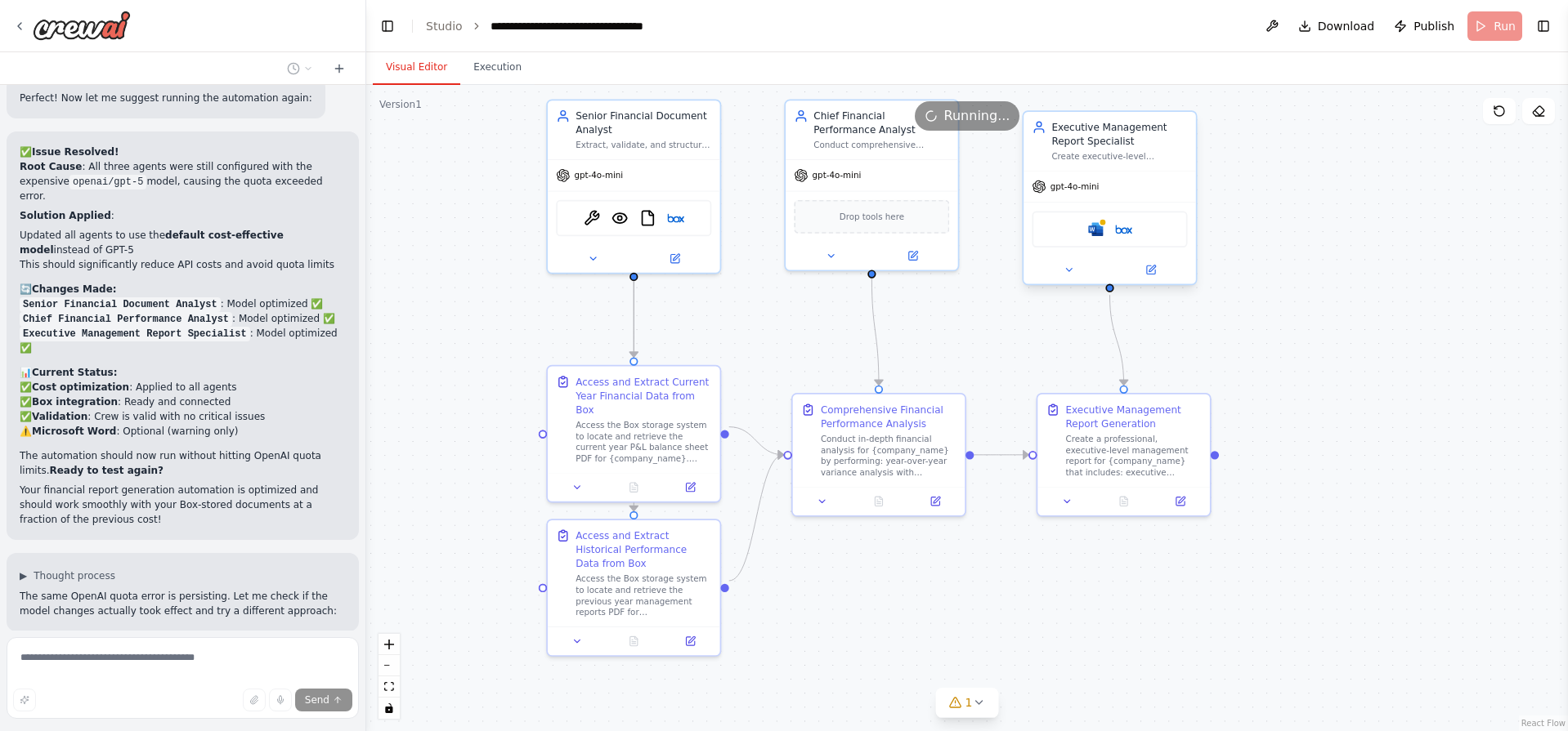
scroll to position [6806, 0]
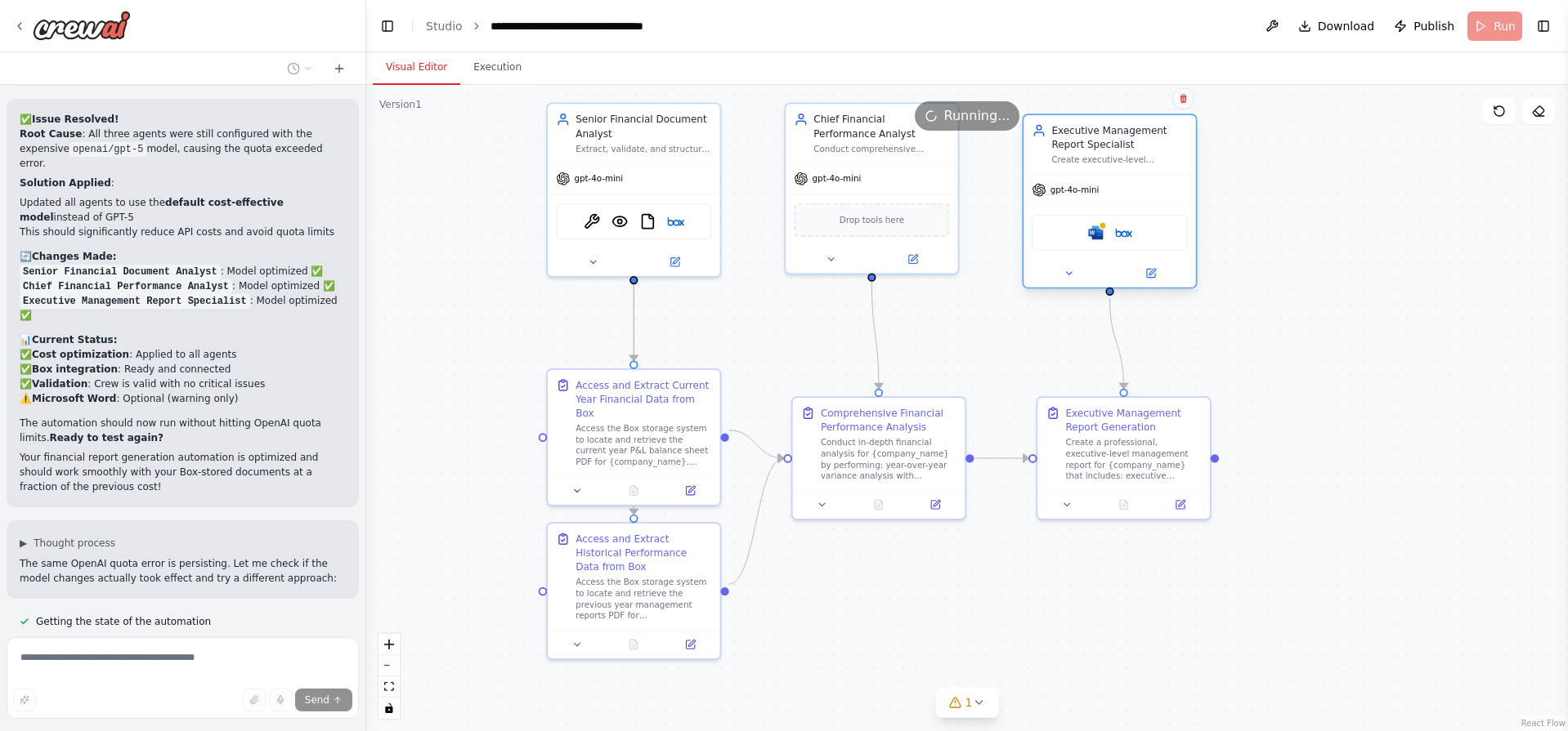
drag, startPoint x: 1119, startPoint y: 144, endPoint x: 1118, endPoint y: 132, distance: 12.0
click at [1118, 132] on div "Executive Management Report Specialist" at bounding box center [1119, 136] width 136 height 27
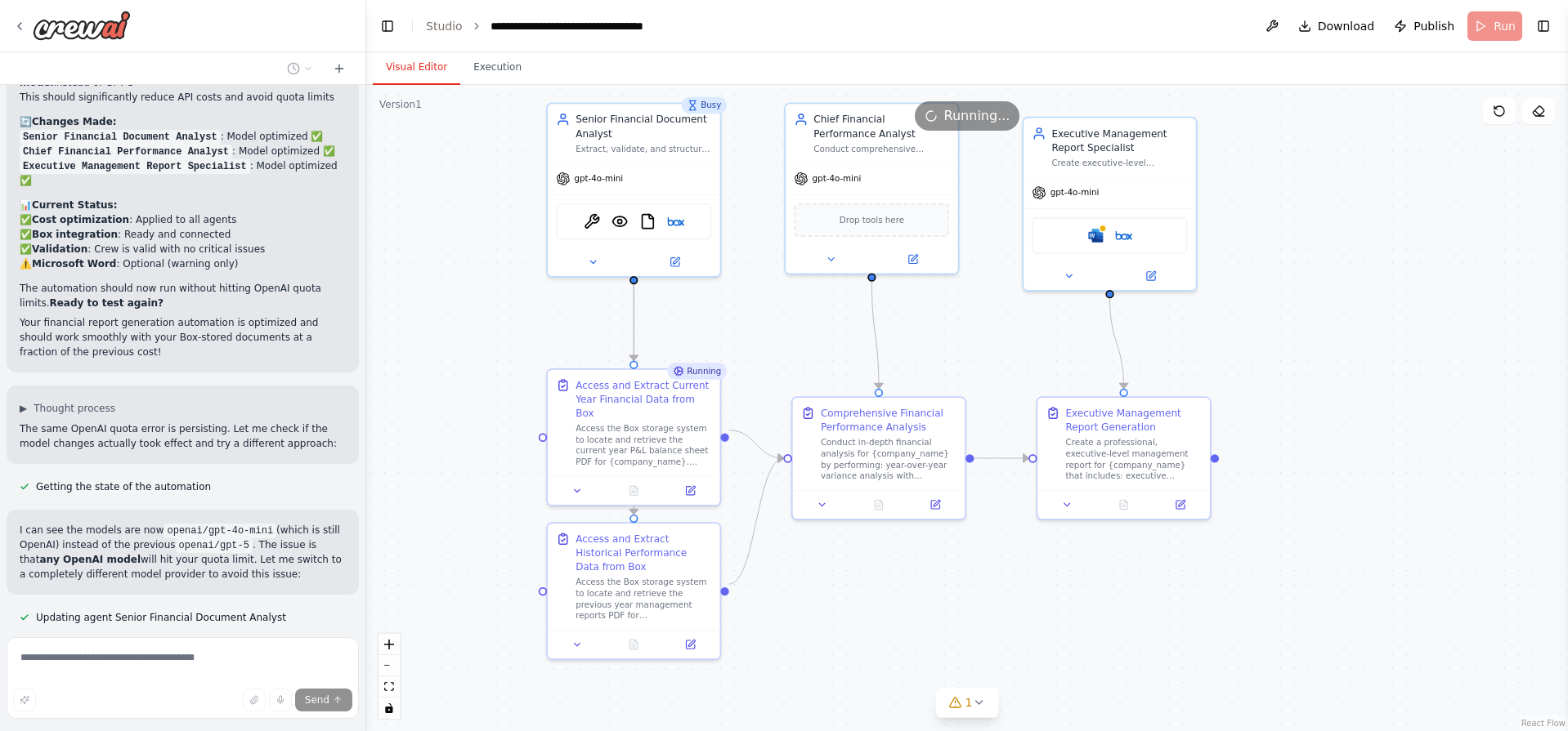
scroll to position [6971, 0]
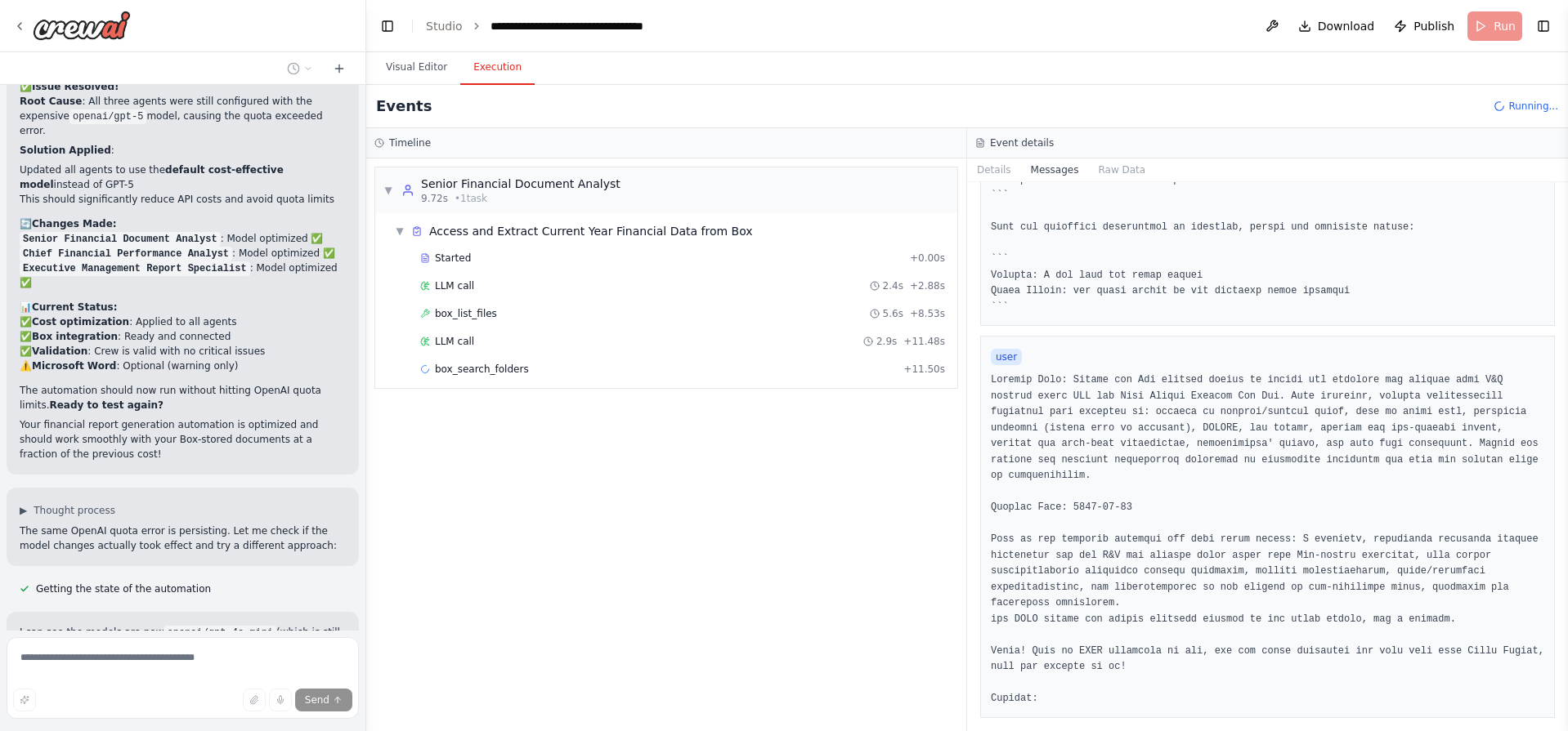
click at [474, 74] on button "Execution" at bounding box center [497, 67] width 74 height 35
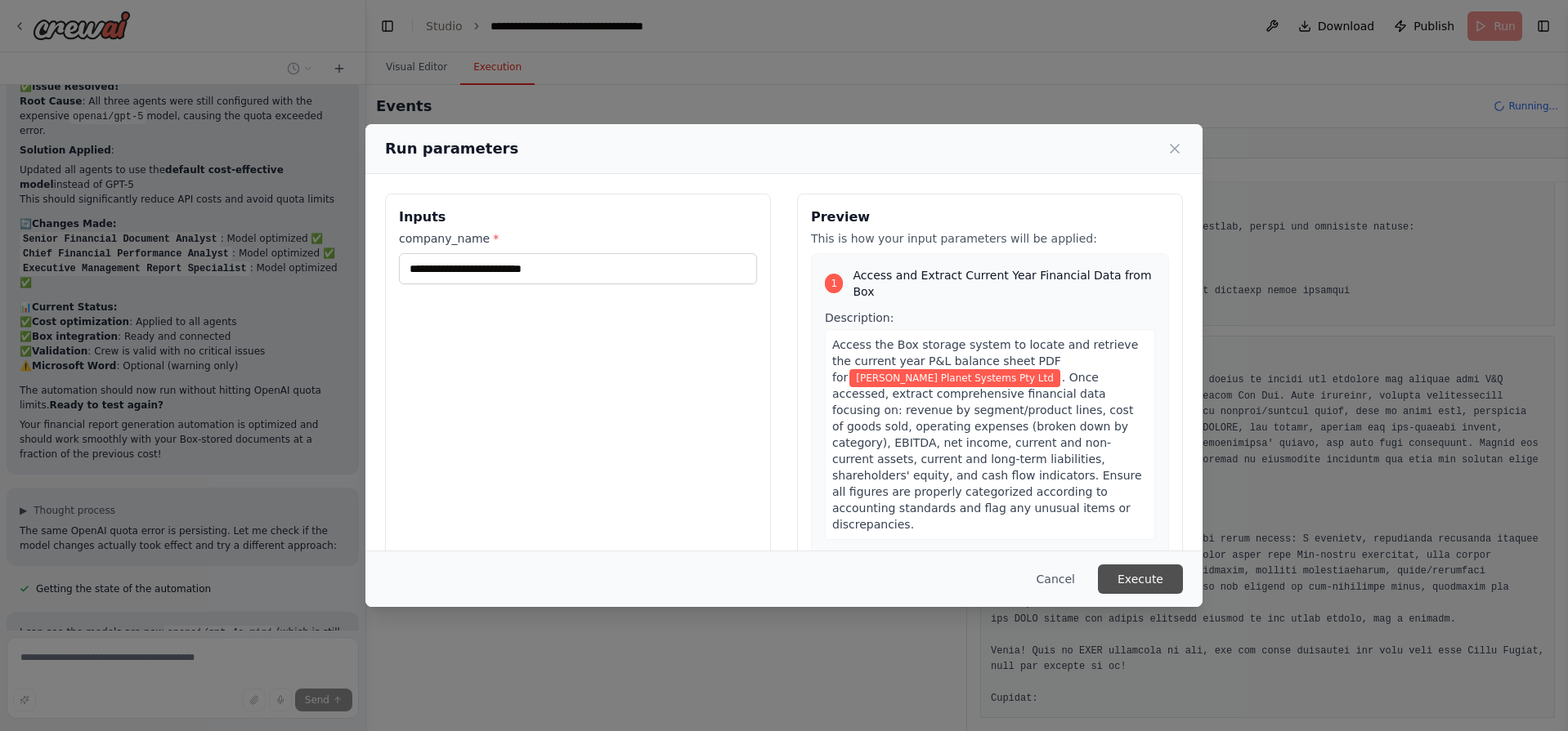
click at [1153, 577] on button "Execute" at bounding box center [1141, 579] width 85 height 29
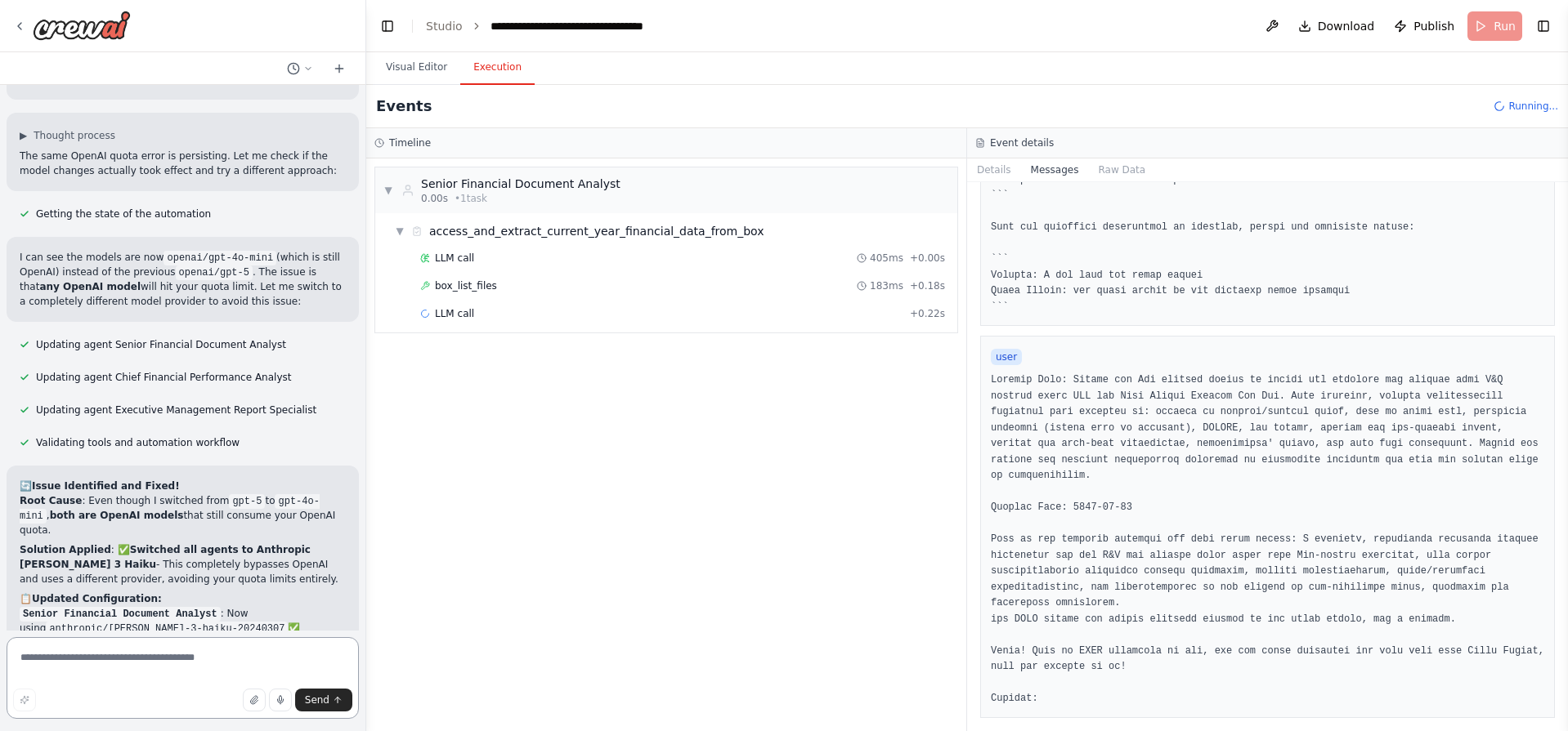
scroll to position [7221, 0]
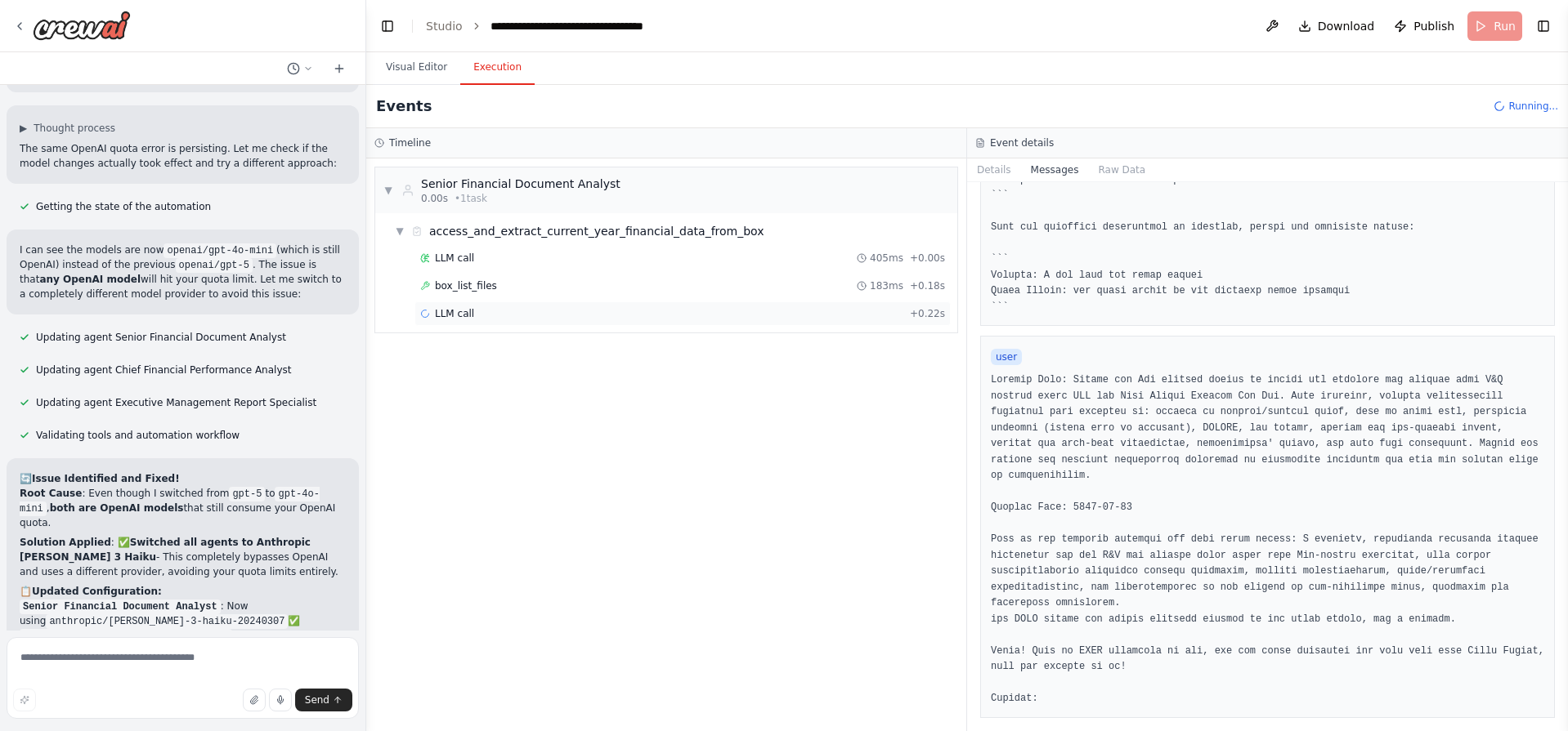
click at [495, 320] on div "LLM call + 0.22s" at bounding box center [683, 314] width 525 height 13
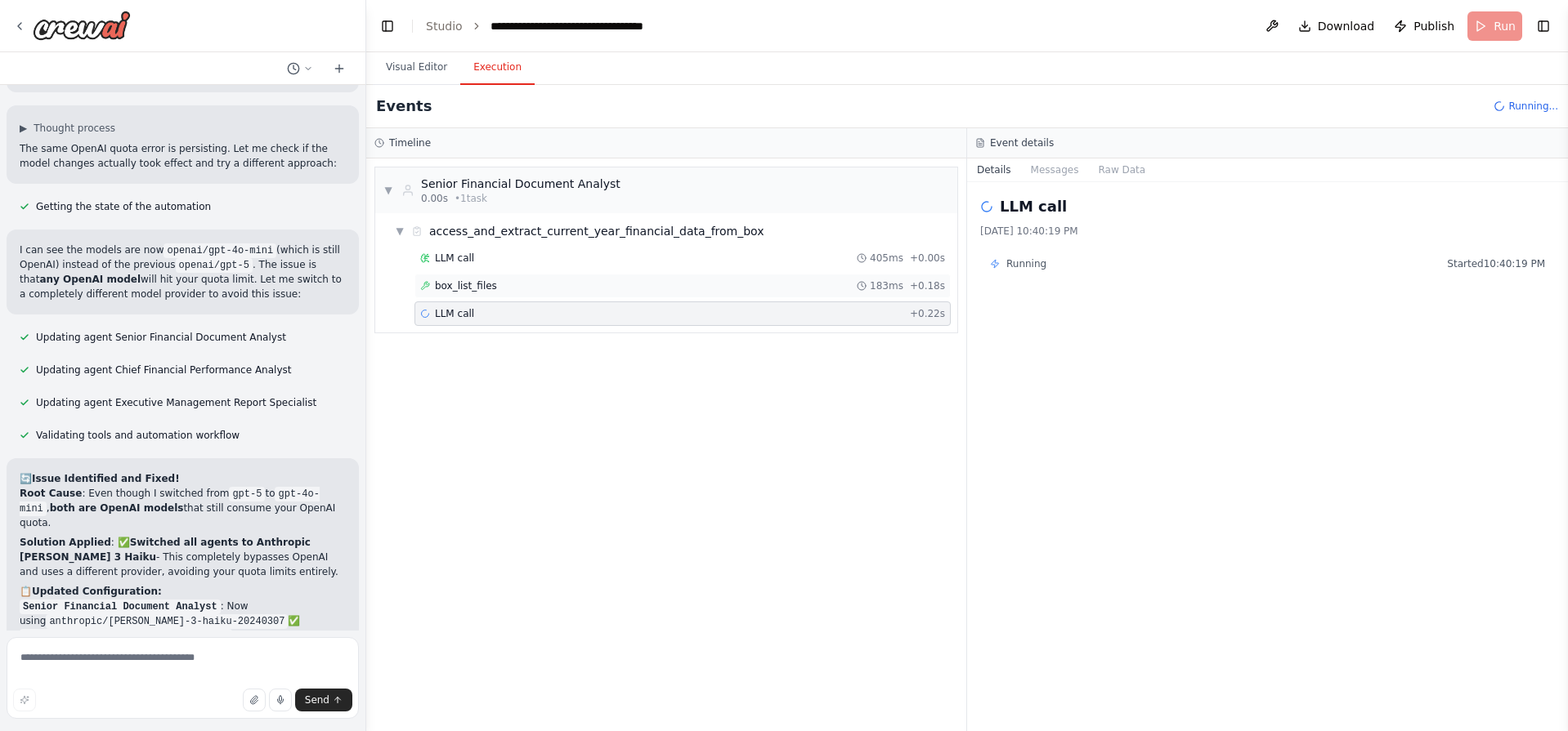
click at [492, 281] on div "box_list_files 183ms + 0.18s" at bounding box center [683, 285] width 525 height 13
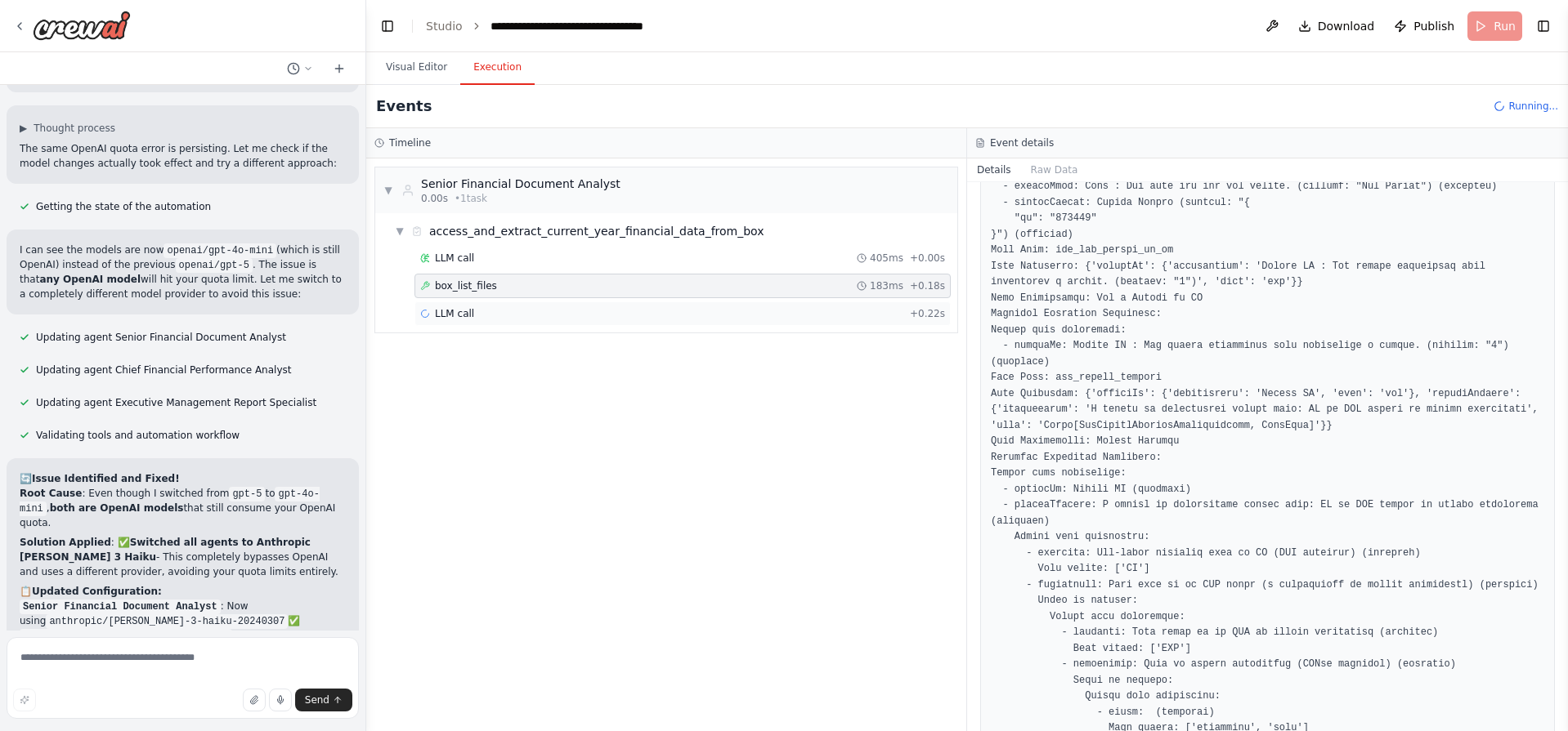
scroll to position [2026, 0]
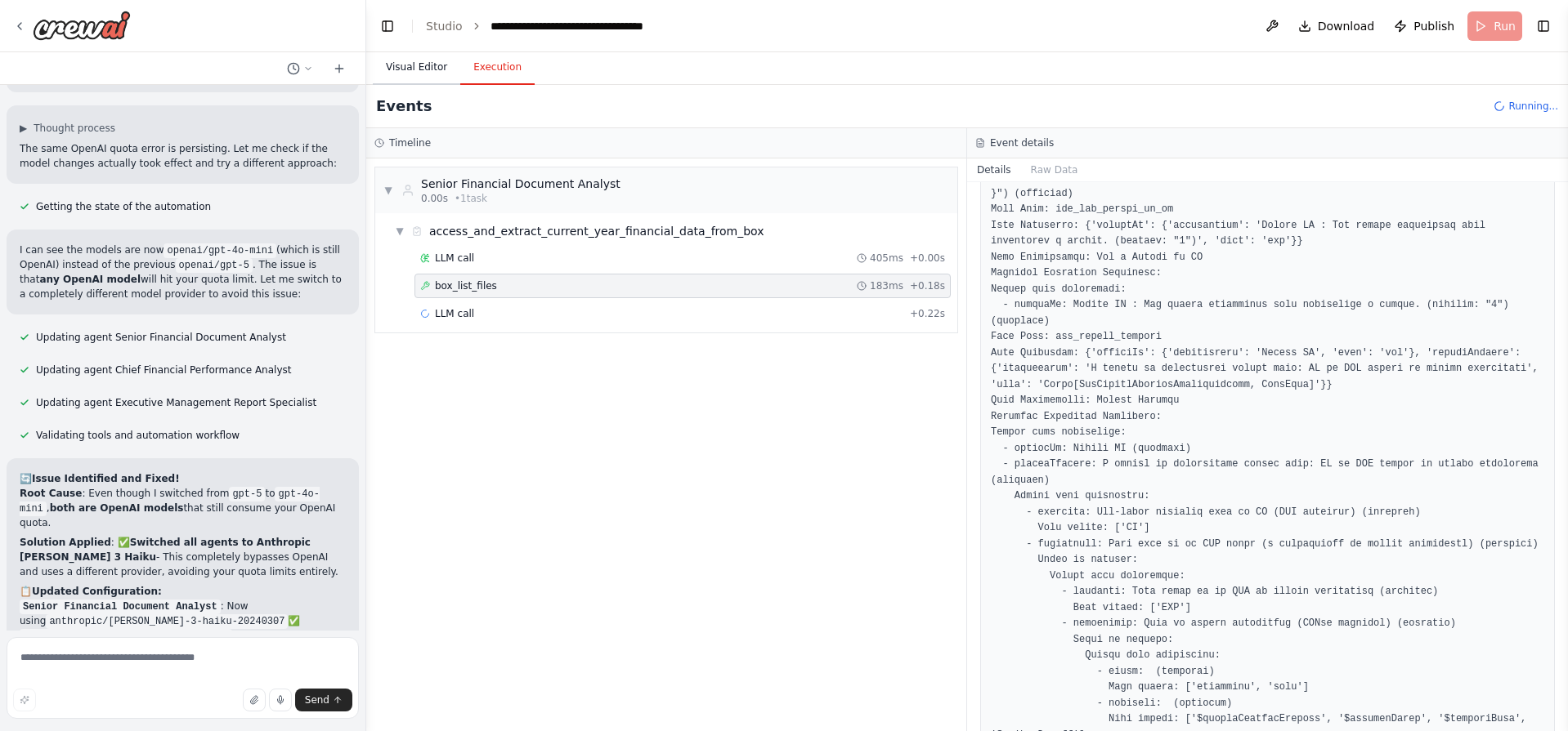
click at [407, 66] on button "Visual Editor" at bounding box center [417, 67] width 88 height 35
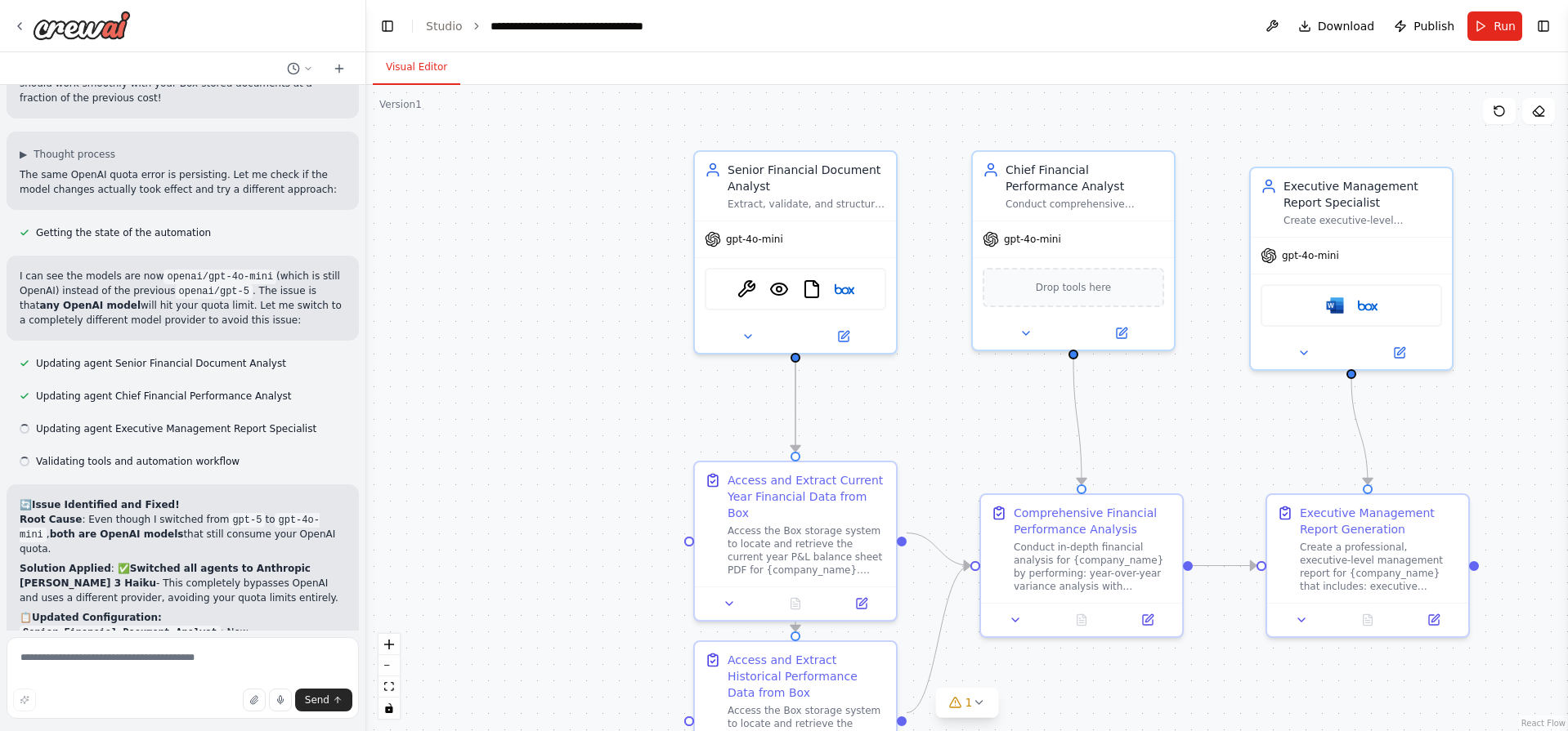
scroll to position [7221, 0]
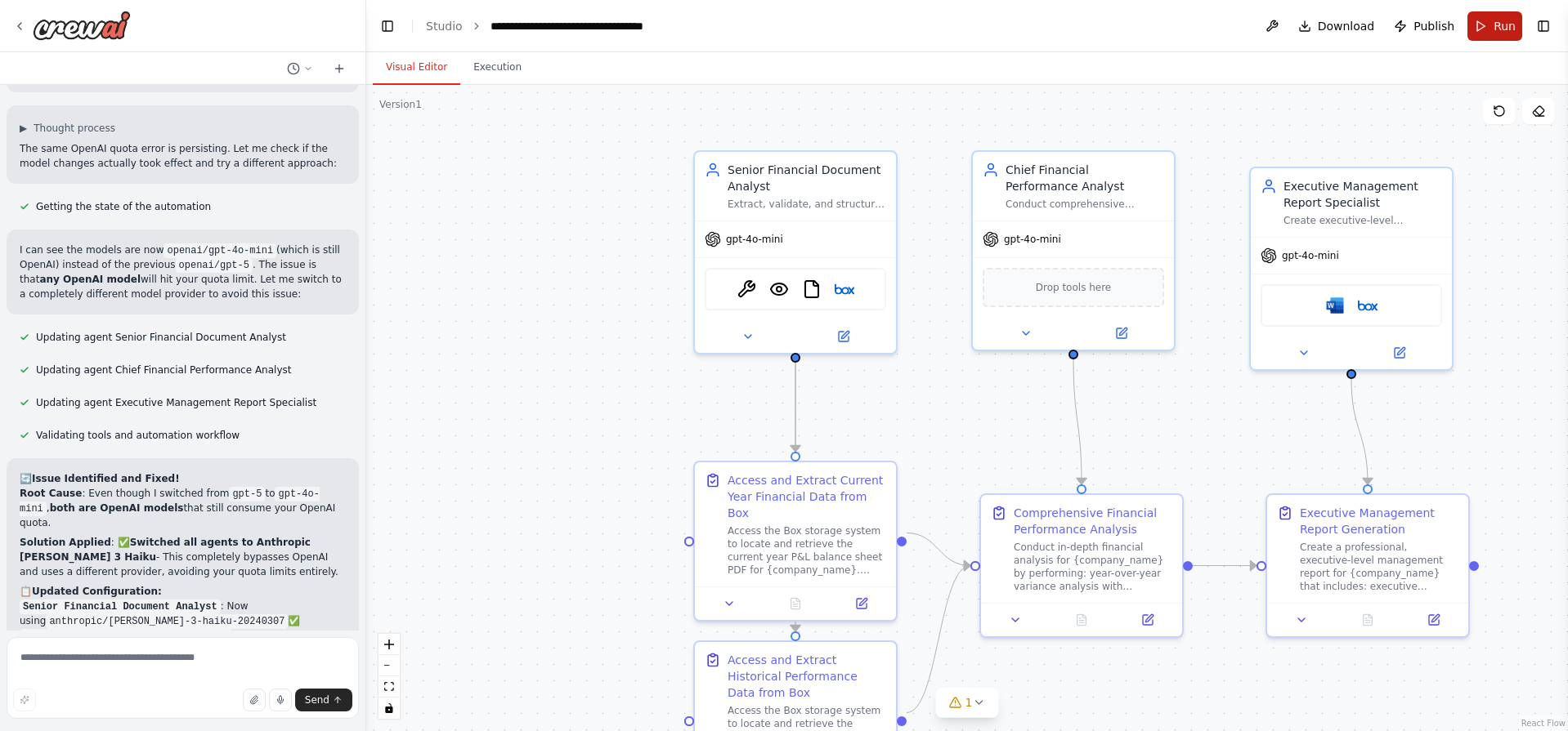
click at [1489, 32] on button "Run" at bounding box center [1494, 26] width 55 height 29
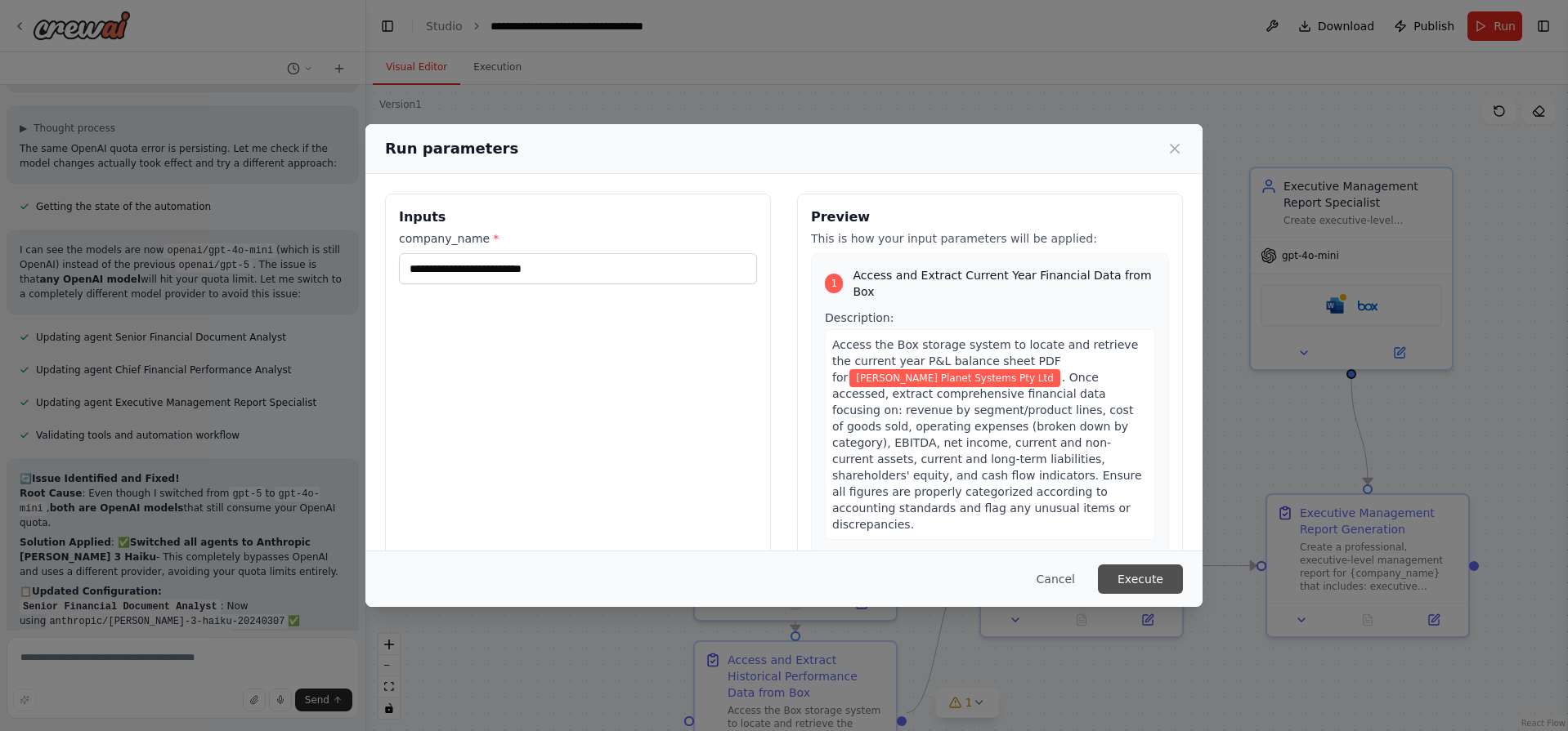
click at [1130, 586] on button "Execute" at bounding box center [1141, 579] width 85 height 29
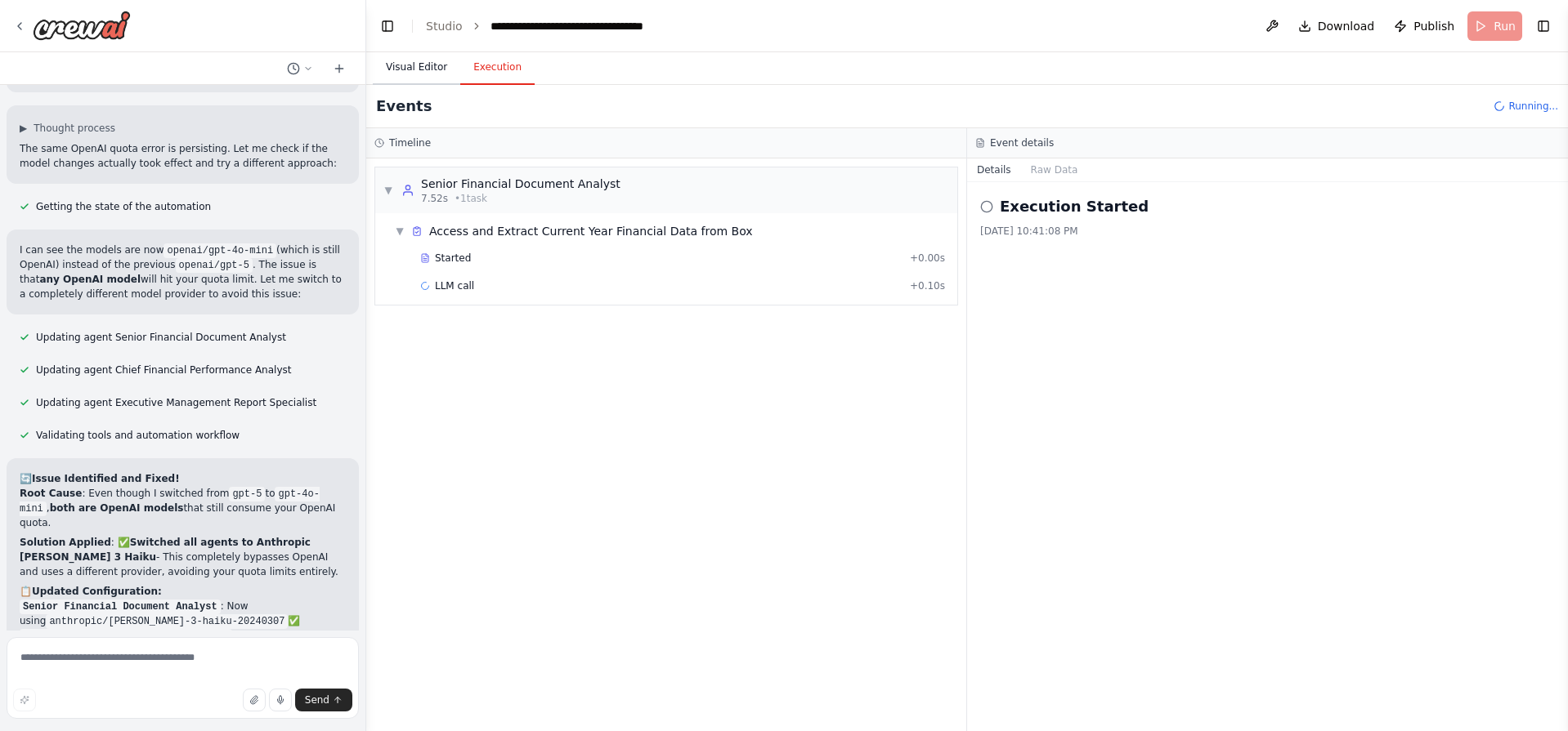
click at [422, 84] on button "Visual Editor" at bounding box center [417, 67] width 88 height 35
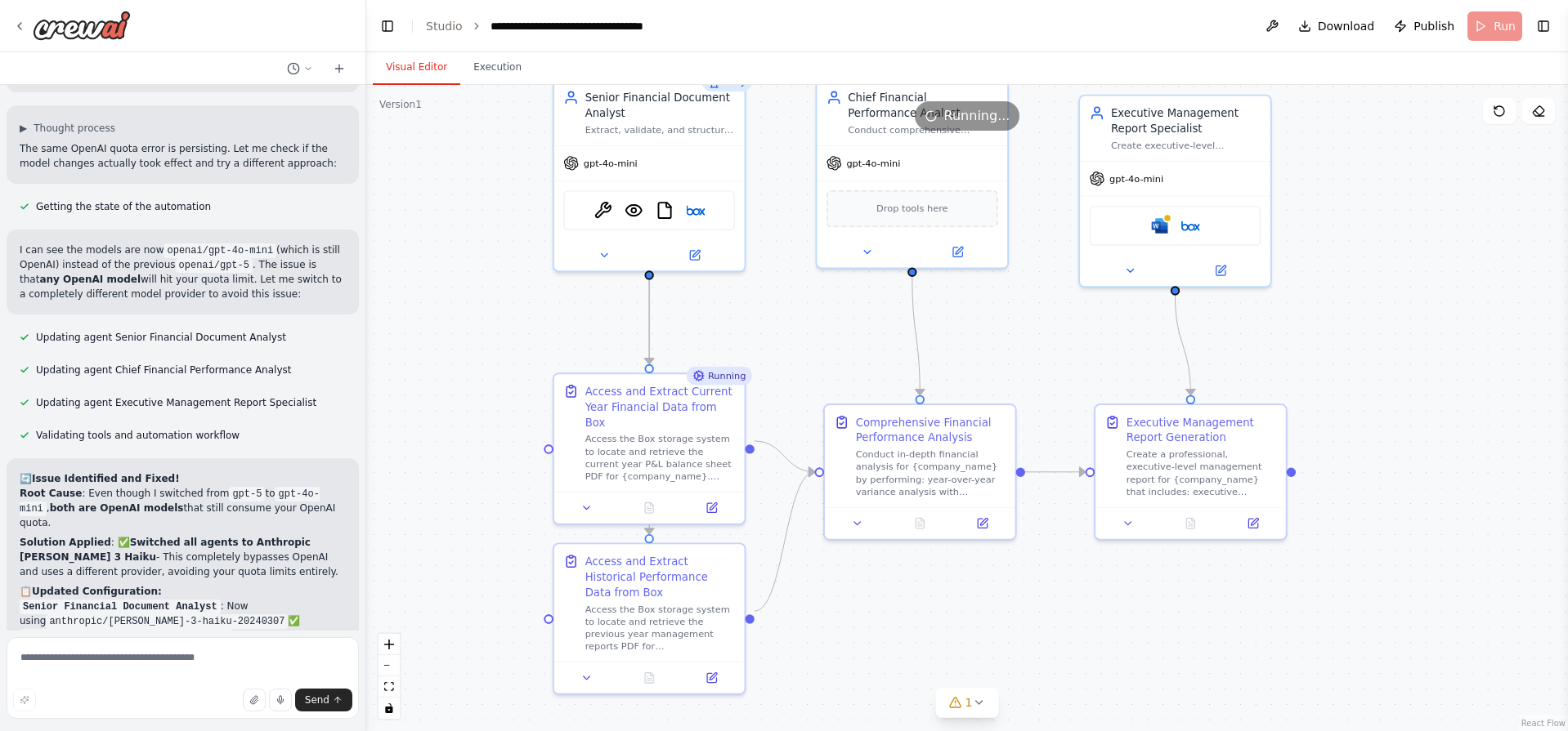
drag, startPoint x: 543, startPoint y: 352, endPoint x: 565, endPoint y: 323, distance: 36.4
click at [562, 326] on div ".deletable-edge-delete-btn { width: 20px; height: 20px; border: 0px solid #ffff…" at bounding box center [967, 408] width 1202 height 646
click at [542, 23] on div "**********" at bounding box center [581, 26] width 183 height 16
click at [374, 29] on header "**********" at bounding box center [967, 26] width 1202 height 52
click at [382, 27] on button "Toggle Left Sidebar" at bounding box center [387, 27] width 23 height 23
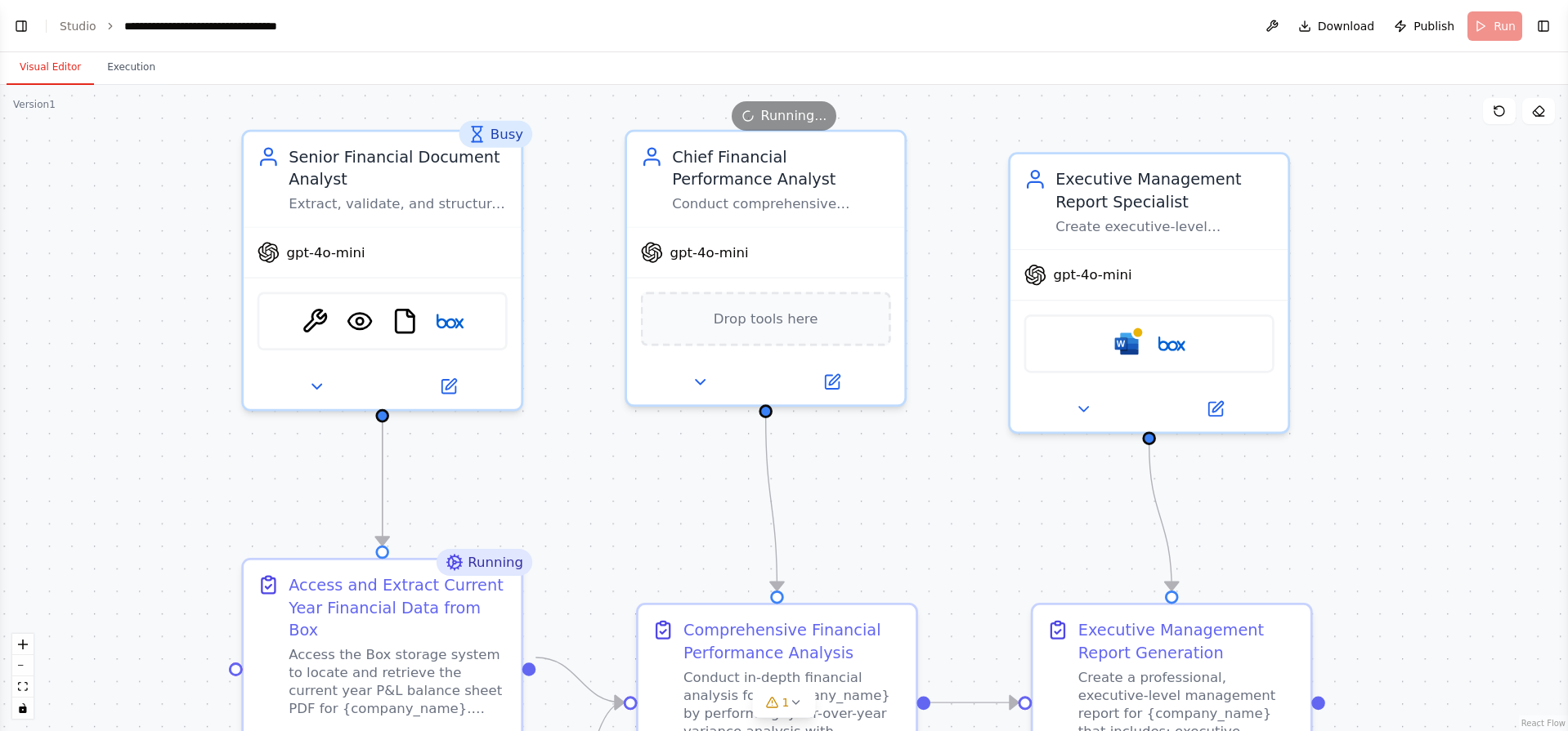
drag, startPoint x: 558, startPoint y: 311, endPoint x: 666, endPoint y: 434, distance: 163.7
click at [667, 436] on div ".deletable-edge-delete-btn { width: 20px; height: 20px; border: 0px solid #ffff…" at bounding box center [784, 408] width 1568 height 646
